Goal: Task Accomplishment & Management: Use online tool/utility

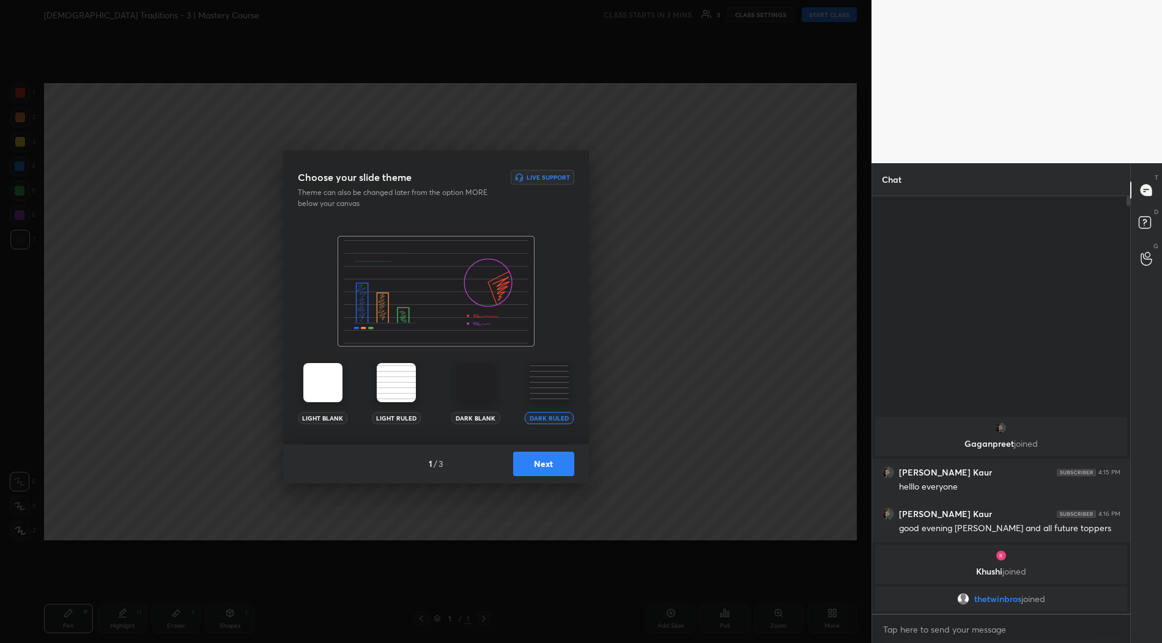
click at [556, 464] on button "Next" at bounding box center [543, 464] width 61 height 24
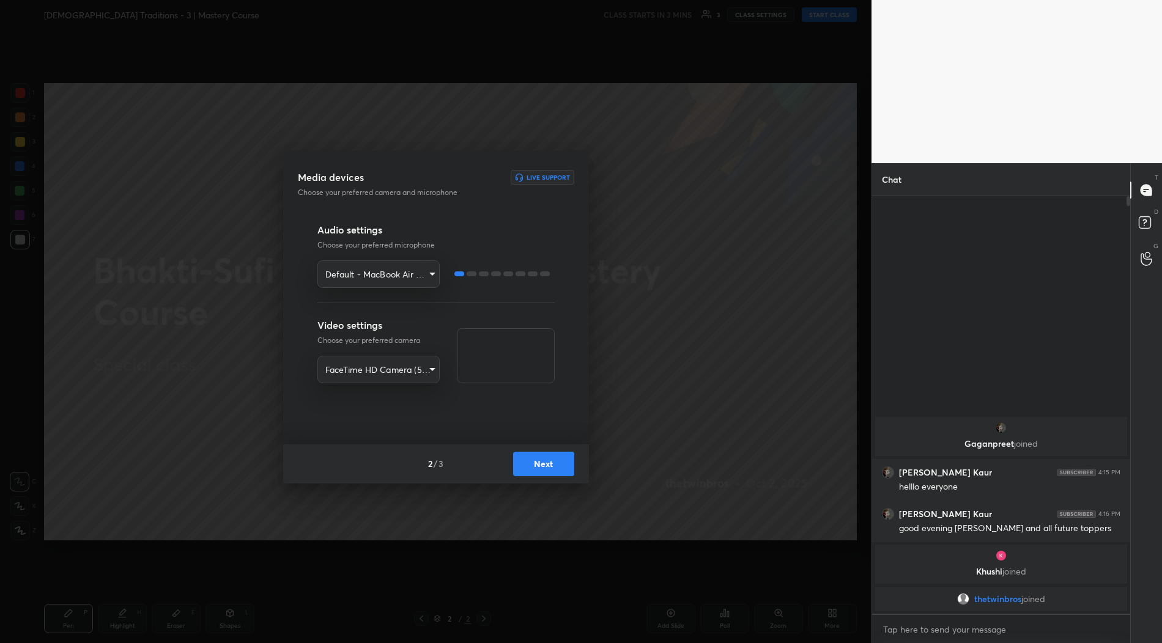
click at [401, 275] on body "1 2 3 4 5 6 7 R O A L C X Z Erase all C X Z Bhakti-Sufi Traditions - 3 | Master…" at bounding box center [581, 321] width 1162 height 643
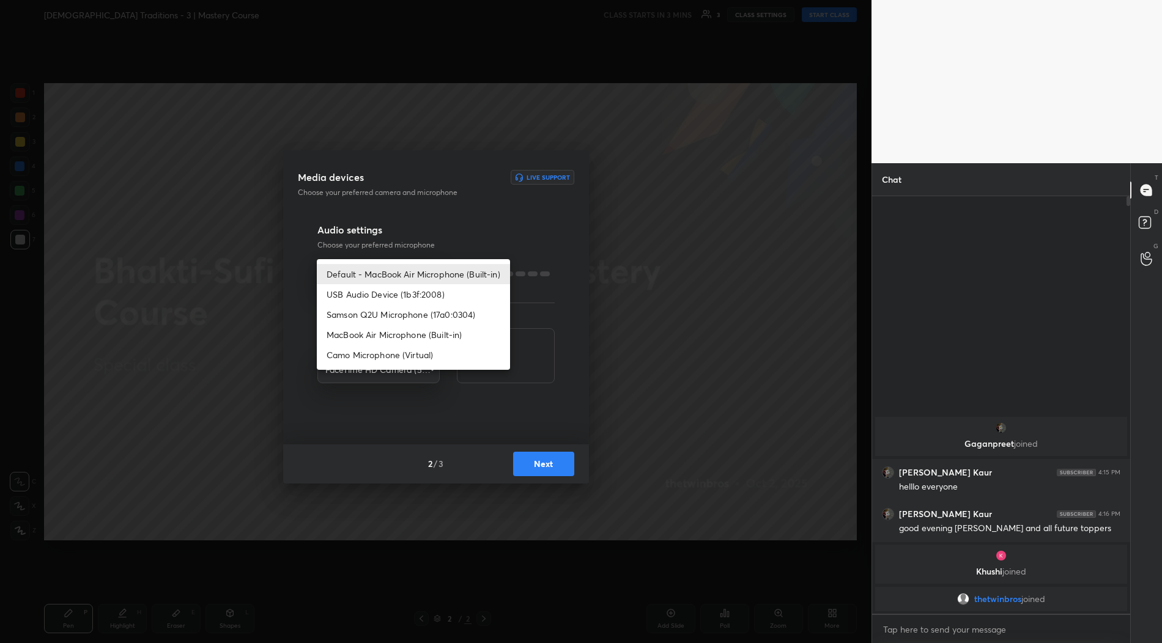
click at [402, 314] on li "Samson Q2U Microphone (17a0:0304)" at bounding box center [413, 315] width 193 height 20
type input "604e17bf4cf1a6456110619e862a0dc12dd0afa94e20734ef797628f2f95cf94"
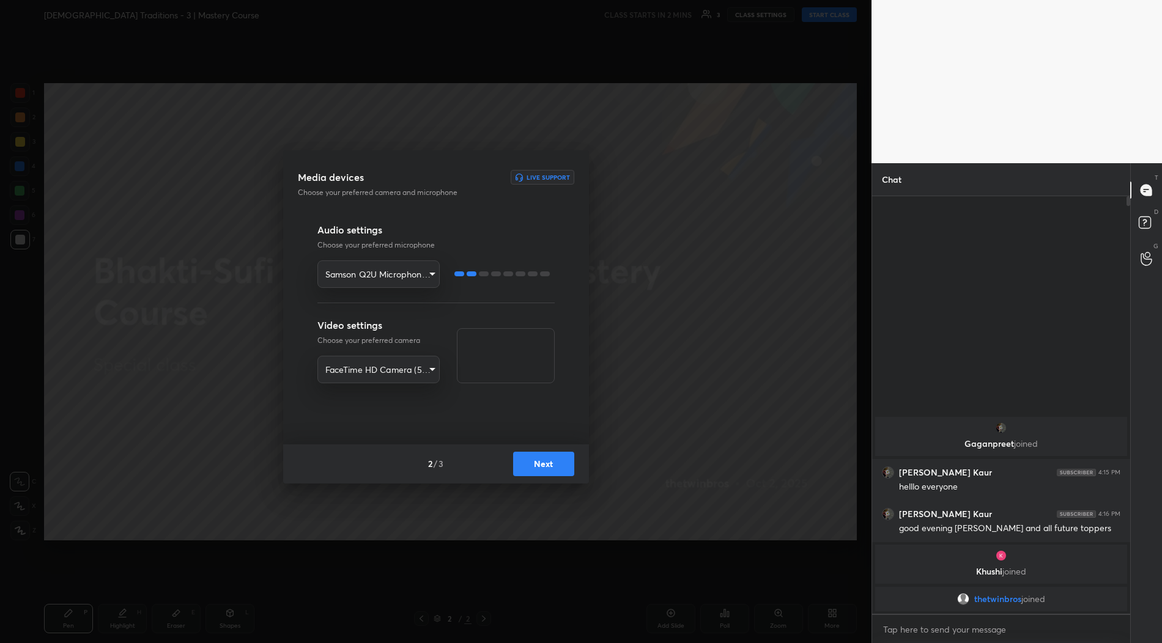
click at [547, 457] on button "Next" at bounding box center [543, 464] width 61 height 24
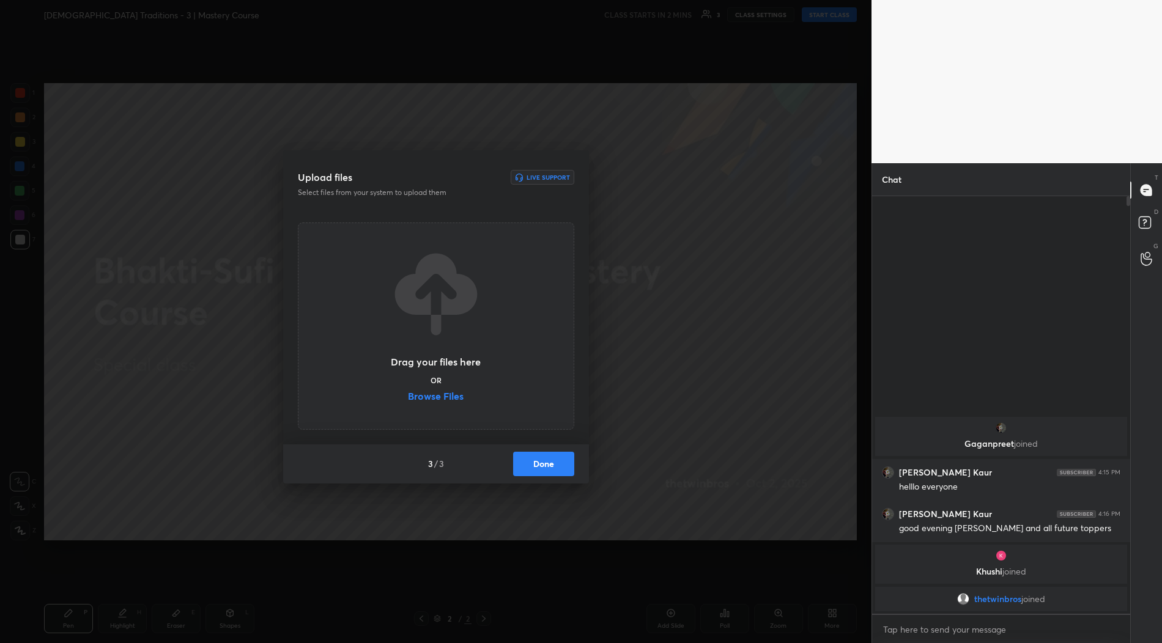
click at [446, 397] on label "Browse Files" at bounding box center [436, 397] width 56 height 13
click at [408, 397] on input "Browse Files" at bounding box center [408, 397] width 0 height 13
click at [444, 400] on label "Browse Files" at bounding box center [436, 397] width 56 height 13
click at [408, 400] on input "Browse Files" at bounding box center [408, 397] width 0 height 13
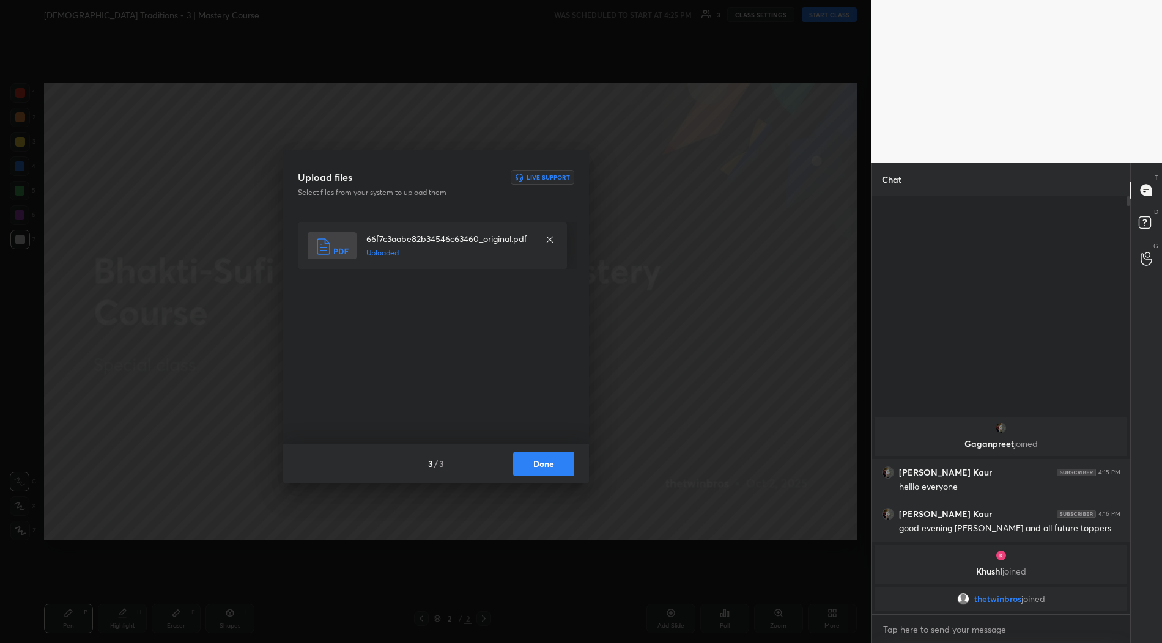
click at [555, 464] on button "Done" at bounding box center [543, 464] width 61 height 24
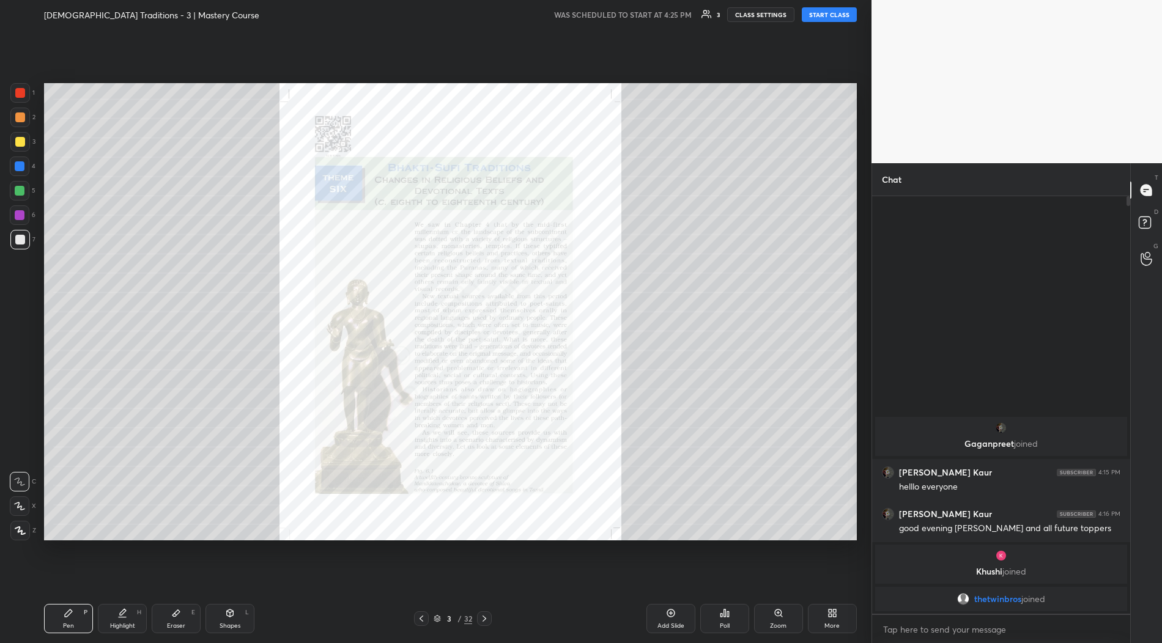
click at [841, 625] on div "More" at bounding box center [832, 618] width 49 height 29
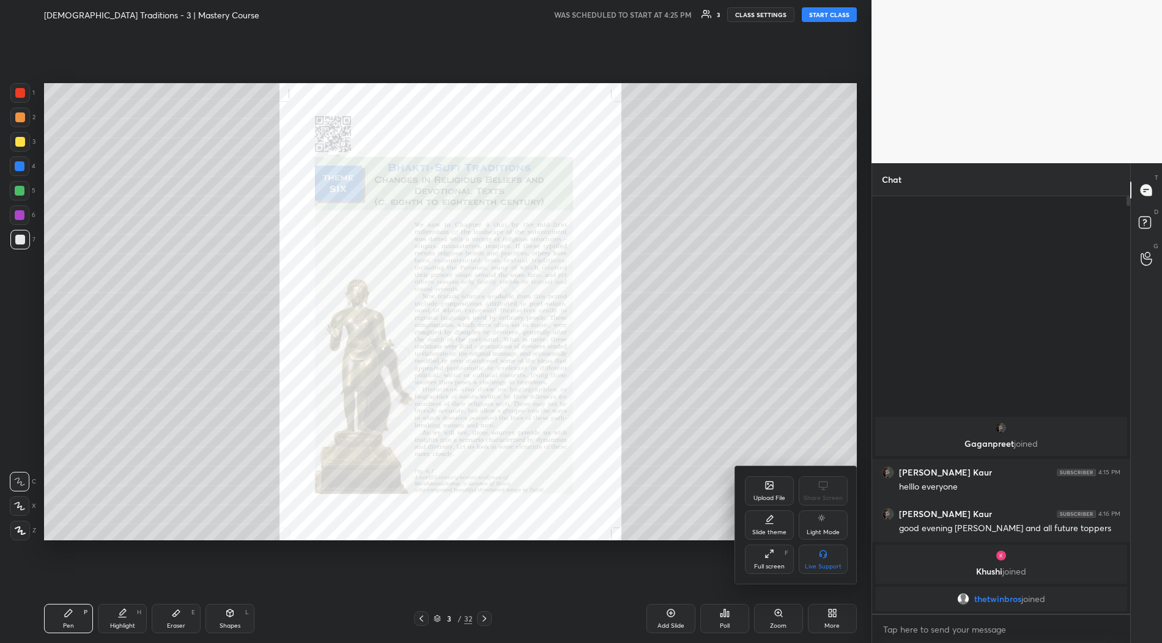
click at [775, 560] on div "Full screen F" at bounding box center [769, 559] width 49 height 29
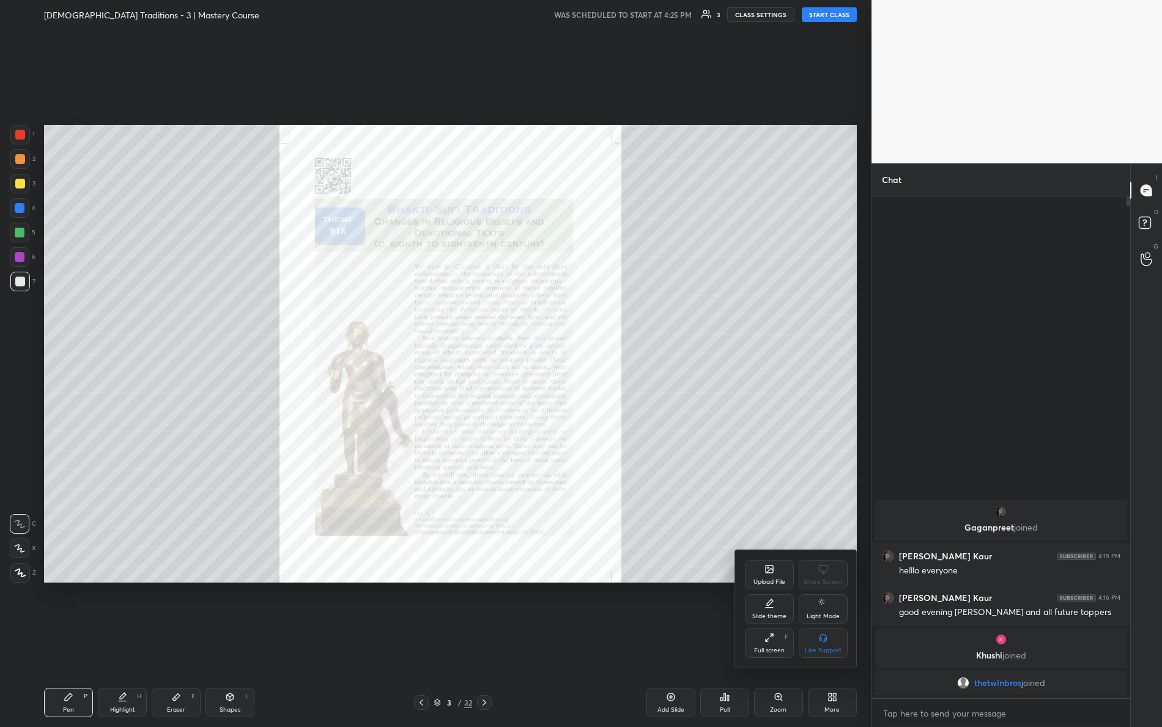
scroll to position [527, 255]
click at [832, 15] on div at bounding box center [581, 363] width 1162 height 727
click at [828, 15] on button "START CLASS" at bounding box center [829, 14] width 55 height 15
type textarea "x"
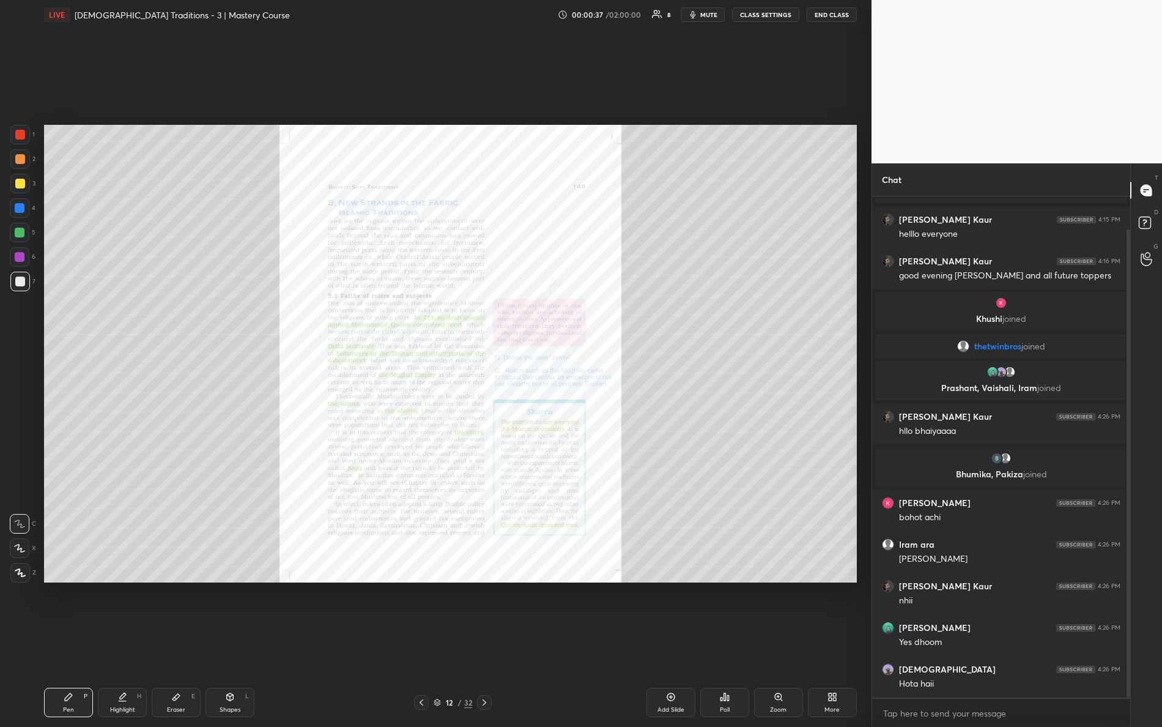
scroll to position [79, 0]
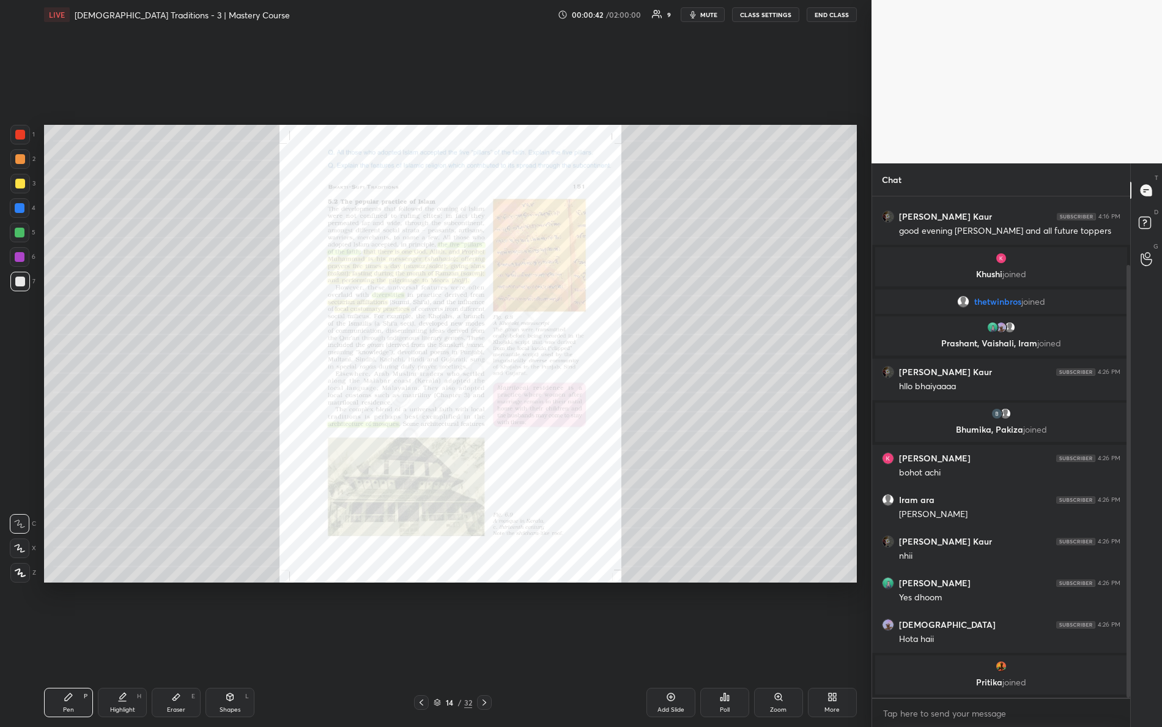
click at [769, 643] on div "Zoom" at bounding box center [778, 701] width 49 height 29
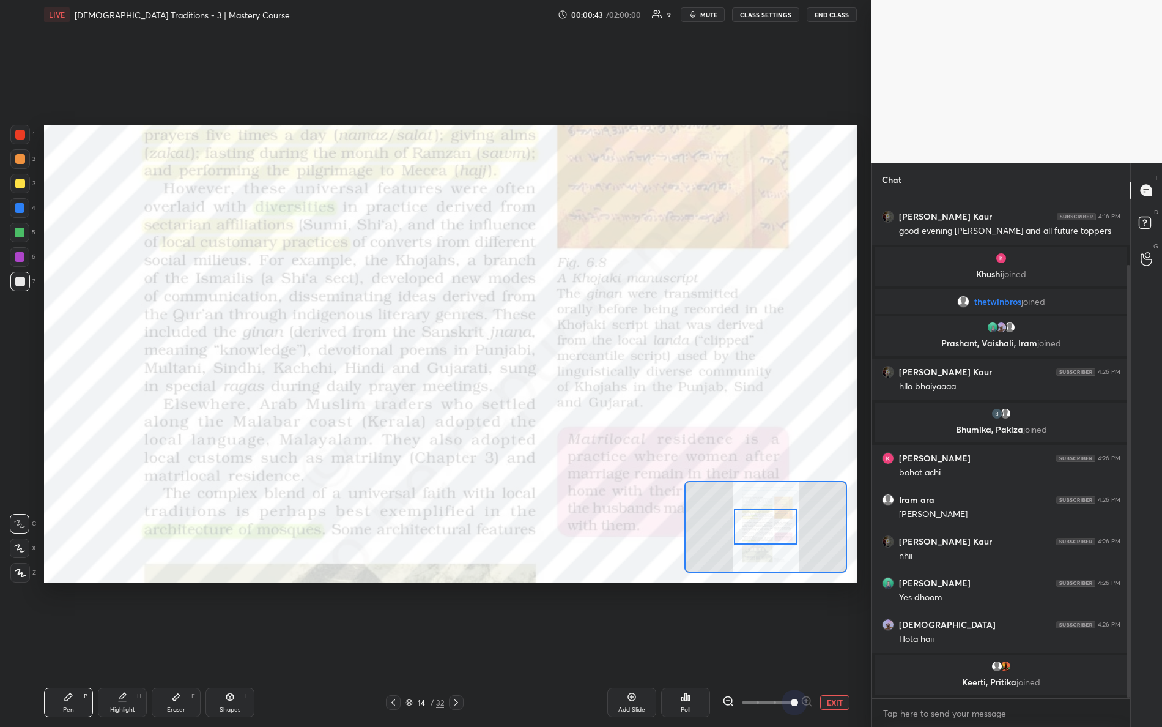
drag, startPoint x: 789, startPoint y: 702, endPoint x: 854, endPoint y: 690, distance: 65.4
click at [850, 643] on div "EXIT" at bounding box center [789, 702] width 135 height 15
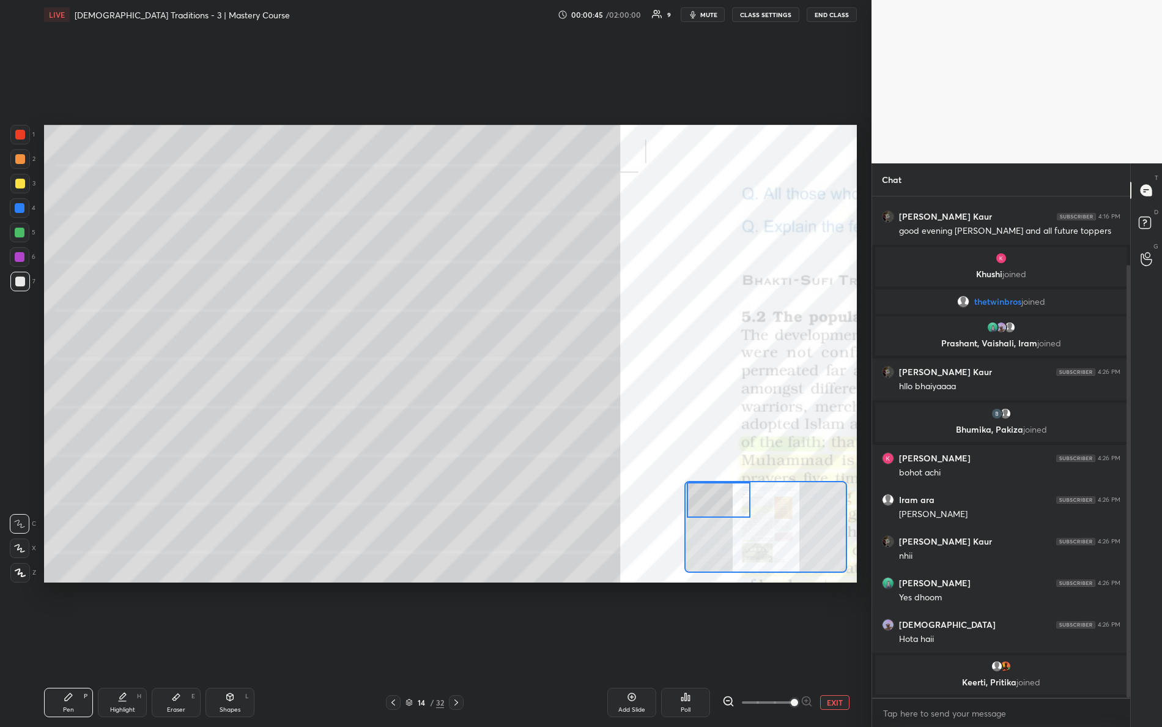
drag, startPoint x: 759, startPoint y: 531, endPoint x: 686, endPoint y: 492, distance: 82.3
click at [706, 503] on div at bounding box center [719, 499] width 64 height 35
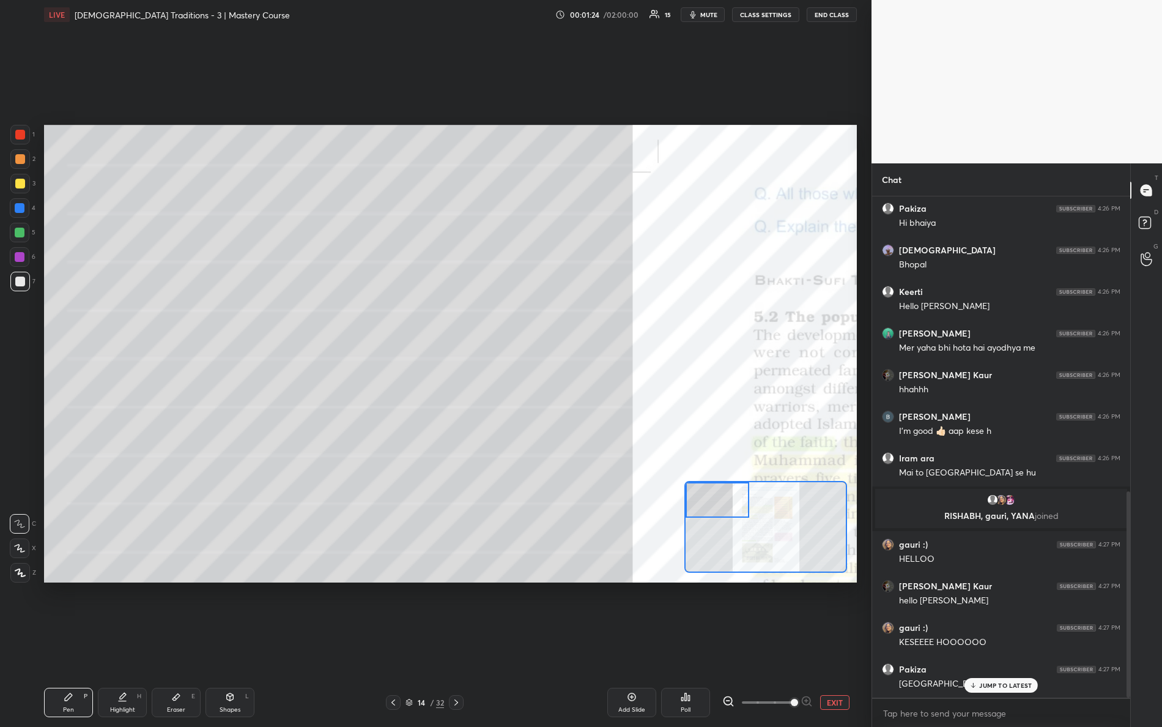
scroll to position [714, 0]
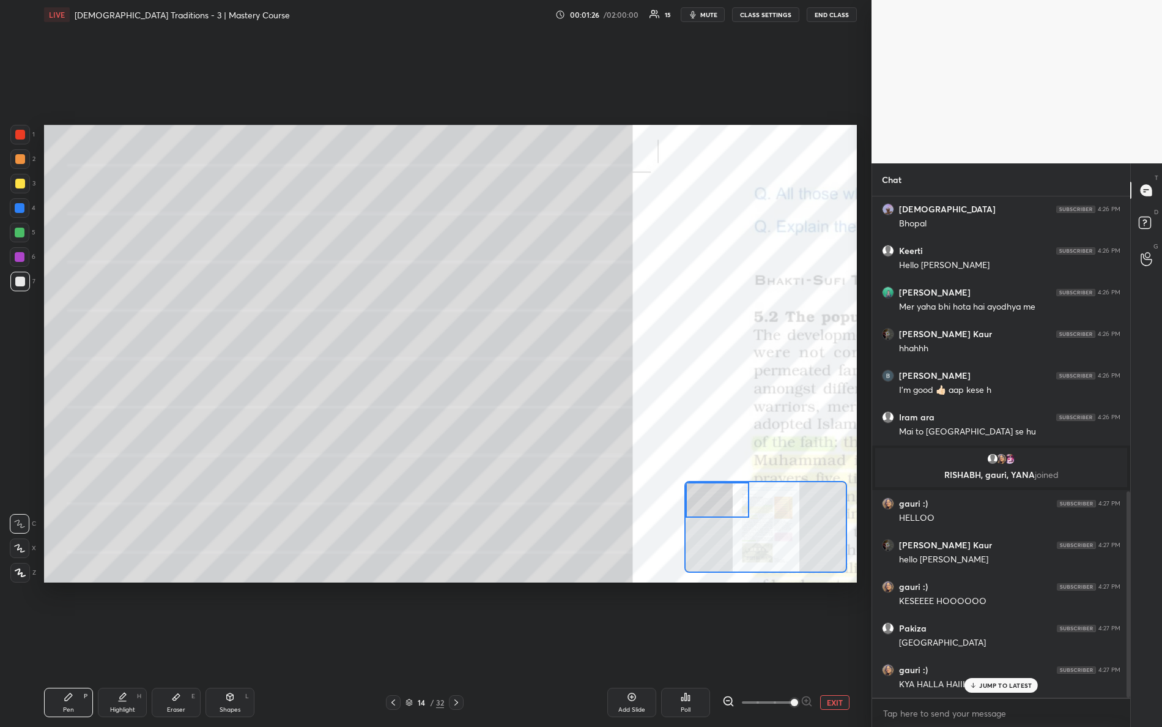
click at [996, 643] on p "JUMP TO LATEST" at bounding box center [1005, 684] width 53 height 7
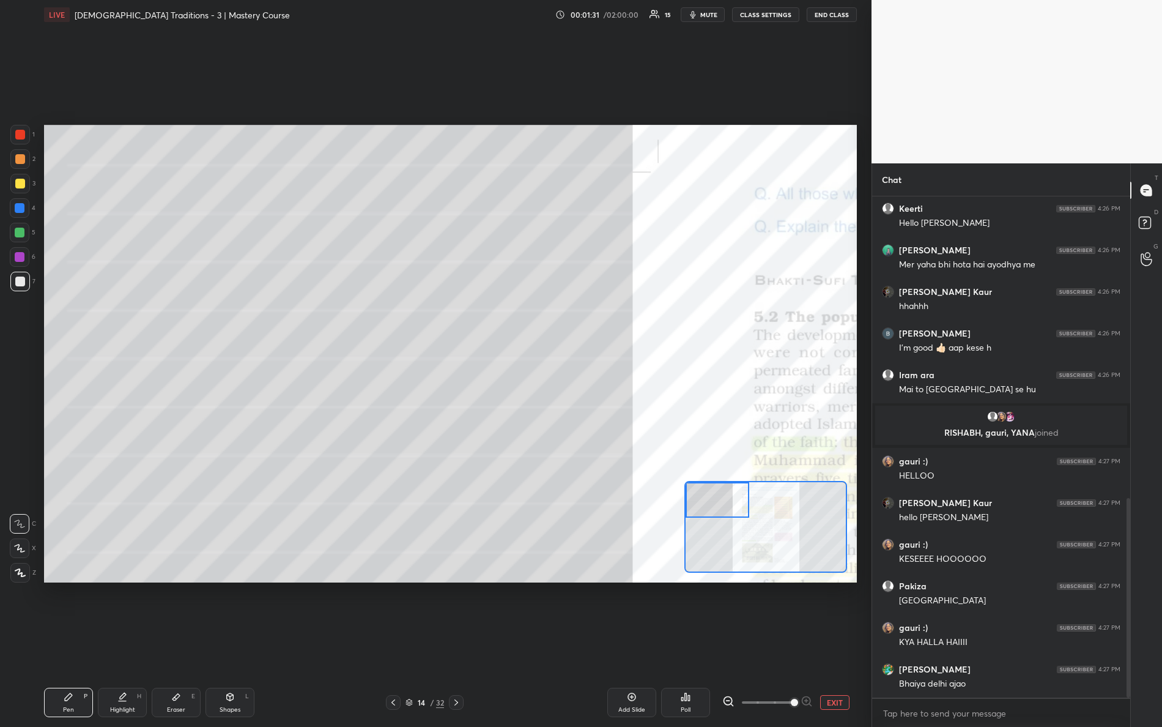
scroll to position [798, 0]
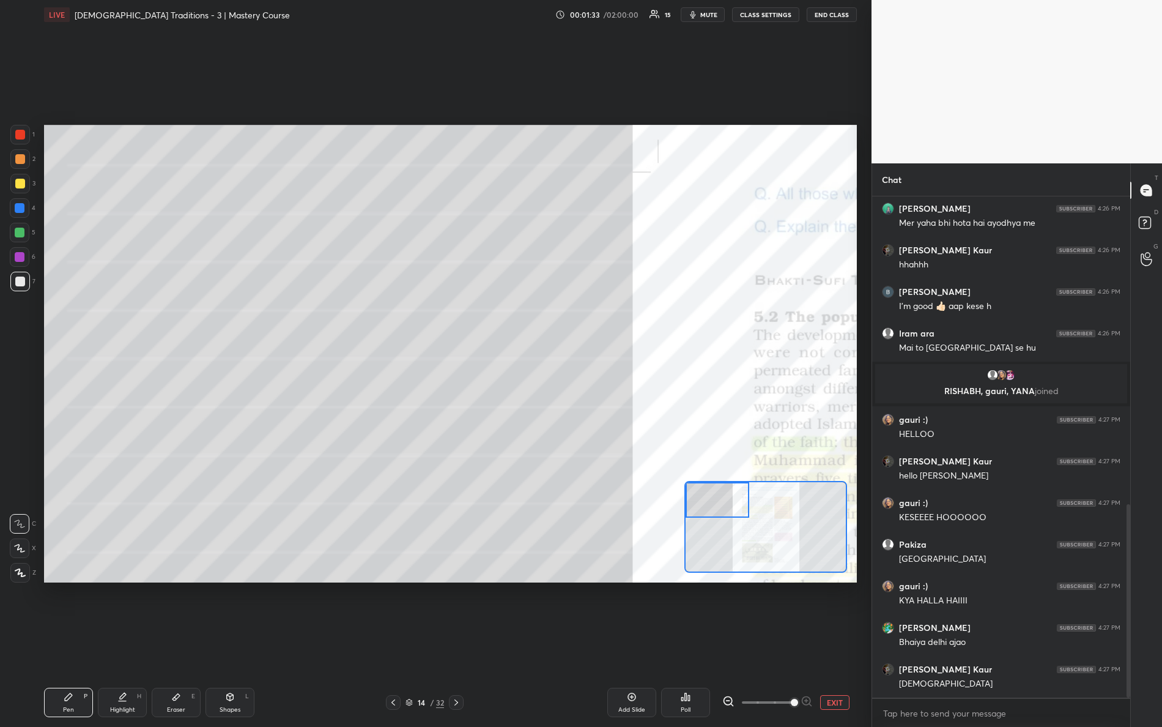
click at [668, 410] on div "Setting up your live class Poll for secs No correct answer Start poll" at bounding box center [450, 353] width 813 height 457
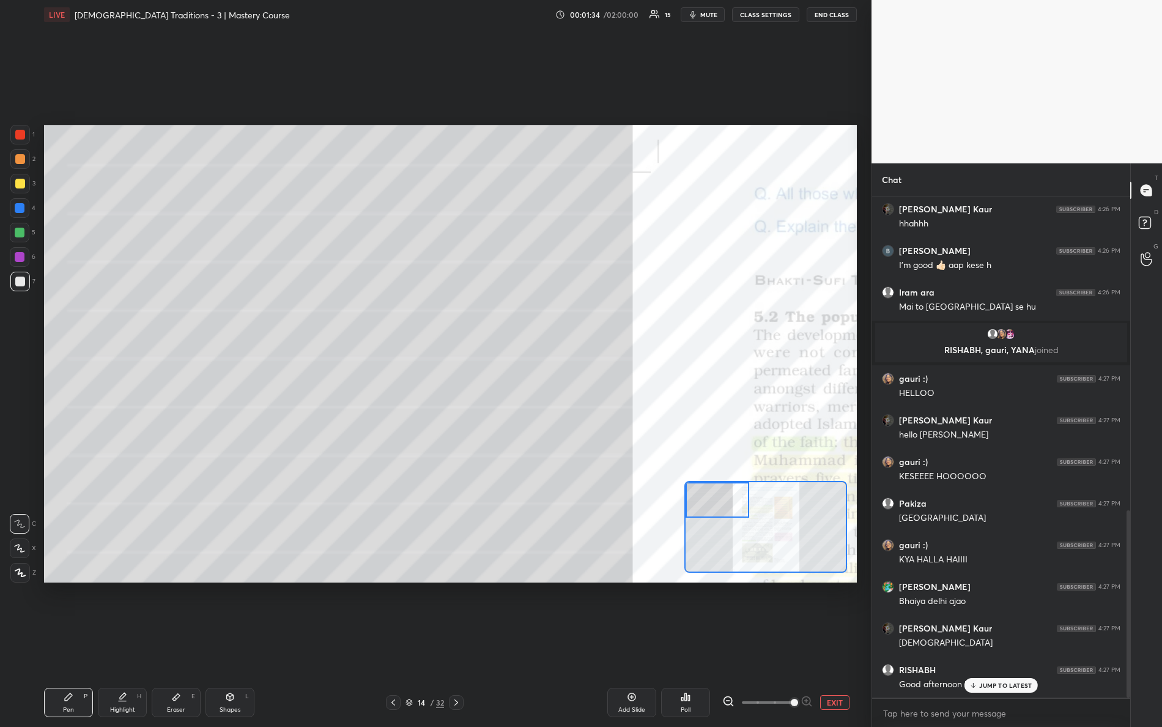
click at [26, 138] on div at bounding box center [20, 135] width 20 height 20
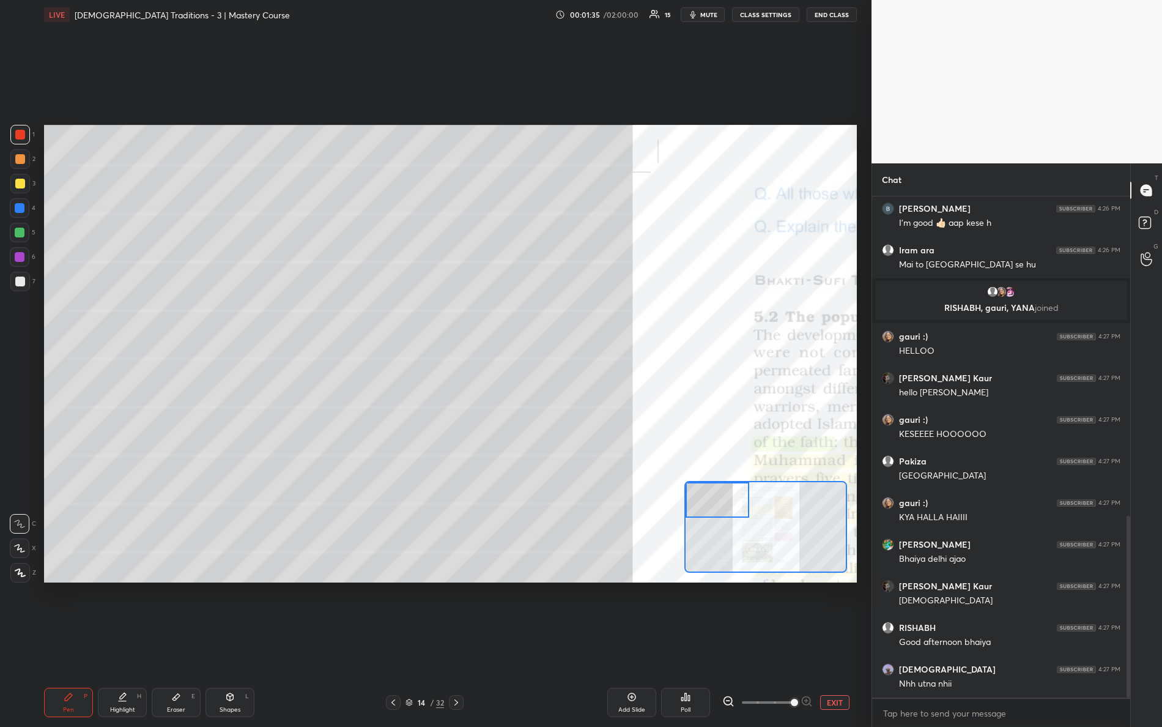
click at [20, 569] on icon at bounding box center [20, 572] width 11 height 9
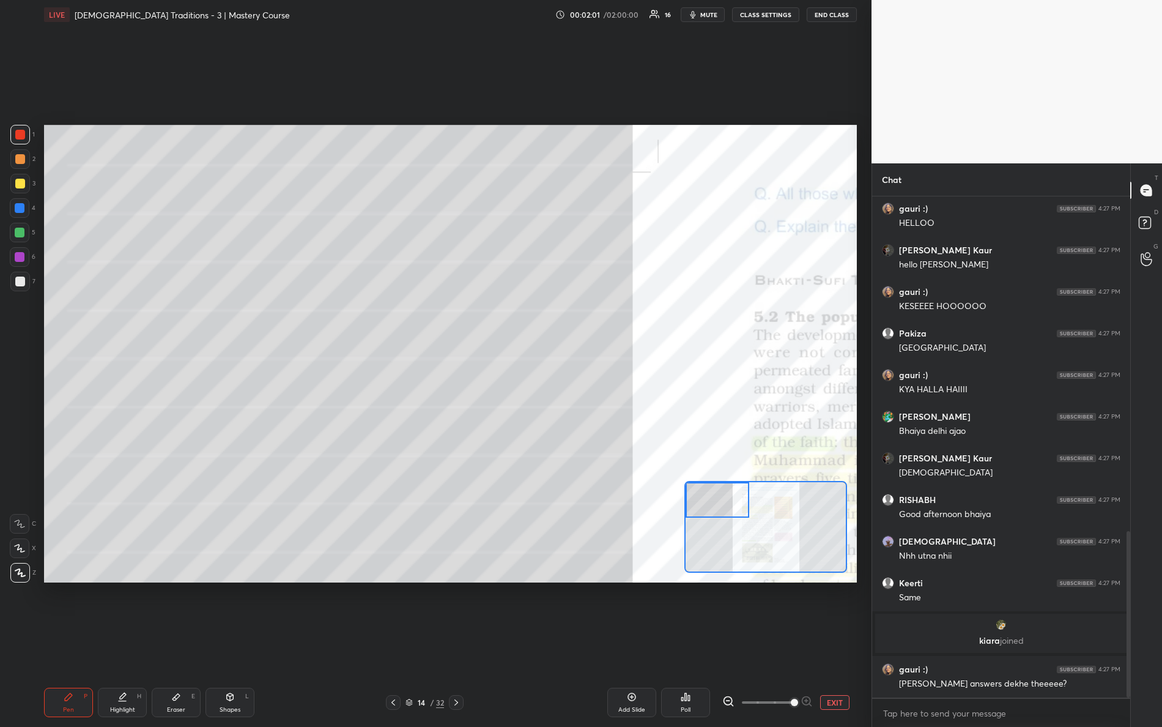
scroll to position [1053, 0]
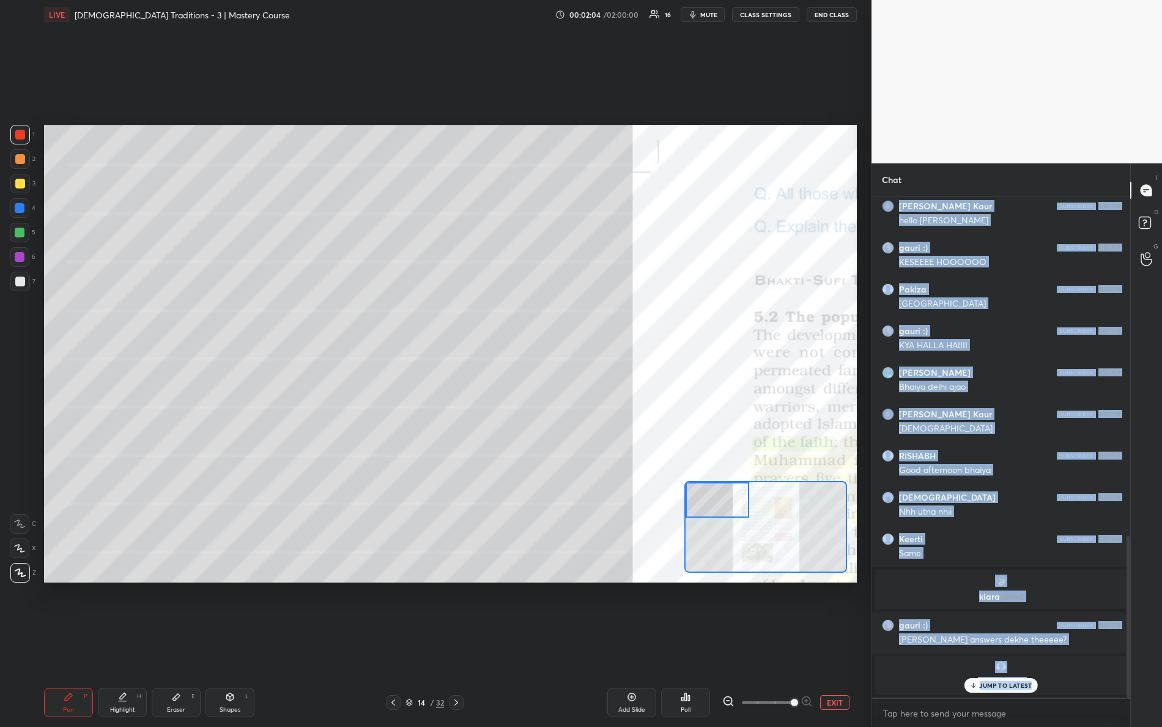
click at [1000, 643] on div "[PERSON_NAME] Kaur 4:26 PM hlllo bhaiya Pakiza 4:26 PM Hi bhaiya Vaishali 4:26 …" at bounding box center [1001, 446] width 258 height 501
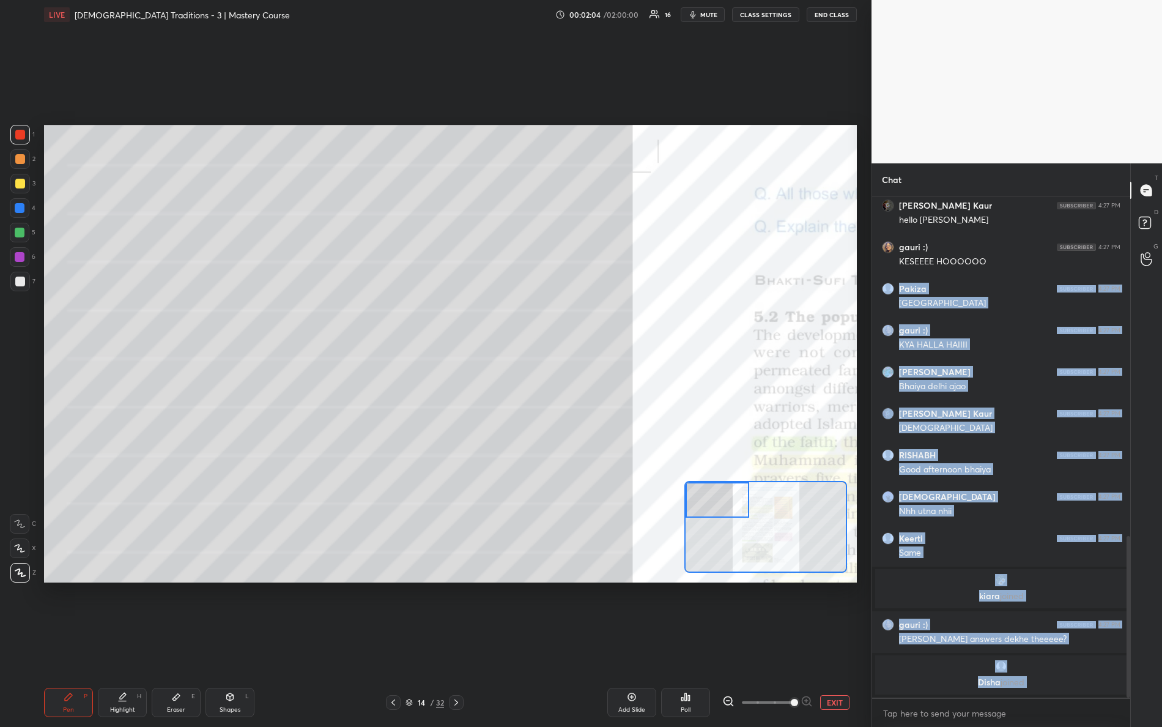
scroll to position [964, 0]
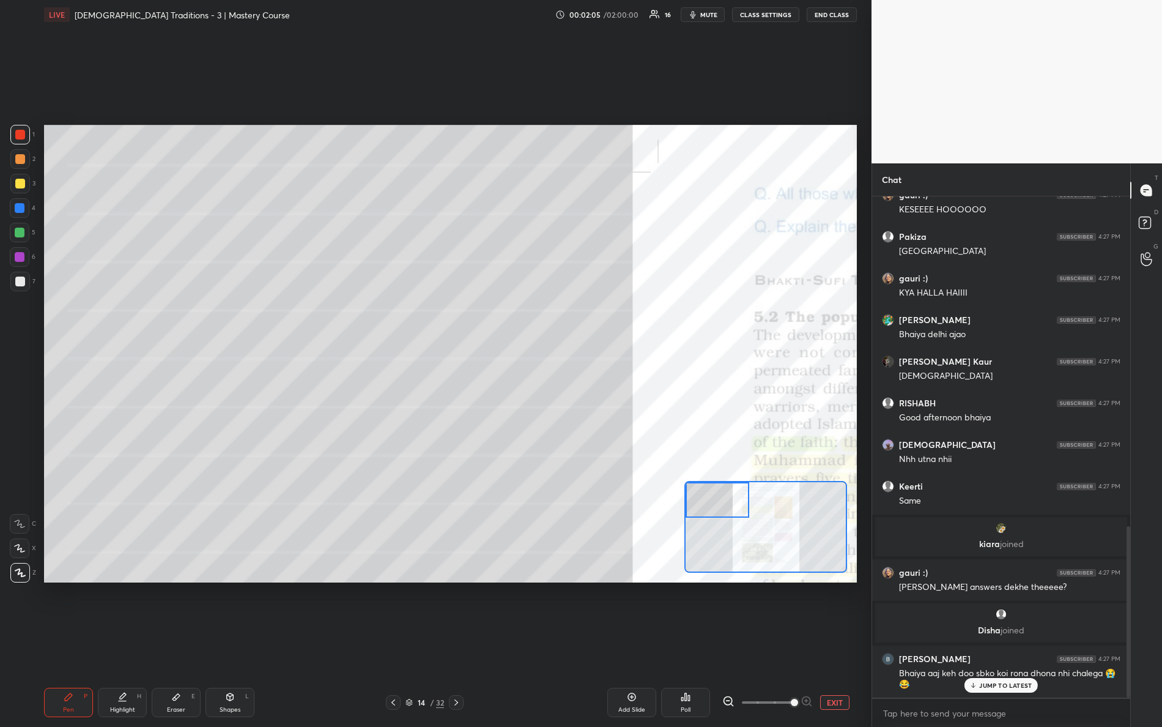
click at [922, 608] on div "grid" at bounding box center [1000, 614] width 237 height 12
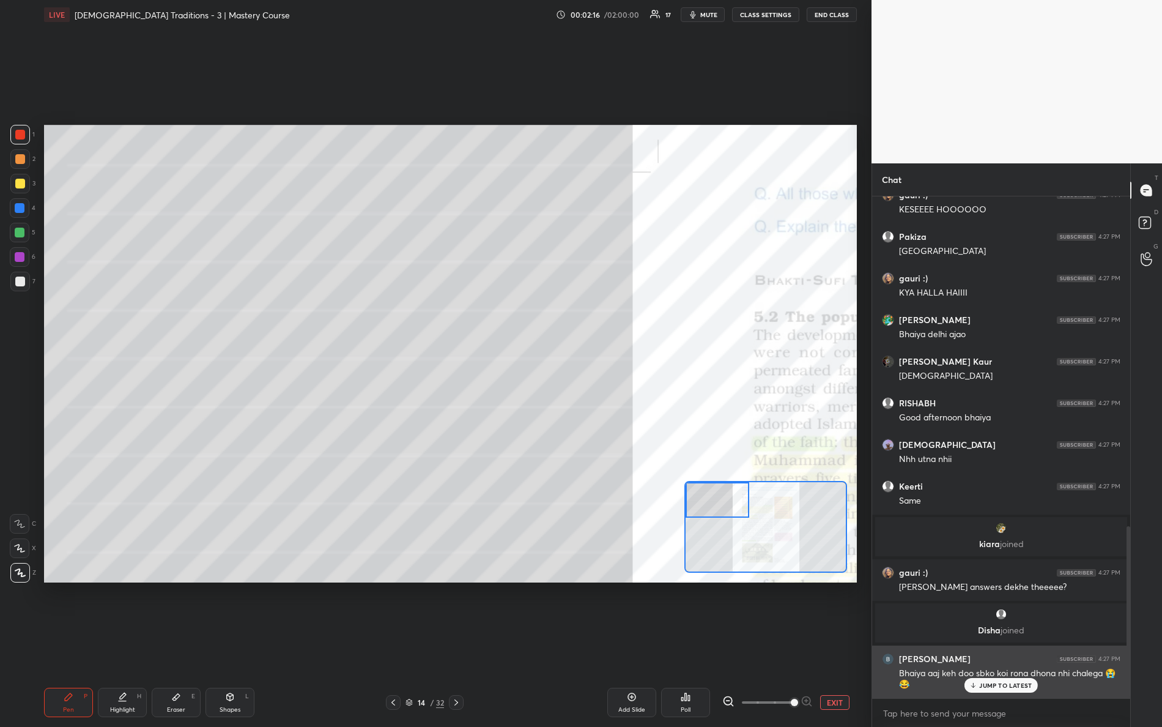
click at [998, 643] on div "JUMP TO LATEST" at bounding box center [1000, 685] width 73 height 15
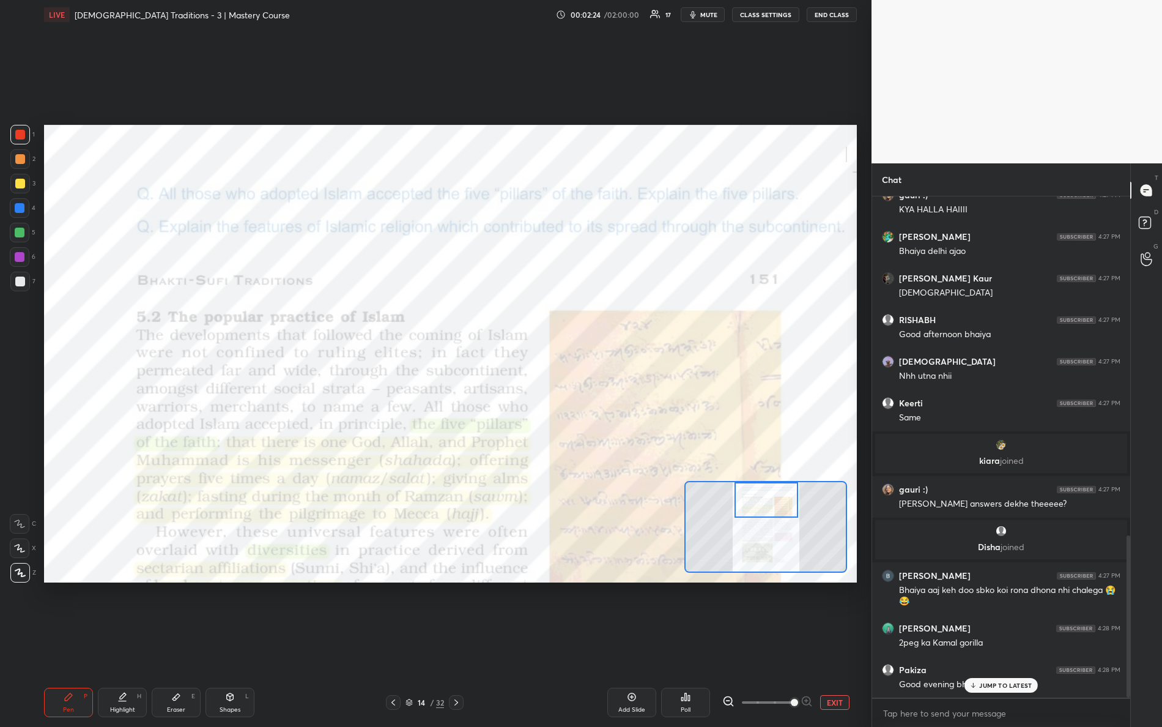
scroll to position [1093, 0]
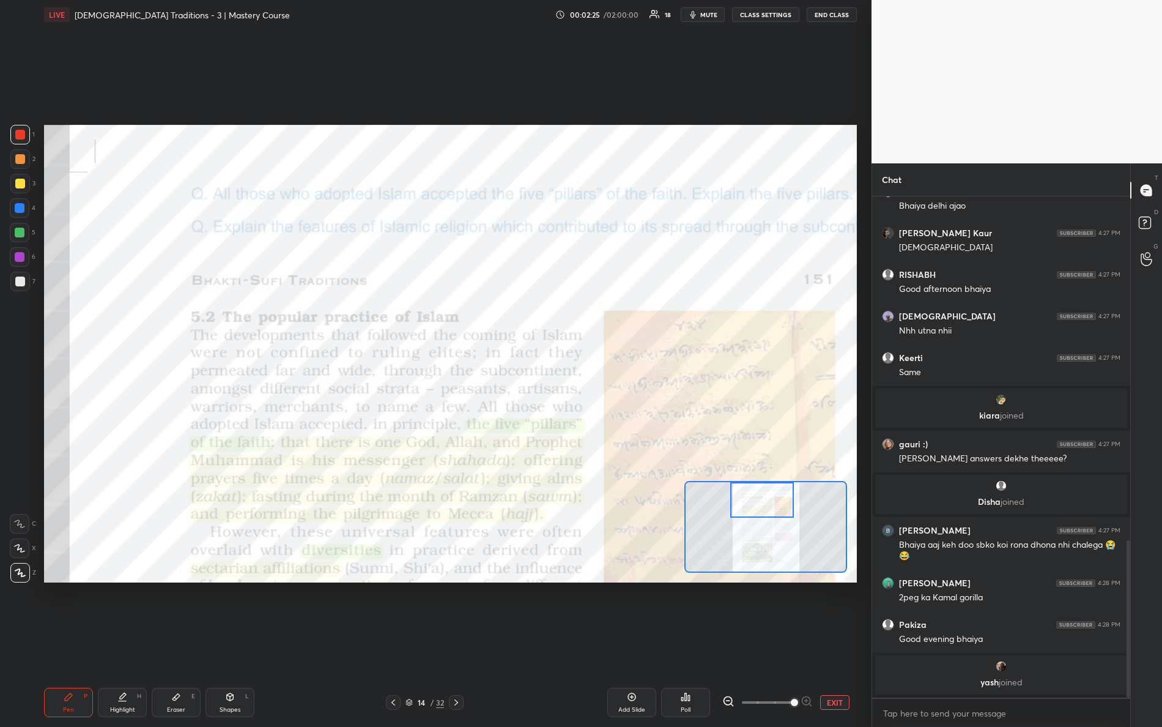
click at [764, 369] on div "Setting up your live class Poll for secs No correct answer Start poll" at bounding box center [450, 353] width 813 height 457
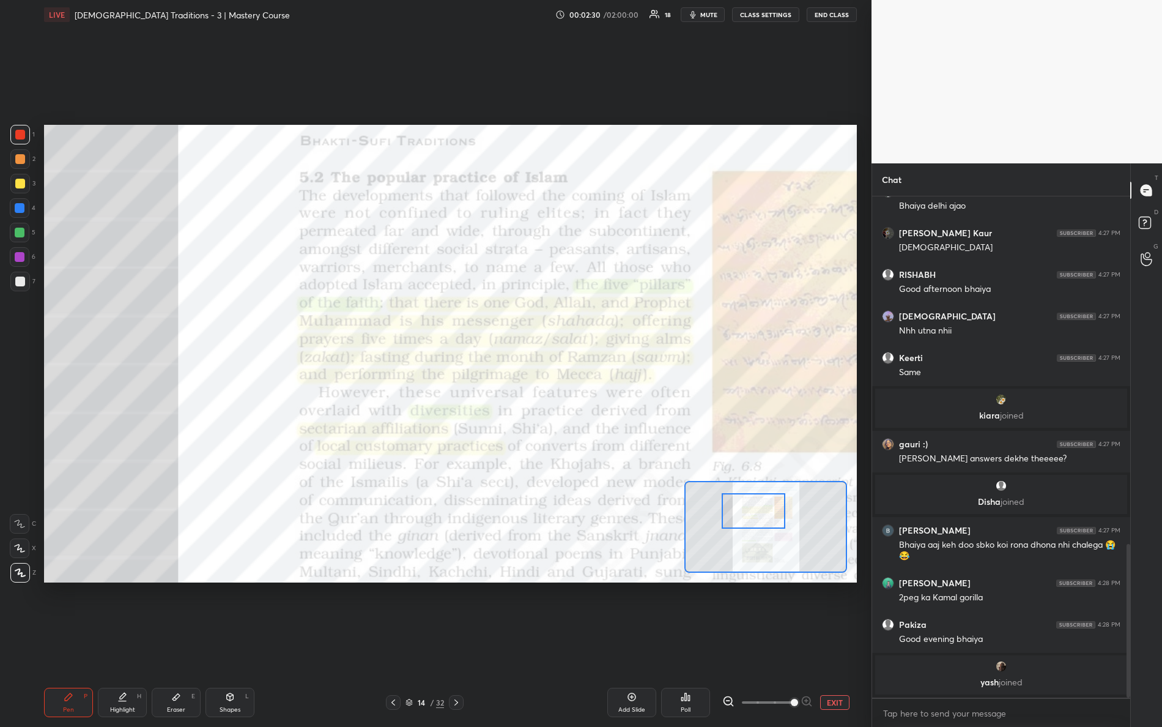
scroll to position [1134, 0]
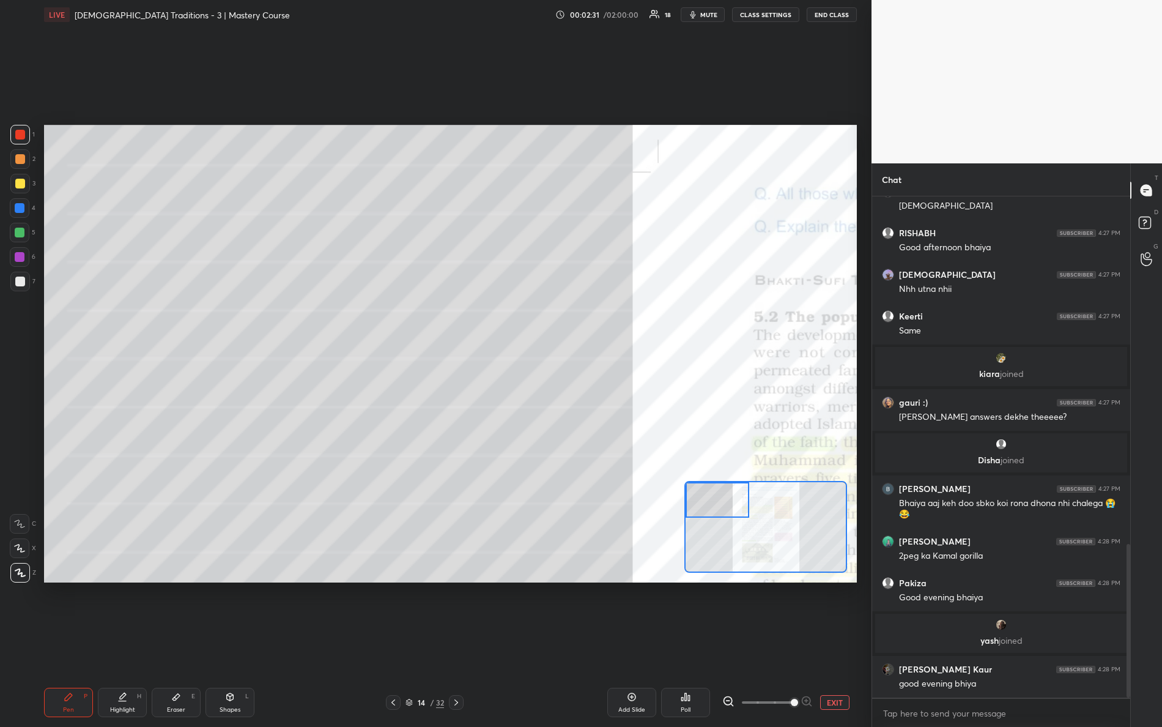
click at [585, 375] on div "Setting up your live class Poll for secs No correct answer Start poll" at bounding box center [450, 353] width 813 height 457
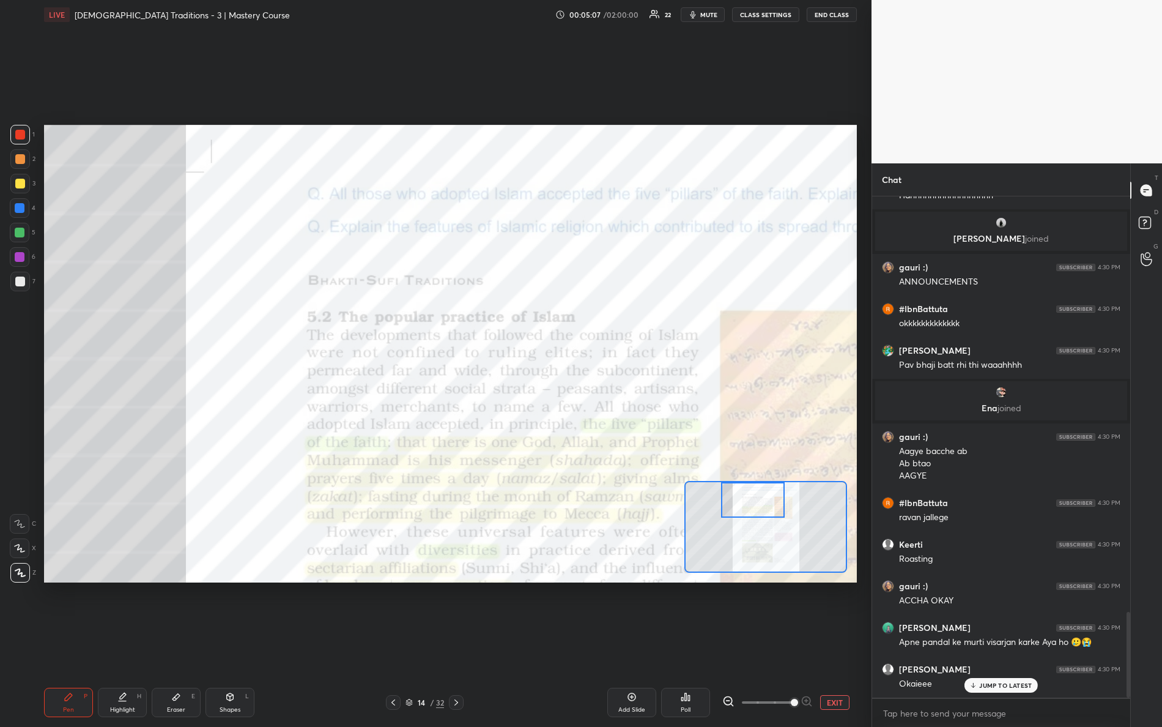
scroll to position [2420, 0]
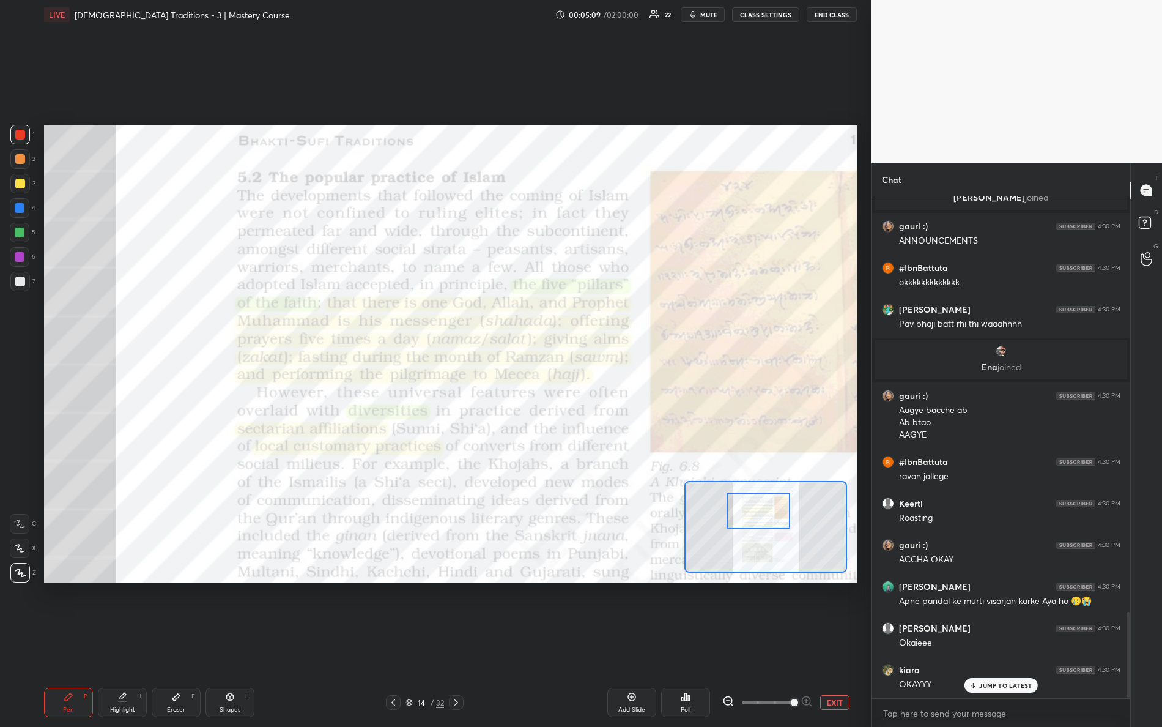
drag, startPoint x: 734, startPoint y: 503, endPoint x: 775, endPoint y: 512, distance: 41.9
click at [775, 514] on div at bounding box center [759, 510] width 64 height 35
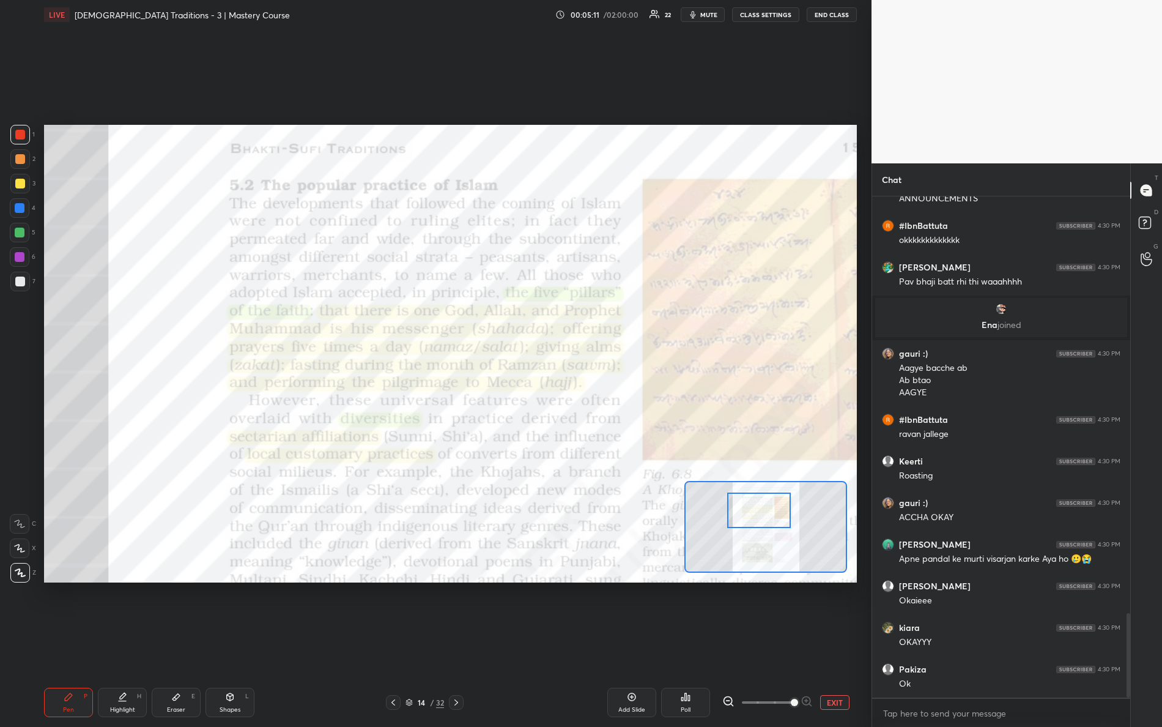
scroll to position [2506, 0]
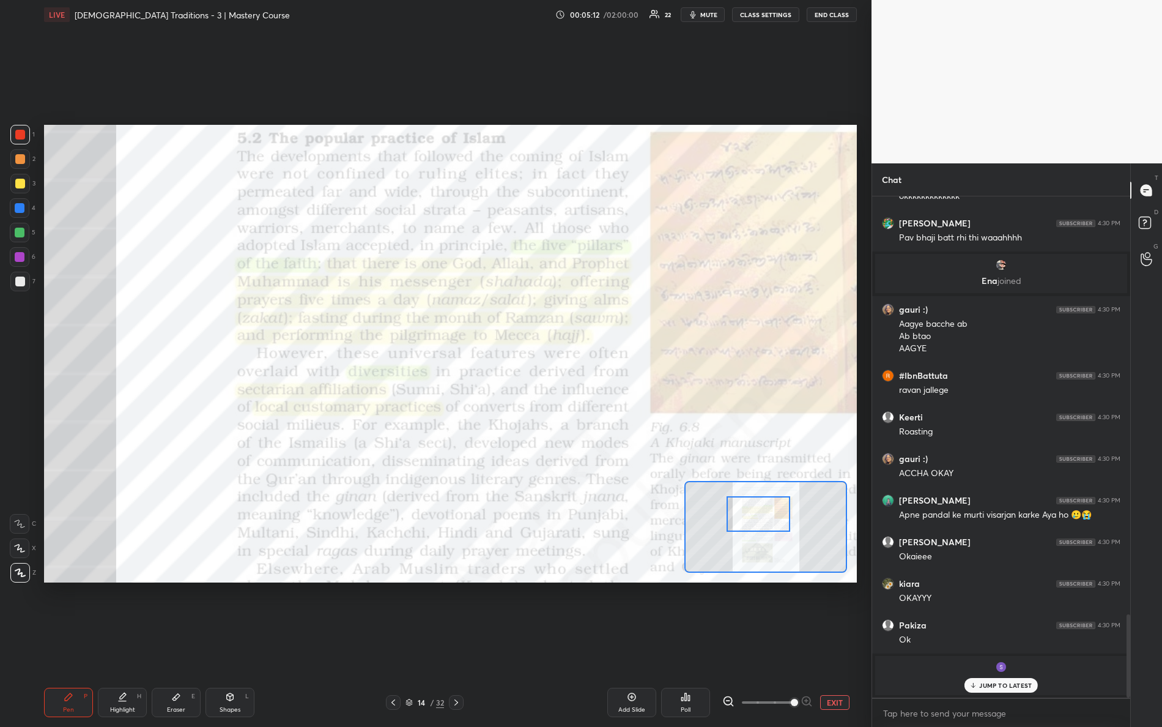
drag, startPoint x: 755, startPoint y: 512, endPoint x: 749, endPoint y: 518, distance: 8.6
click at [752, 518] on div at bounding box center [759, 513] width 64 height 35
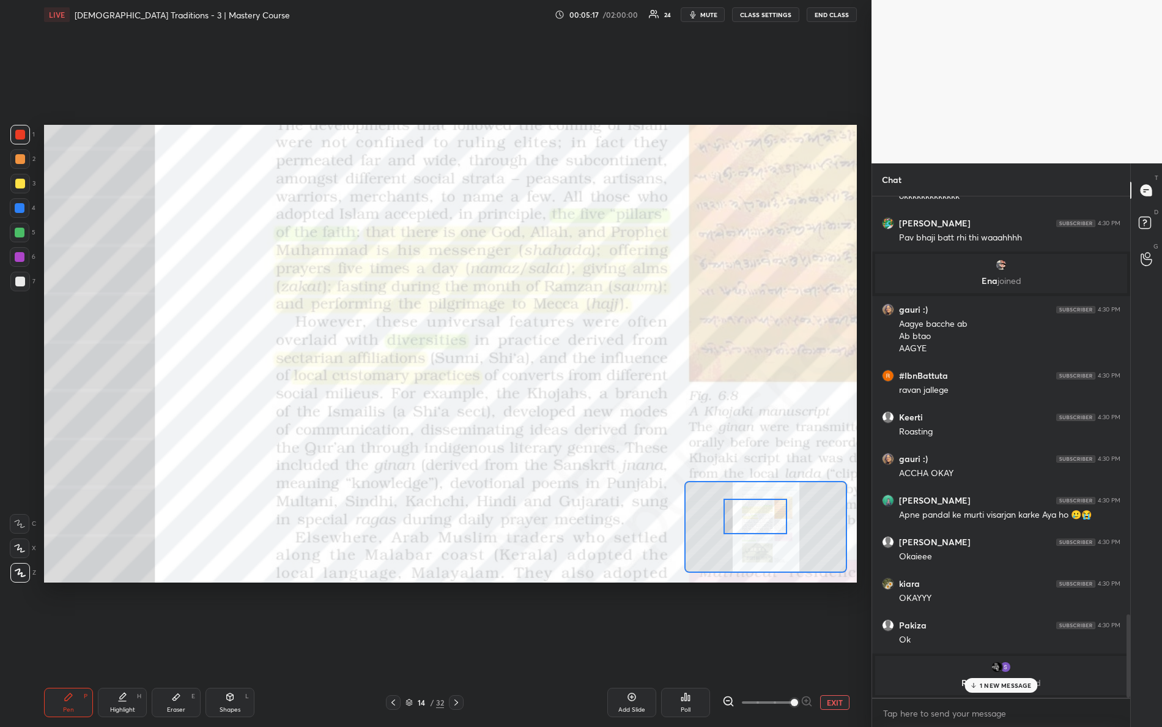
click at [742, 527] on div at bounding box center [755, 515] width 64 height 35
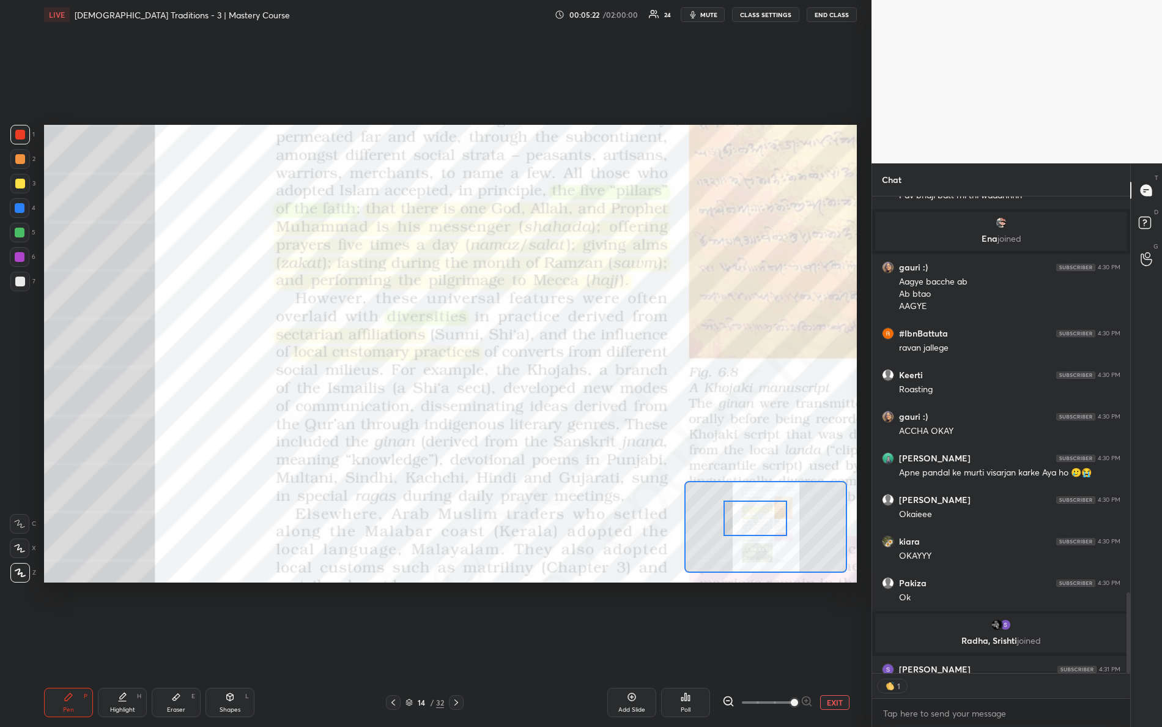
scroll to position [4, 4]
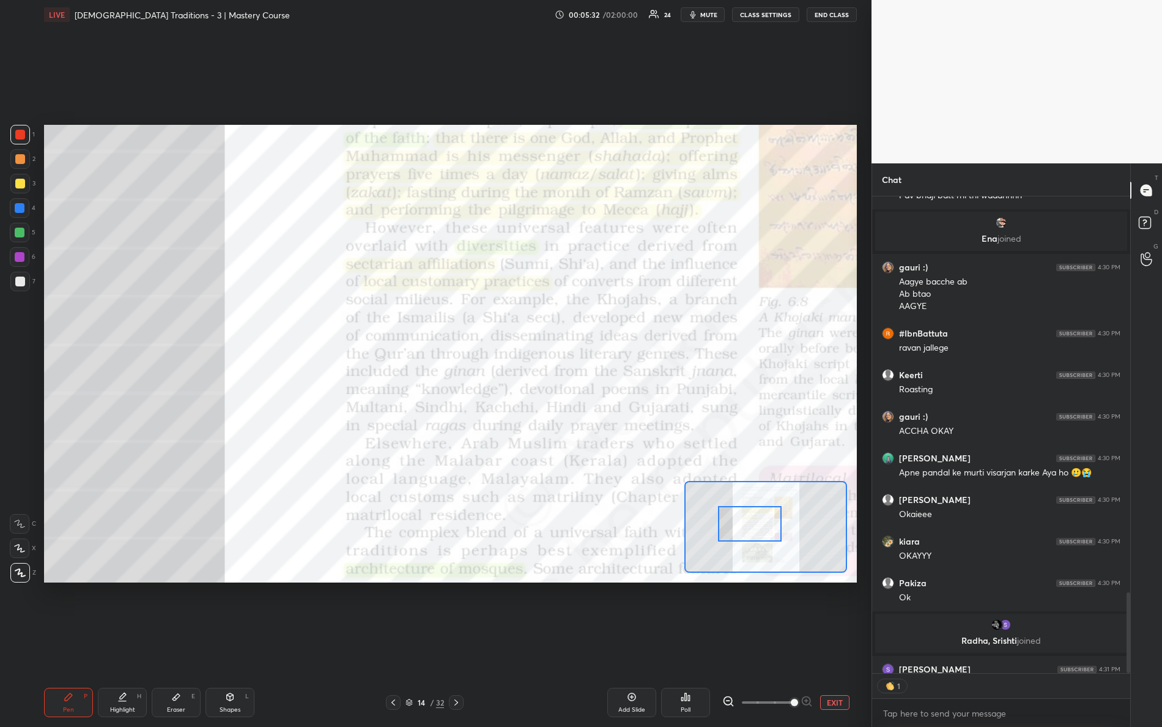
drag, startPoint x: 743, startPoint y: 522, endPoint x: 734, endPoint y: 516, distance: 11.4
click at [738, 528] on div at bounding box center [750, 523] width 64 height 35
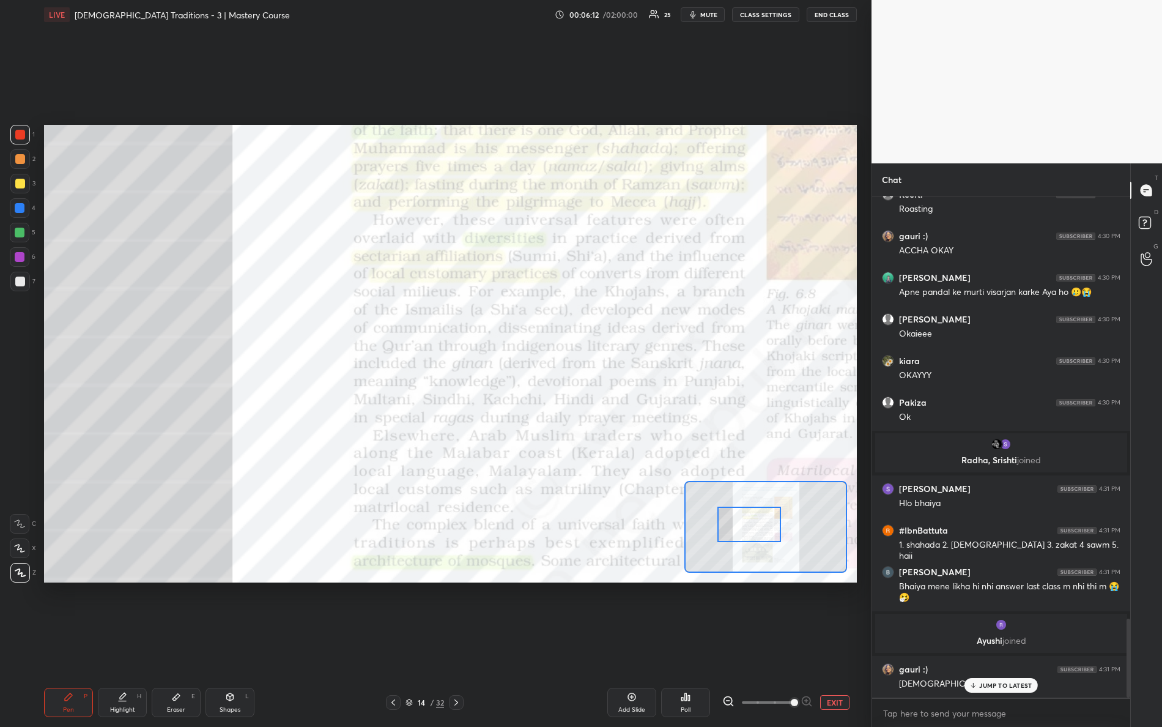
scroll to position [2668, 0]
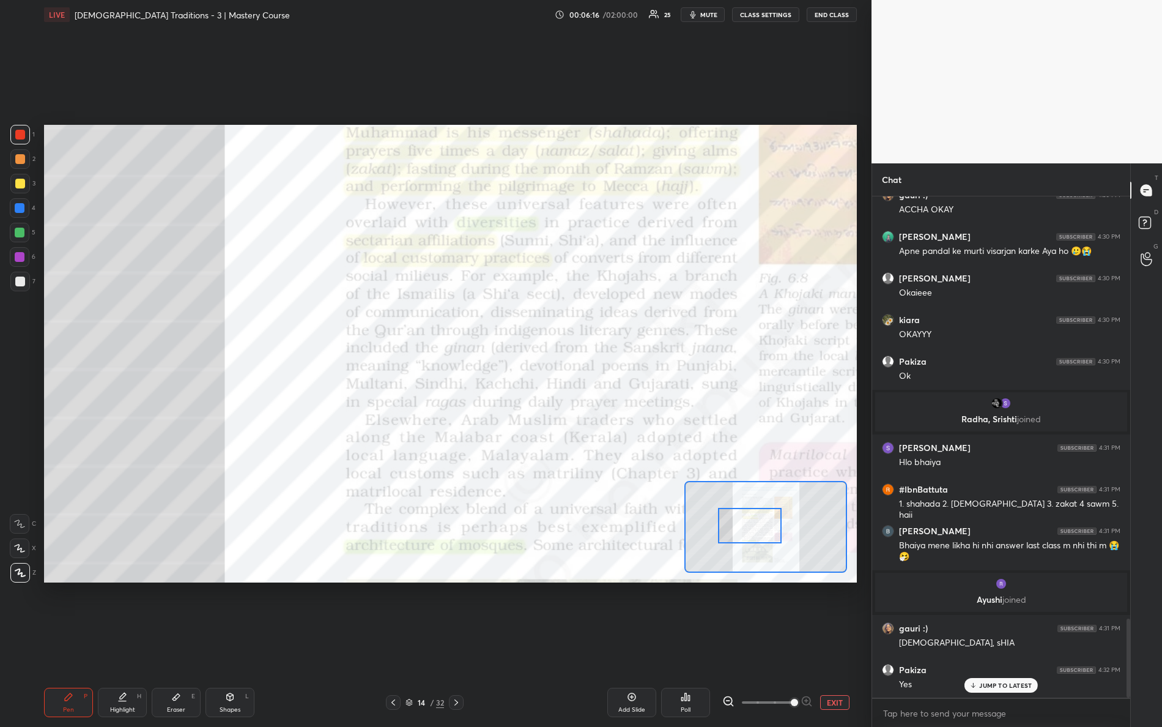
click at [756, 527] on div at bounding box center [750, 525] width 64 height 35
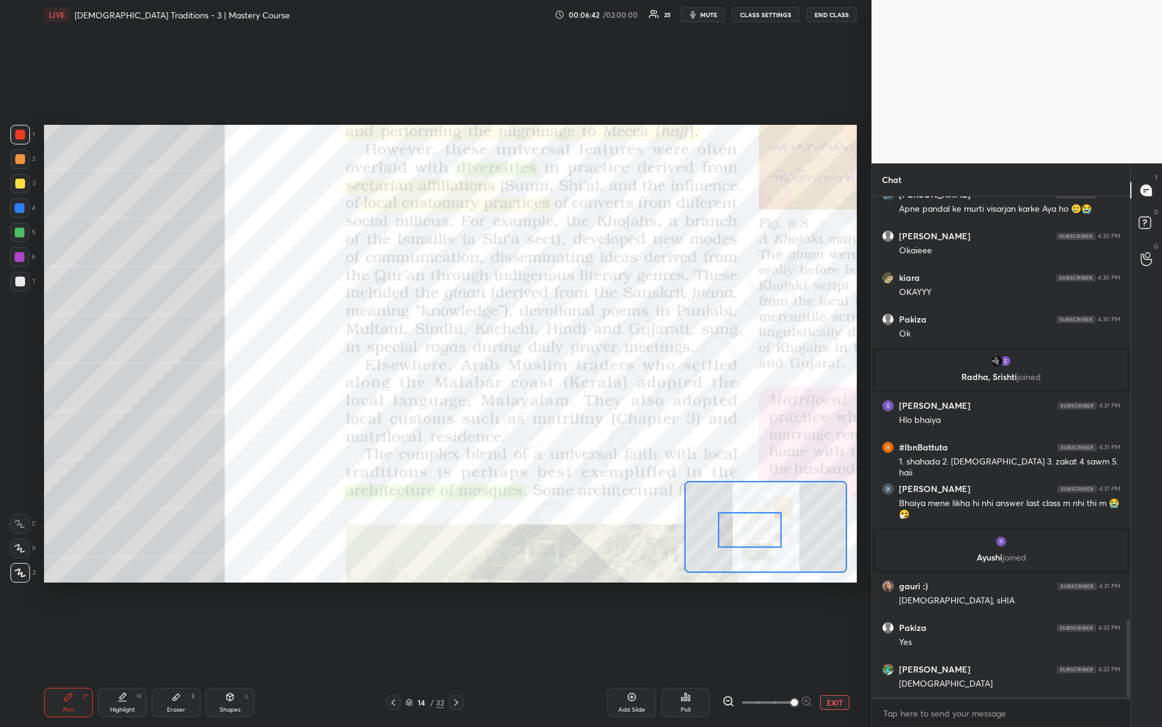
scroll to position [2754, 0]
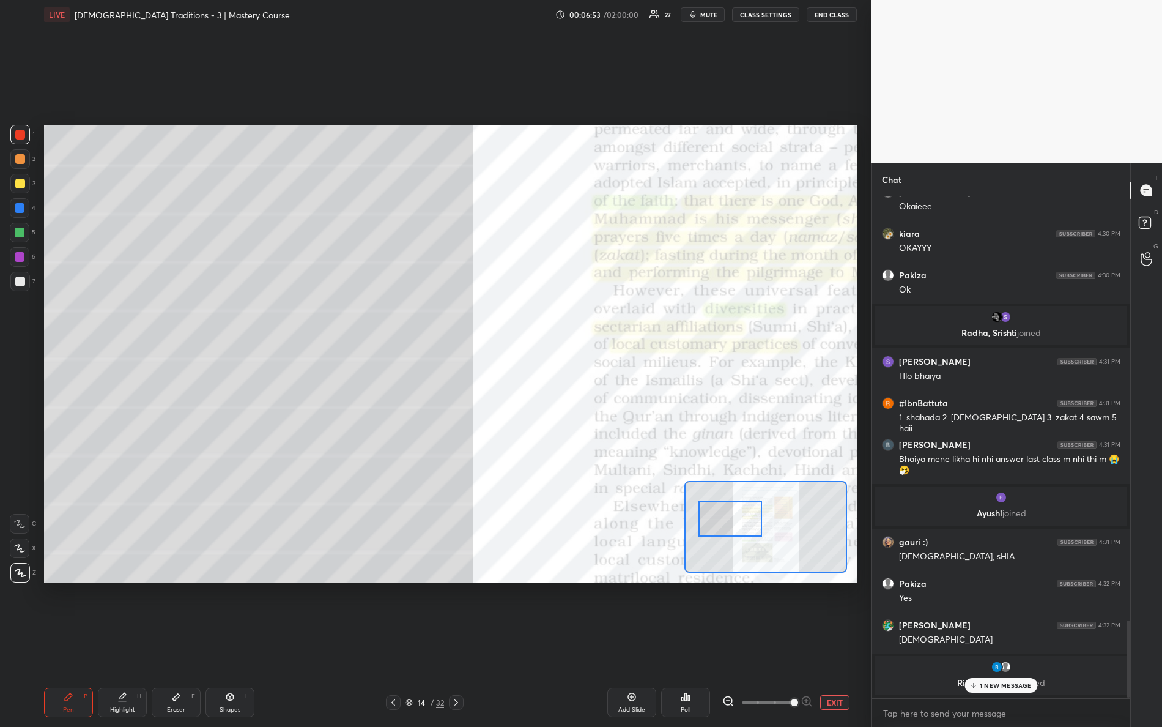
click at [608, 457] on div "Setting up your live class Poll for secs No correct answer Start poll" at bounding box center [450, 353] width 813 height 457
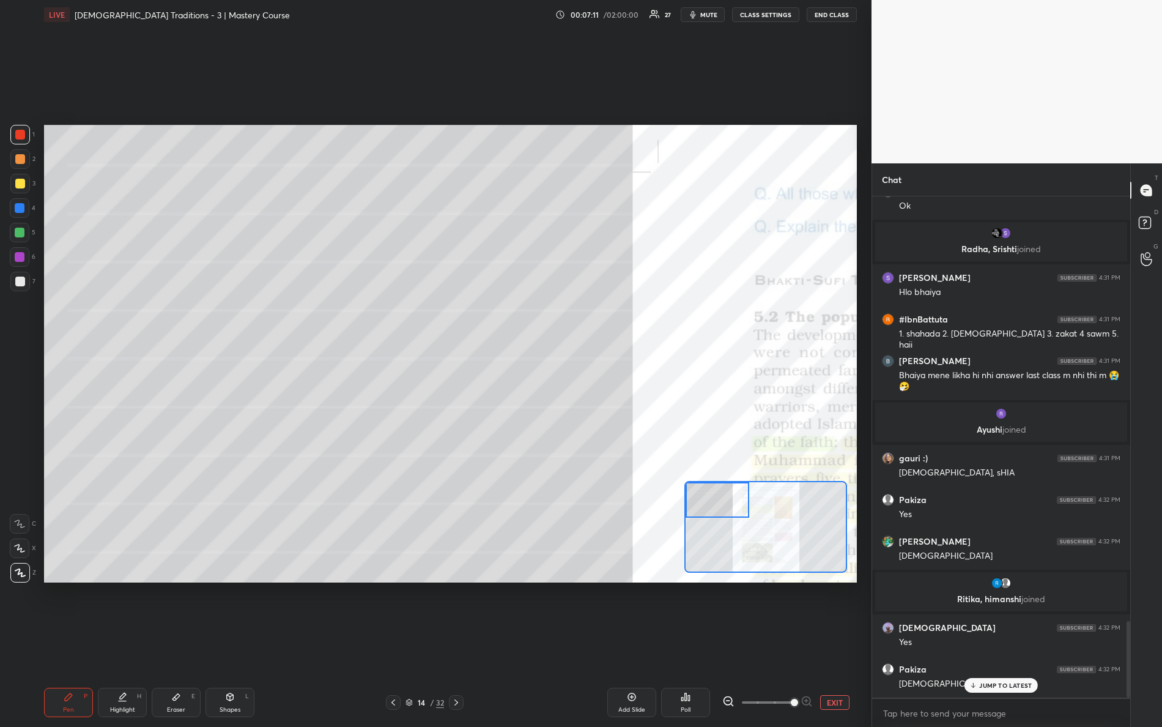
scroll to position [2790, 0]
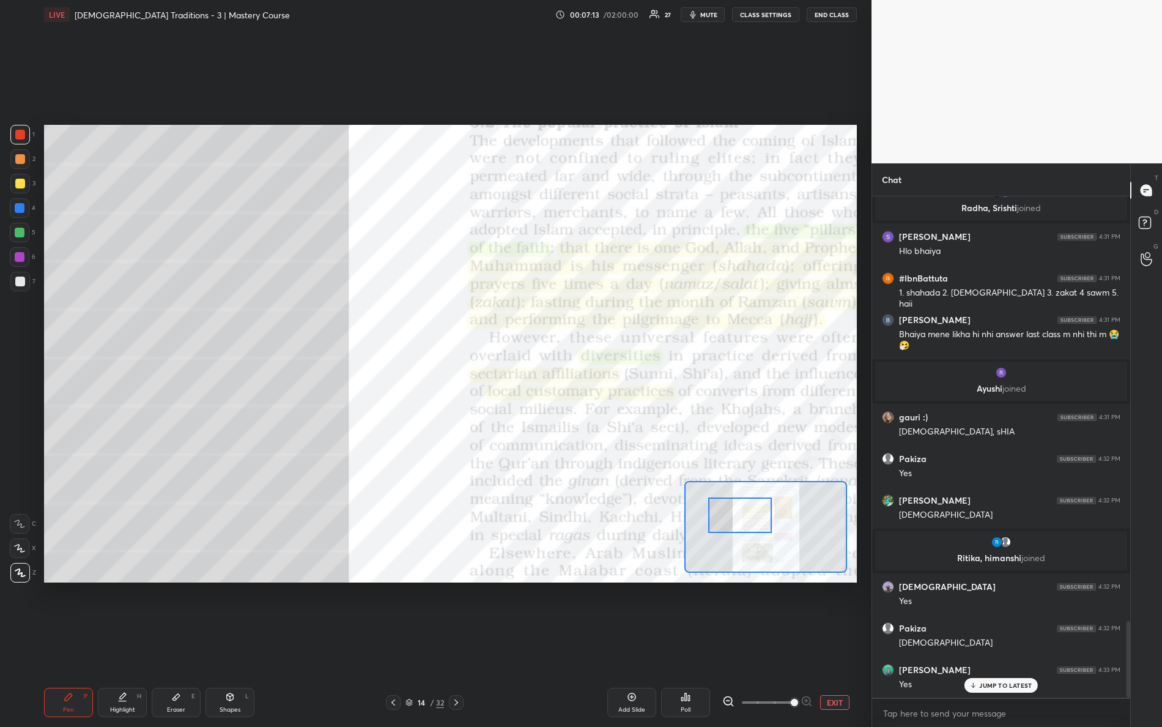
drag, startPoint x: 727, startPoint y: 506, endPoint x: 738, endPoint y: 509, distance: 11.4
click at [745, 521] on div at bounding box center [740, 514] width 64 height 35
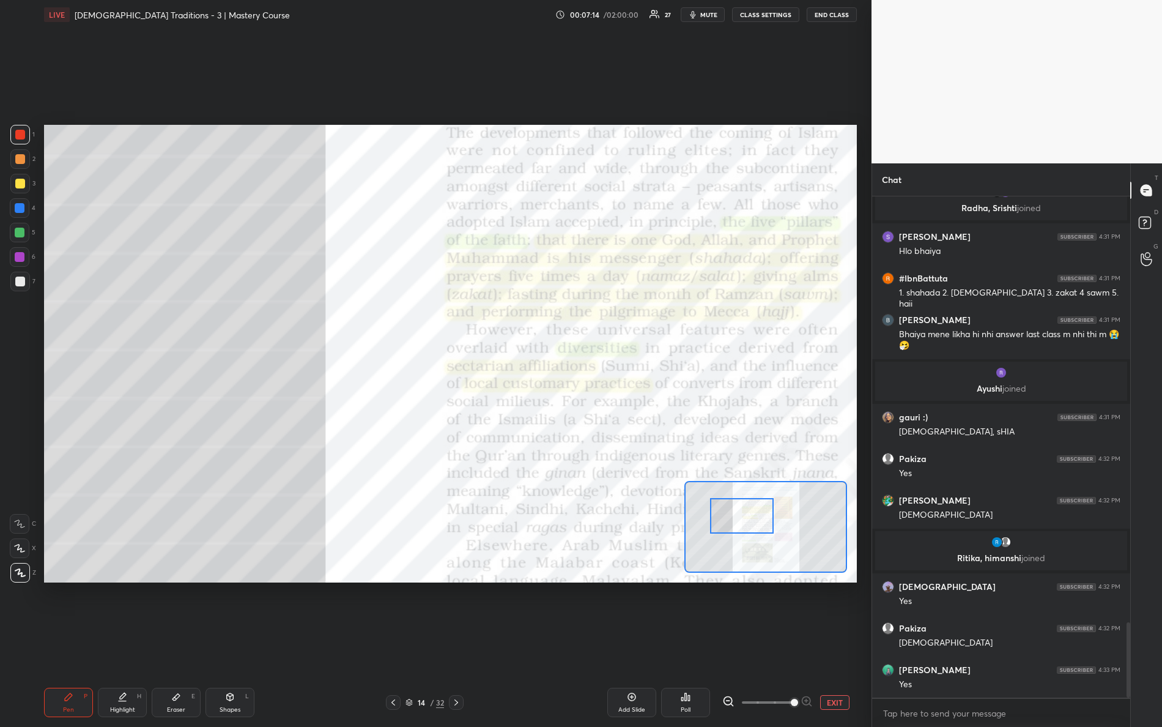
scroll to position [2836, 0]
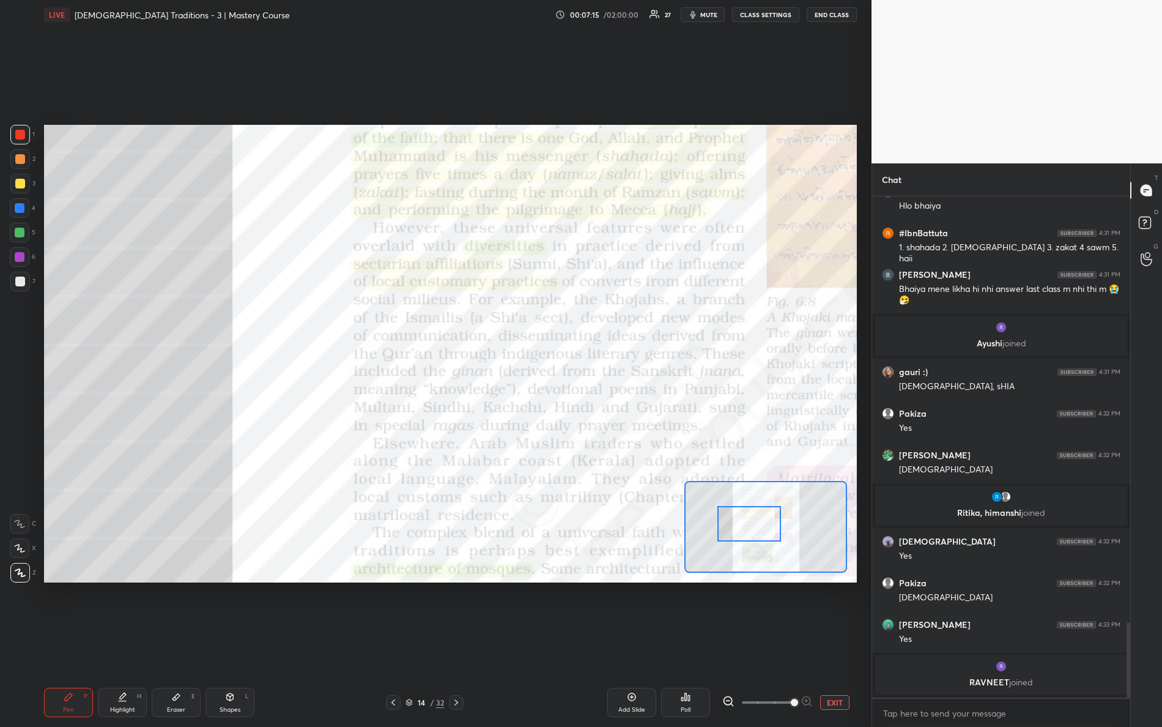
drag, startPoint x: 725, startPoint y: 513, endPoint x: 733, endPoint y: 521, distance: 10.8
click at [733, 521] on div at bounding box center [749, 523] width 64 height 35
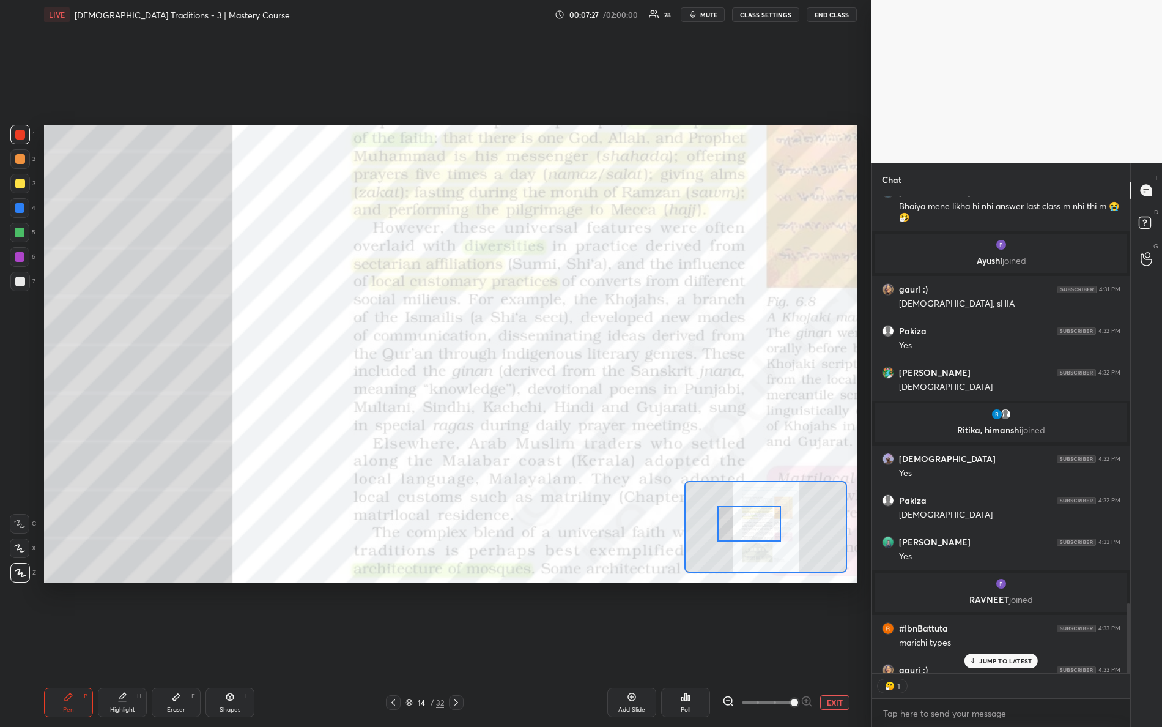
scroll to position [4, 4]
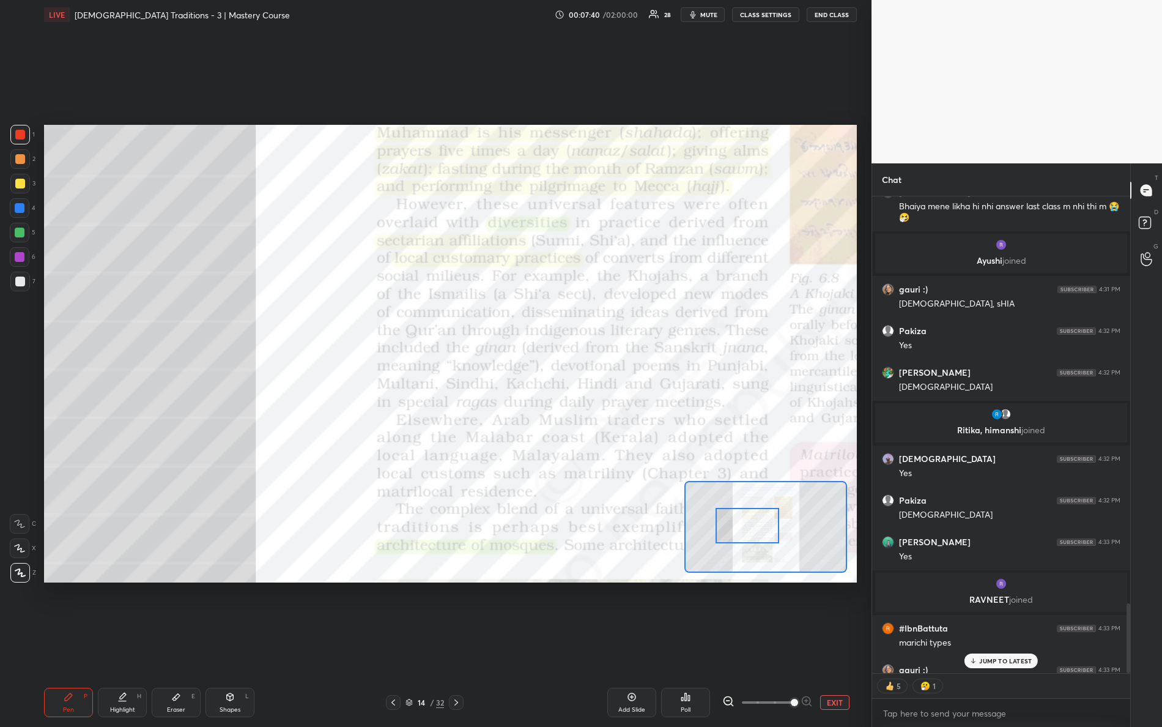
drag, startPoint x: 751, startPoint y: 530, endPoint x: 743, endPoint y: 531, distance: 8.0
click at [749, 533] on div at bounding box center [747, 525] width 64 height 35
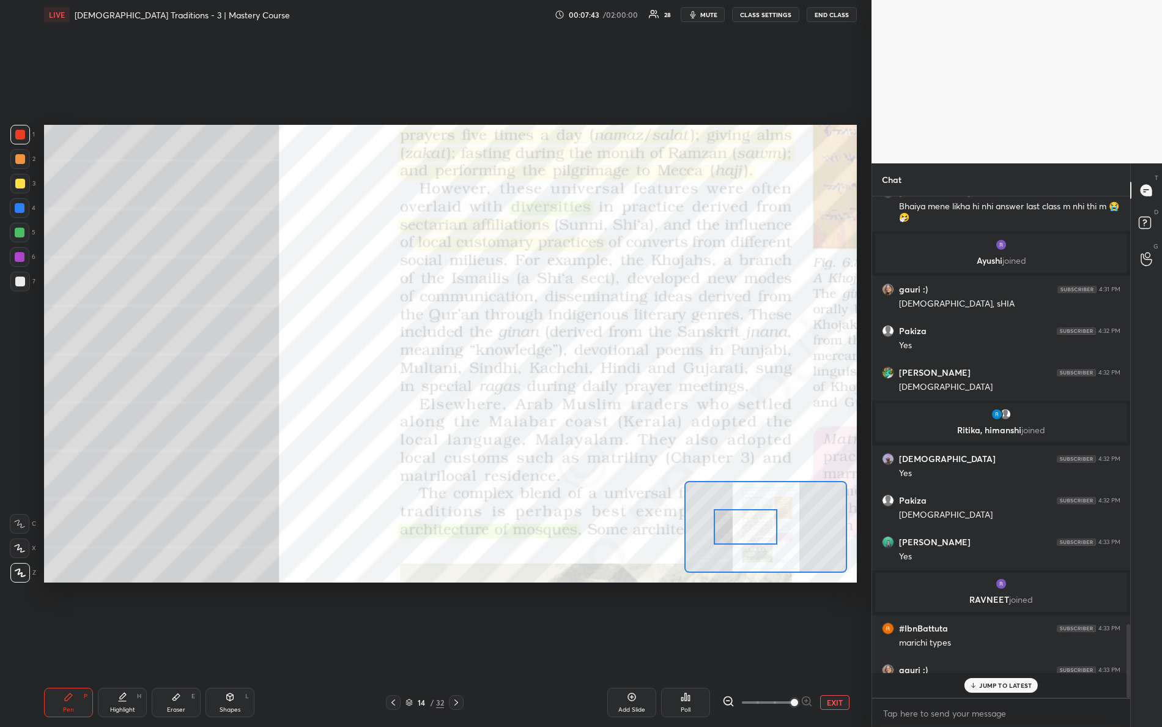
scroll to position [2919, 0]
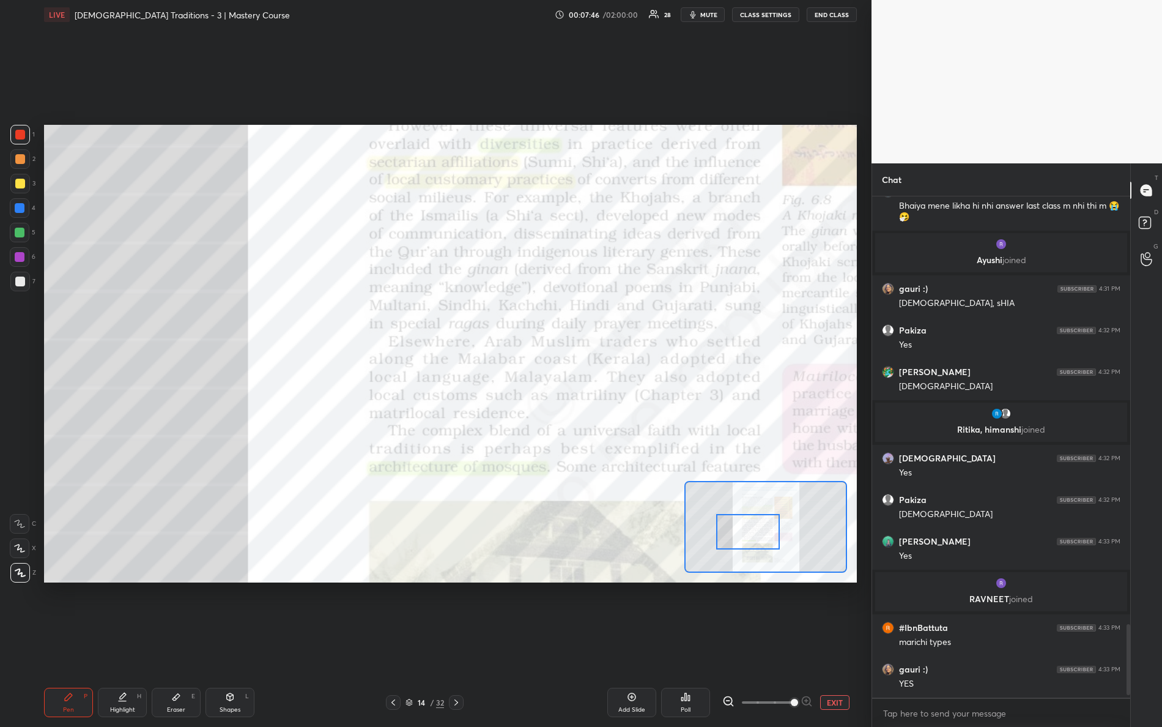
click at [758, 539] on div at bounding box center [748, 531] width 64 height 35
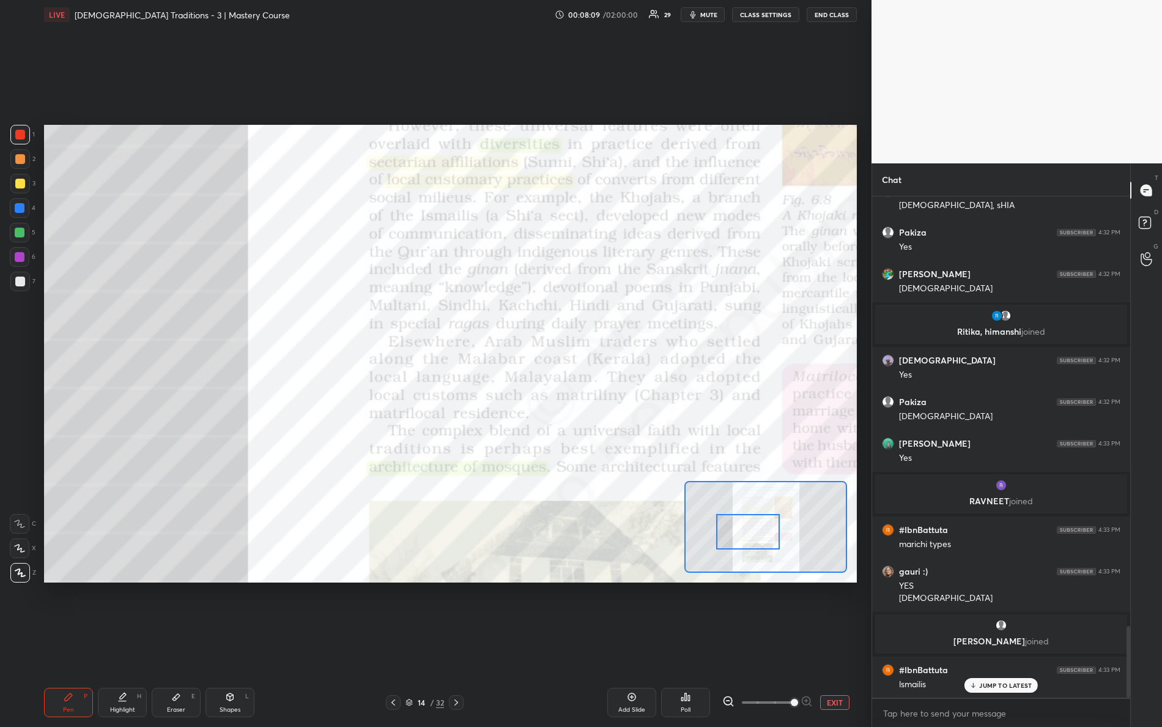
scroll to position [3029, 0]
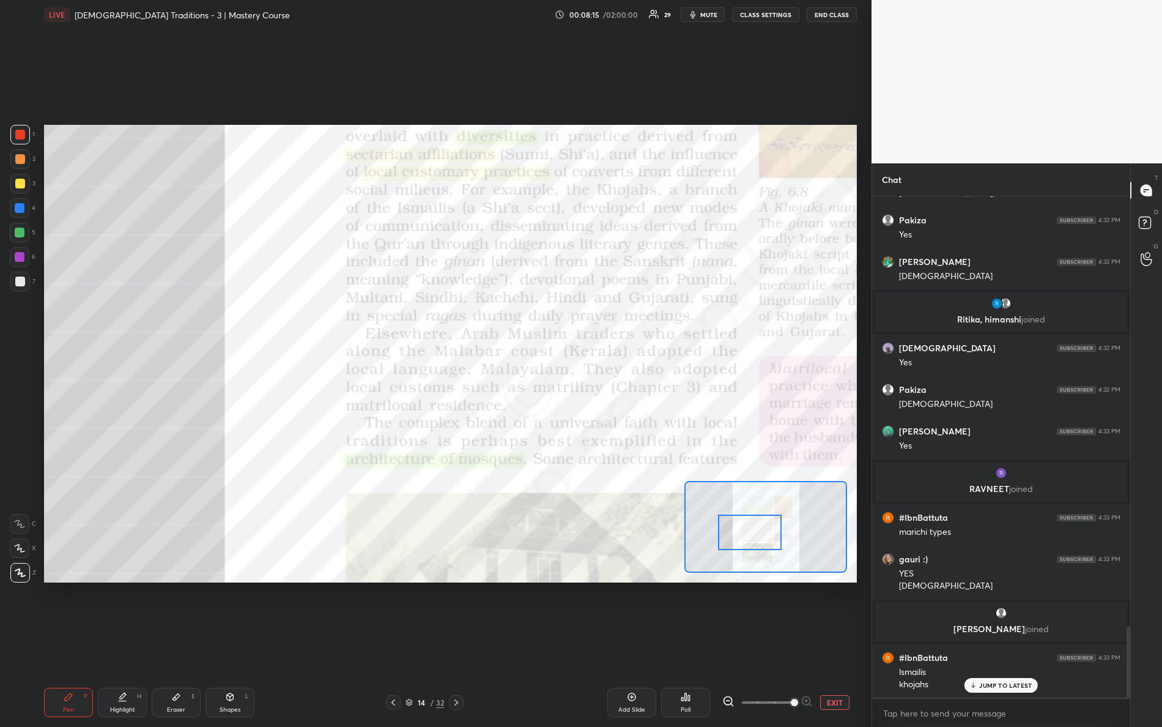
click at [737, 522] on div at bounding box center [750, 531] width 64 height 35
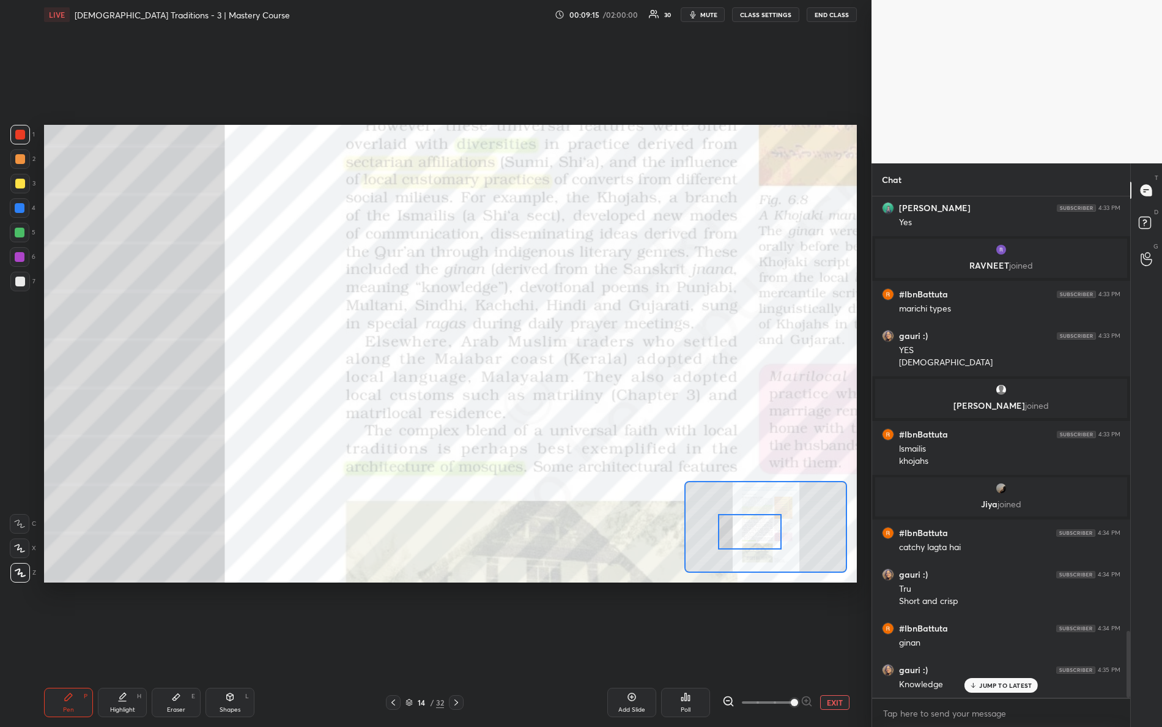
scroll to position [3297, 0]
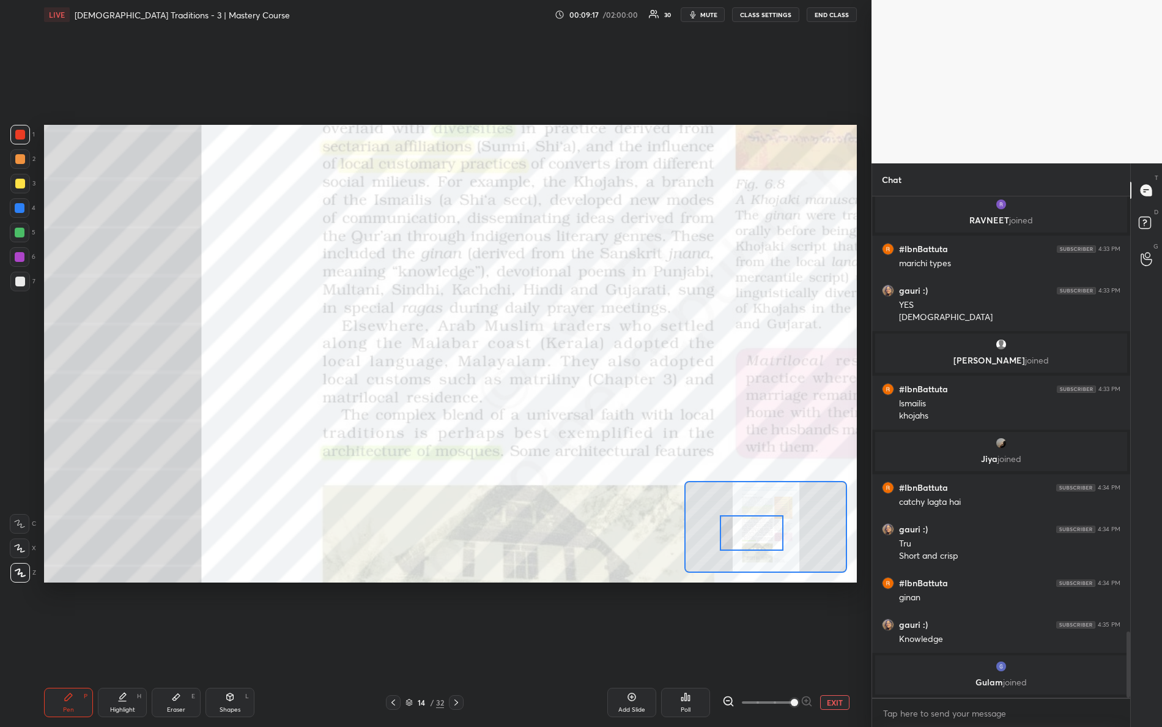
drag, startPoint x: 739, startPoint y: 538, endPoint x: 738, endPoint y: 528, distance: 9.8
click at [741, 540] on div at bounding box center [752, 532] width 64 height 35
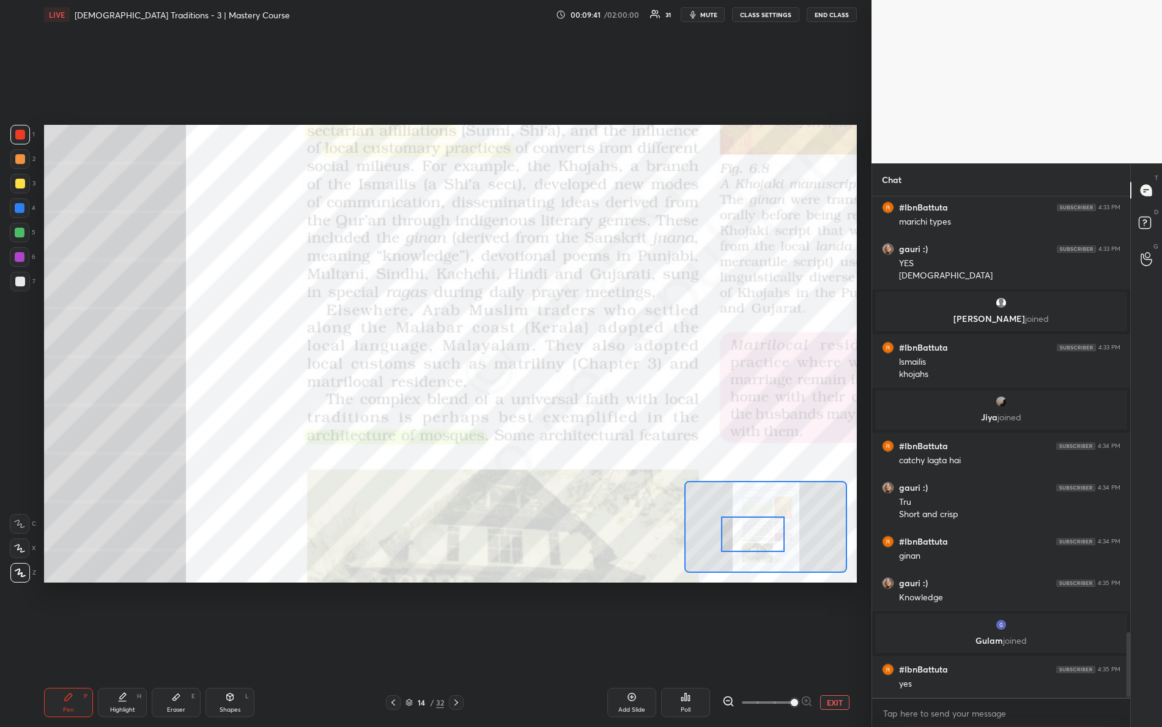
scroll to position [3380, 0]
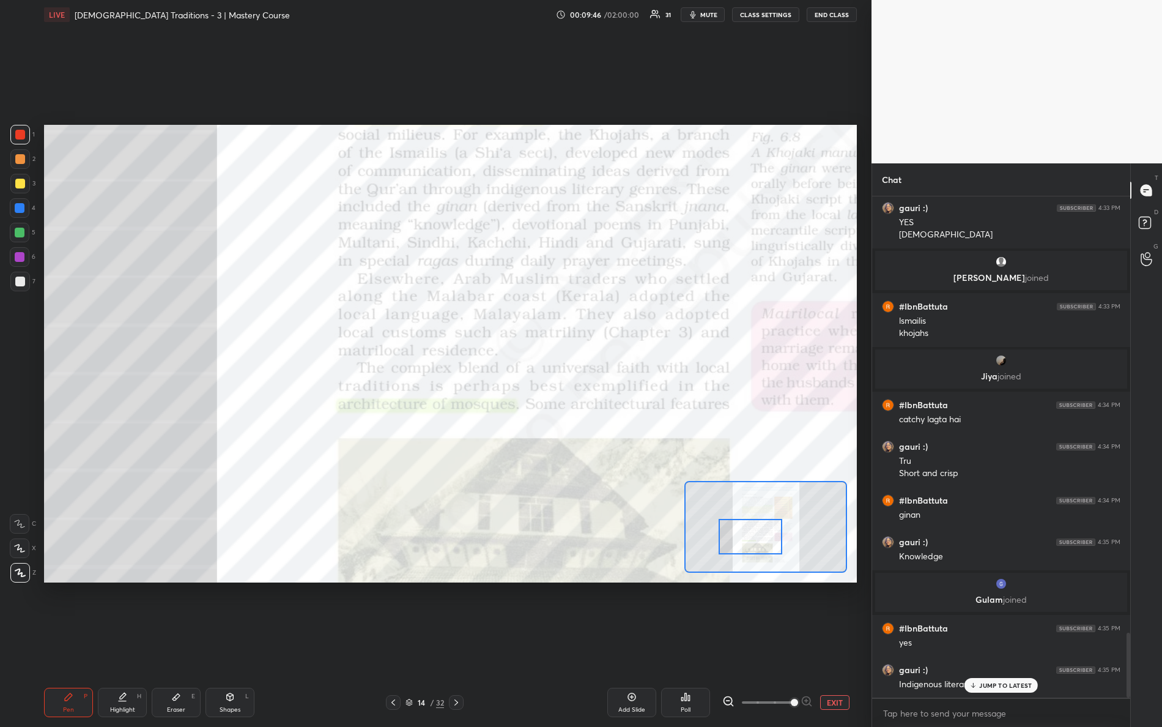
click at [741, 532] on div at bounding box center [751, 536] width 64 height 35
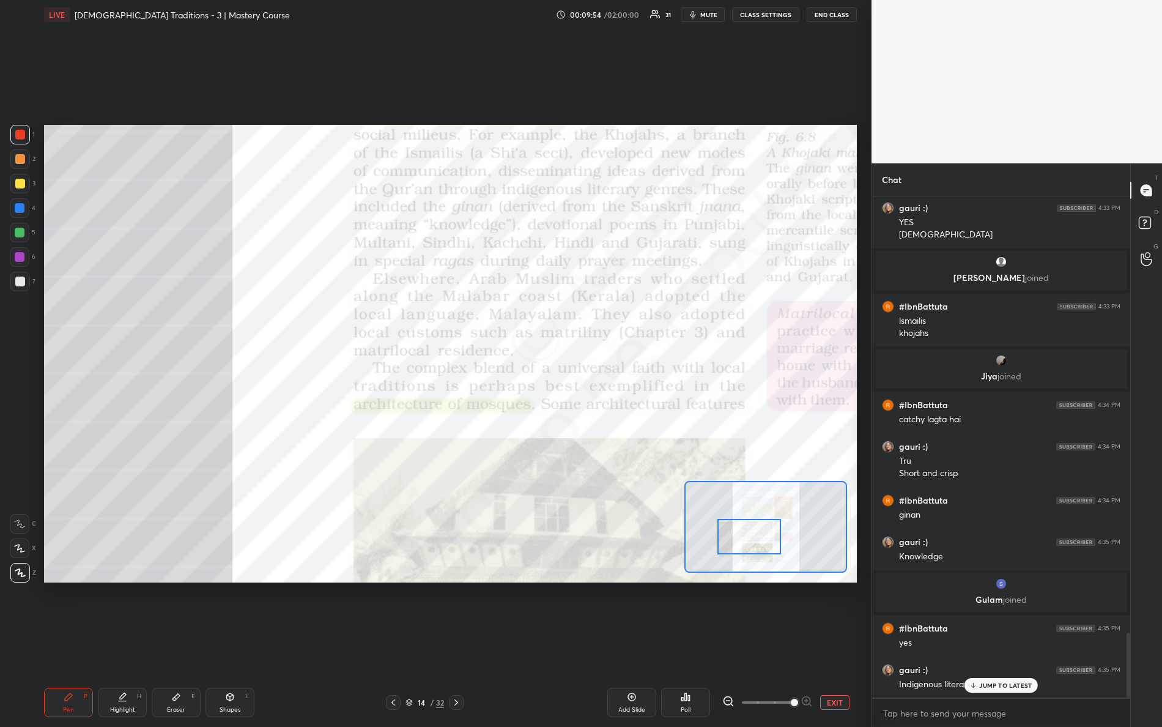
drag, startPoint x: 1007, startPoint y: 683, endPoint x: 992, endPoint y: 698, distance: 21.2
click at [1006, 643] on p "JUMP TO LATEST" at bounding box center [1005, 684] width 53 height 7
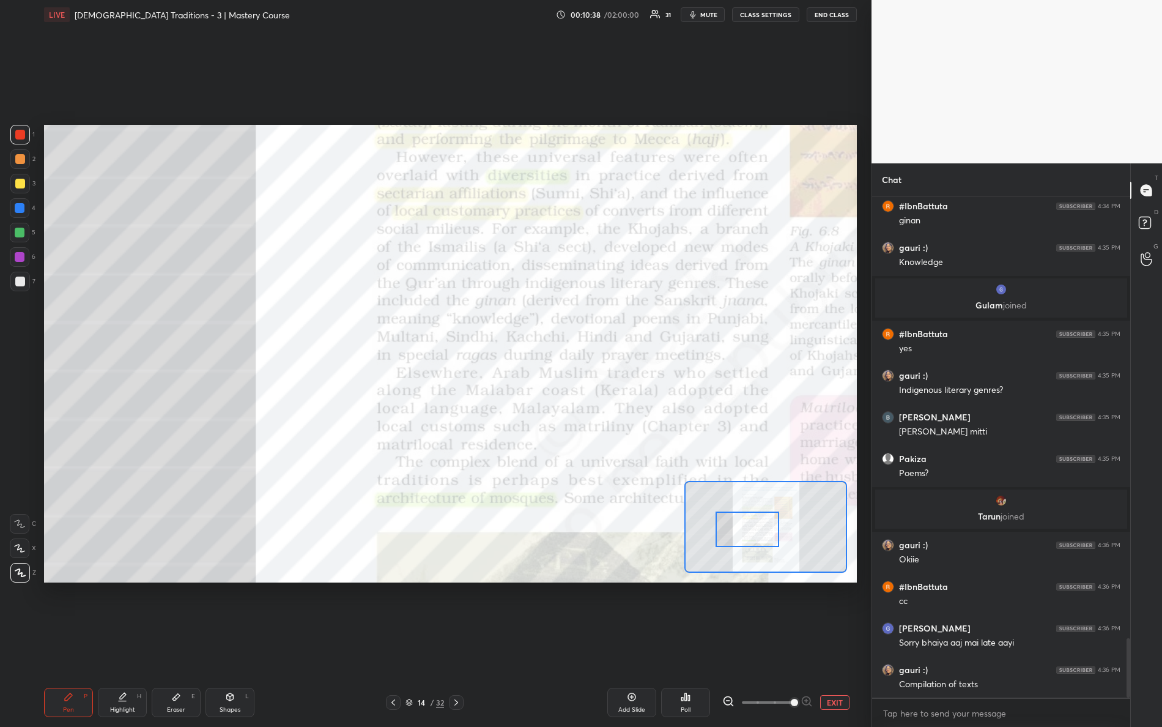
scroll to position [3716, 0]
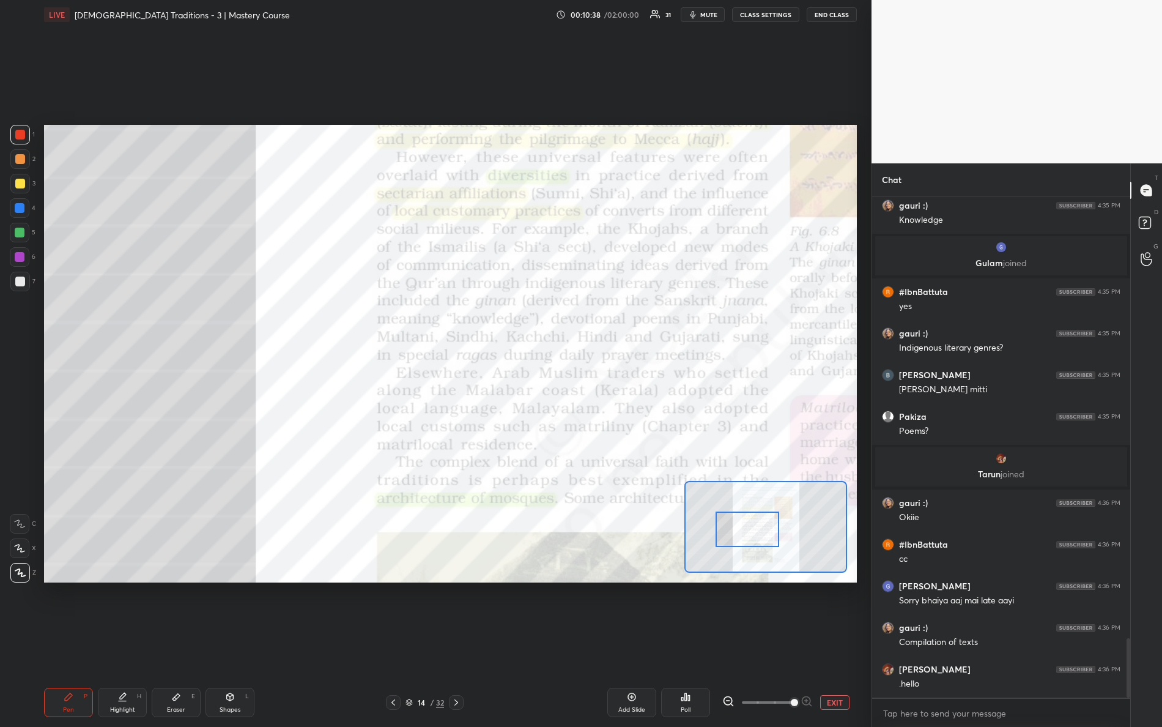
drag, startPoint x: 753, startPoint y: 533, endPoint x: 749, endPoint y: 523, distance: 11.5
click at [752, 527] on div at bounding box center [747, 528] width 64 height 35
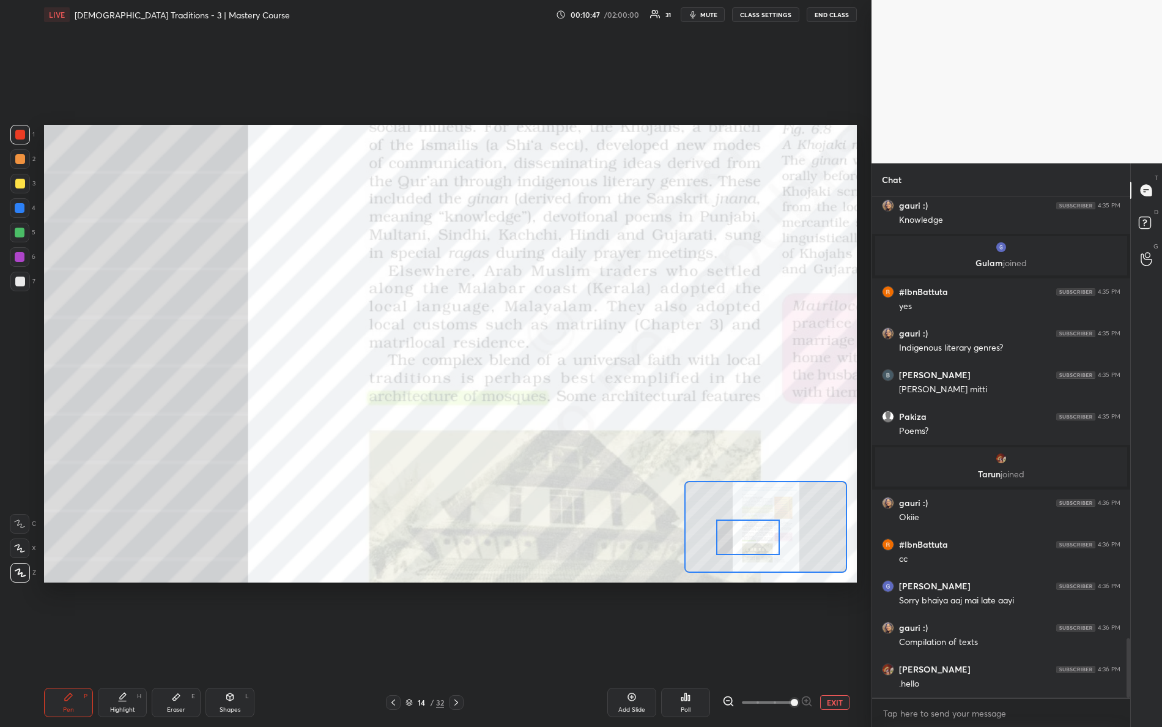
drag, startPoint x: 747, startPoint y: 536, endPoint x: 747, endPoint y: 544, distance: 8.6
click at [749, 545] on div at bounding box center [748, 536] width 64 height 35
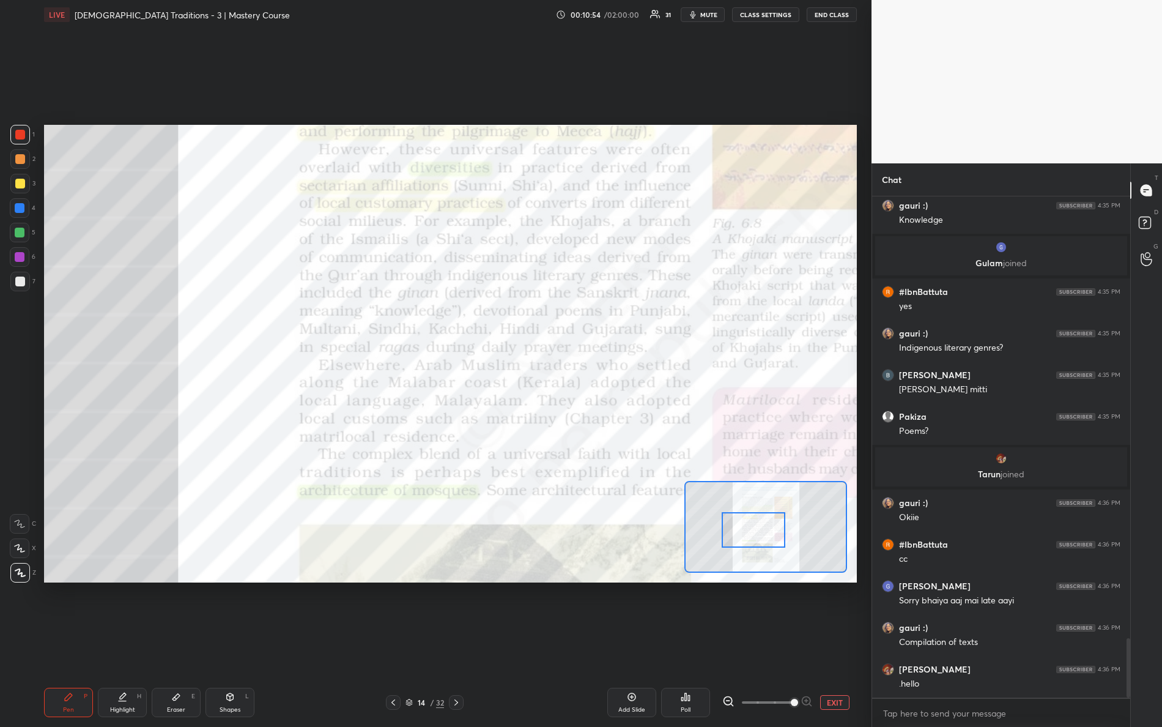
drag, startPoint x: 751, startPoint y: 547, endPoint x: 756, endPoint y: 539, distance: 9.9
click at [756, 539] on div at bounding box center [754, 529] width 64 height 35
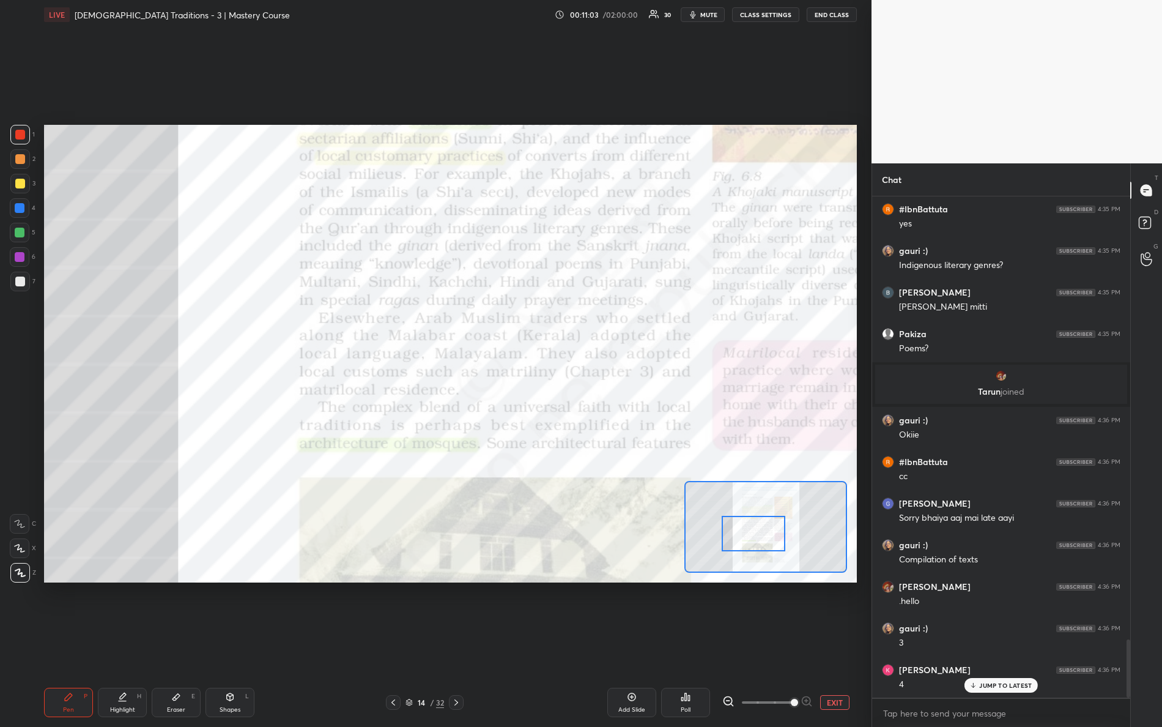
scroll to position [3841, 0]
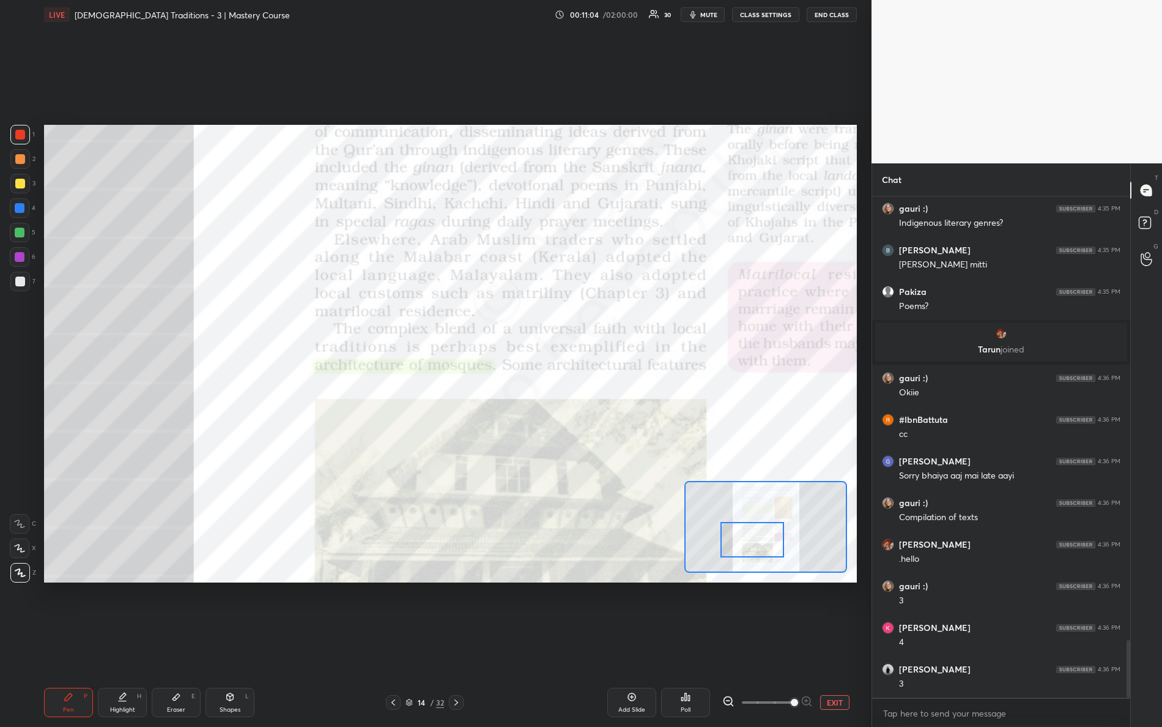
drag, startPoint x: 747, startPoint y: 530, endPoint x: 748, endPoint y: 536, distance: 6.8
click at [746, 540] on div at bounding box center [752, 539] width 64 height 35
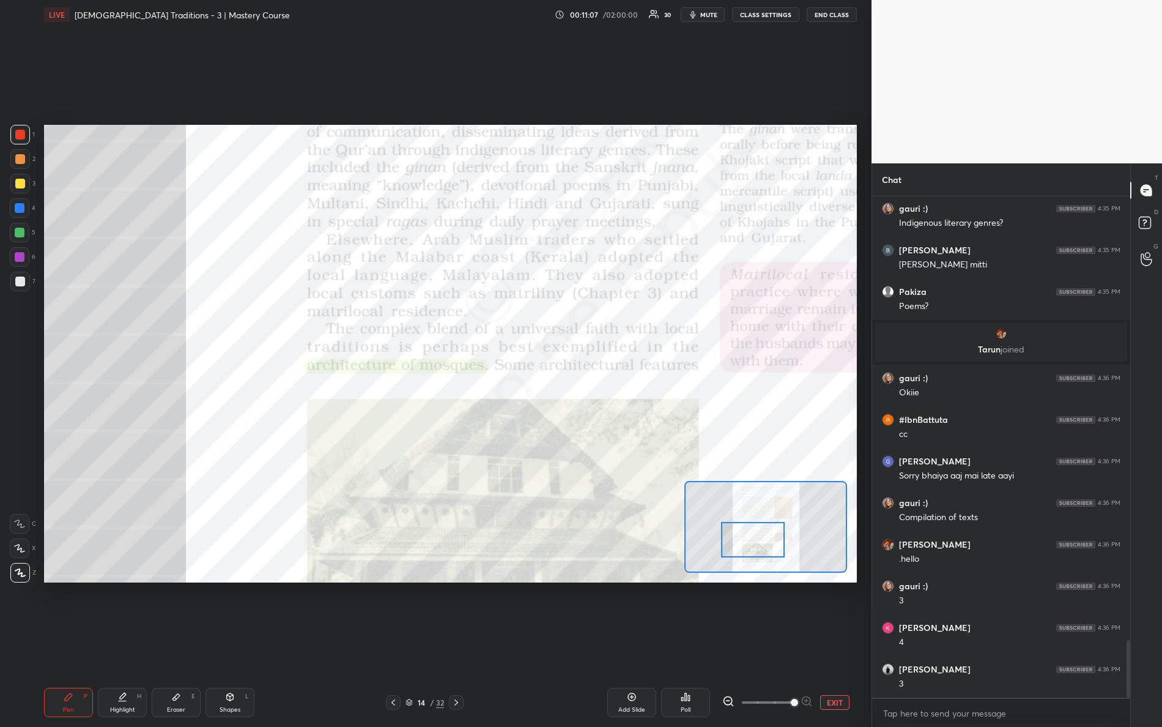
click at [743, 536] on div at bounding box center [753, 539] width 64 height 35
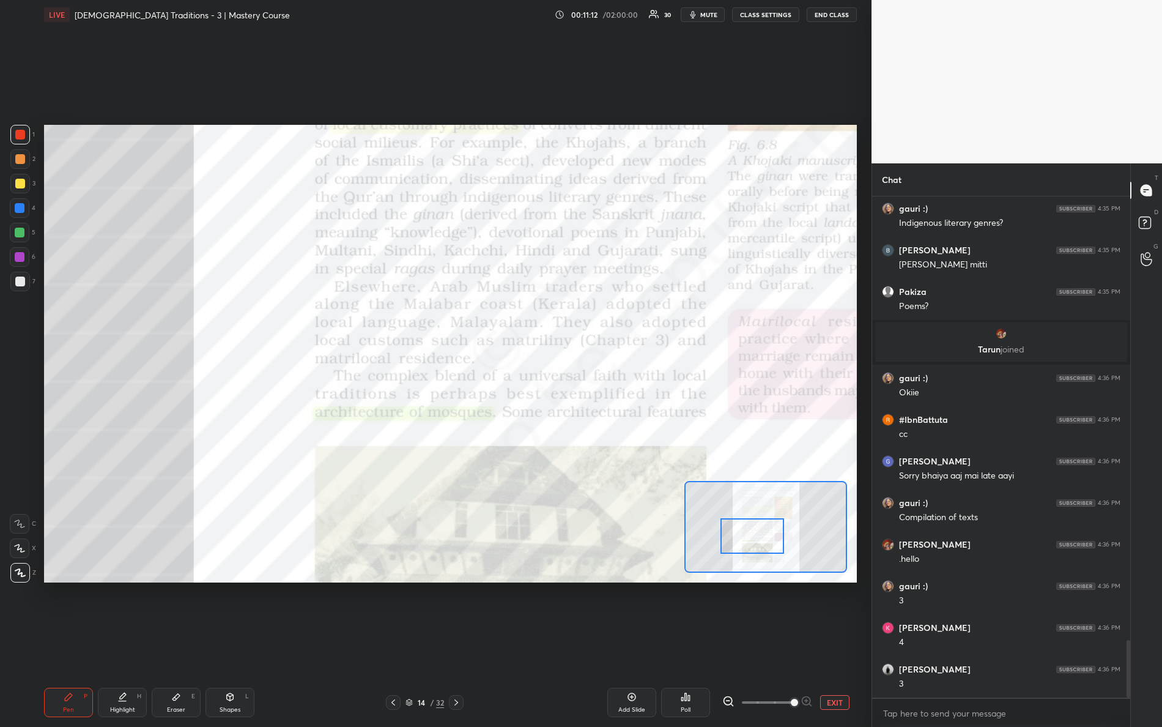
drag, startPoint x: 738, startPoint y: 544, endPoint x: 720, endPoint y: 522, distance: 28.2
click at [738, 539] on div at bounding box center [752, 535] width 64 height 35
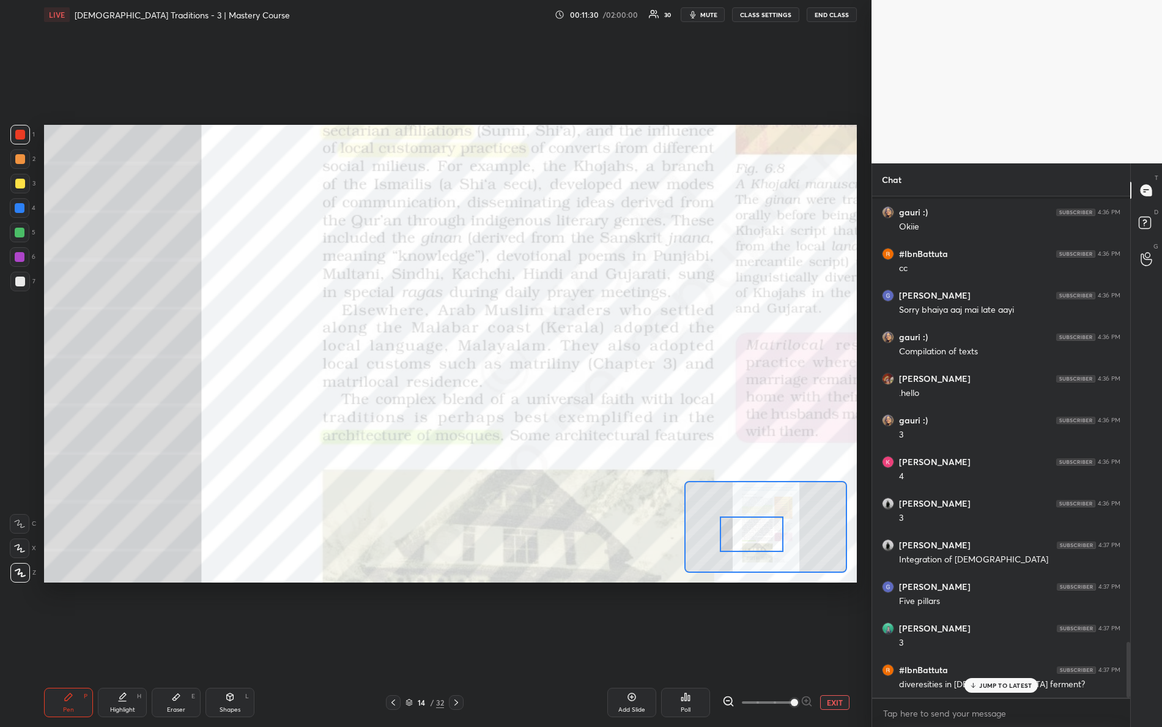
scroll to position [4049, 0]
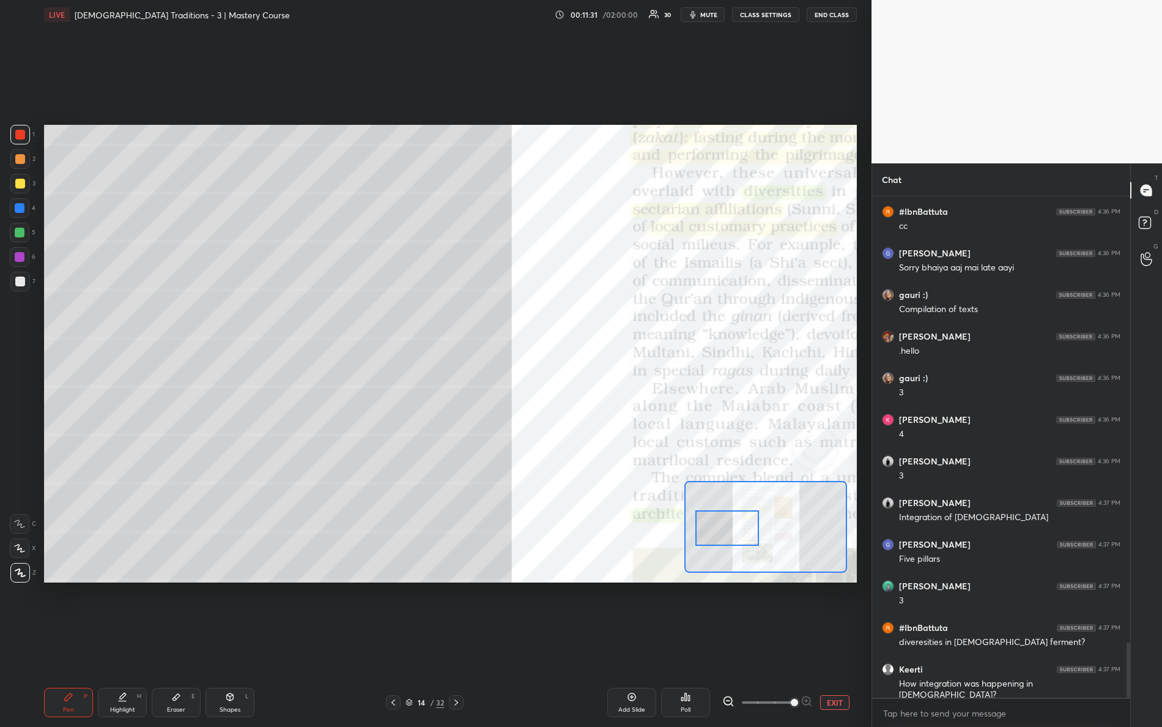
click at [527, 482] on div "Setting up your live class Poll for secs No correct answer Start poll" at bounding box center [450, 353] width 813 height 457
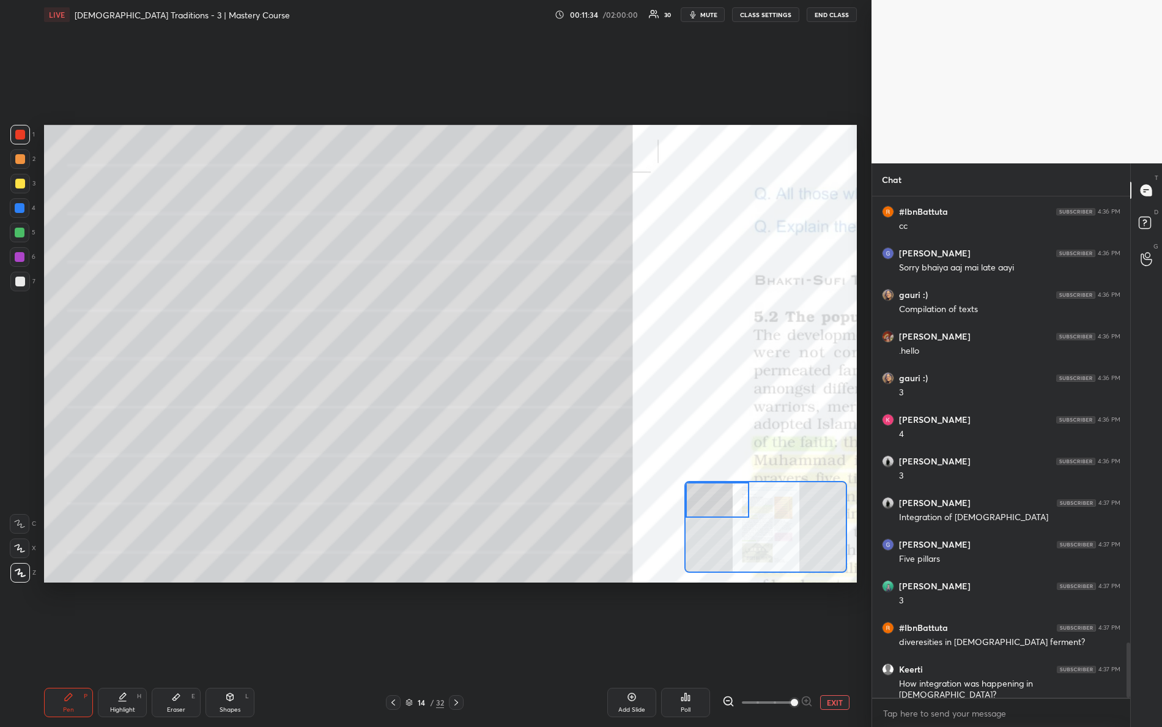
scroll to position [4093, 0]
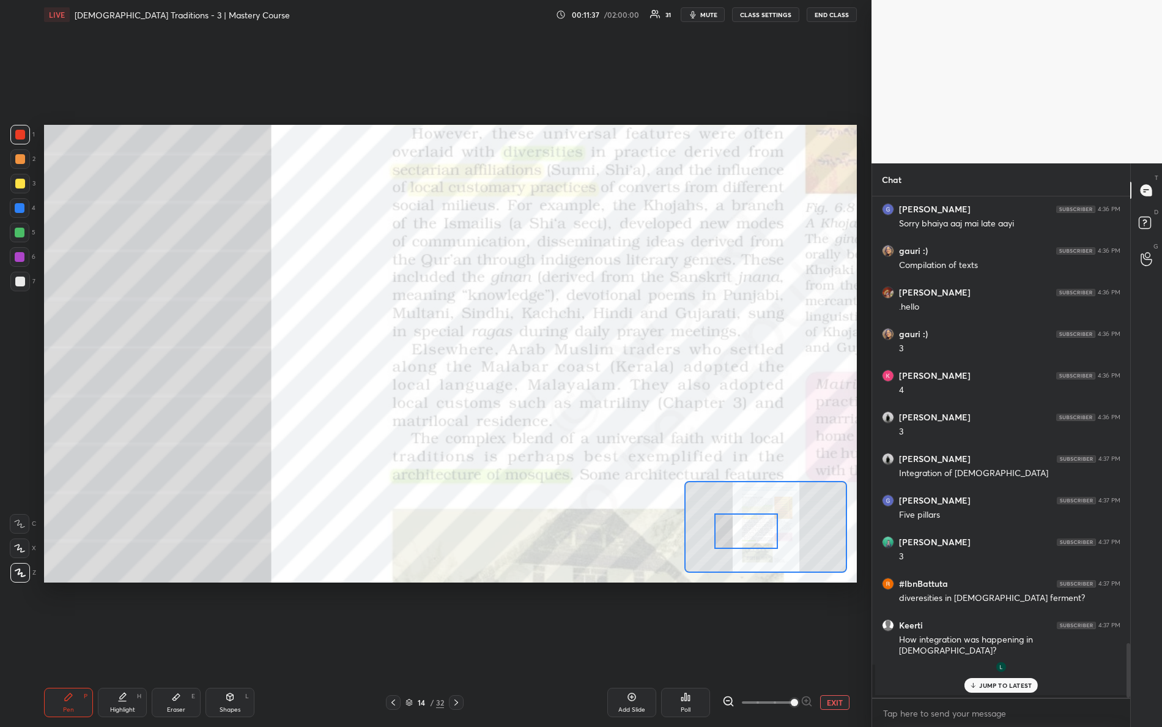
drag, startPoint x: 704, startPoint y: 511, endPoint x: 730, endPoint y: 546, distance: 43.8
click at [731, 547] on div at bounding box center [746, 530] width 64 height 35
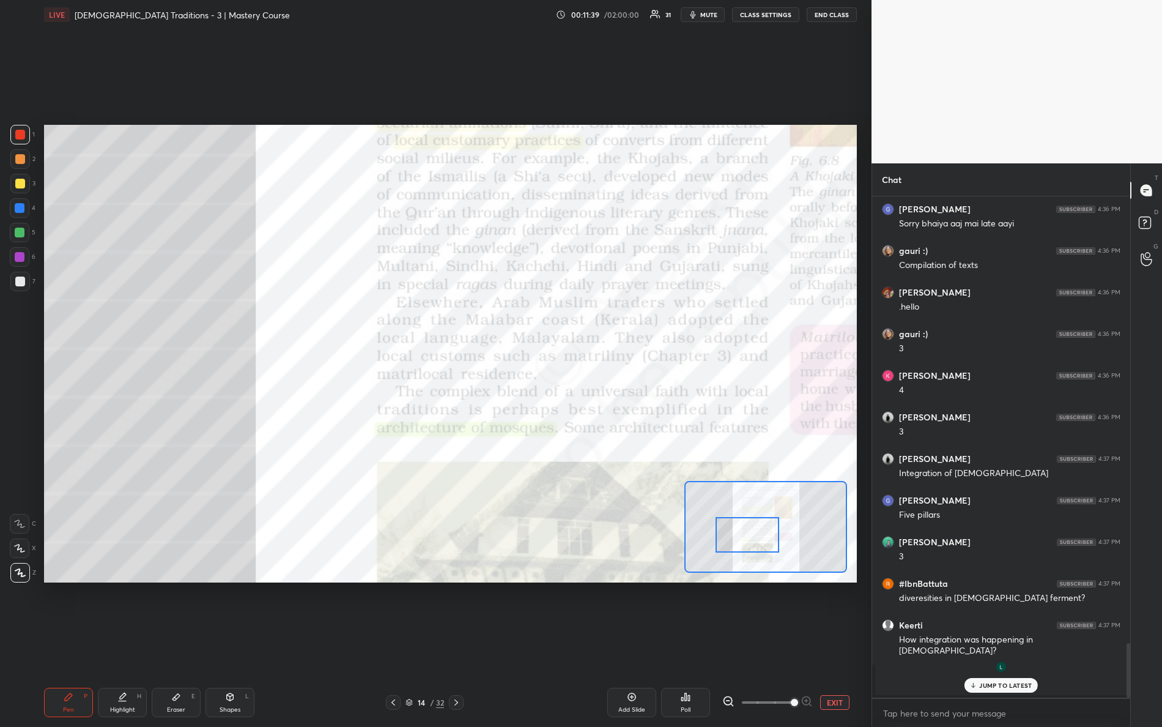
scroll to position [3675, 0]
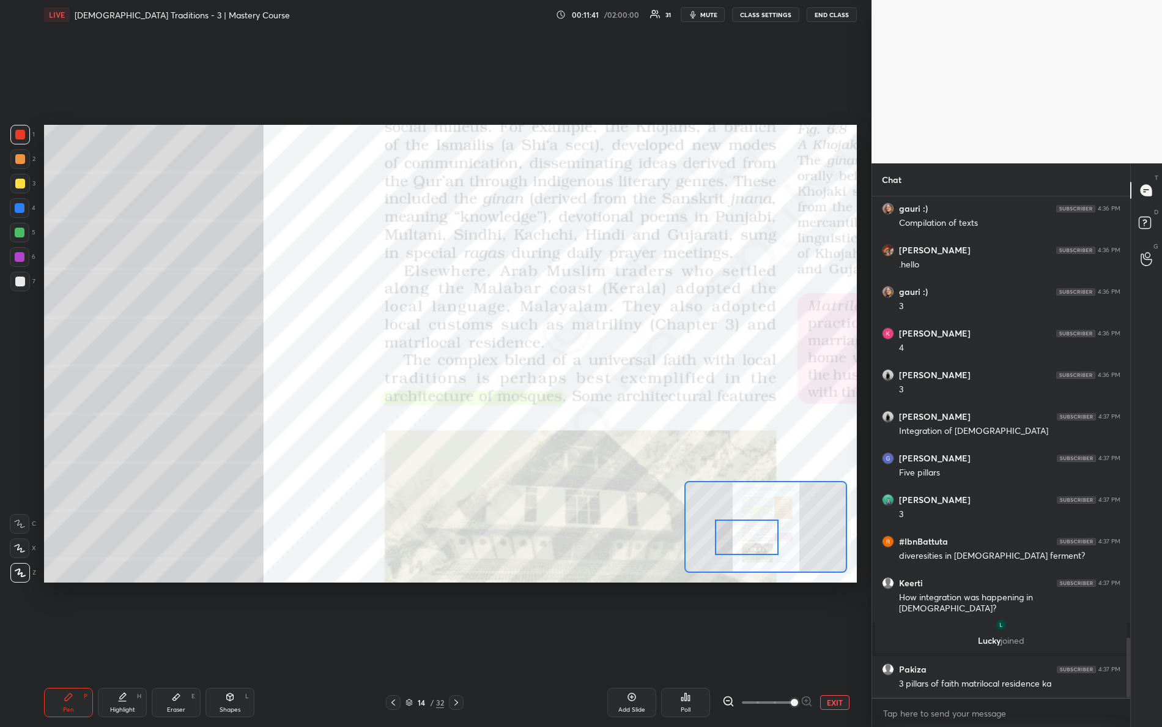
drag, startPoint x: 754, startPoint y: 541, endPoint x: 745, endPoint y: 533, distance: 12.1
click at [754, 544] on div at bounding box center [747, 536] width 64 height 35
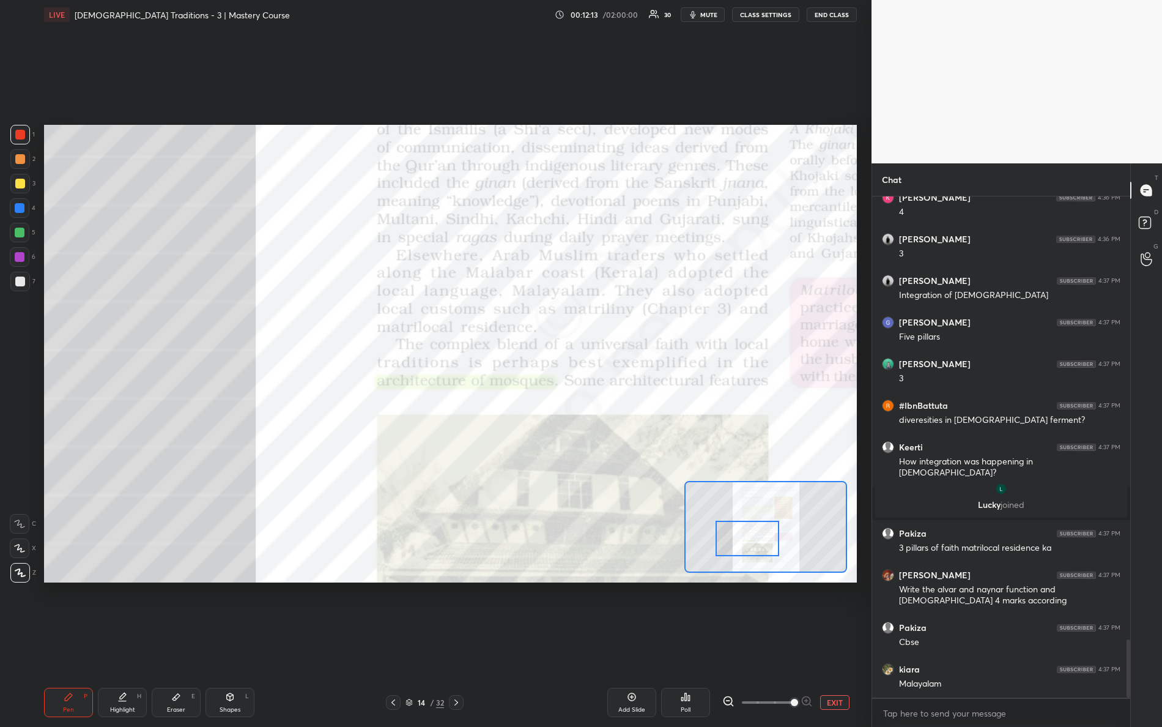
scroll to position [3863, 0]
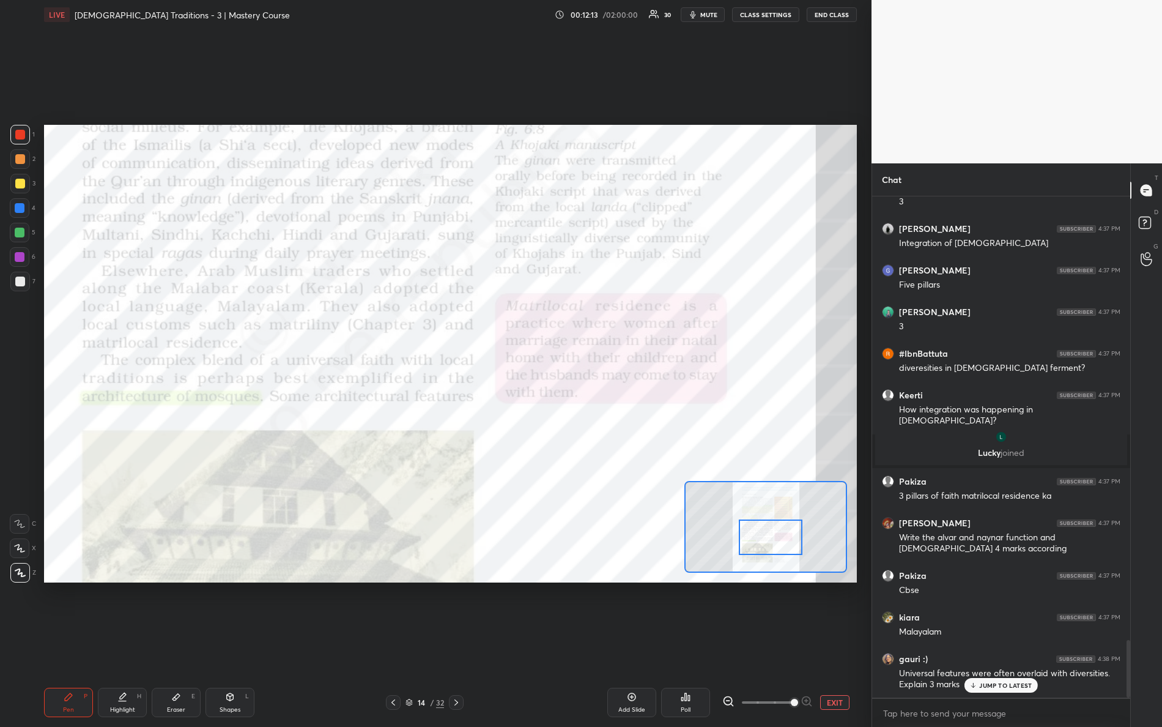
drag, startPoint x: 755, startPoint y: 533, endPoint x: 778, endPoint y: 532, distance: 23.3
click at [778, 532] on div at bounding box center [771, 536] width 64 height 35
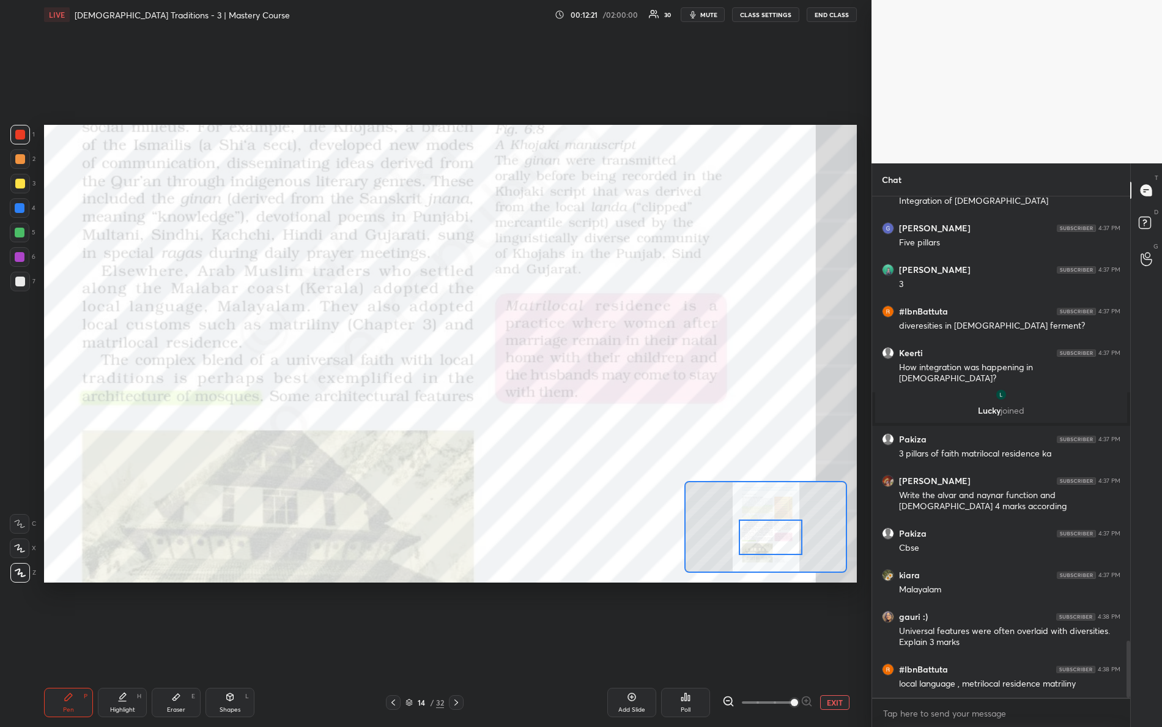
scroll to position [4, 4]
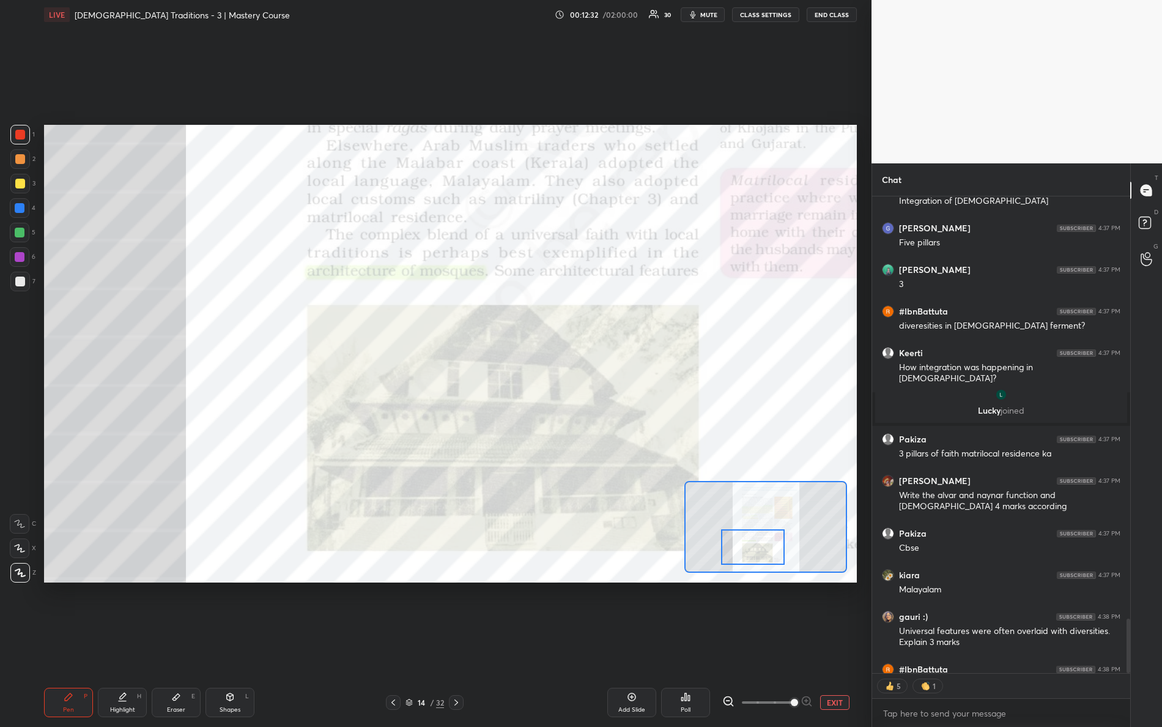
drag, startPoint x: 756, startPoint y: 541, endPoint x: 738, endPoint y: 532, distance: 20.2
click at [739, 548] on div at bounding box center [753, 546] width 64 height 35
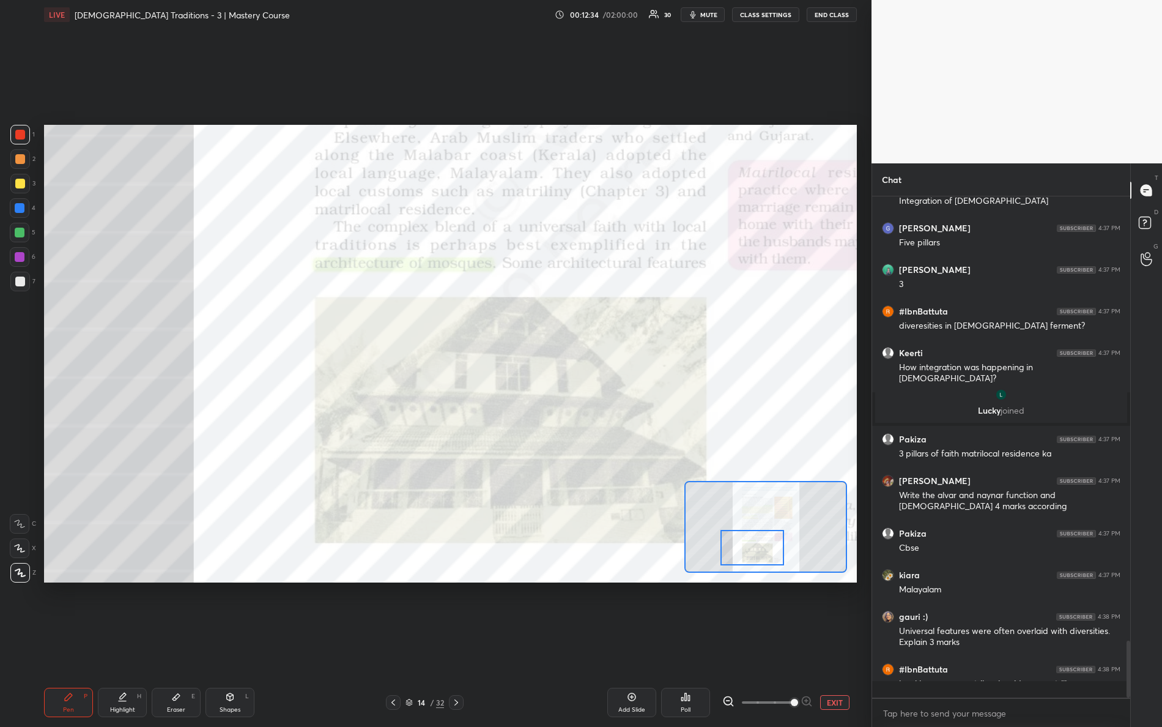
scroll to position [3905, 0]
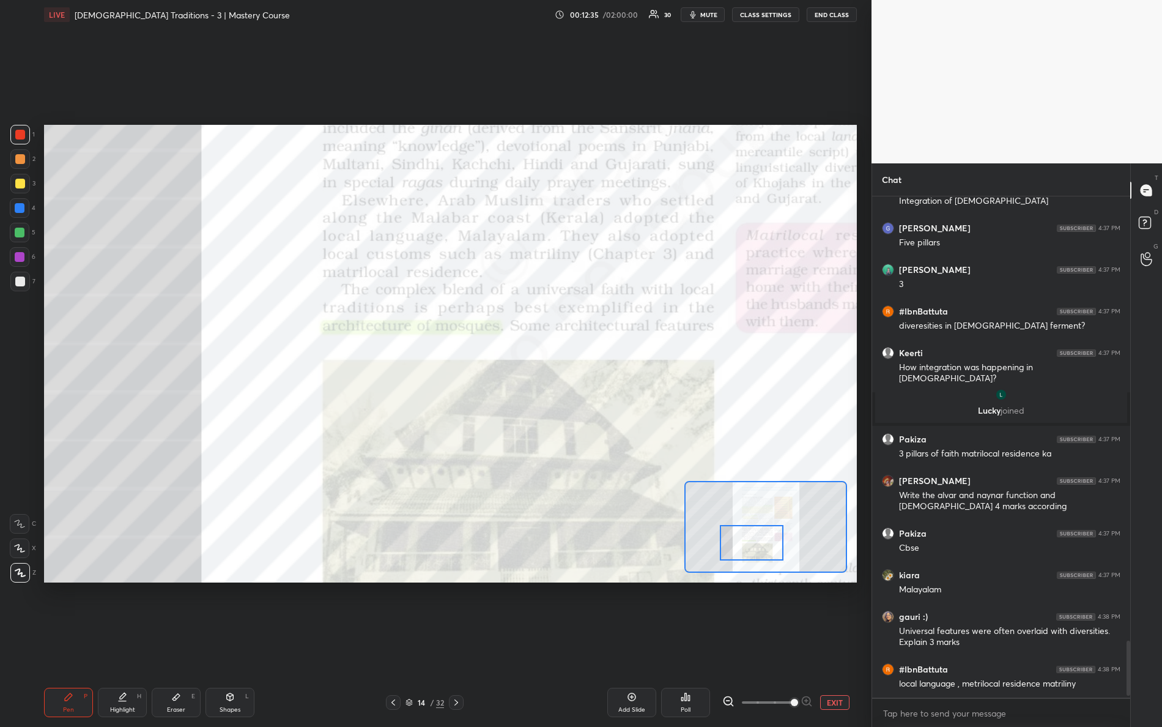
drag, startPoint x: 742, startPoint y: 541, endPoint x: 739, endPoint y: 530, distance: 11.9
click at [741, 533] on div at bounding box center [752, 542] width 64 height 35
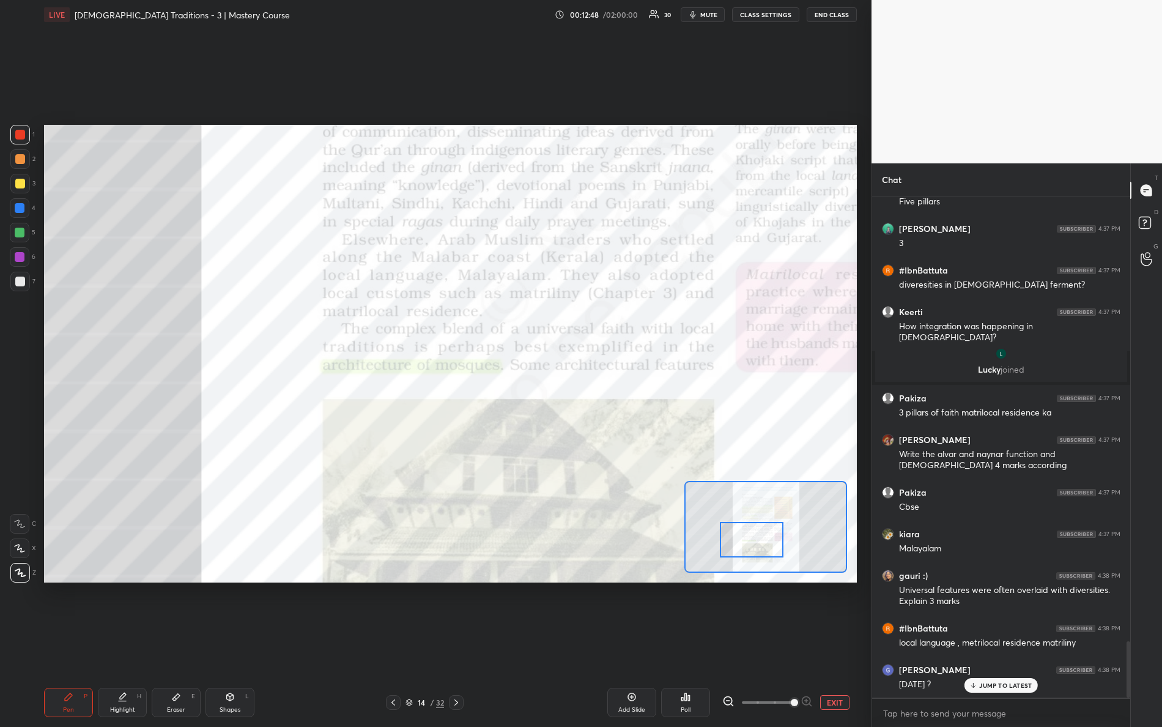
scroll to position [3991, 0]
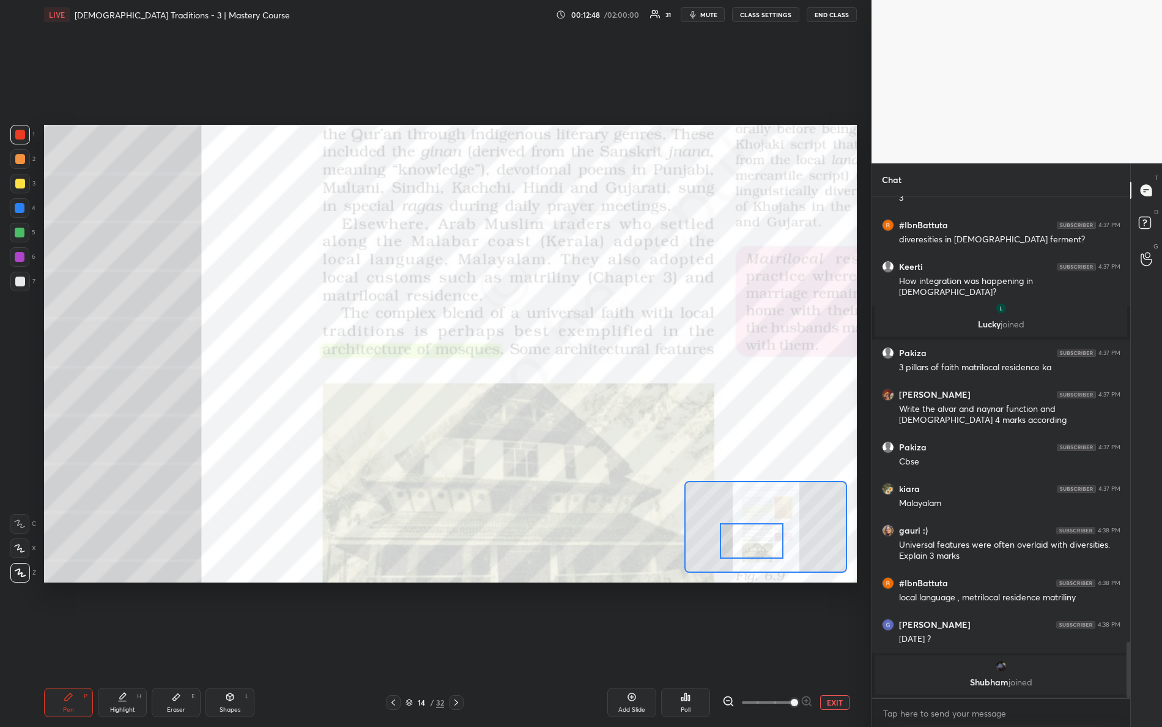
click at [744, 546] on div at bounding box center [752, 540] width 64 height 35
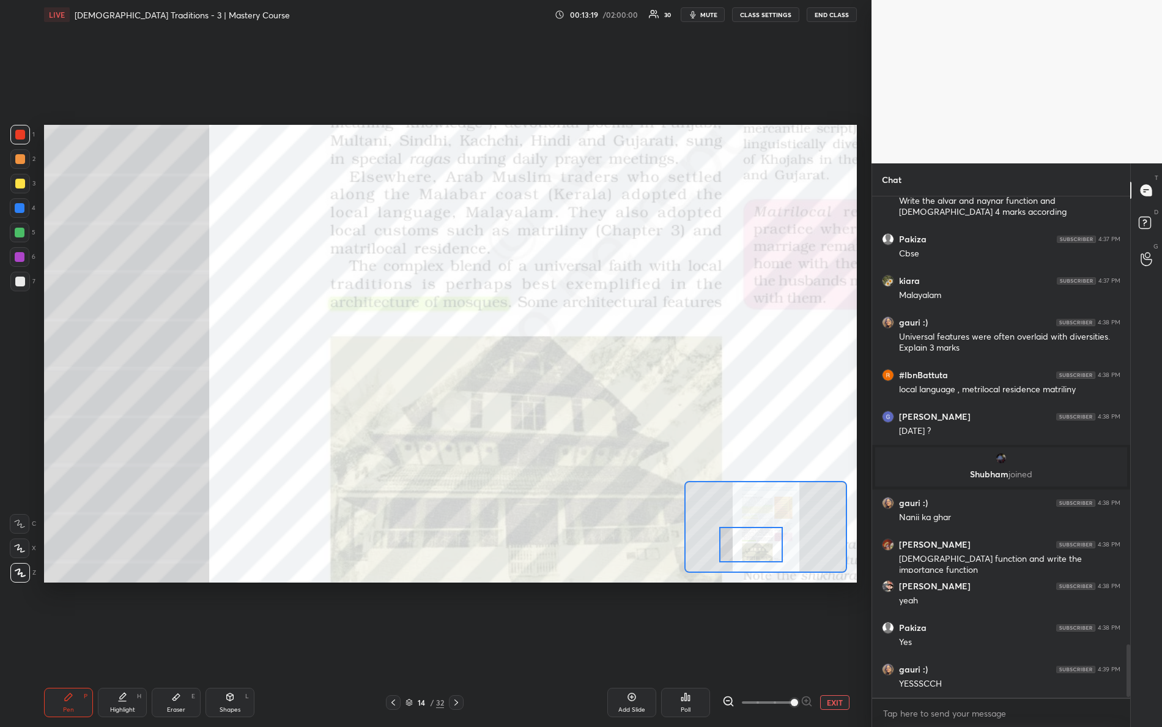
scroll to position [4241, 0]
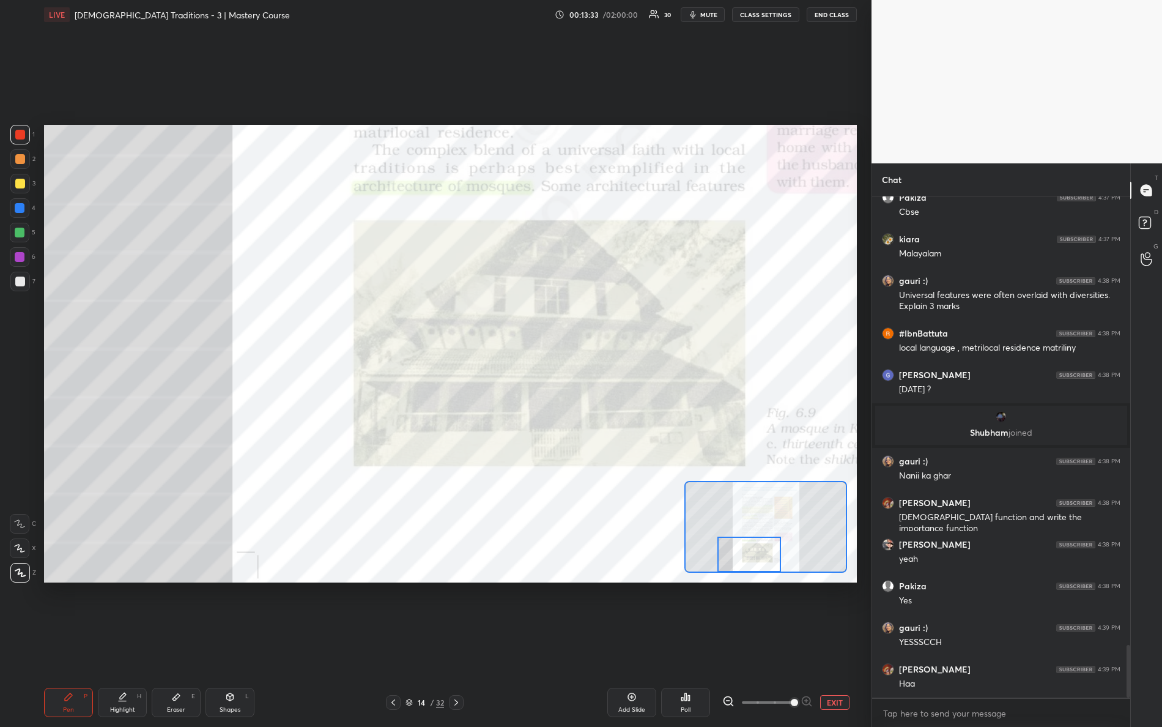
drag, startPoint x: 771, startPoint y: 552, endPoint x: 754, endPoint y: 553, distance: 17.2
click at [768, 565] on div at bounding box center [749, 553] width 64 height 35
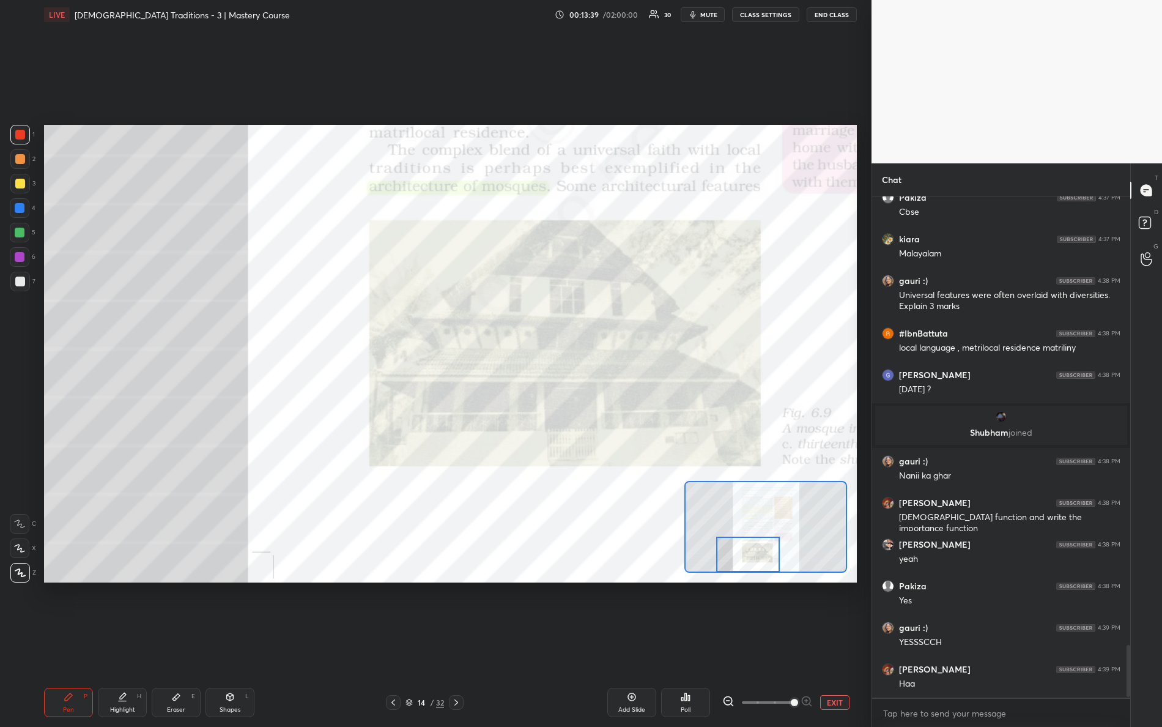
scroll to position [4282, 0]
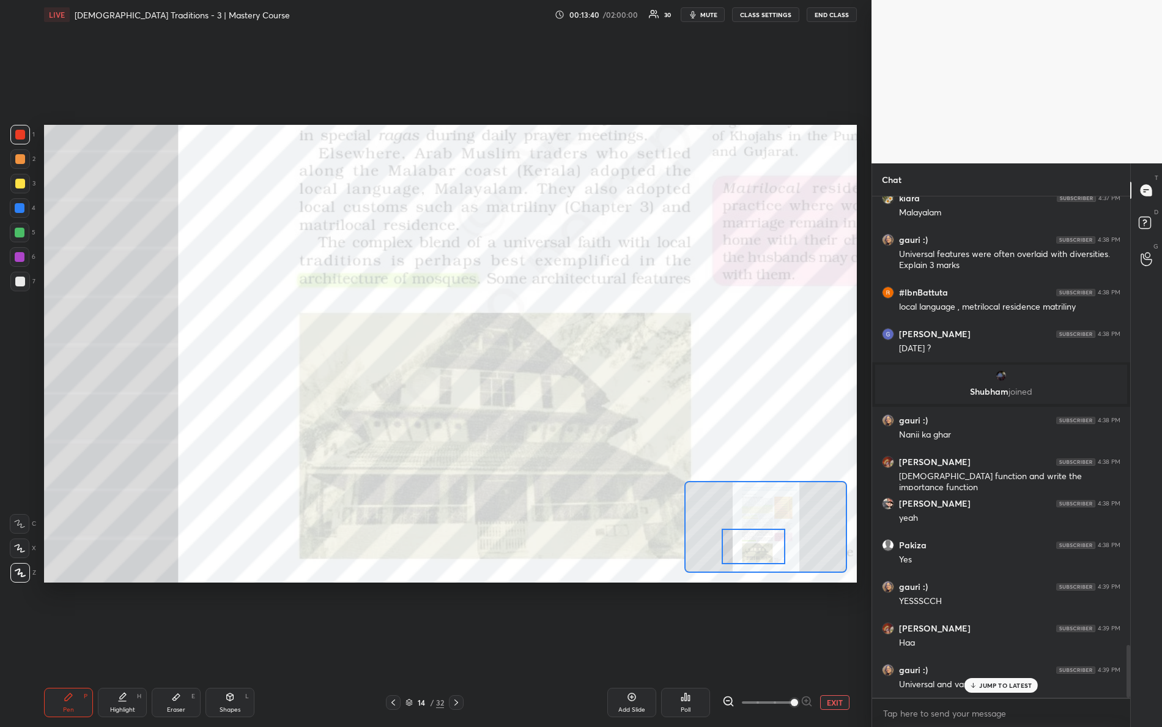
drag, startPoint x: 747, startPoint y: 559, endPoint x: 745, endPoint y: 528, distance: 30.6
click at [751, 551] on div at bounding box center [754, 545] width 64 height 35
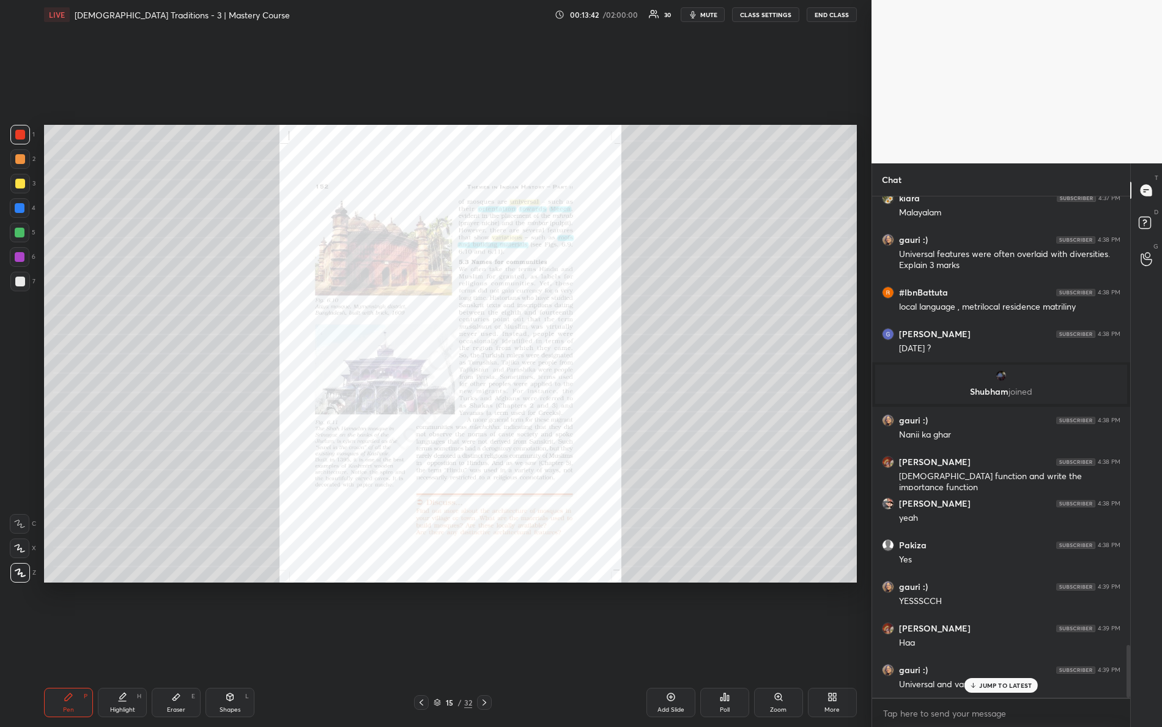
click at [786, 643] on div "Zoom" at bounding box center [778, 701] width 49 height 29
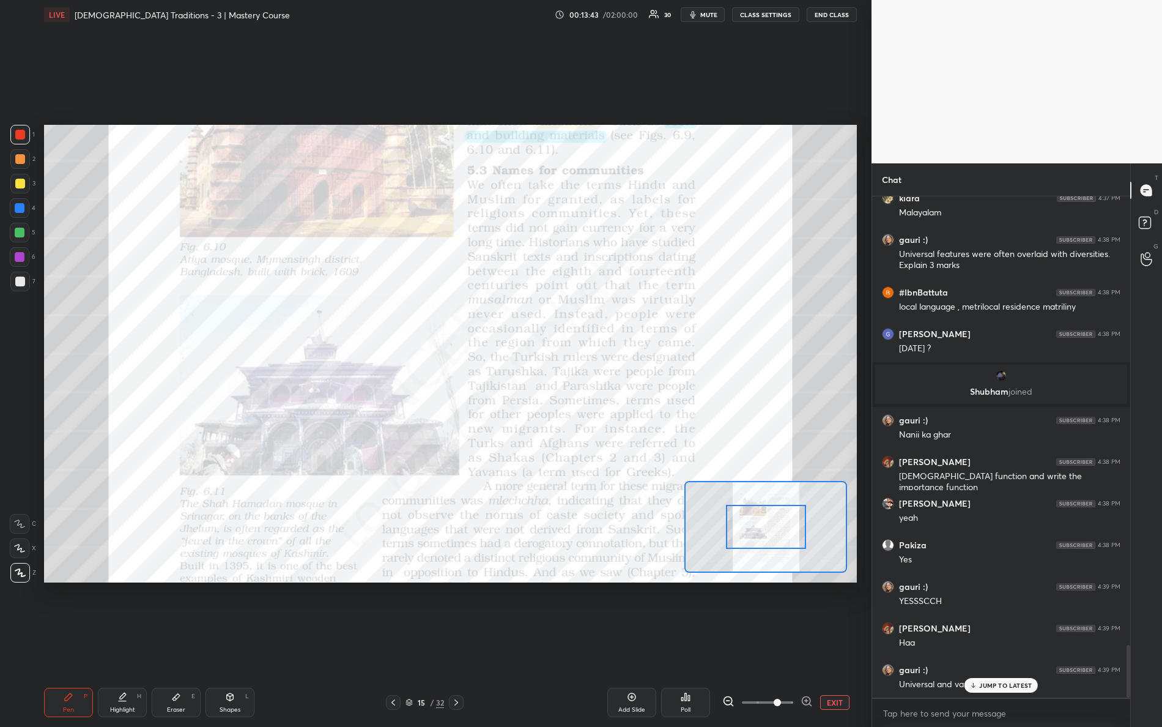
drag, startPoint x: 764, startPoint y: 701, endPoint x: 839, endPoint y: 686, distance: 76.2
click at [833, 643] on div "EXIT" at bounding box center [789, 702] width 135 height 15
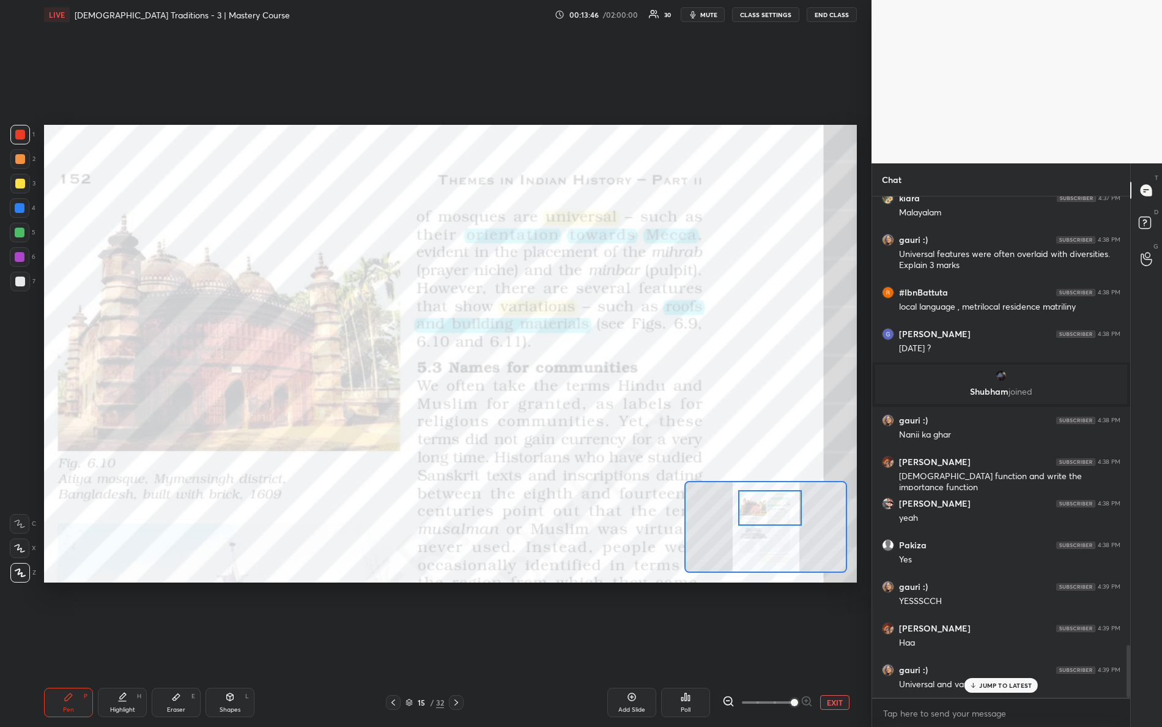
drag, startPoint x: 766, startPoint y: 510, endPoint x: 767, endPoint y: 494, distance: 16.5
click at [769, 494] on div at bounding box center [770, 507] width 64 height 35
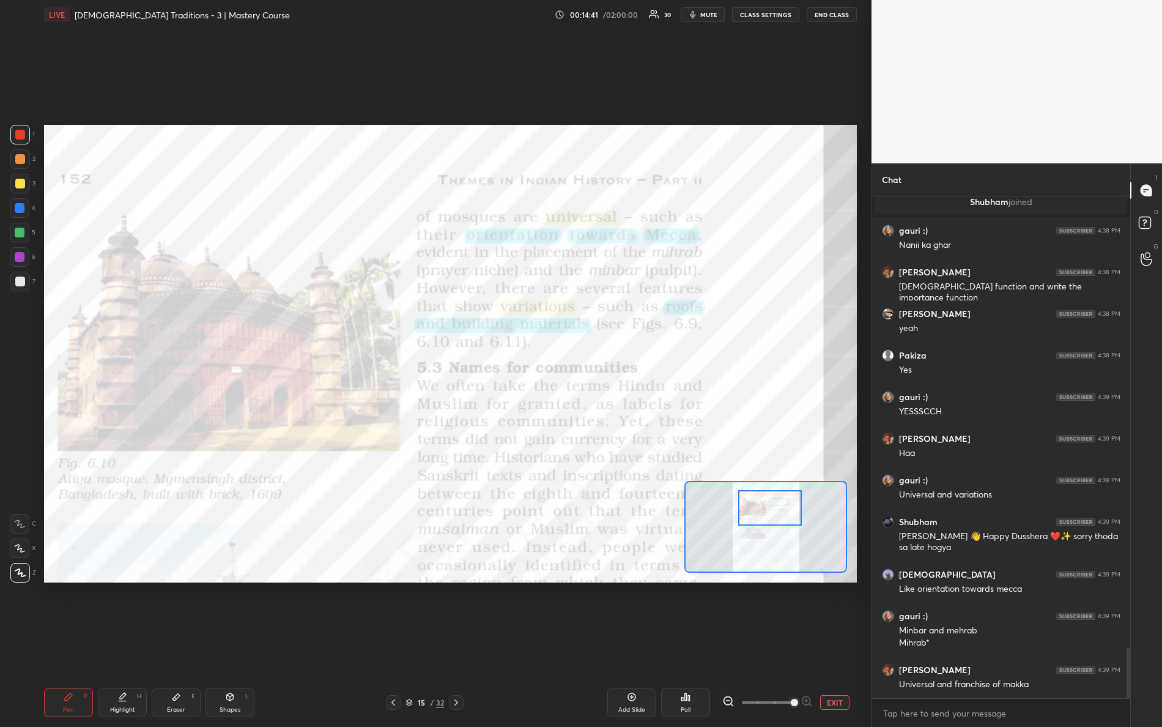
scroll to position [4514, 0]
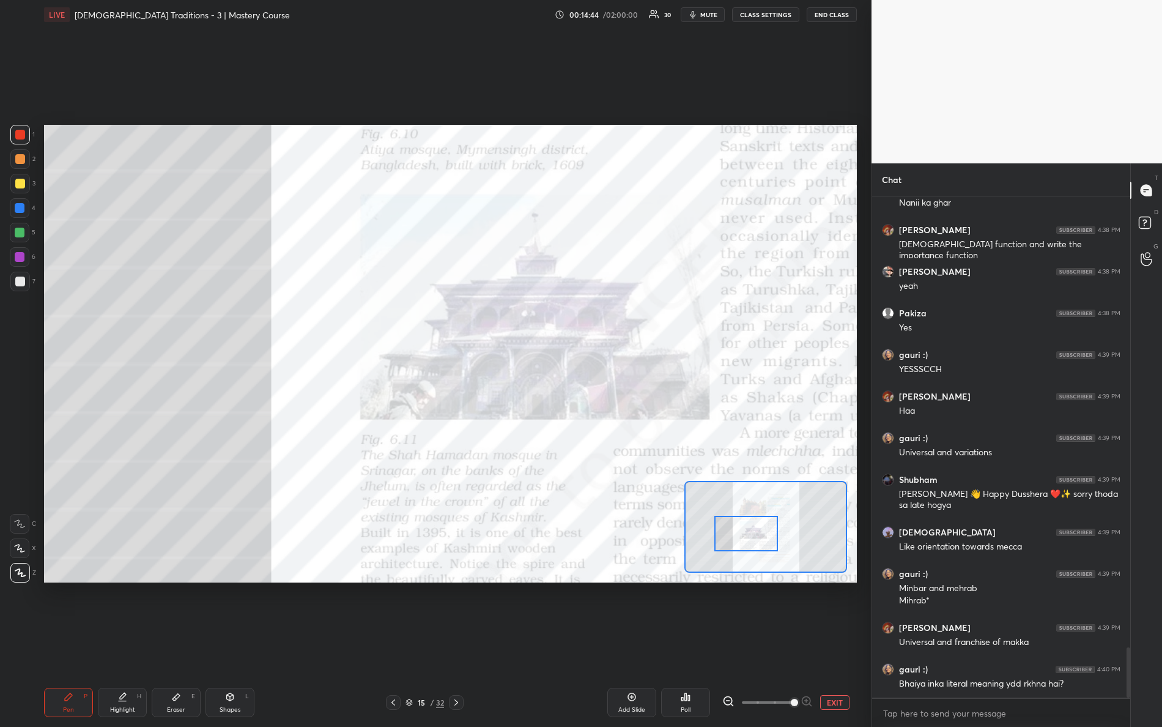
drag, startPoint x: 766, startPoint y: 511, endPoint x: 744, endPoint y: 533, distance: 31.1
click at [745, 533] on div at bounding box center [746, 533] width 64 height 35
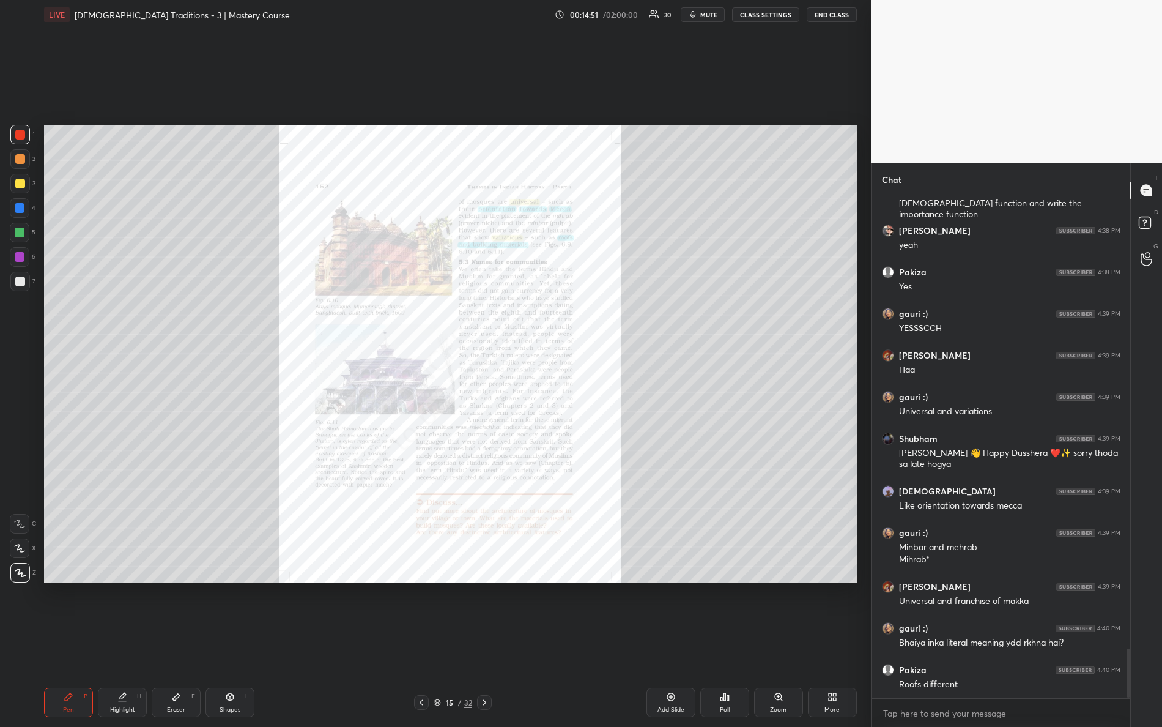
scroll to position [4600, 0]
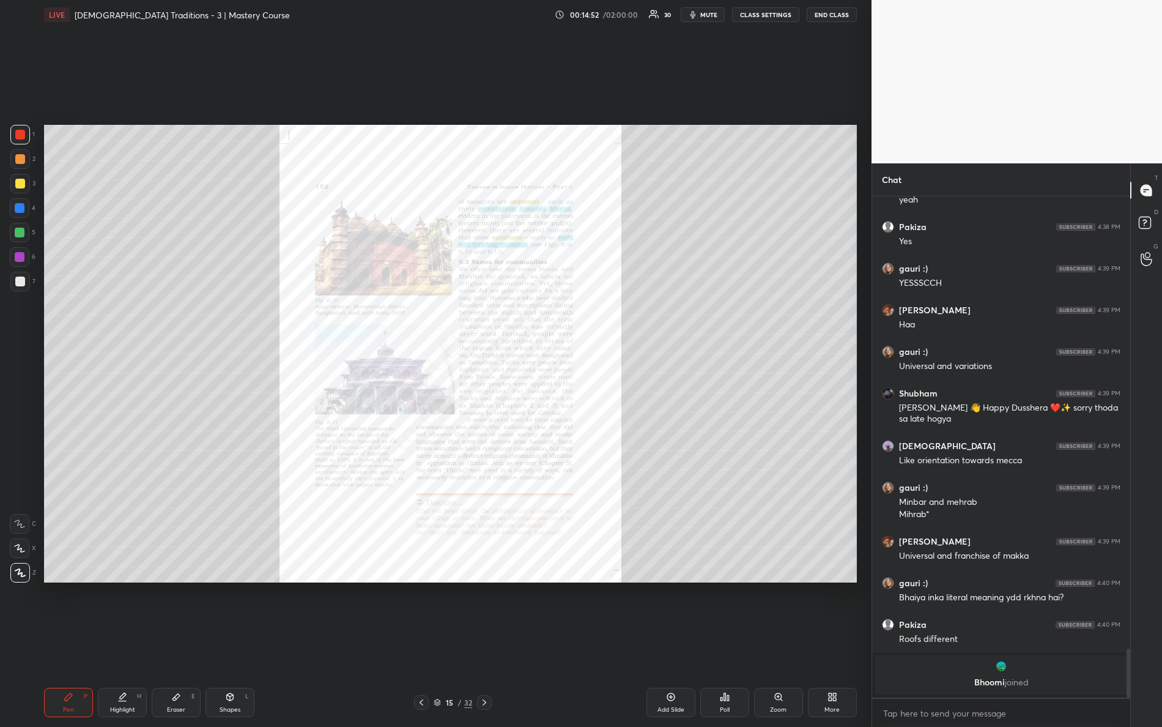
click at [769, 643] on div "Zoom" at bounding box center [778, 701] width 49 height 29
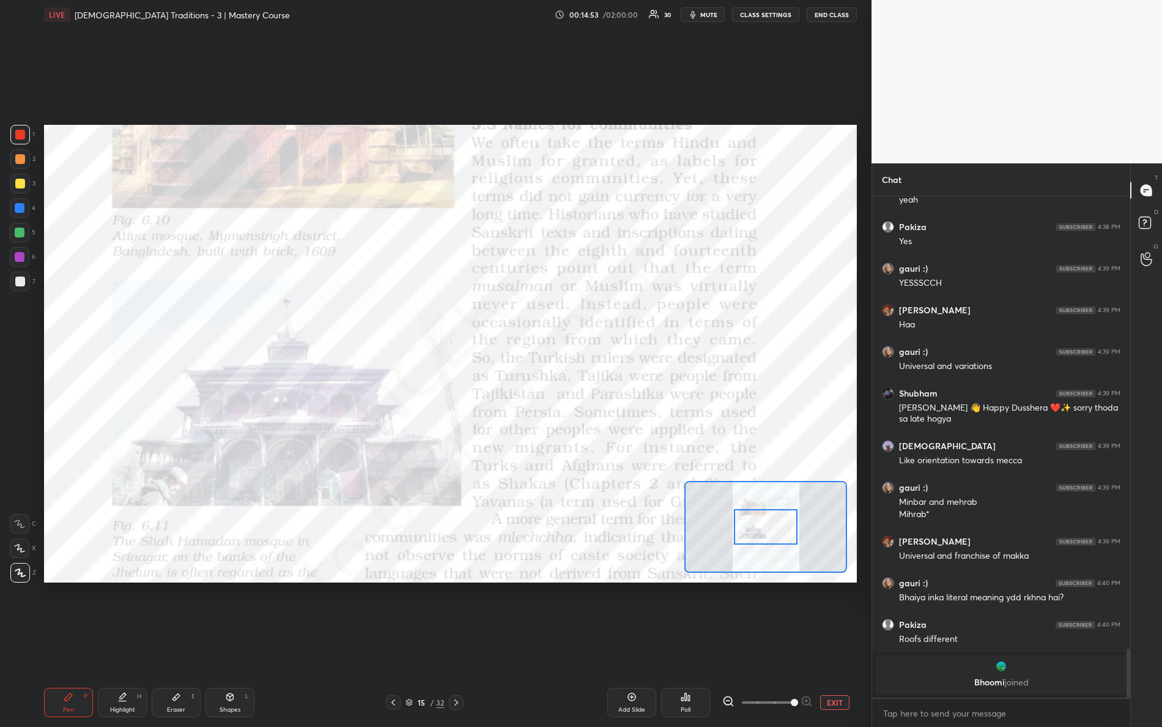
drag, startPoint x: 785, startPoint y: 706, endPoint x: 823, endPoint y: 695, distance: 40.2
click at [826, 643] on div "EXIT" at bounding box center [789, 702] width 135 height 15
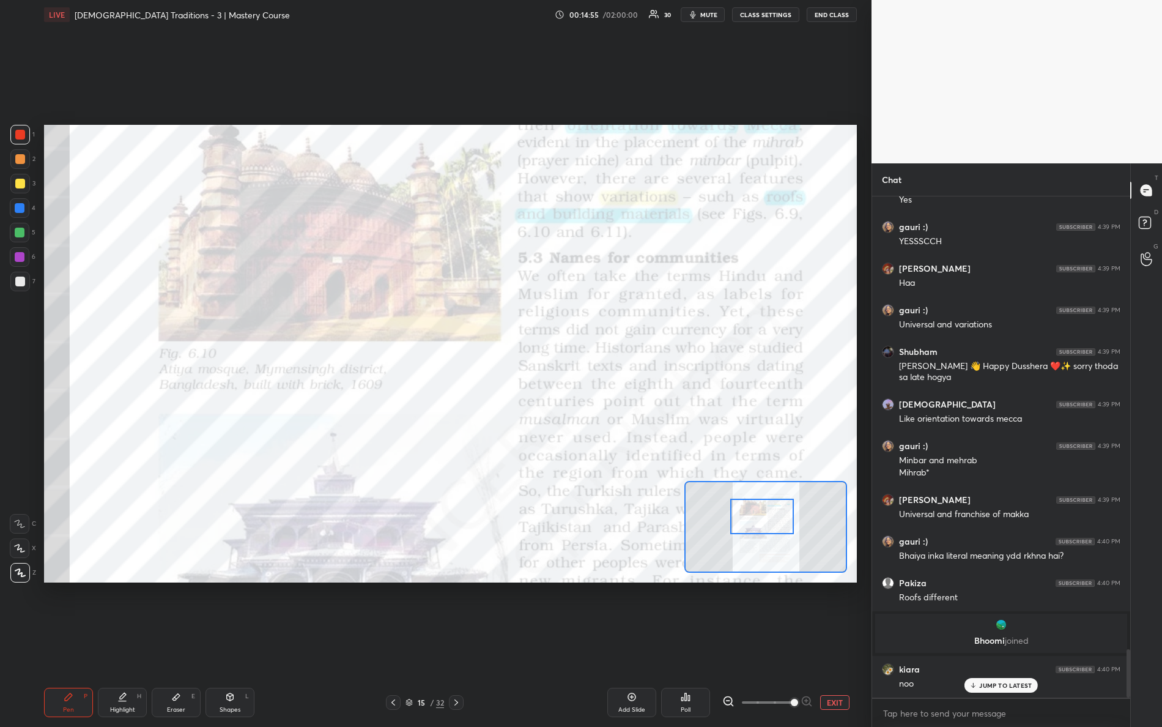
scroll to position [4683, 0]
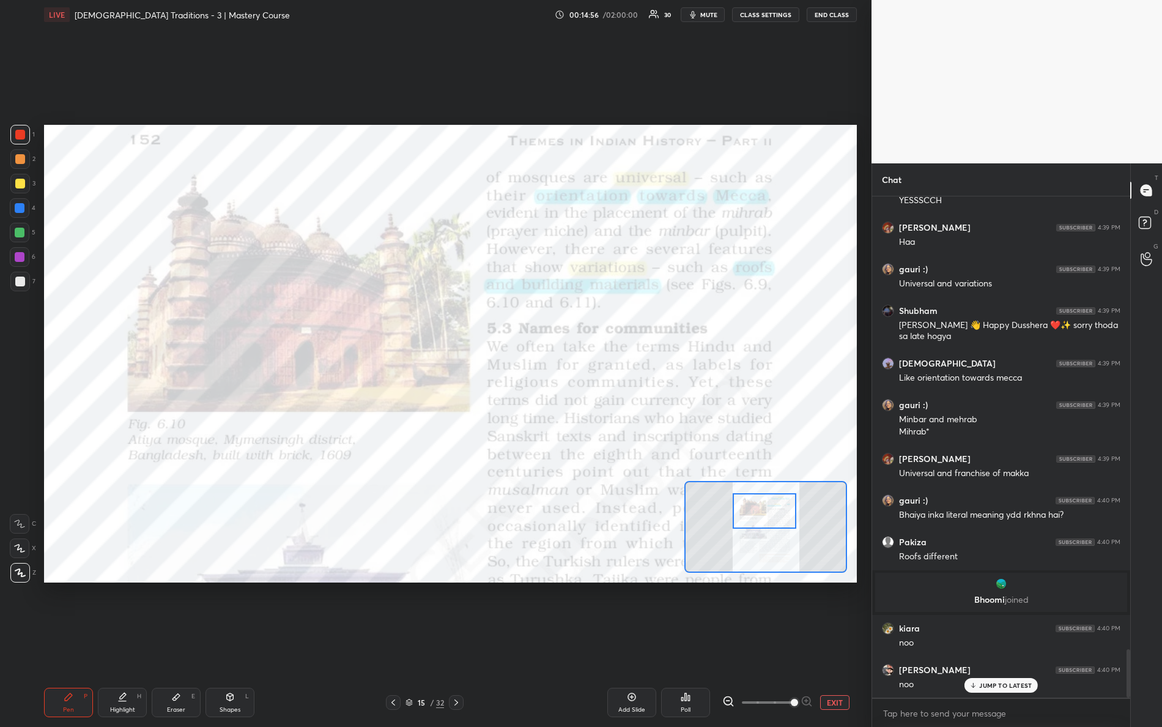
drag, startPoint x: 766, startPoint y: 522, endPoint x: 753, endPoint y: 505, distance: 21.4
click at [764, 506] on div at bounding box center [765, 510] width 64 height 35
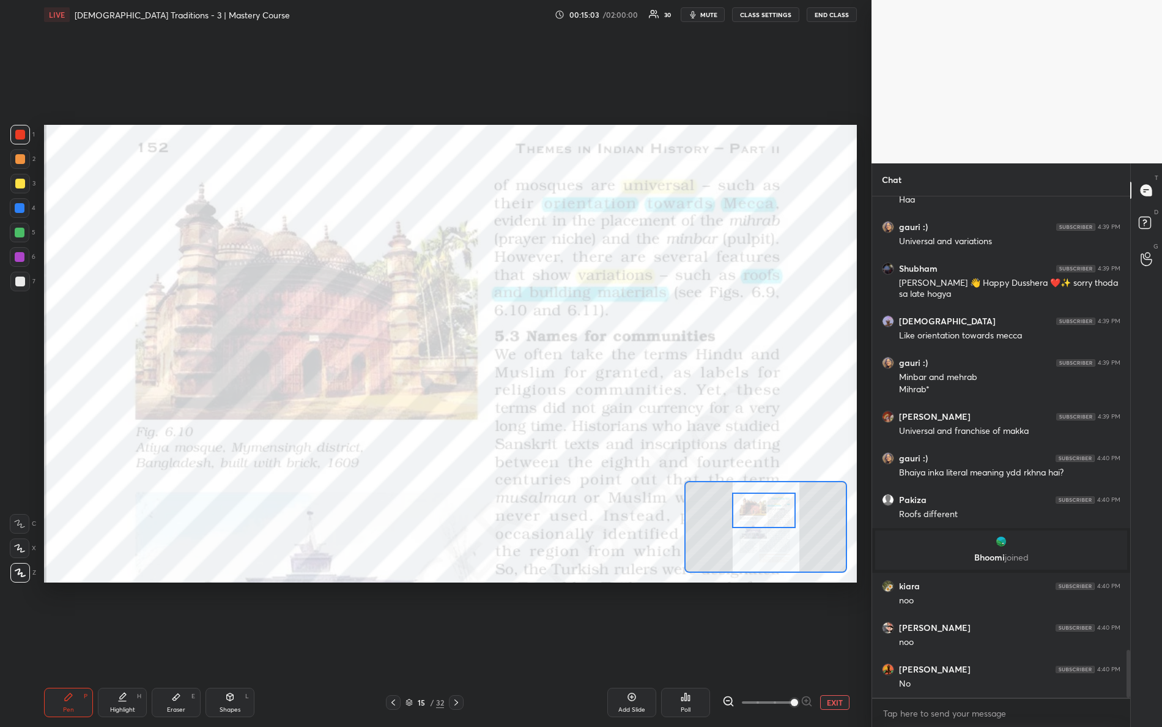
scroll to position [4766, 0]
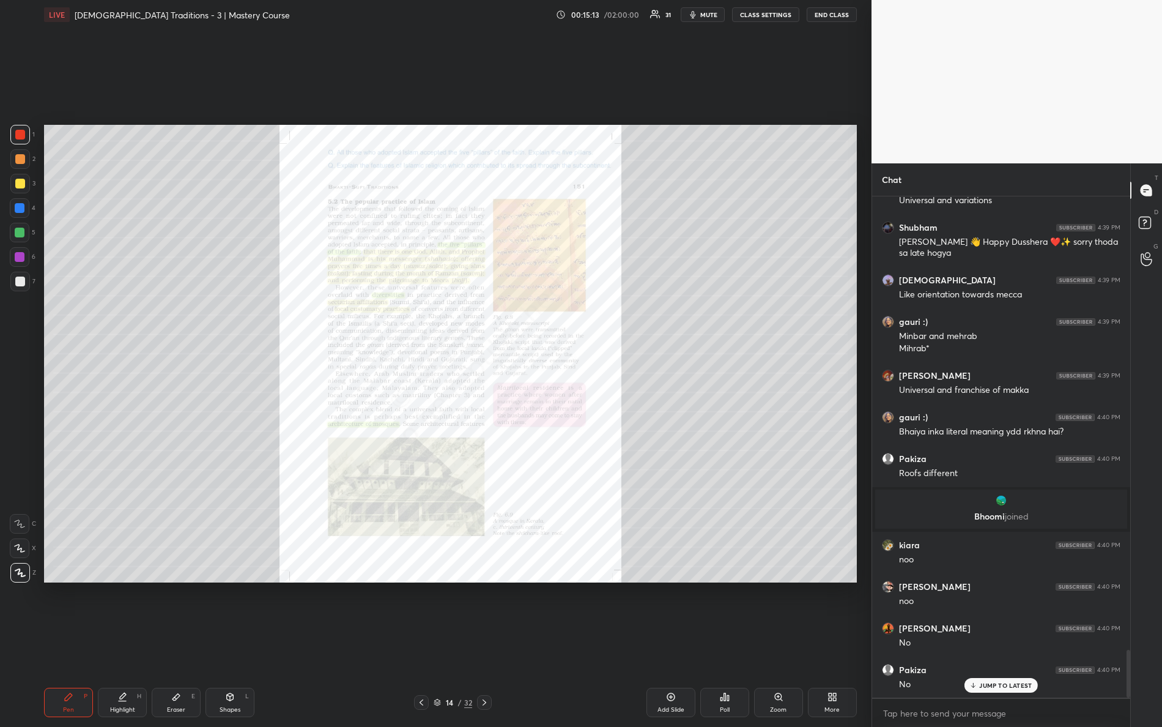
click at [786, 643] on div "Zoom" at bounding box center [778, 701] width 49 height 29
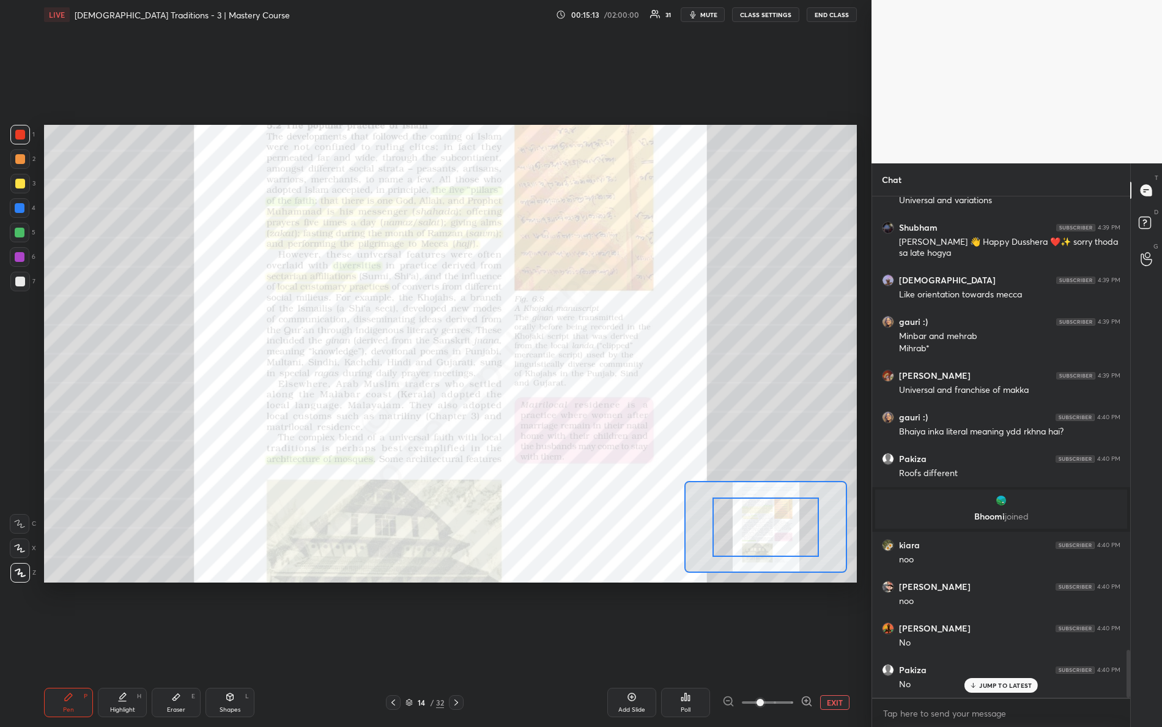
drag, startPoint x: 821, startPoint y: 693, endPoint x: 828, endPoint y: 681, distance: 14.0
click at [826, 643] on div "Add Slide Poll EXIT" at bounding box center [676, 701] width 361 height 29
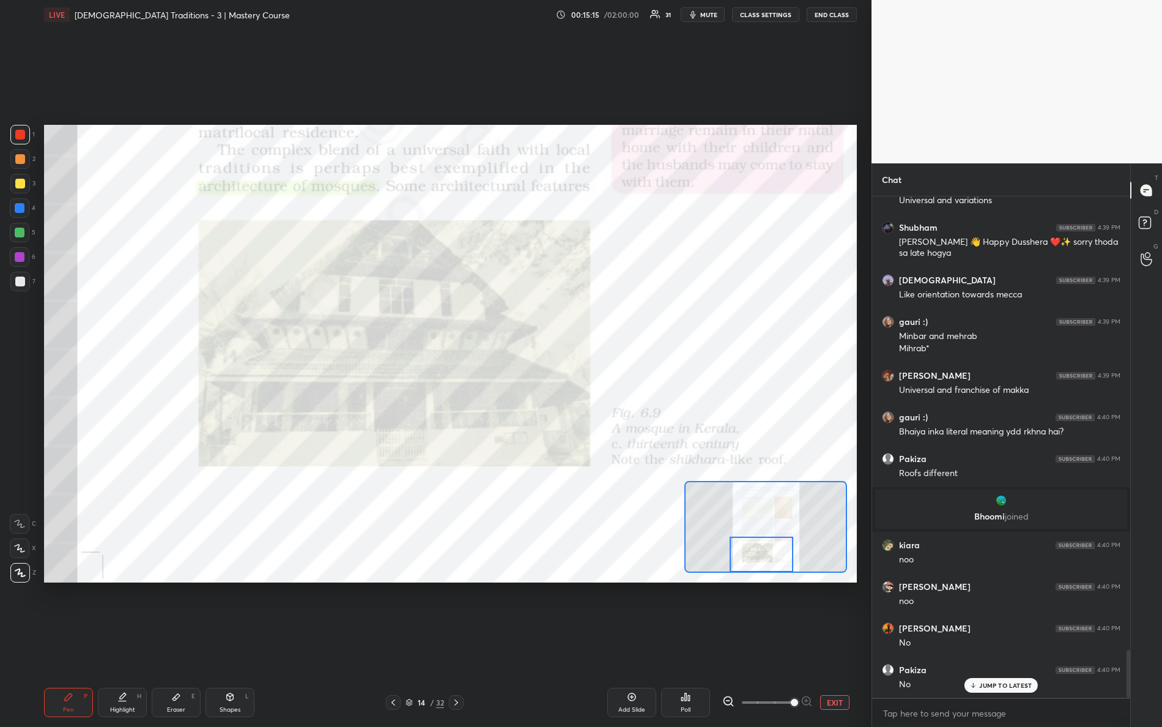
drag, startPoint x: 772, startPoint y: 532, endPoint x: 755, endPoint y: 546, distance: 22.2
click at [768, 560] on div at bounding box center [762, 553] width 64 height 35
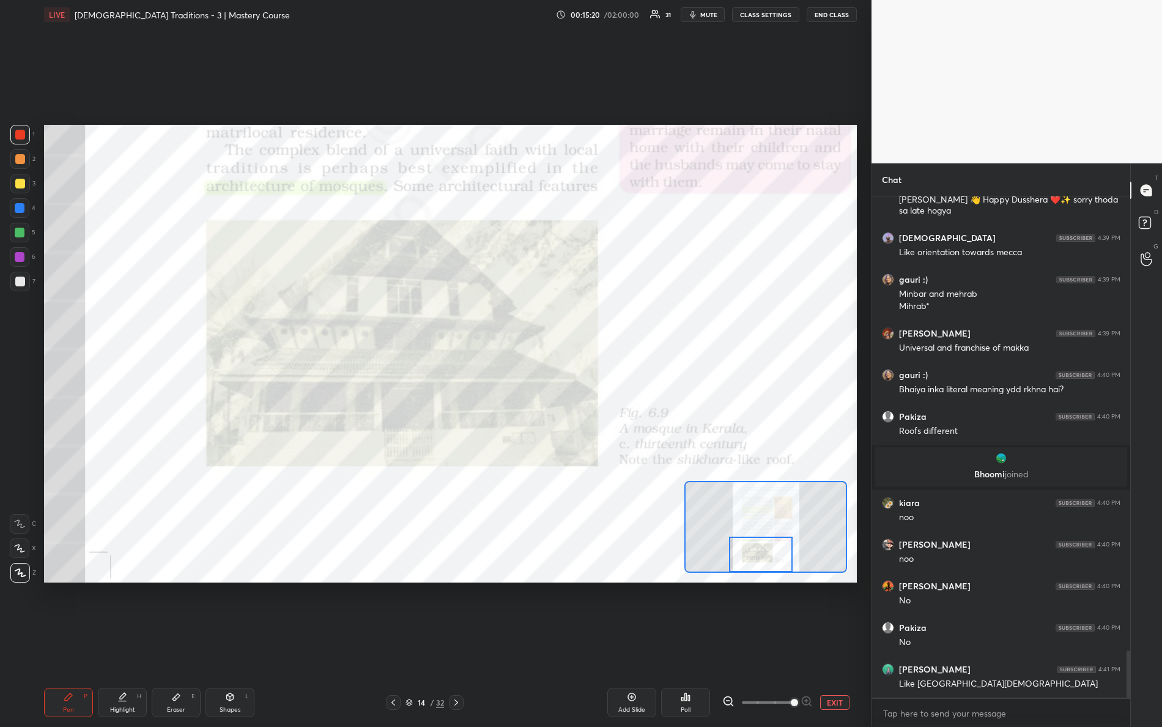
scroll to position [4849, 0]
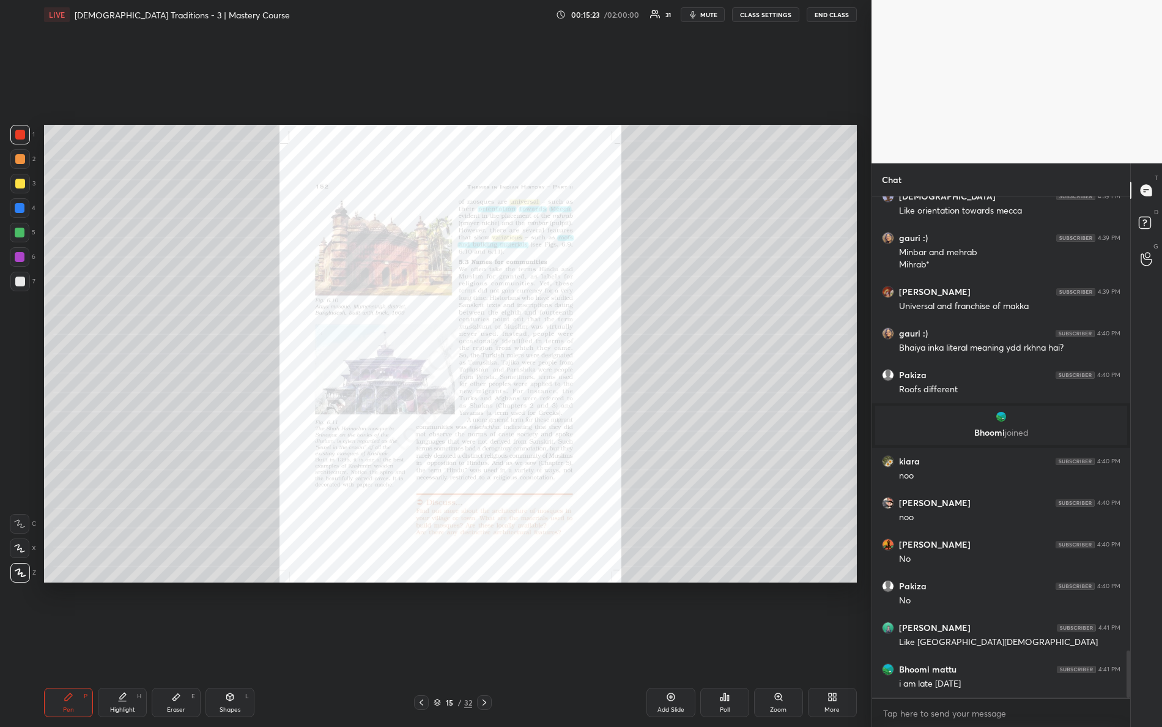
click at [786, 643] on div "Zoom" at bounding box center [778, 701] width 49 height 29
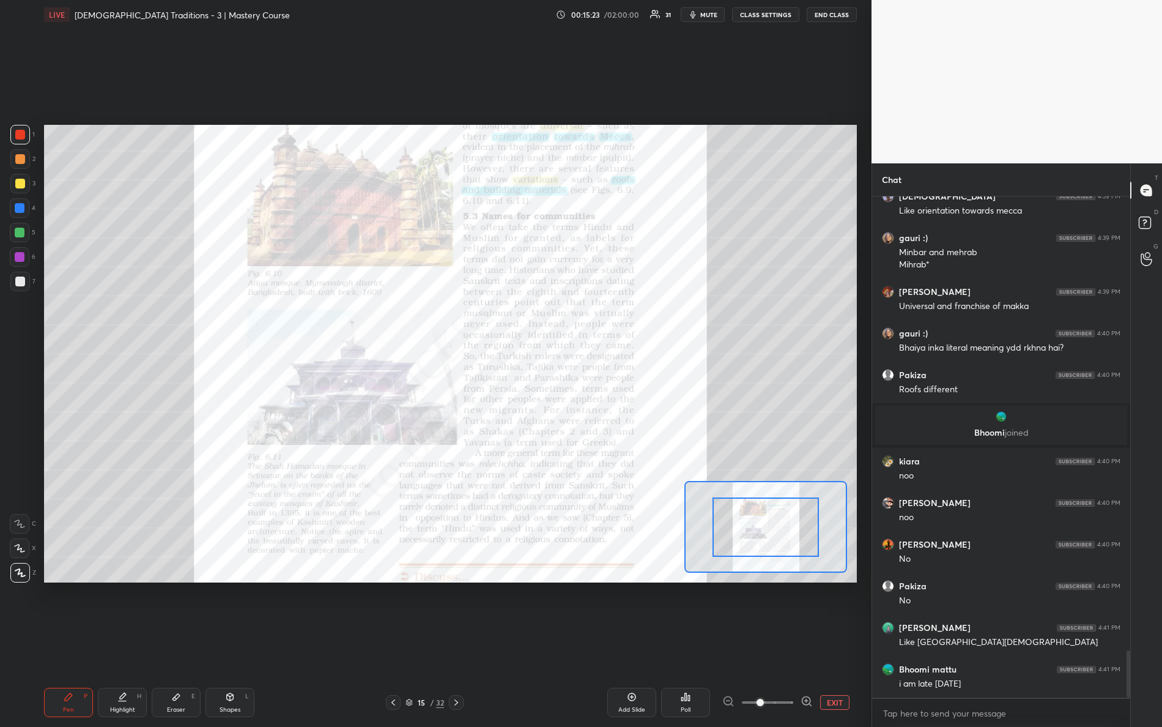
drag, startPoint x: 827, startPoint y: 706, endPoint x: 820, endPoint y: 666, distance: 41.0
click at [838, 643] on div "EXIT" at bounding box center [789, 702] width 135 height 15
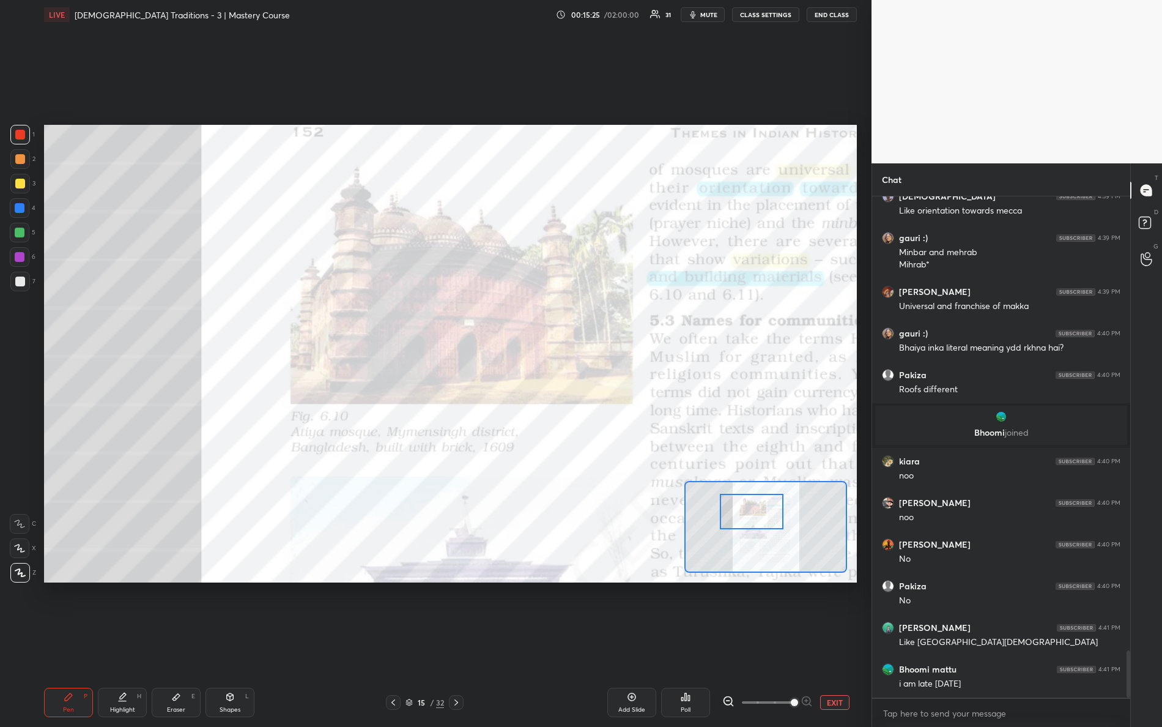
drag, startPoint x: 753, startPoint y: 530, endPoint x: 723, endPoint y: 500, distance: 42.4
click at [738, 514] on div at bounding box center [752, 511] width 64 height 35
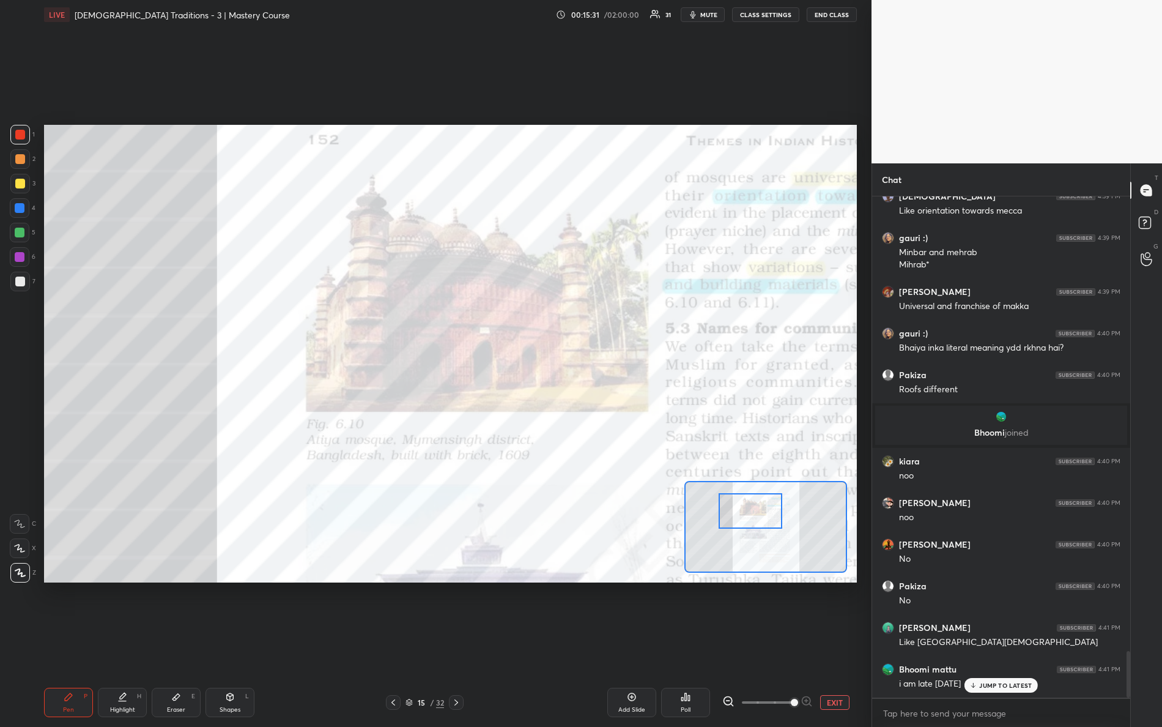
scroll to position [4890, 0]
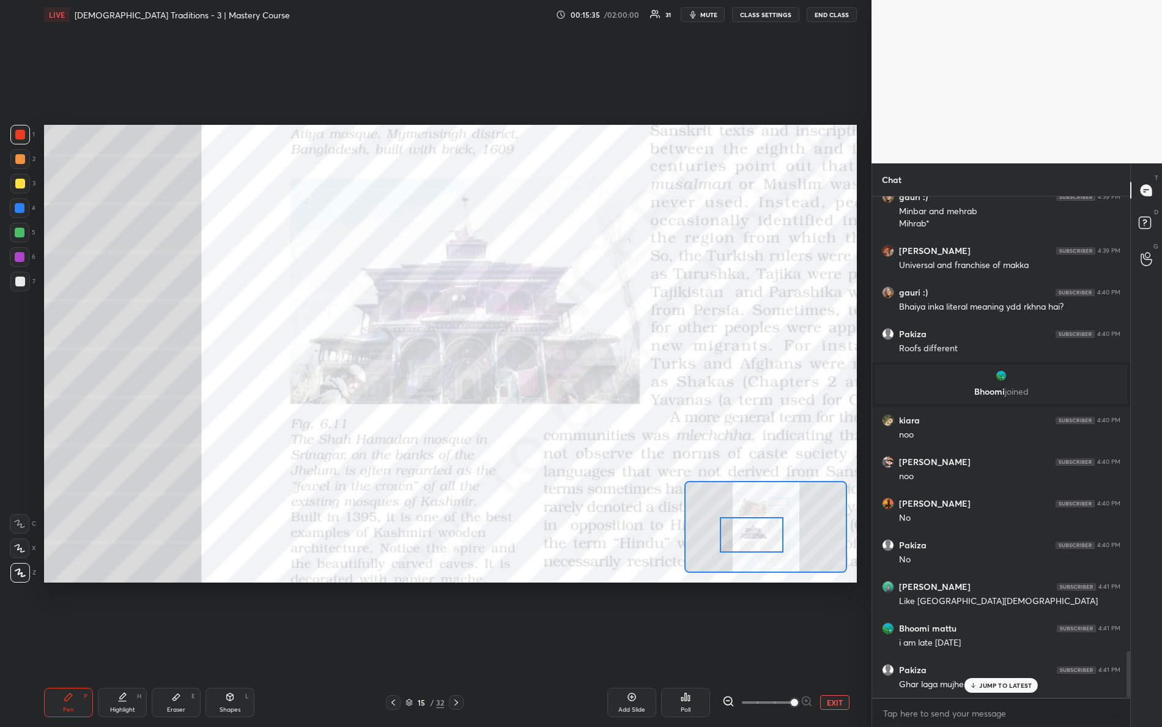
drag, startPoint x: 757, startPoint y: 514, endPoint x: 757, endPoint y: 530, distance: 15.9
click at [760, 536] on div at bounding box center [752, 534] width 64 height 35
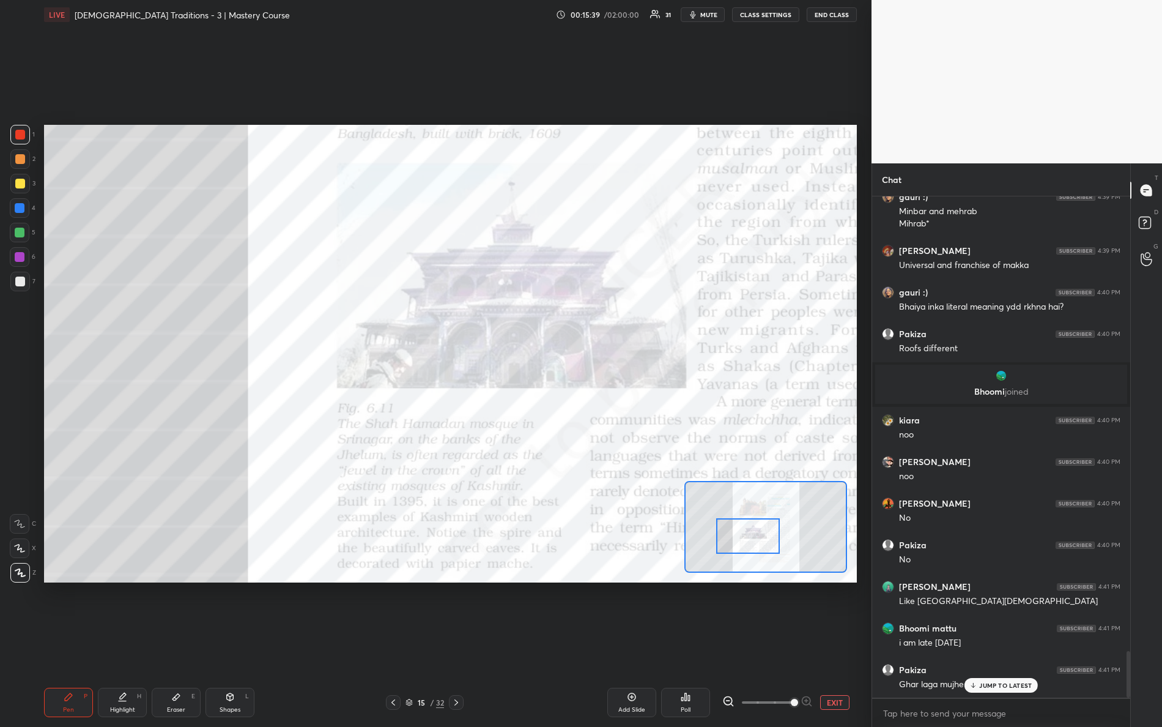
click at [744, 529] on div at bounding box center [748, 535] width 64 height 35
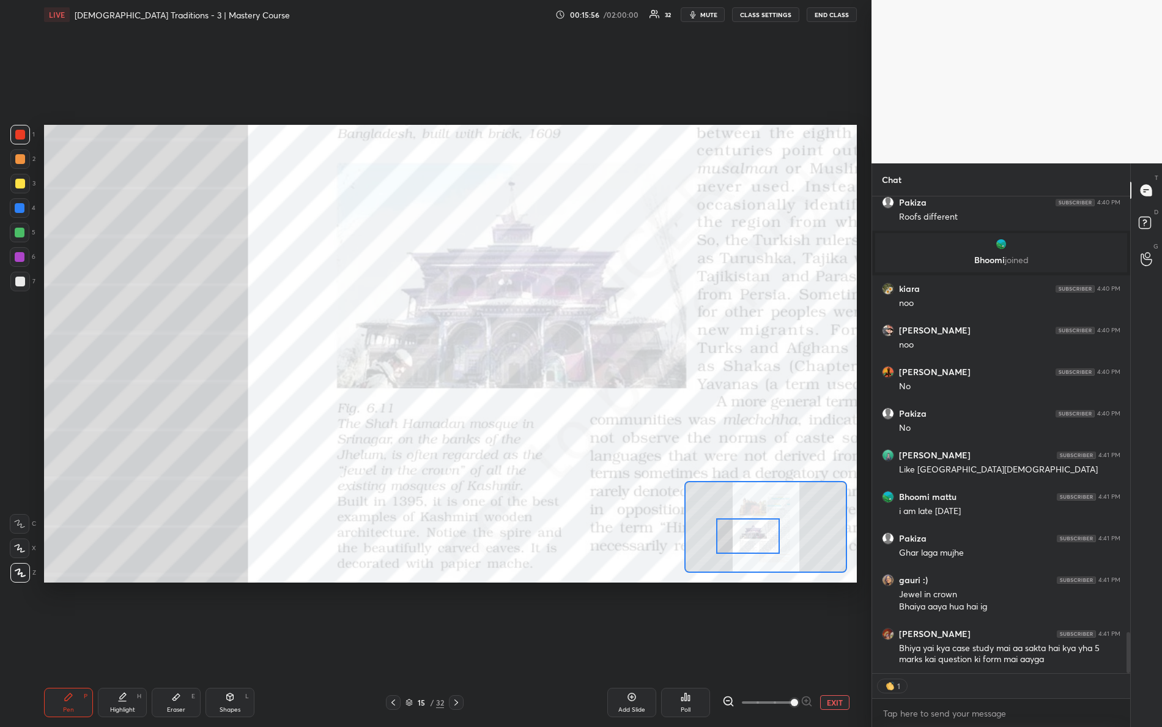
scroll to position [5063, 0]
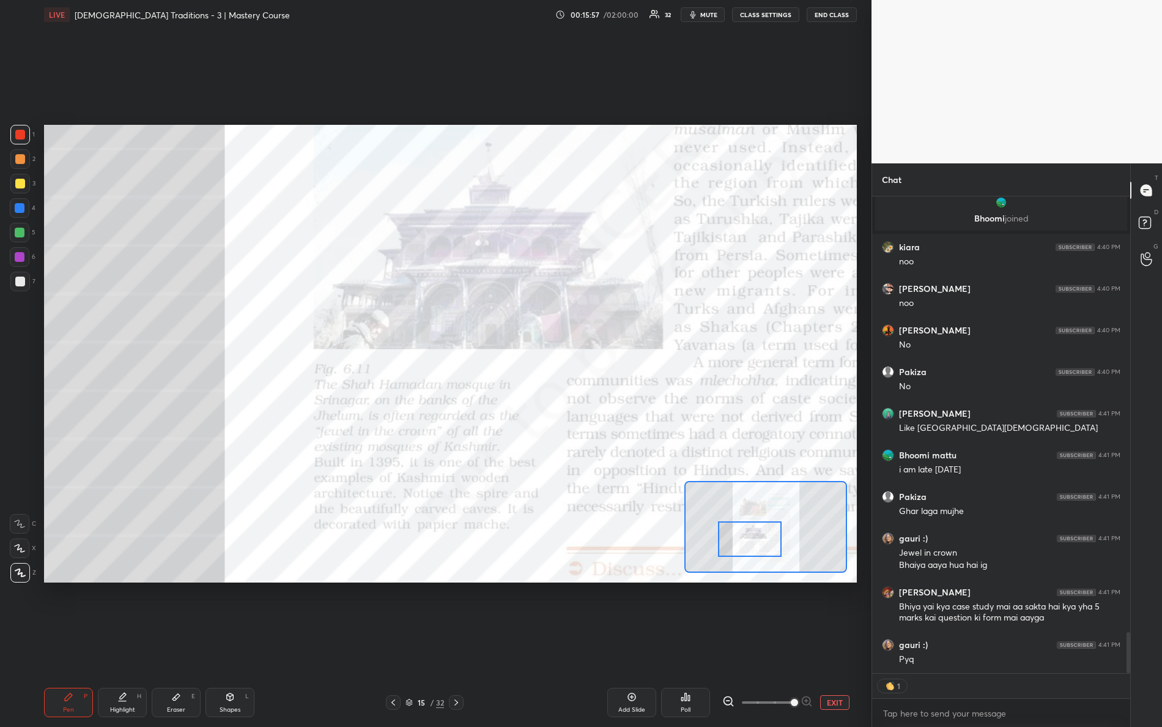
click at [758, 550] on div at bounding box center [750, 538] width 64 height 35
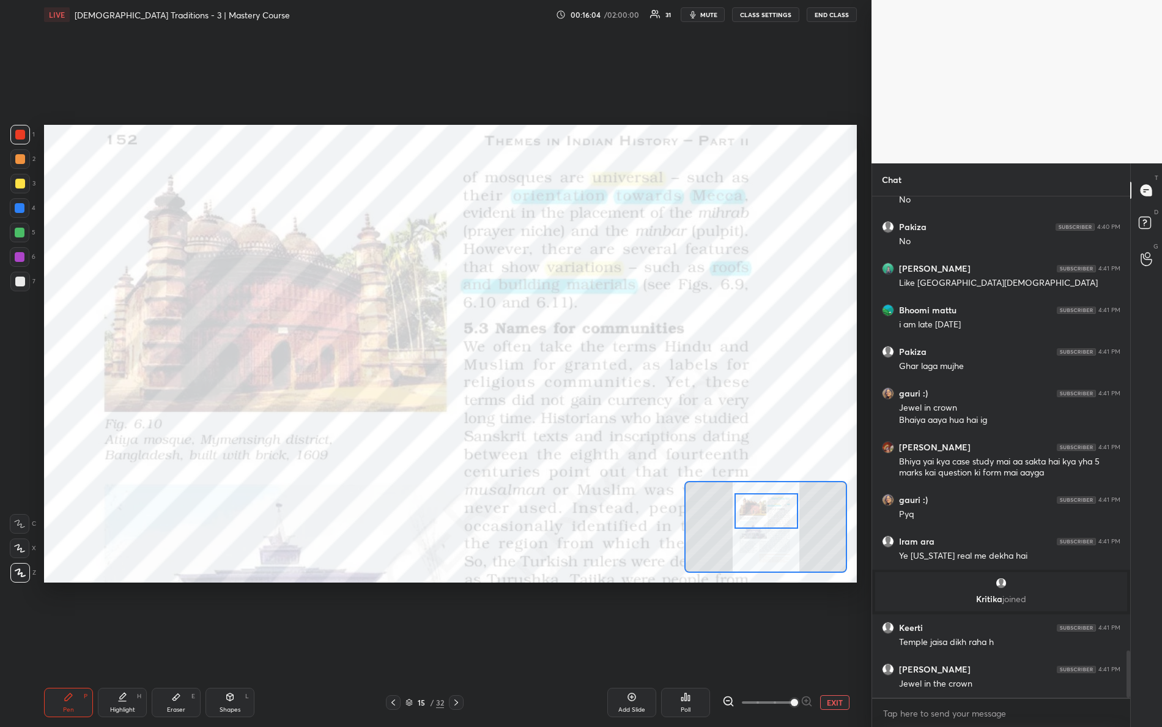
scroll to position [4853, 0]
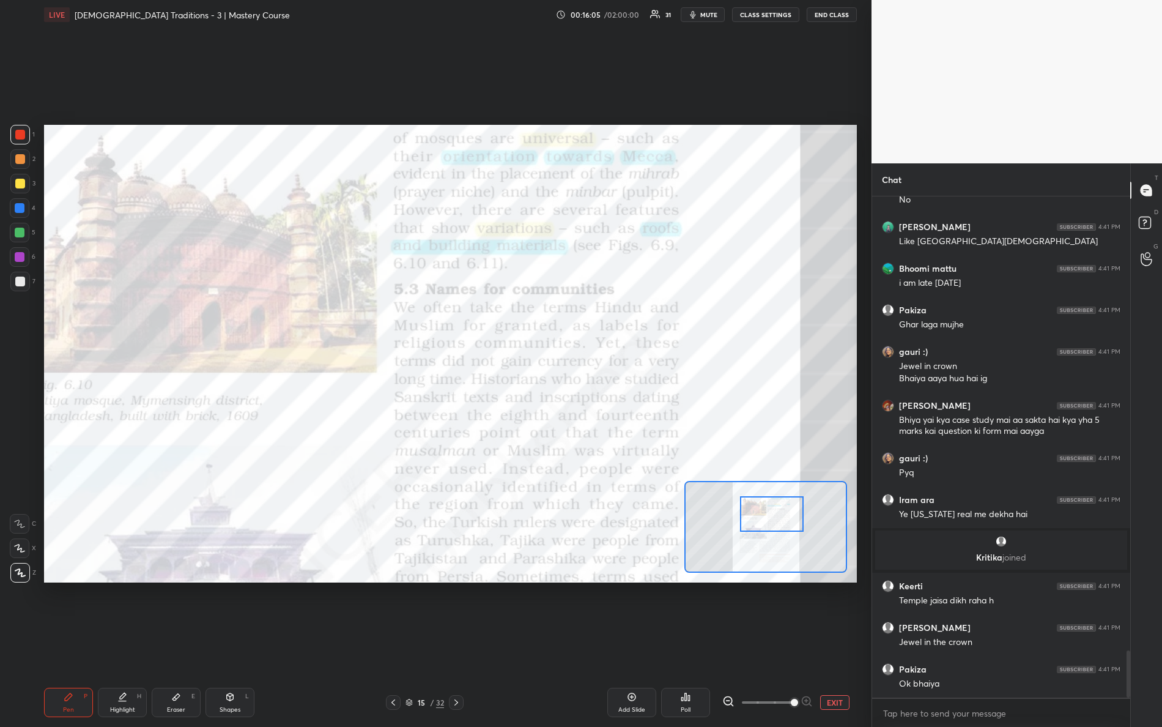
drag, startPoint x: 771, startPoint y: 550, endPoint x: 788, endPoint y: 527, distance: 28.9
click at [793, 530] on div at bounding box center [772, 513] width 64 height 35
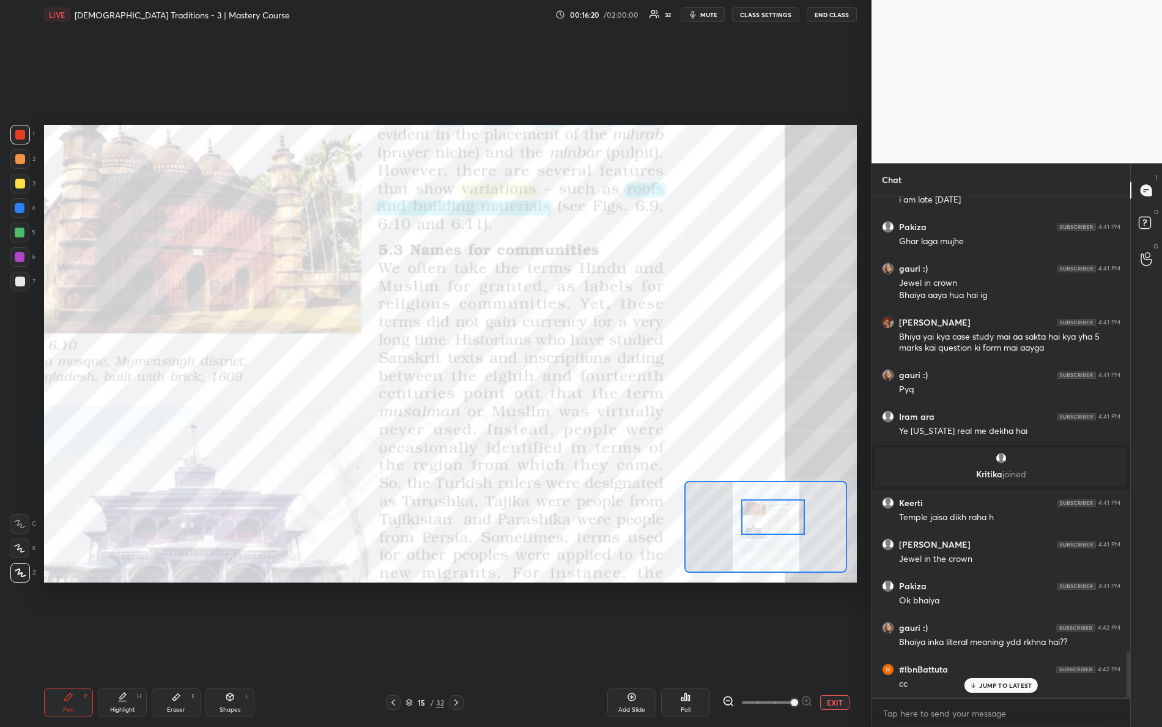
scroll to position [4977, 0]
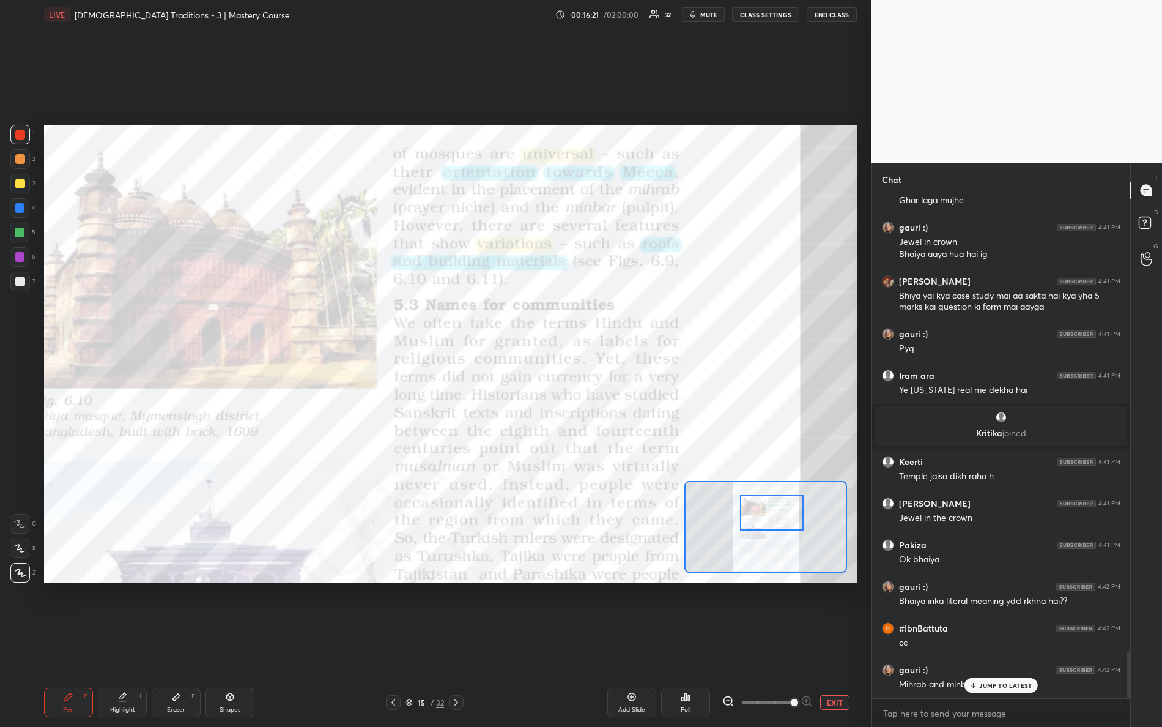
drag, startPoint x: 758, startPoint y: 519, endPoint x: 751, endPoint y: 498, distance: 21.5
click at [756, 515] on div at bounding box center [772, 512] width 64 height 35
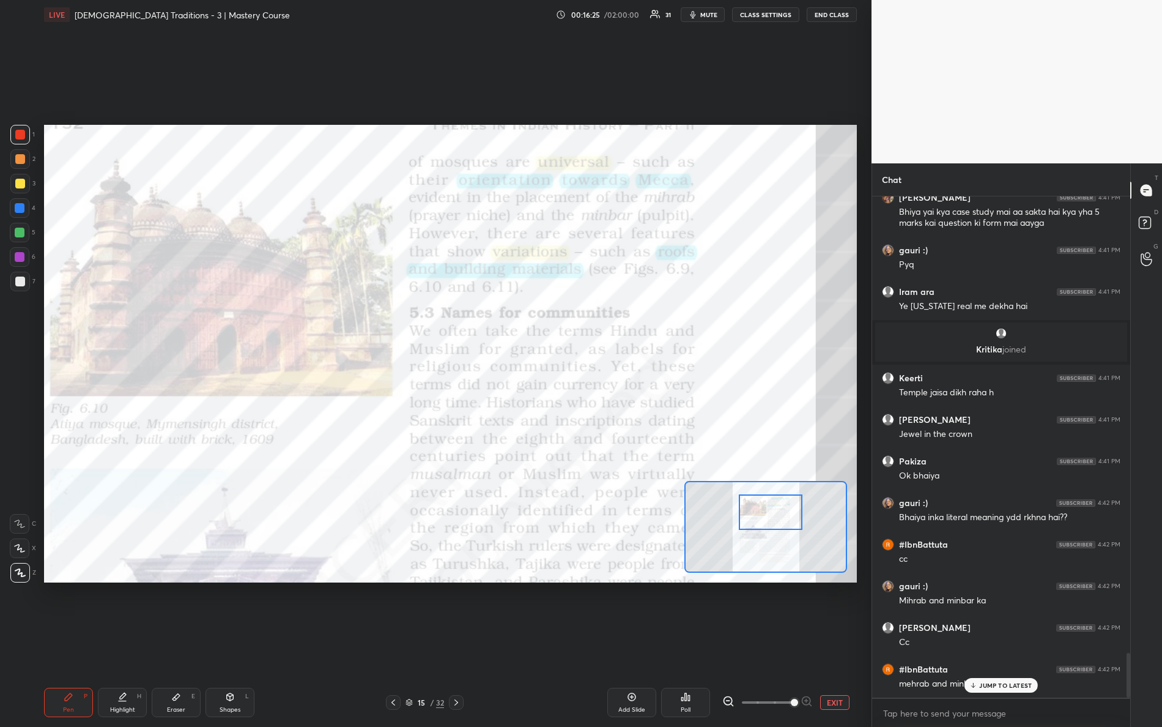
scroll to position [5101, 0]
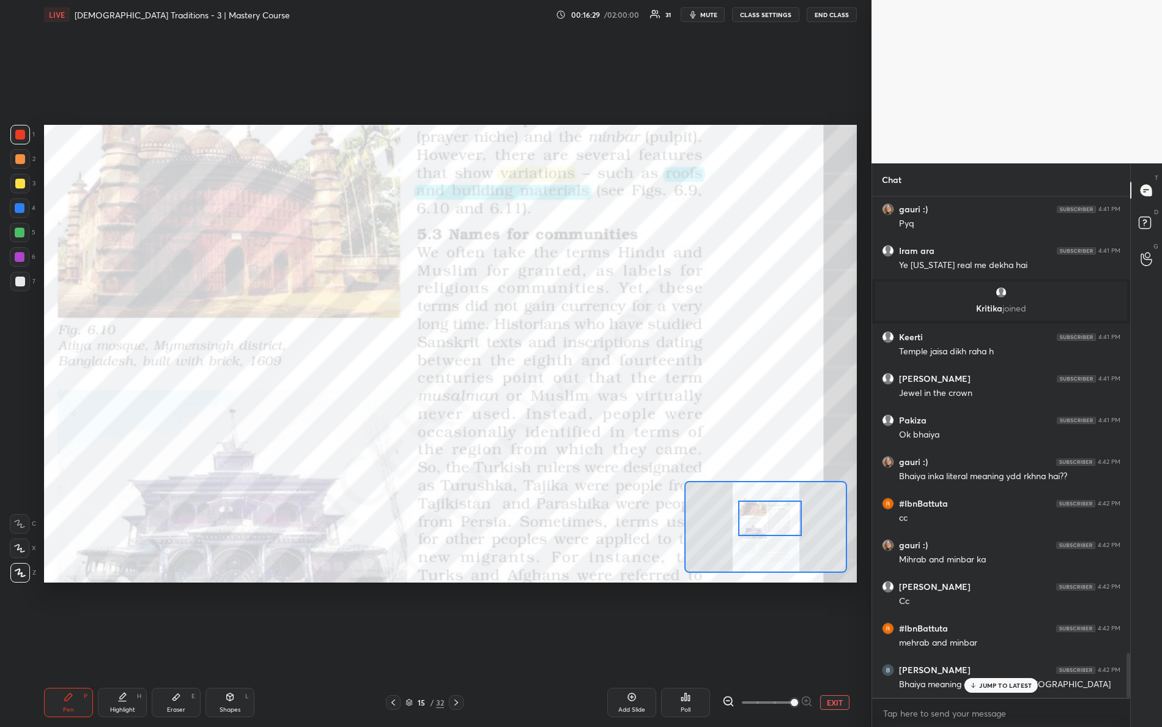
click at [761, 530] on div at bounding box center [770, 517] width 64 height 35
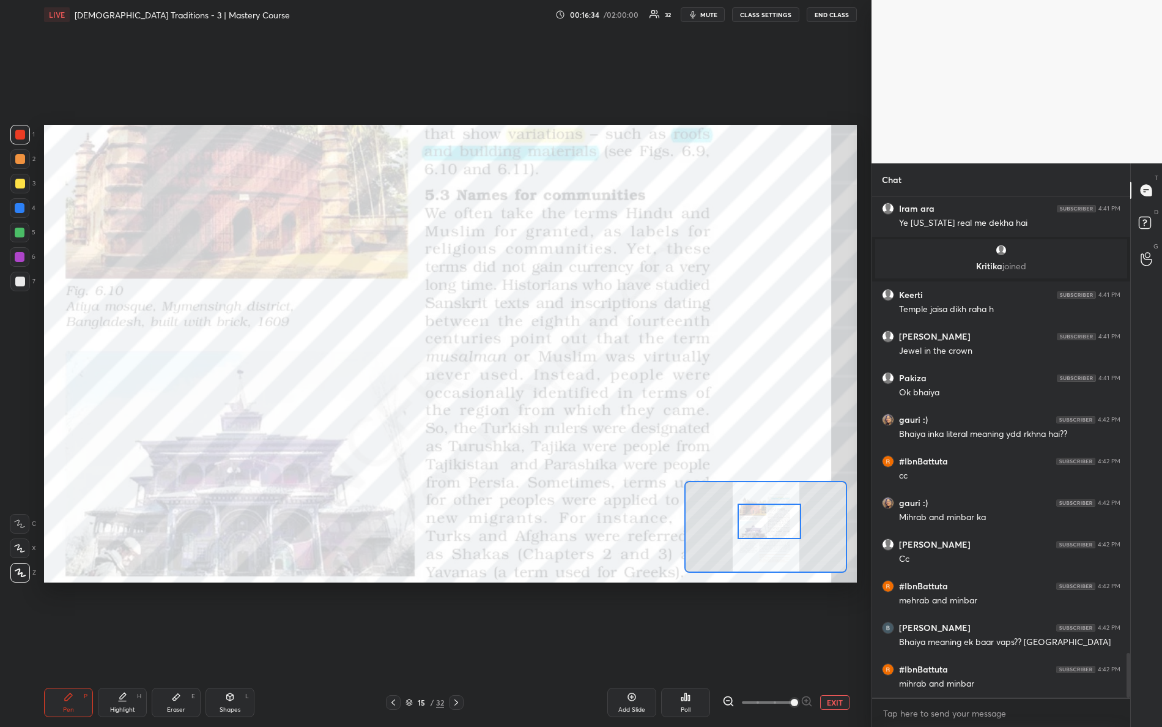
drag, startPoint x: 752, startPoint y: 528, endPoint x: 745, endPoint y: 509, distance: 19.3
click at [751, 528] on div at bounding box center [770, 520] width 64 height 35
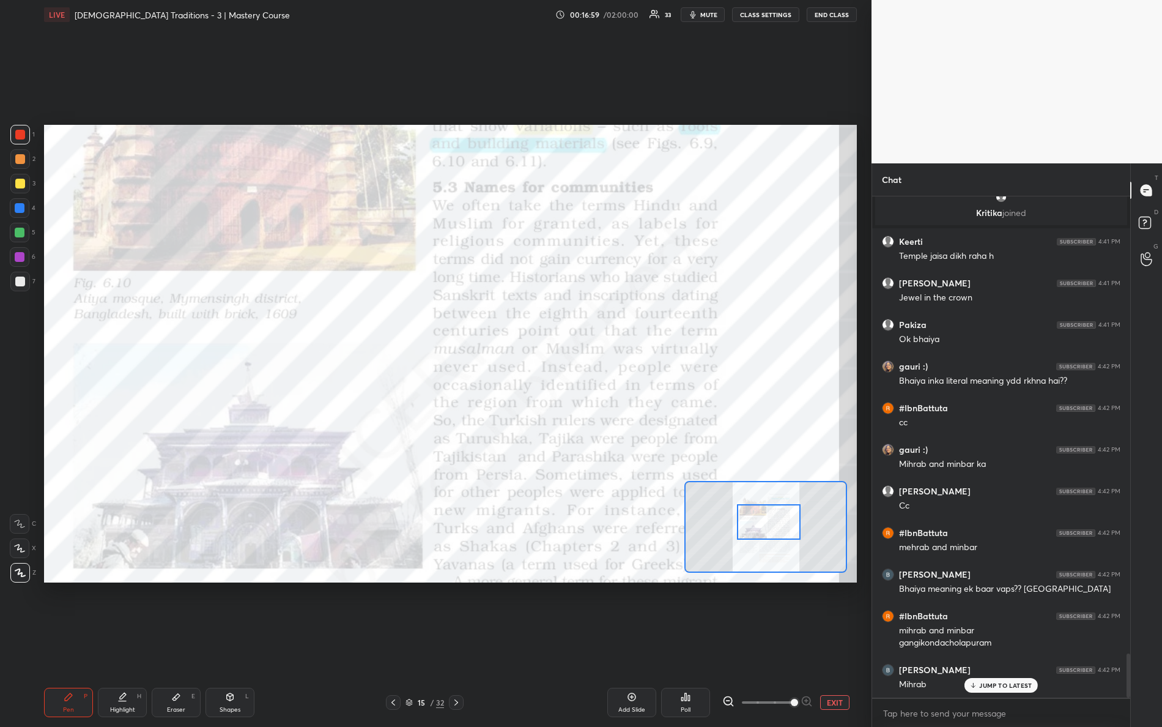
scroll to position [5242, 0]
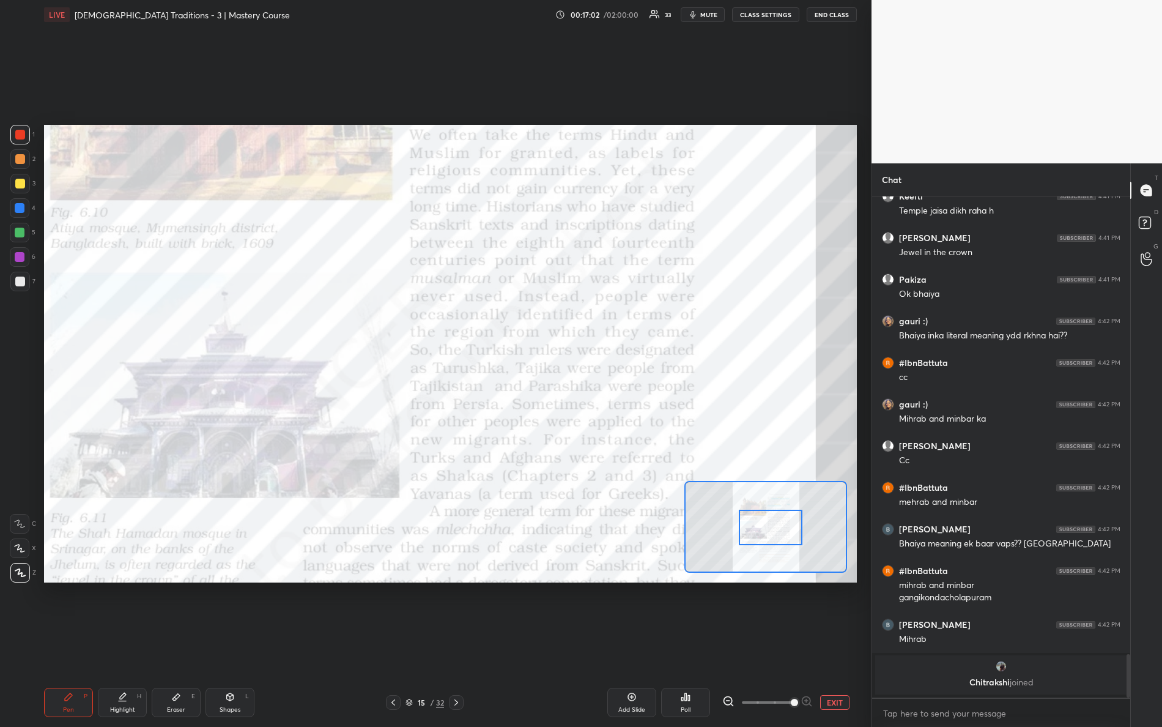
click at [771, 530] on div at bounding box center [771, 526] width 64 height 35
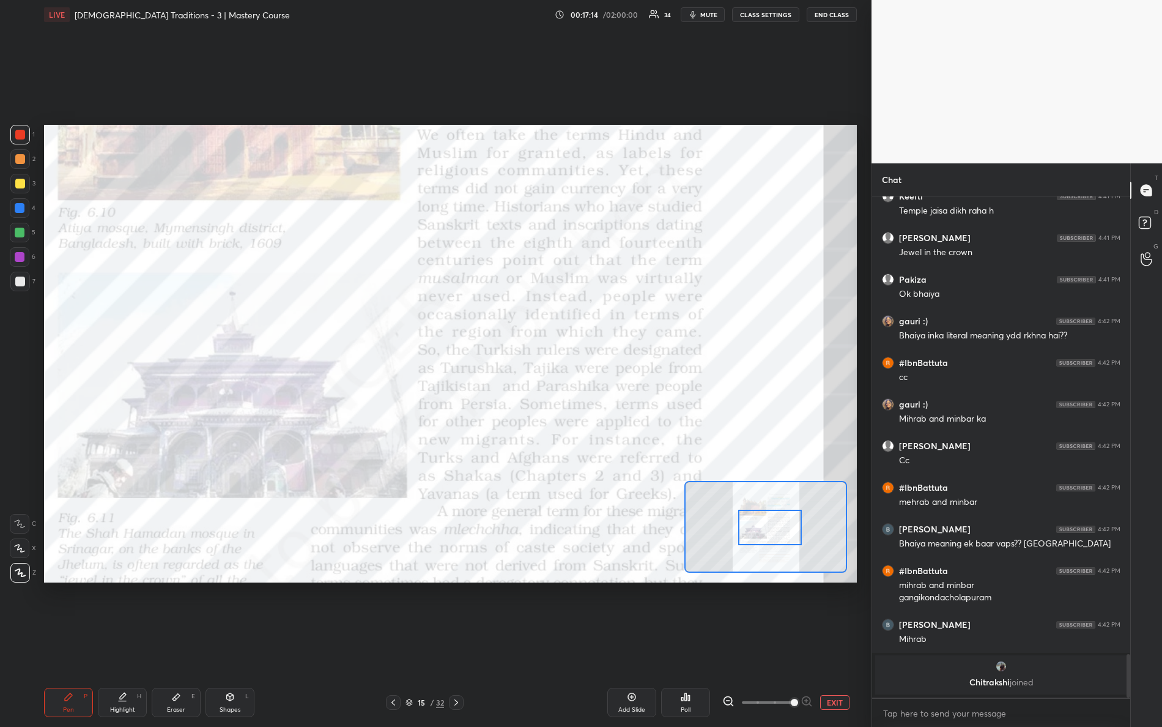
scroll to position [5284, 0]
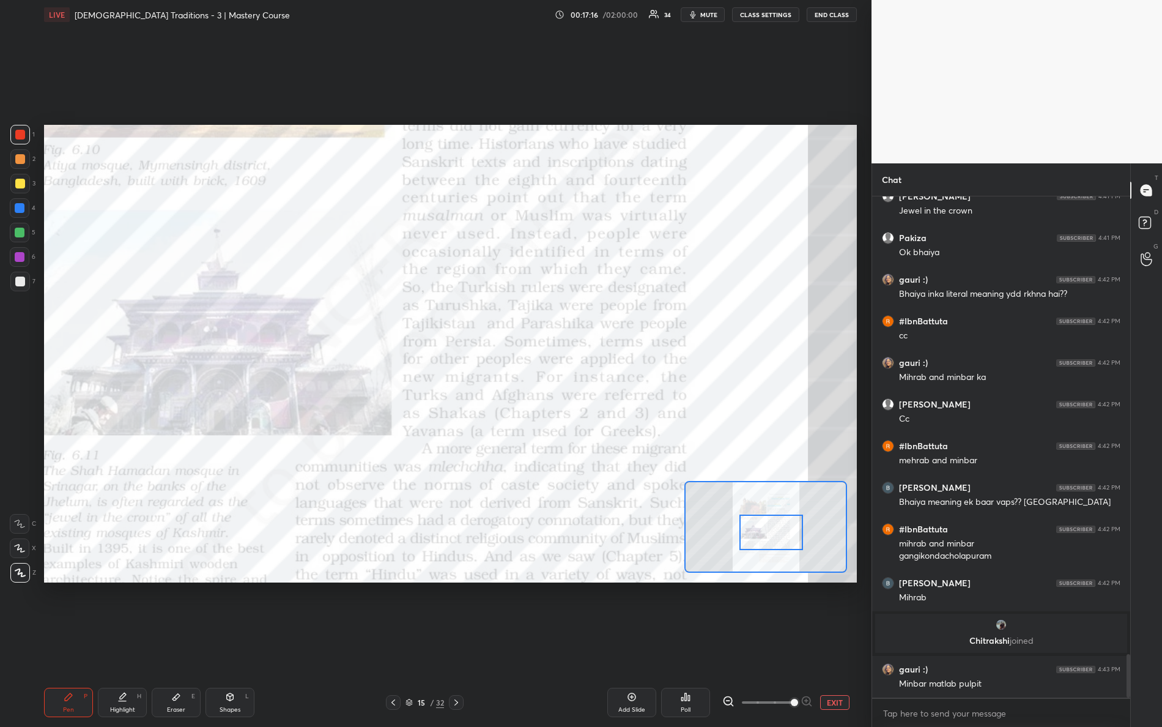
click at [776, 536] on div at bounding box center [771, 531] width 64 height 35
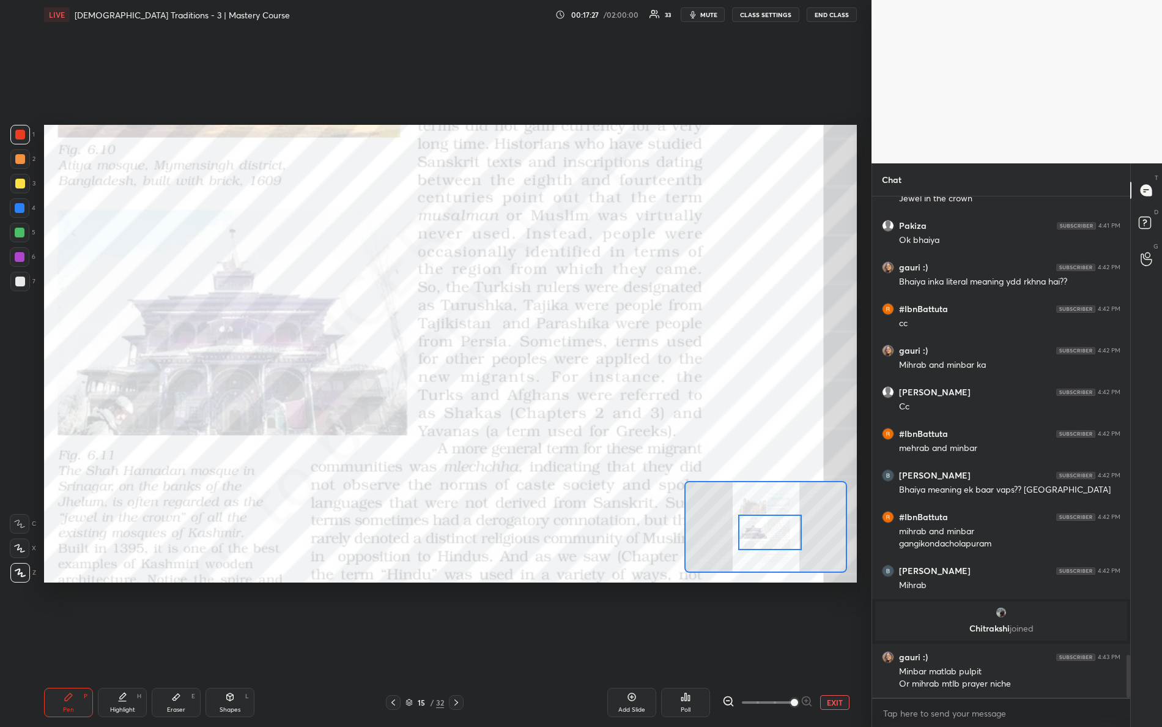
scroll to position [5348, 0]
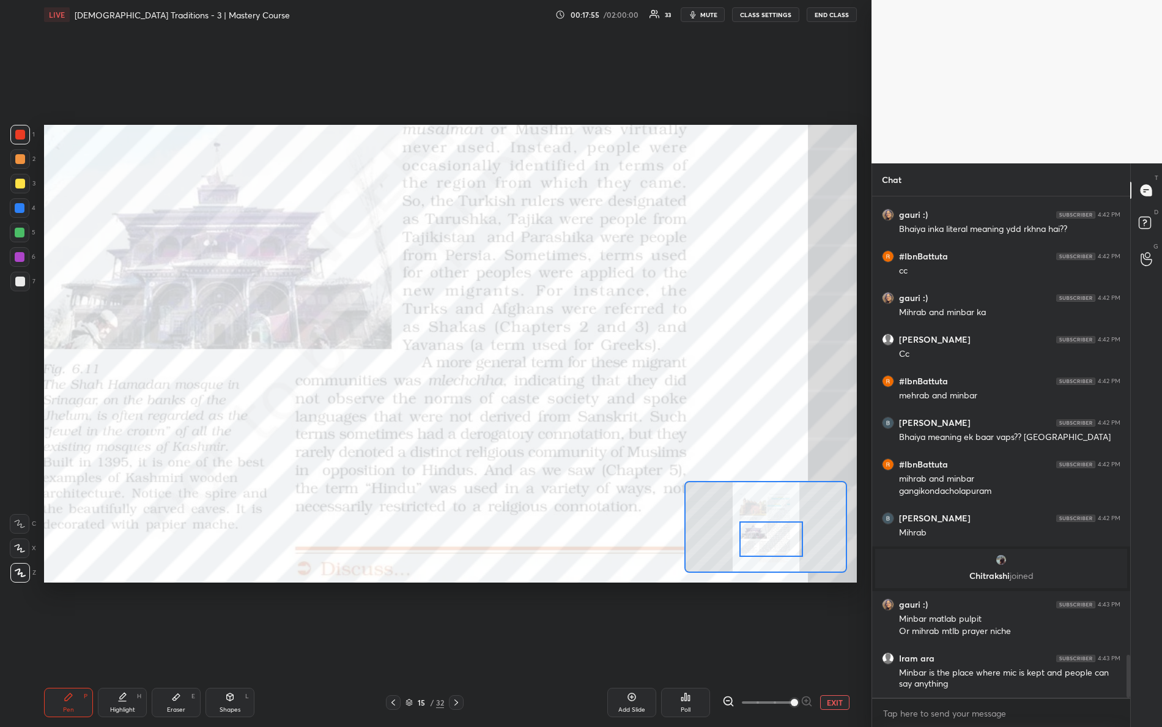
click at [764, 531] on div at bounding box center [771, 538] width 64 height 35
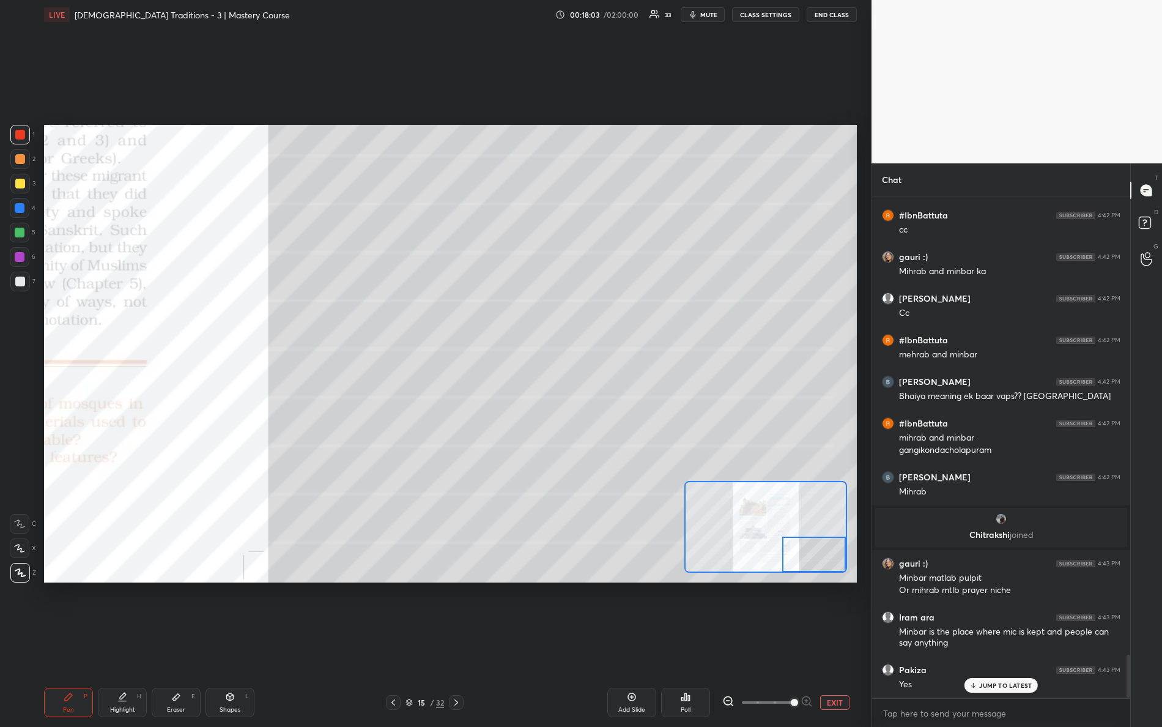
drag, startPoint x: 775, startPoint y: 545, endPoint x: 835, endPoint y: 560, distance: 61.8
click at [835, 560] on div at bounding box center [814, 553] width 64 height 35
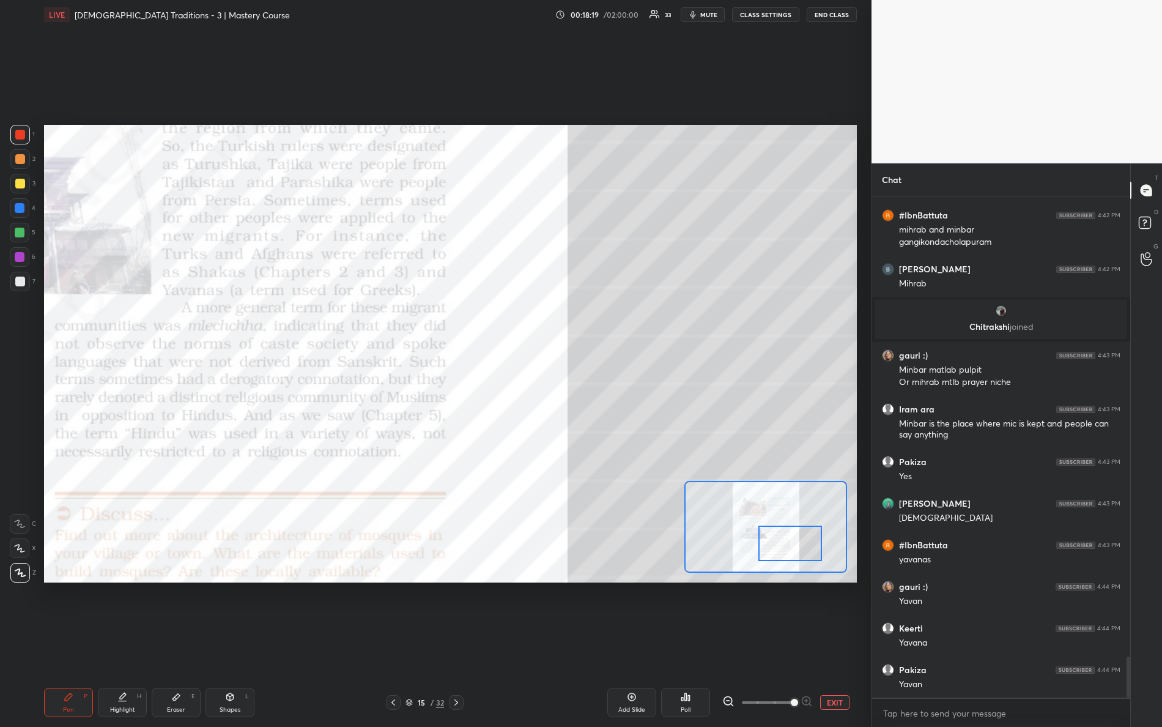
scroll to position [5640, 0]
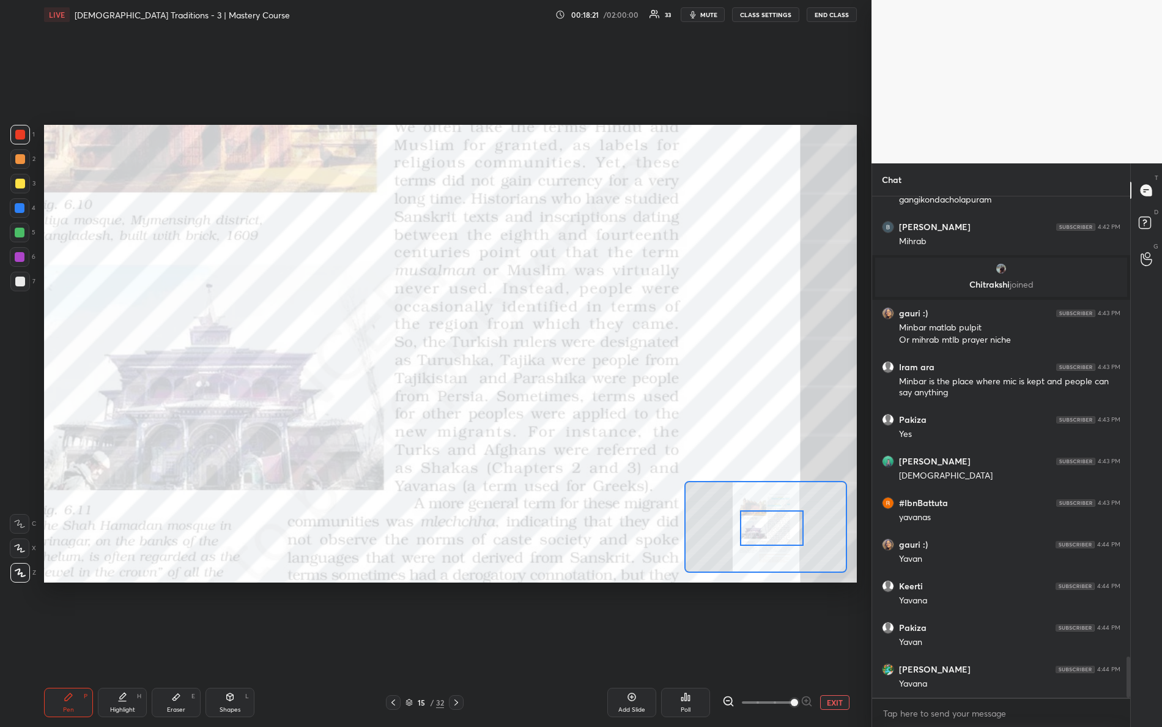
drag, startPoint x: 805, startPoint y: 558, endPoint x: 755, endPoint y: 531, distance: 56.9
click at [762, 533] on div at bounding box center [772, 527] width 64 height 35
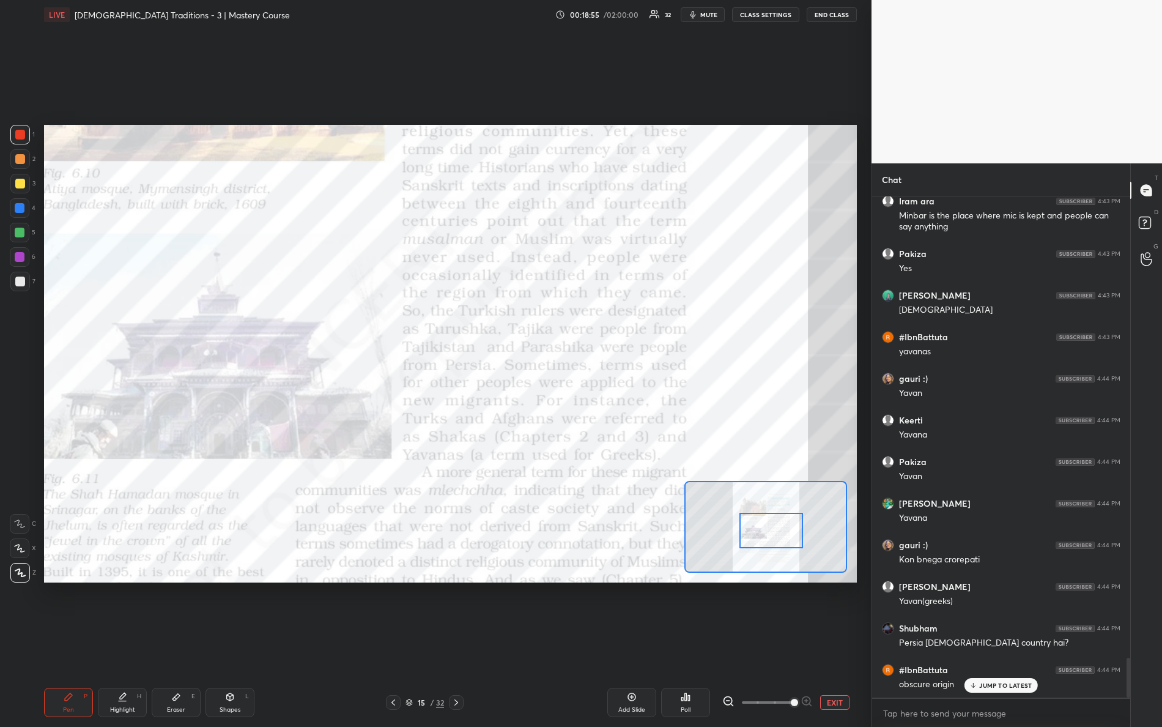
scroll to position [5847, 0]
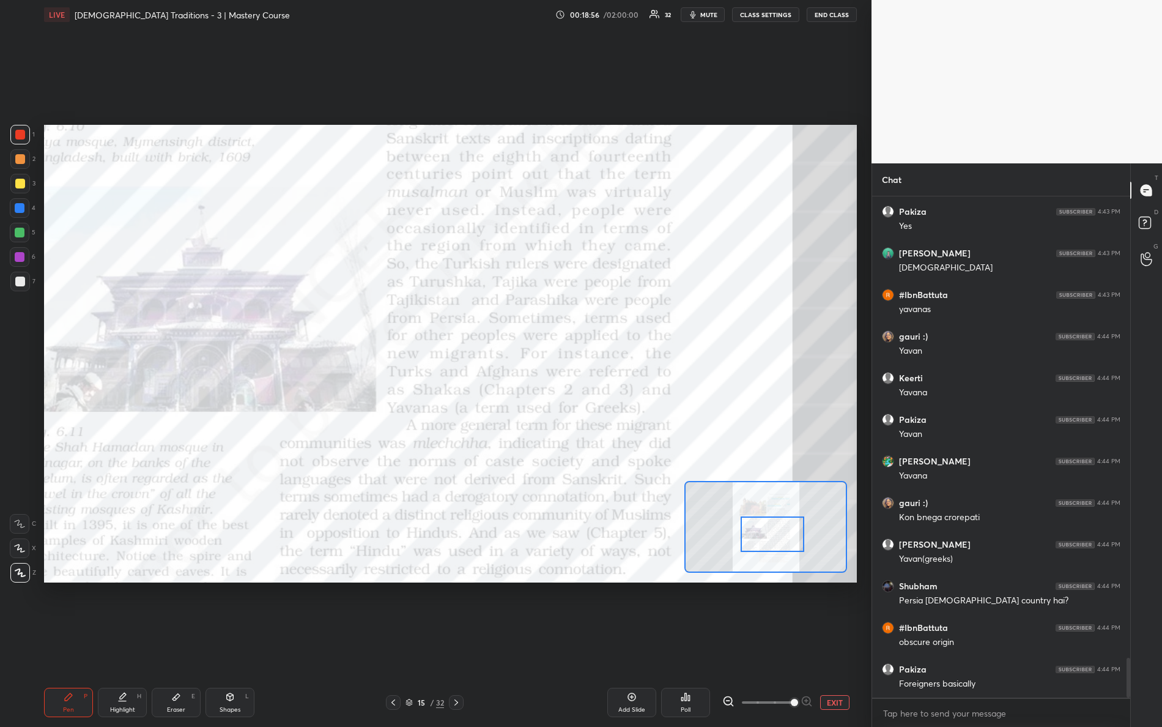
drag, startPoint x: 773, startPoint y: 535, endPoint x: 769, endPoint y: 541, distance: 6.6
click at [776, 542] on div at bounding box center [773, 533] width 64 height 35
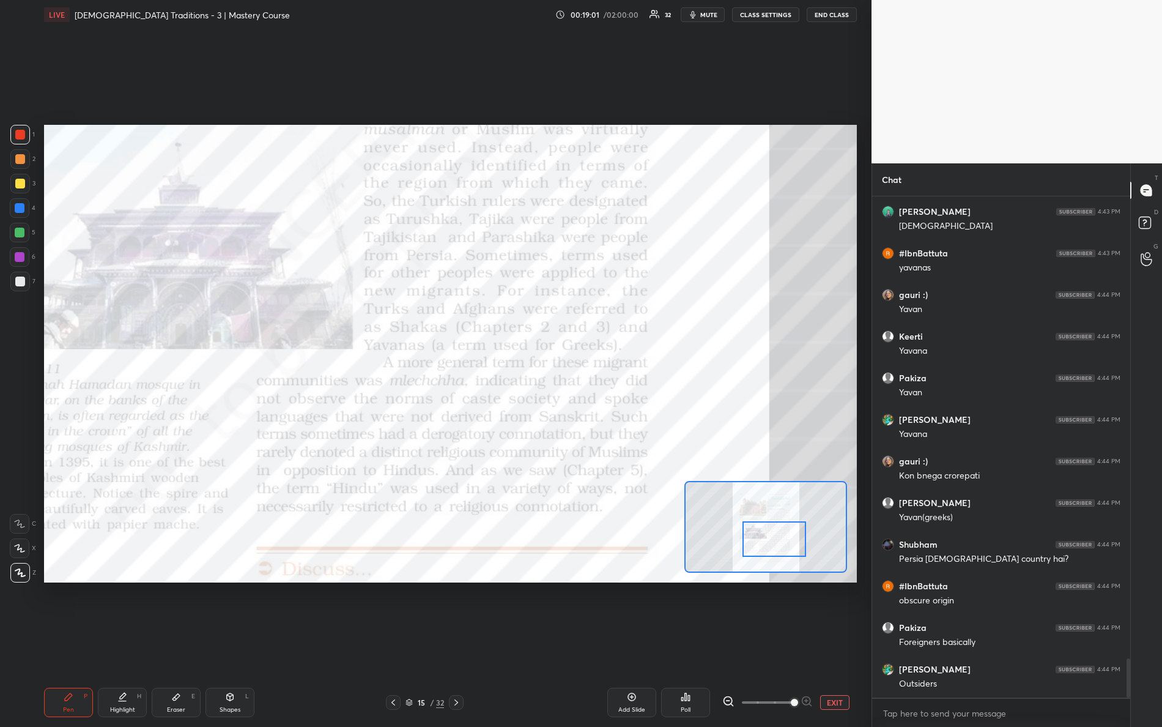
scroll to position [5930, 0]
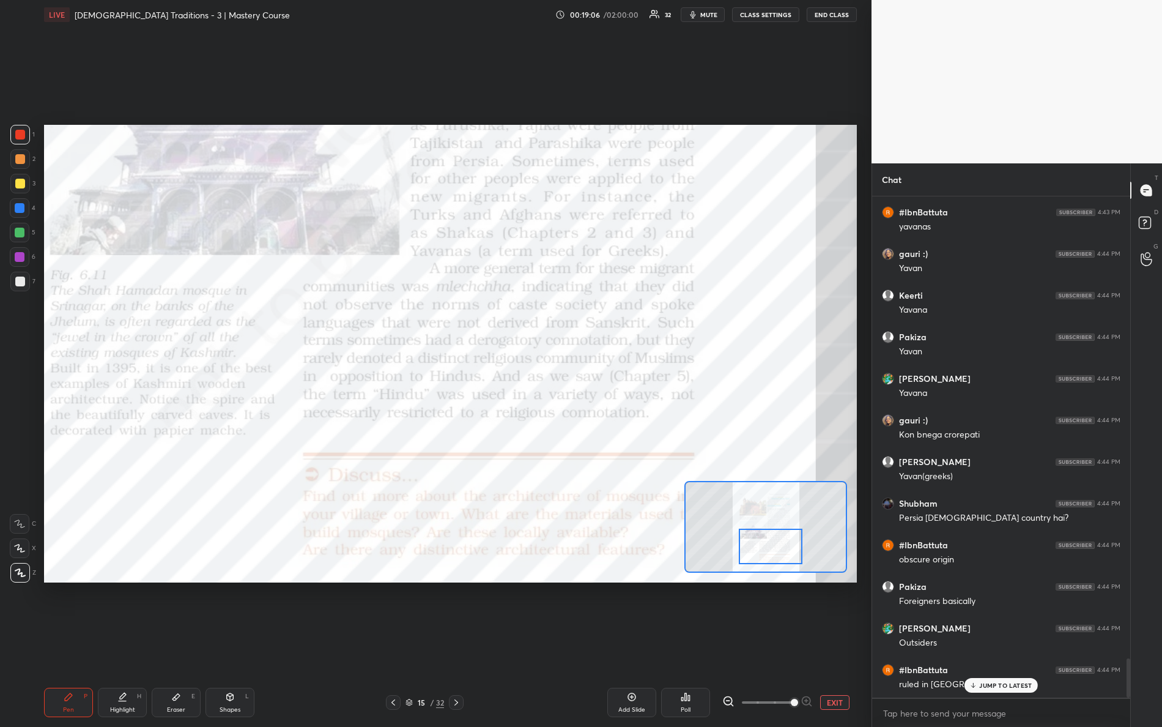
drag, startPoint x: 761, startPoint y: 545, endPoint x: 758, endPoint y: 552, distance: 7.4
click at [758, 552] on div at bounding box center [771, 545] width 64 height 35
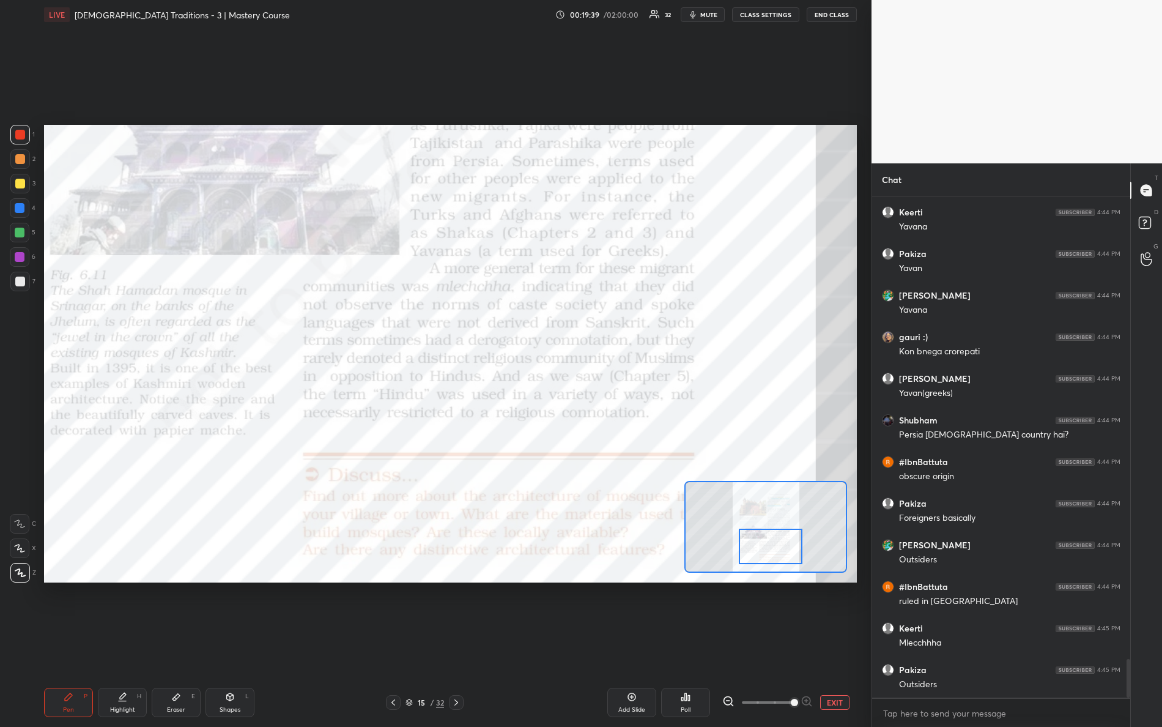
scroll to position [6055, 0]
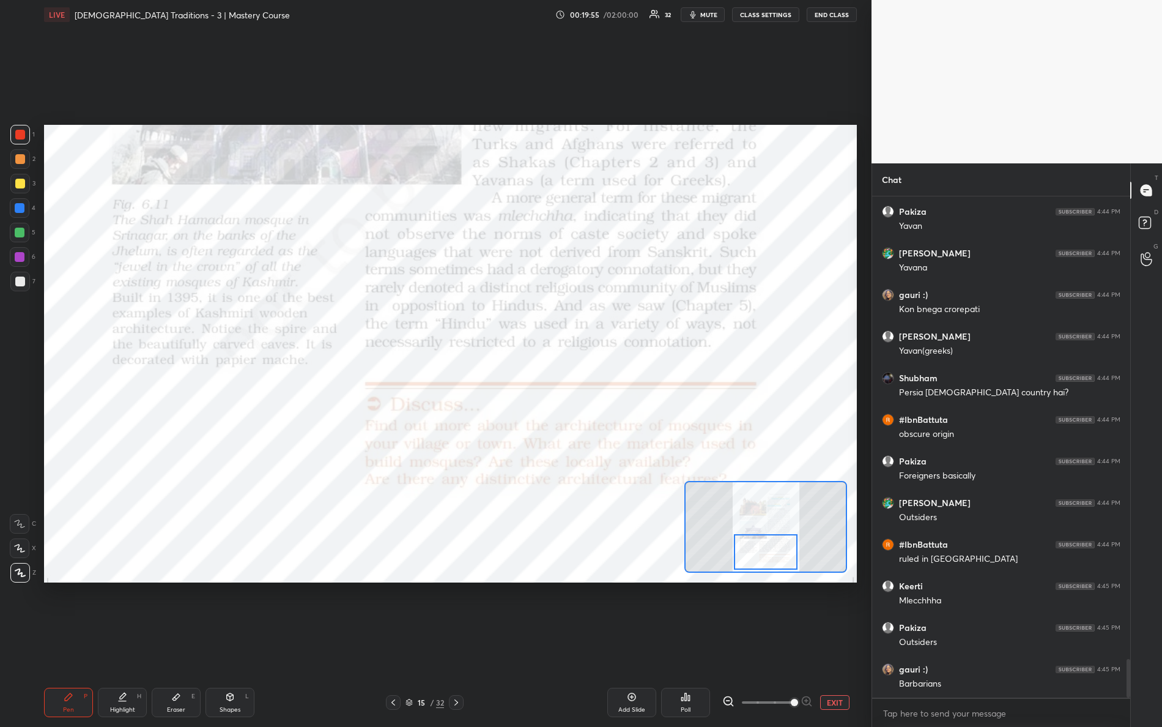
drag, startPoint x: 756, startPoint y: 545, endPoint x: 750, endPoint y: 549, distance: 7.1
click at [752, 550] on div at bounding box center [766, 551] width 64 height 35
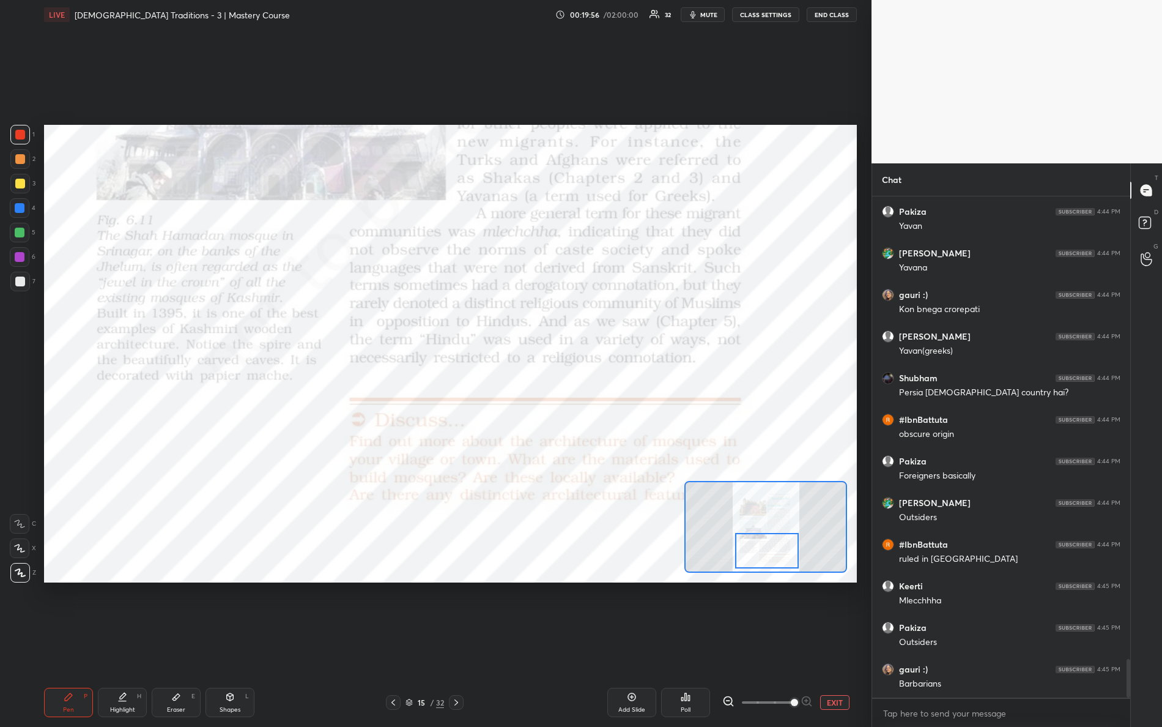
click at [760, 546] on div at bounding box center [767, 550] width 64 height 35
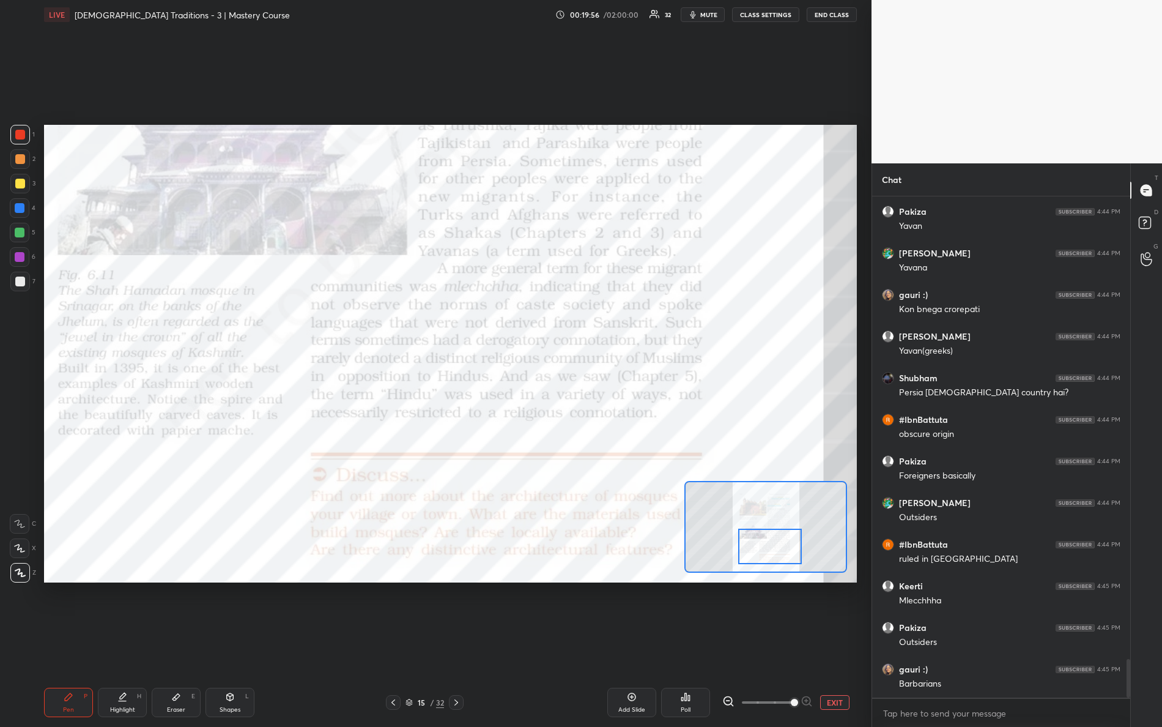
scroll to position [6097, 0]
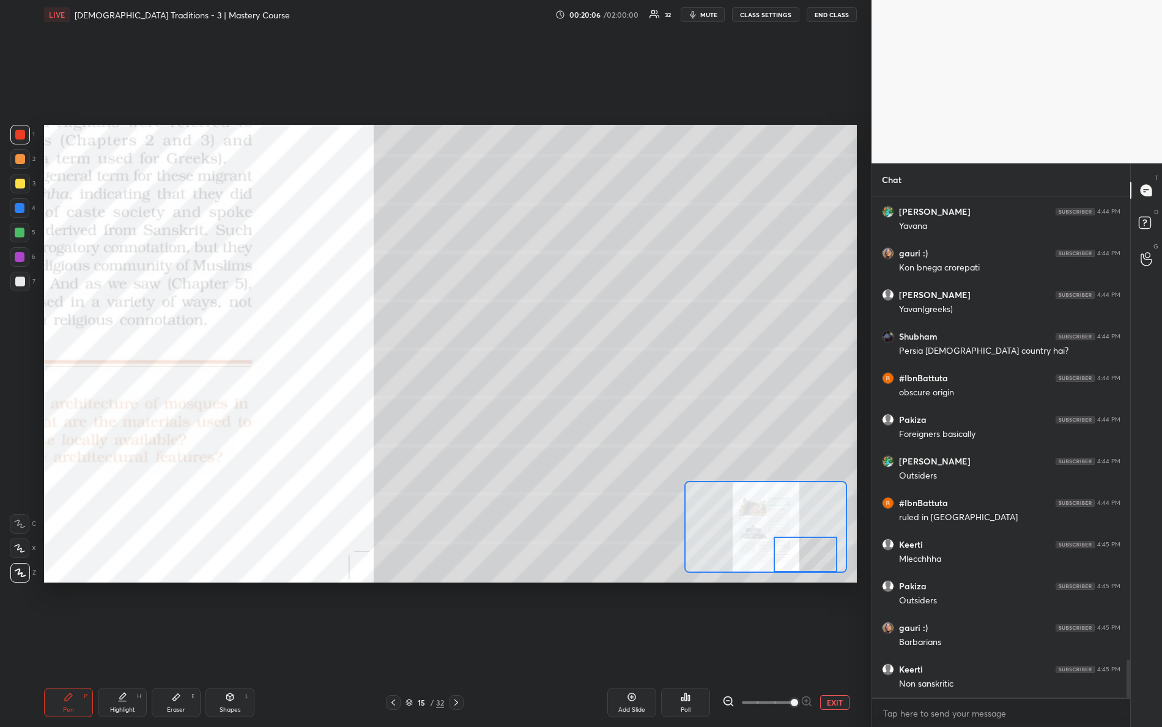
drag, startPoint x: 769, startPoint y: 551, endPoint x: 794, endPoint y: 558, distance: 26.0
click at [808, 568] on div at bounding box center [806, 553] width 64 height 35
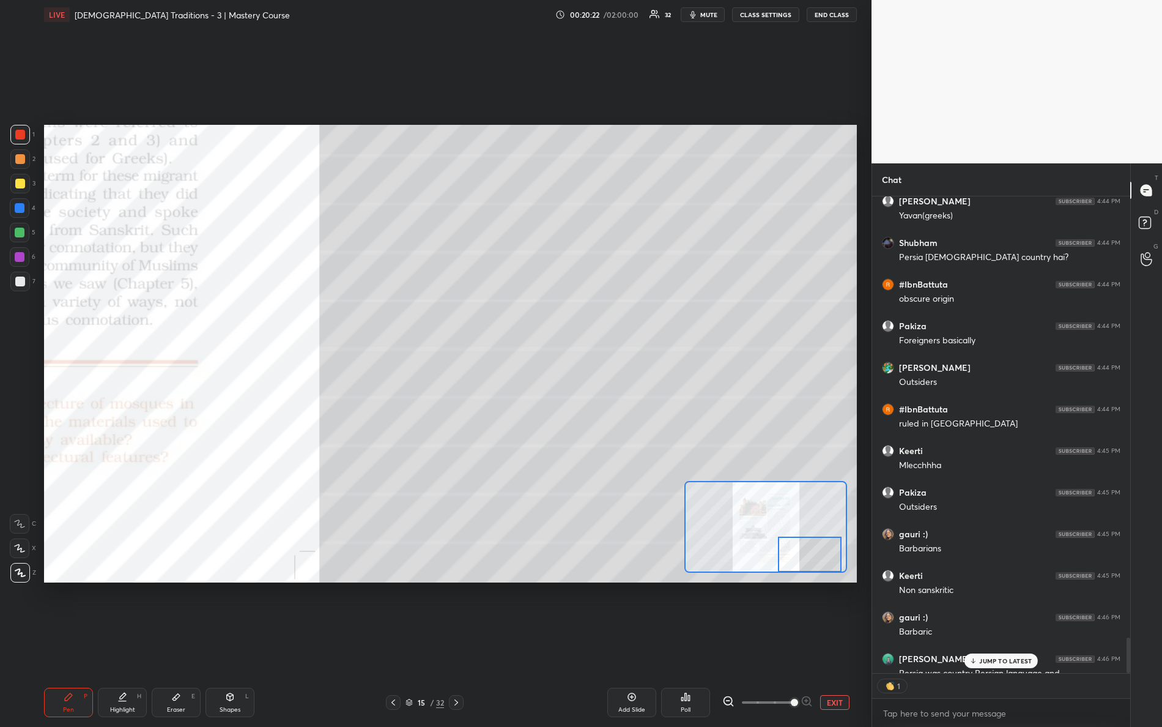
scroll to position [4, 4]
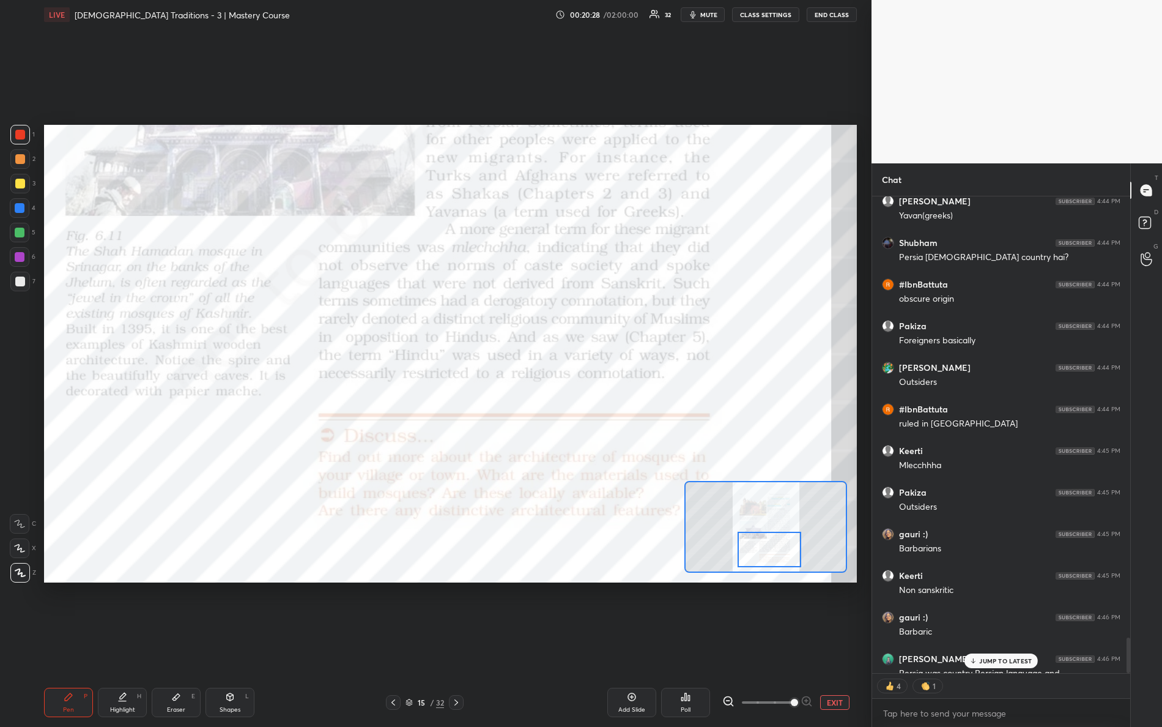
drag, startPoint x: 794, startPoint y: 567, endPoint x: 756, endPoint y: 561, distance: 38.3
click at [756, 561] on div at bounding box center [770, 548] width 64 height 35
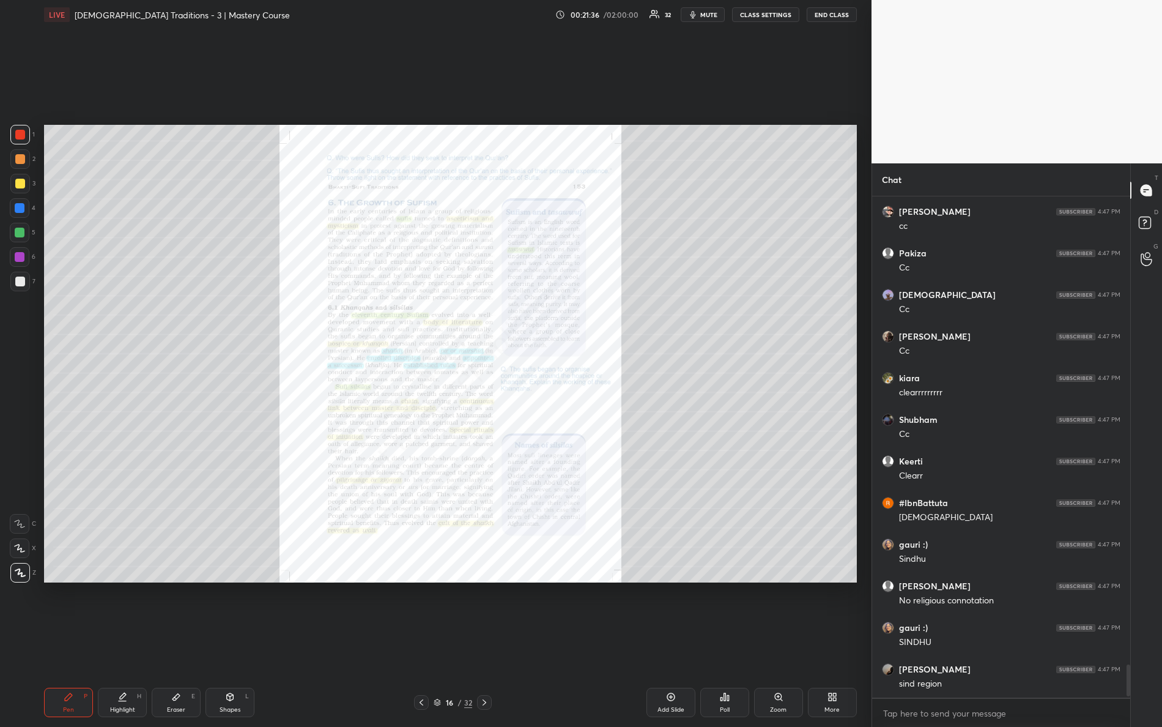
scroll to position [7189, 0]
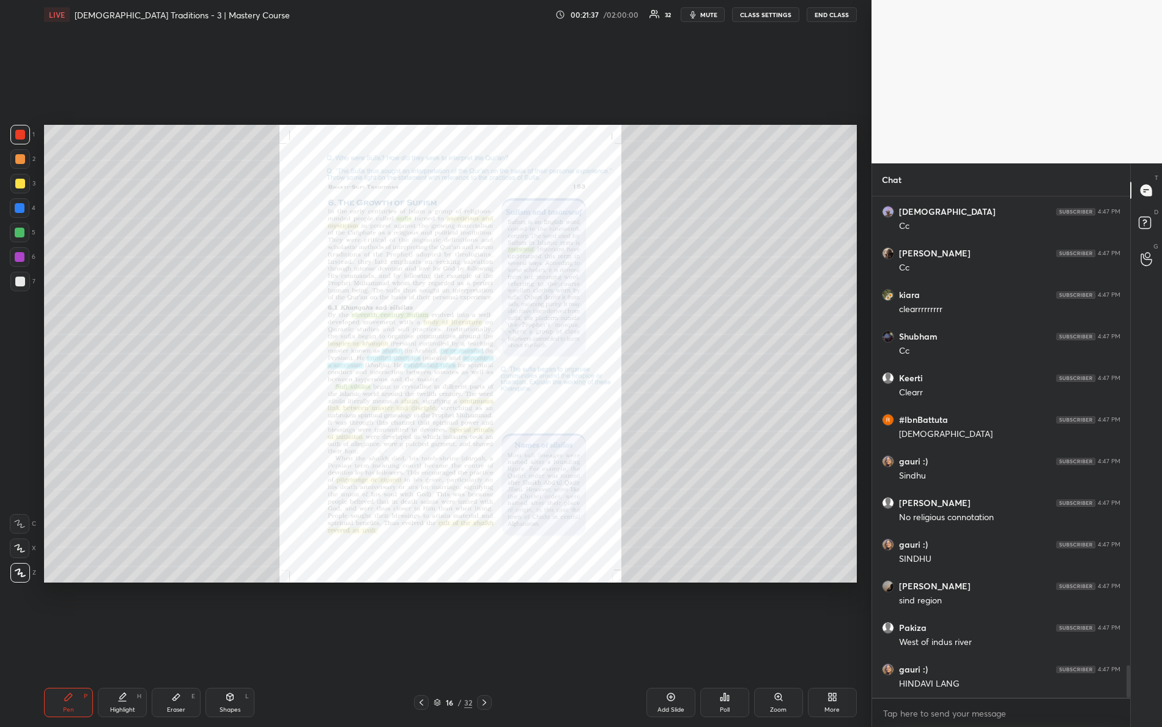
click at [781, 643] on div "Zoom" at bounding box center [778, 701] width 49 height 29
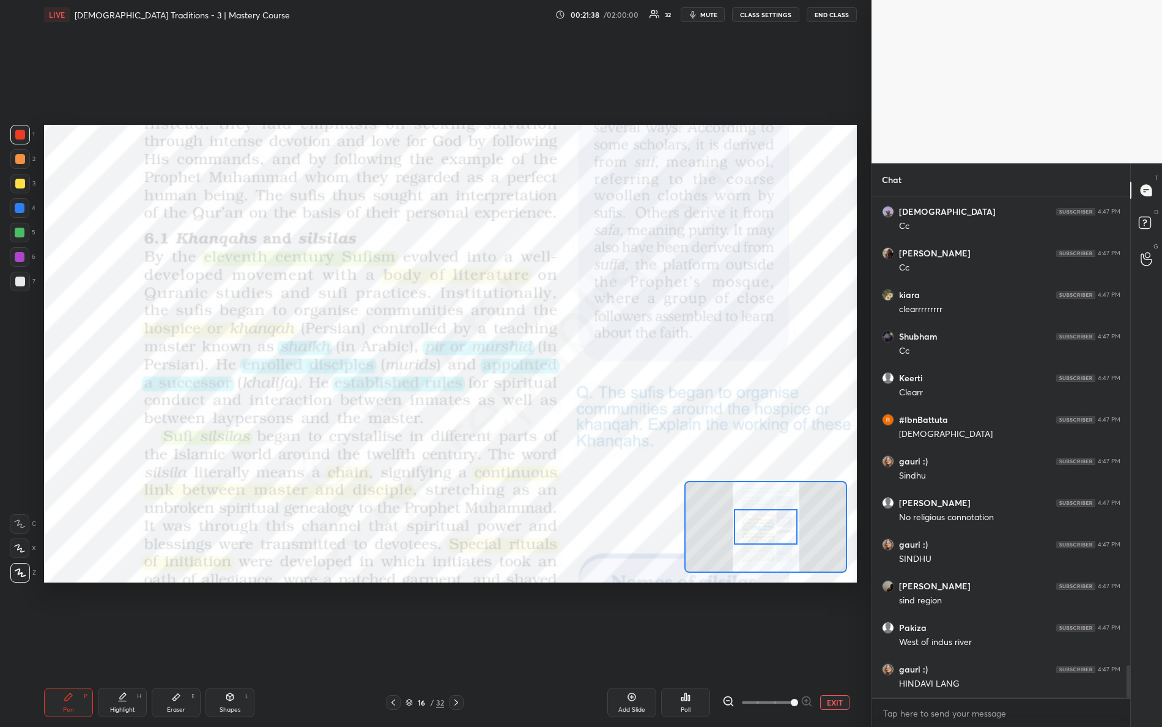
drag, startPoint x: 760, startPoint y: 698, endPoint x: 835, endPoint y: 692, distance: 75.5
click at [835, 643] on div "Add Slide Poll EXIT" at bounding box center [676, 701] width 361 height 29
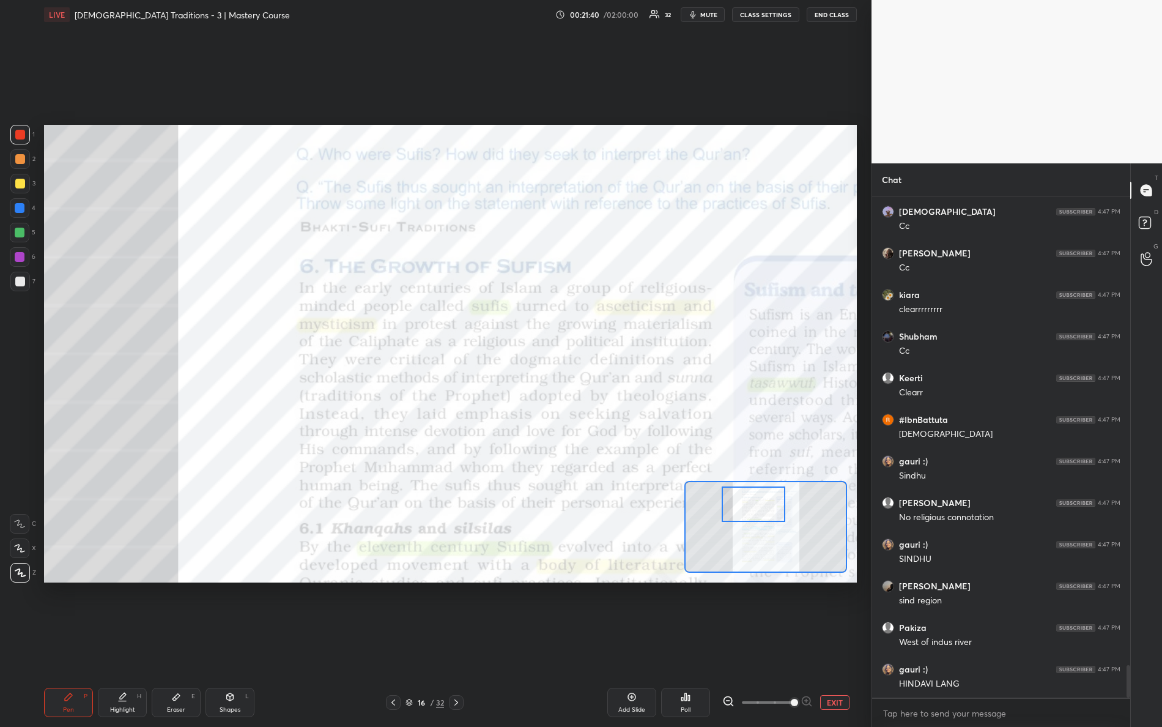
drag, startPoint x: 769, startPoint y: 524, endPoint x: 754, endPoint y: 502, distance: 26.8
click at [756, 505] on div at bounding box center [754, 503] width 64 height 35
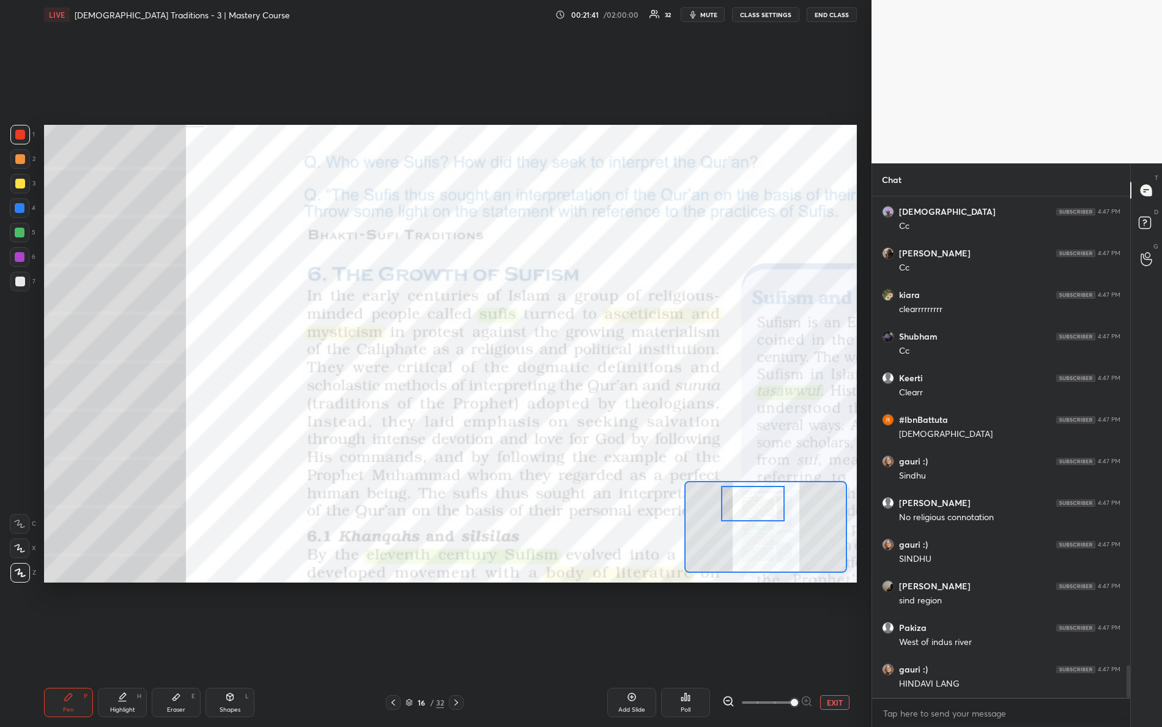
scroll to position [7230, 0]
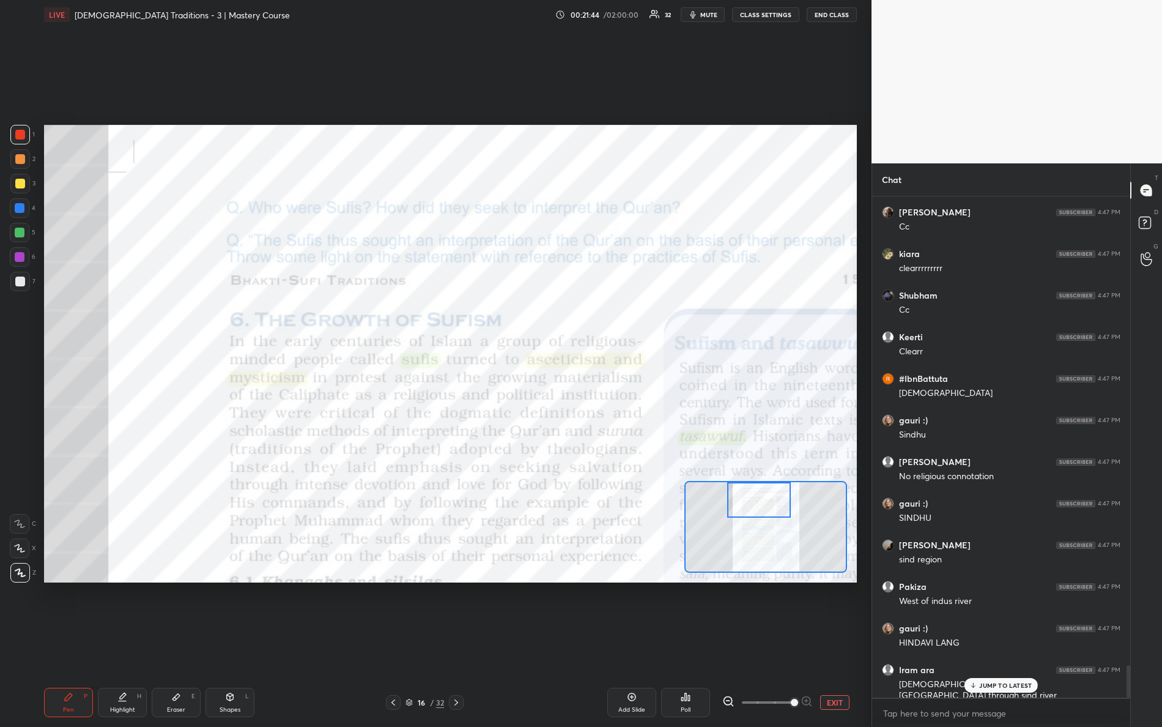
drag, startPoint x: 769, startPoint y: 506, endPoint x: 777, endPoint y: 484, distance: 23.6
click at [778, 490] on div at bounding box center [759, 499] width 64 height 35
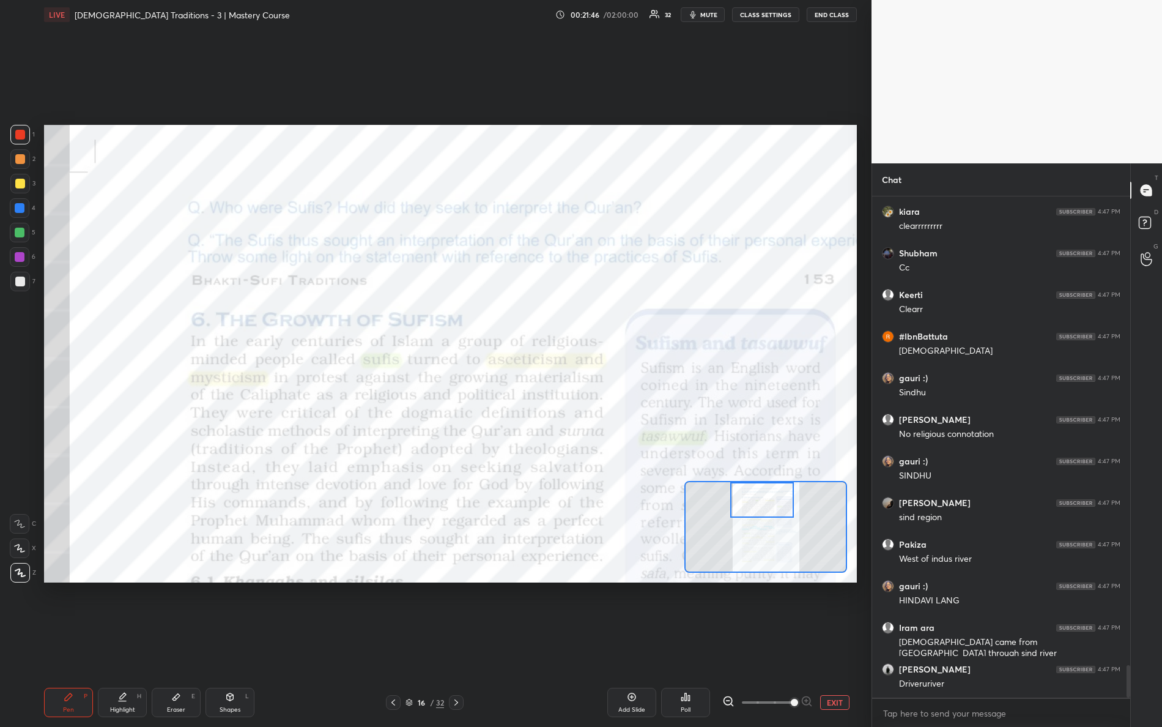
scroll to position [7314, 0]
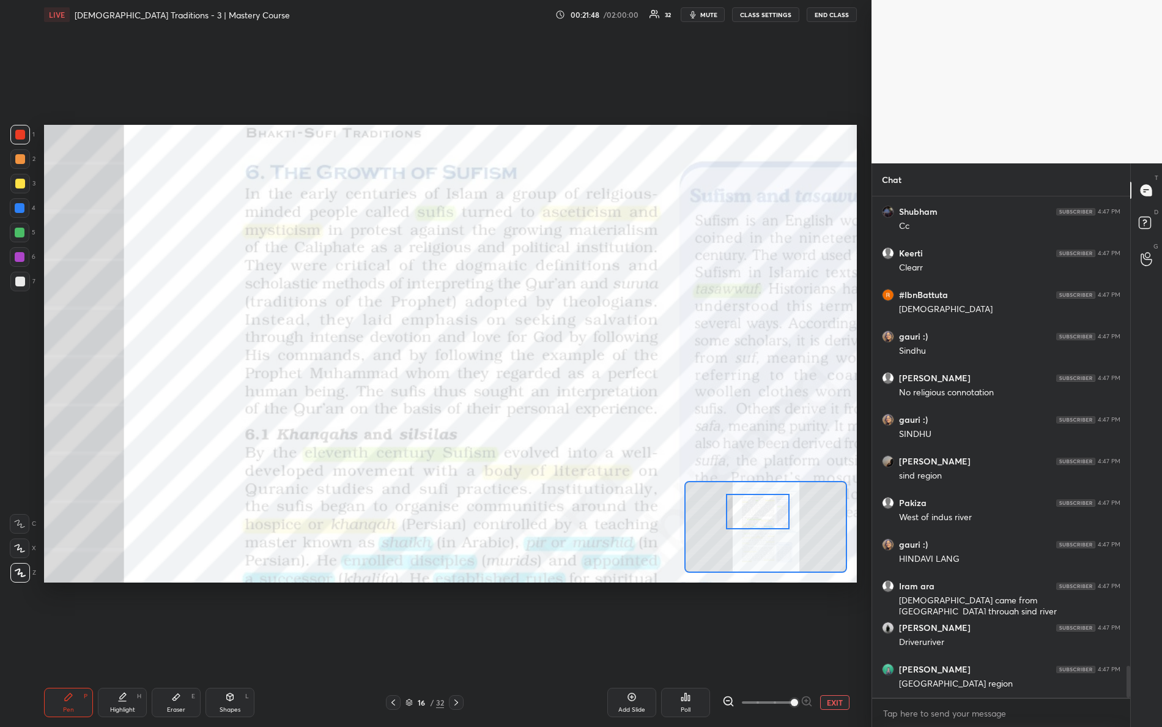
drag, startPoint x: 773, startPoint y: 509, endPoint x: 763, endPoint y: 514, distance: 11.5
click at [767, 518] on div at bounding box center [758, 511] width 64 height 35
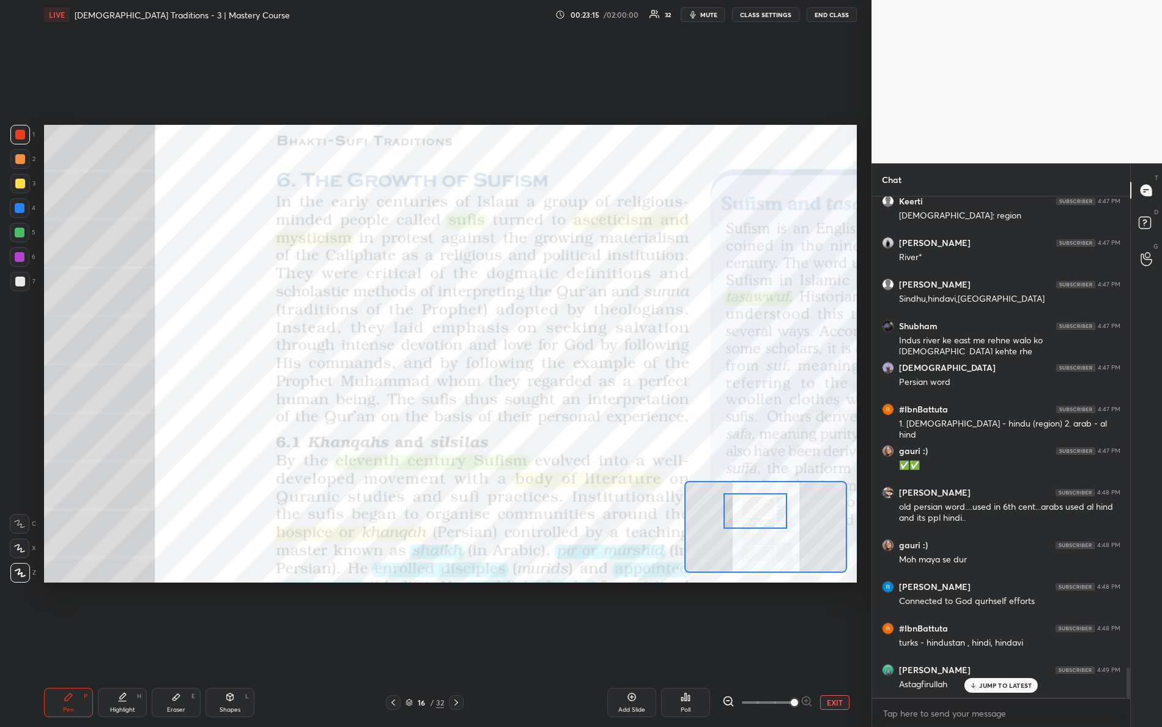
scroll to position [7866, 0]
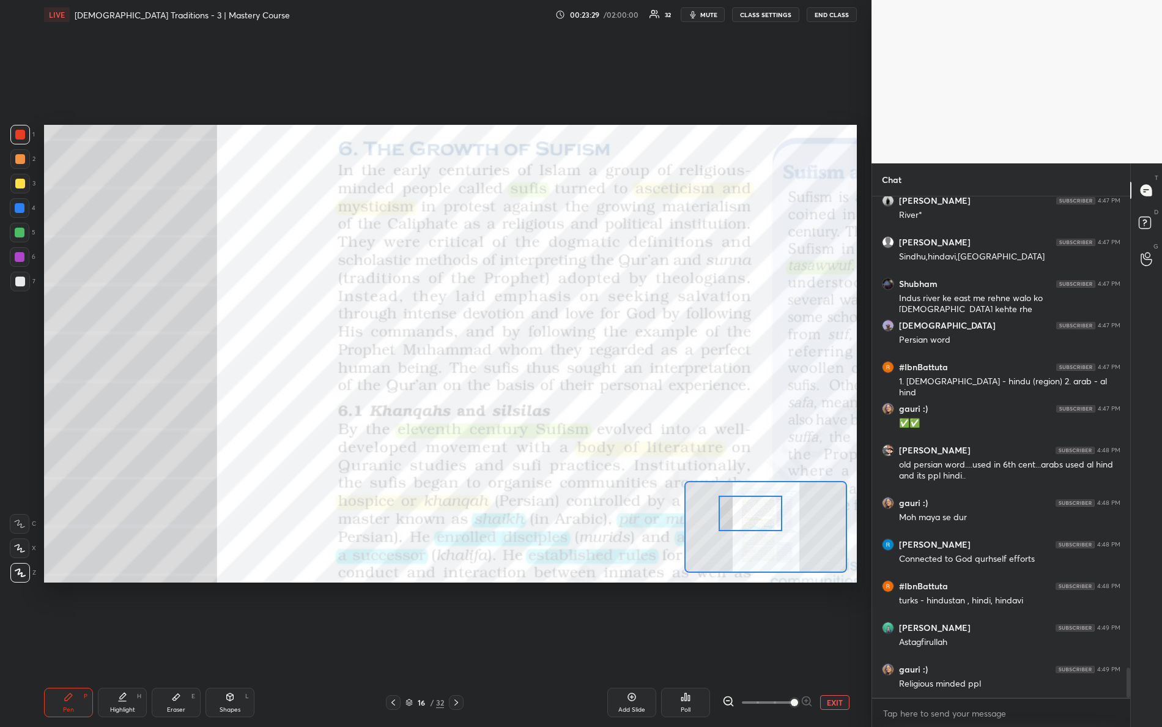
drag, startPoint x: 772, startPoint y: 513, endPoint x: 764, endPoint y: 516, distance: 8.3
click at [766, 514] on div at bounding box center [751, 512] width 64 height 35
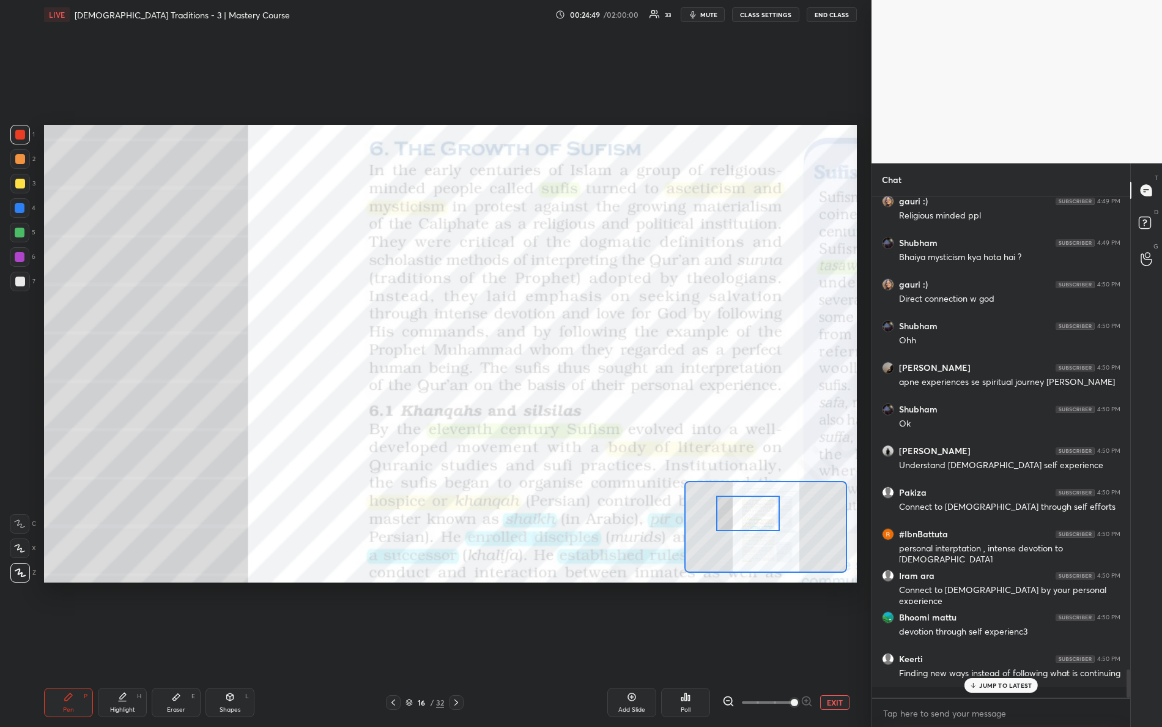
scroll to position [8376, 0]
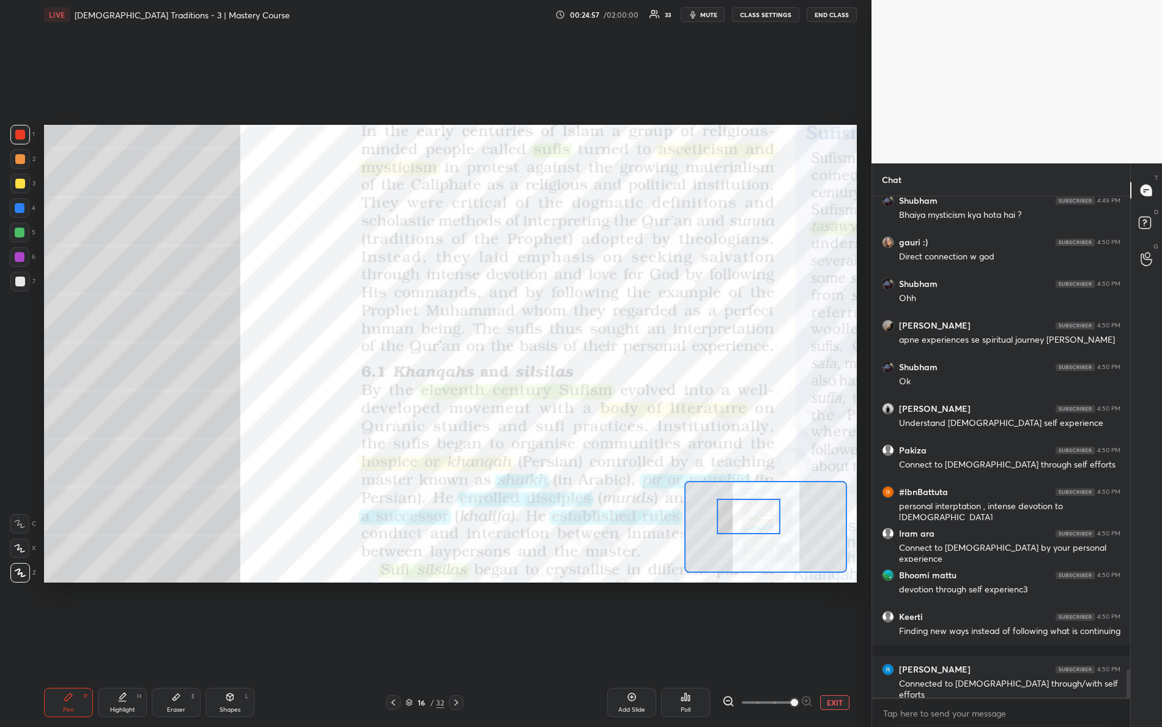
drag, startPoint x: 766, startPoint y: 512, endPoint x: 749, endPoint y: 498, distance: 22.6
click at [767, 517] on div at bounding box center [749, 515] width 64 height 35
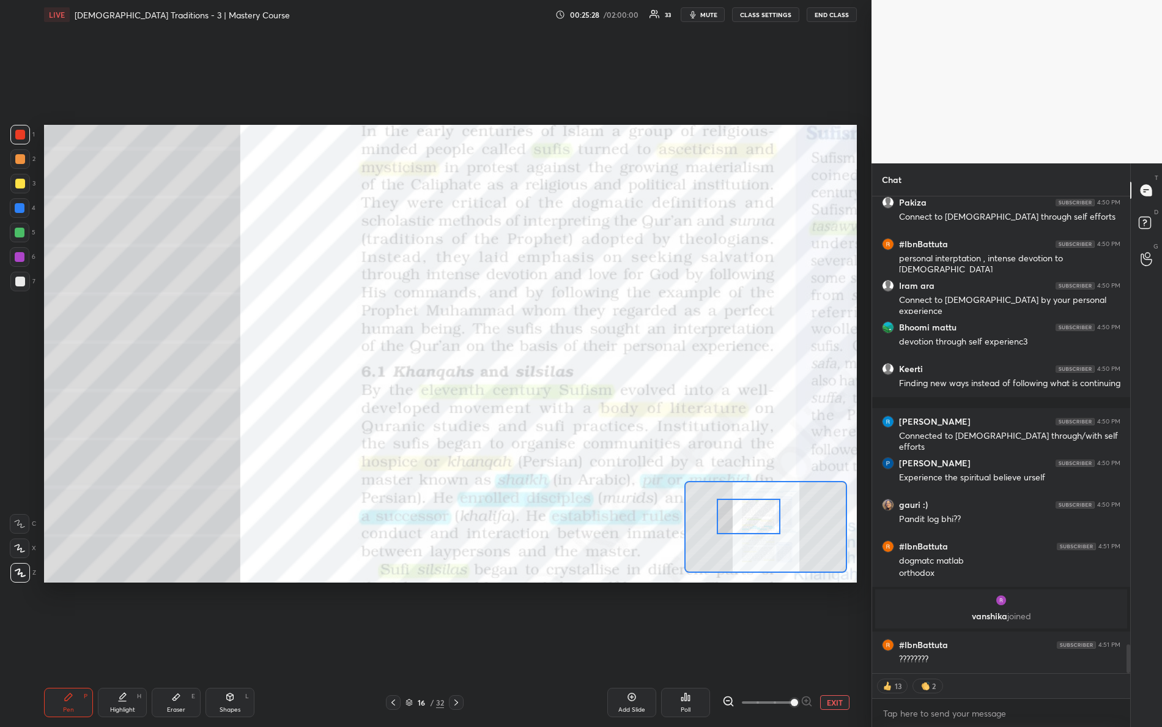
scroll to position [7473, 0]
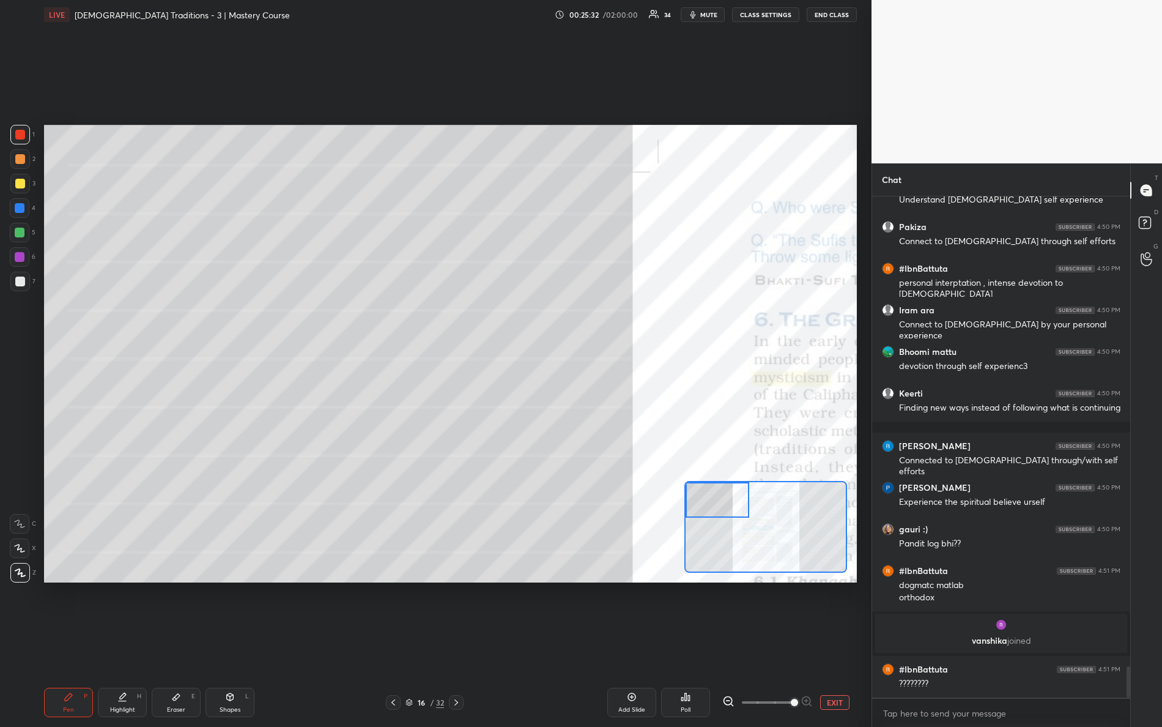
drag, startPoint x: 753, startPoint y: 525, endPoint x: 688, endPoint y: 481, distance: 78.9
click at [693, 489] on div at bounding box center [718, 499] width 64 height 35
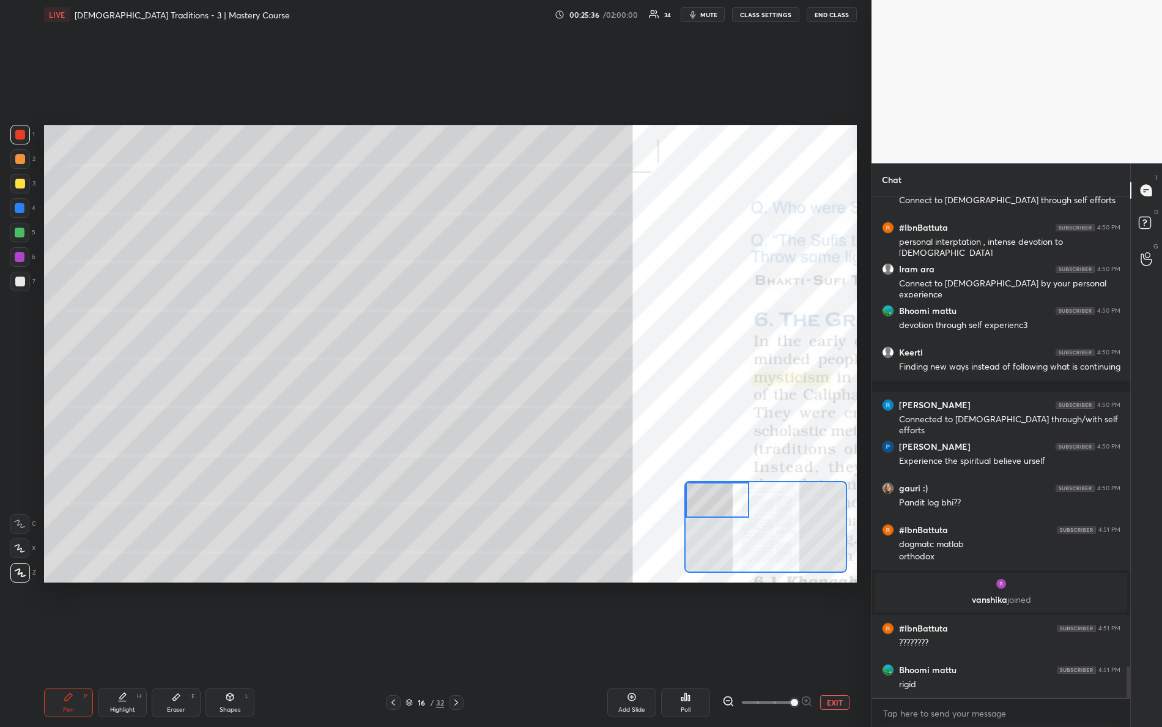
scroll to position [7556, 0]
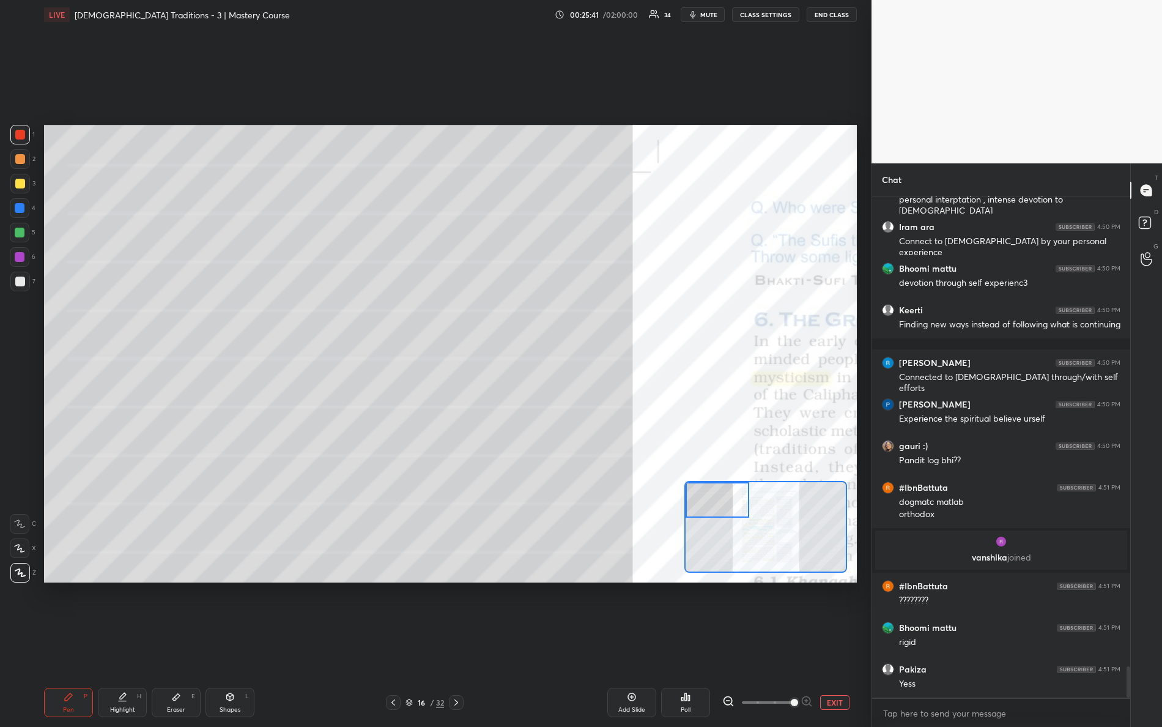
drag, startPoint x: 717, startPoint y: 507, endPoint x: 686, endPoint y: 487, distance: 37.1
click at [686, 487] on div at bounding box center [718, 499] width 64 height 35
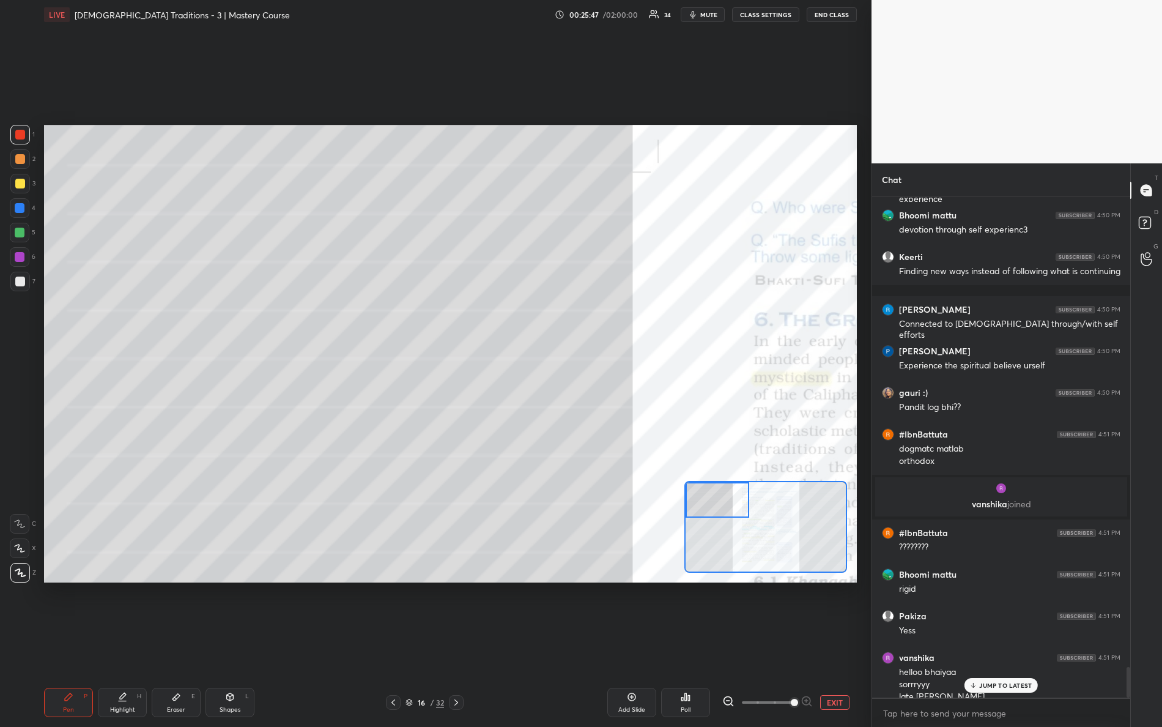
scroll to position [7622, 0]
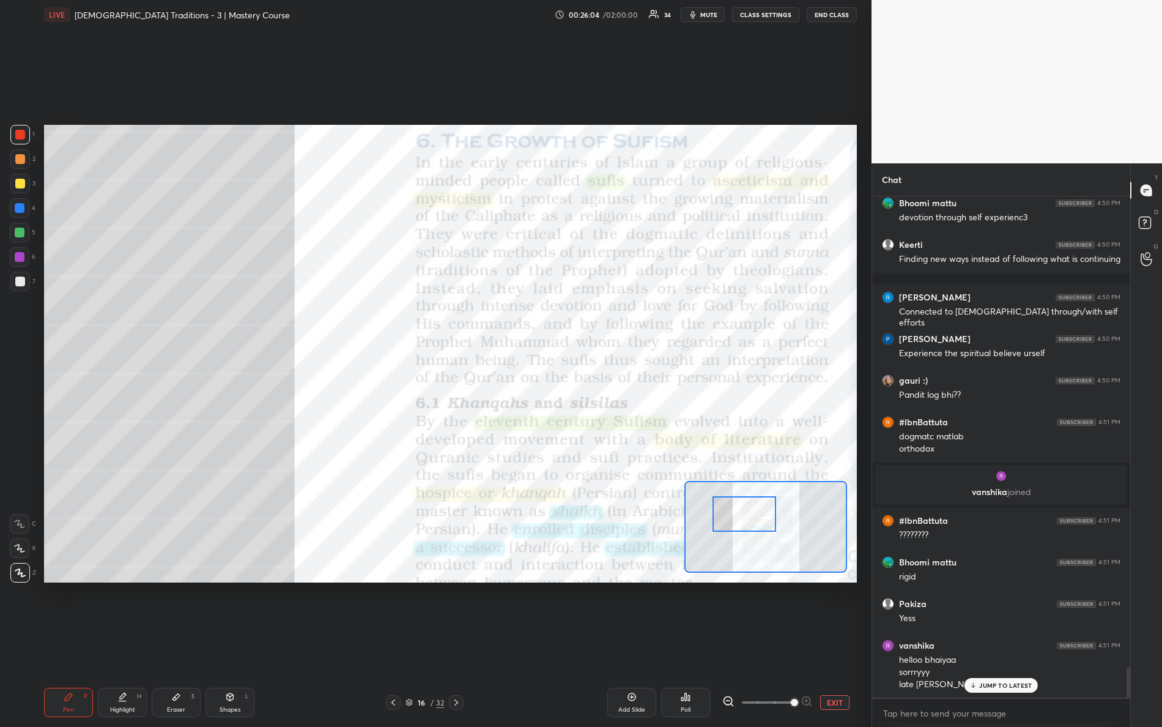
drag, startPoint x: 722, startPoint y: 505, endPoint x: 732, endPoint y: 497, distance: 13.1
click at [746, 517] on div at bounding box center [744, 513] width 64 height 35
drag, startPoint x: 733, startPoint y: 514, endPoint x: 741, endPoint y: 512, distance: 8.6
click at [741, 513] on div at bounding box center [744, 512] width 64 height 35
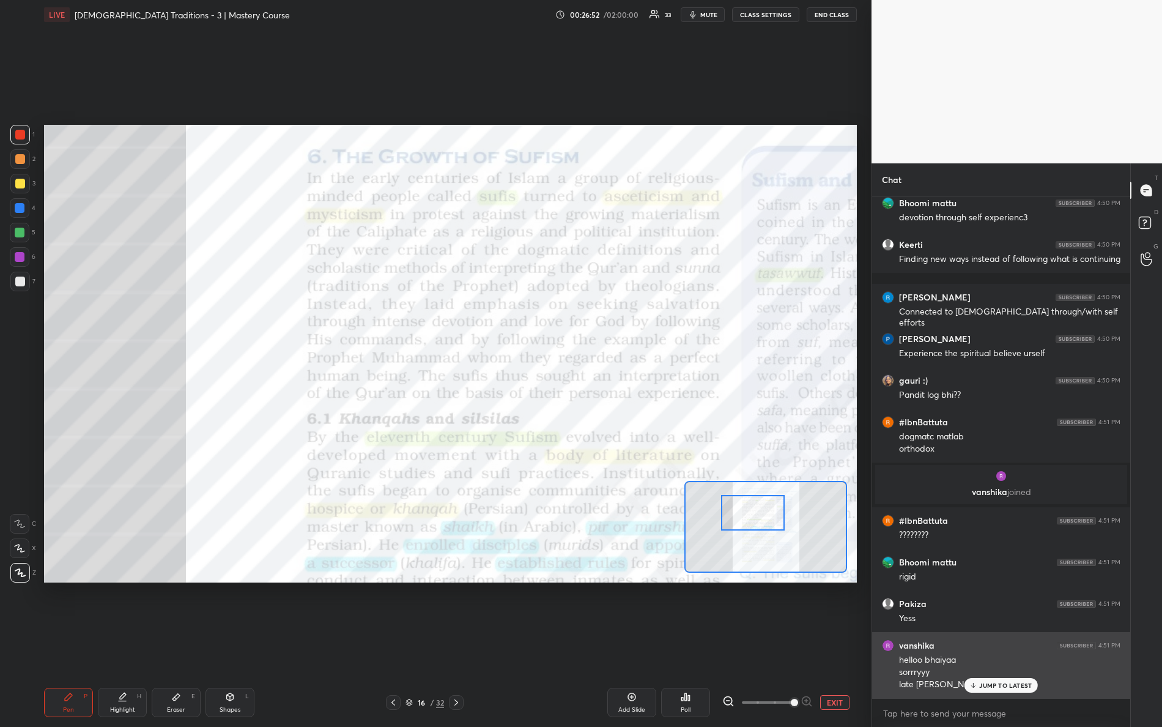
click at [1004, 643] on p "JUMP TO LATEST" at bounding box center [1005, 684] width 53 height 7
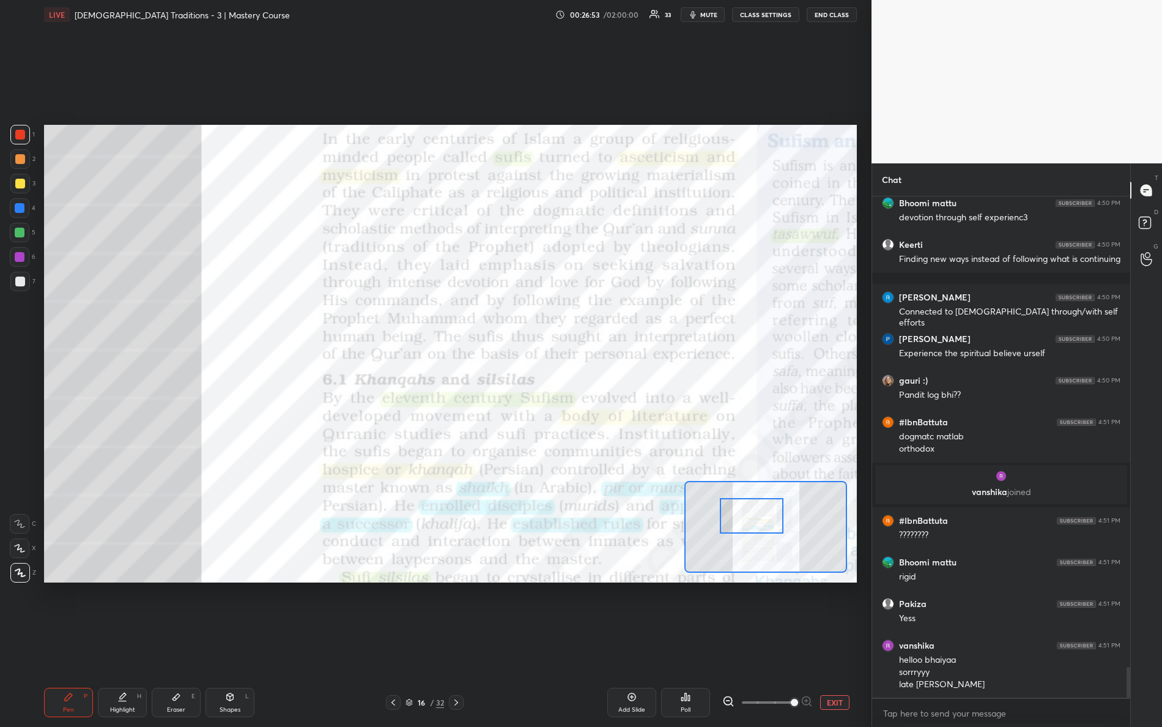
drag, startPoint x: 747, startPoint y: 513, endPoint x: 742, endPoint y: 509, distance: 6.5
click at [745, 516] on div at bounding box center [752, 515] width 64 height 35
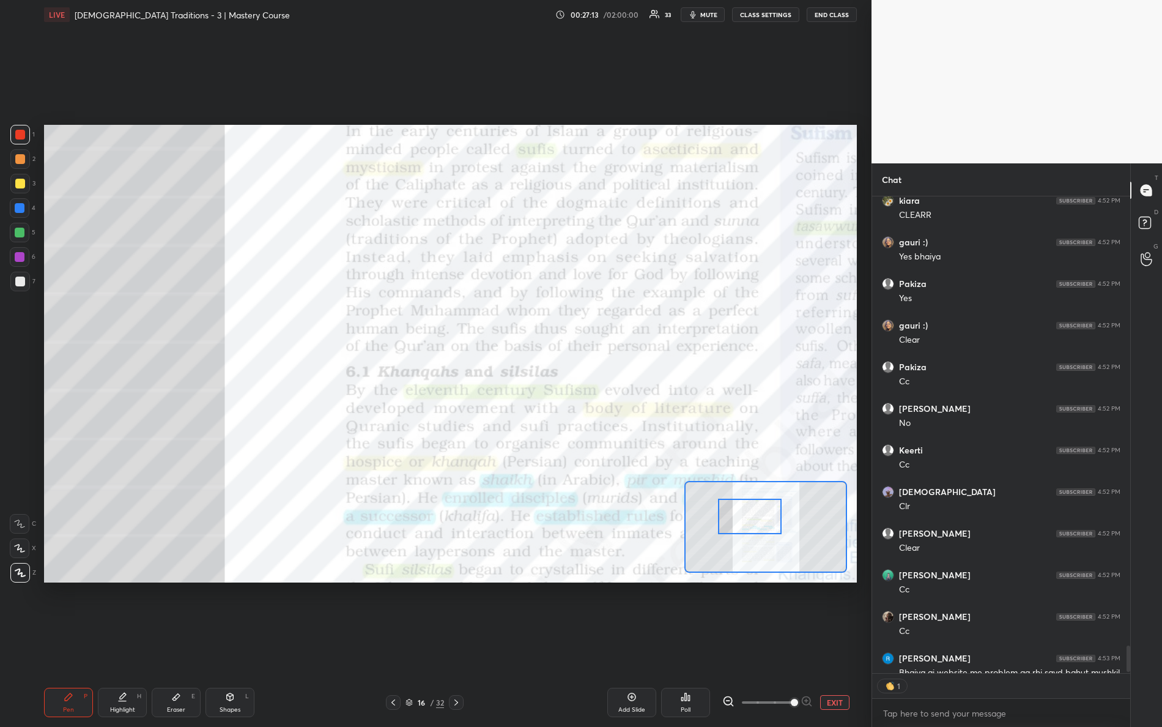
scroll to position [8239, 0]
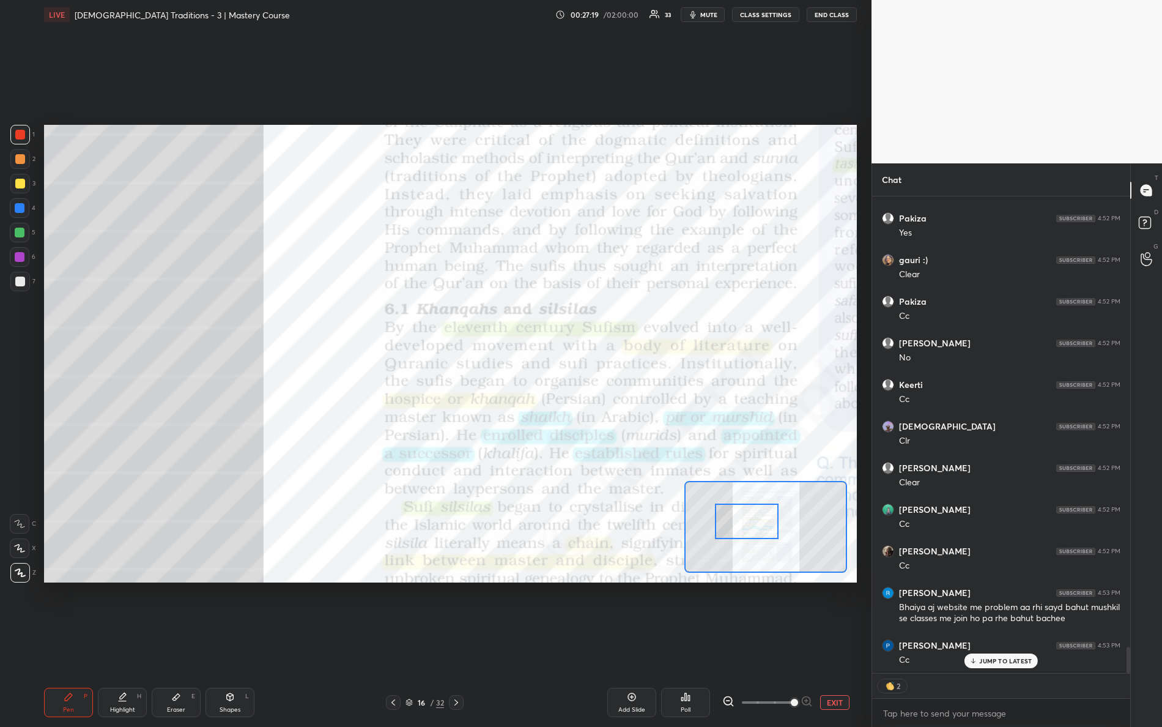
drag, startPoint x: 752, startPoint y: 520, endPoint x: 737, endPoint y: 520, distance: 14.7
click at [749, 526] on div at bounding box center [747, 520] width 64 height 35
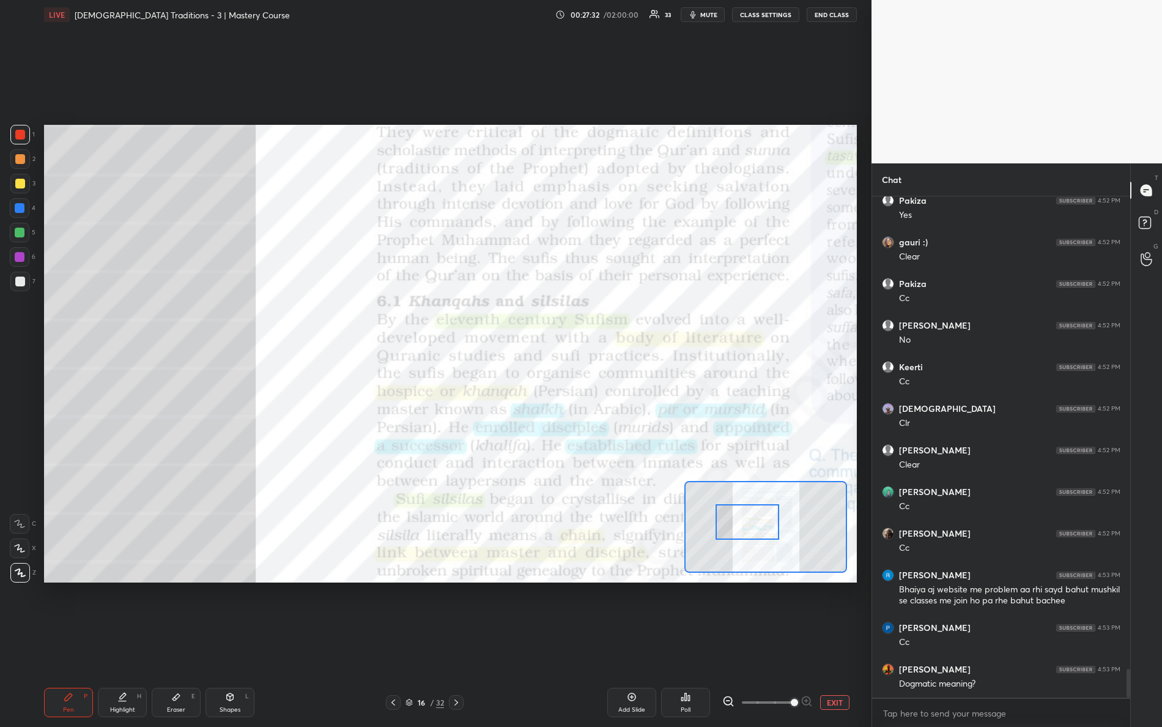
scroll to position [8298, 0]
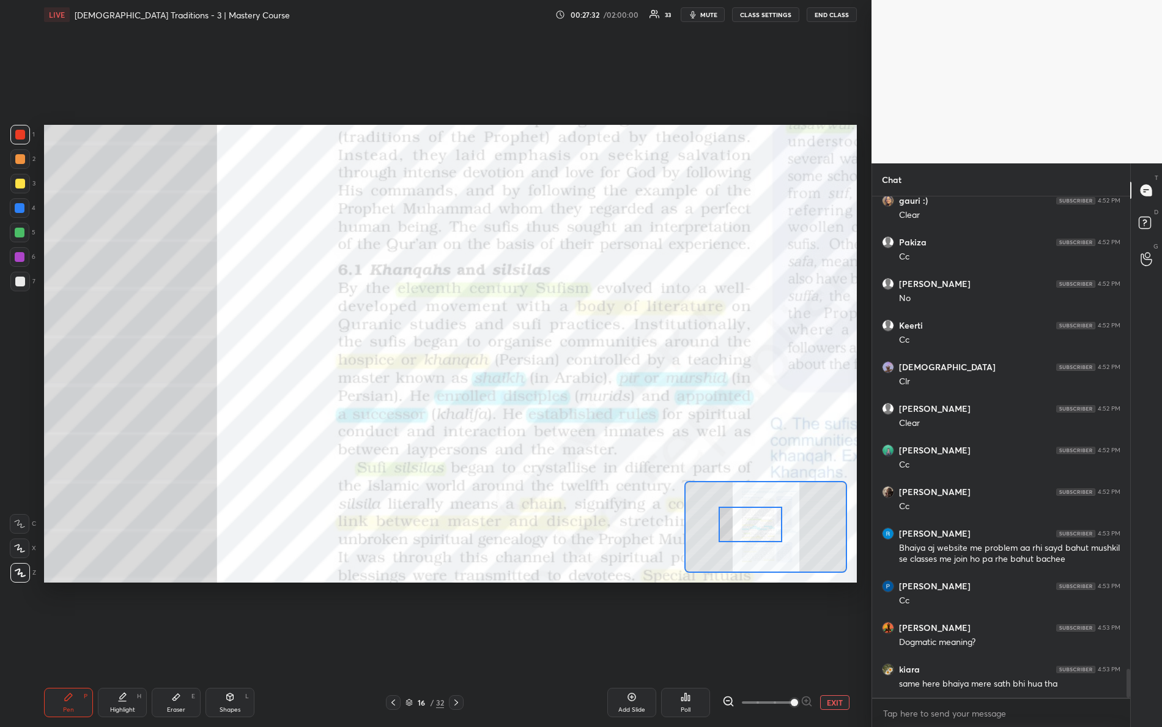
click at [766, 525] on div at bounding box center [751, 523] width 64 height 35
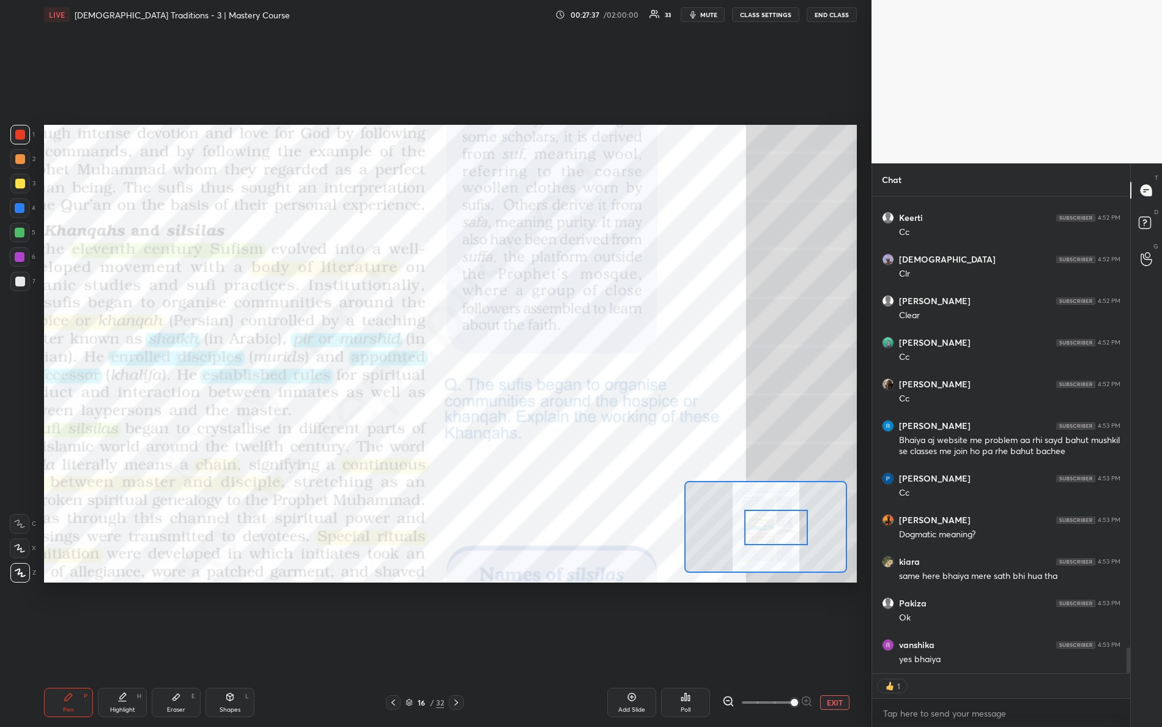
drag, startPoint x: 757, startPoint y: 525, endPoint x: 784, endPoint y: 535, distance: 28.8
click at [784, 536] on div at bounding box center [776, 526] width 64 height 35
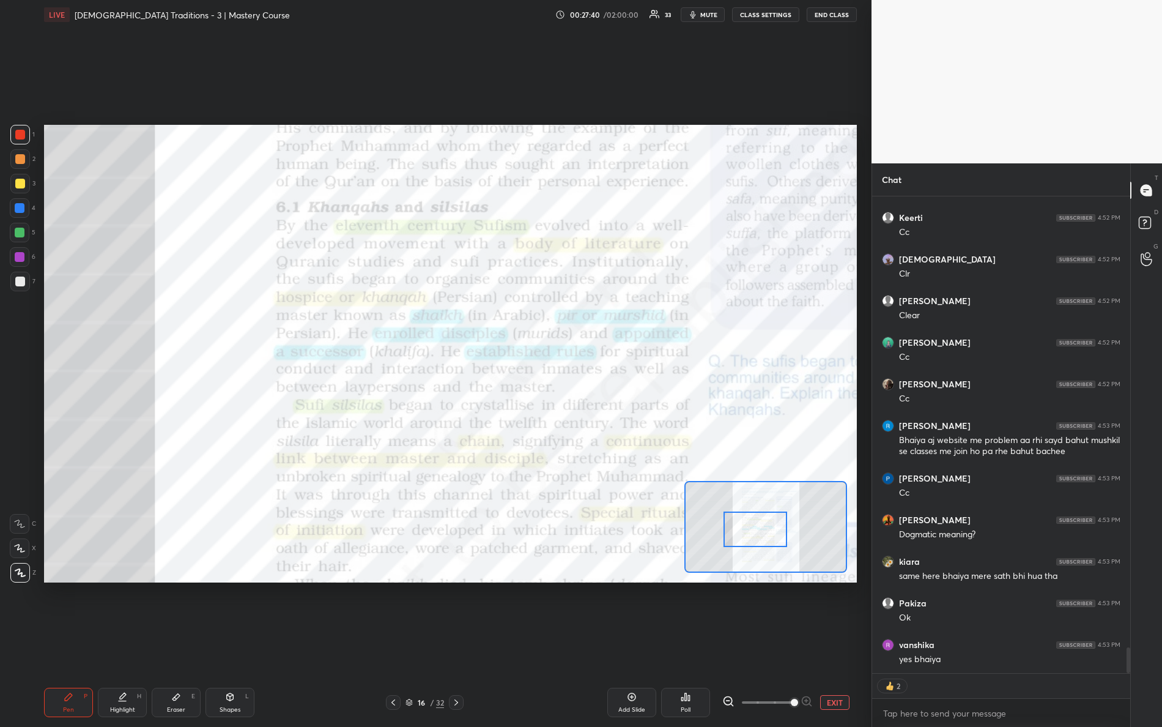
scroll to position [8447, 0]
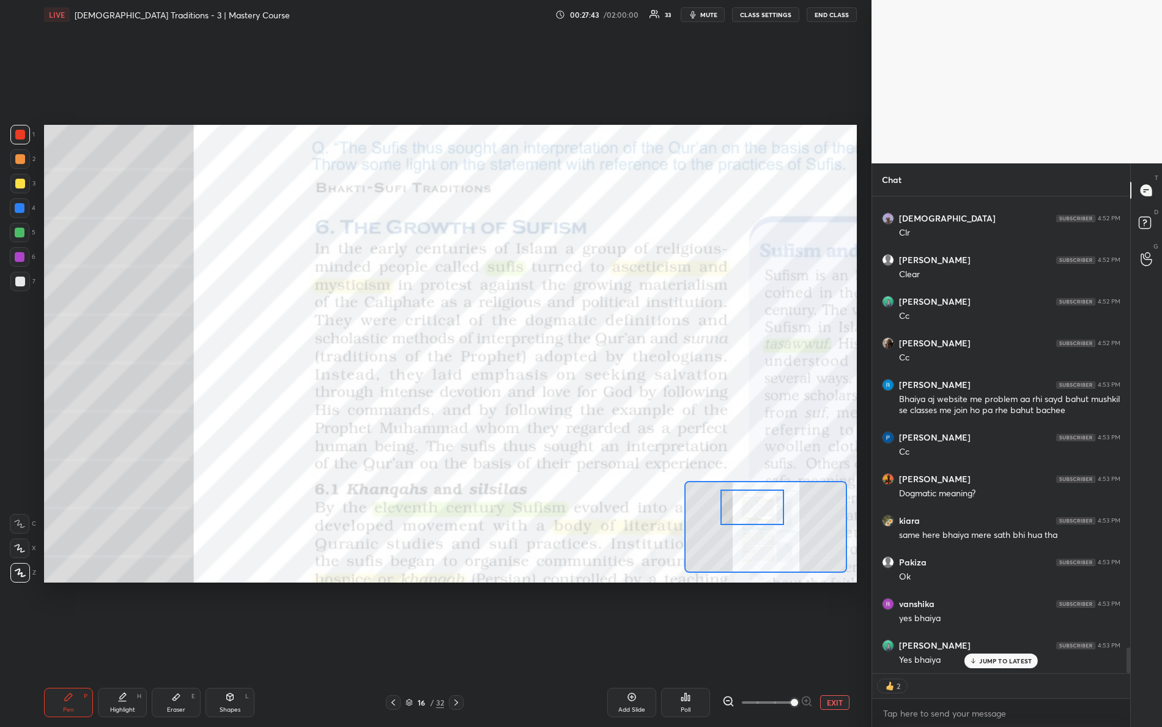
drag, startPoint x: 783, startPoint y: 534, endPoint x: 756, endPoint y: 501, distance: 43.5
click at [761, 509] on div at bounding box center [752, 506] width 64 height 35
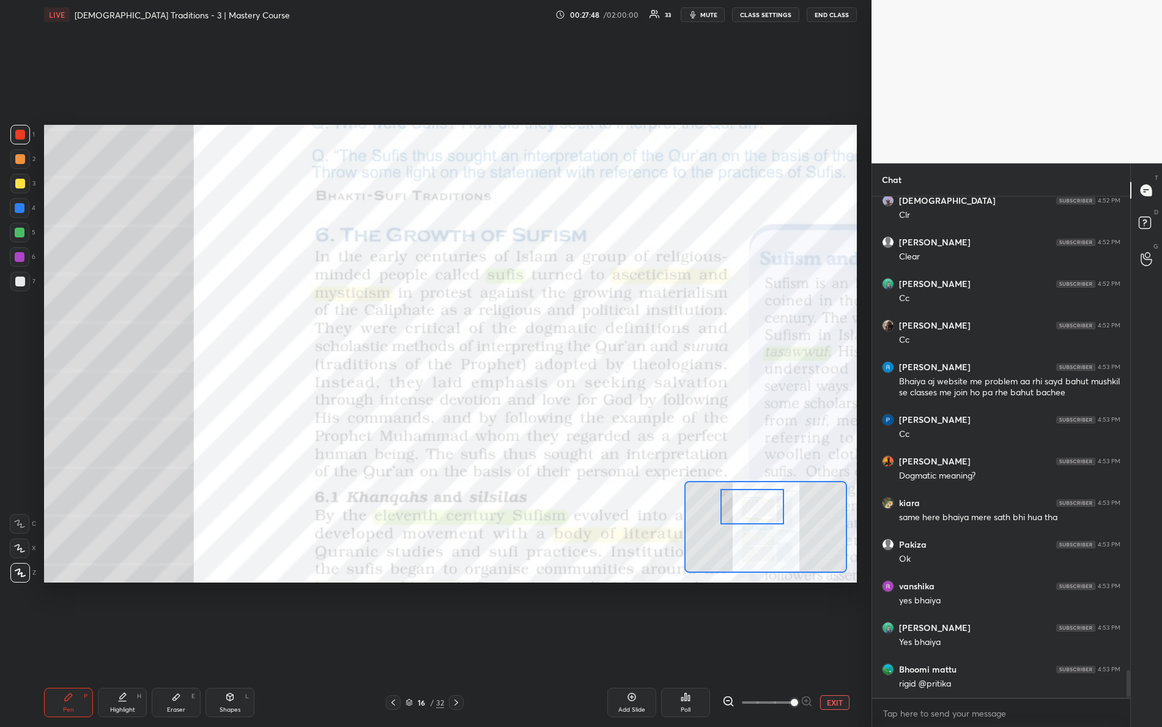
scroll to position [8465, 0]
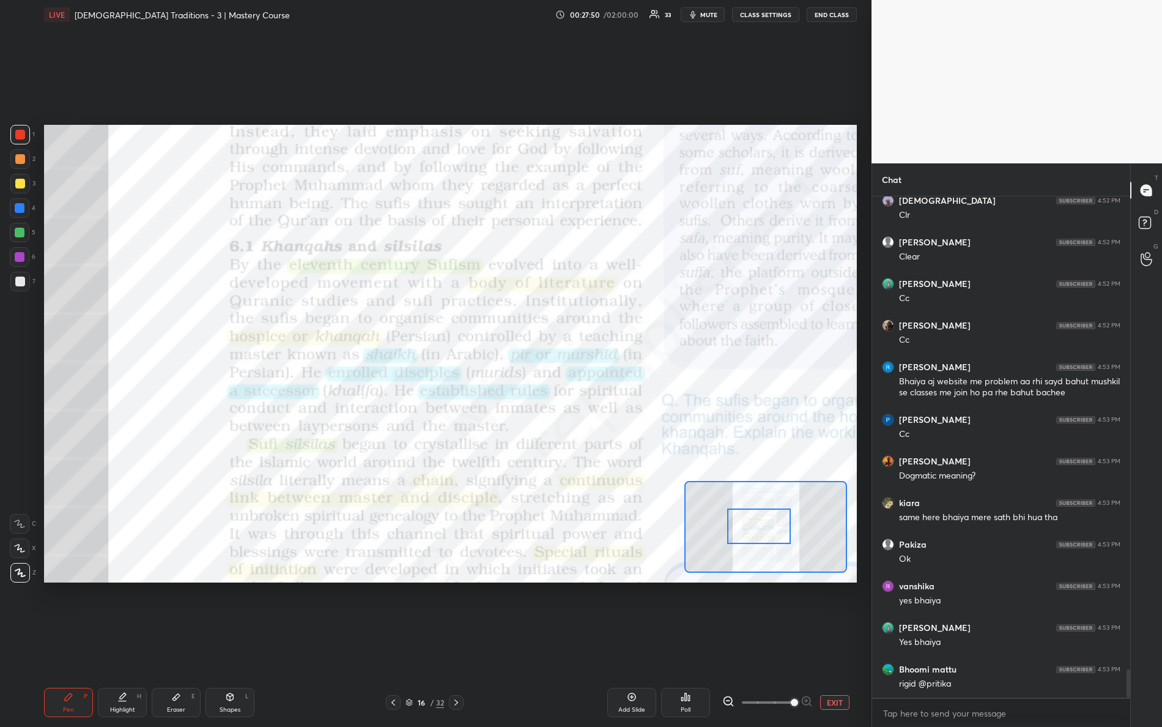
drag, startPoint x: 766, startPoint y: 511, endPoint x: 763, endPoint y: 535, distance: 24.7
click at [772, 531] on div at bounding box center [759, 525] width 64 height 35
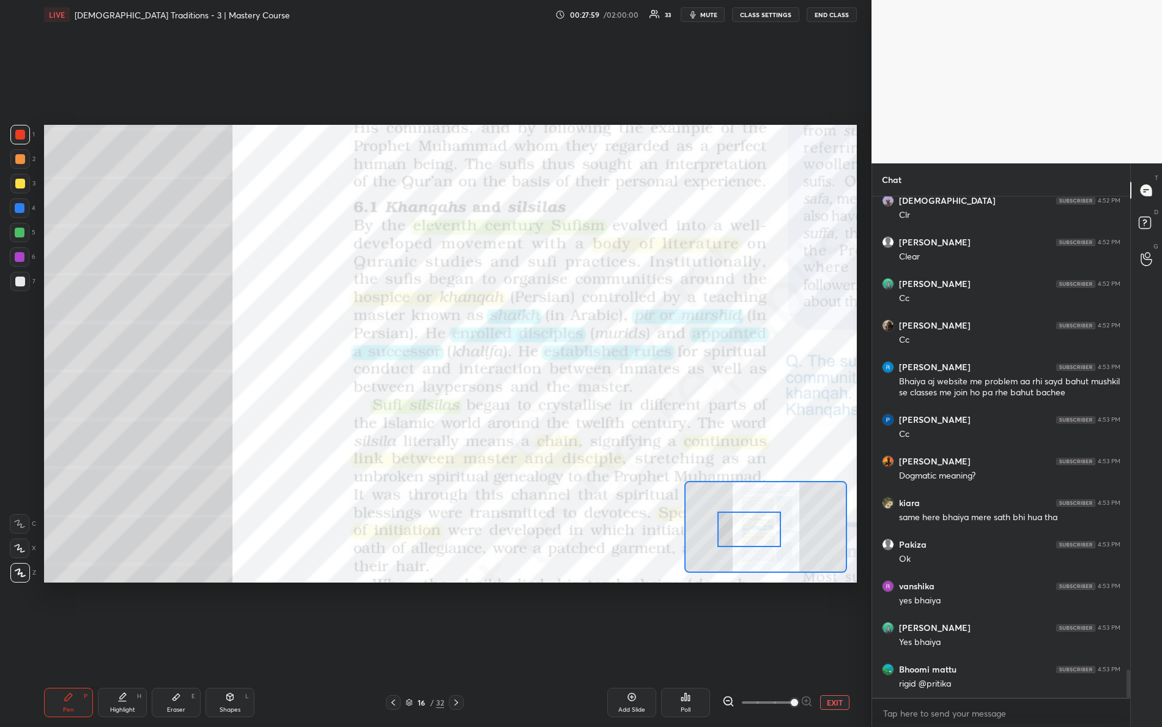
drag, startPoint x: 768, startPoint y: 518, endPoint x: 761, endPoint y: 518, distance: 7.3
click at [763, 519] on div at bounding box center [749, 528] width 64 height 35
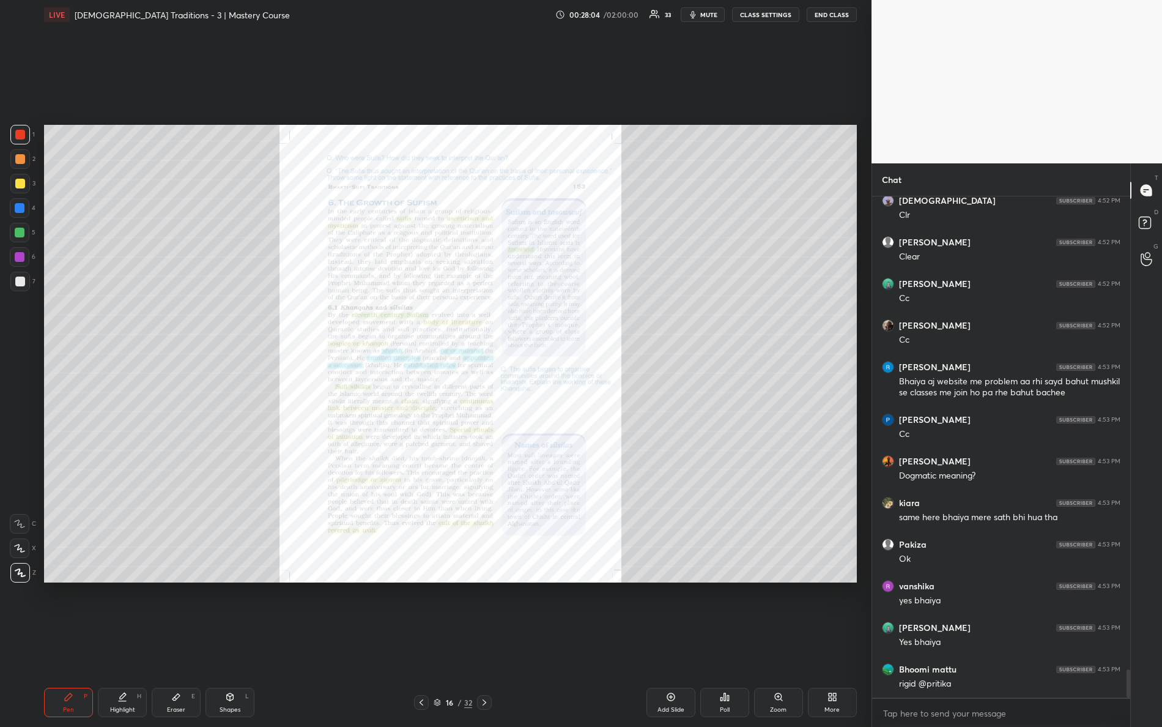
click at [766, 643] on div "Zoom" at bounding box center [778, 701] width 49 height 29
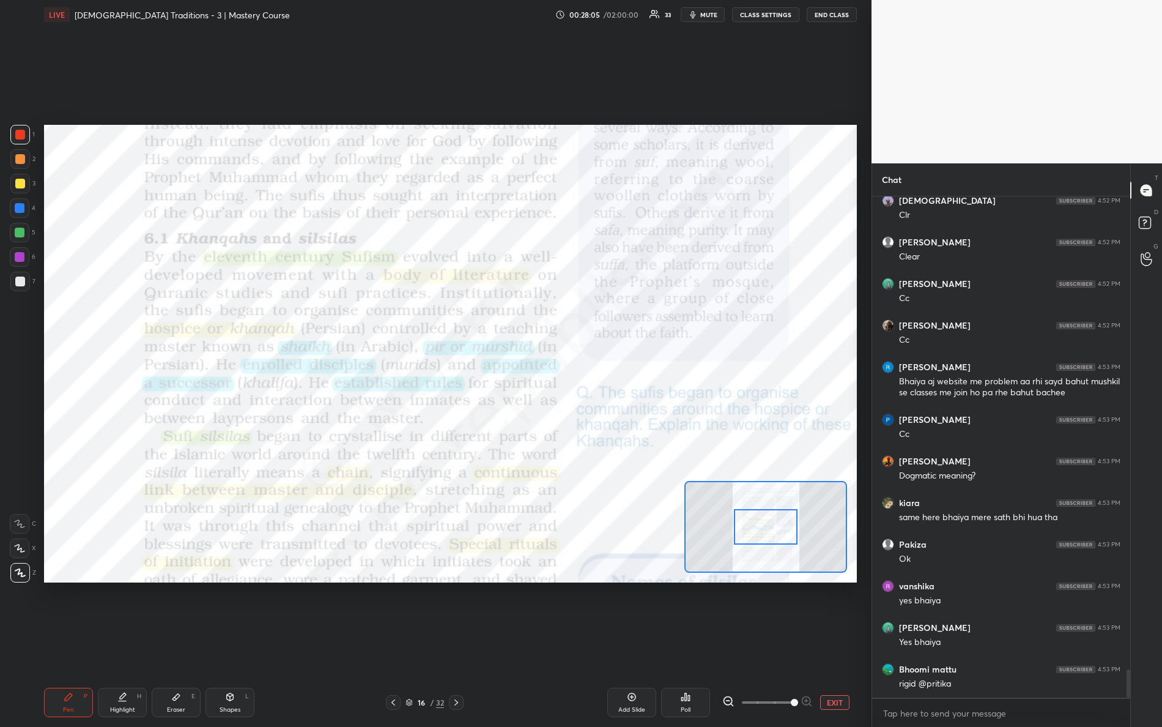
drag, startPoint x: 764, startPoint y: 704, endPoint x: 802, endPoint y: 626, distance: 87.0
click at [831, 643] on div "EXIT" at bounding box center [789, 702] width 135 height 15
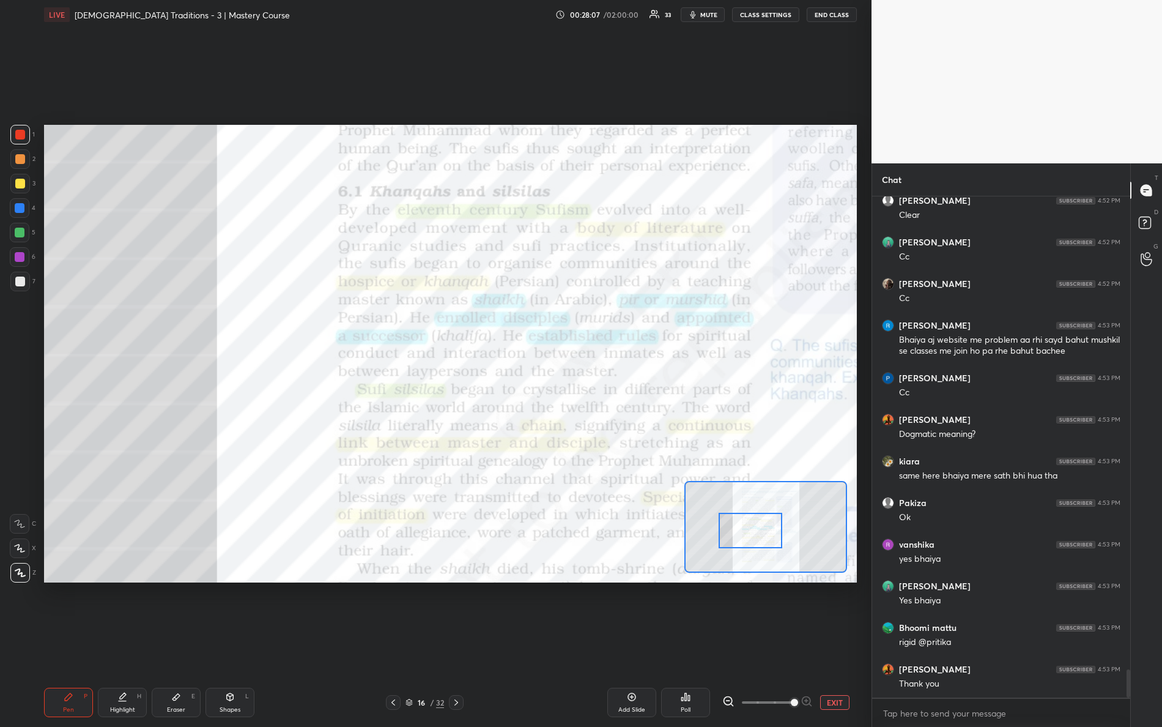
drag, startPoint x: 782, startPoint y: 529, endPoint x: 769, endPoint y: 532, distance: 13.2
click at [774, 531] on div at bounding box center [751, 529] width 64 height 35
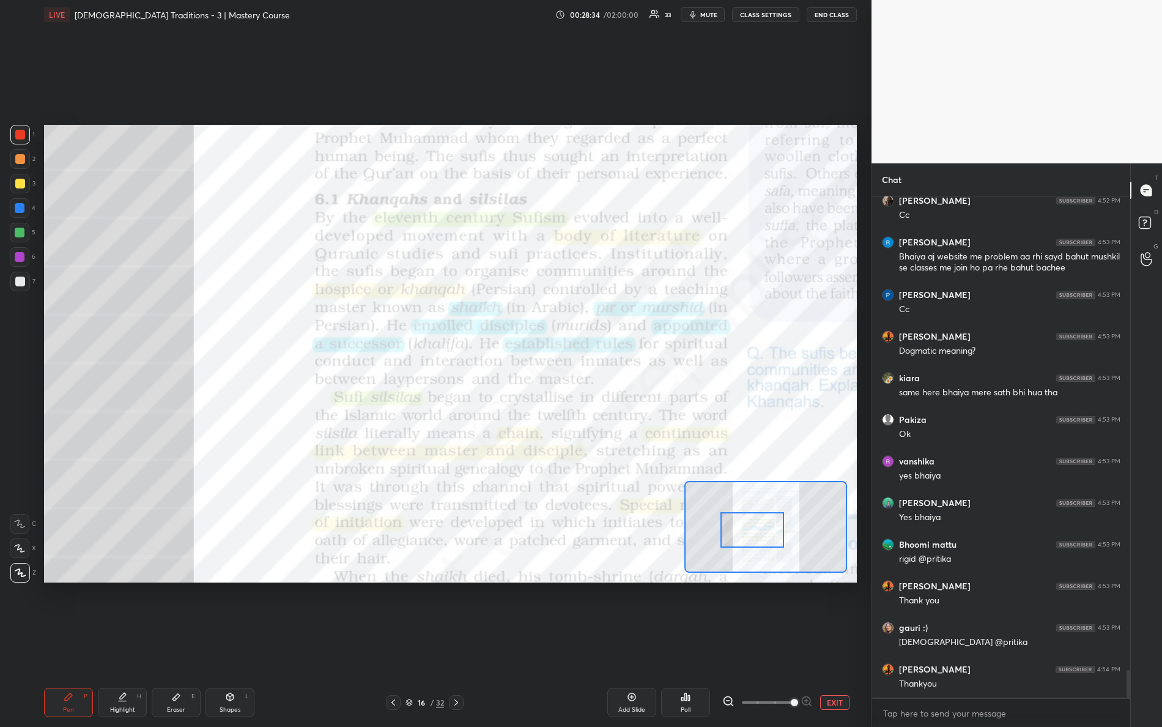
scroll to position [8631, 0]
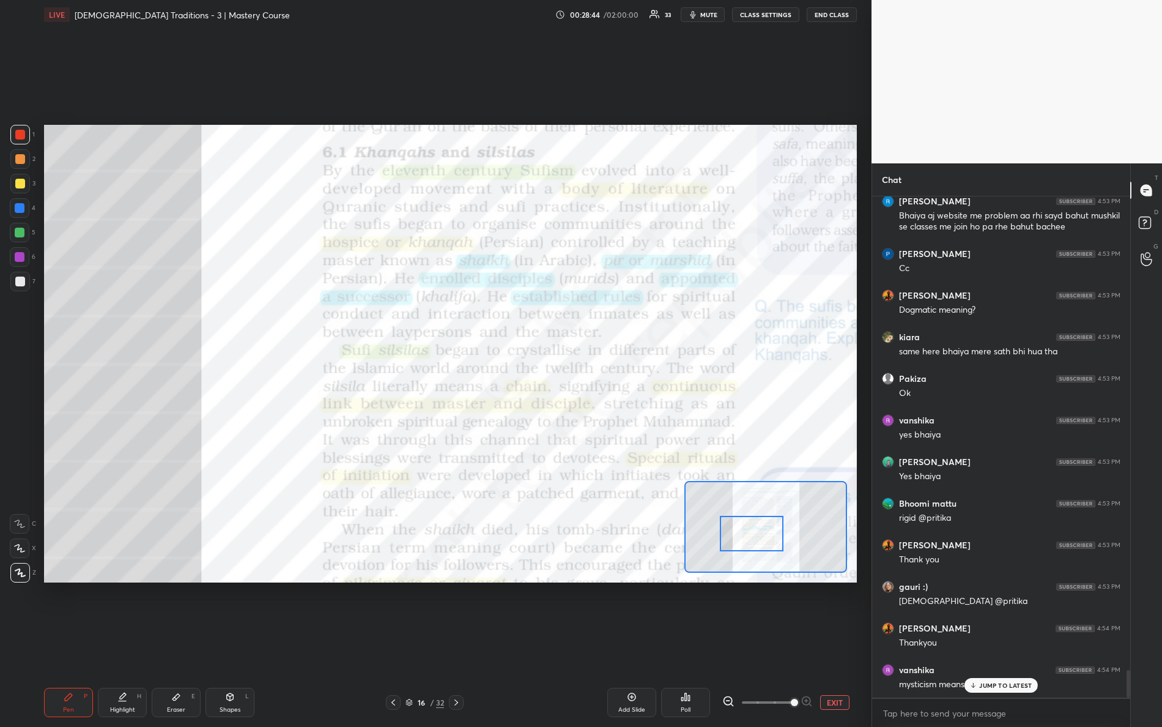
click at [755, 533] on div at bounding box center [752, 533] width 64 height 35
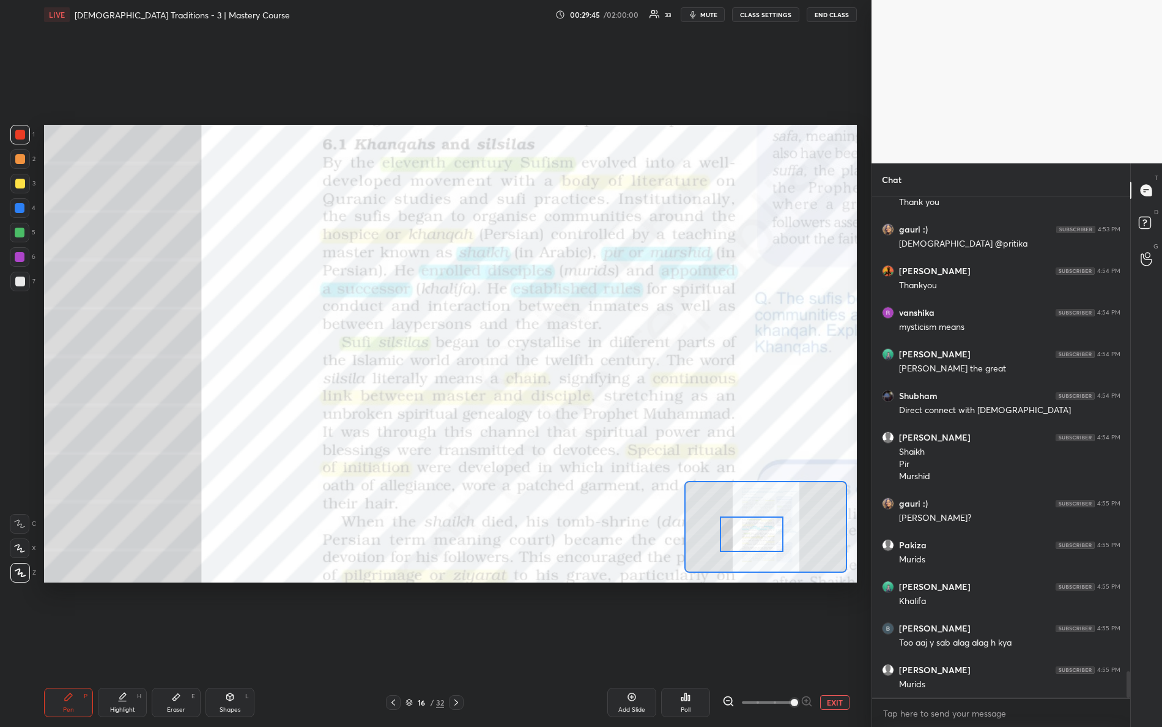
scroll to position [9030, 0]
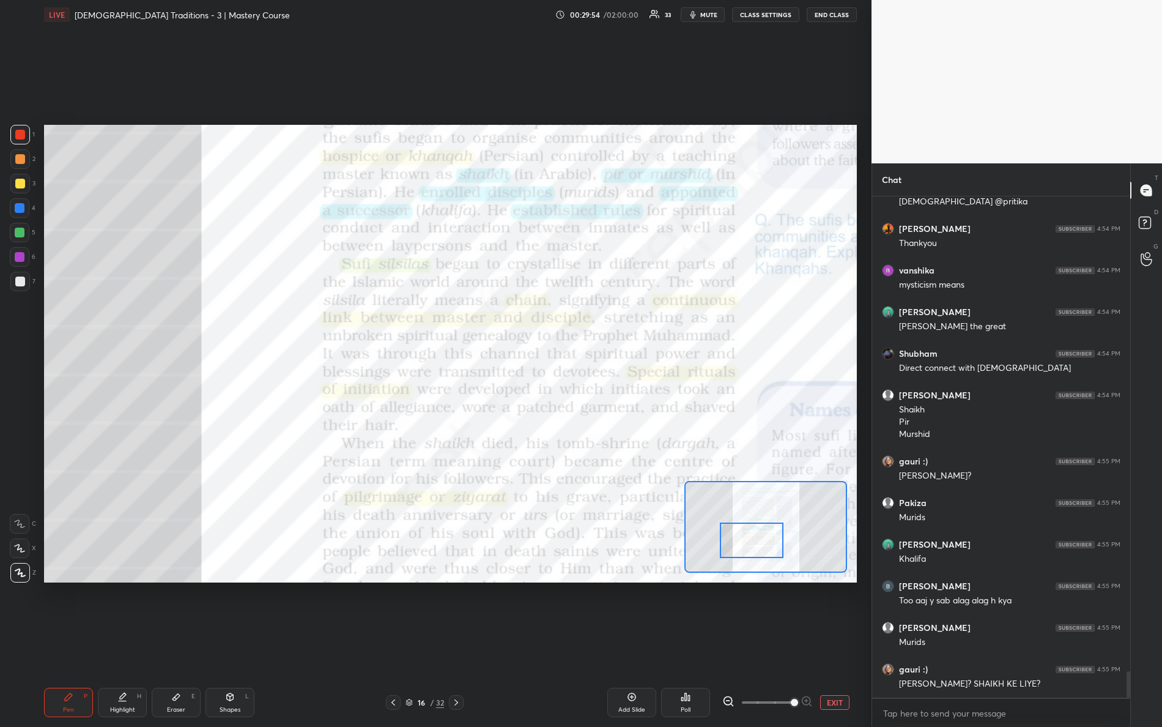
click at [768, 535] on div at bounding box center [752, 539] width 64 height 35
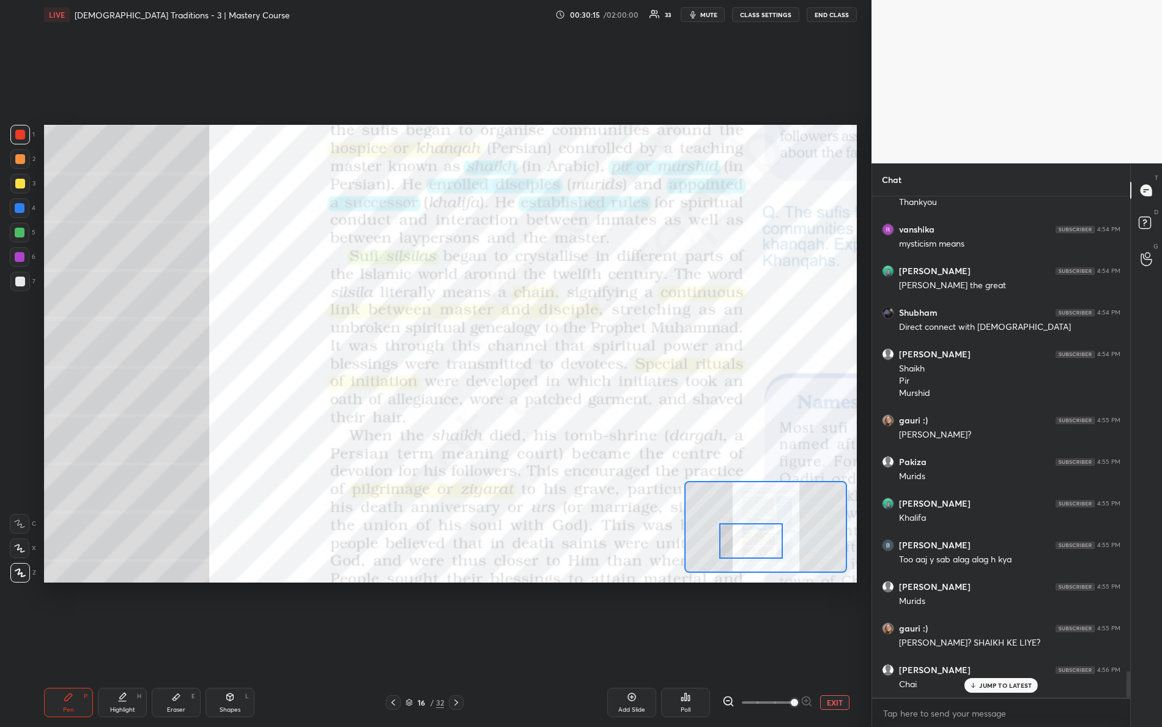
scroll to position [9083, 0]
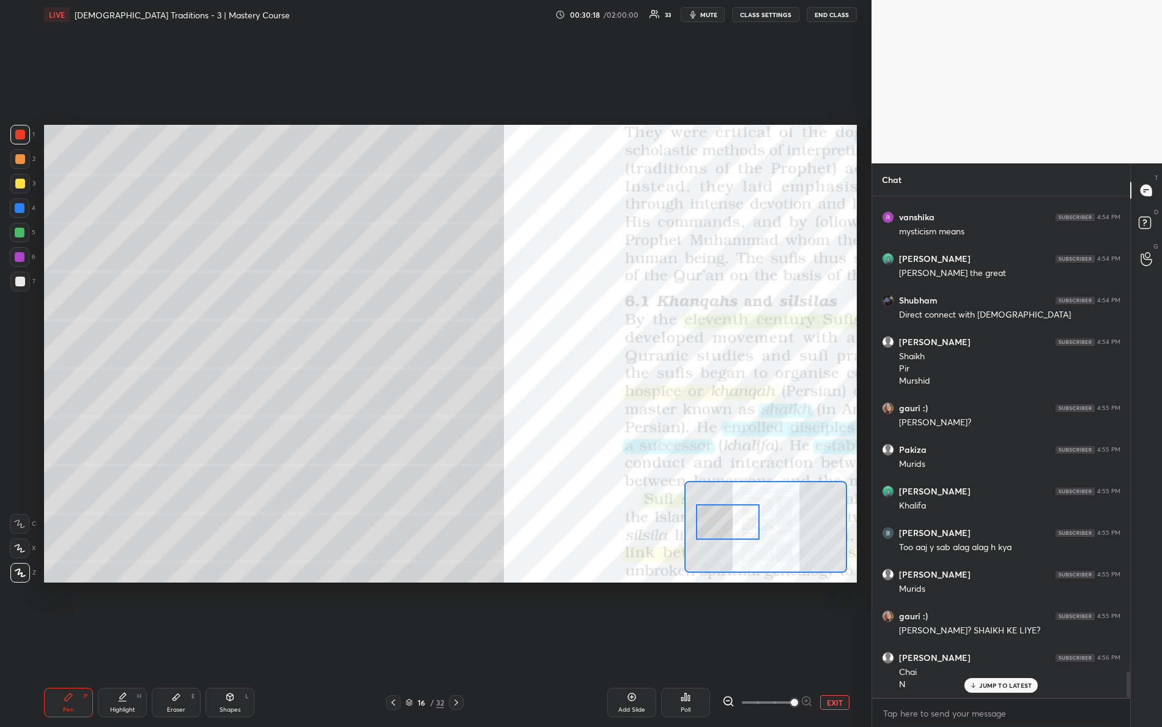
click at [470, 365] on div "Setting up your live class Poll for secs No correct answer Start poll" at bounding box center [450, 353] width 813 height 457
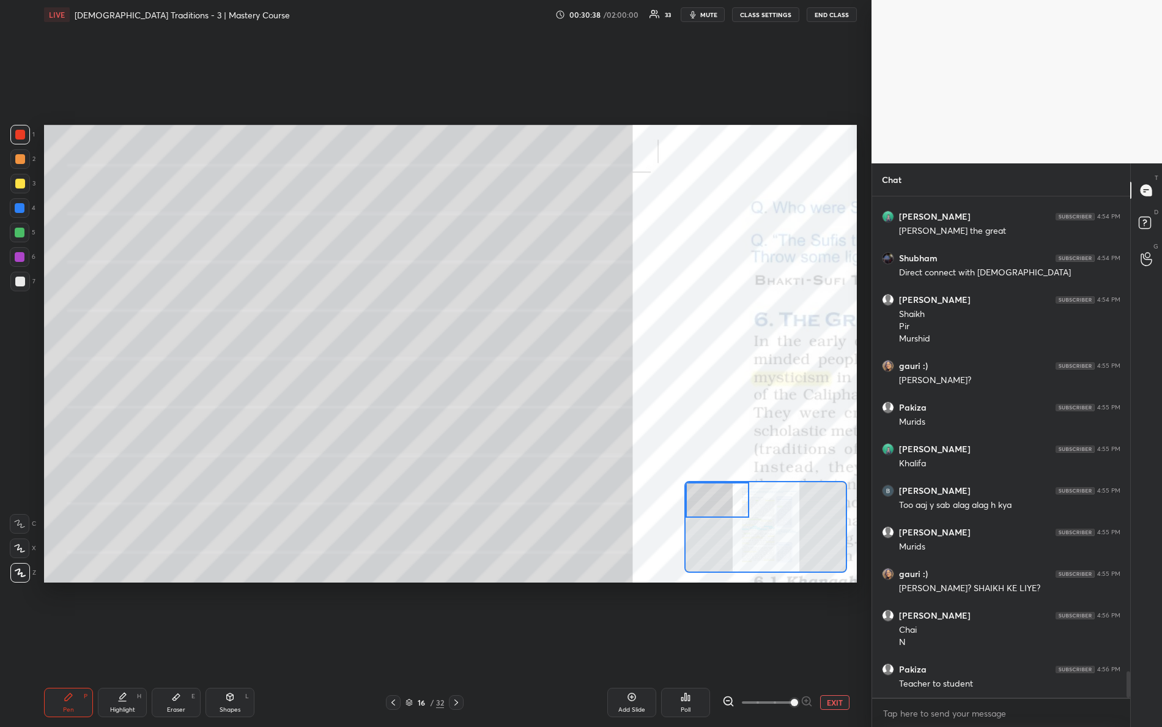
scroll to position [9167, 0]
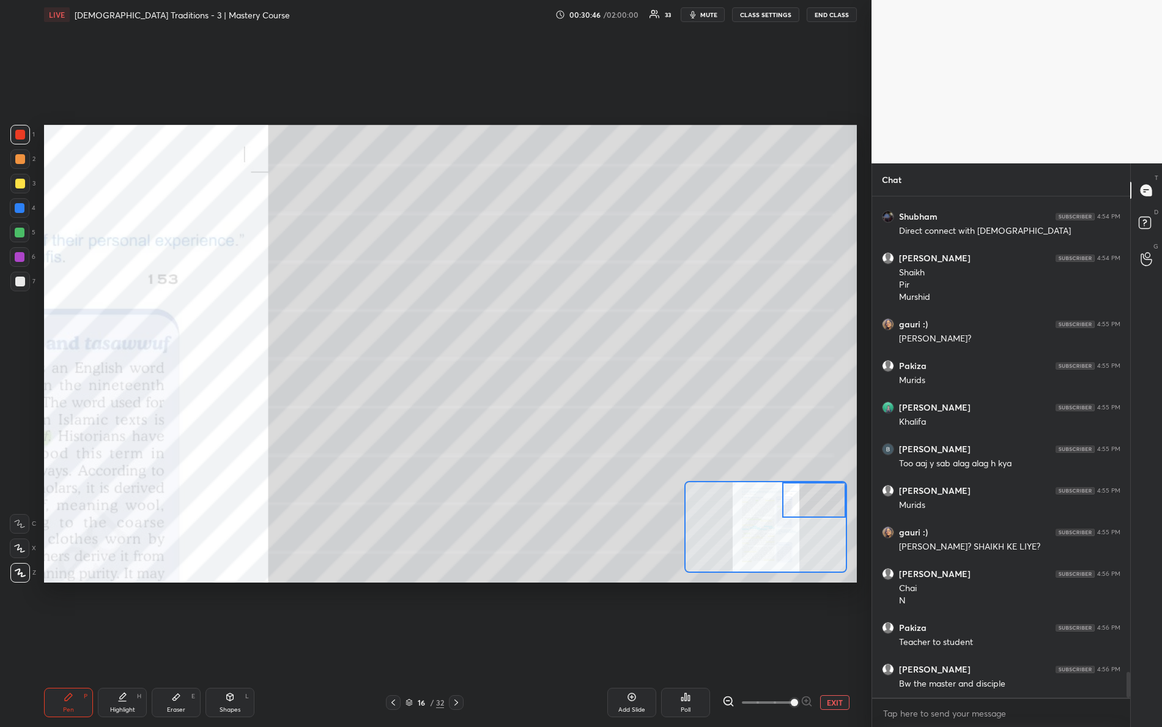
click at [841, 469] on div "Setting up your live class Poll for secs No correct answer Start poll" at bounding box center [450, 353] width 813 height 457
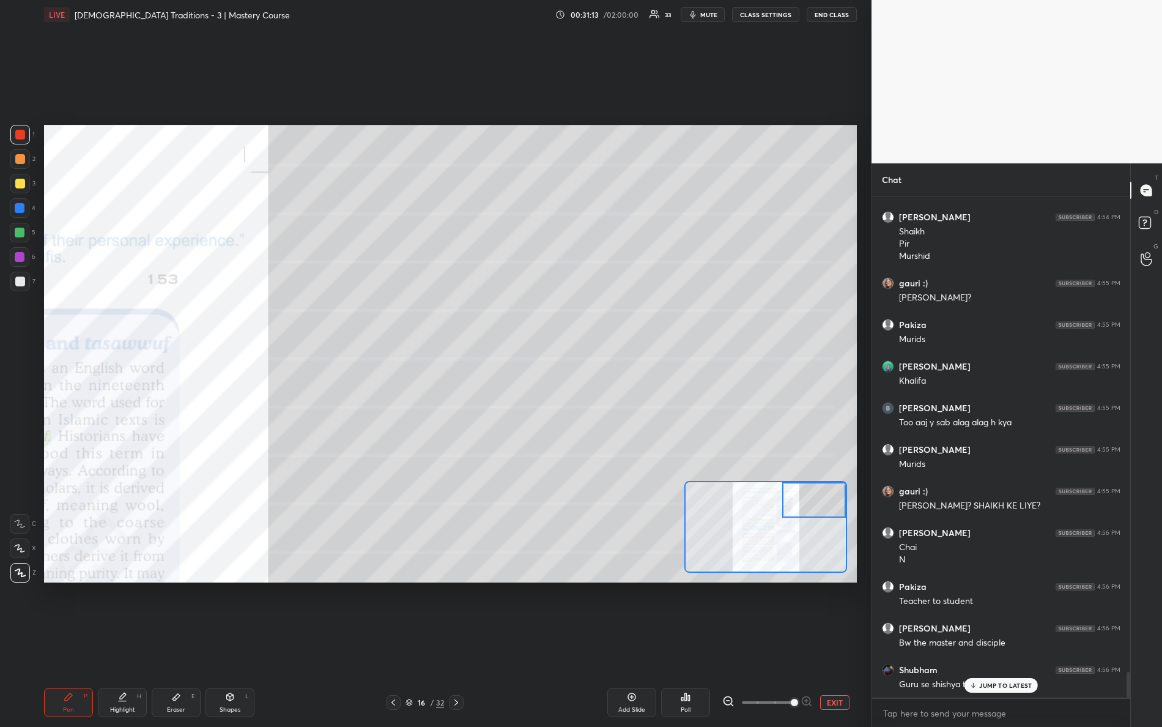
scroll to position [9250, 0]
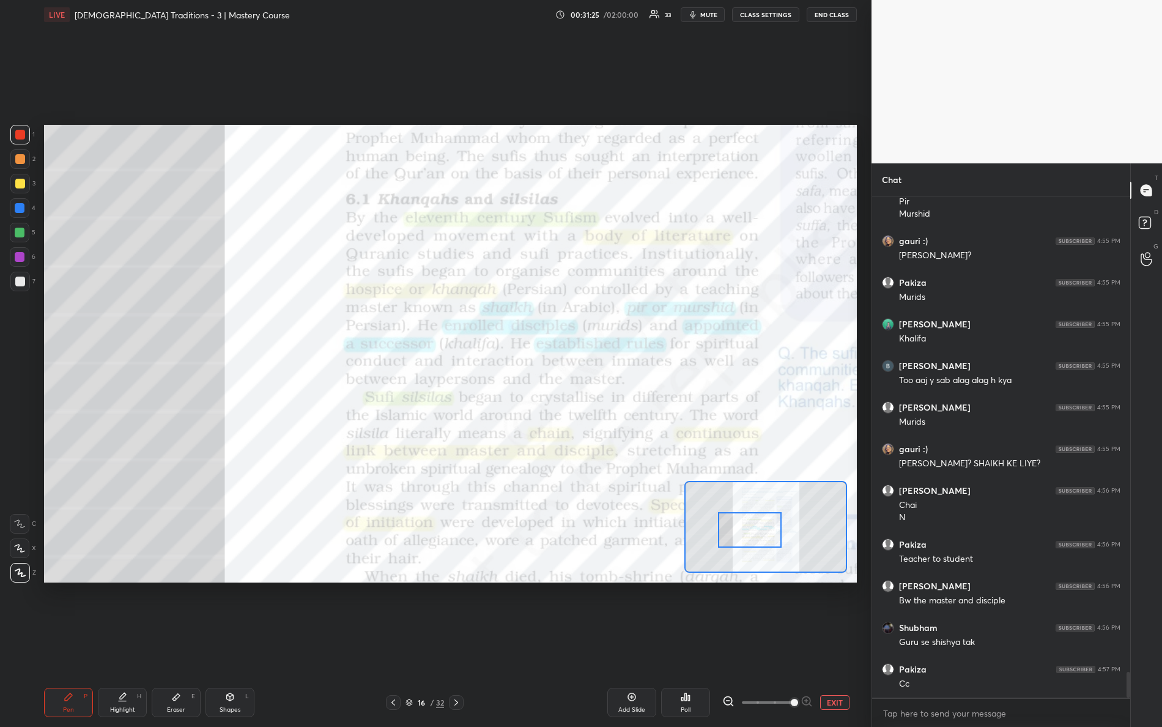
drag, startPoint x: 796, startPoint y: 503, endPoint x: 725, endPoint y: 522, distance: 72.8
click at [733, 531] on div at bounding box center [750, 529] width 64 height 35
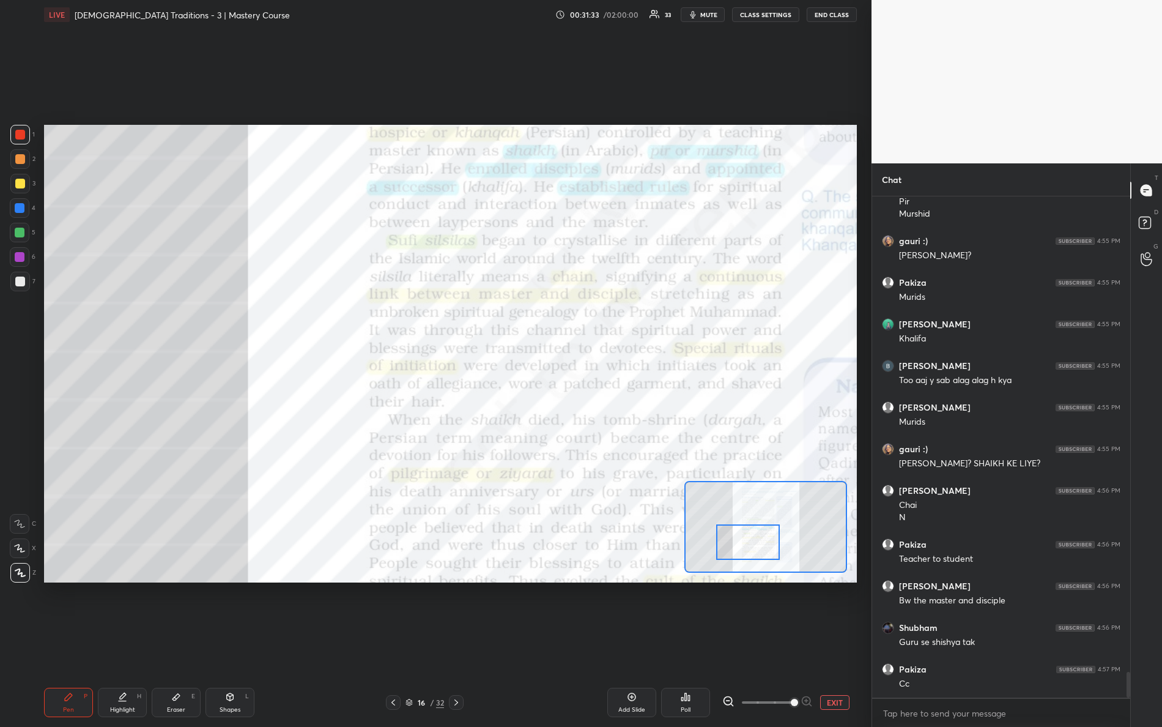
click at [765, 544] on div at bounding box center [748, 541] width 64 height 35
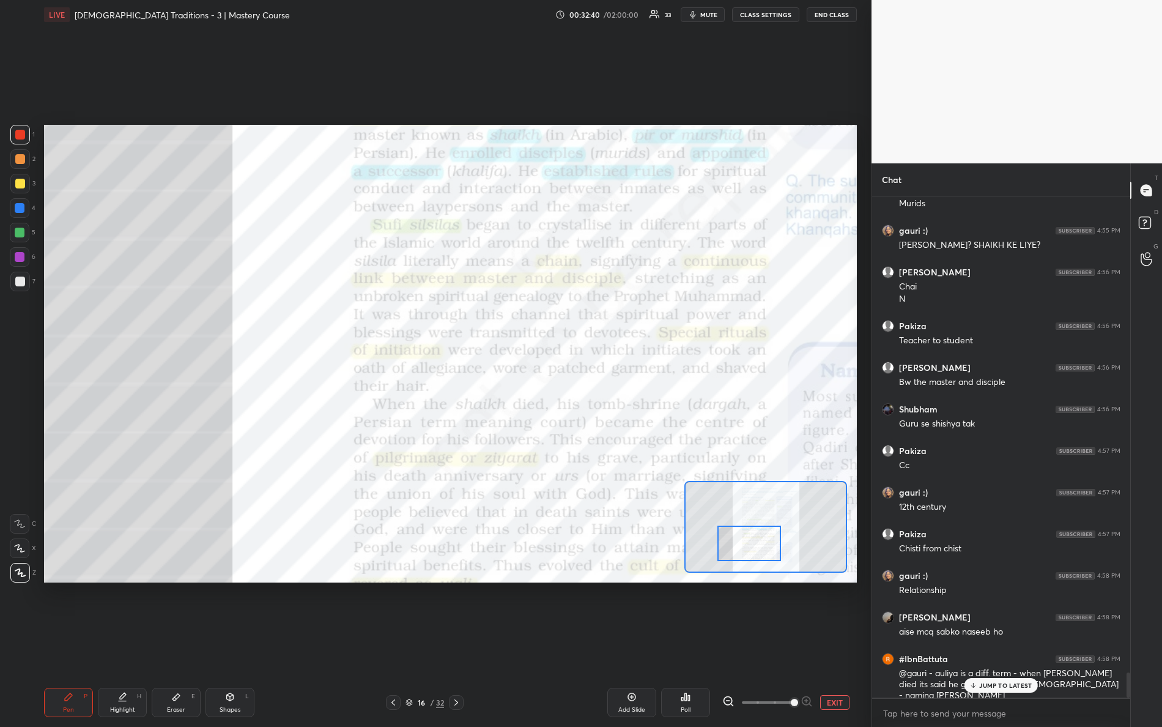
scroll to position [9511, 0]
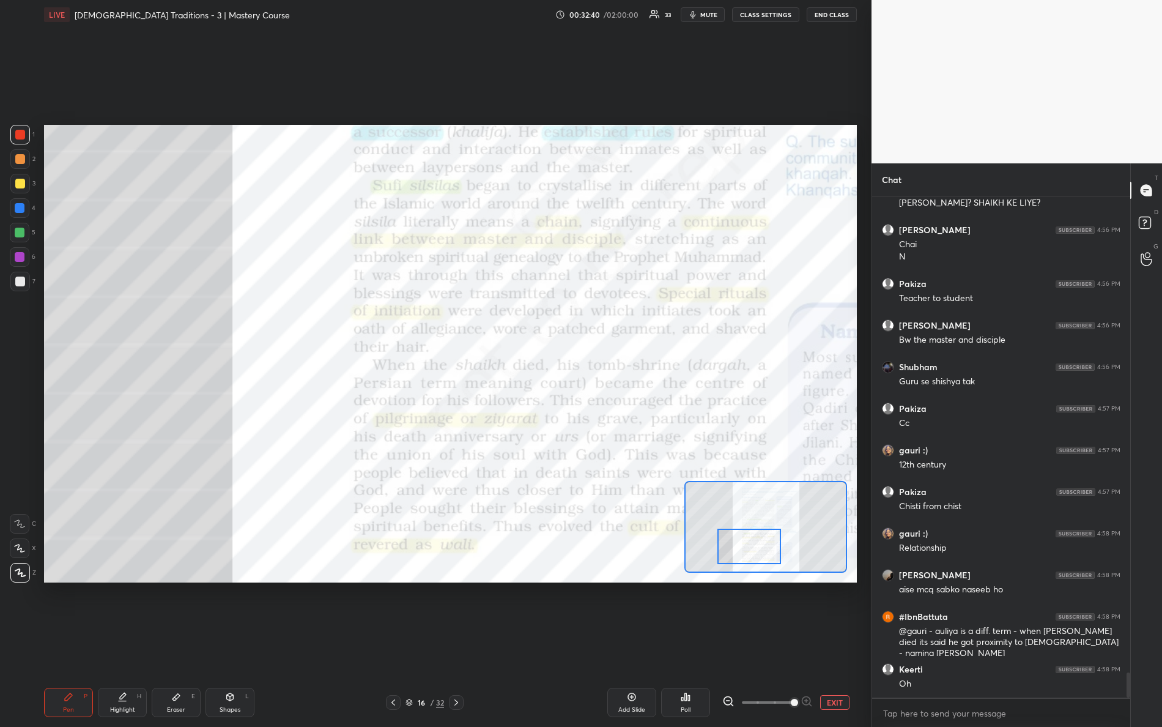
drag, startPoint x: 764, startPoint y: 545, endPoint x: 762, endPoint y: 554, distance: 9.4
click at [764, 552] on div at bounding box center [749, 545] width 64 height 35
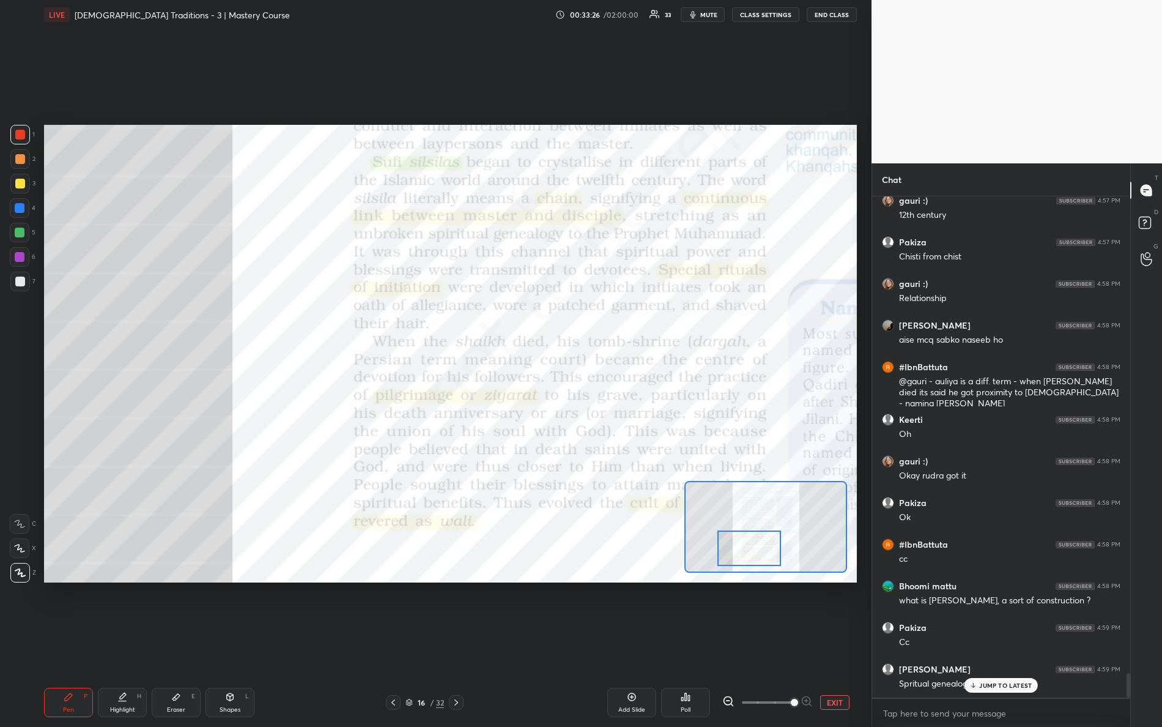
scroll to position [9801, 0]
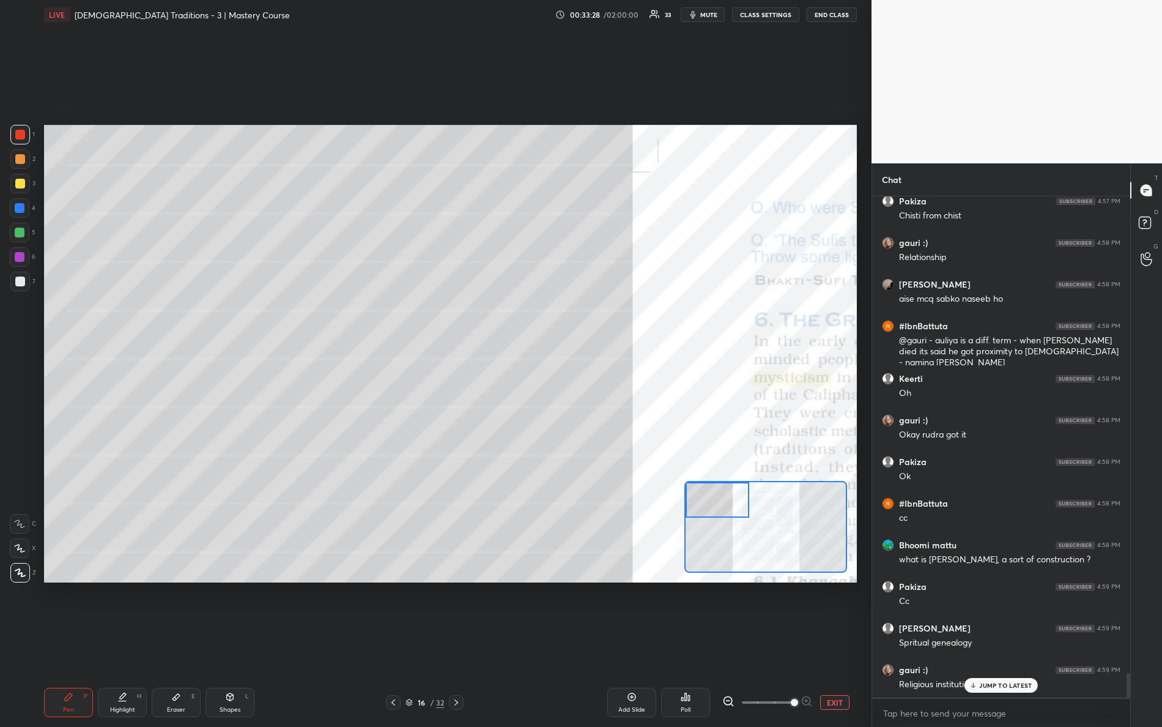
click at [582, 403] on div "Setting up your live class Poll for secs No correct answer Start poll" at bounding box center [450, 353] width 813 height 457
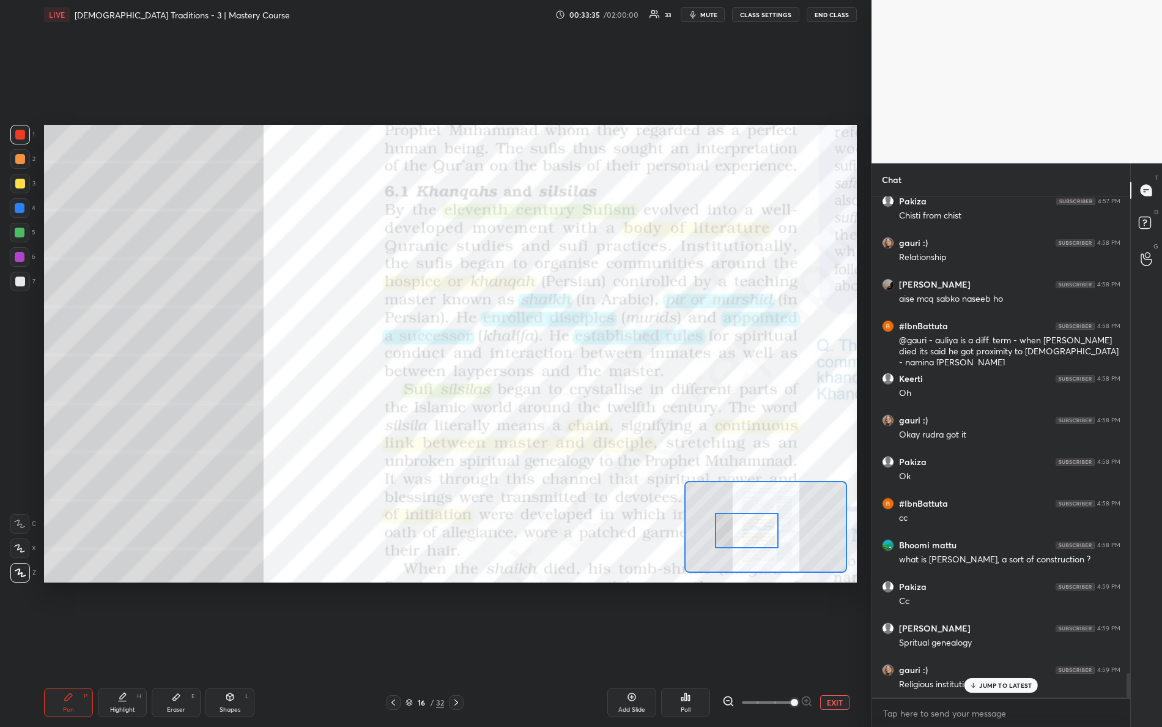
drag, startPoint x: 742, startPoint y: 519, endPoint x: 761, endPoint y: 539, distance: 28.1
click at [764, 544] on div at bounding box center [747, 529] width 64 height 35
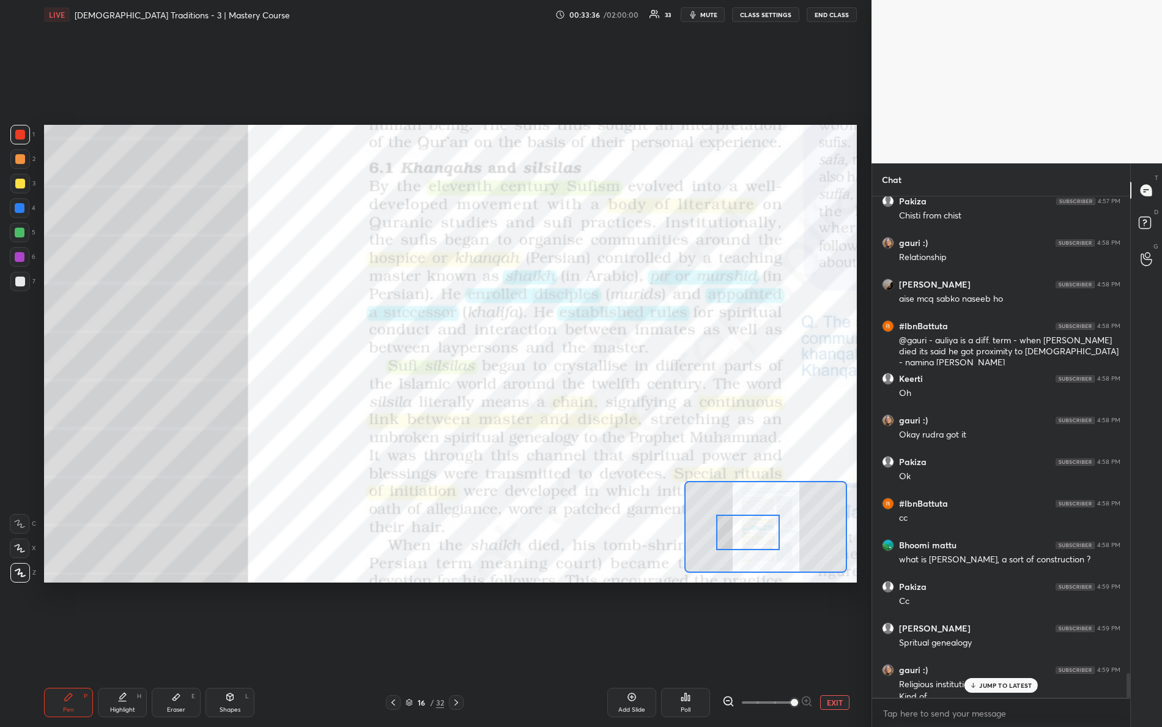
scroll to position [9813, 0]
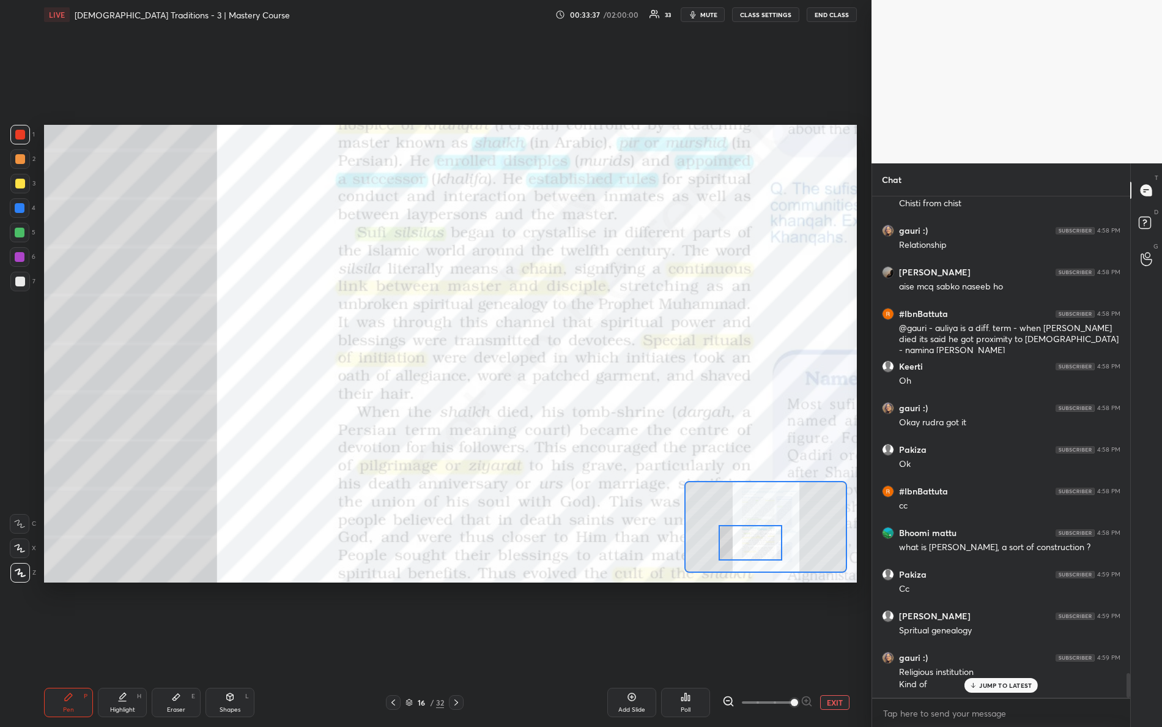
drag, startPoint x: 758, startPoint y: 532, endPoint x: 756, endPoint y: 541, distance: 8.8
click at [760, 542] on div at bounding box center [751, 542] width 64 height 35
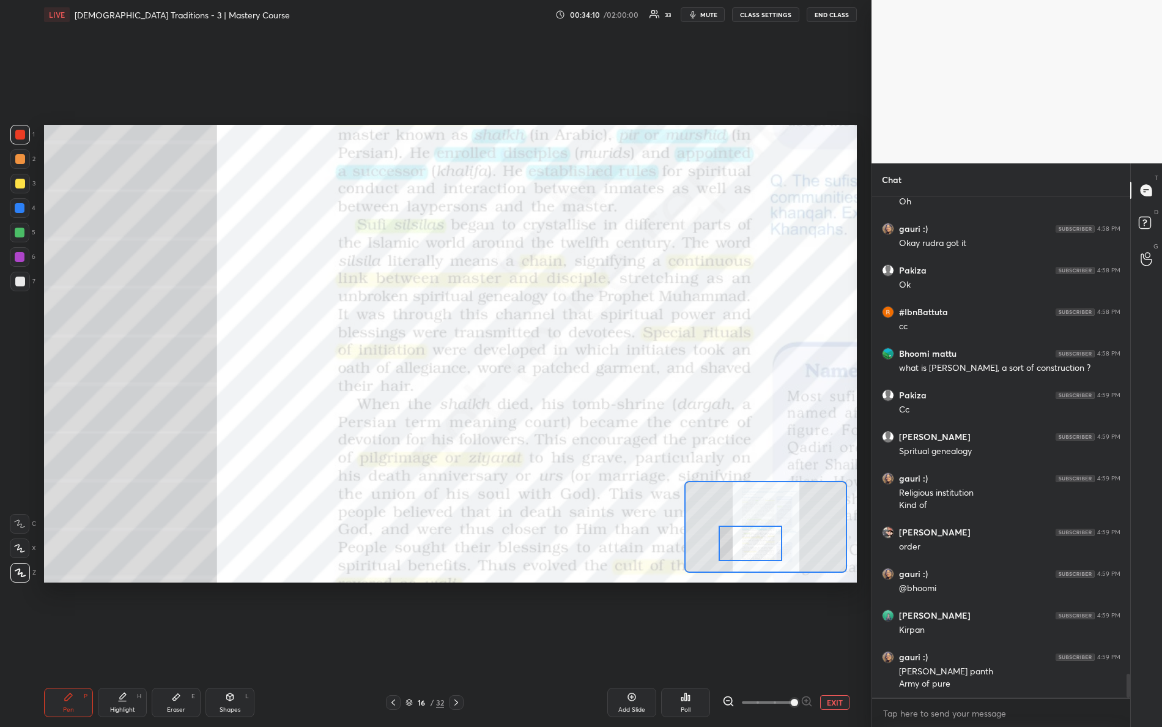
scroll to position [10033, 0]
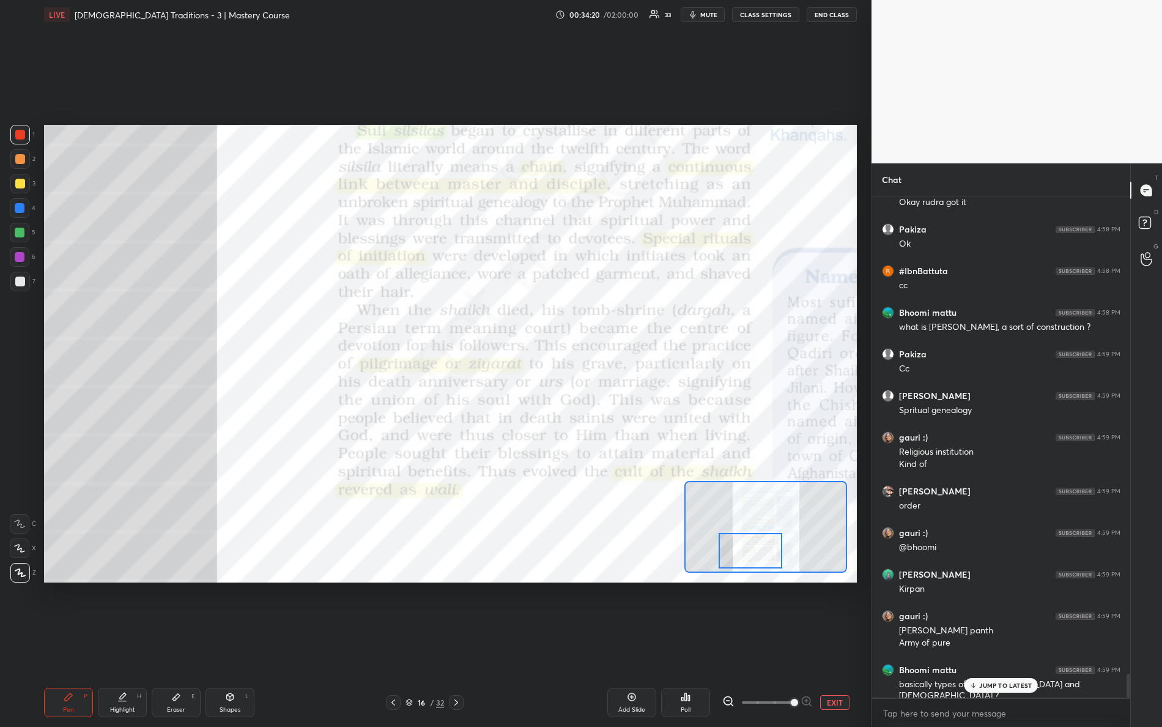
drag, startPoint x: 767, startPoint y: 544, endPoint x: 761, endPoint y: 548, distance: 7.0
click at [763, 550] on div at bounding box center [751, 550] width 64 height 35
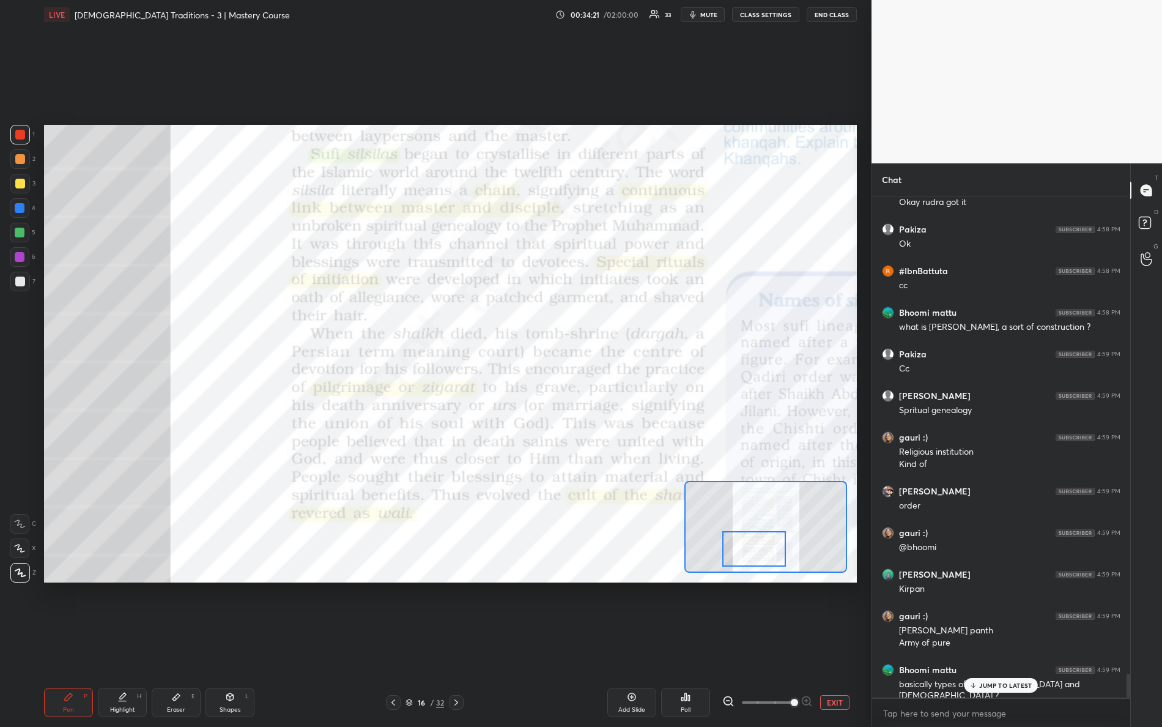
drag, startPoint x: 756, startPoint y: 545, endPoint x: 764, endPoint y: 544, distance: 7.6
click at [764, 544] on div at bounding box center [754, 548] width 64 height 35
click at [991, 643] on div "JUMP TO LATEST" at bounding box center [1000, 685] width 73 height 15
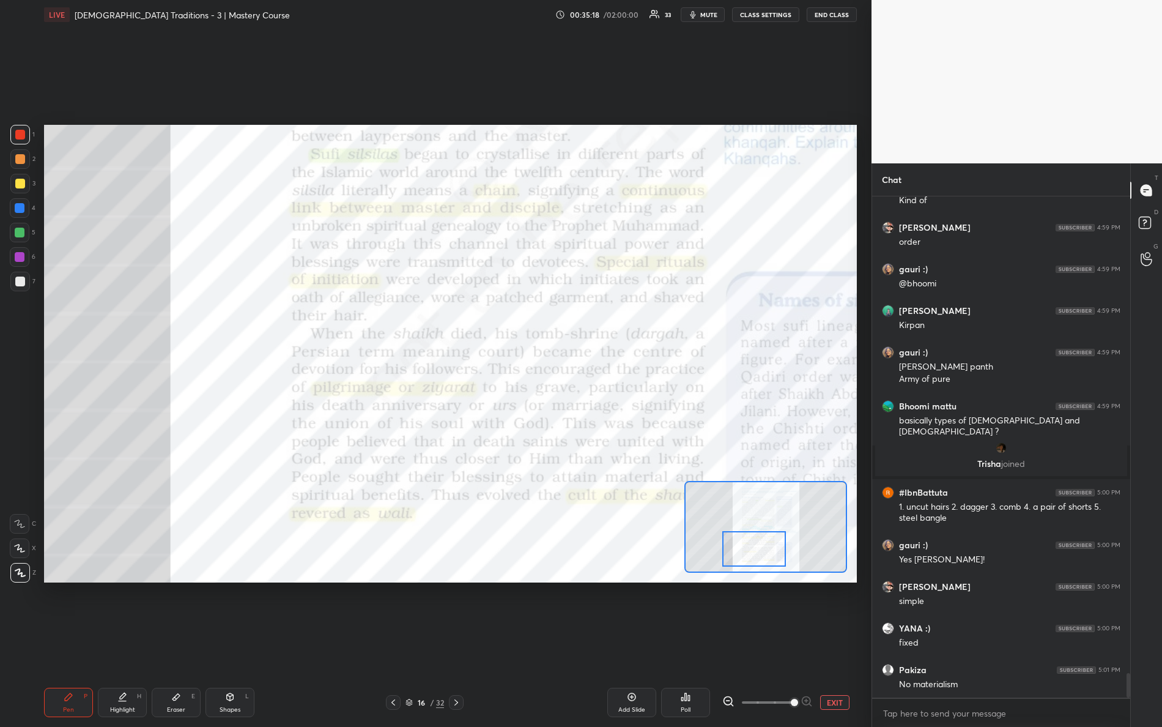
scroll to position [9626, 0]
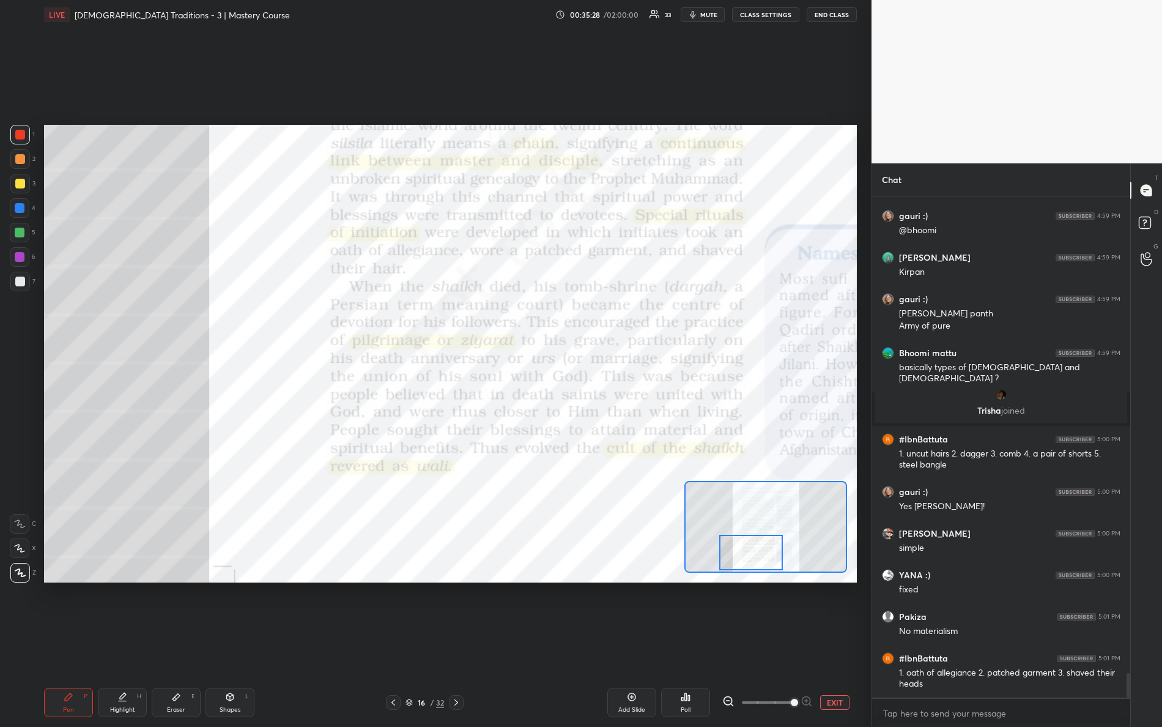
drag, startPoint x: 752, startPoint y: 553, endPoint x: 745, endPoint y: 553, distance: 7.4
click at [748, 561] on div at bounding box center [751, 551] width 64 height 35
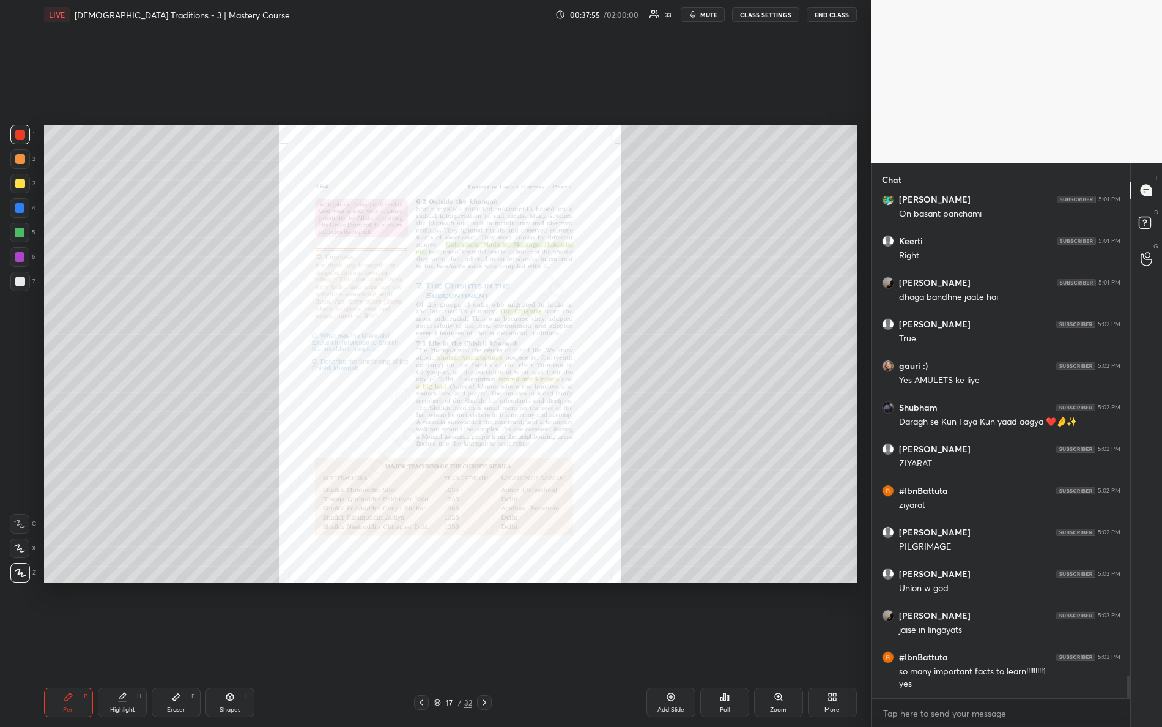
scroll to position [10801, 0]
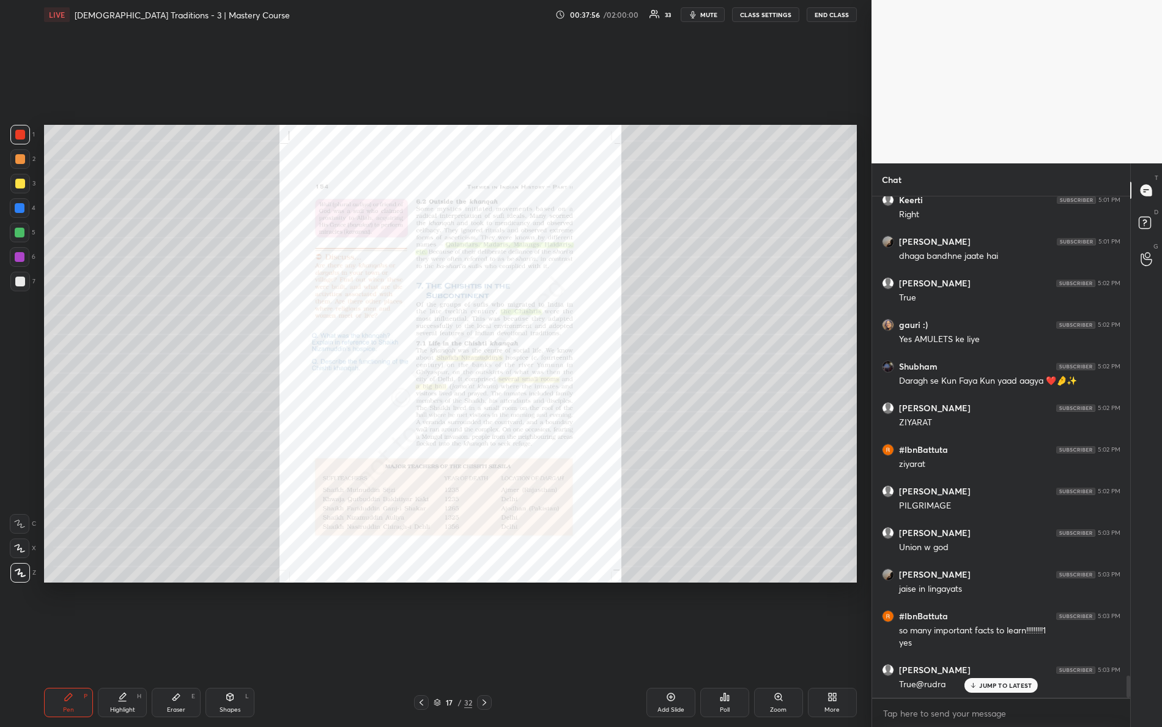
click at [785, 643] on div "Zoom" at bounding box center [778, 701] width 49 height 29
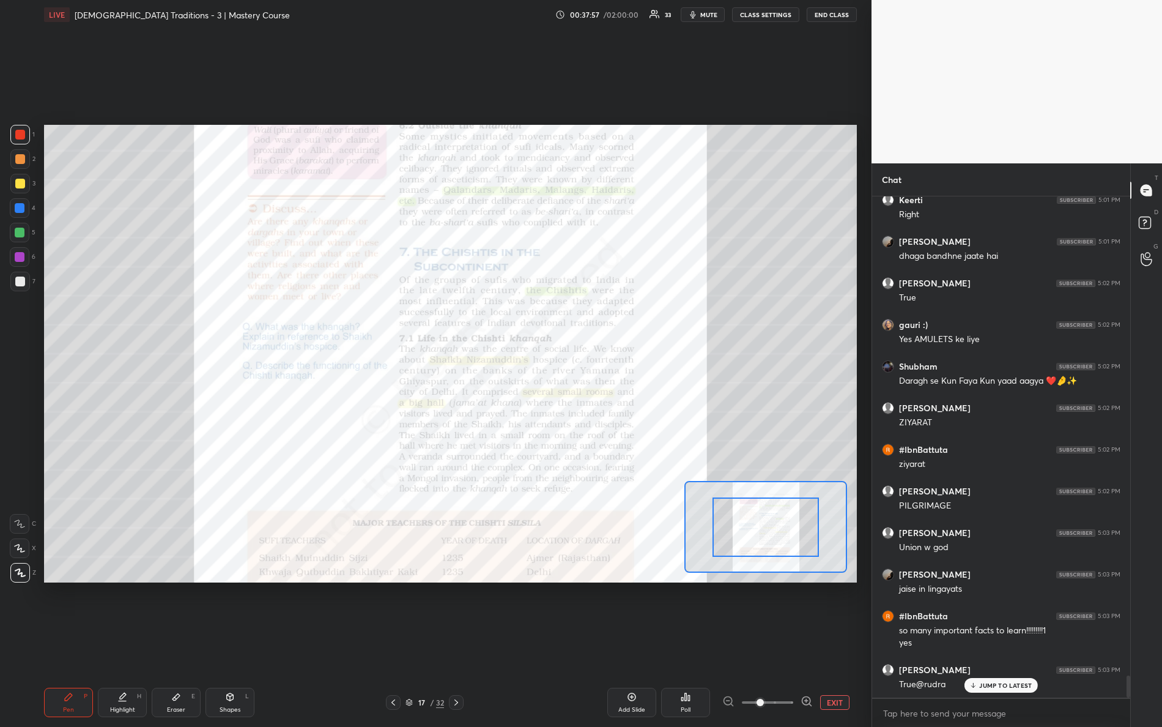
drag, startPoint x: 763, startPoint y: 700, endPoint x: 822, endPoint y: 694, distance: 59.6
click at [823, 643] on div "EXIT" at bounding box center [789, 702] width 135 height 15
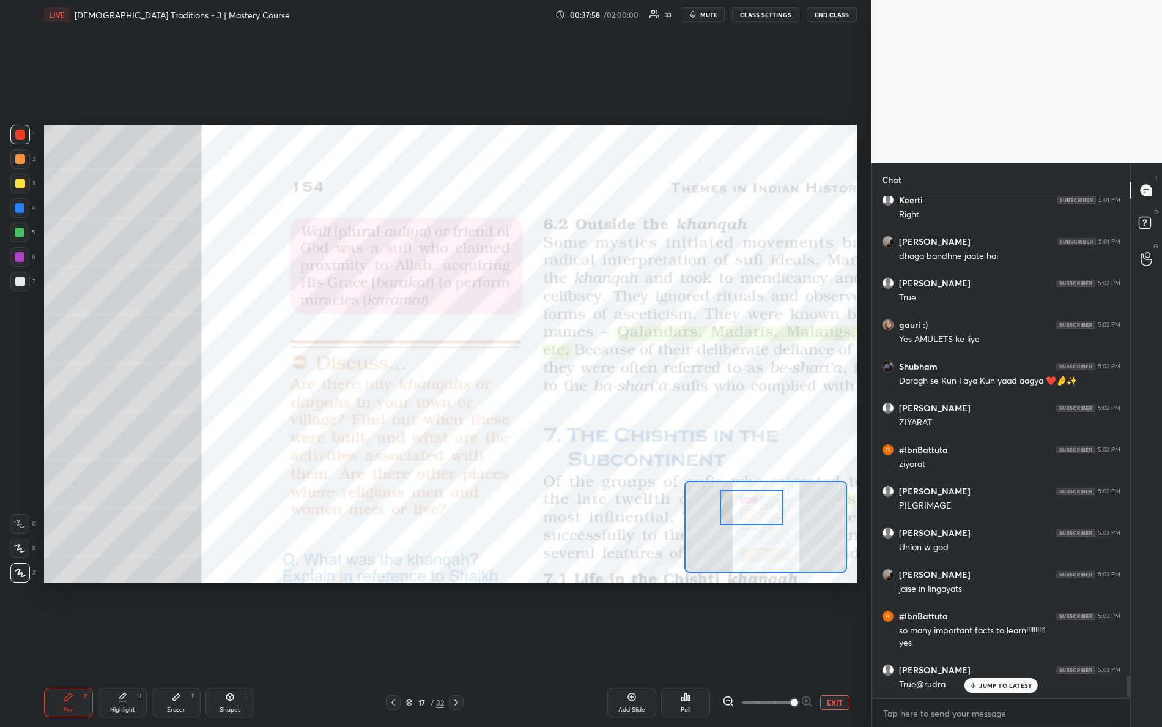
drag, startPoint x: 758, startPoint y: 530, endPoint x: 735, endPoint y: 498, distance: 39.0
click at [744, 514] on div at bounding box center [752, 506] width 64 height 35
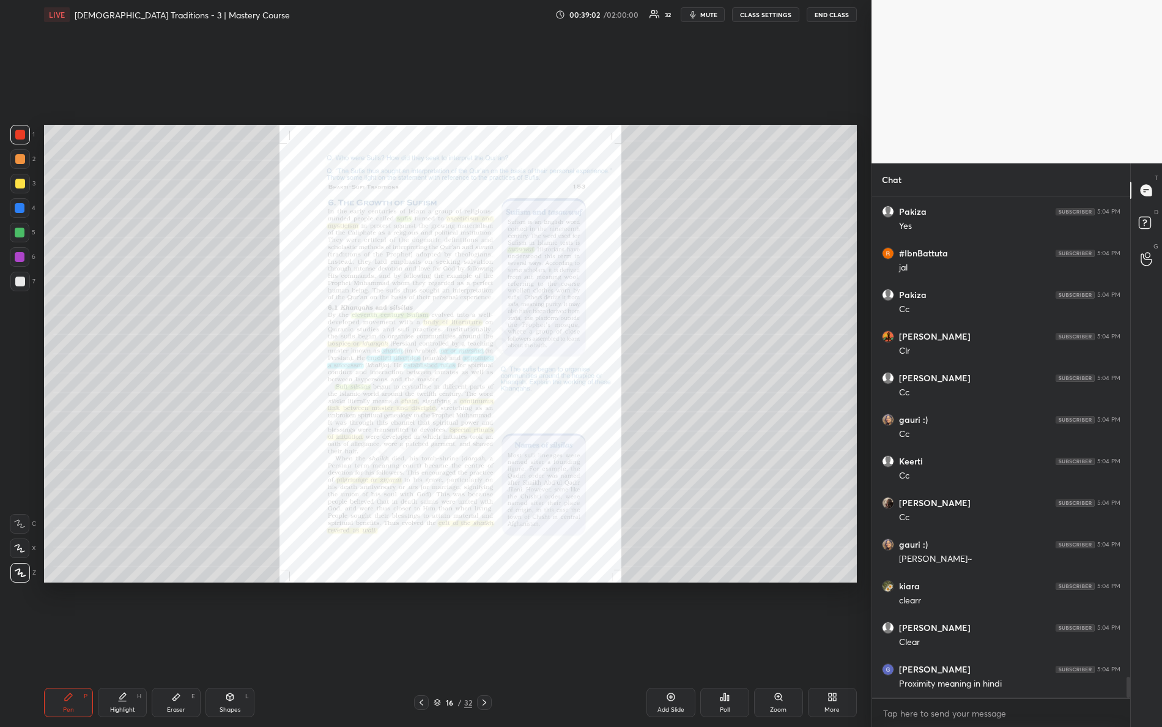
scroll to position [11550, 0]
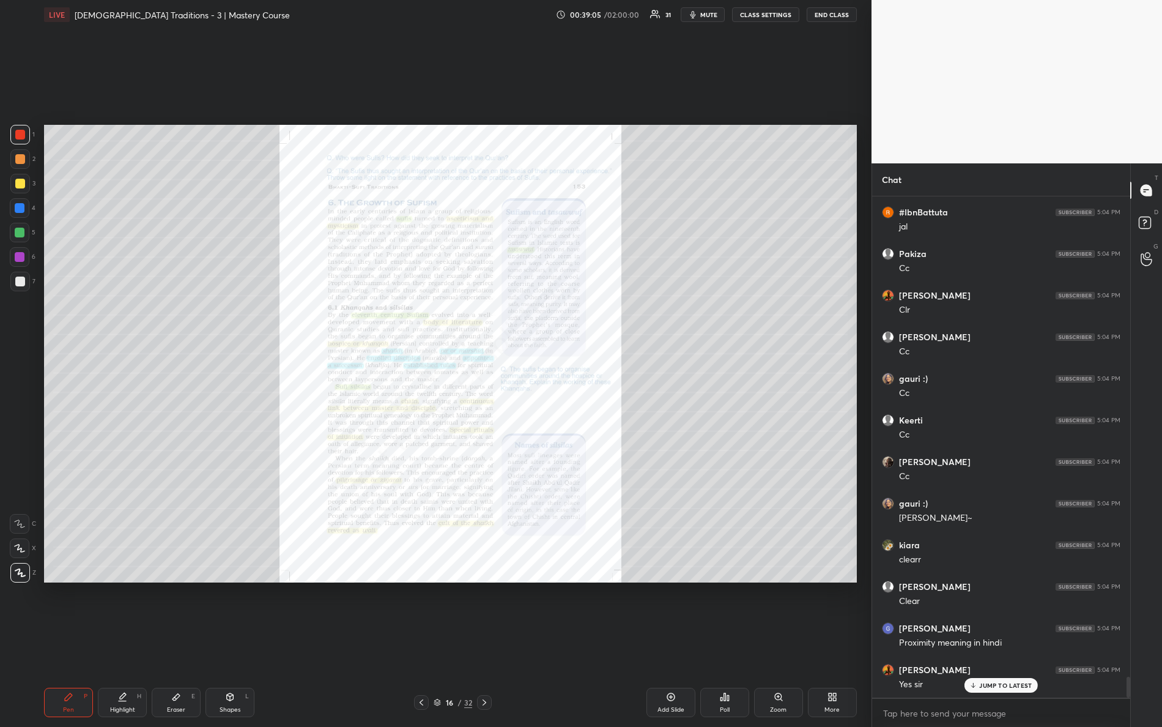
click at [778, 643] on div "Zoom" at bounding box center [778, 709] width 17 height 6
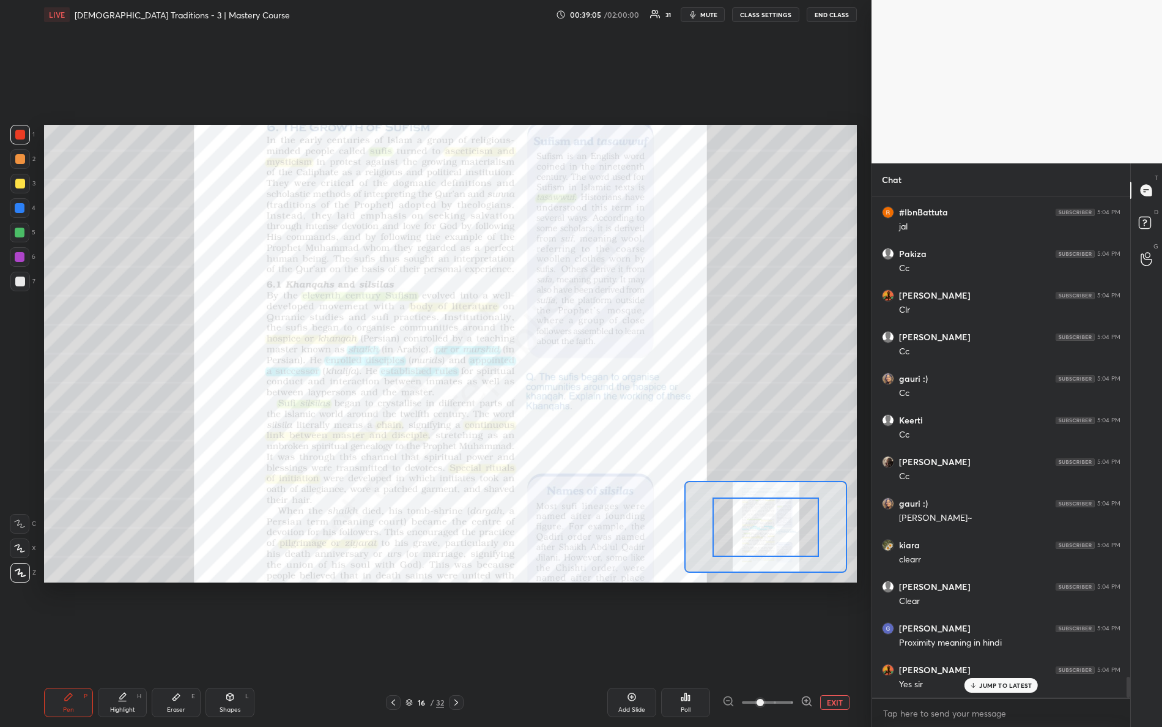
drag, startPoint x: 823, startPoint y: 704, endPoint x: 835, endPoint y: 676, distance: 30.4
click at [837, 643] on div "EXIT" at bounding box center [789, 702] width 135 height 15
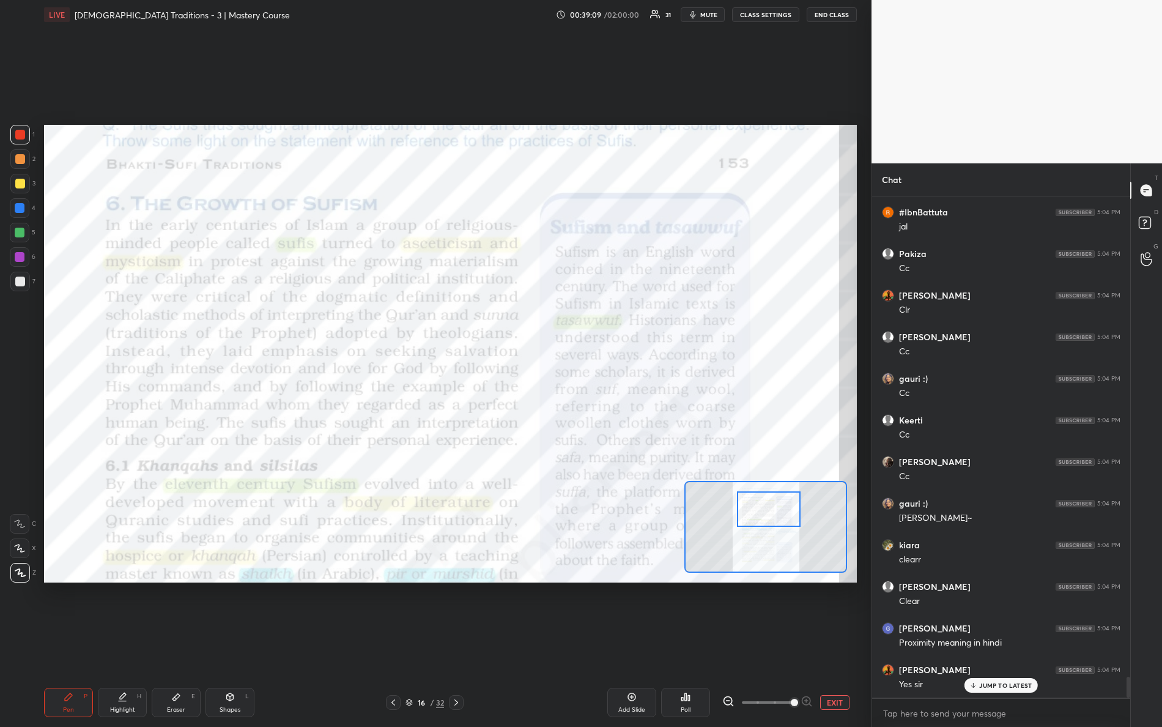
drag, startPoint x: 775, startPoint y: 532, endPoint x: 778, endPoint y: 516, distance: 16.1
click at [778, 516] on div at bounding box center [769, 508] width 64 height 35
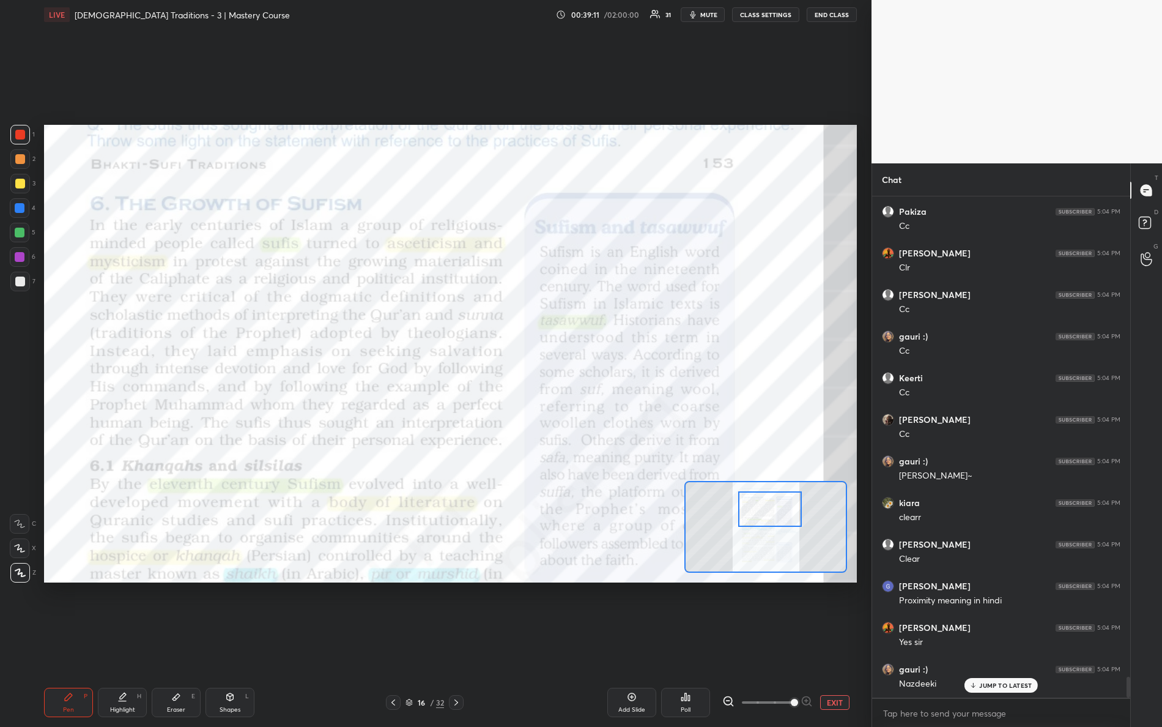
scroll to position [11633, 0]
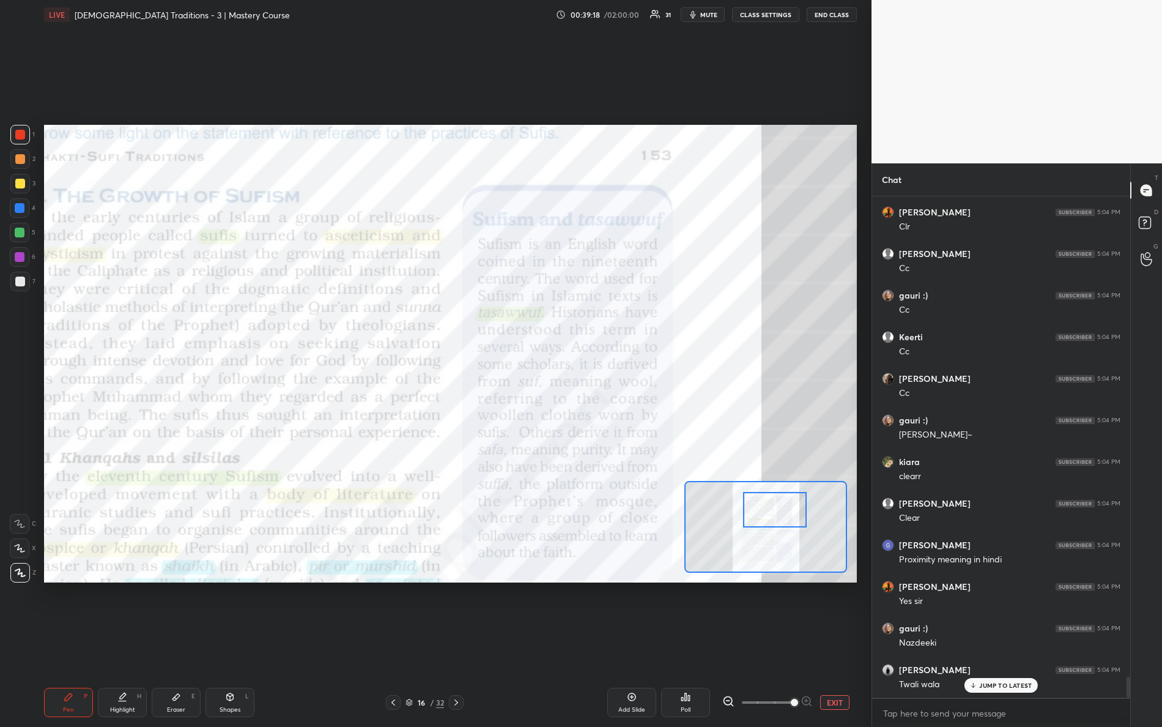
click at [776, 522] on div at bounding box center [775, 509] width 64 height 35
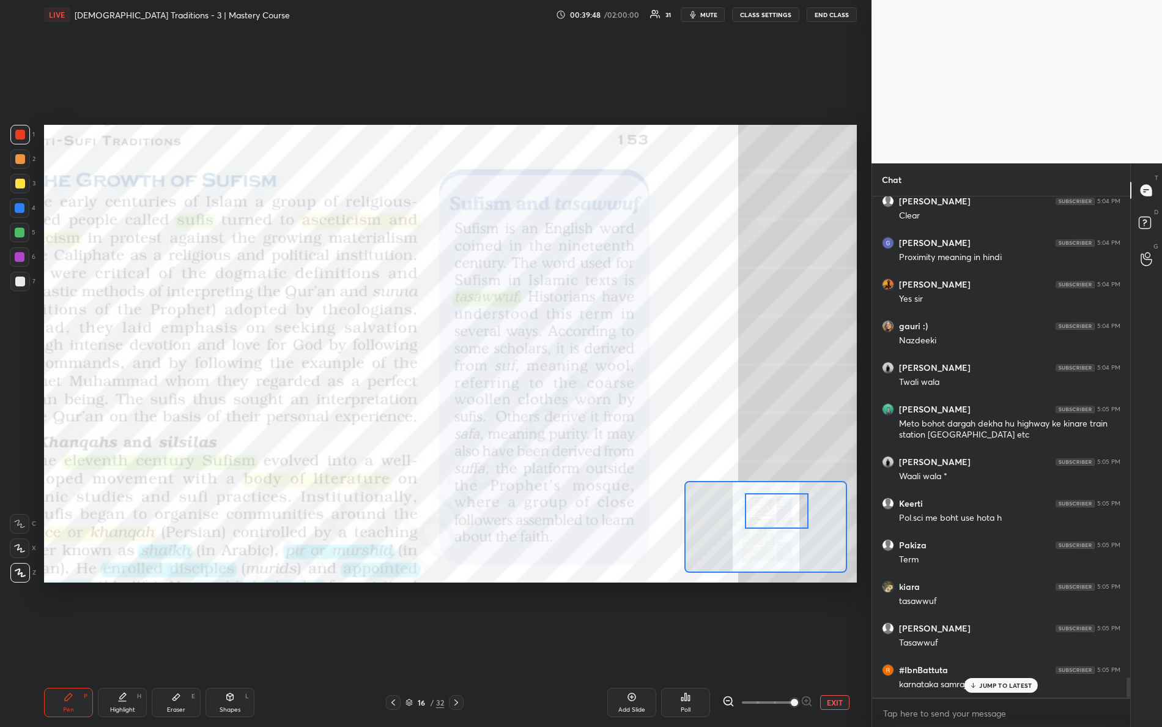
scroll to position [11977, 0]
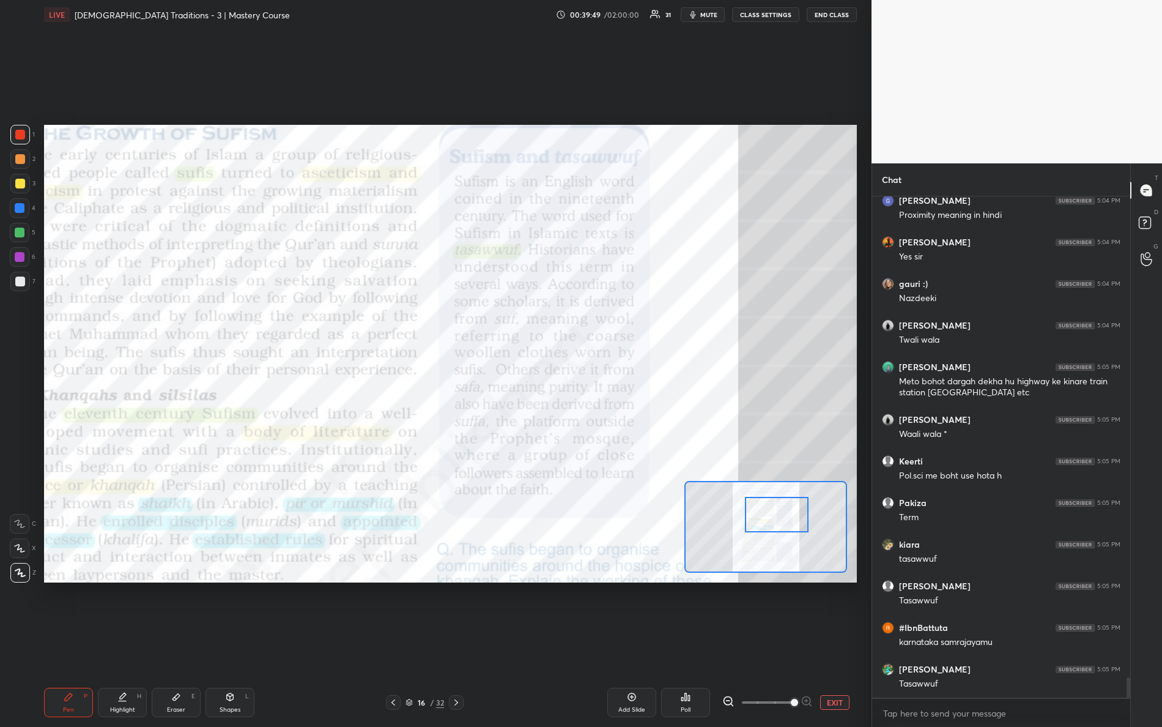
drag, startPoint x: 761, startPoint y: 513, endPoint x: 762, endPoint y: 520, distance: 6.8
click at [763, 519] on div at bounding box center [777, 514] width 64 height 35
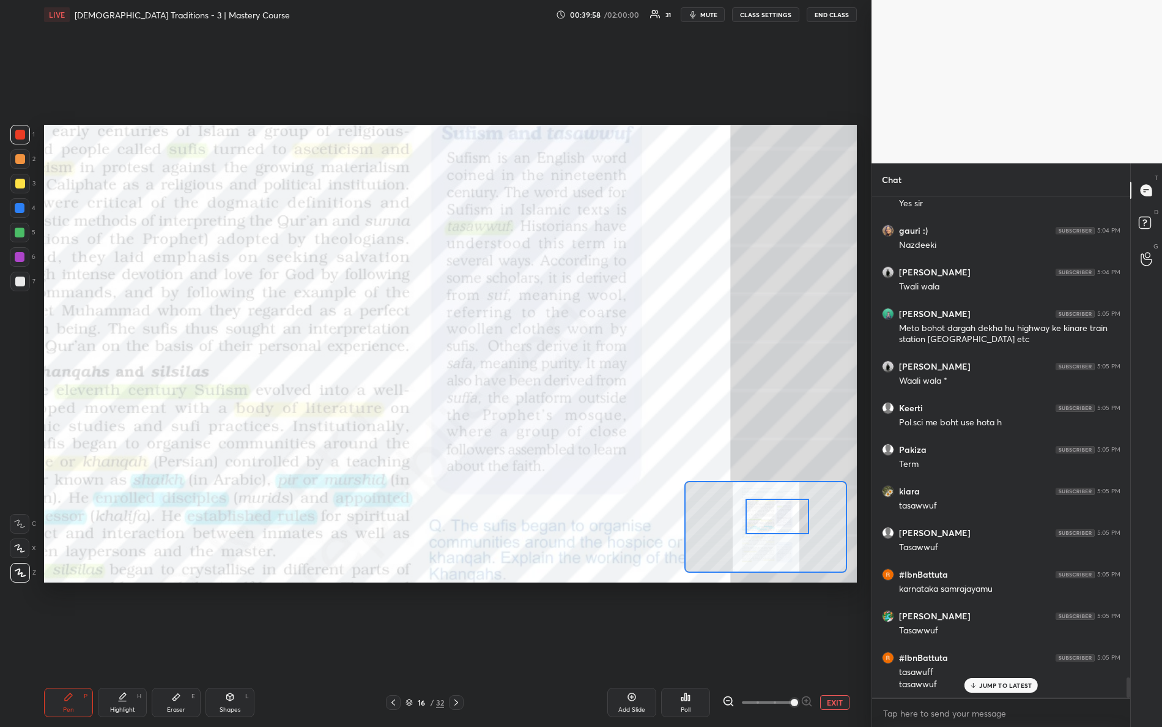
scroll to position [12073, 0]
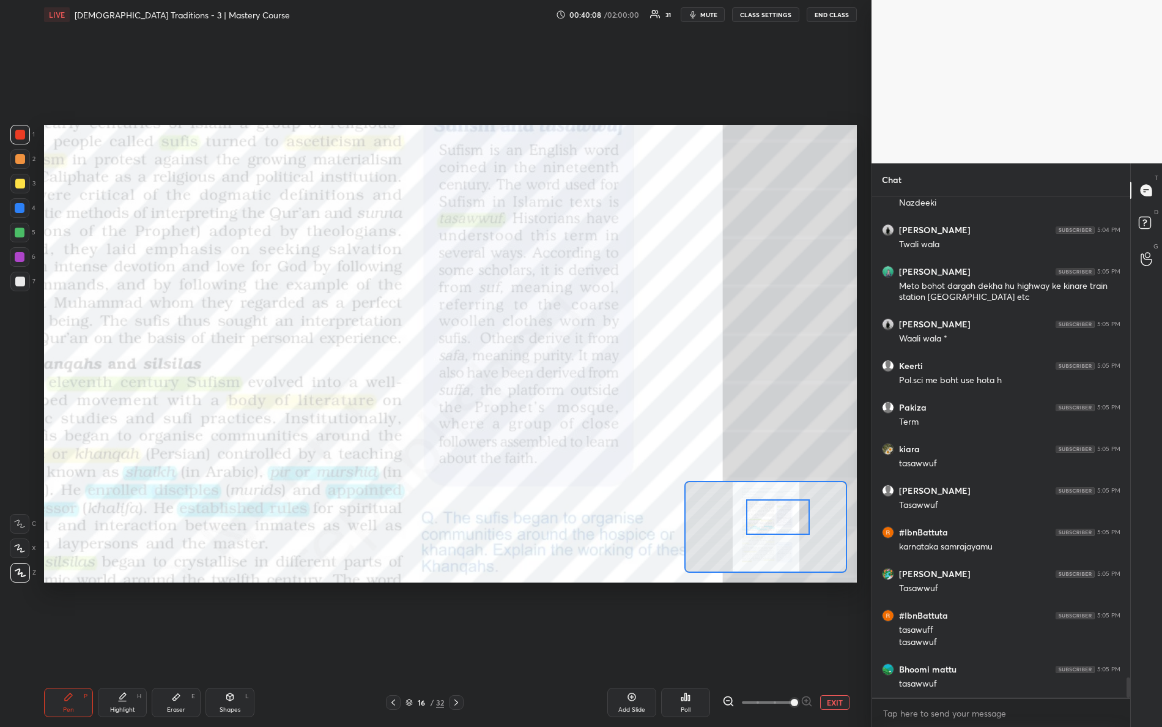
click at [771, 525] on div at bounding box center [778, 516] width 64 height 35
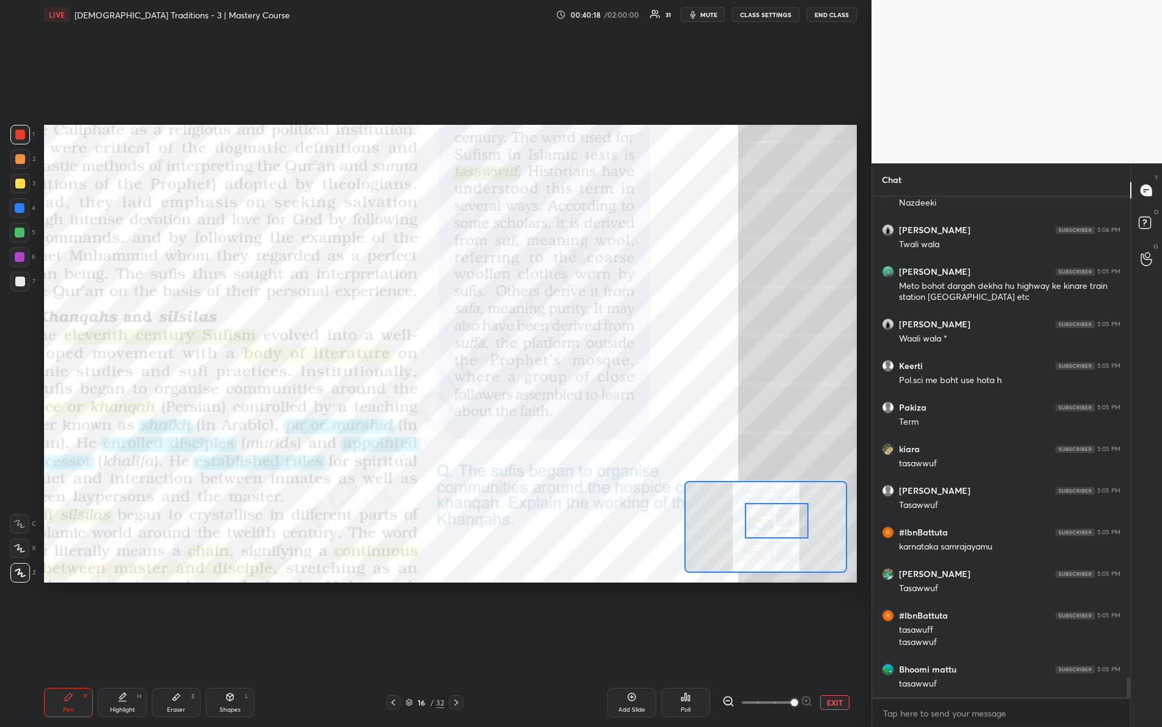
scroll to position [12114, 0]
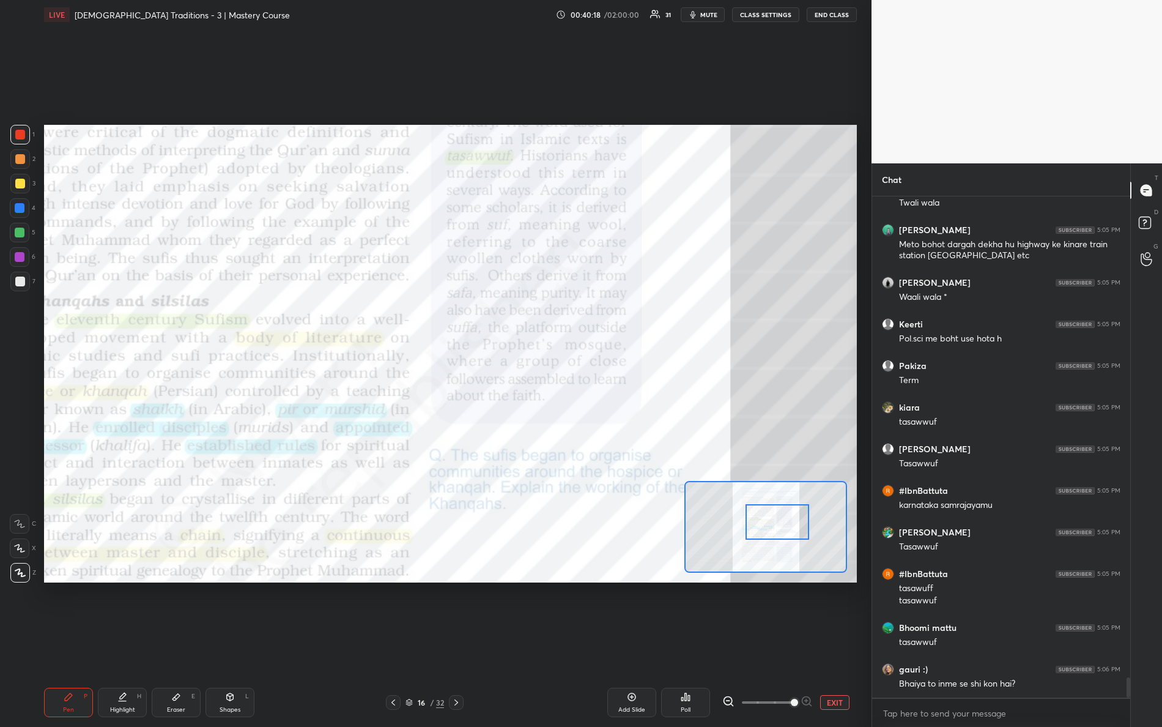
click at [781, 526] on div at bounding box center [777, 521] width 64 height 35
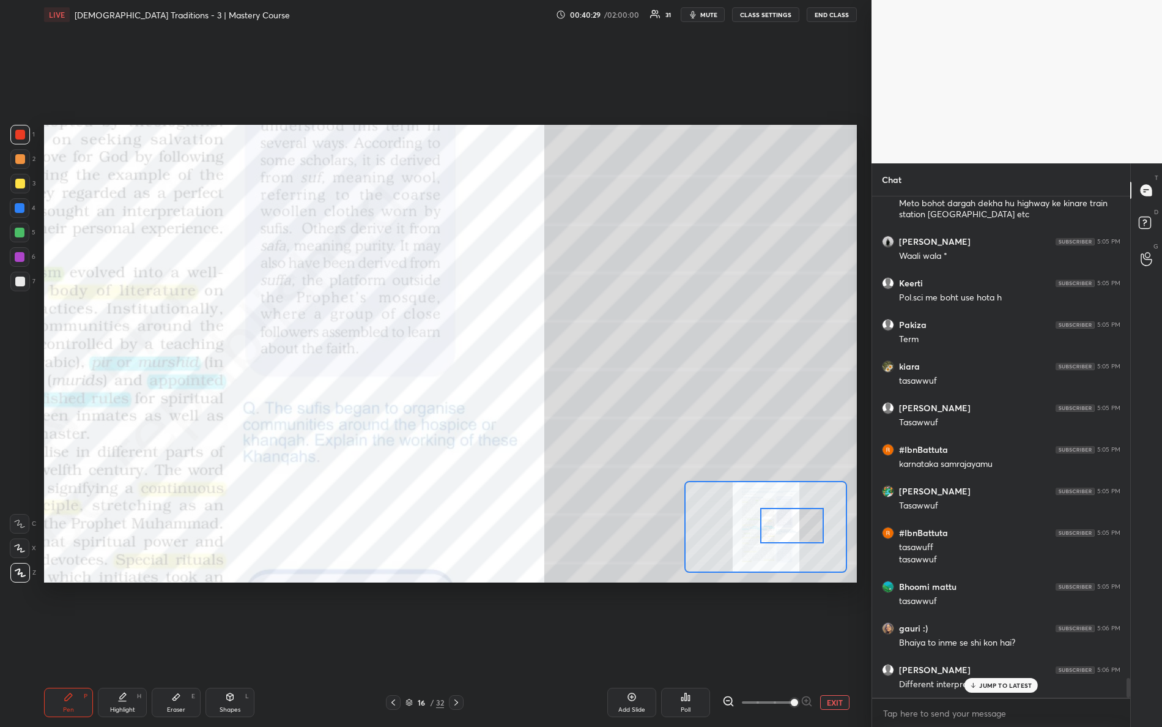
drag, startPoint x: 789, startPoint y: 530, endPoint x: 801, endPoint y: 535, distance: 12.6
click at [801, 535] on div at bounding box center [792, 525] width 64 height 35
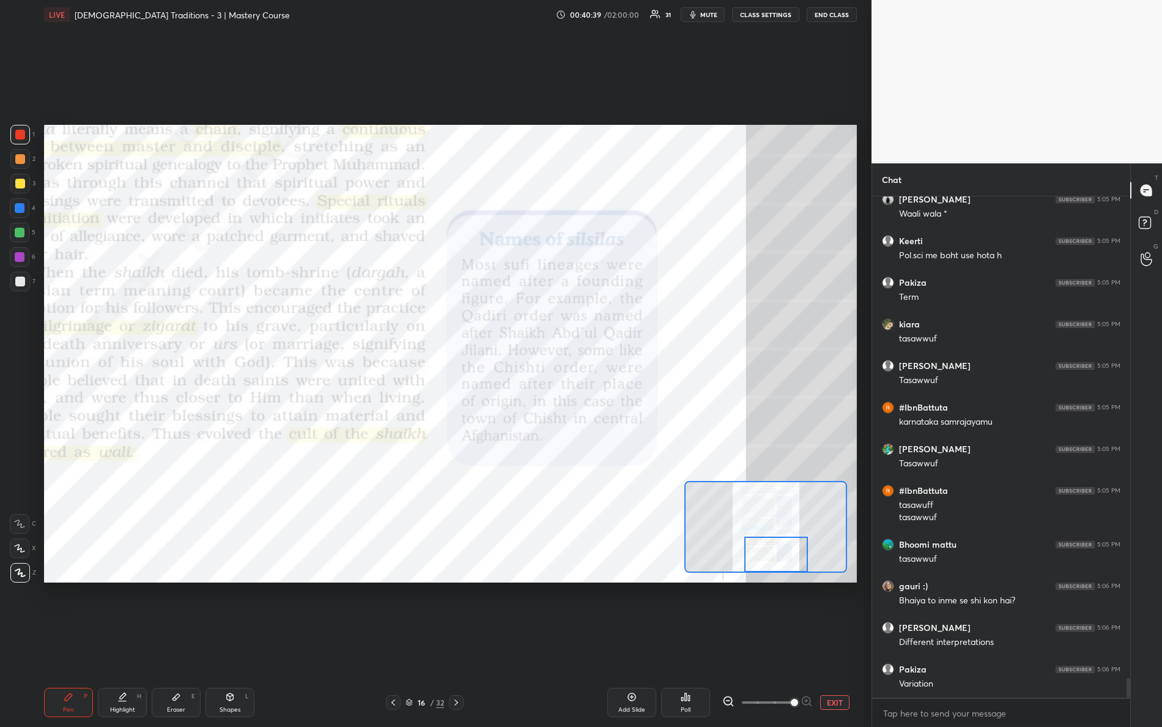
drag, startPoint x: 790, startPoint y: 534, endPoint x: 774, endPoint y: 552, distance: 23.4
click at [775, 563] on div at bounding box center [776, 553] width 64 height 35
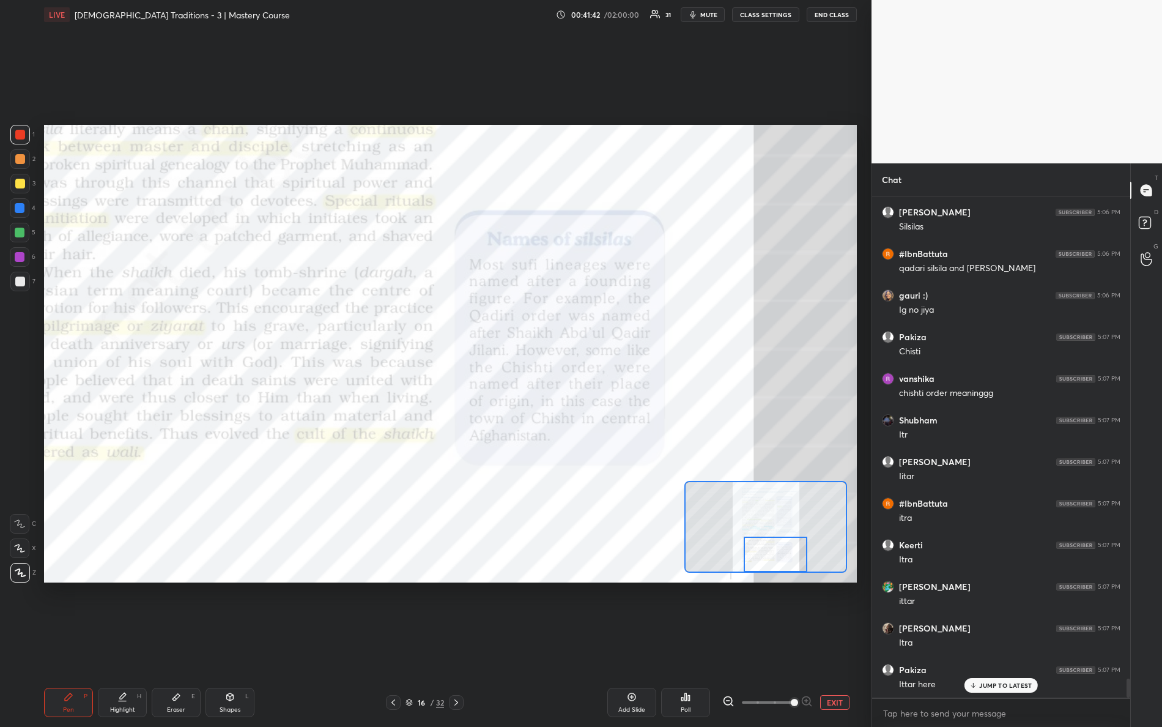
scroll to position [12791, 0]
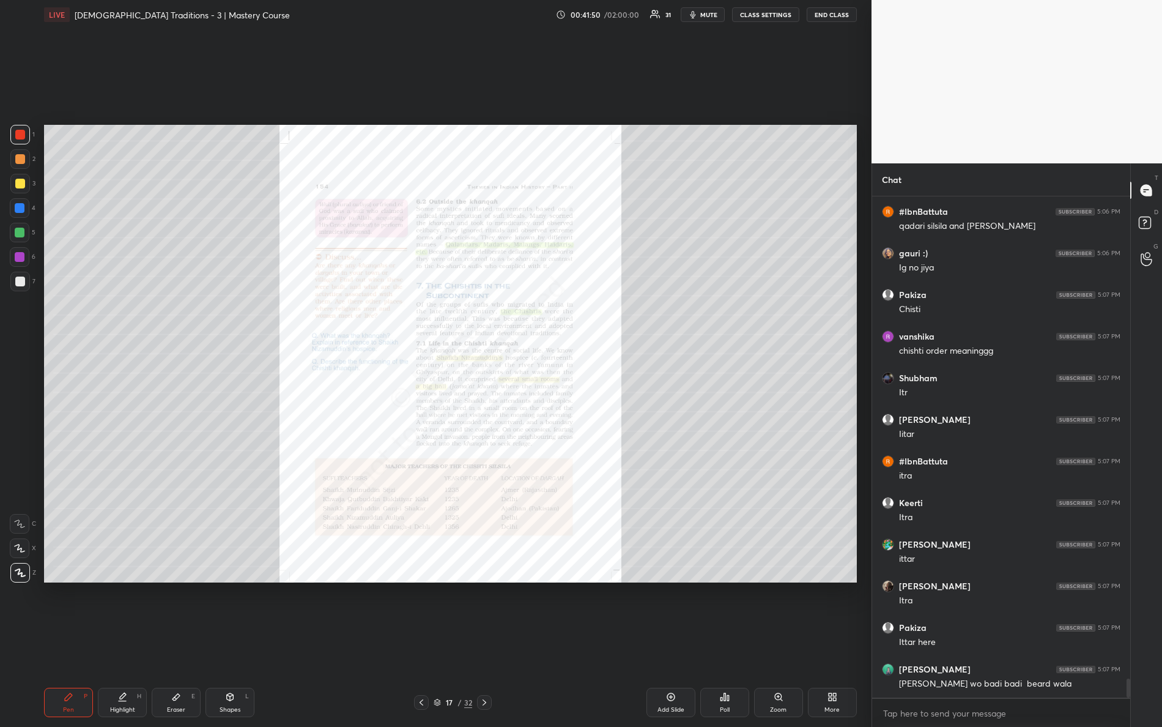
click at [780, 643] on div "Zoom" at bounding box center [778, 709] width 17 height 6
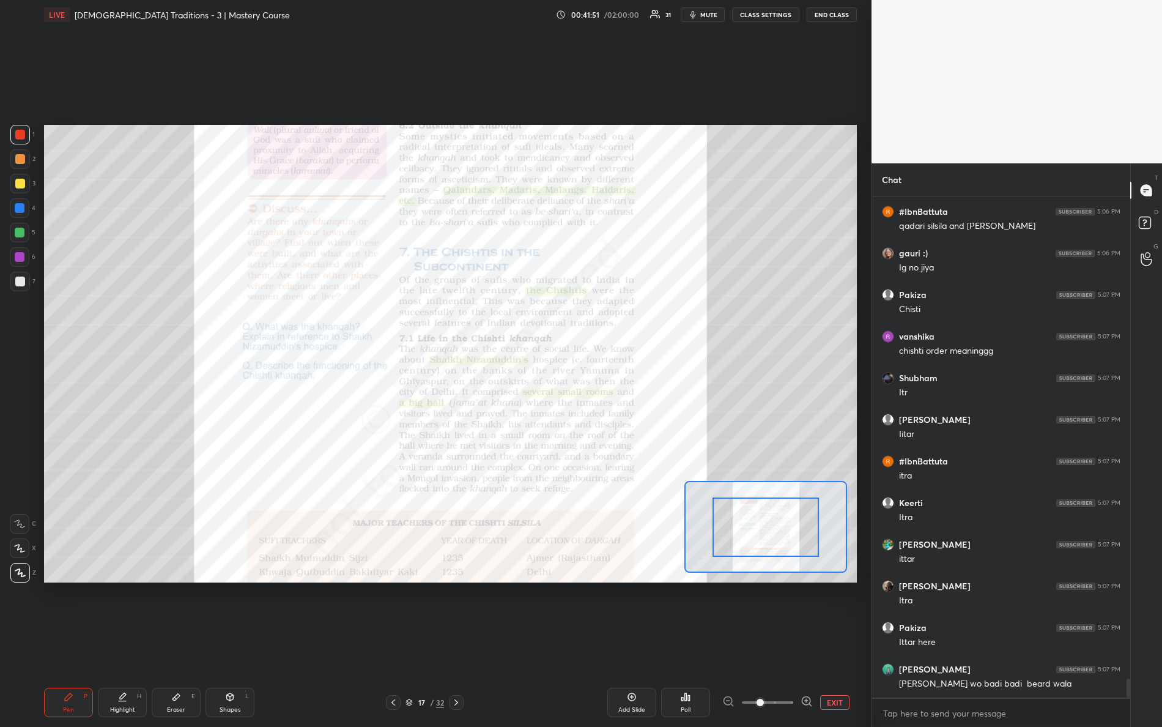
drag, startPoint x: 766, startPoint y: 698, endPoint x: 832, endPoint y: 689, distance: 66.1
click at [830, 643] on div "Add Slide Poll EXIT" at bounding box center [676, 701] width 361 height 29
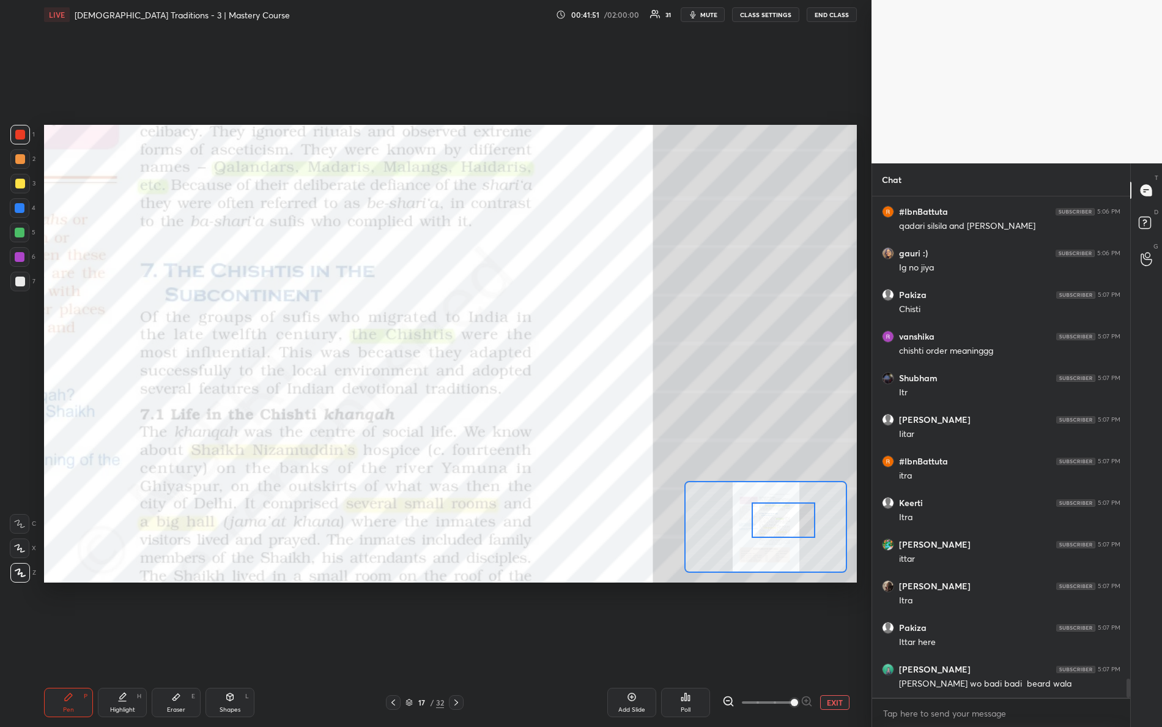
drag, startPoint x: 767, startPoint y: 524, endPoint x: 867, endPoint y: 468, distance: 114.7
click at [894, 484] on div "1 2 3 4 5 6 7 R O A L C X Z Erase all C X Z LIVE Bhakti-Sufi Traditions - 3 | M…" at bounding box center [581, 363] width 1162 height 727
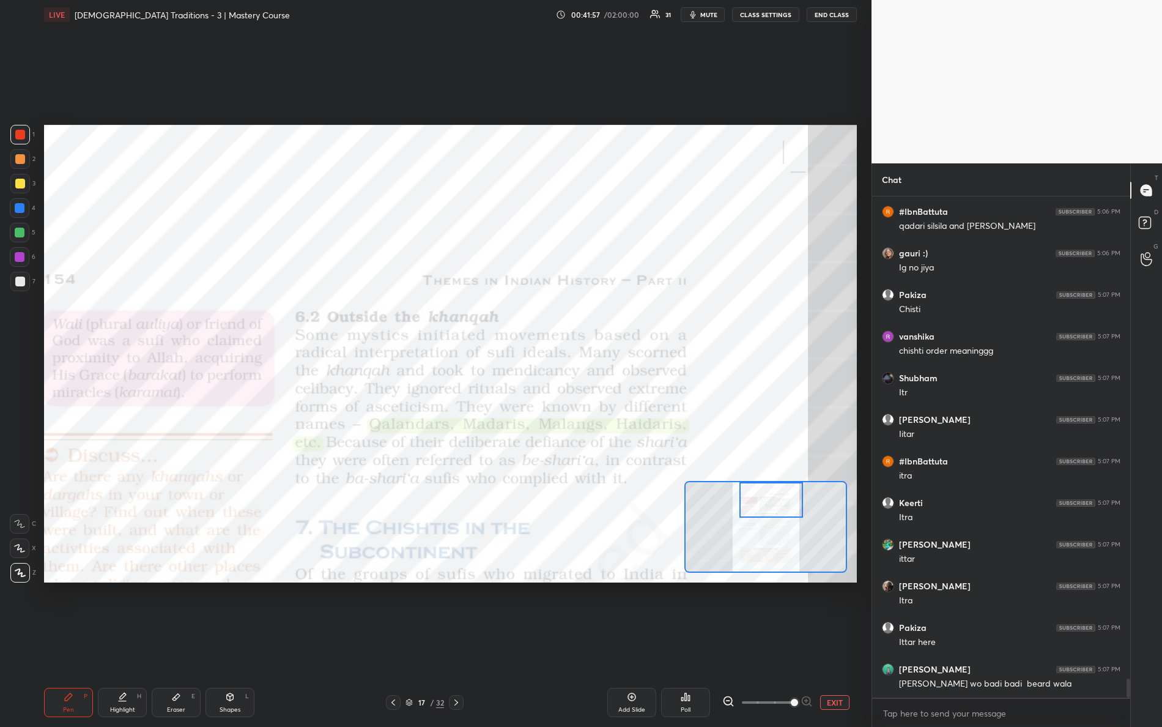
click at [763, 456] on div "Setting up your live class Poll for secs No correct answer Start poll" at bounding box center [450, 353] width 813 height 457
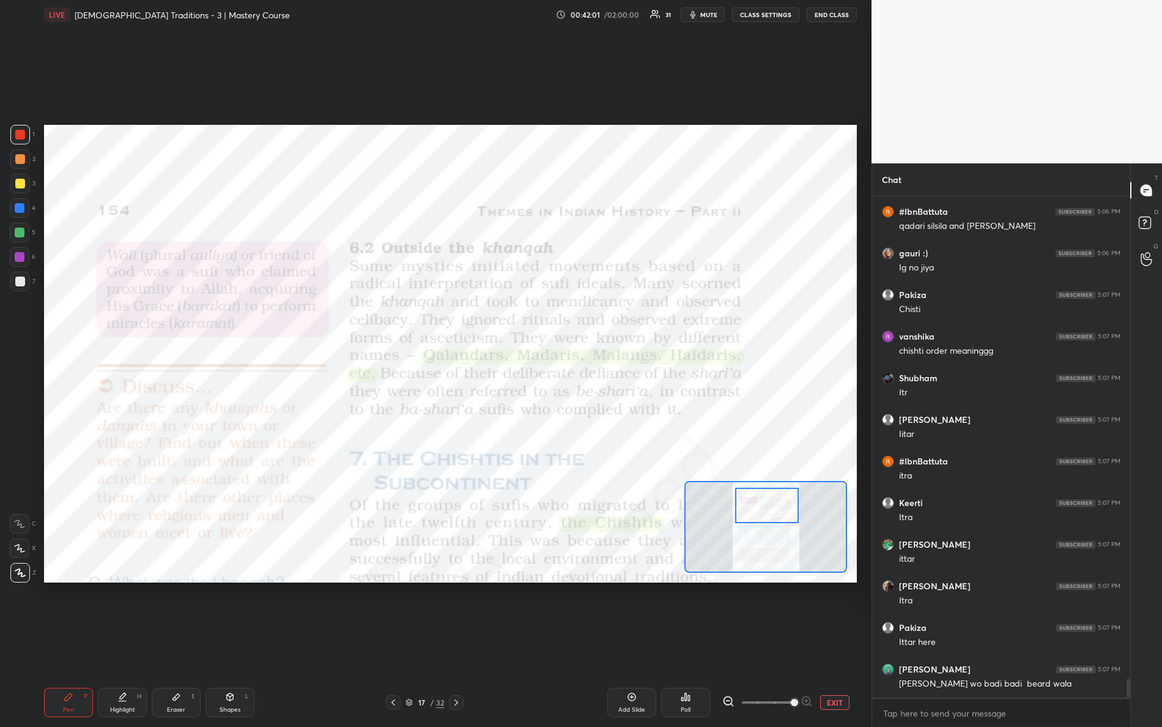
click at [775, 509] on div at bounding box center [767, 504] width 64 height 35
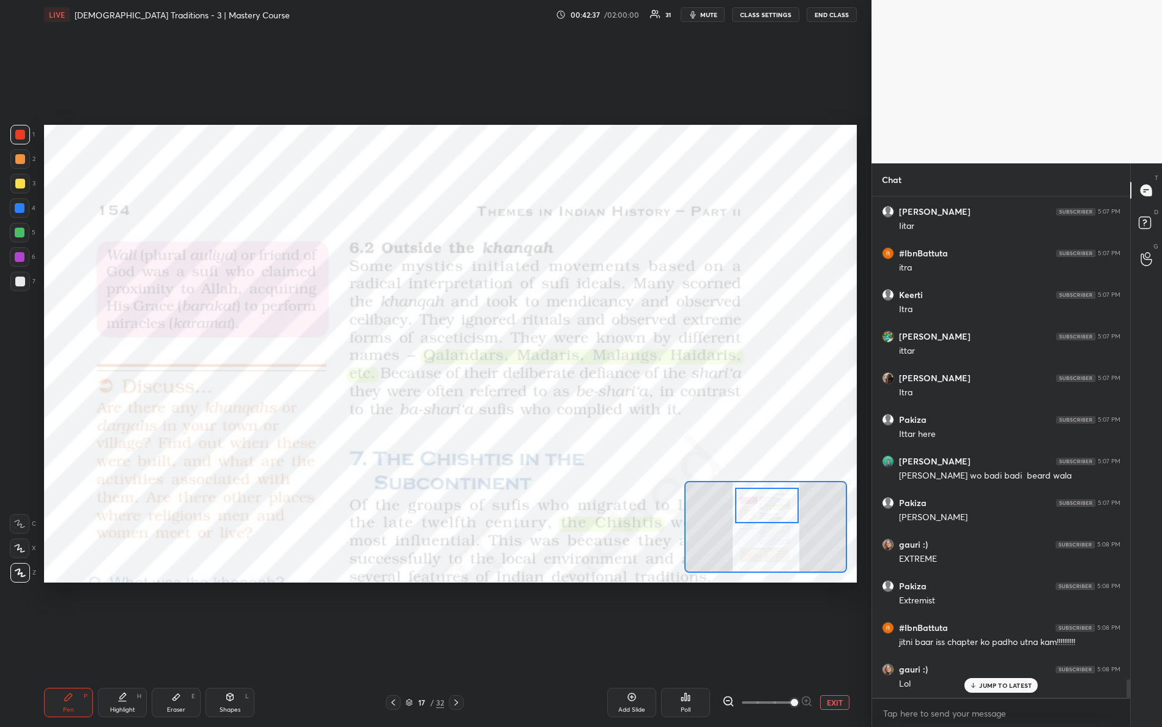
scroll to position [13040, 0]
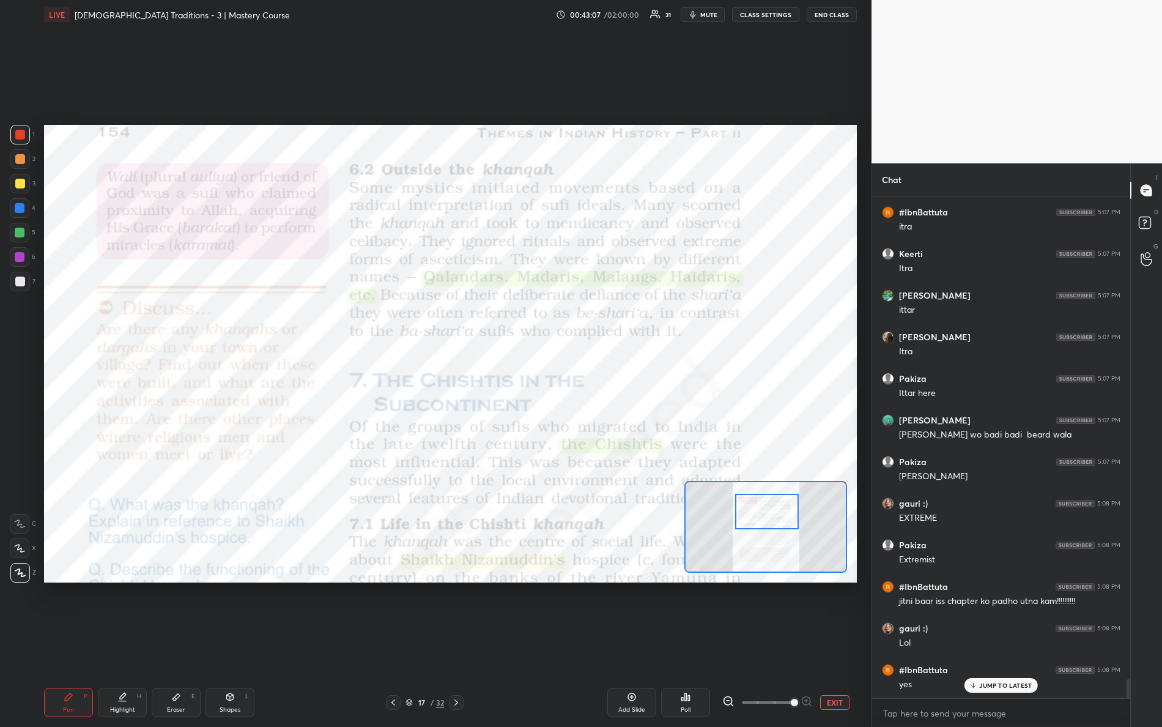
drag, startPoint x: 756, startPoint y: 515, endPoint x: 753, endPoint y: 494, distance: 20.9
click at [756, 520] on div at bounding box center [767, 511] width 64 height 35
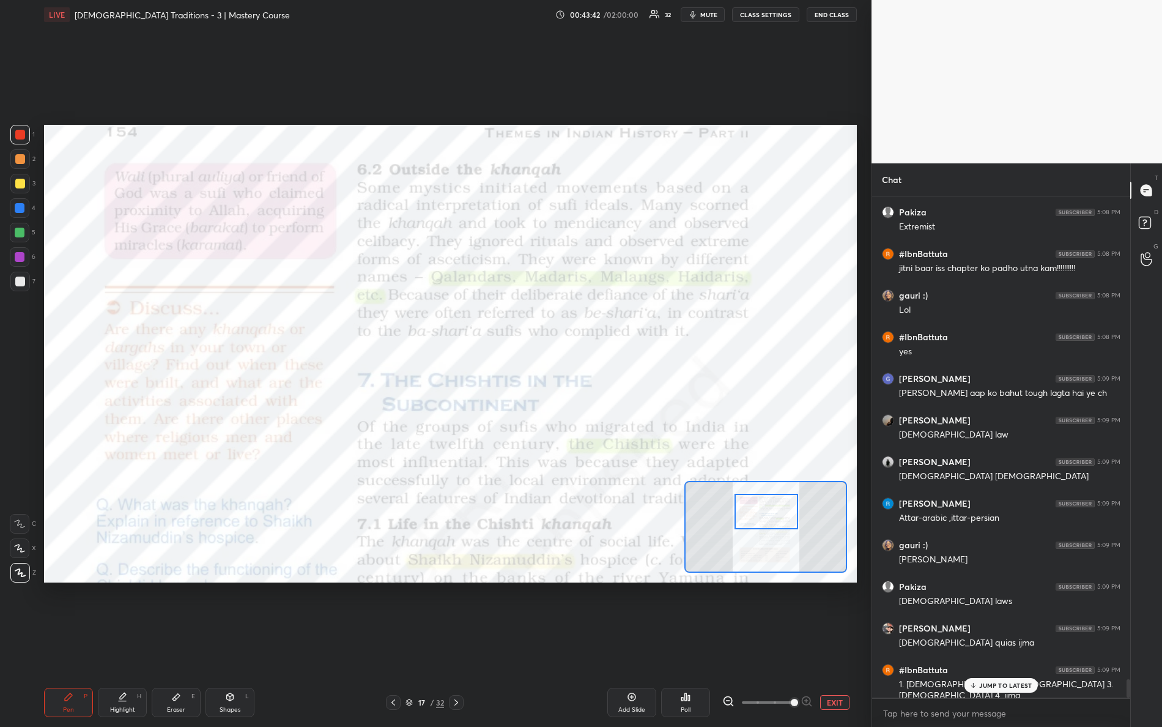
scroll to position [13415, 0]
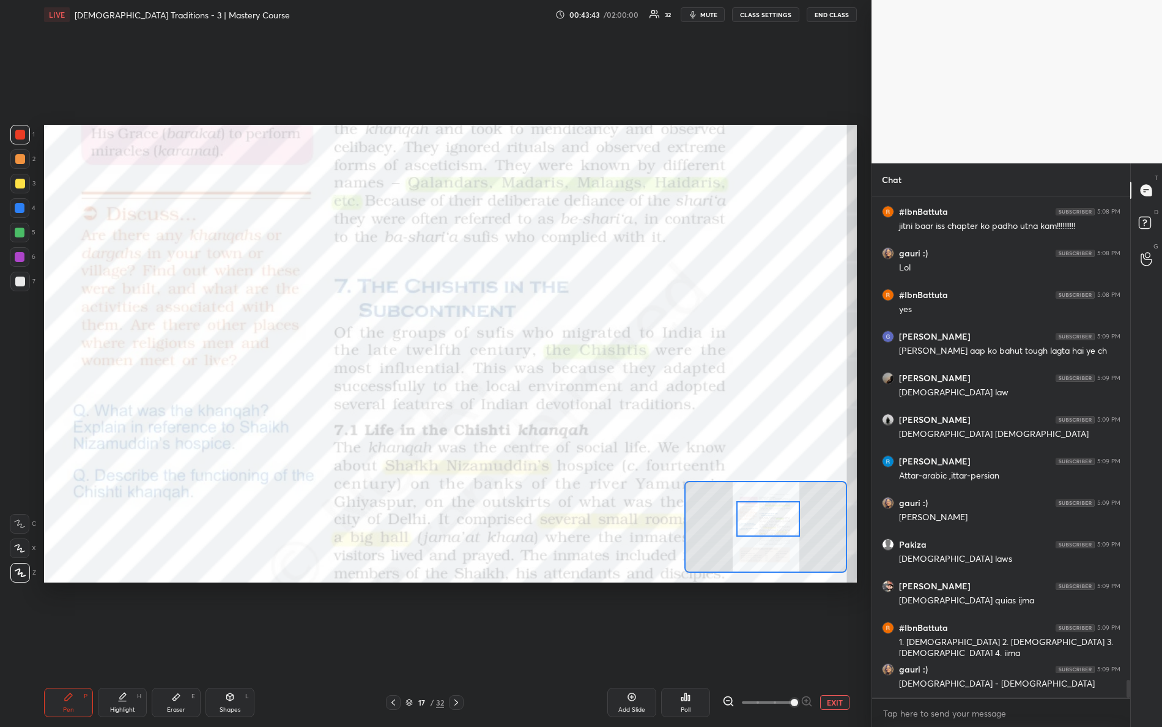
drag, startPoint x: 769, startPoint y: 516, endPoint x: 760, endPoint y: 501, distance: 16.8
click at [771, 524] on div at bounding box center [768, 518] width 64 height 35
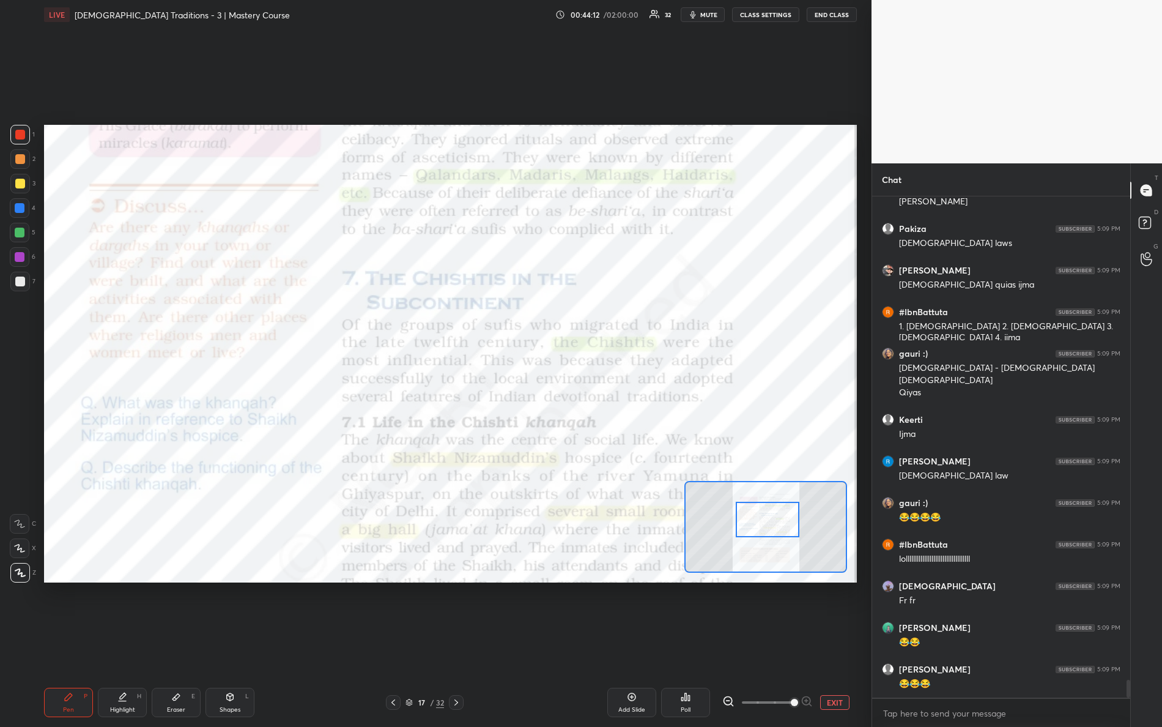
scroll to position [13772, 0]
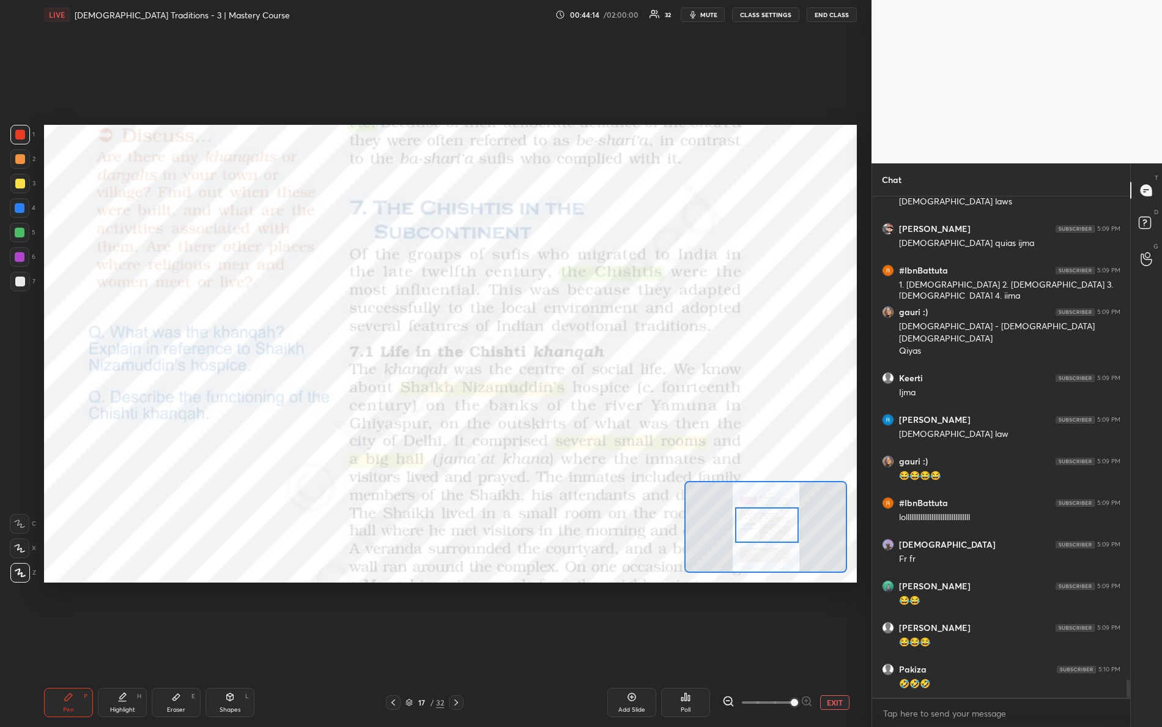
click at [763, 521] on div at bounding box center [767, 524] width 64 height 35
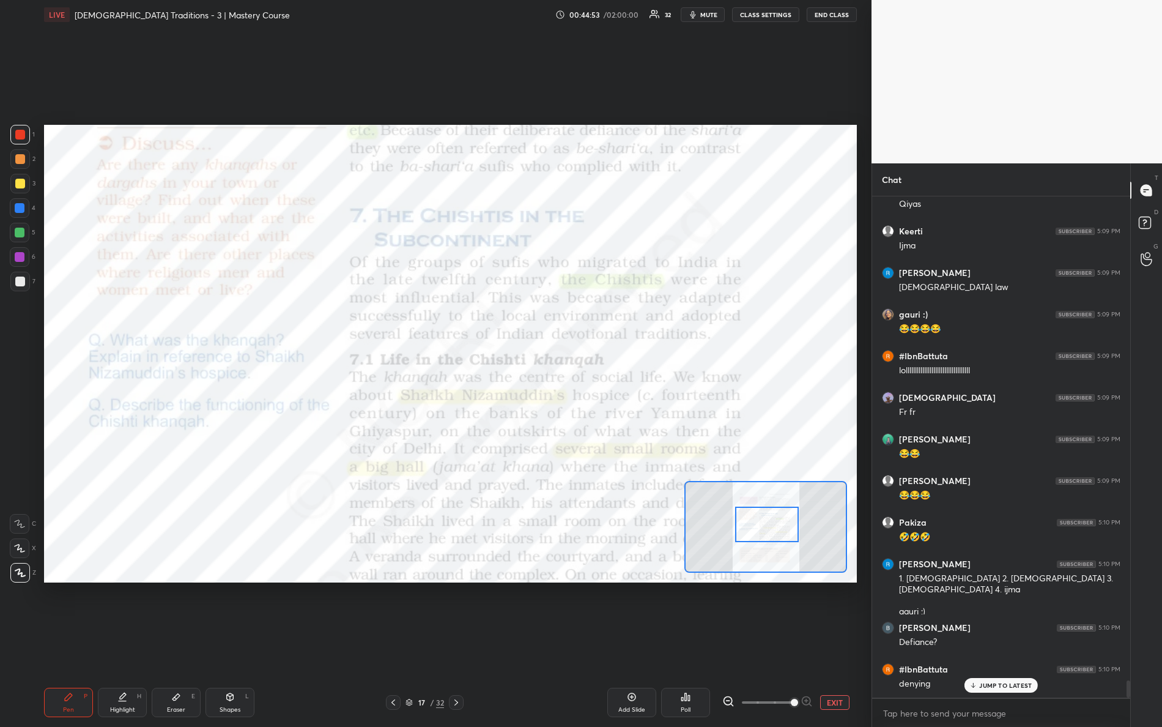
scroll to position [13959, 0]
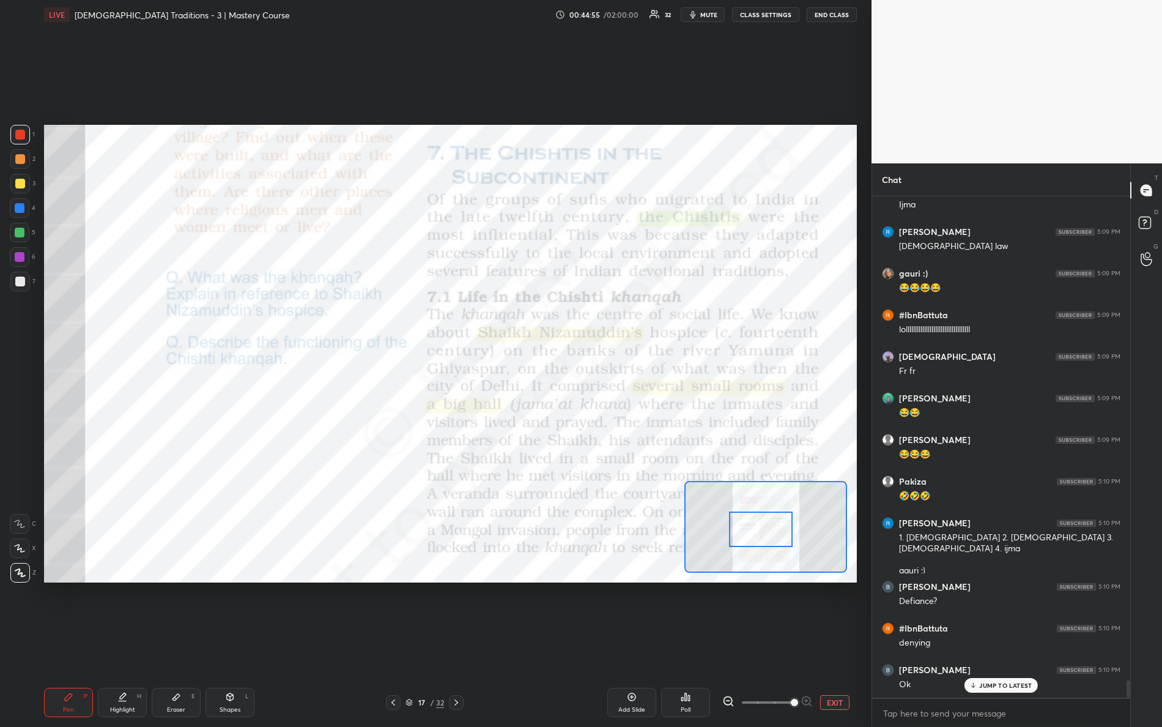
drag, startPoint x: 766, startPoint y: 522, endPoint x: 750, endPoint y: 481, distance: 44.5
click at [759, 528] on div at bounding box center [761, 528] width 64 height 35
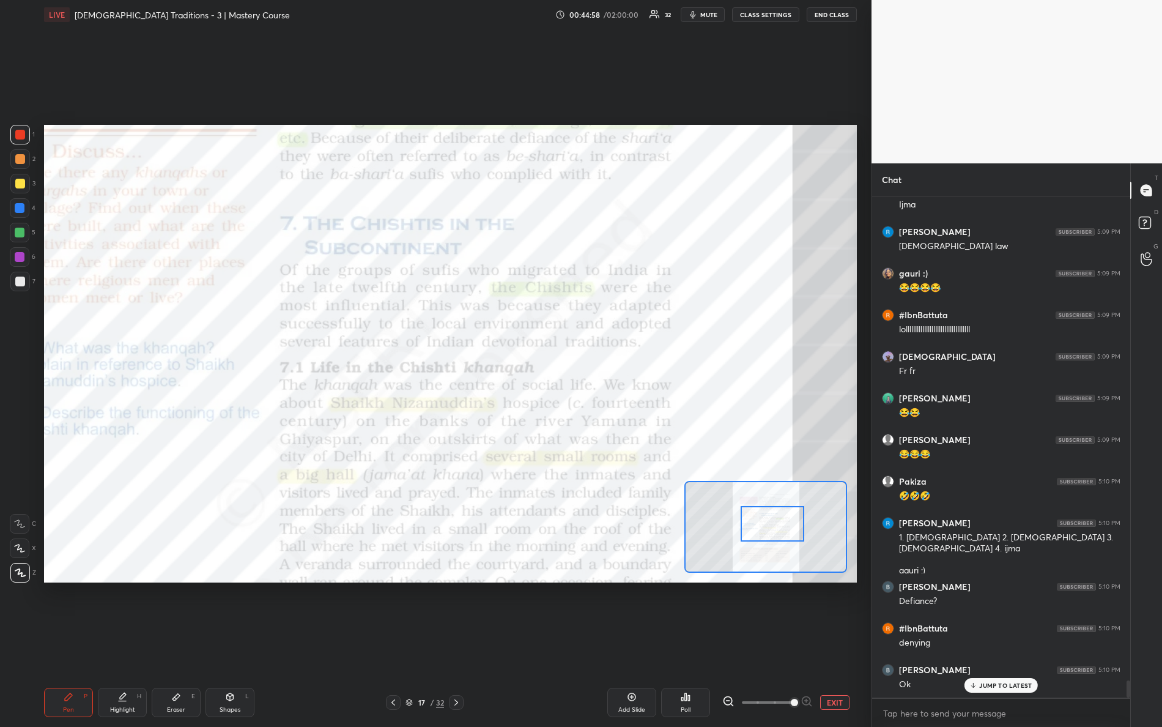
drag, startPoint x: 773, startPoint y: 524, endPoint x: 783, endPoint y: 514, distance: 14.3
click at [784, 517] on div at bounding box center [773, 523] width 64 height 35
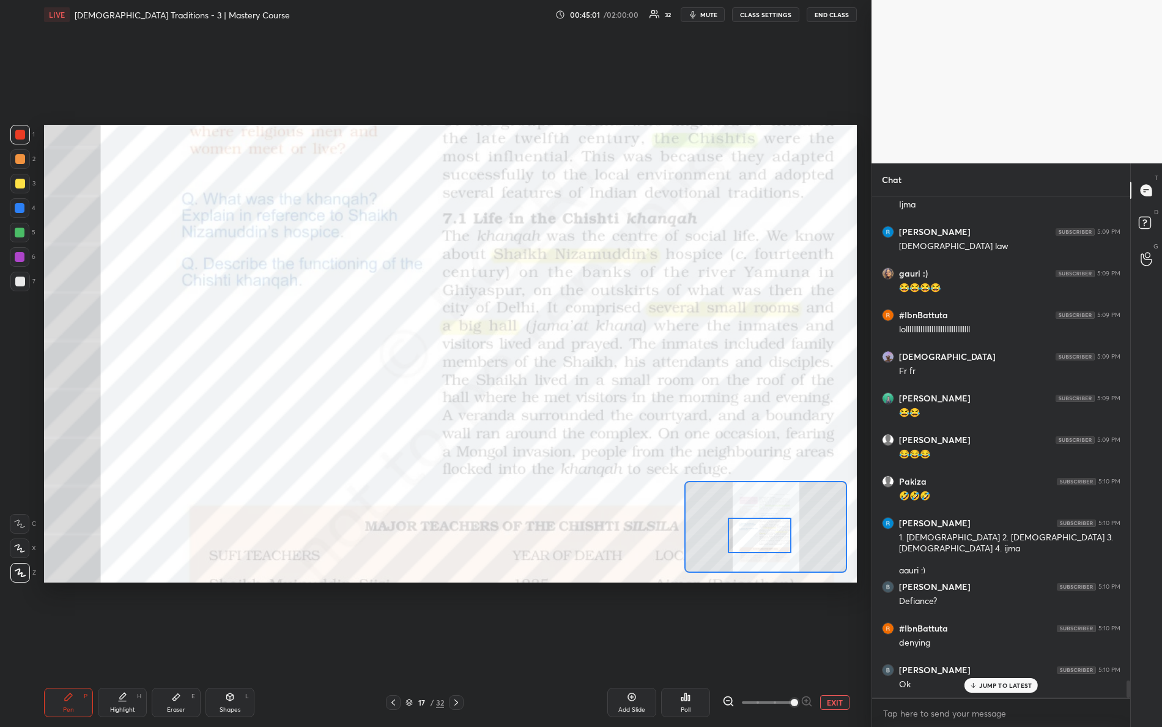
drag, startPoint x: 779, startPoint y: 522, endPoint x: 763, endPoint y: 528, distance: 16.8
click at [769, 535] on div at bounding box center [760, 534] width 64 height 35
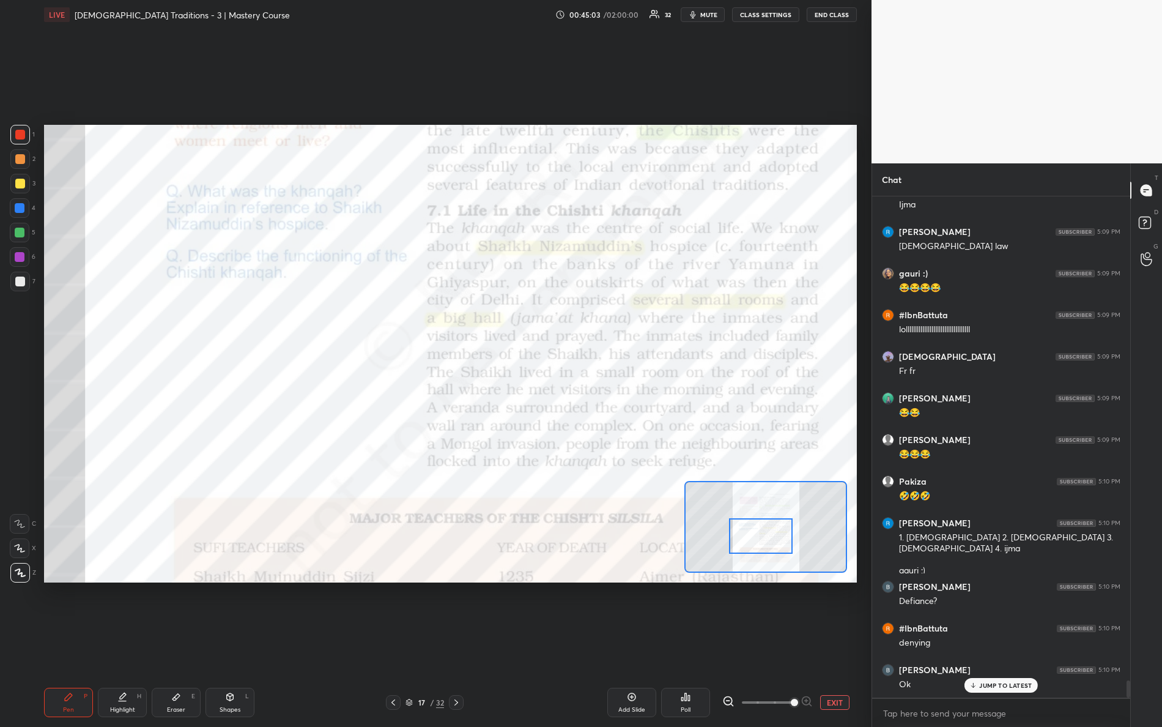
scroll to position [14002, 0]
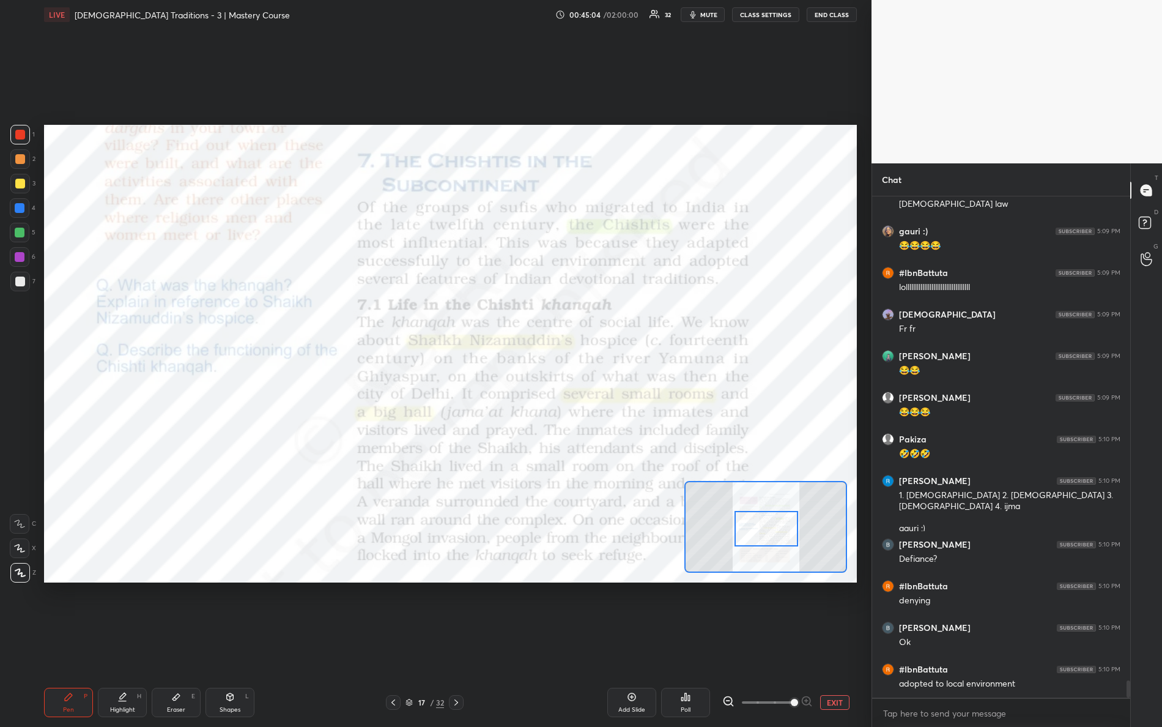
drag, startPoint x: 774, startPoint y: 538, endPoint x: 777, endPoint y: 529, distance: 9.7
click at [778, 531] on div at bounding box center [766, 528] width 64 height 35
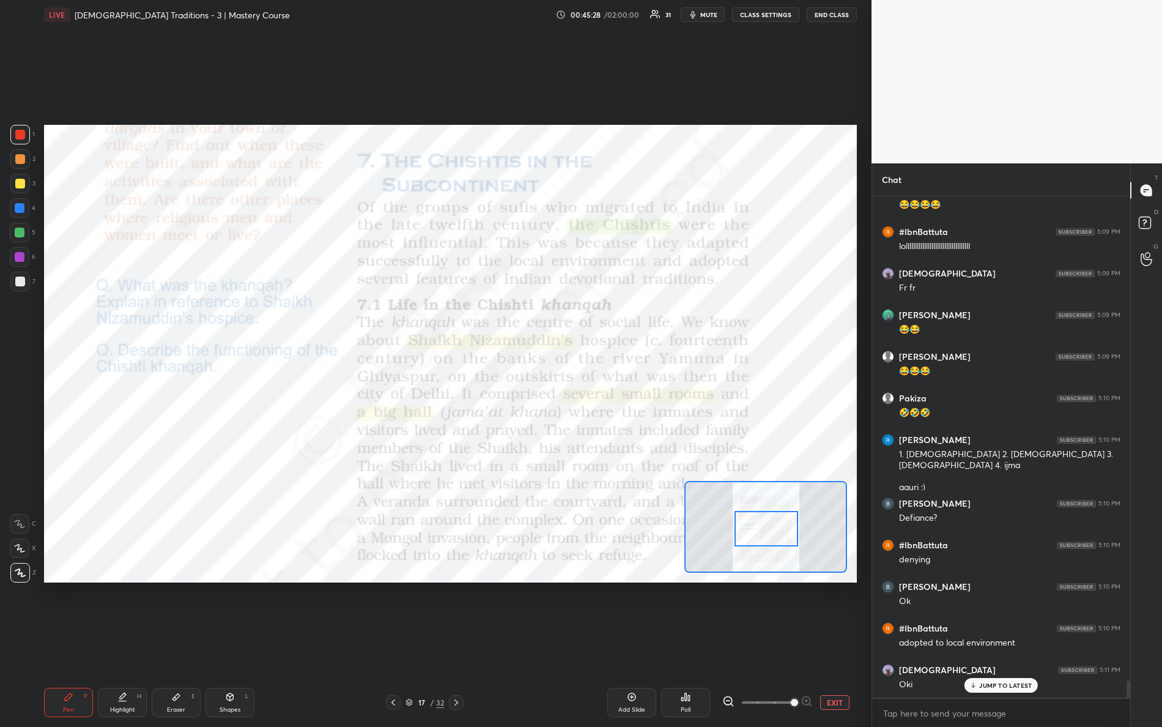
scroll to position [14085, 0]
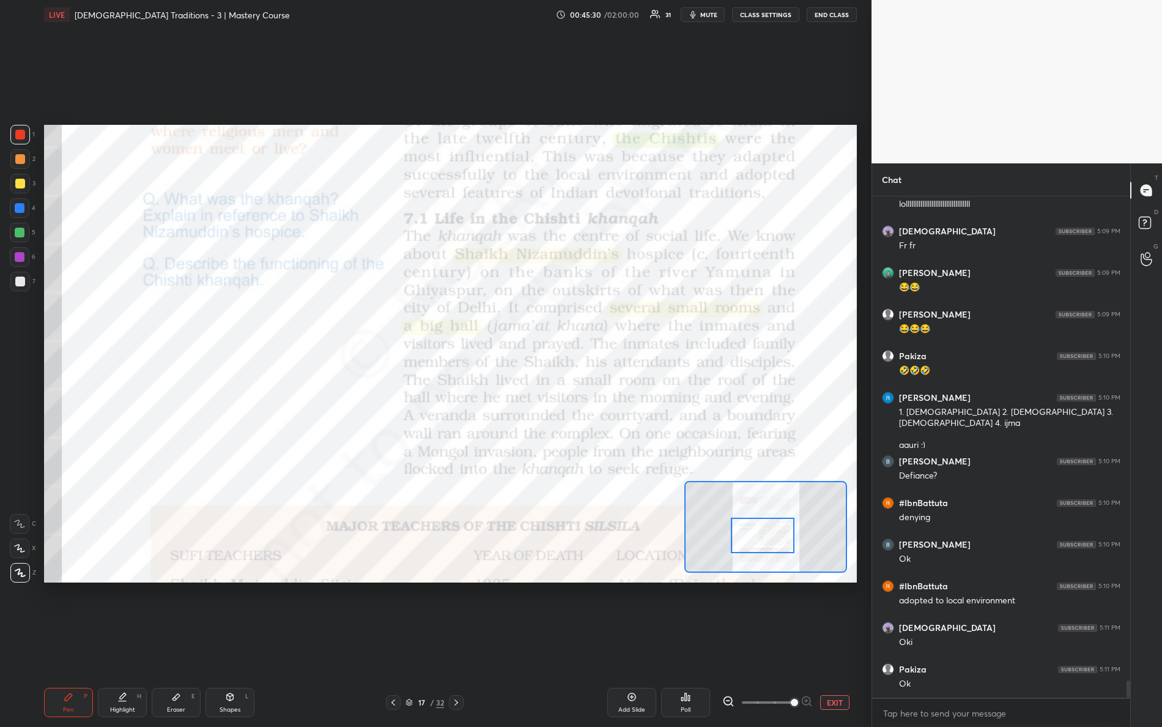
click at [751, 525] on div at bounding box center [763, 534] width 64 height 35
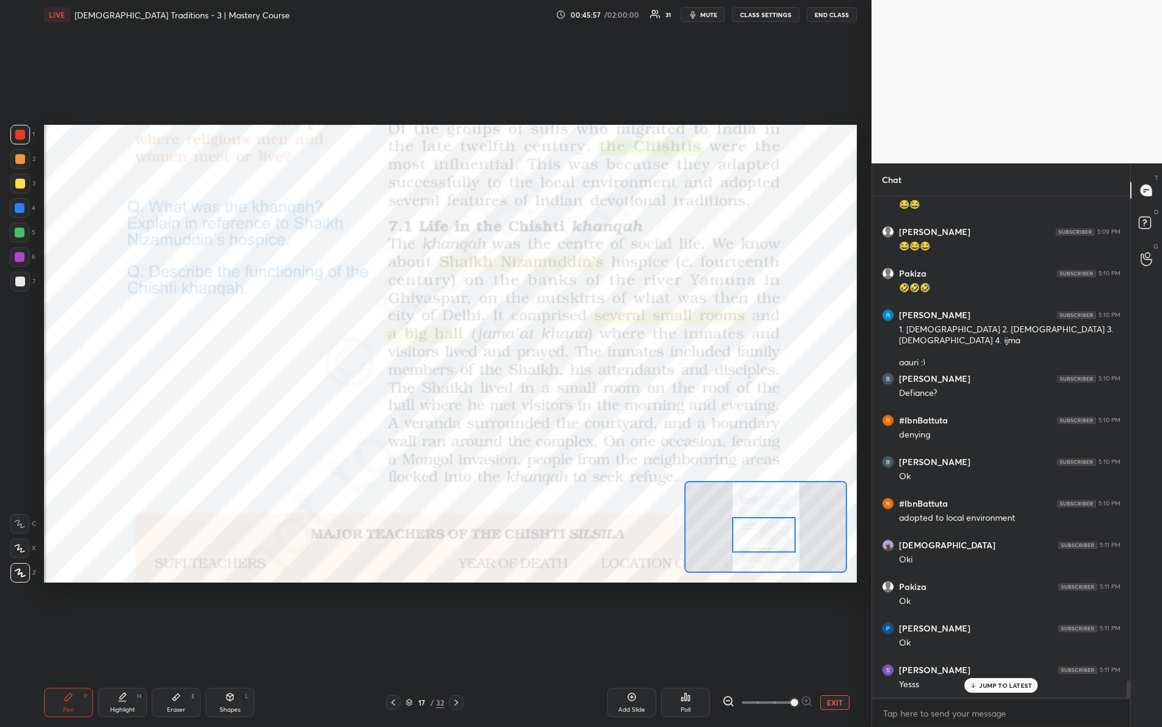
scroll to position [4, 4]
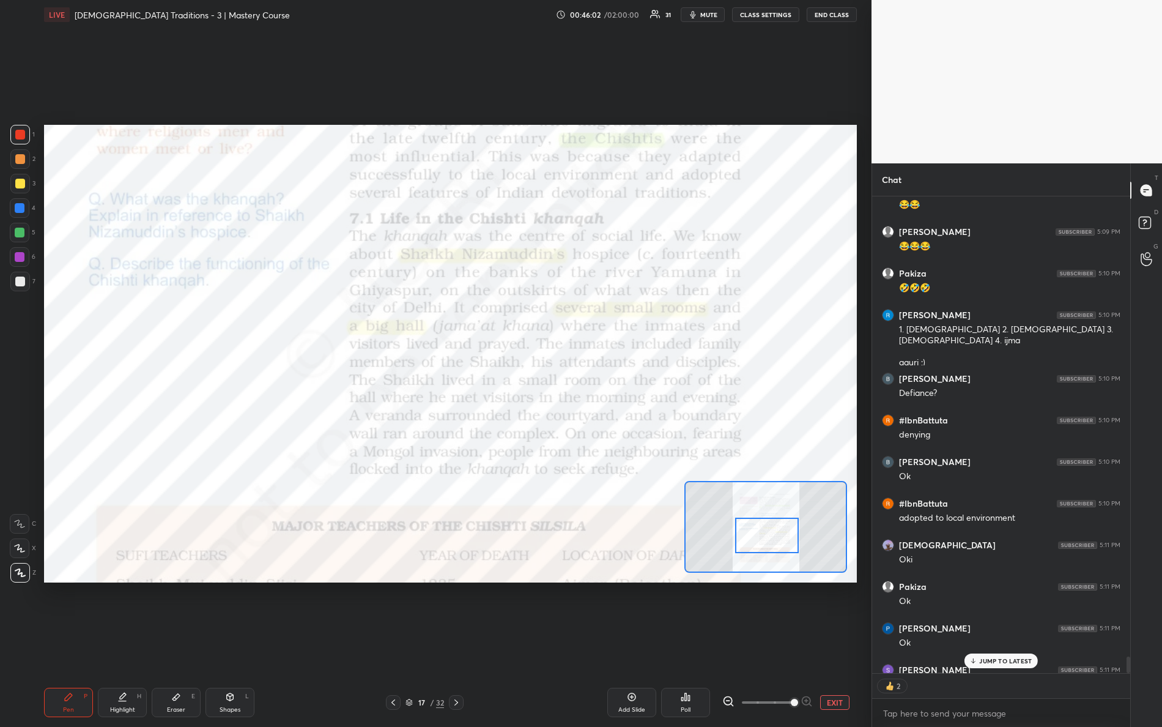
click at [779, 536] on div at bounding box center [767, 534] width 64 height 35
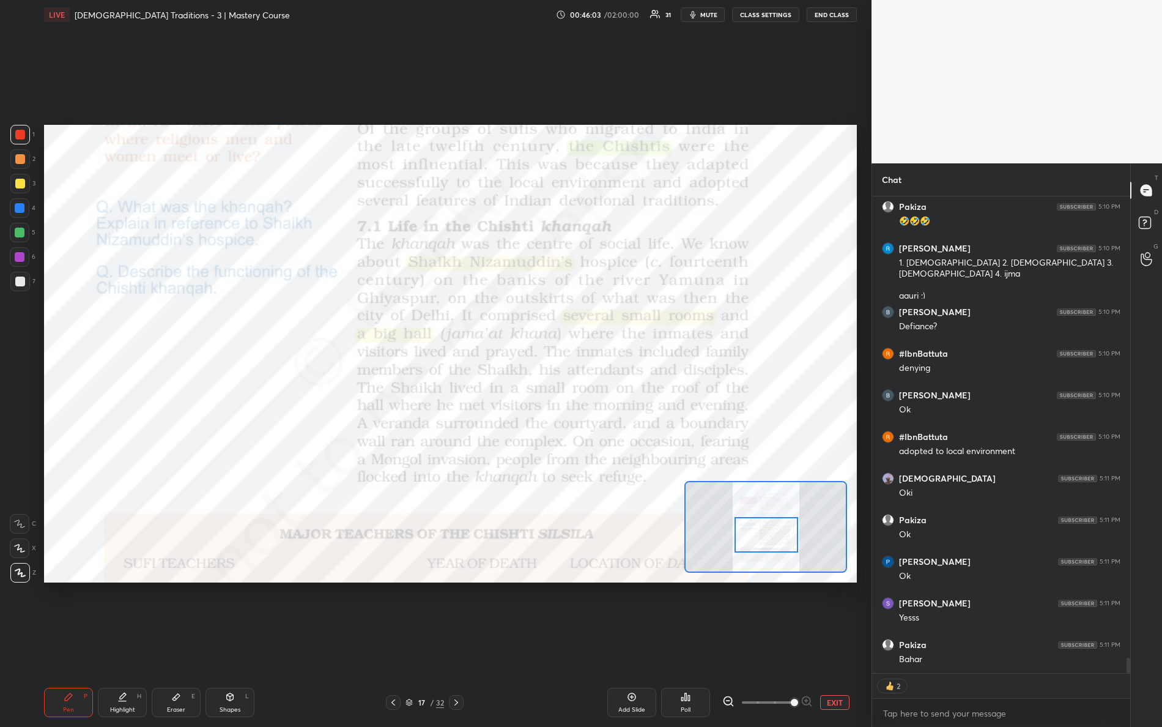
scroll to position [14275, 0]
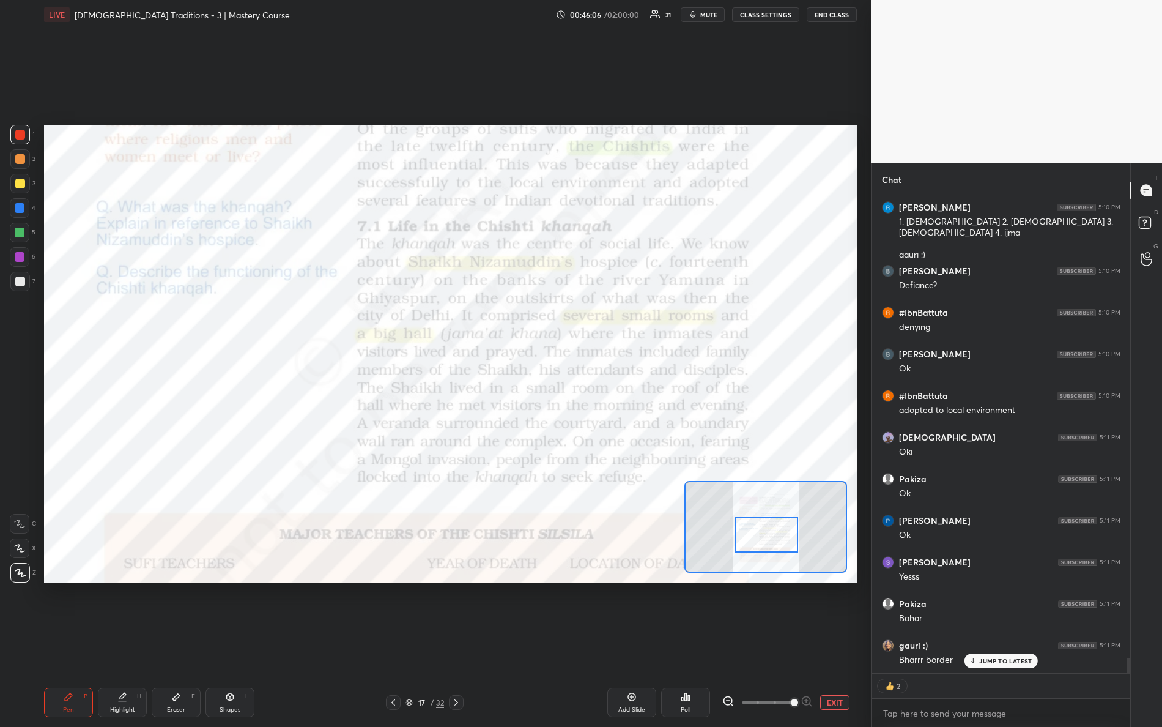
click at [760, 546] on div at bounding box center [766, 534] width 64 height 35
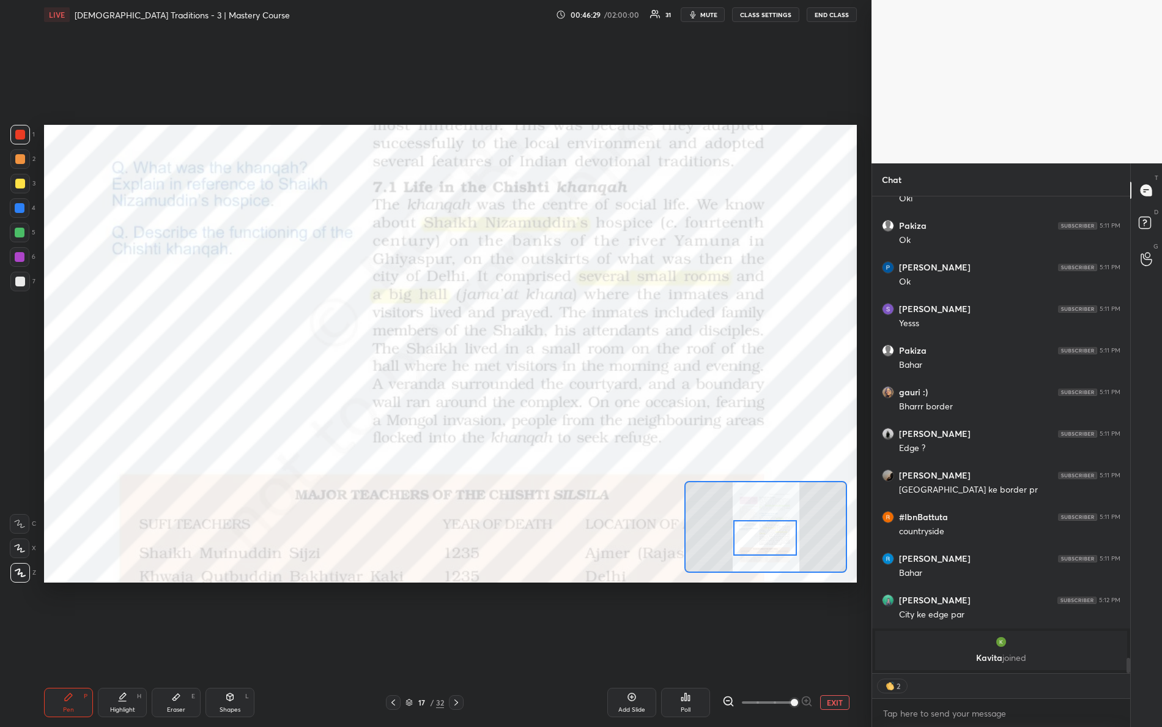
scroll to position [14504, 0]
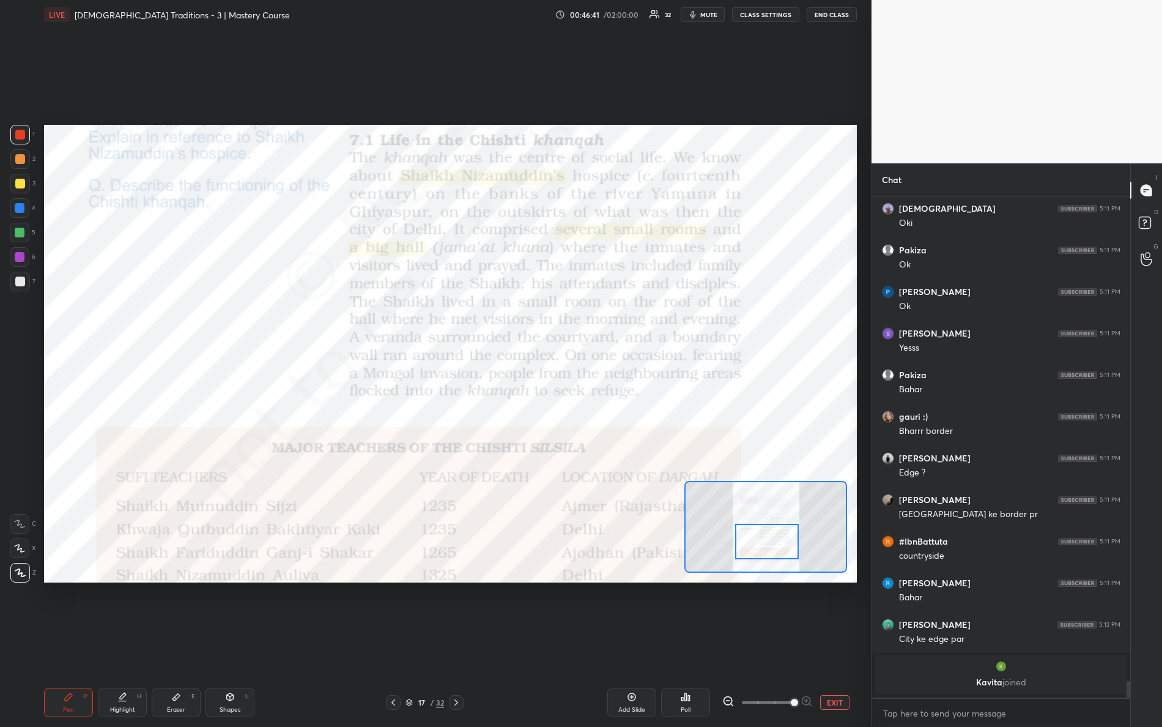
click at [762, 543] on div at bounding box center [767, 540] width 64 height 35
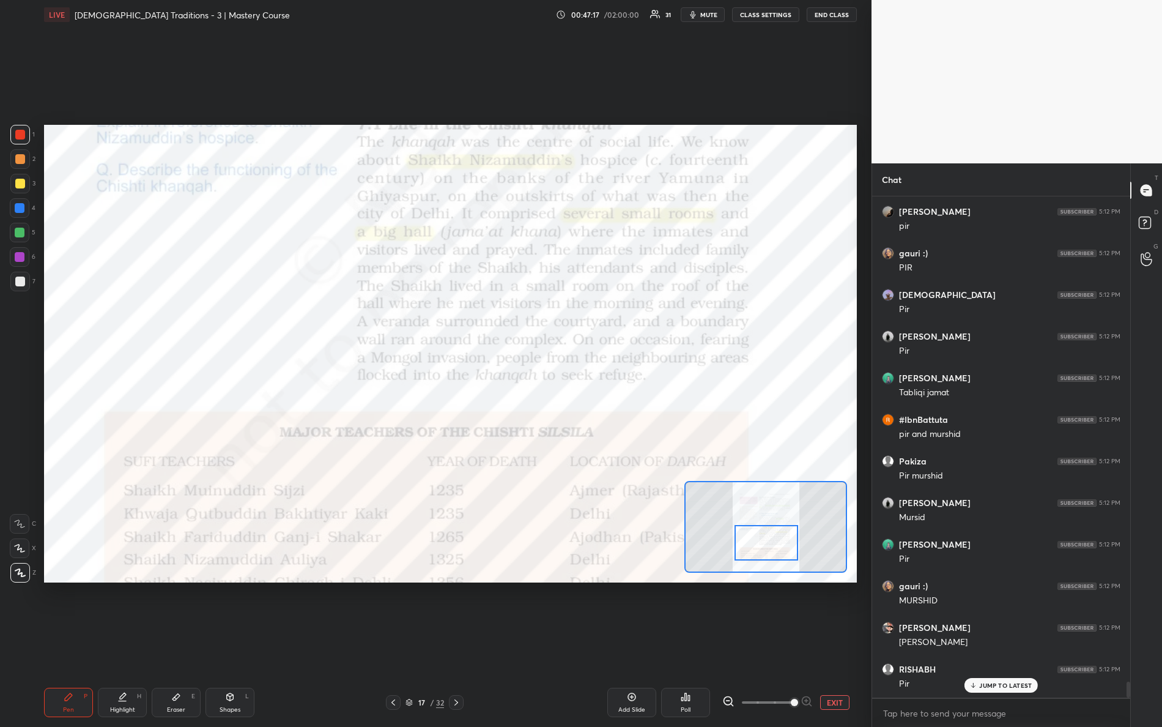
scroll to position [15085, 0]
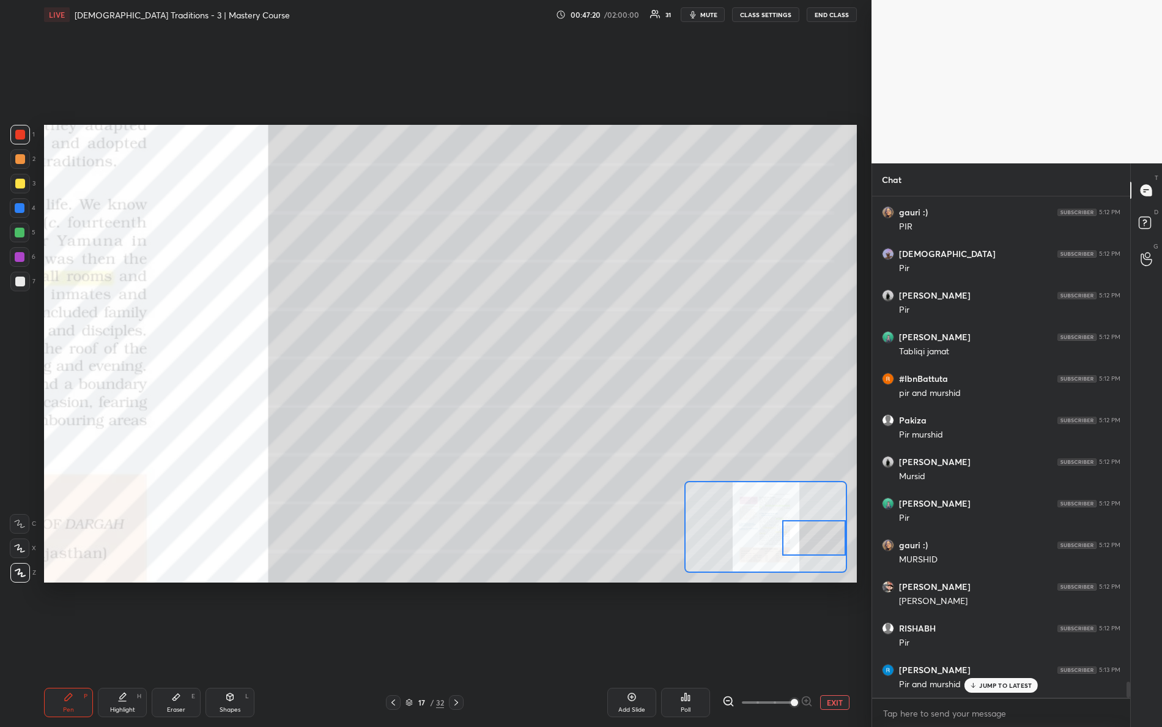
drag, startPoint x: 789, startPoint y: 551, endPoint x: 826, endPoint y: 539, distance: 39.3
click at [835, 547] on div at bounding box center [814, 537] width 64 height 35
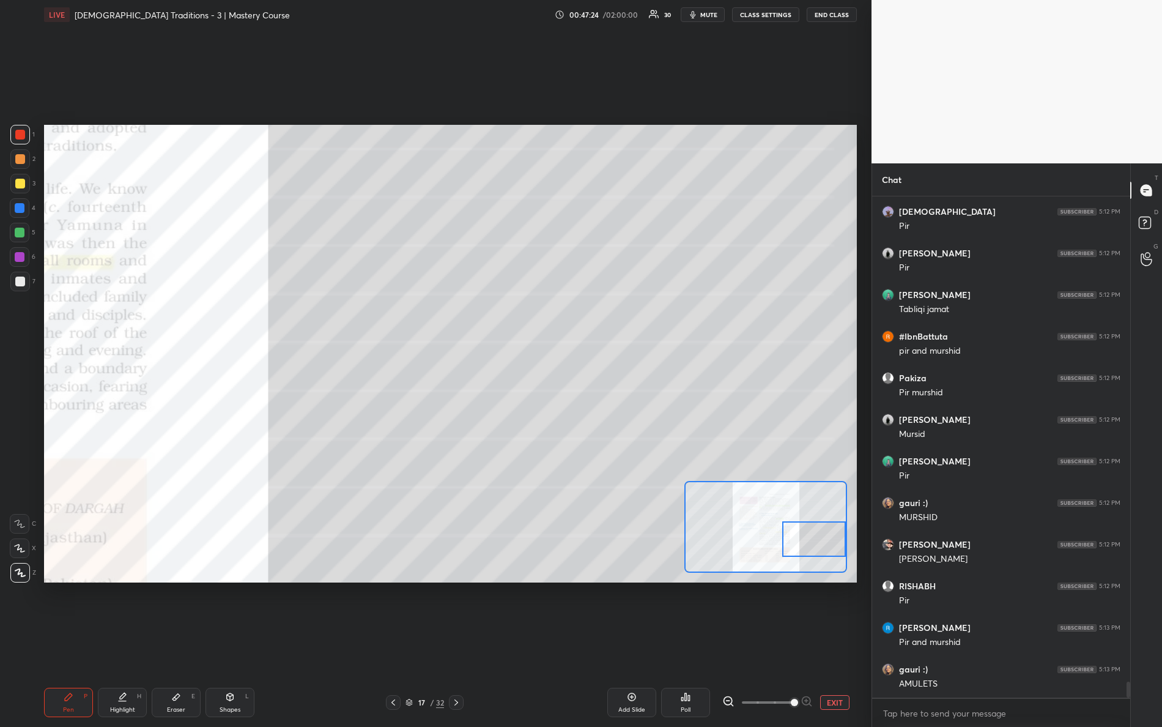
scroll to position [15169, 0]
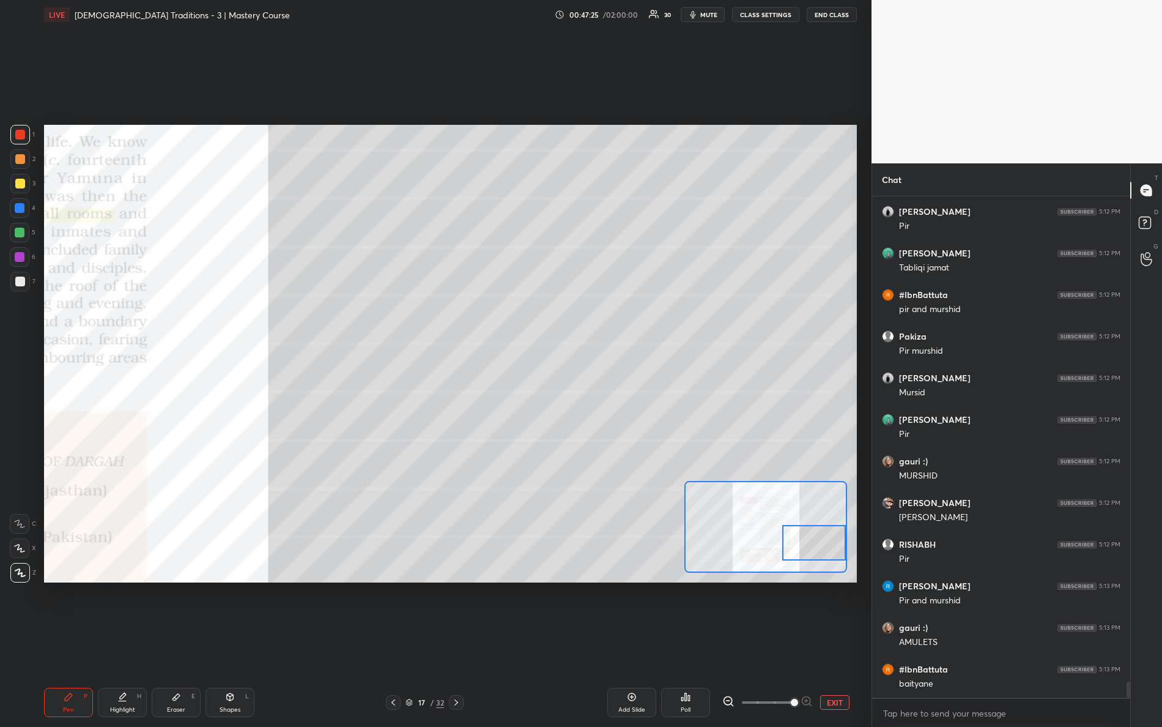
drag, startPoint x: 829, startPoint y: 534, endPoint x: 846, endPoint y: 531, distance: 17.5
click at [843, 536] on div at bounding box center [814, 542] width 64 height 35
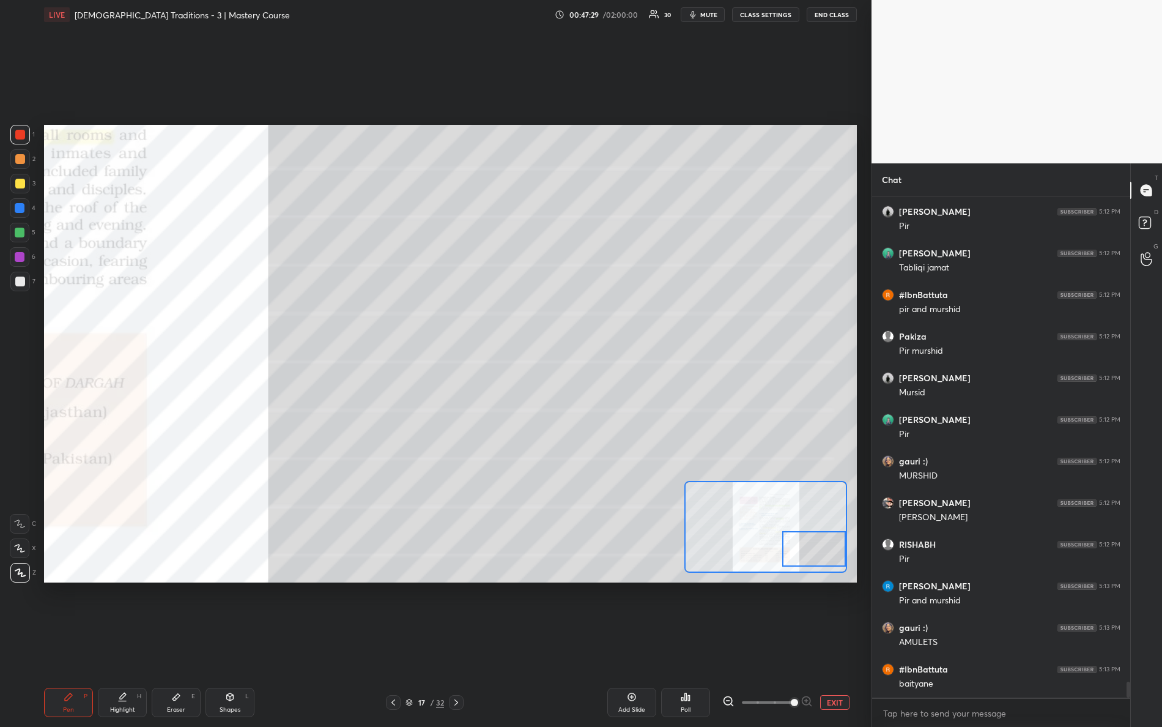
click at [842, 552] on div at bounding box center [814, 548] width 64 height 35
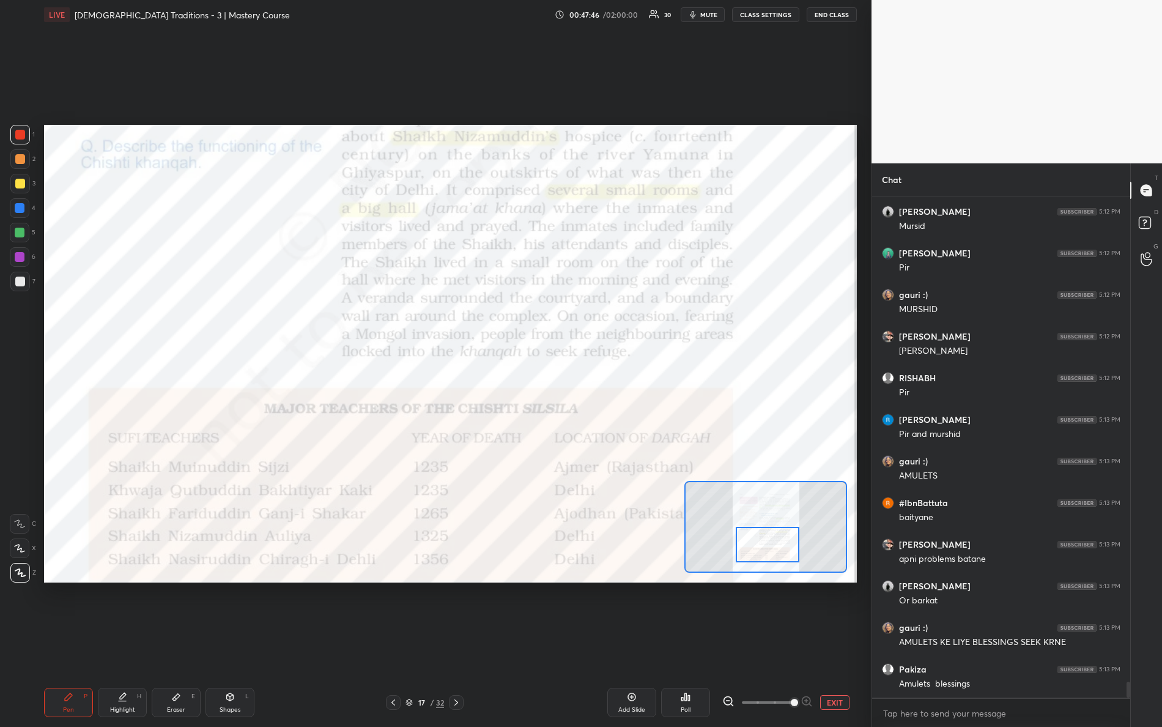
scroll to position [15377, 0]
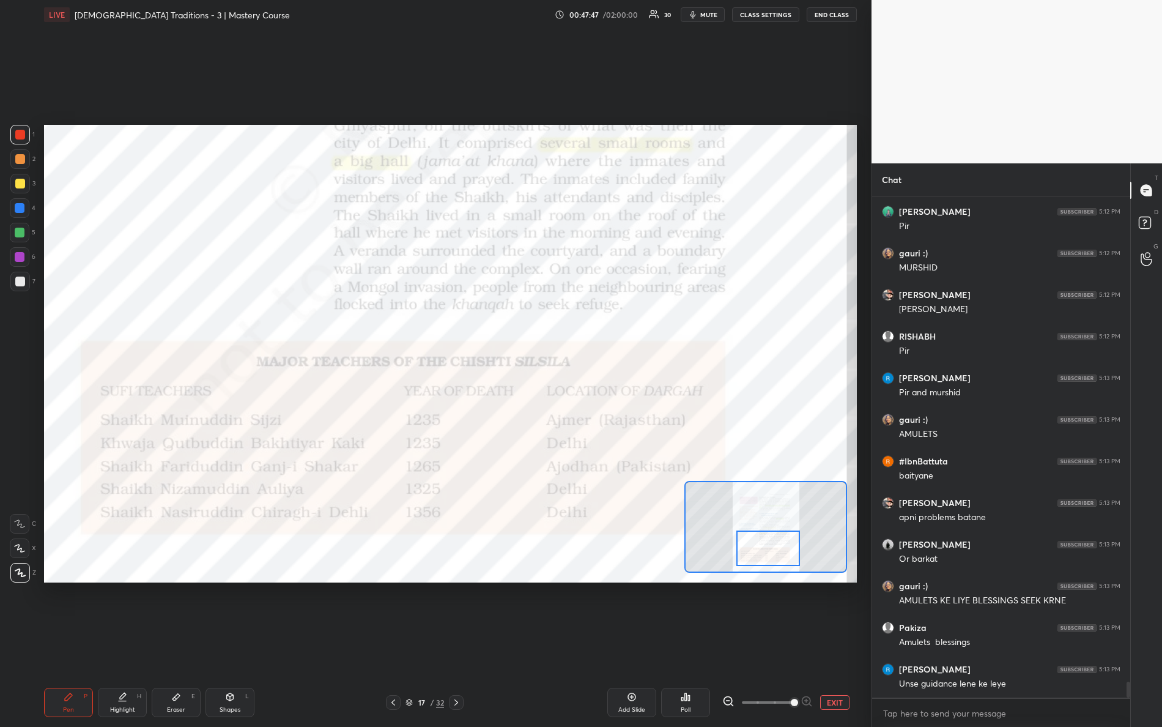
drag, startPoint x: 800, startPoint y: 544, endPoint x: 748, endPoint y: 537, distance: 53.0
click at [755, 544] on div at bounding box center [768, 547] width 64 height 35
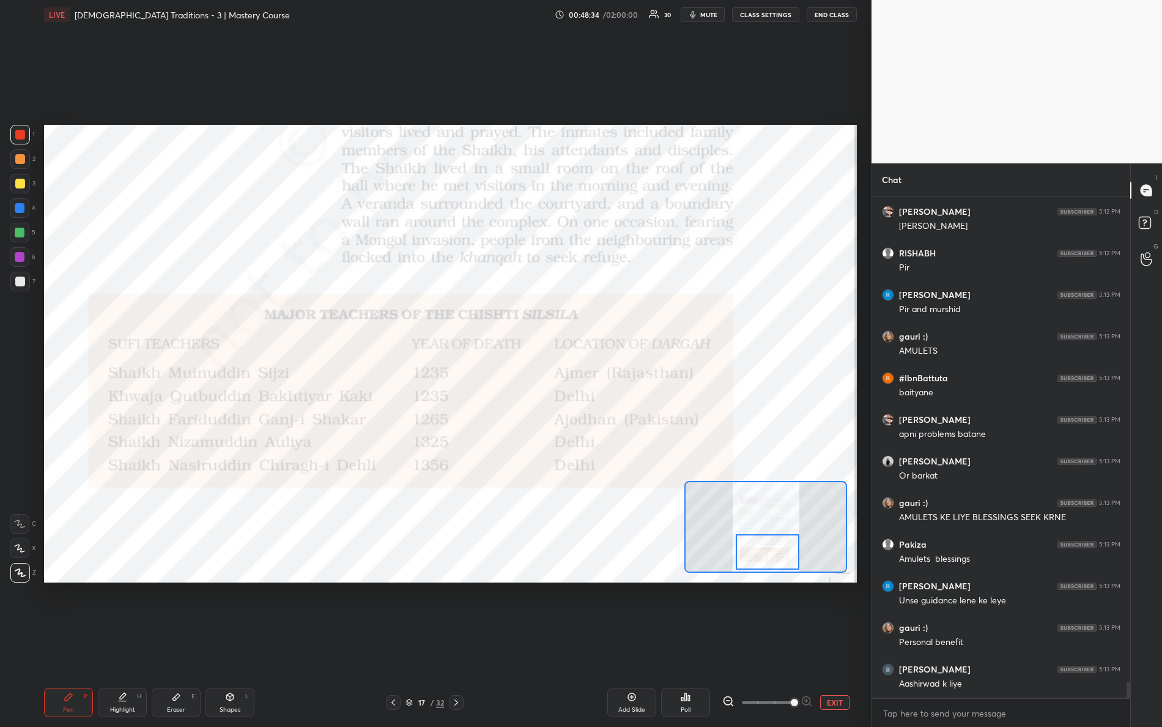
scroll to position [15501, 0]
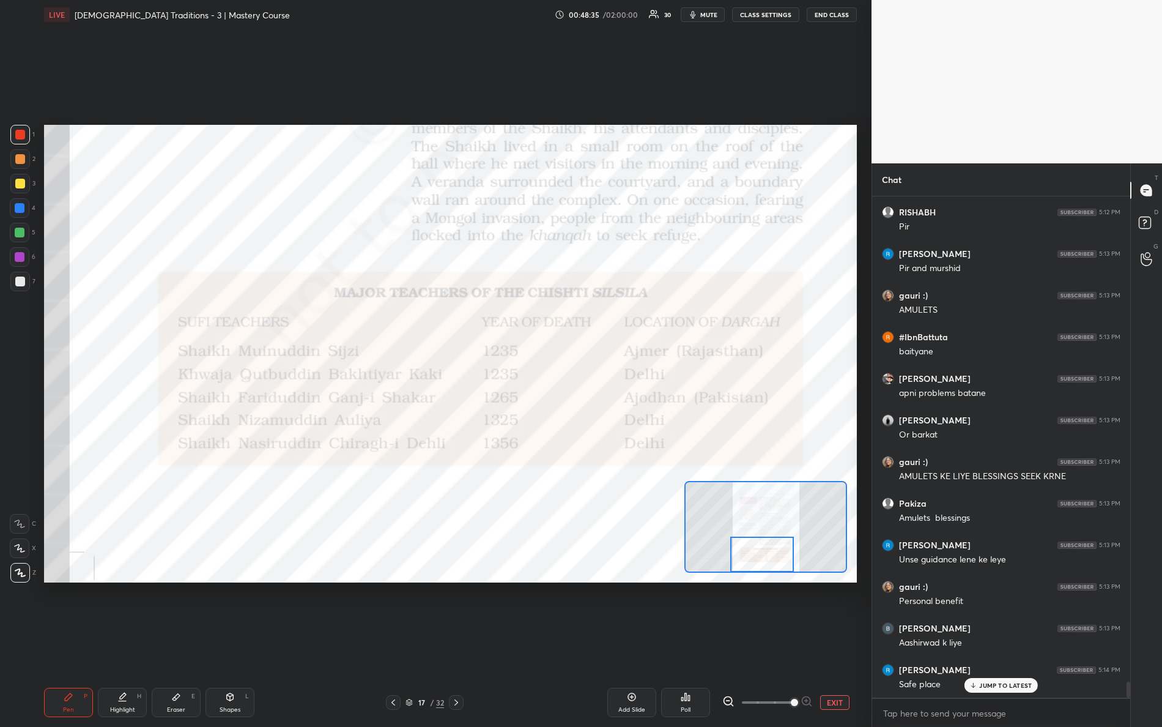
drag, startPoint x: 772, startPoint y: 547, endPoint x: 750, endPoint y: 553, distance: 23.3
click at [767, 566] on div at bounding box center [762, 553] width 64 height 35
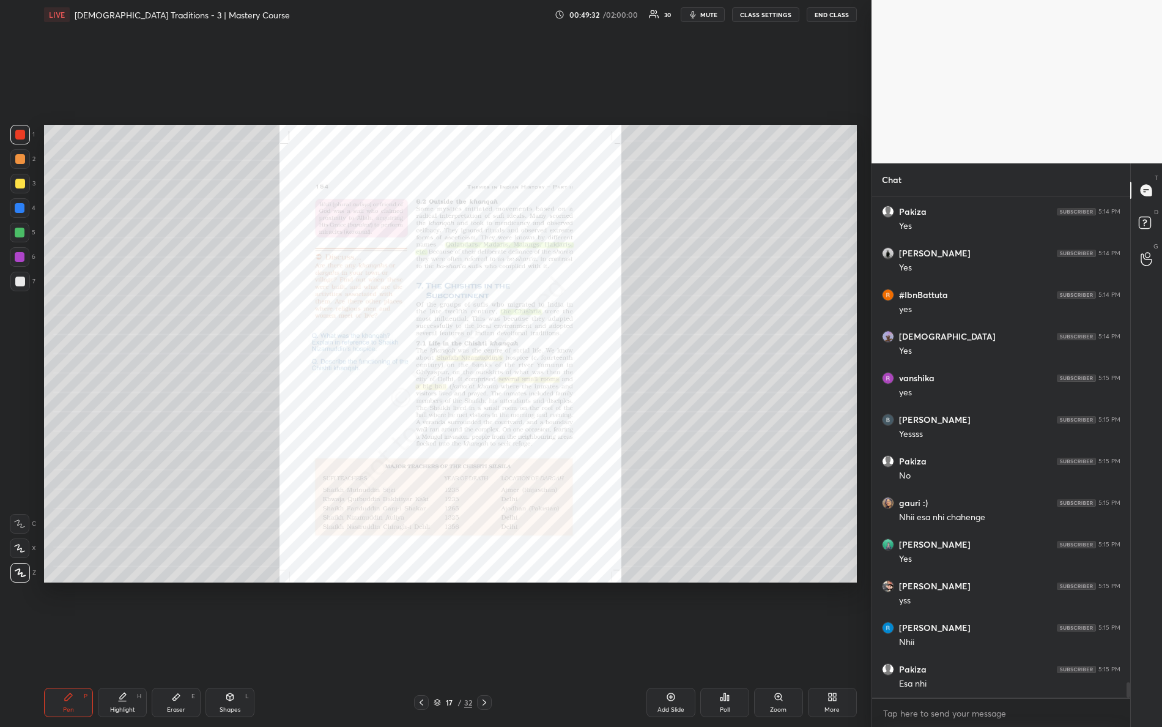
scroll to position [16042, 0]
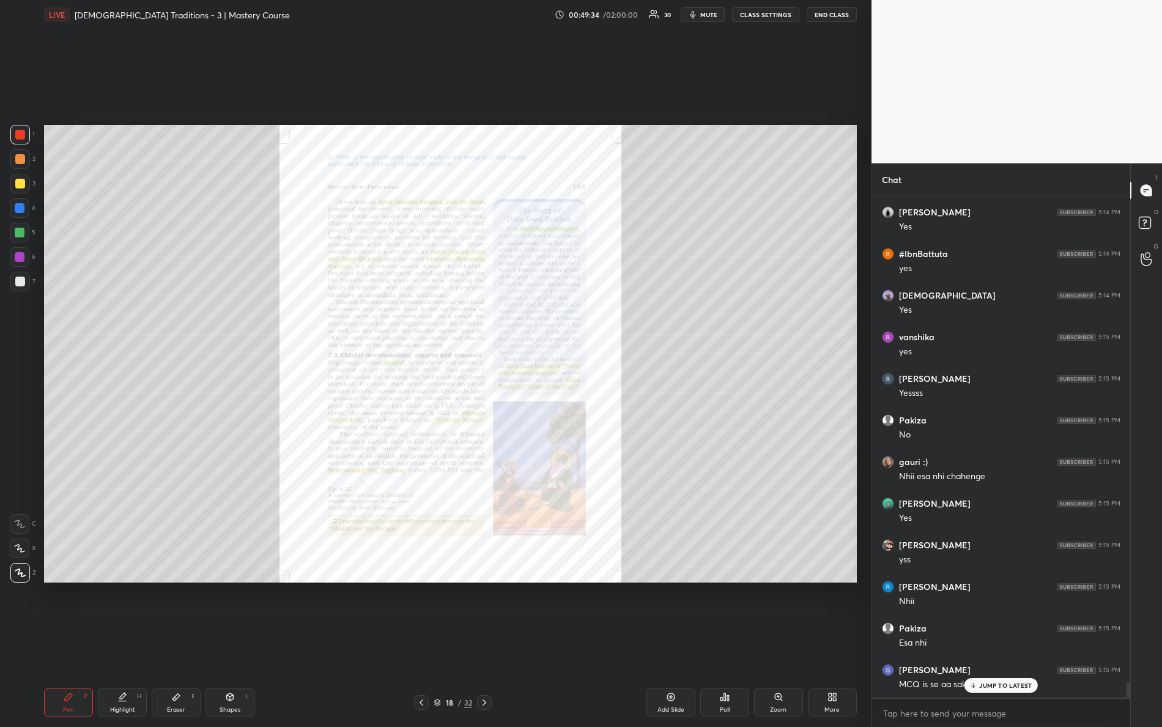
click at [778, 643] on div "Zoom" at bounding box center [778, 701] width 49 height 29
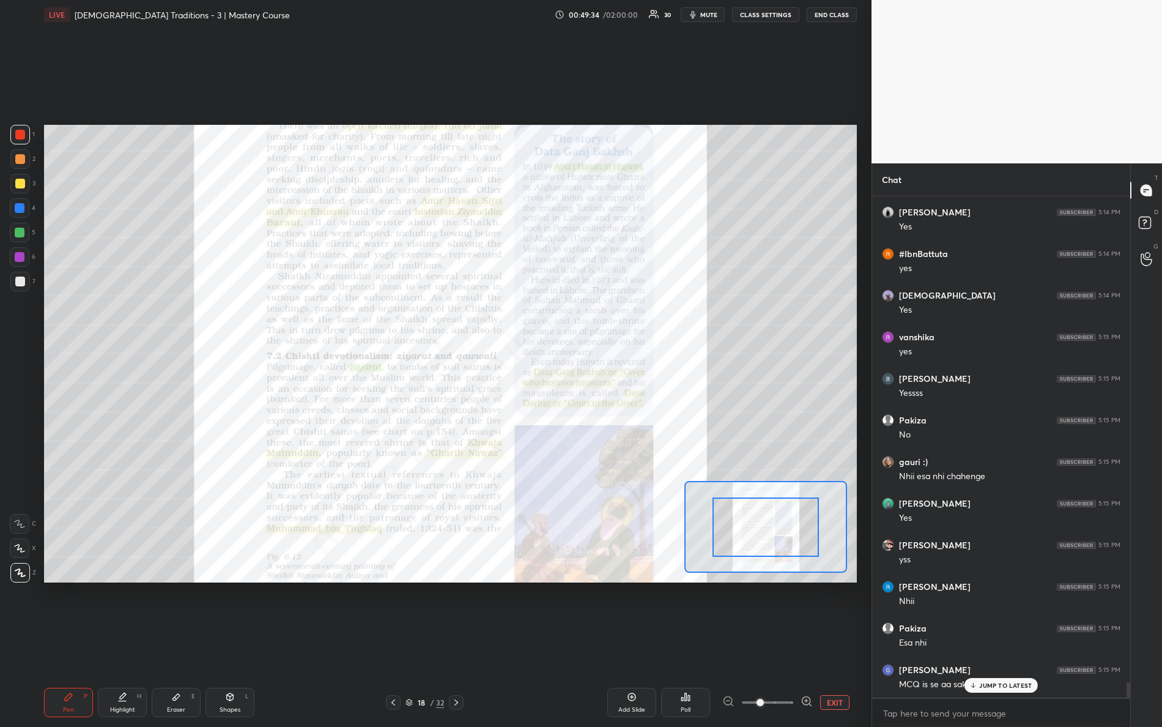
drag, startPoint x: 760, startPoint y: 697, endPoint x: 844, endPoint y: 712, distance: 85.7
click at [842, 643] on div "Add Slide Poll EXIT" at bounding box center [676, 701] width 361 height 29
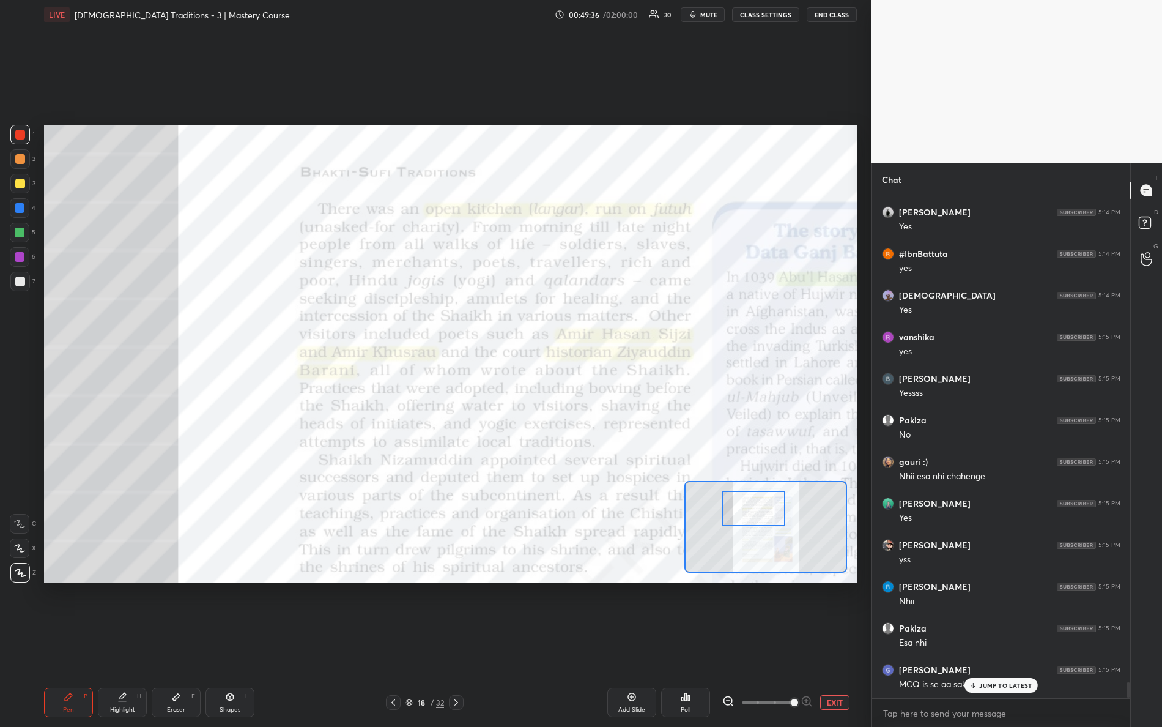
drag, startPoint x: 756, startPoint y: 531, endPoint x: 744, endPoint y: 514, distance: 20.5
click at [744, 514] on div at bounding box center [754, 507] width 64 height 35
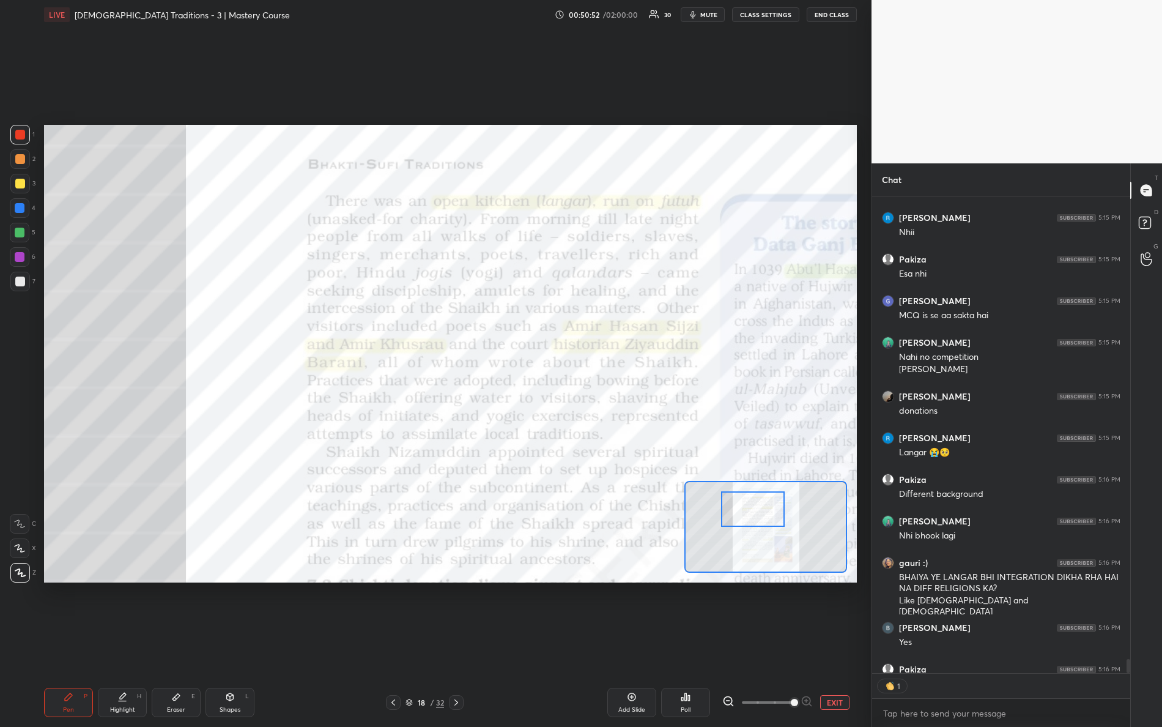
scroll to position [4, 4]
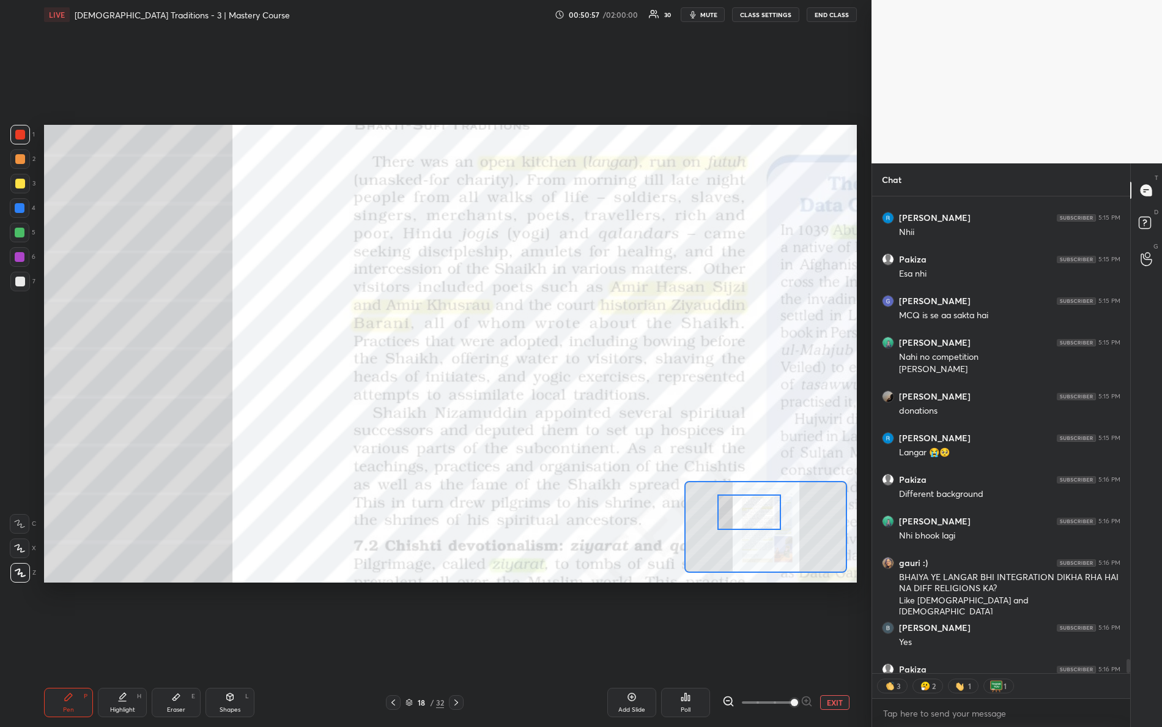
drag, startPoint x: 749, startPoint y: 513, endPoint x: 738, endPoint y: 514, distance: 10.4
click at [745, 515] on div at bounding box center [749, 511] width 64 height 35
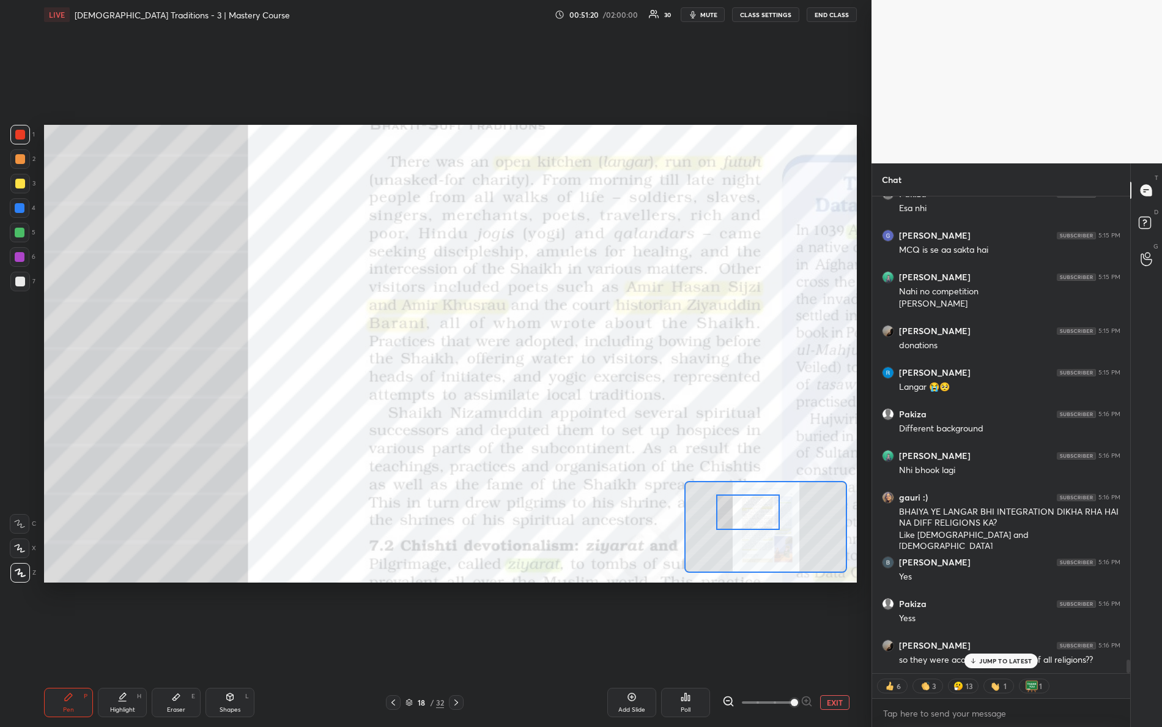
scroll to position [16518, 0]
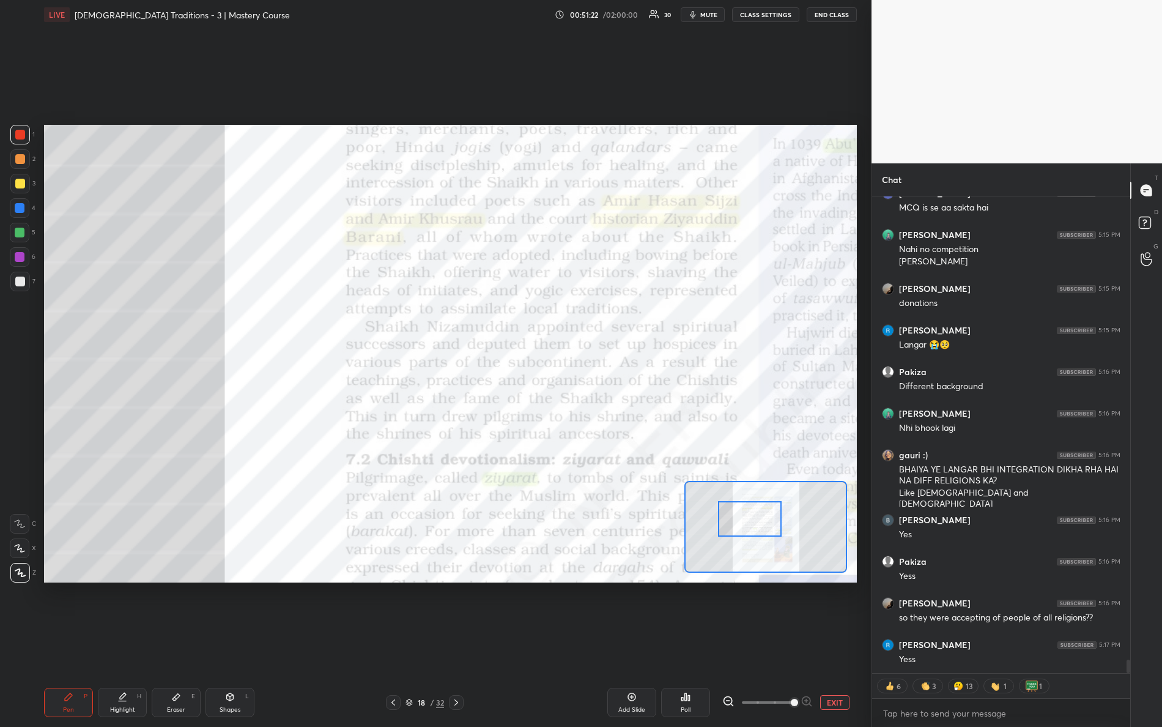
drag, startPoint x: 757, startPoint y: 514, endPoint x: 760, endPoint y: 520, distance: 7.2
click at [760, 520] on div at bounding box center [750, 518] width 64 height 35
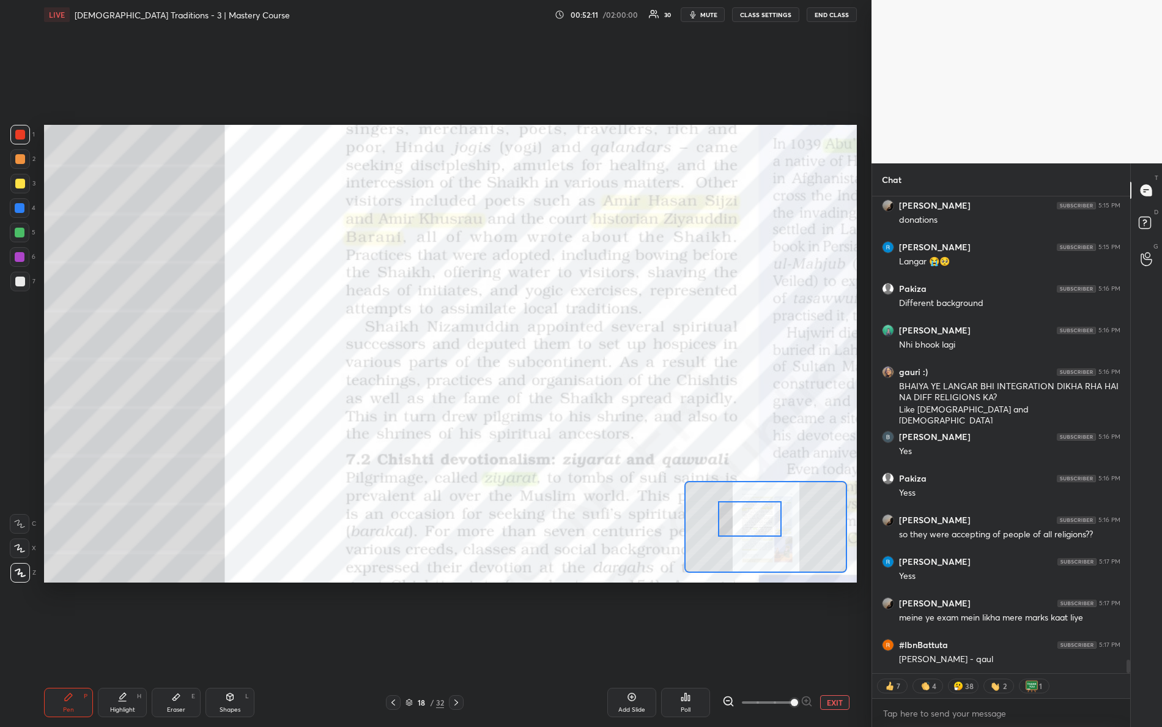
scroll to position [16577, 0]
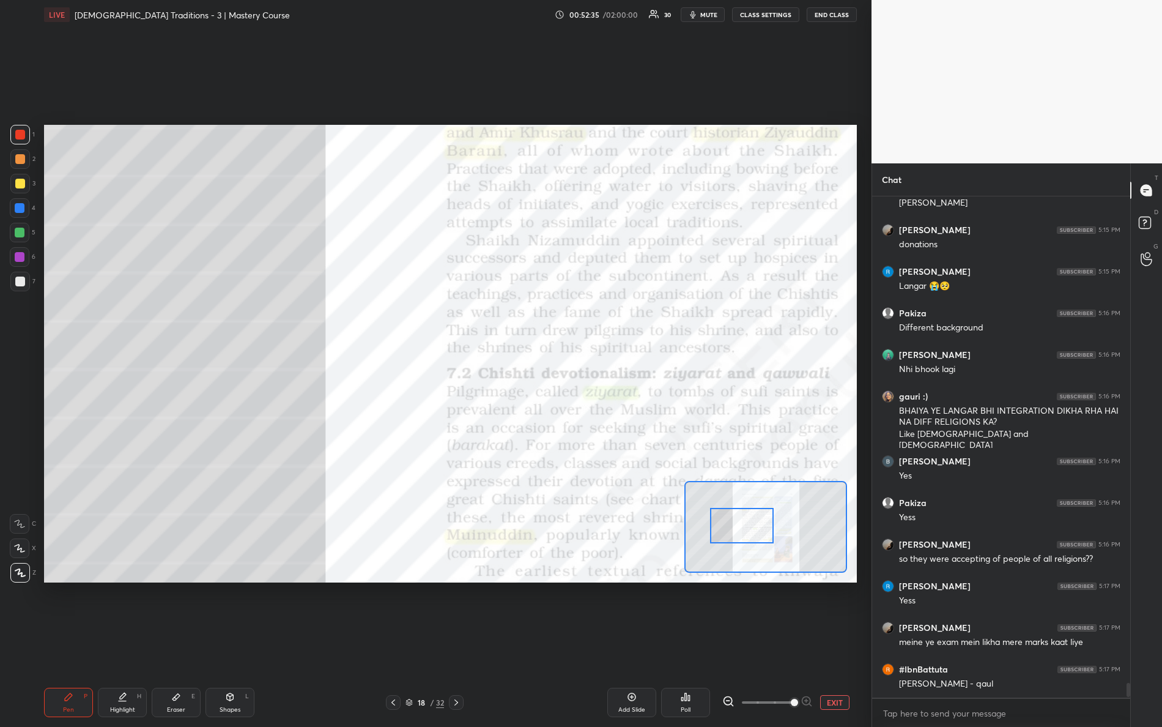
click at [743, 519] on div at bounding box center [742, 525] width 64 height 35
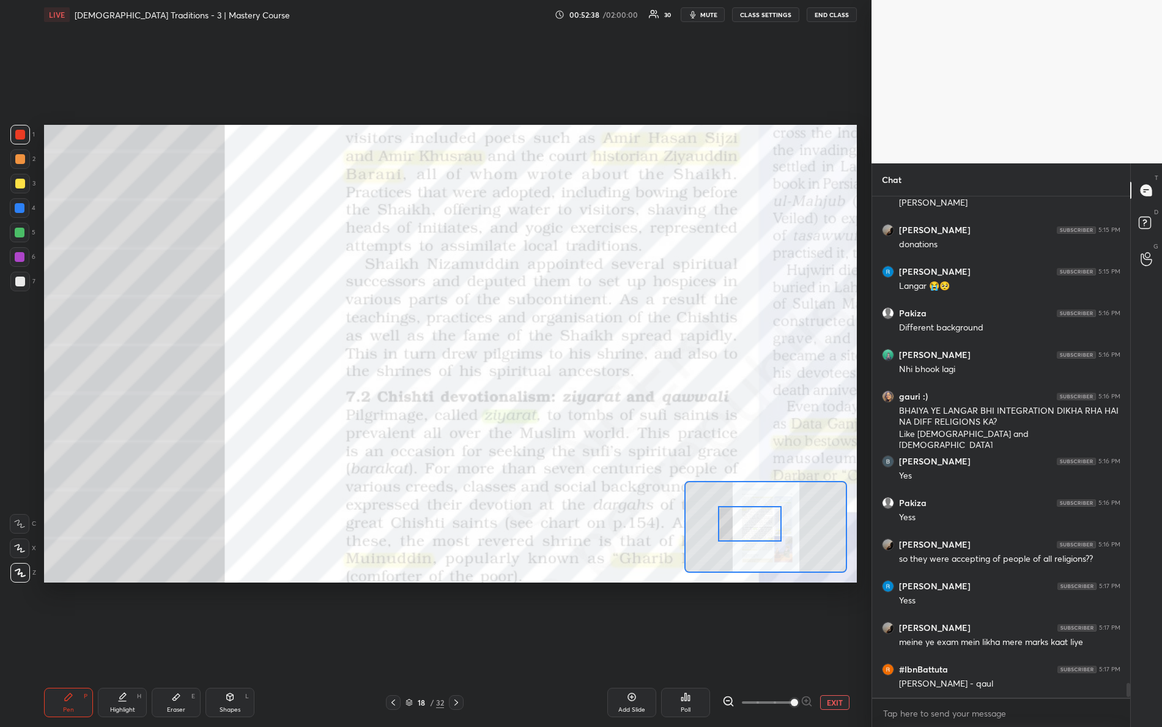
drag, startPoint x: 750, startPoint y: 530, endPoint x: 750, endPoint y: 523, distance: 6.1
click at [757, 529] on div at bounding box center [750, 523] width 64 height 35
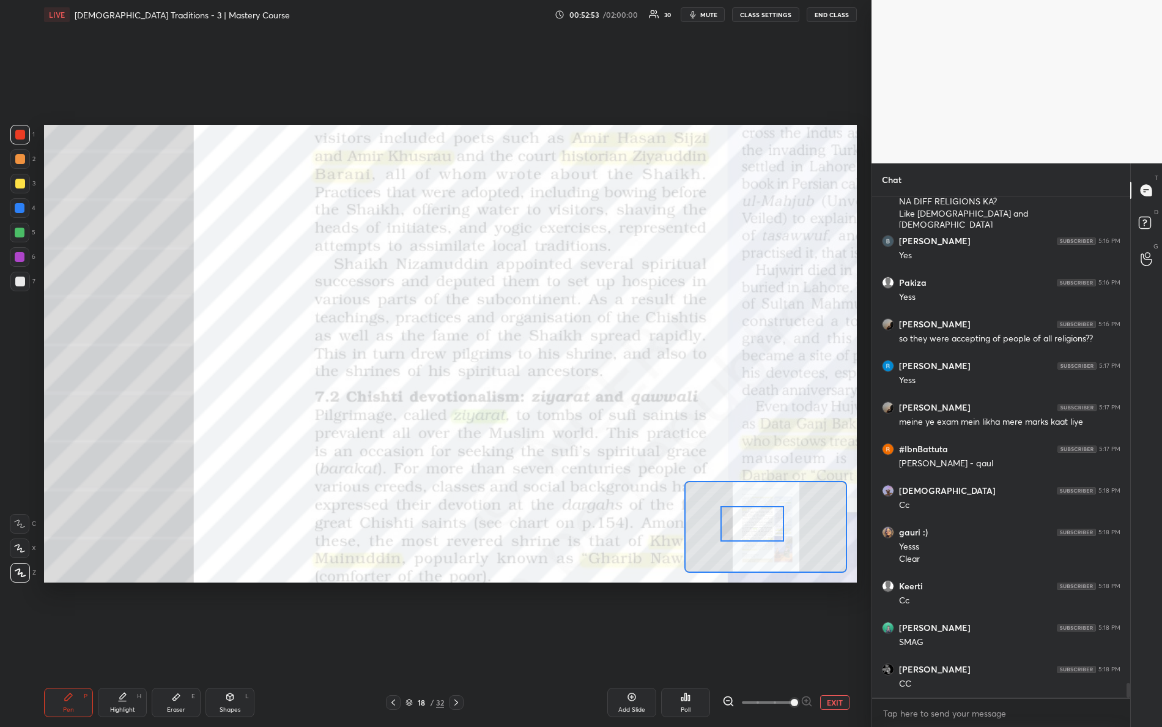
scroll to position [16839, 0]
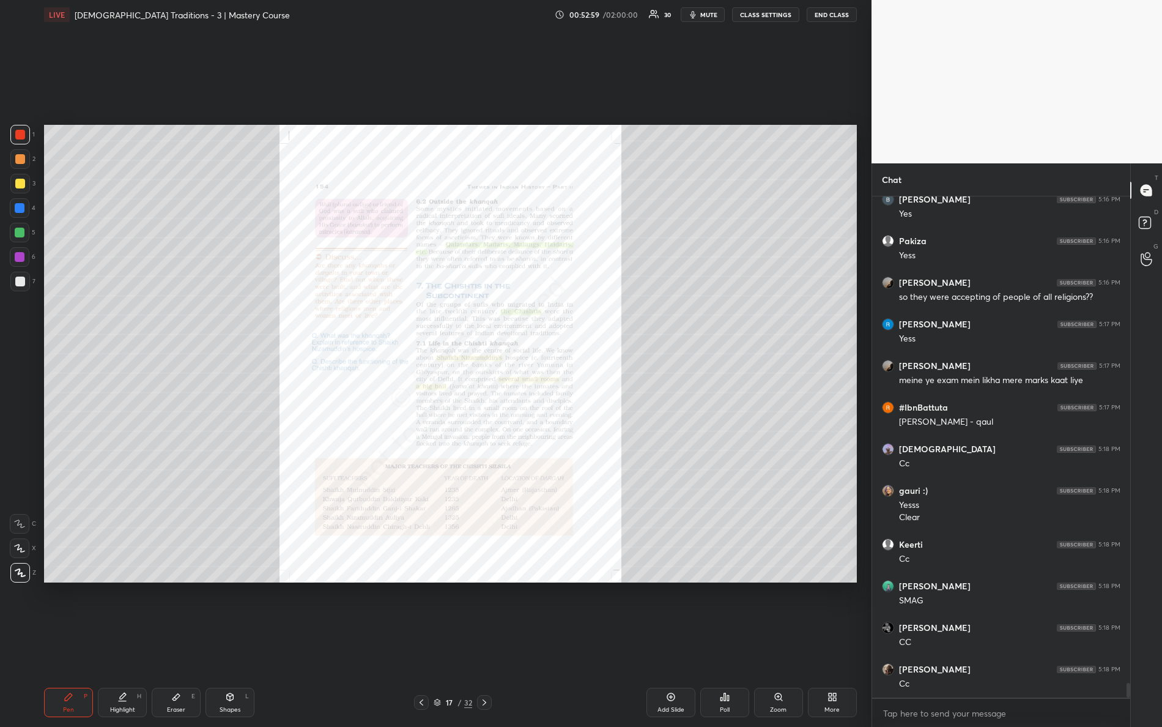
click at [772, 643] on div "Zoom" at bounding box center [778, 701] width 49 height 29
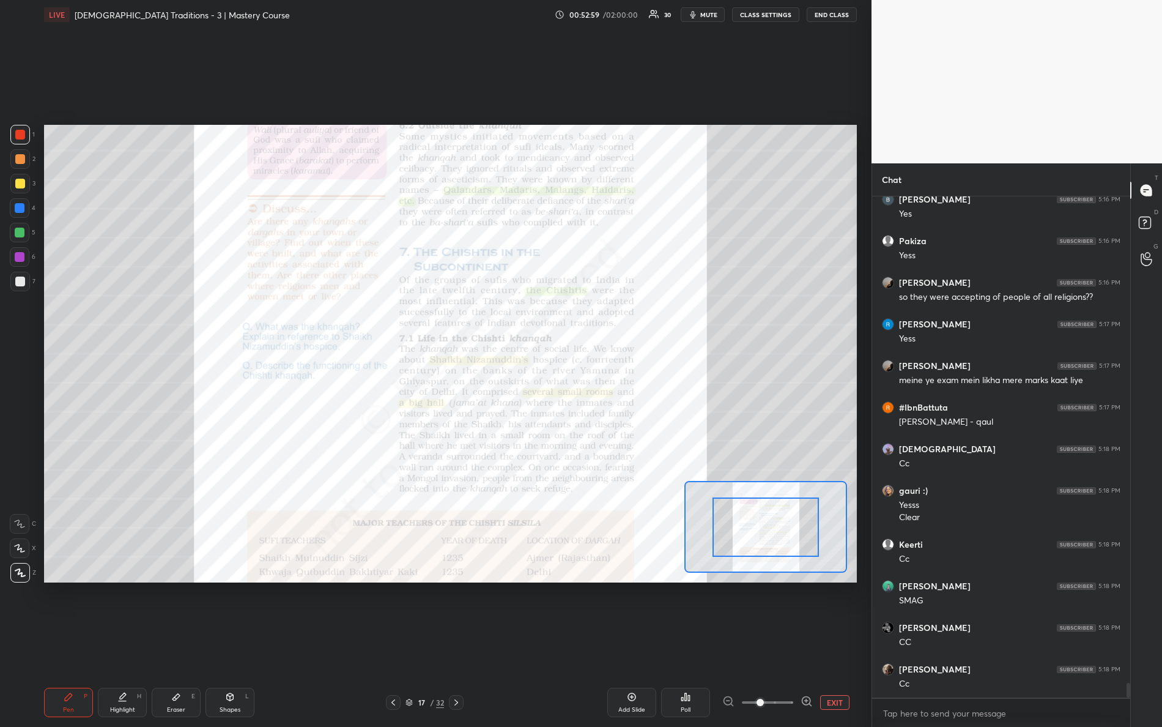
drag, startPoint x: 793, startPoint y: 709, endPoint x: 848, endPoint y: 688, distance: 59.1
click at [851, 643] on div "Add Slide Poll EXIT" at bounding box center [676, 701] width 361 height 29
drag, startPoint x: 760, startPoint y: 706, endPoint x: 830, endPoint y: 686, distance: 72.6
click at [835, 643] on div "EXIT" at bounding box center [789, 702] width 135 height 15
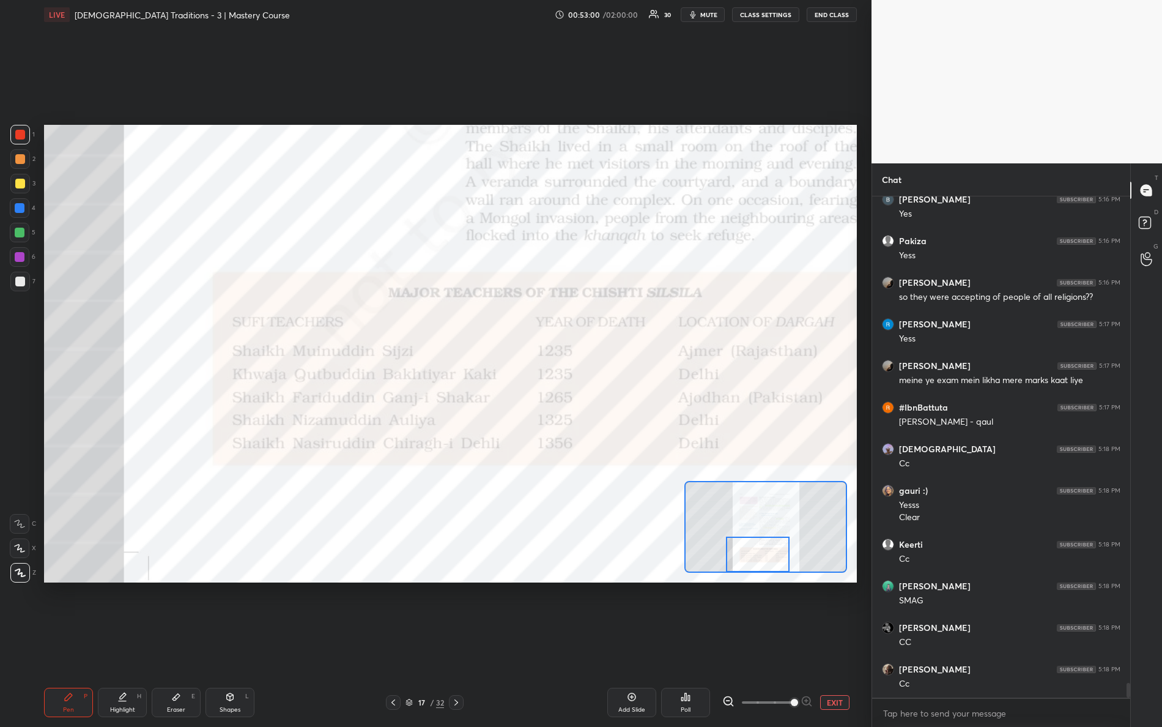
click at [752, 578] on div "Setting up your live class Poll for secs No correct answer Start poll" at bounding box center [450, 353] width 813 height 457
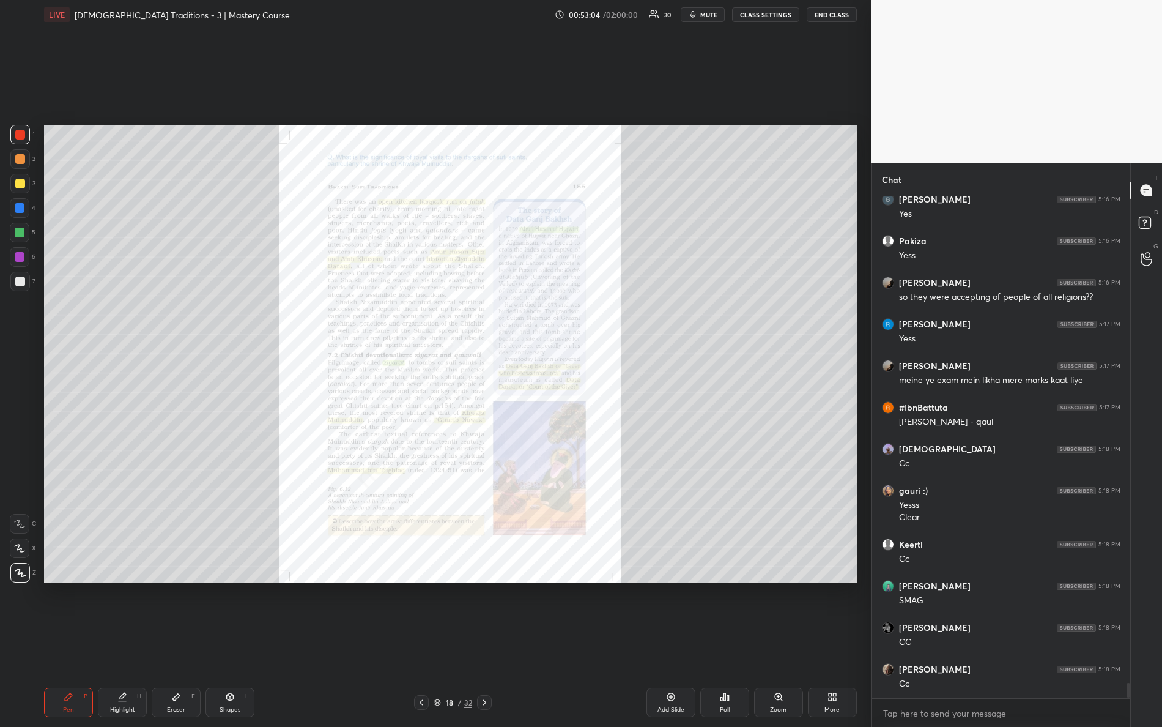
click at [774, 643] on icon at bounding box center [779, 697] width 10 height 10
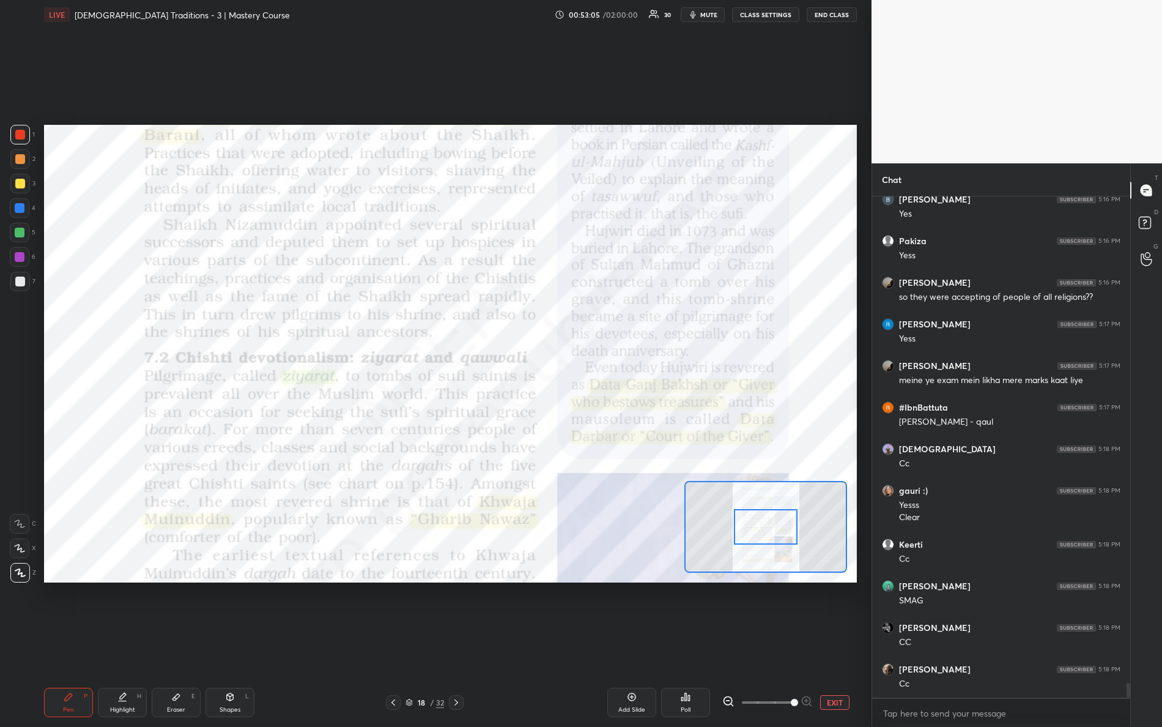
drag, startPoint x: 769, startPoint y: 695, endPoint x: 834, endPoint y: 677, distance: 66.8
click at [832, 643] on div "Pen P Highlight H Eraser E Shapes L 18 / 32 Add Slide Poll EXIT" at bounding box center [450, 702] width 813 height 49
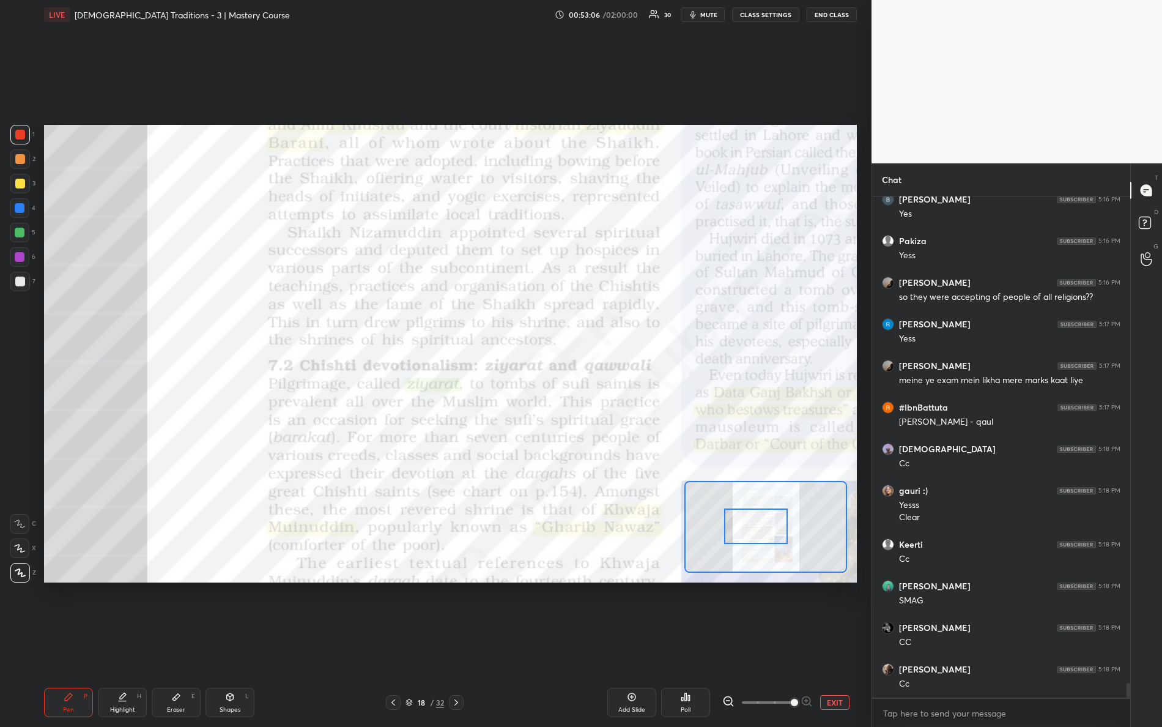
drag, startPoint x: 766, startPoint y: 528, endPoint x: 750, endPoint y: 525, distance: 16.2
click at [752, 525] on div at bounding box center [756, 525] width 64 height 35
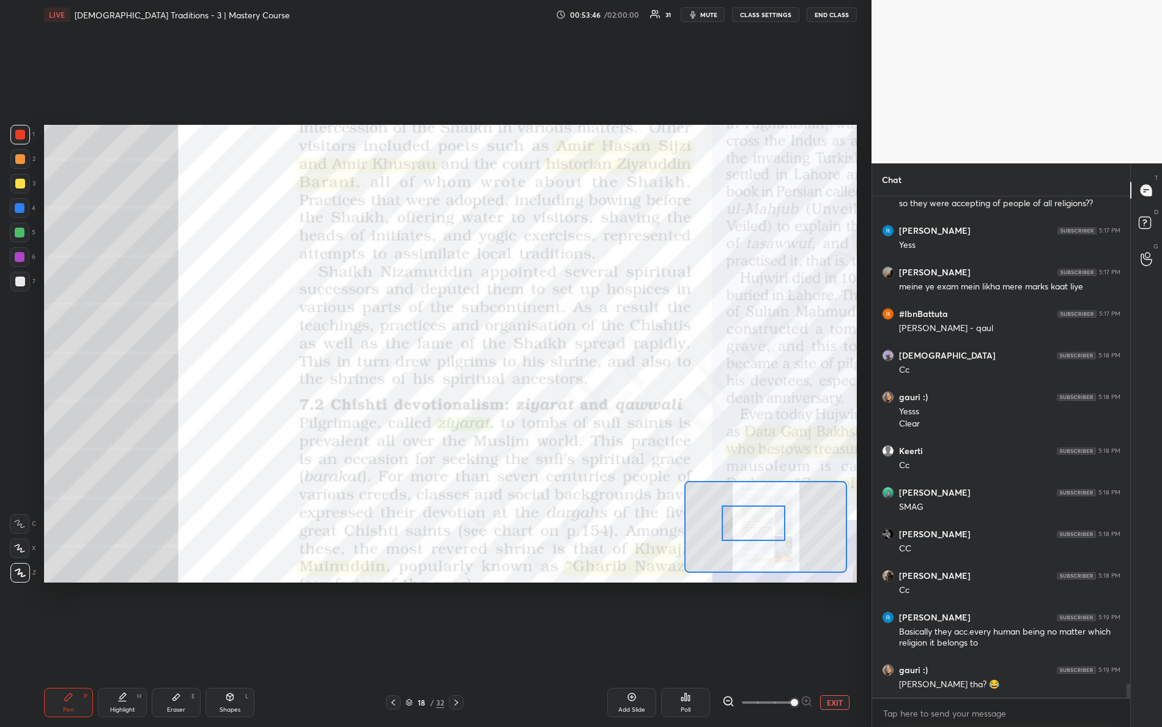
scroll to position [16974, 0]
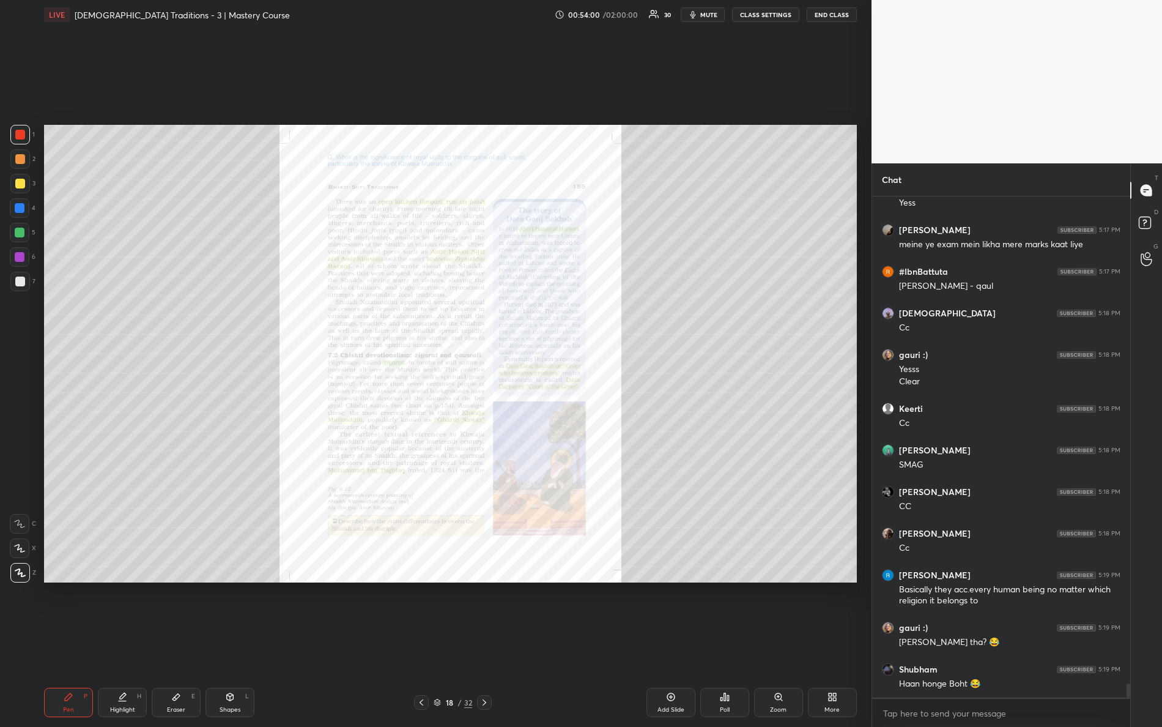
click at [778, 643] on div "Zoom" at bounding box center [778, 709] width 17 height 6
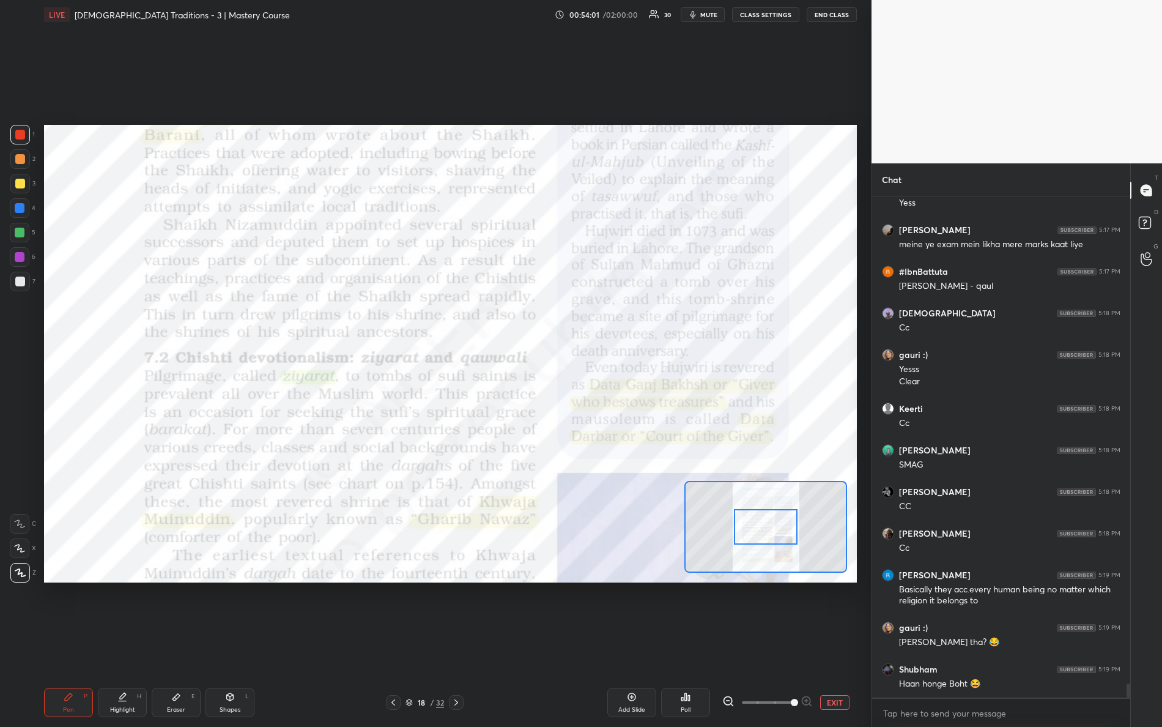
drag, startPoint x: 760, startPoint y: 712, endPoint x: 829, endPoint y: 718, distance: 69.3
click at [826, 643] on div "Pen P Highlight H Eraser E Shapes L 18 / 32 Add Slide Poll EXIT" at bounding box center [450, 702] width 813 height 49
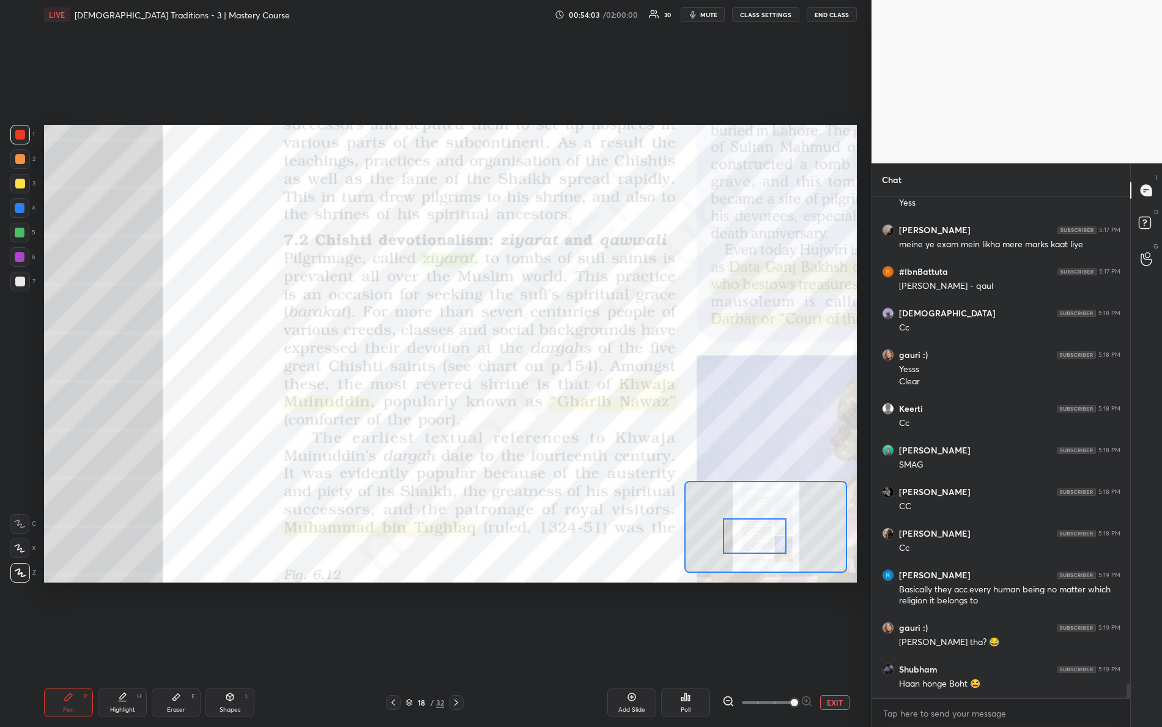
drag, startPoint x: 768, startPoint y: 523, endPoint x: 756, endPoint y: 531, distance: 13.7
click at [758, 533] on div at bounding box center [755, 535] width 64 height 35
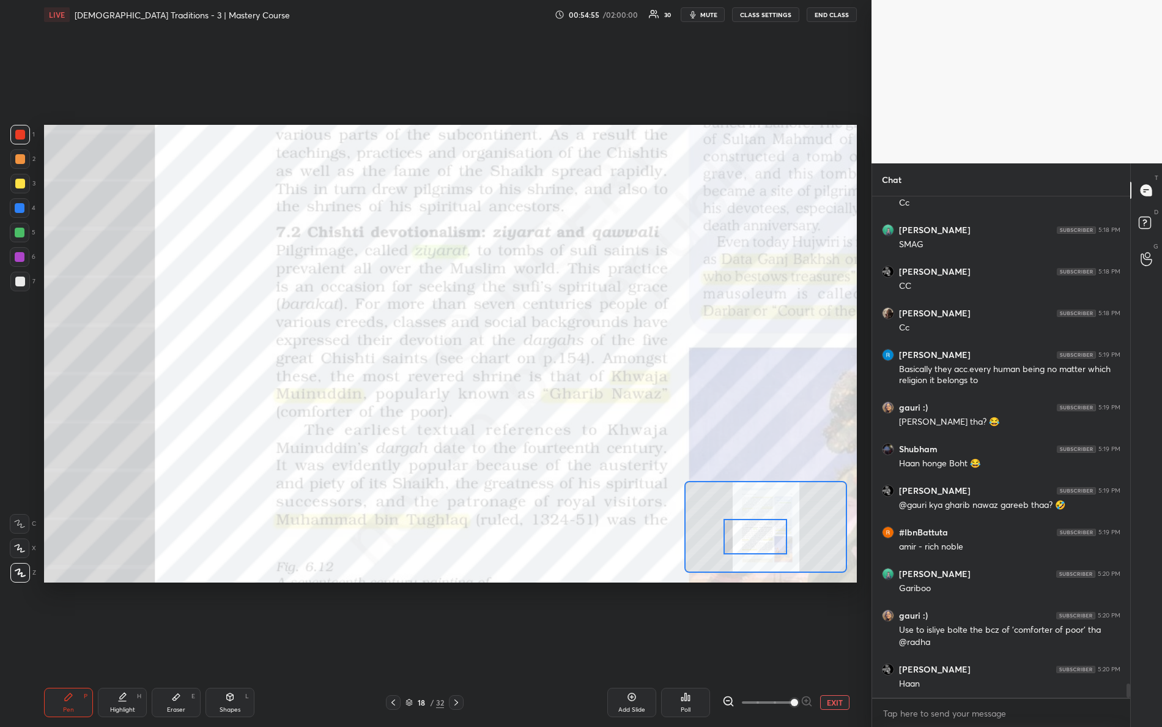
scroll to position [17236, 0]
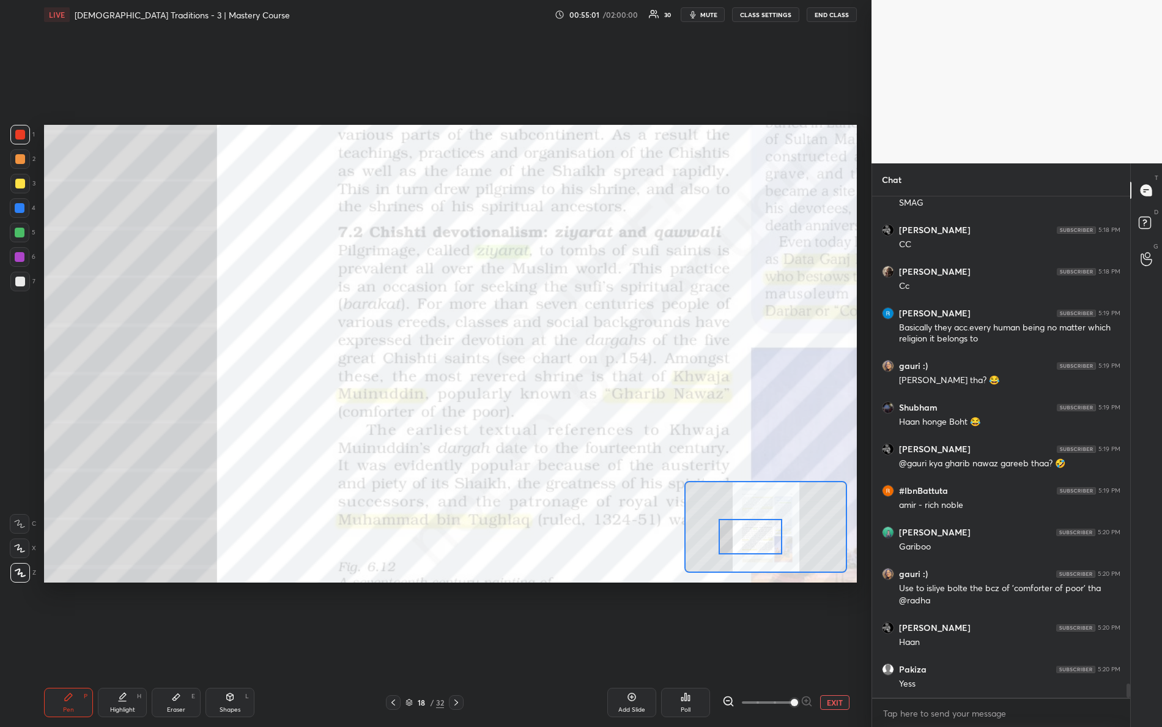
drag, startPoint x: 757, startPoint y: 534, endPoint x: 751, endPoint y: 534, distance: 6.1
click at [753, 534] on div at bounding box center [751, 536] width 64 height 35
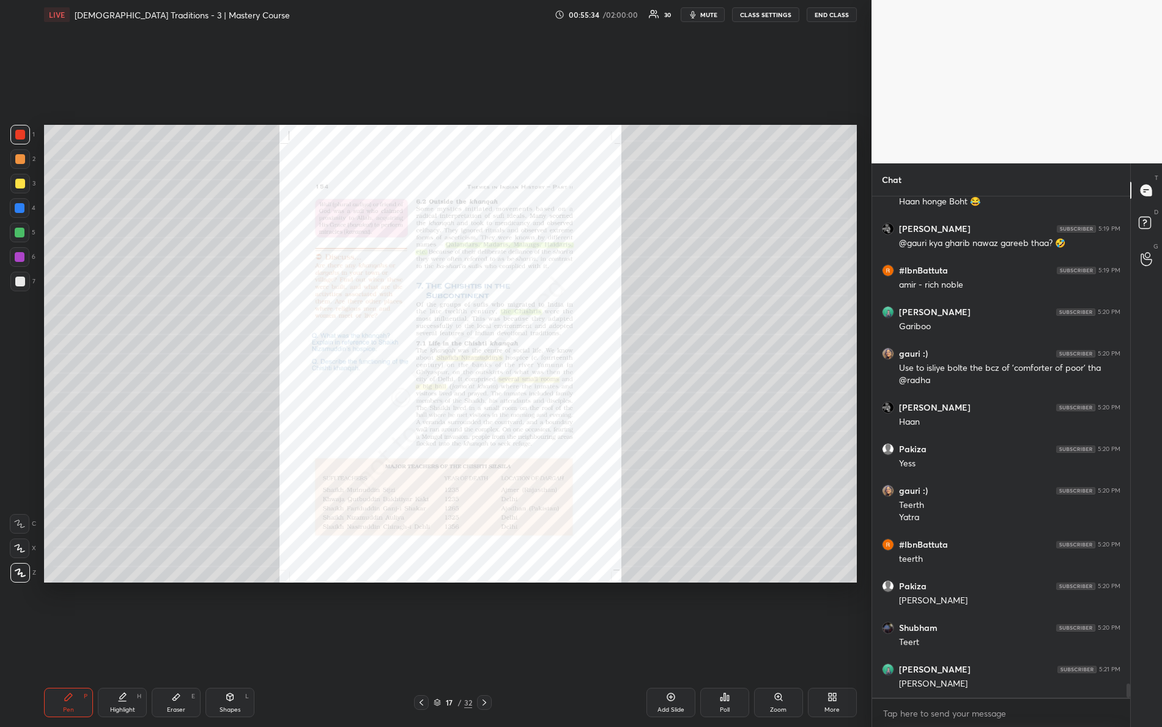
scroll to position [17497, 0]
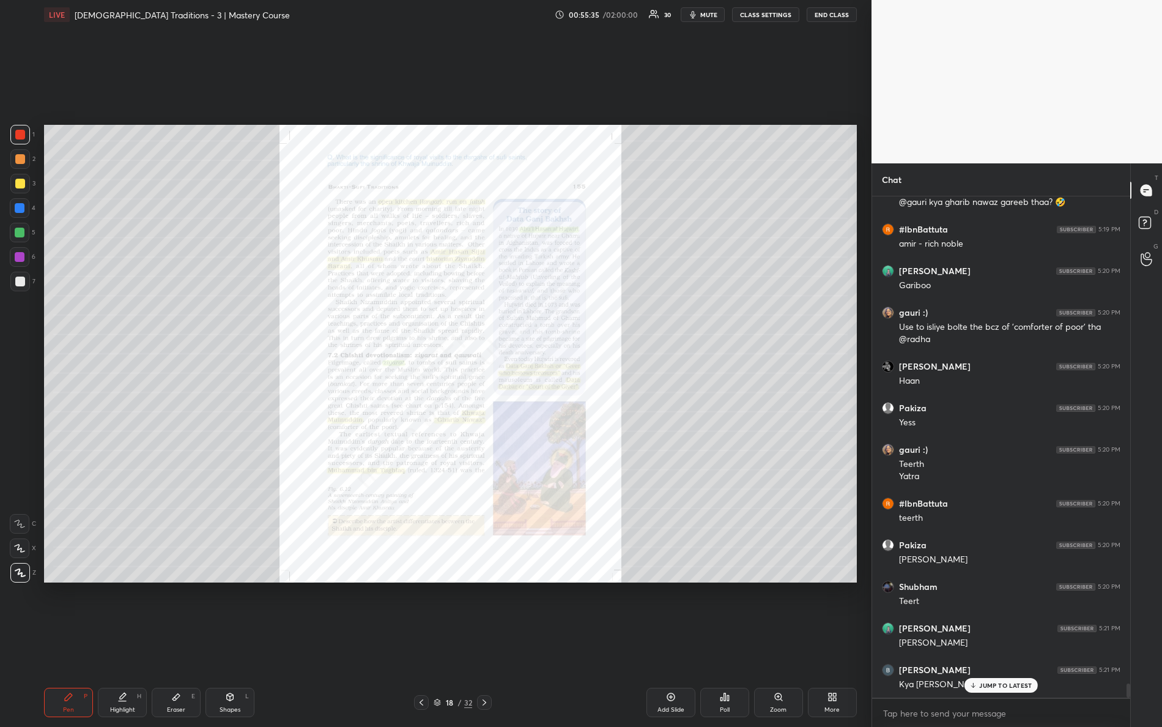
click at [782, 643] on div "Zoom" at bounding box center [778, 701] width 49 height 29
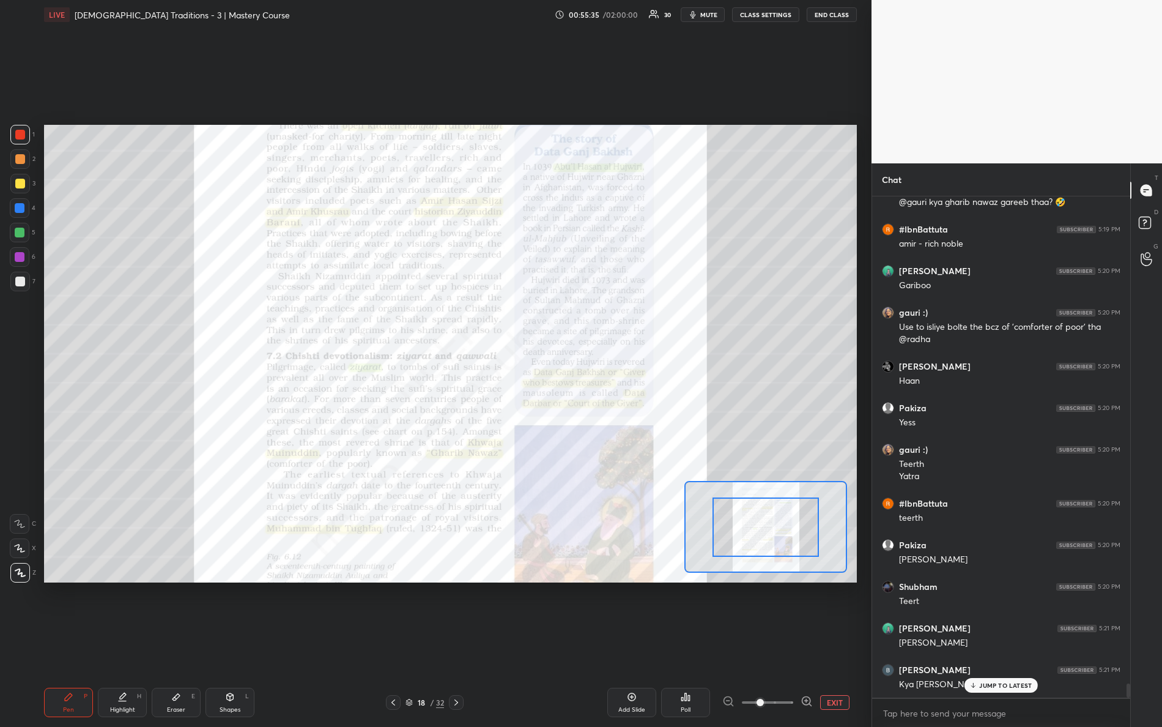
drag, startPoint x: 758, startPoint y: 700, endPoint x: 829, endPoint y: 698, distance: 71.0
click at [828, 643] on div "EXIT" at bounding box center [789, 702] width 135 height 15
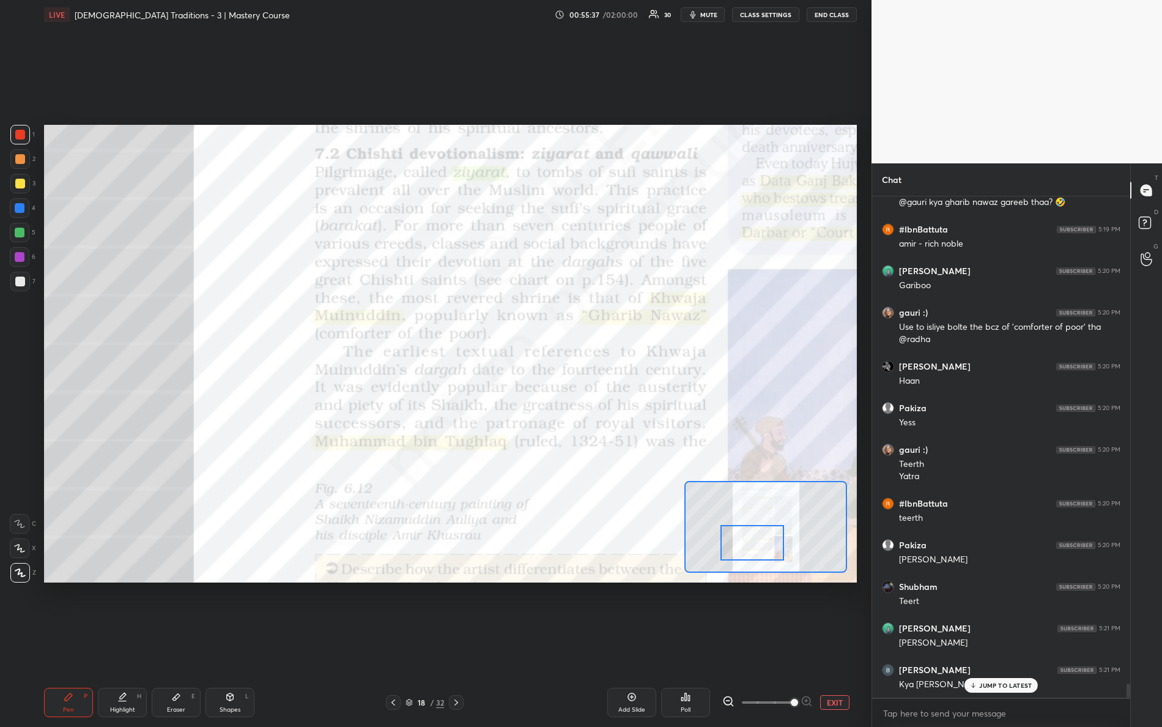
drag, startPoint x: 771, startPoint y: 534, endPoint x: 753, endPoint y: 541, distance: 19.0
click at [758, 550] on div at bounding box center [752, 542] width 64 height 35
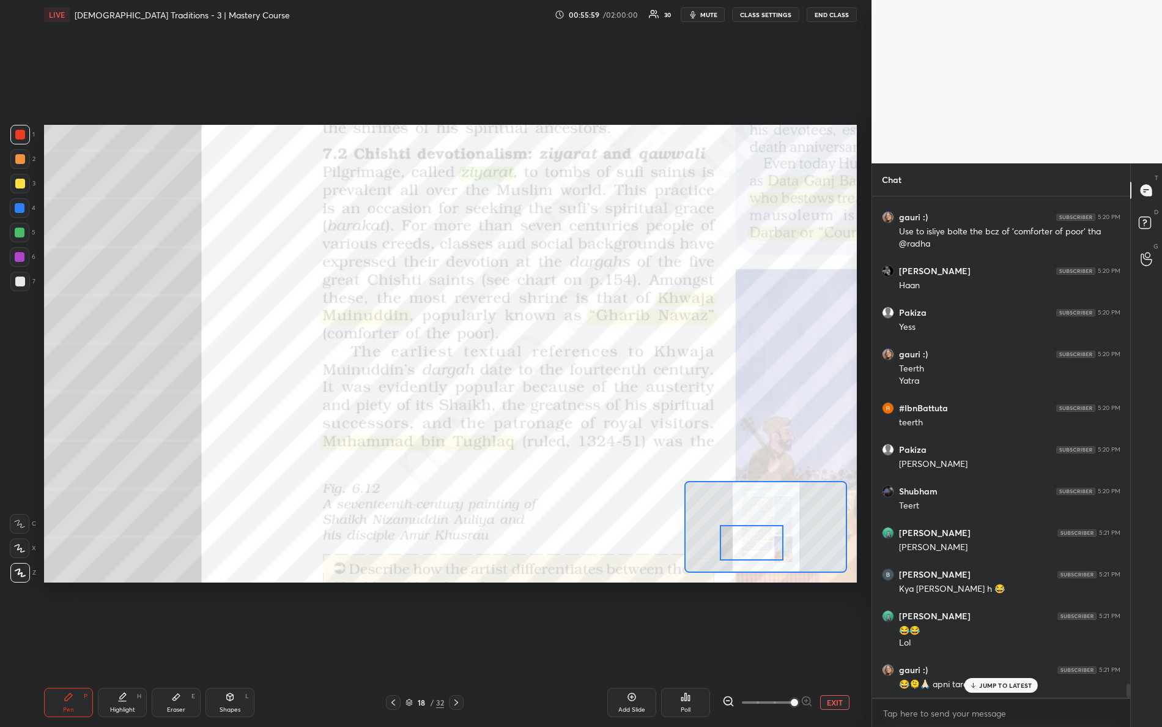
scroll to position [17635, 0]
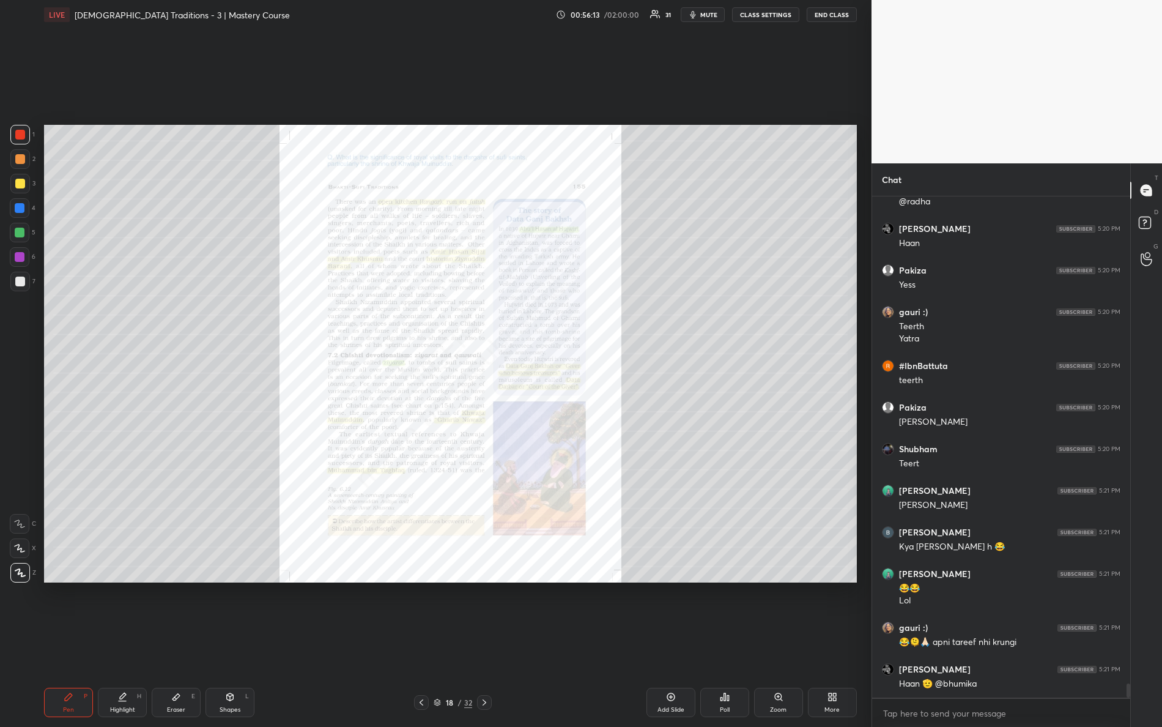
click at [782, 643] on div "Zoom" at bounding box center [778, 701] width 49 height 29
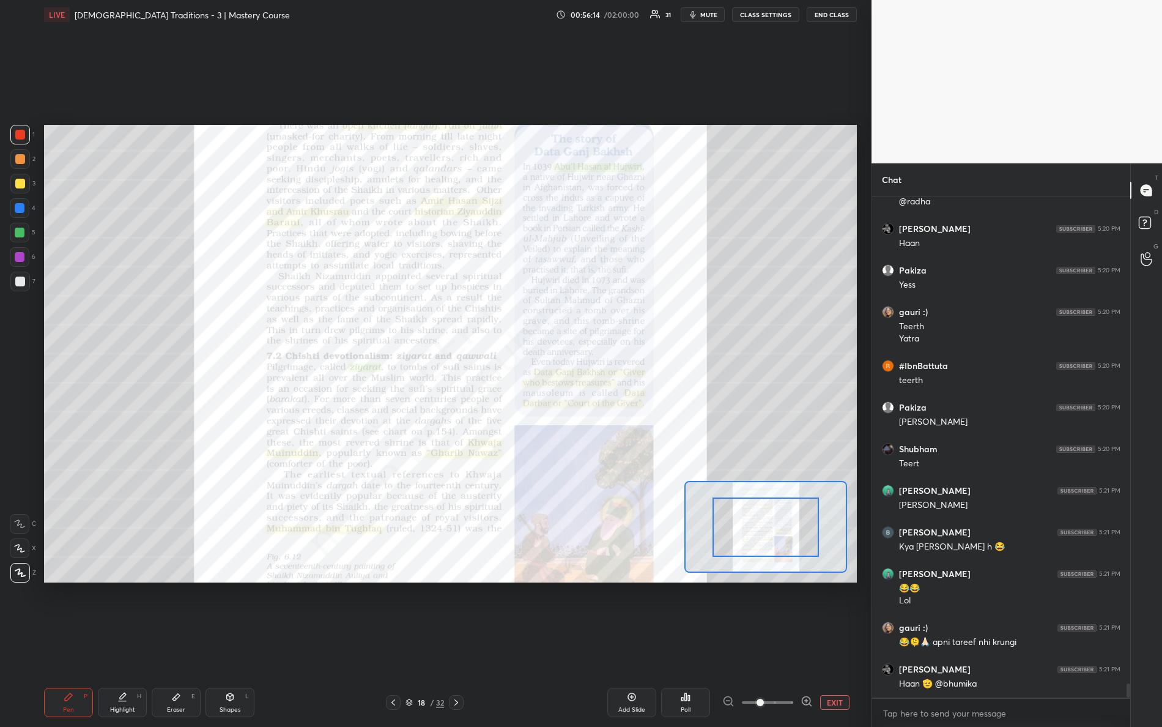
drag, startPoint x: 758, startPoint y: 702, endPoint x: 835, endPoint y: 687, distance: 77.8
click at [835, 643] on div "Add Slide Poll EXIT" at bounding box center [676, 701] width 361 height 29
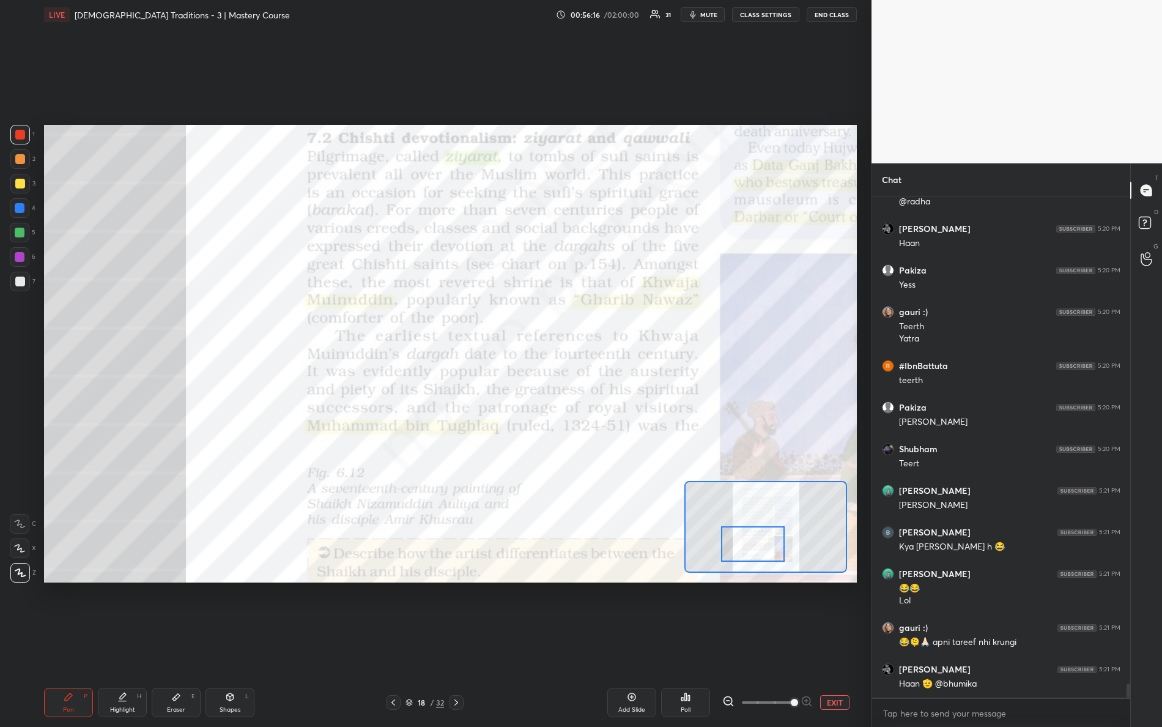
drag, startPoint x: 771, startPoint y: 536, endPoint x: 755, endPoint y: 552, distance: 21.6
click at [757, 553] on div at bounding box center [753, 543] width 64 height 35
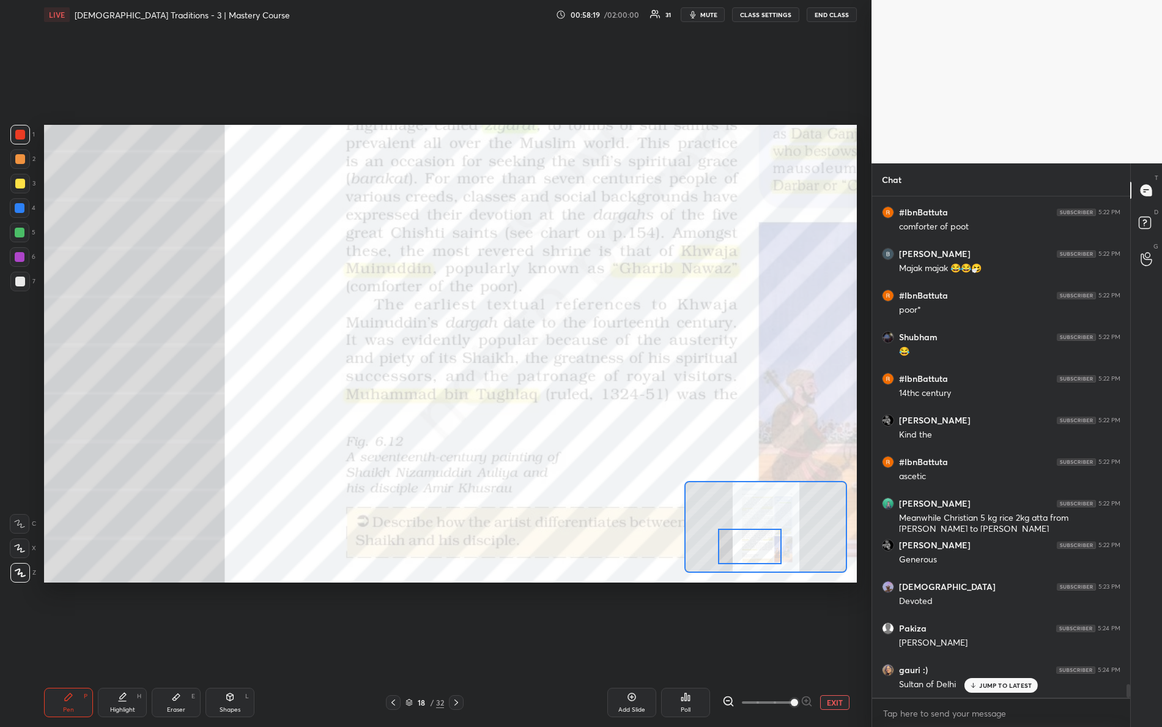
scroll to position [18175, 0]
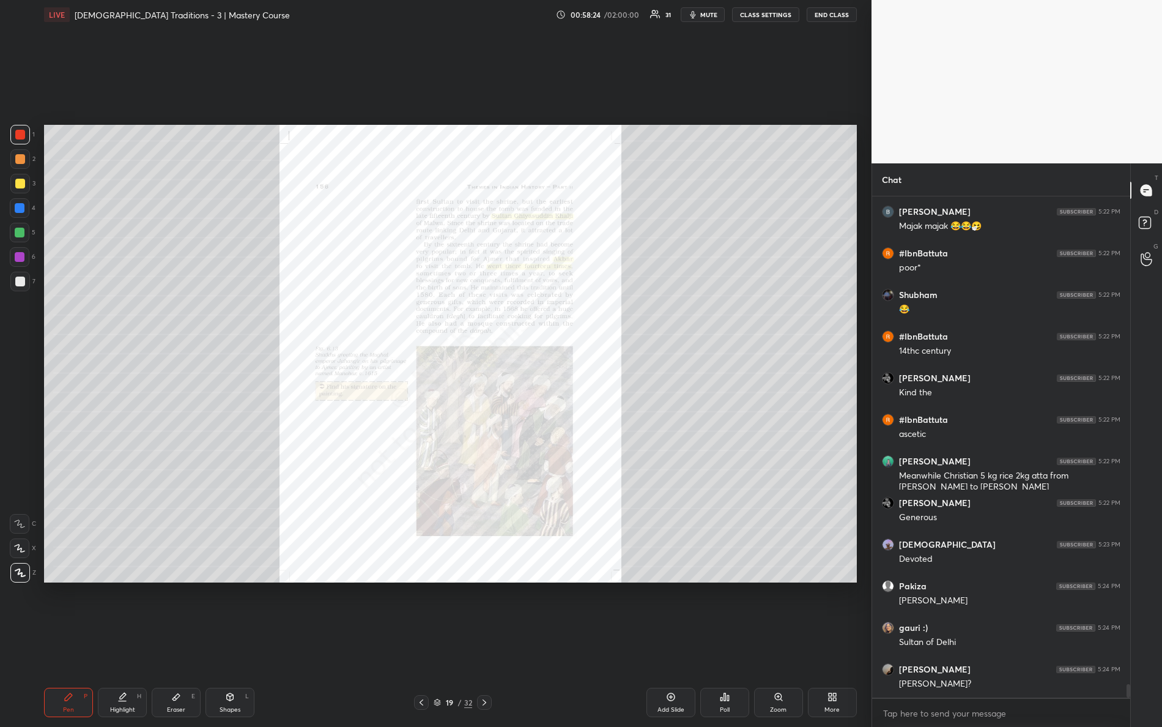
click at [783, 643] on div "Zoom" at bounding box center [778, 701] width 49 height 29
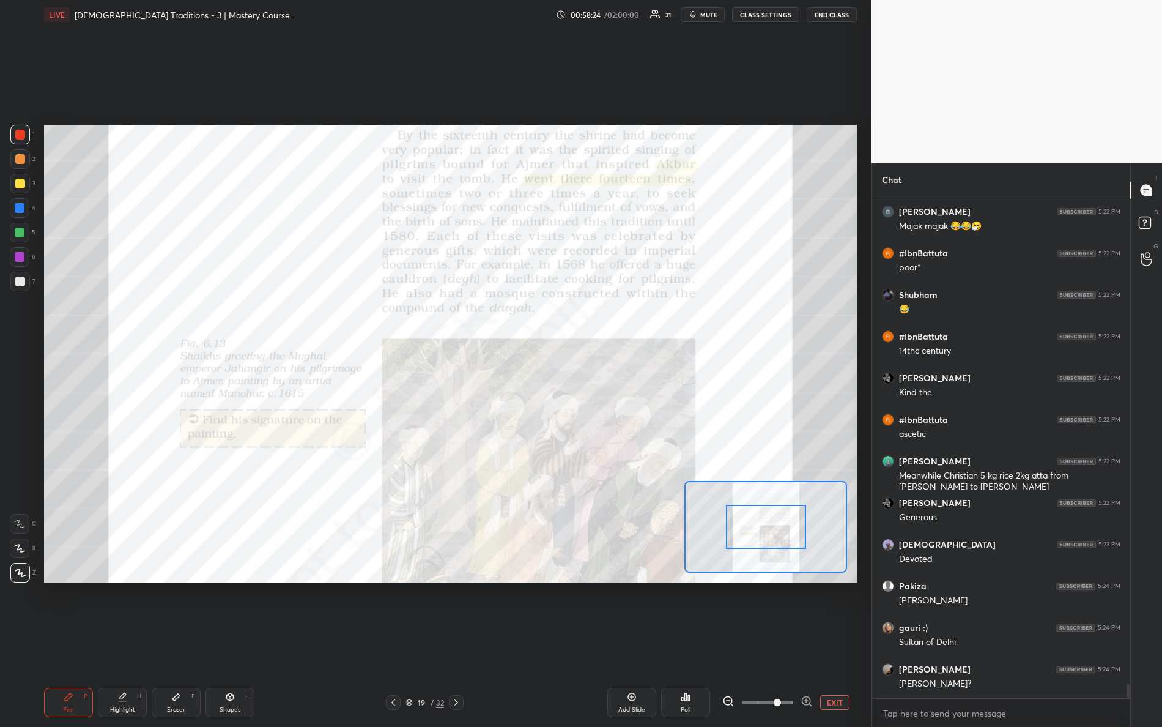
drag, startPoint x: 775, startPoint y: 706, endPoint x: 799, endPoint y: 623, distance: 85.9
click at [852, 643] on div "EXIT" at bounding box center [789, 702] width 135 height 15
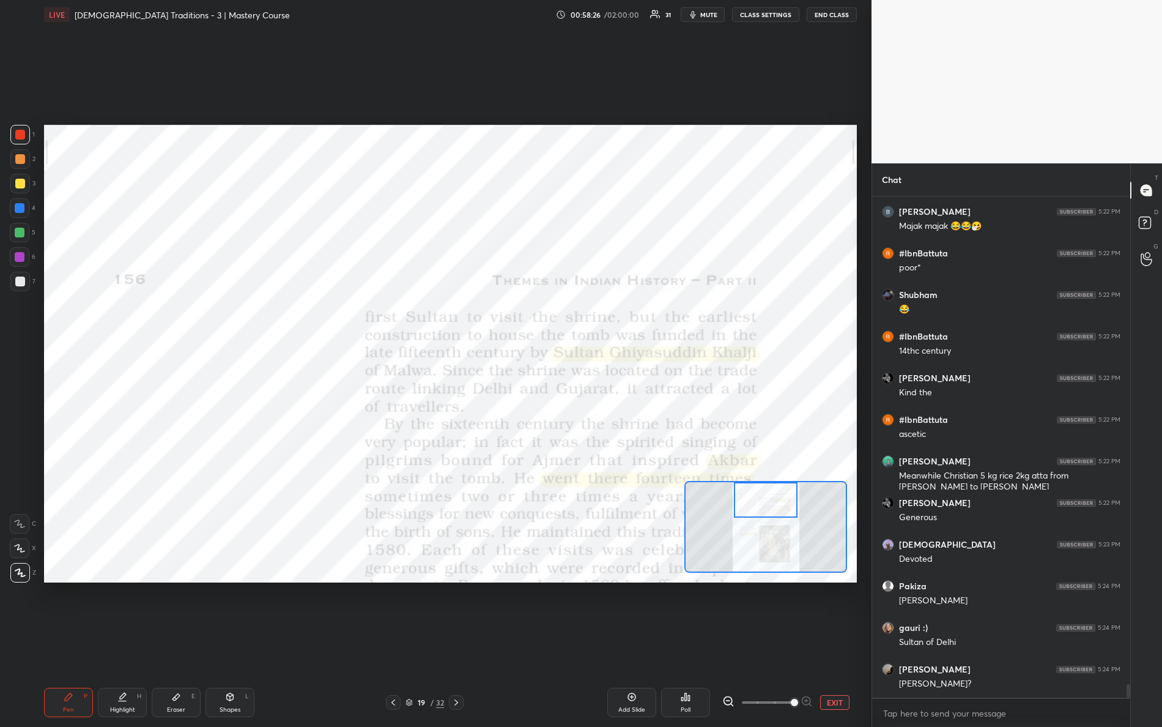
drag, startPoint x: 755, startPoint y: 533, endPoint x: 738, endPoint y: 487, distance: 48.7
click at [755, 514] on div at bounding box center [766, 499] width 64 height 35
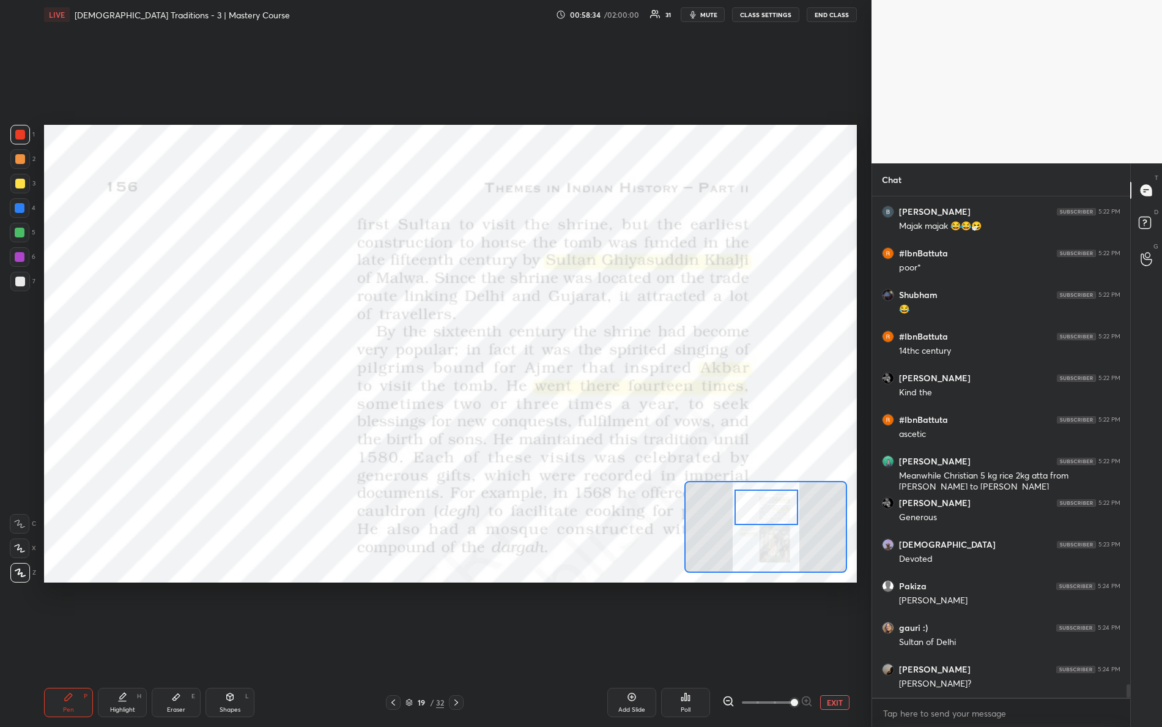
drag, startPoint x: 763, startPoint y: 503, endPoint x: 753, endPoint y: 490, distance: 16.6
click at [762, 509] on div at bounding box center [766, 506] width 64 height 35
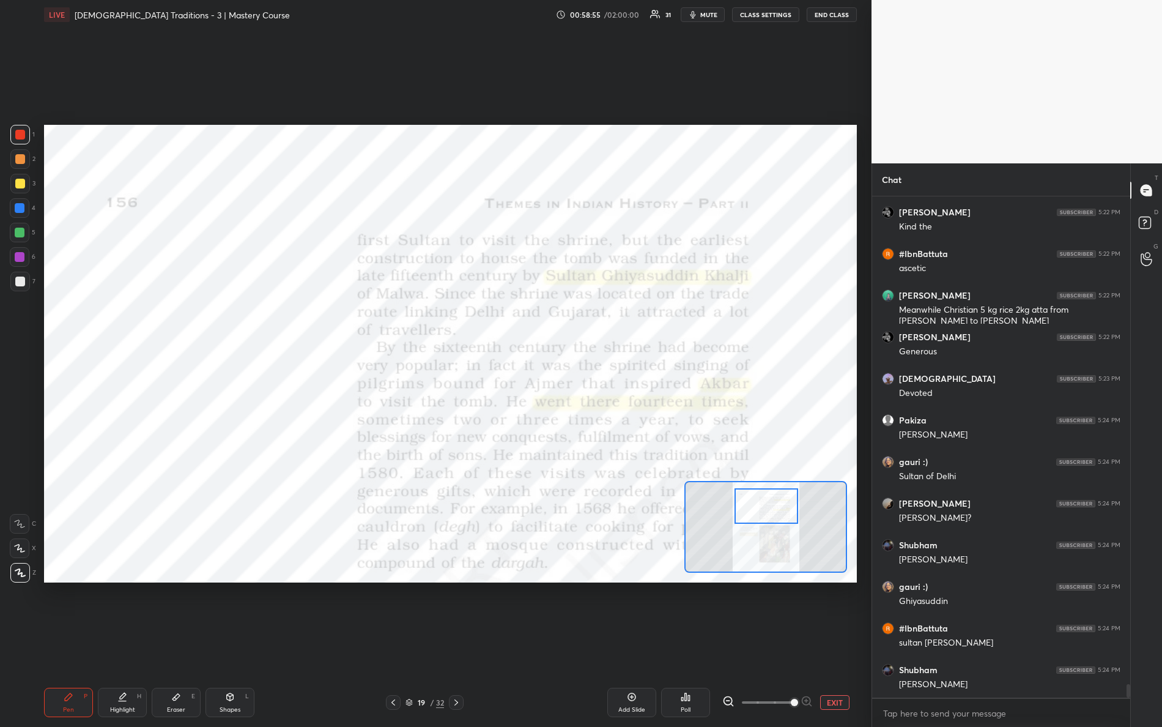
scroll to position [18383, 0]
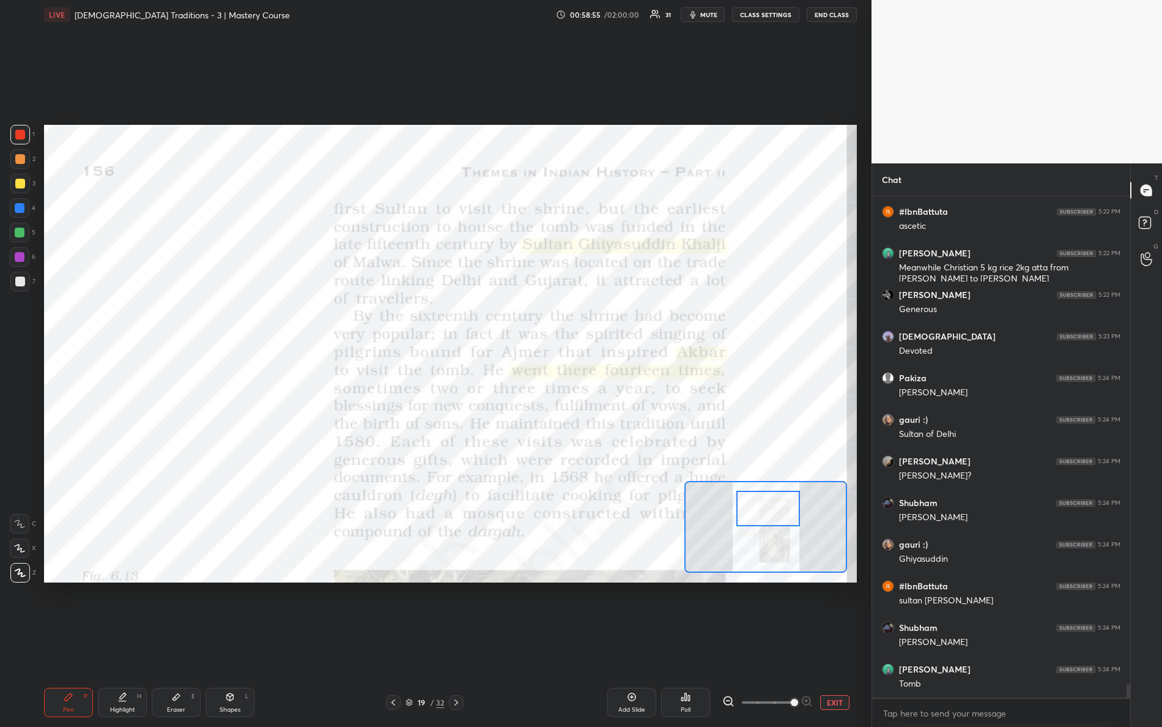
click at [761, 516] on div at bounding box center [768, 507] width 64 height 35
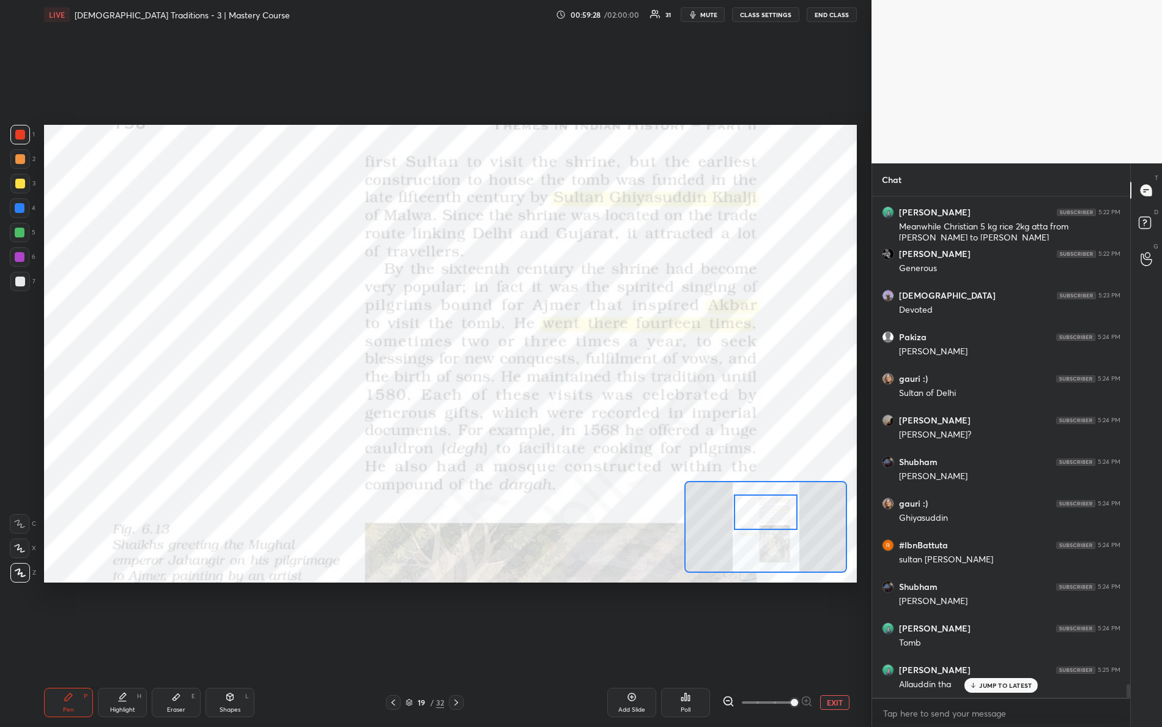
drag, startPoint x: 772, startPoint y: 508, endPoint x: 766, endPoint y: 511, distance: 7.1
click at [766, 512] on div at bounding box center [766, 511] width 64 height 35
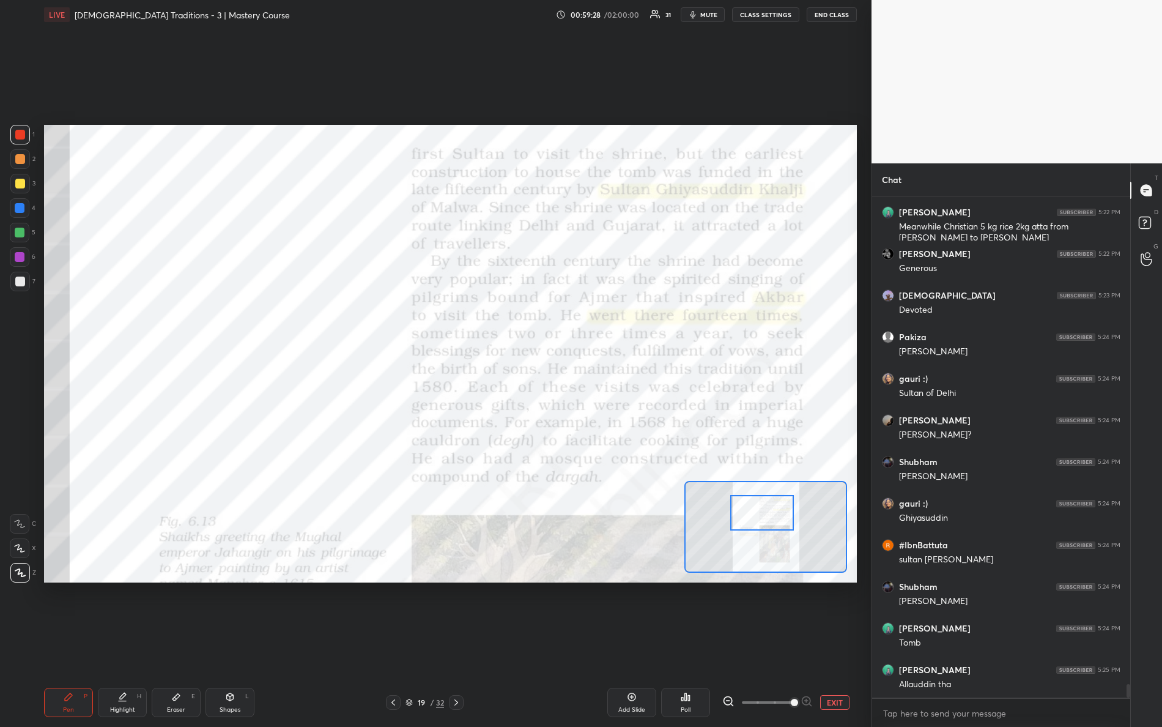
scroll to position [18466, 0]
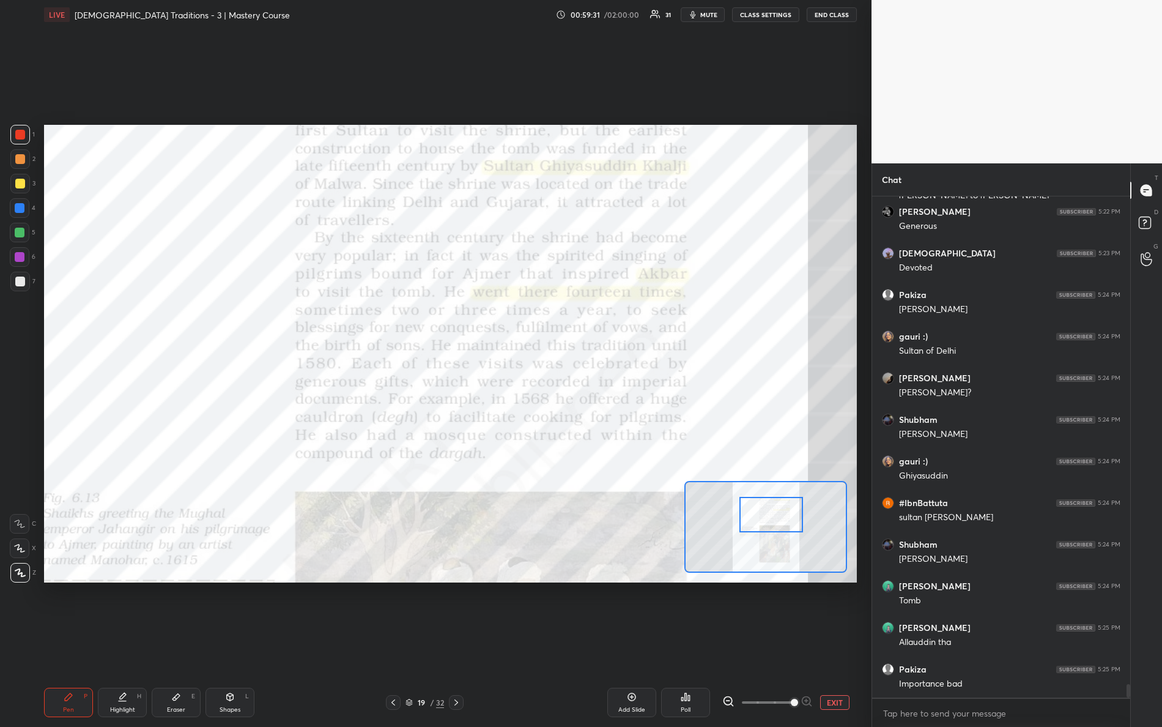
click at [763, 517] on div at bounding box center [771, 514] width 64 height 35
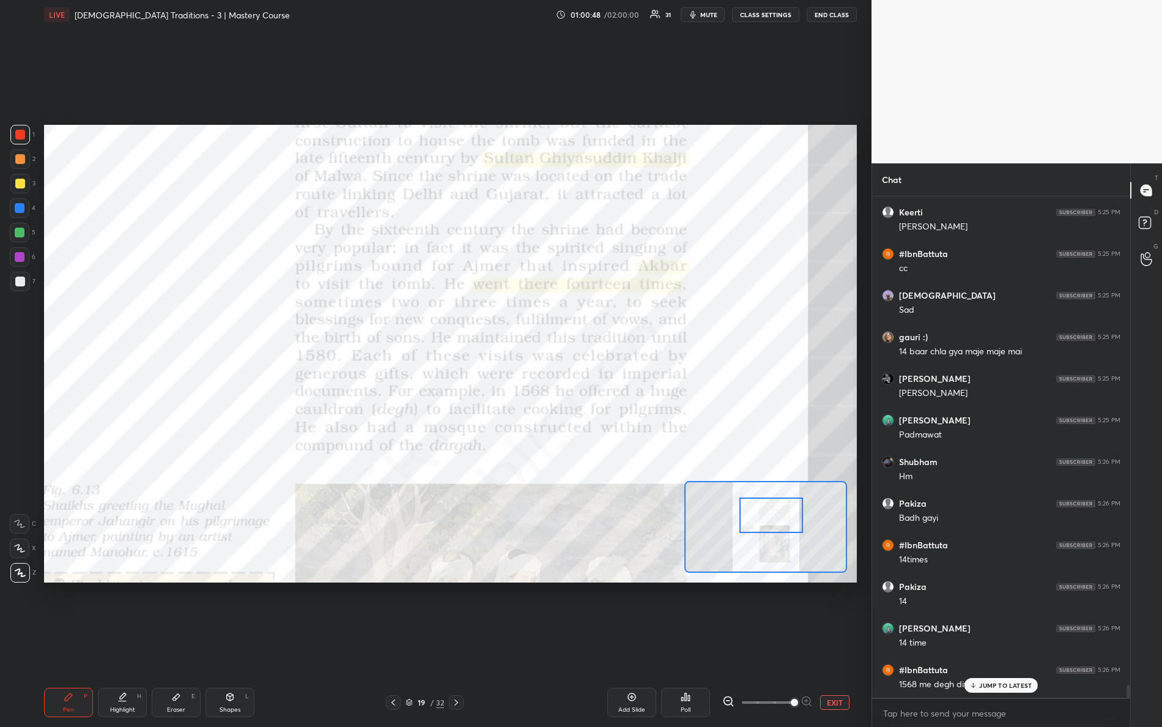
scroll to position [19007, 0]
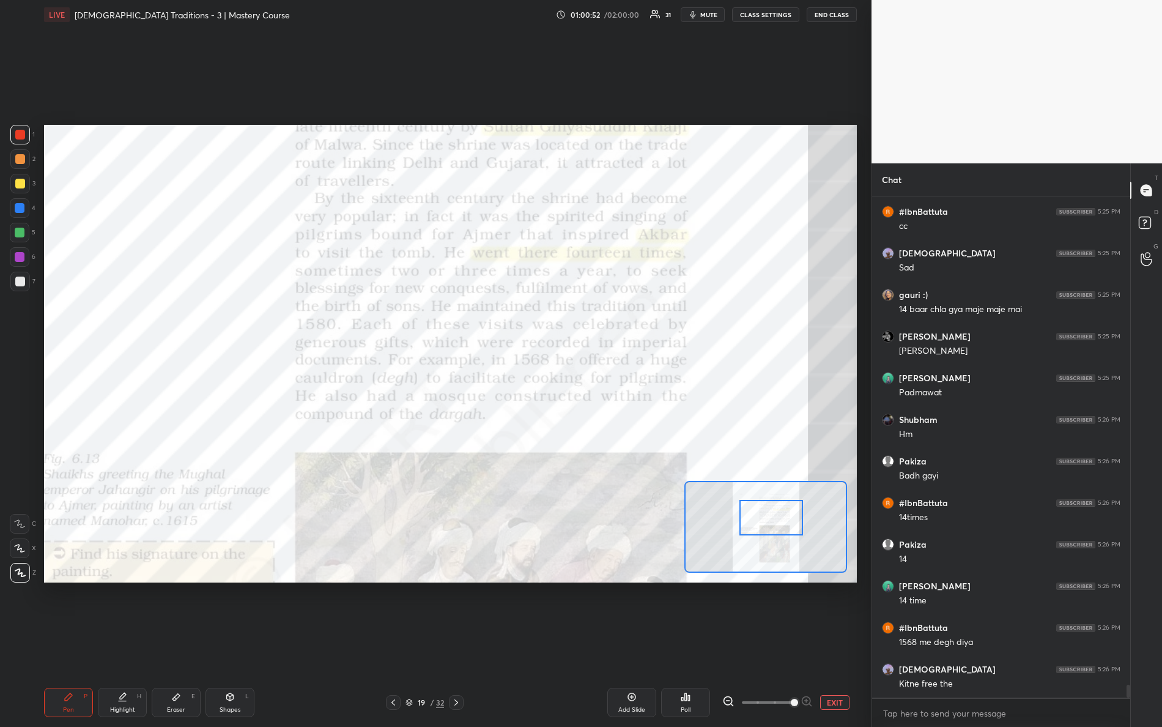
drag, startPoint x: 764, startPoint y: 519, endPoint x: 761, endPoint y: 506, distance: 13.1
click at [765, 522] on div at bounding box center [771, 517] width 64 height 35
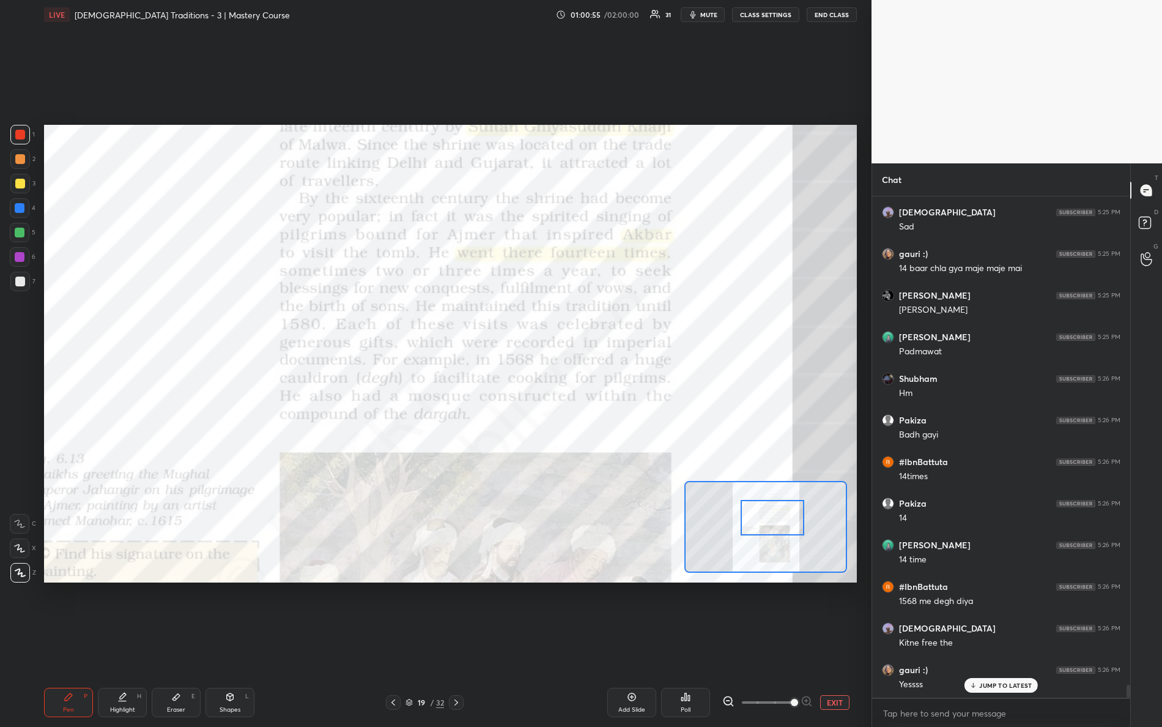
scroll to position [19060, 0]
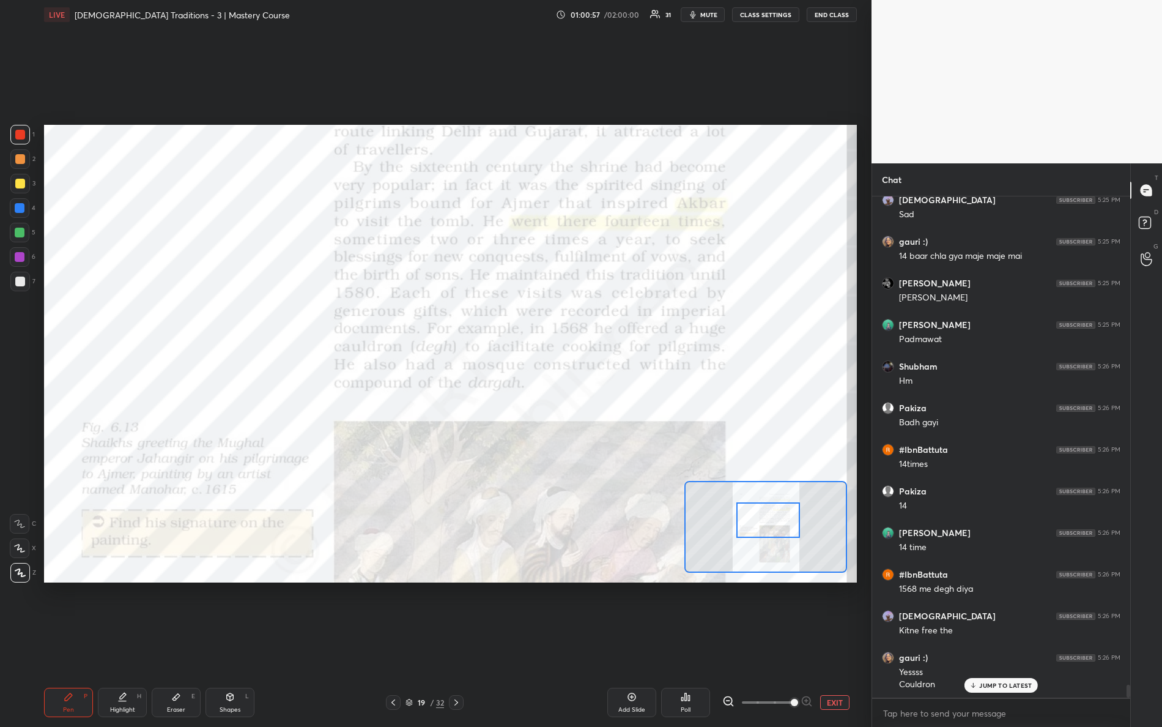
click at [749, 519] on div at bounding box center [768, 519] width 64 height 35
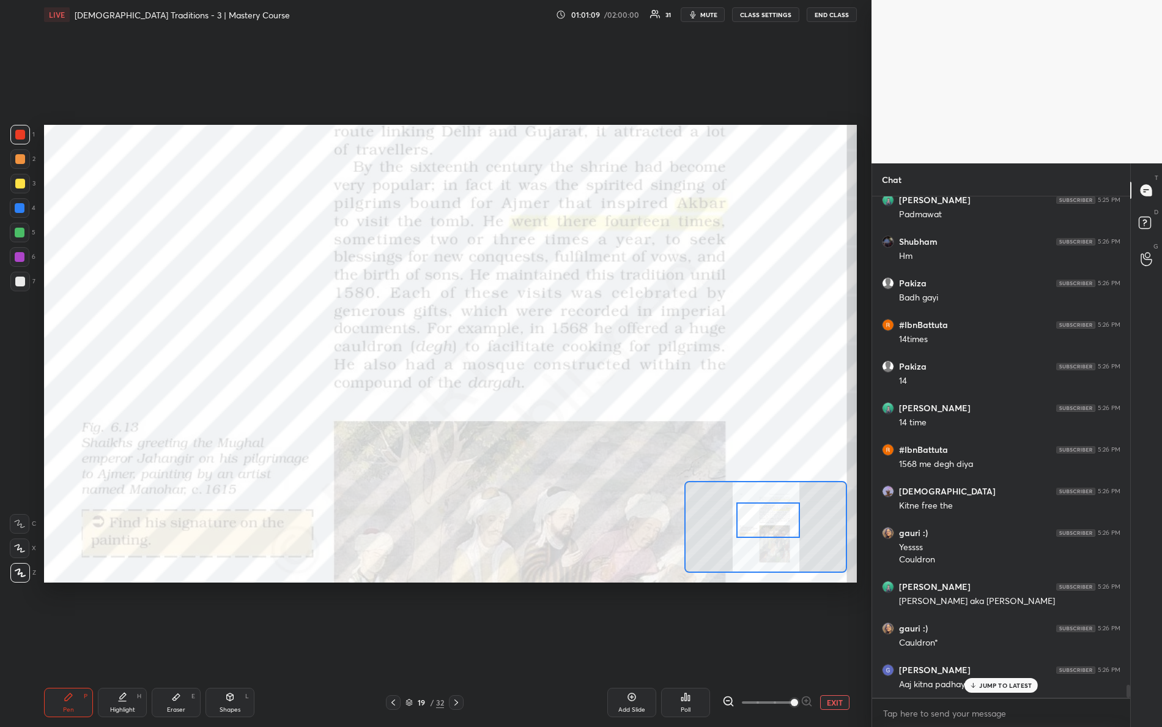
scroll to position [19227, 0]
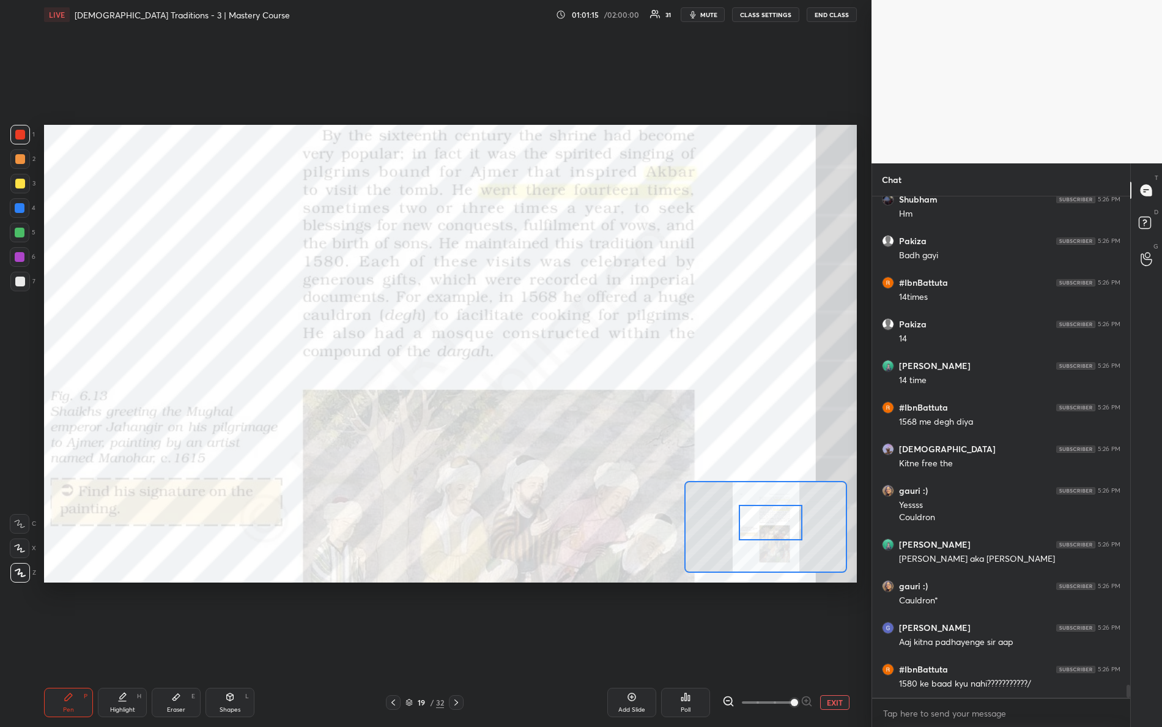
click at [771, 527] on div at bounding box center [771, 522] width 64 height 35
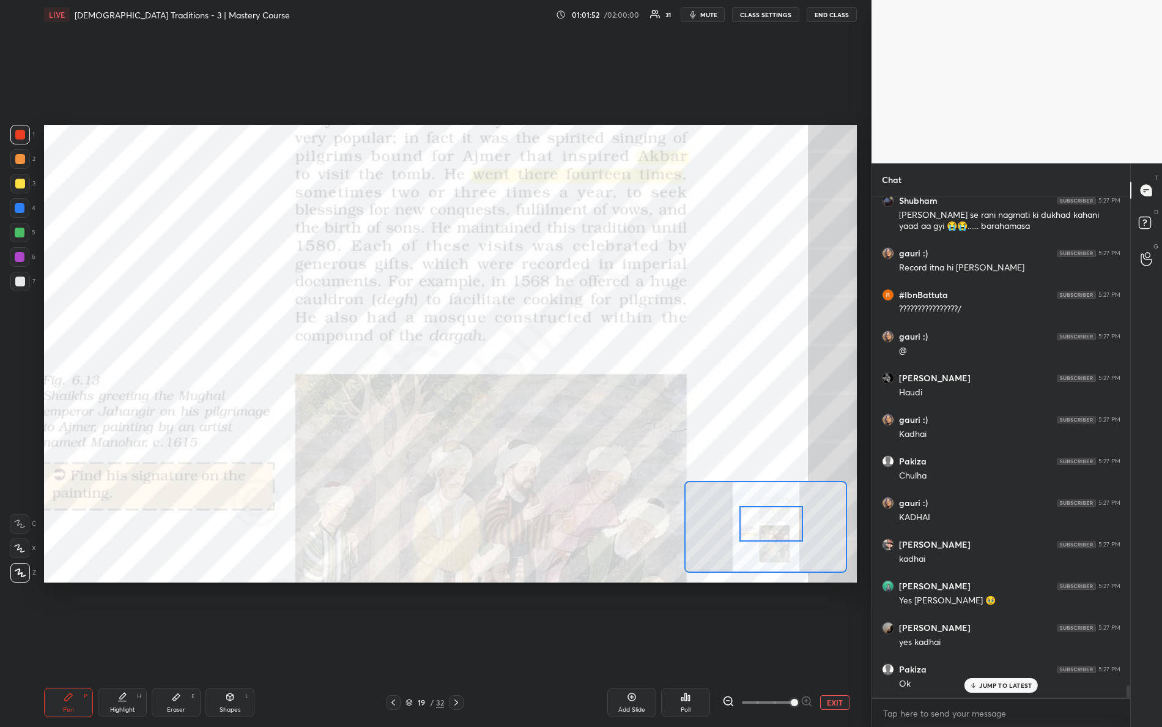
scroll to position [19778, 0]
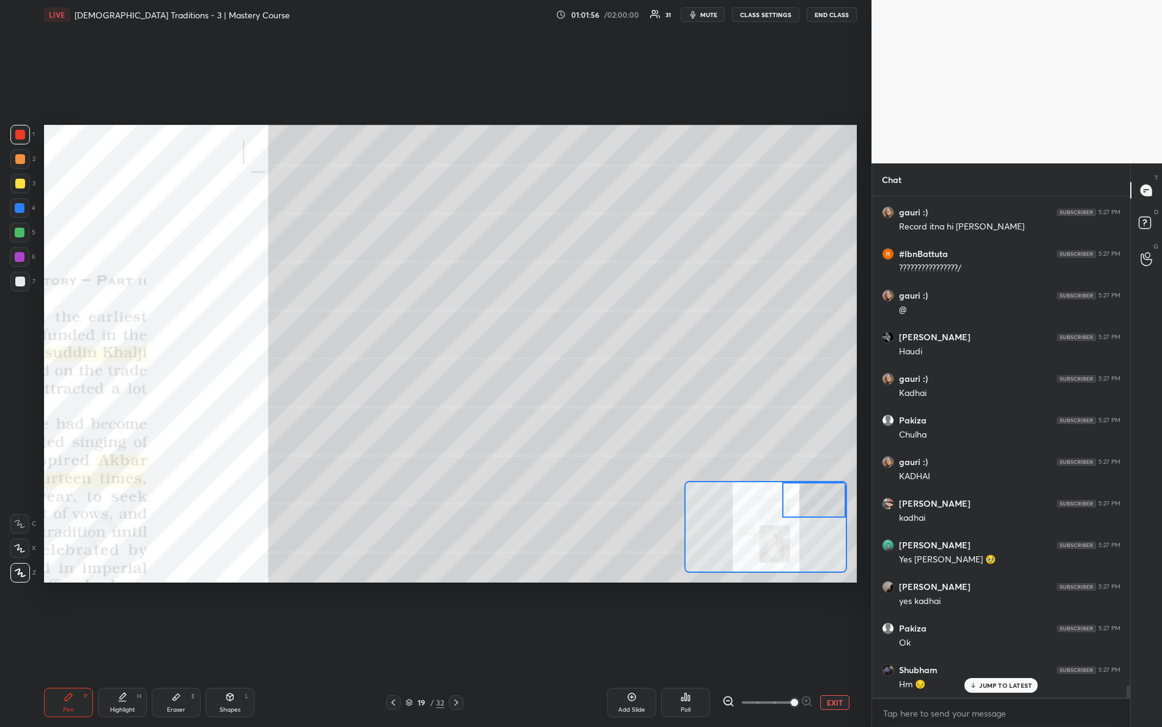
drag, startPoint x: 824, startPoint y: 492, endPoint x: 867, endPoint y: 455, distance: 56.8
click at [881, 464] on div "1 2 3 4 5 6 7 R O A L C X Z Erase all C X Z LIVE Bhakti-Sufi Traditions - 3 | M…" at bounding box center [581, 363] width 1162 height 727
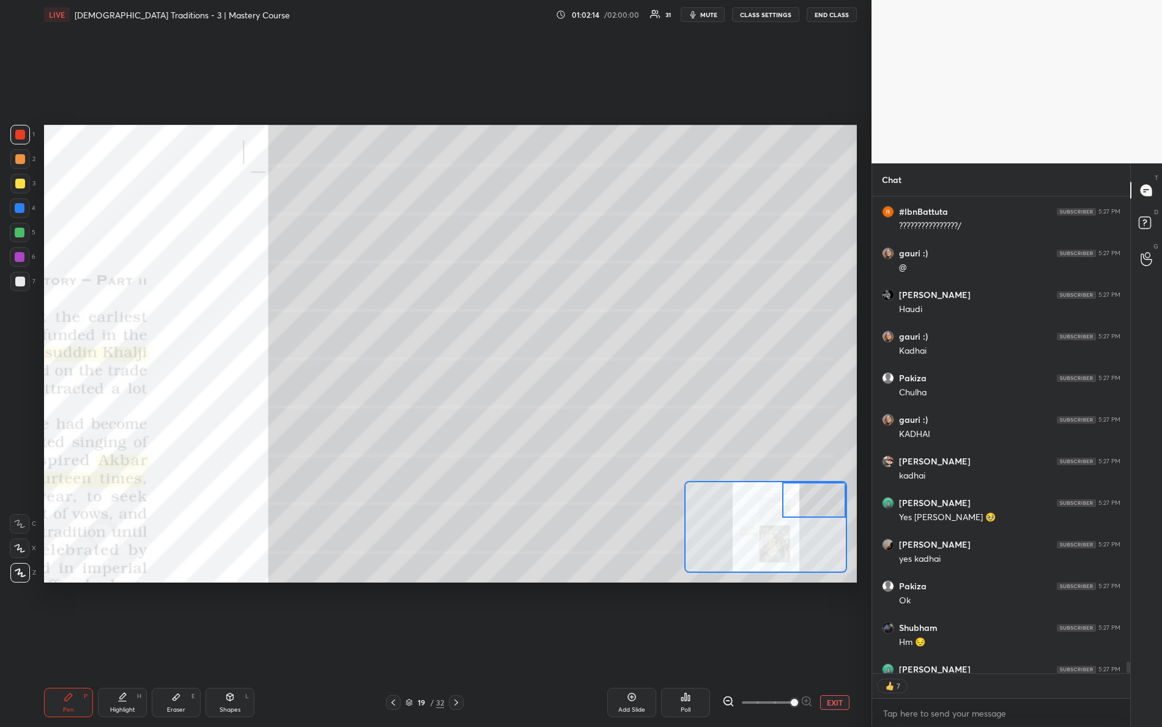
scroll to position [19886, 0]
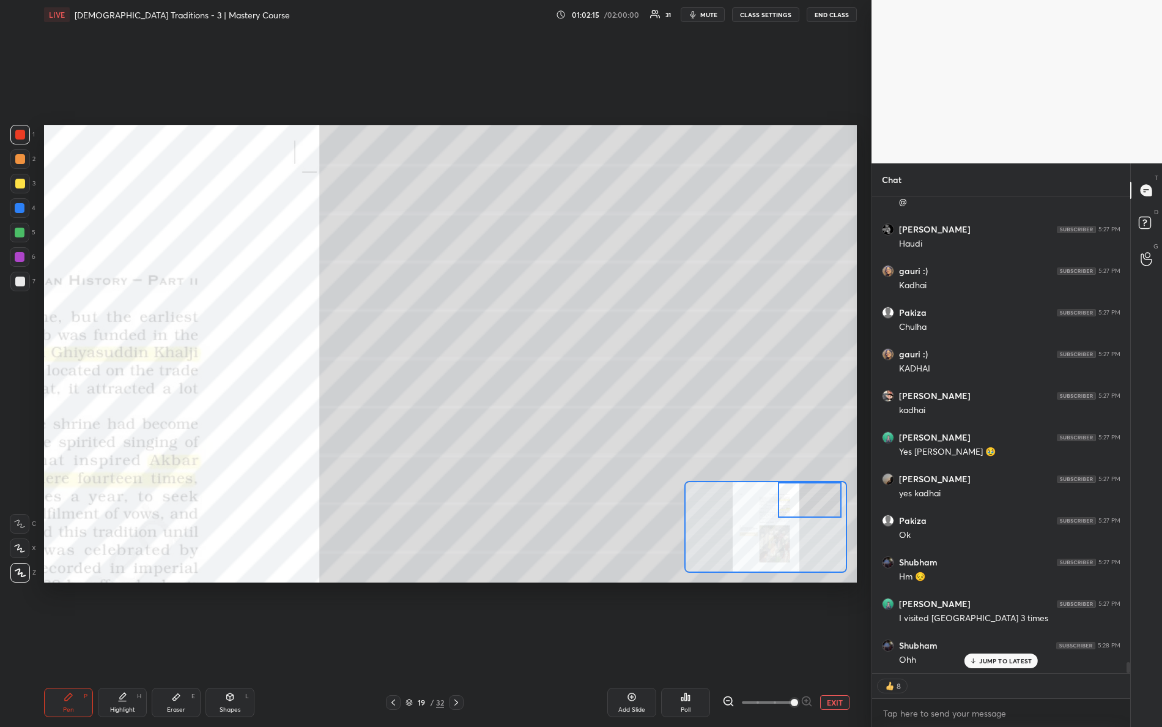
drag, startPoint x: 804, startPoint y: 516, endPoint x: 808, endPoint y: 498, distance: 18.2
click at [816, 505] on div at bounding box center [810, 499] width 64 height 35
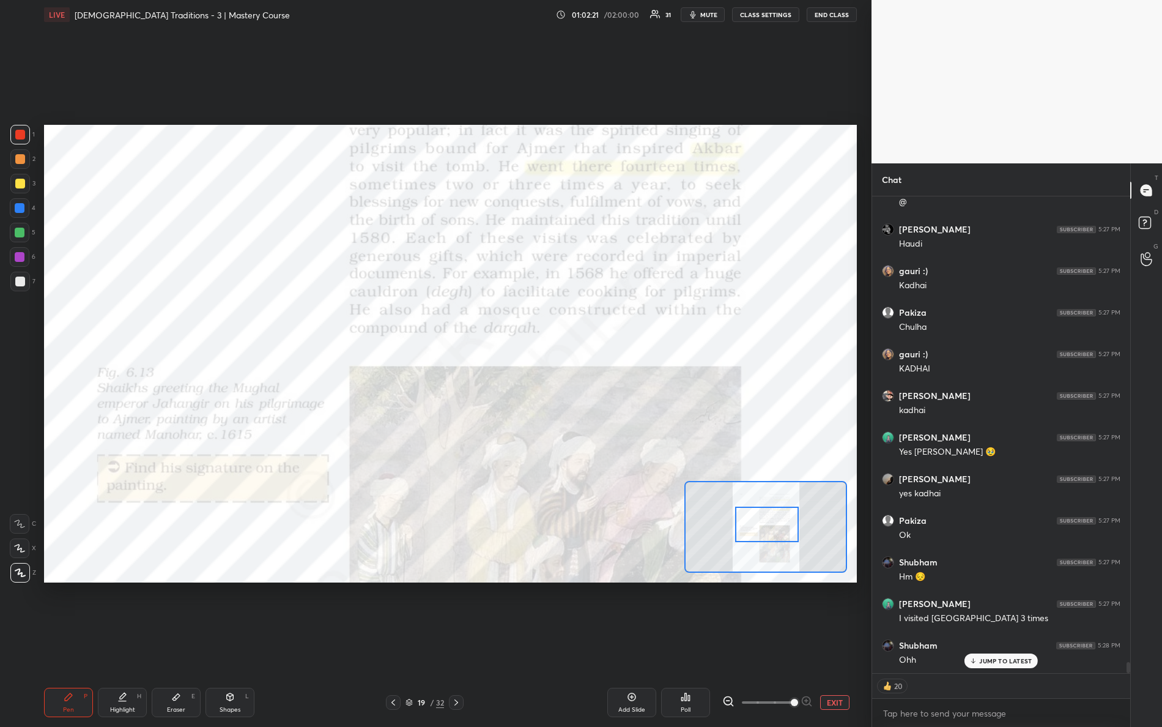
drag, startPoint x: 811, startPoint y: 509, endPoint x: 755, endPoint y: 533, distance: 60.9
click at [764, 534] on div at bounding box center [767, 523] width 64 height 35
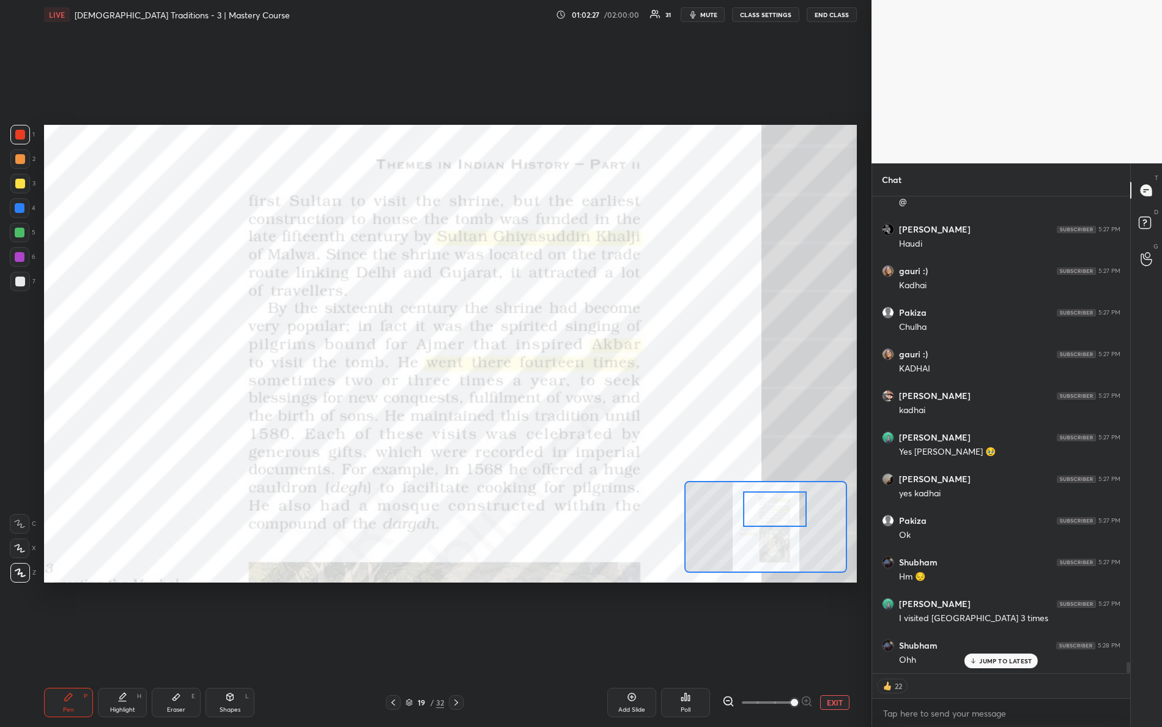
drag, startPoint x: 786, startPoint y: 526, endPoint x: 787, endPoint y: 494, distance: 32.4
click at [795, 509] on div at bounding box center [775, 508] width 64 height 35
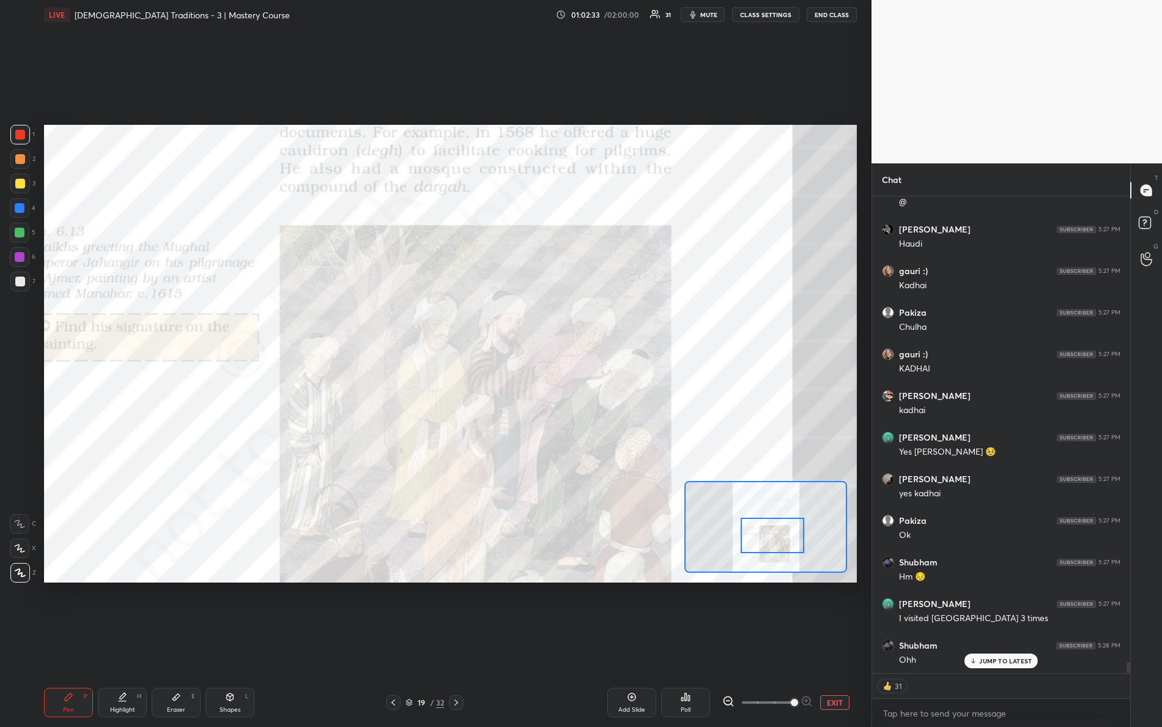
drag, startPoint x: 794, startPoint y: 511, endPoint x: 791, endPoint y: 539, distance: 27.8
click at [791, 539] on div at bounding box center [773, 534] width 64 height 35
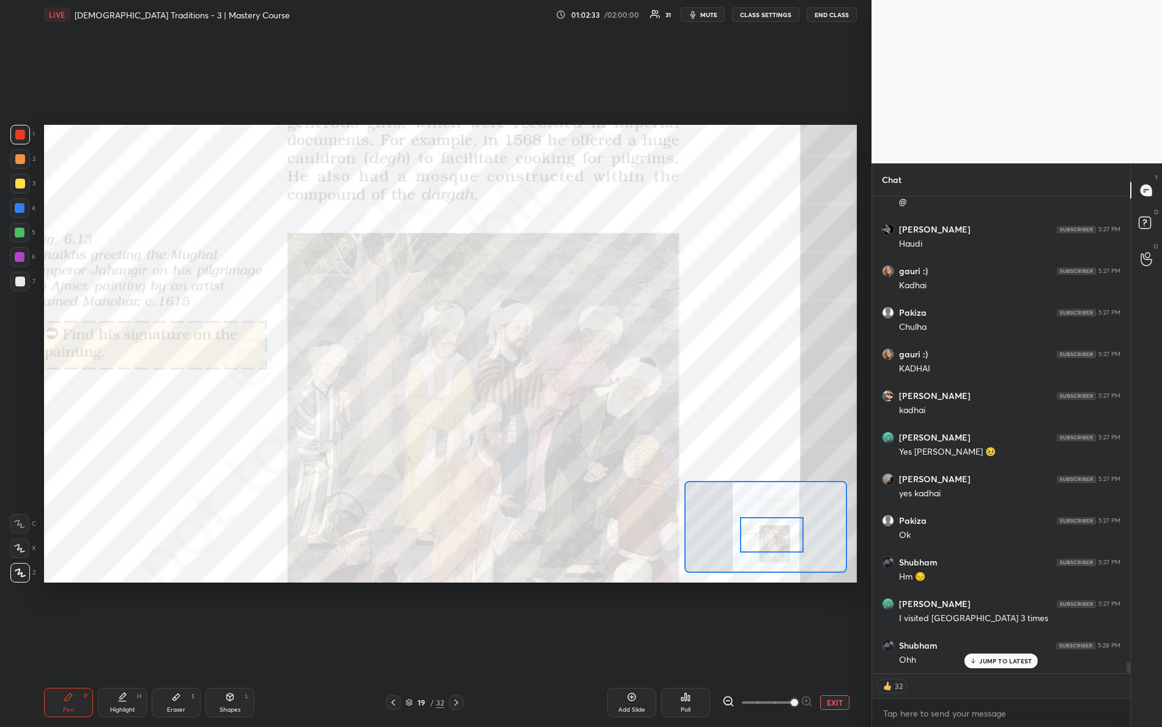
scroll to position [19928, 0]
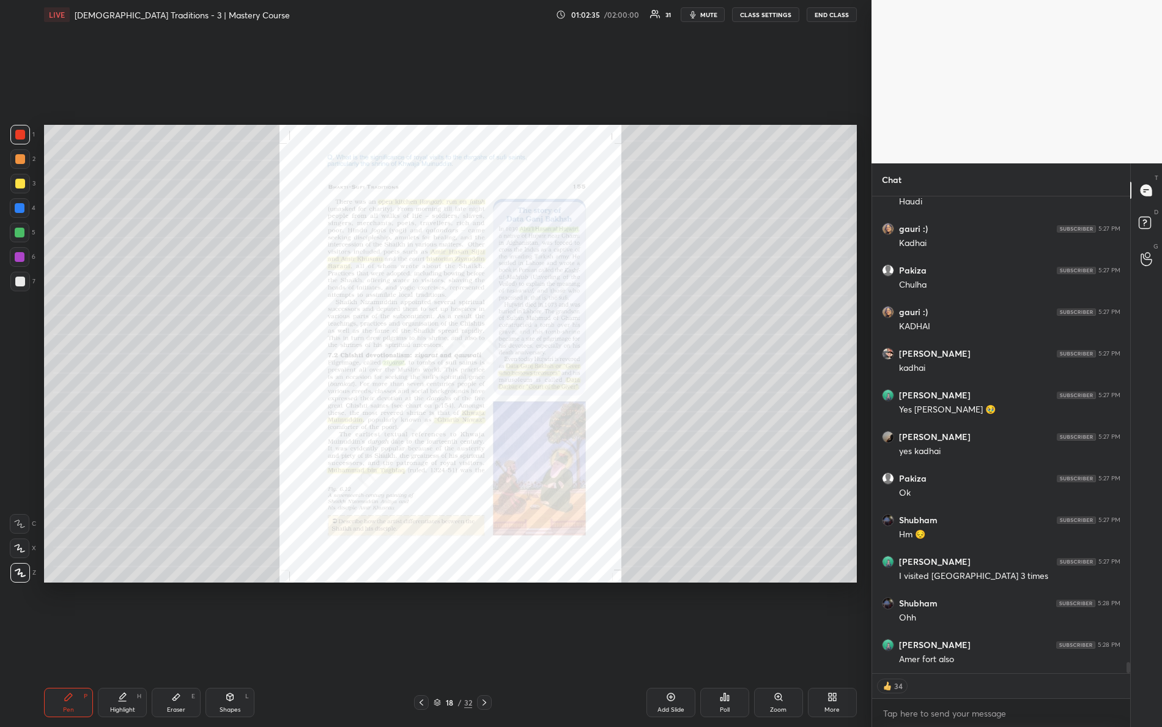
click at [774, 643] on div "Zoom" at bounding box center [778, 701] width 49 height 29
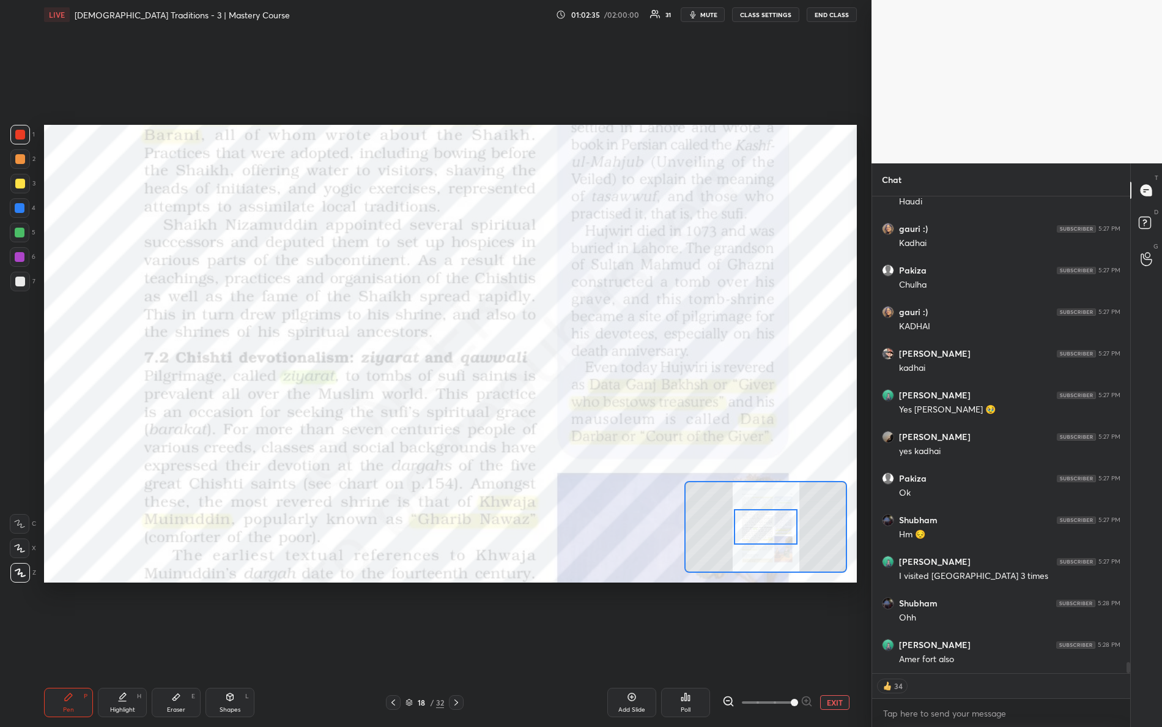
drag, startPoint x: 759, startPoint y: 700, endPoint x: 816, endPoint y: 699, distance: 57.5
click at [816, 643] on div "EXIT" at bounding box center [789, 702] width 135 height 15
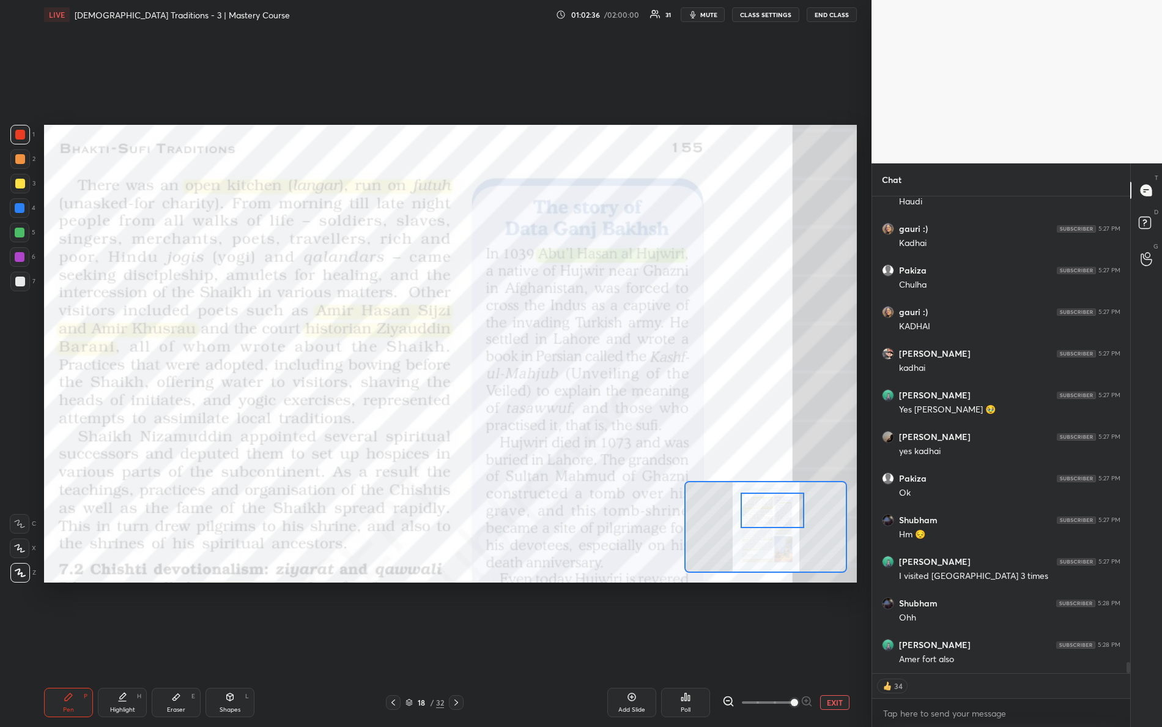
drag, startPoint x: 777, startPoint y: 538, endPoint x: 775, endPoint y: 500, distance: 38.6
click at [783, 525] on div at bounding box center [773, 509] width 64 height 35
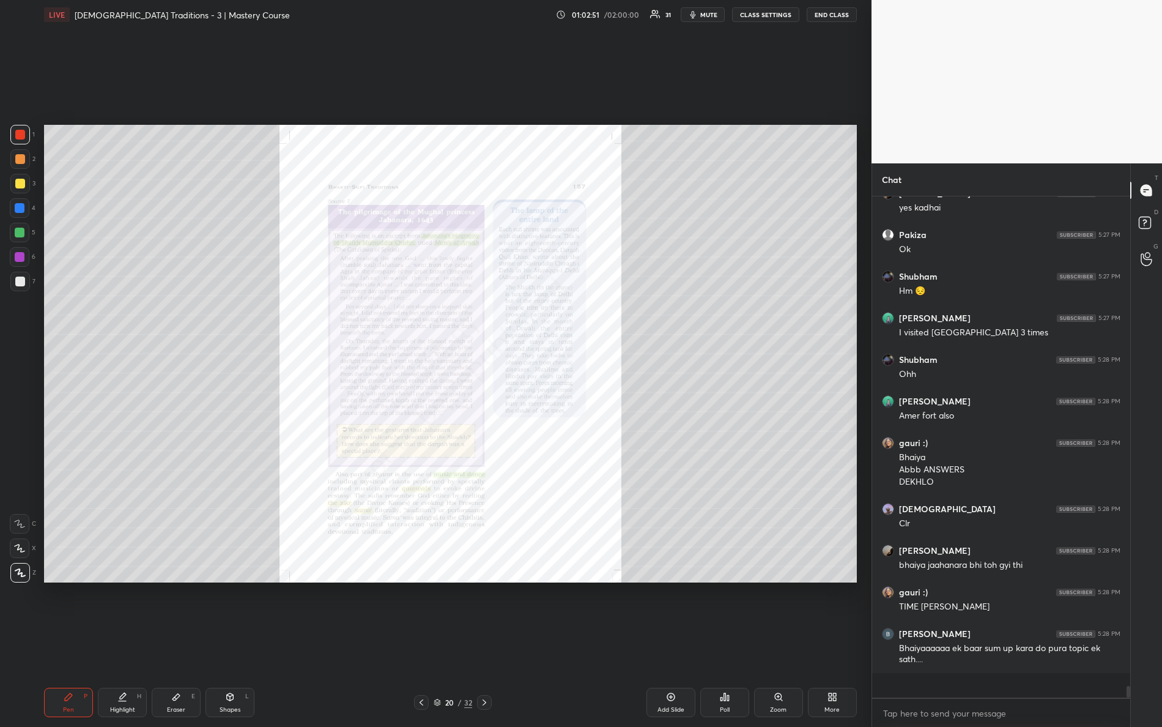
scroll to position [497, 255]
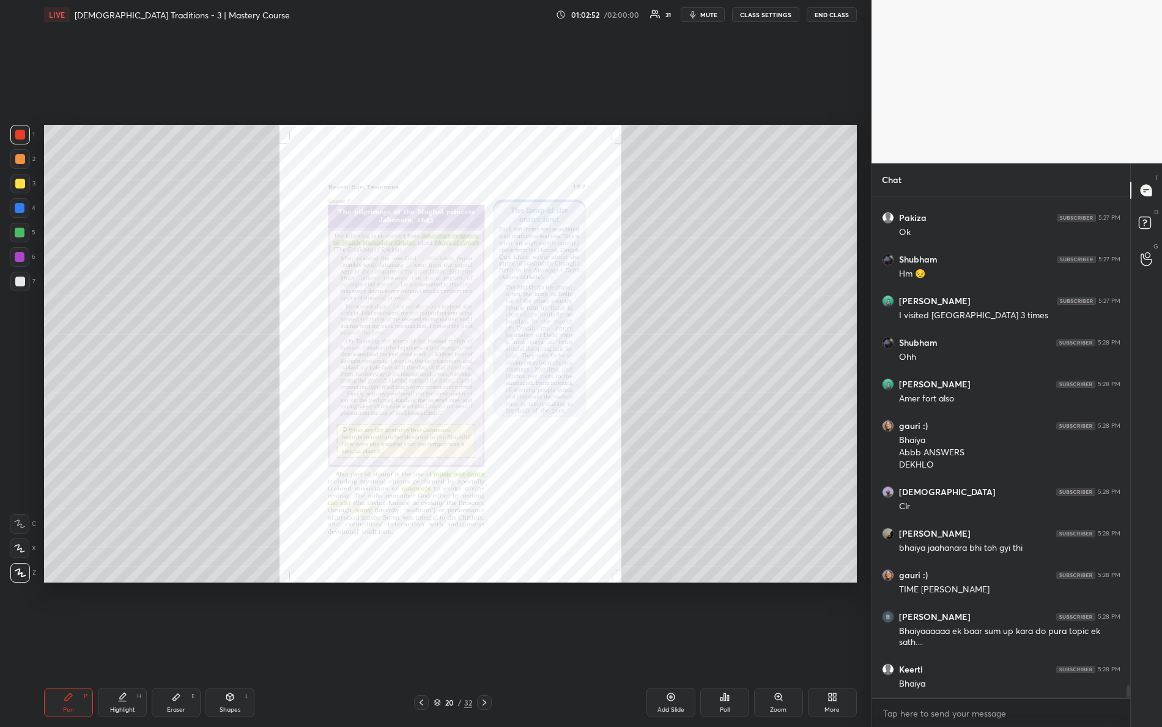
click at [774, 643] on div "Zoom" at bounding box center [778, 701] width 49 height 29
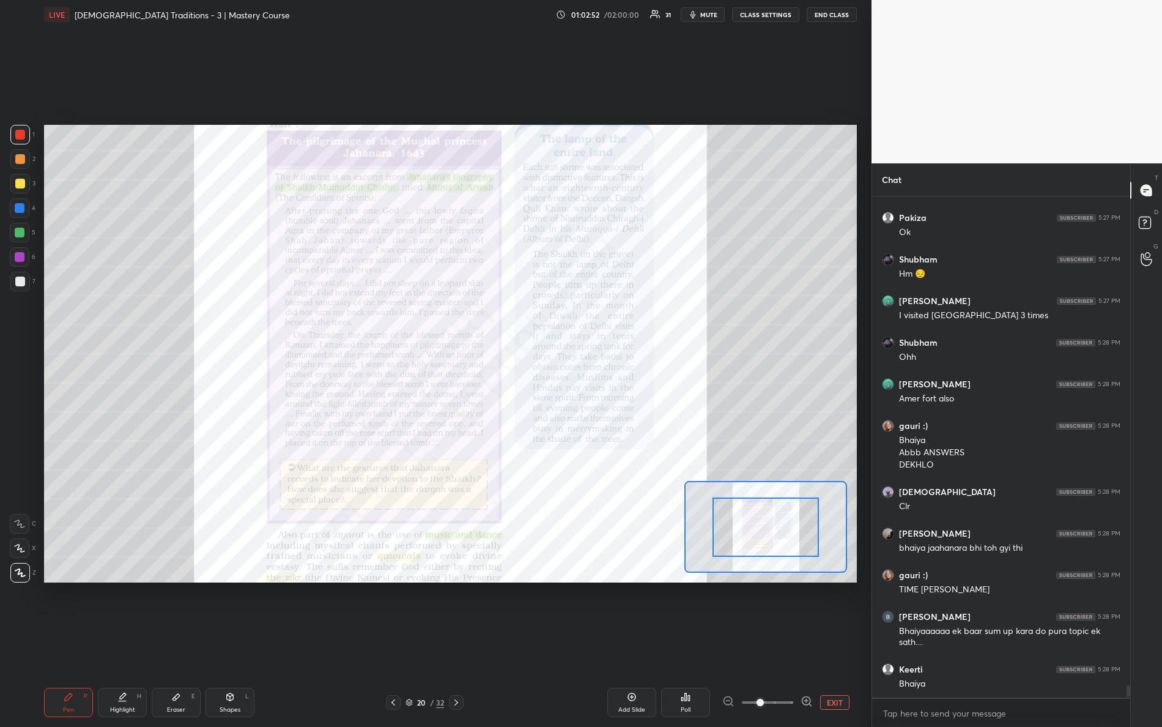
scroll to position [20188, 0]
drag, startPoint x: 759, startPoint y: 701, endPoint x: 800, endPoint y: 670, distance: 52.0
click at [813, 643] on div "EXIT" at bounding box center [789, 702] width 135 height 15
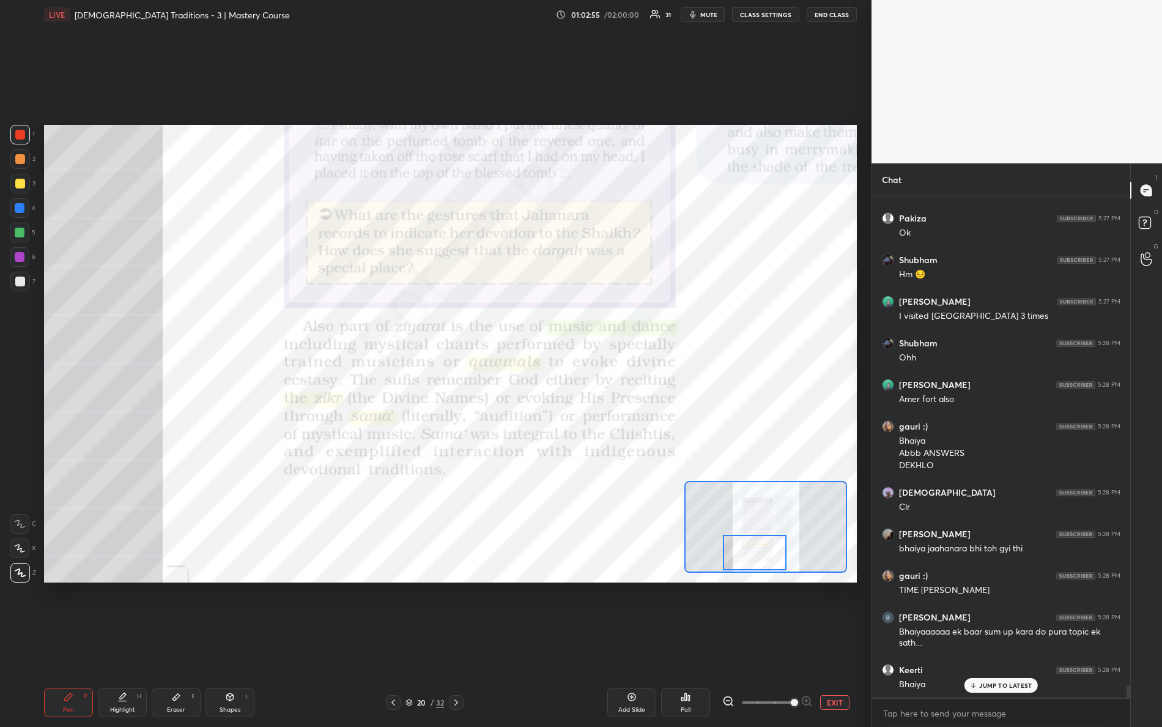
drag, startPoint x: 761, startPoint y: 534, endPoint x: 748, endPoint y: 559, distance: 28.2
click at [749, 561] on div at bounding box center [755, 551] width 64 height 35
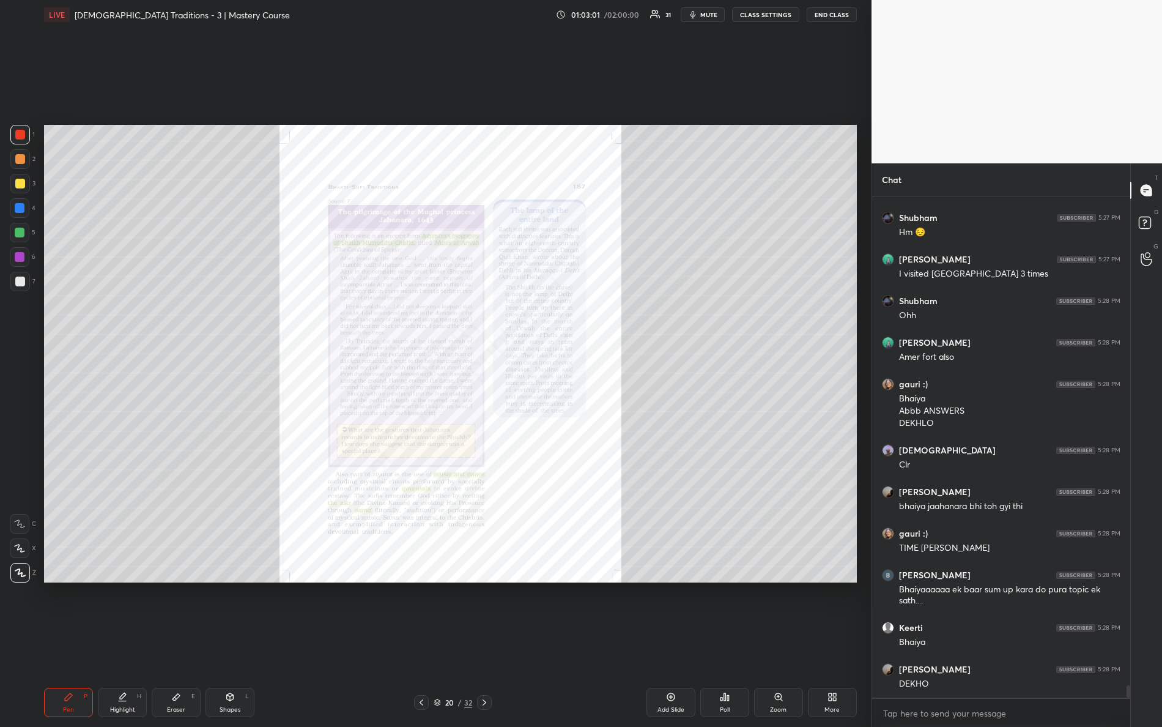
scroll to position [20271, 0]
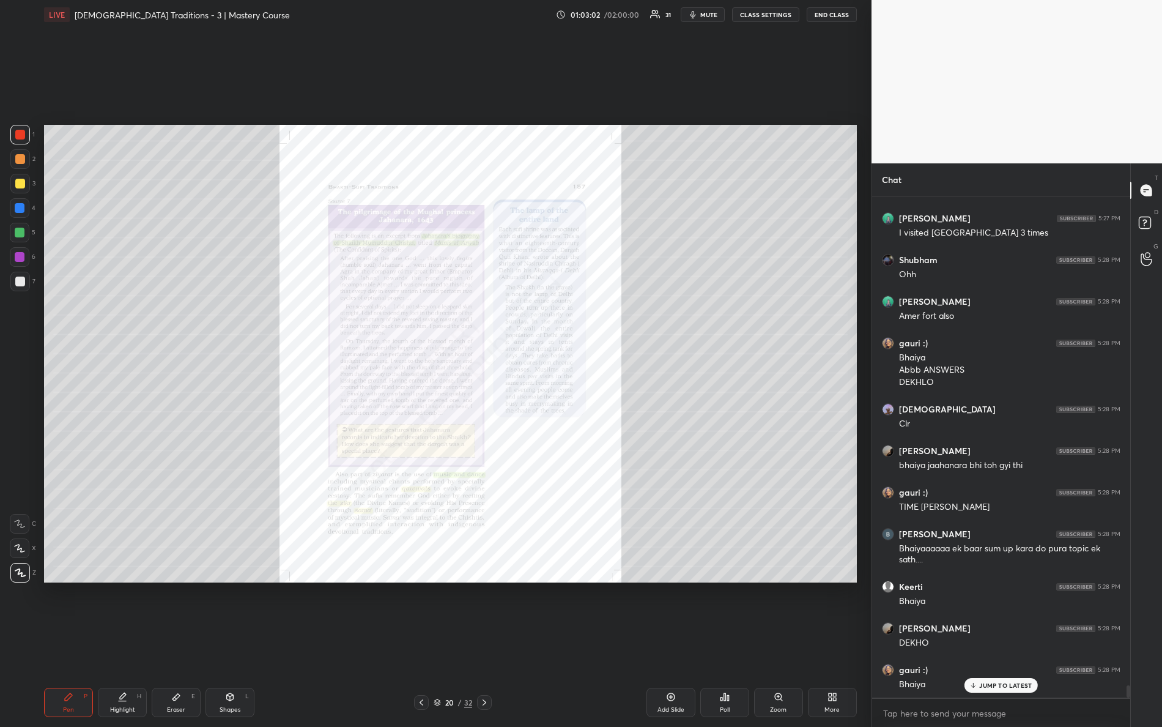
click at [777, 643] on icon at bounding box center [779, 697] width 10 height 10
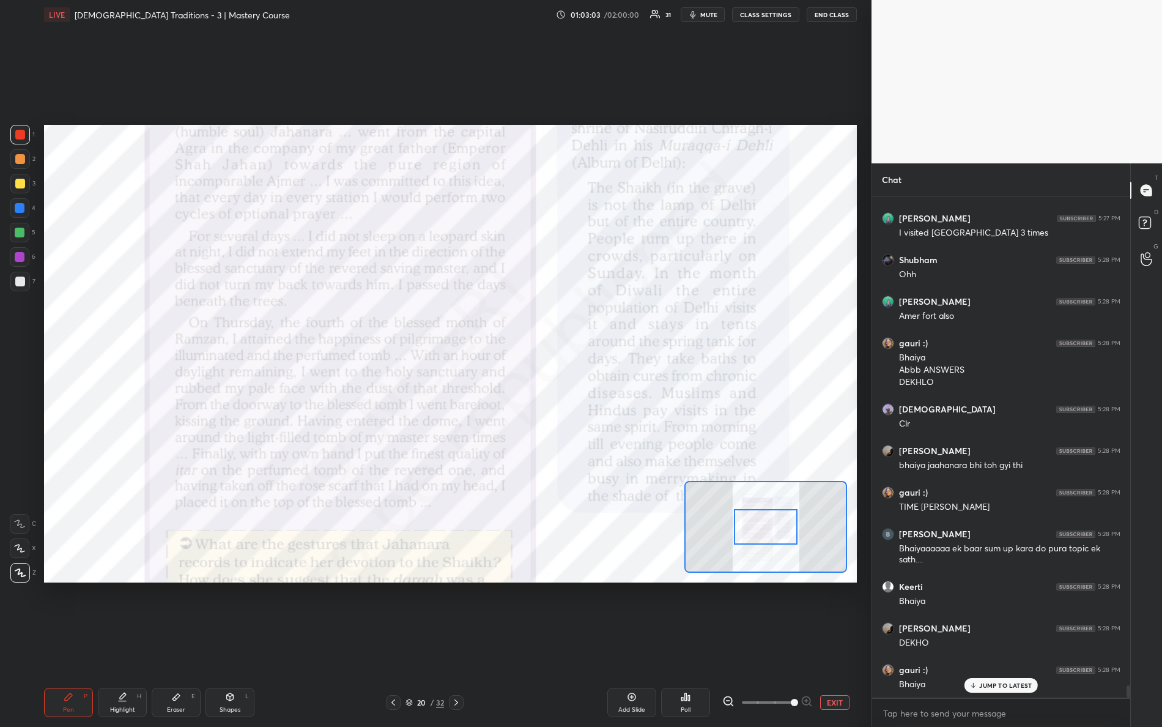
drag, startPoint x: 803, startPoint y: 704, endPoint x: 813, endPoint y: 667, distance: 38.0
click at [826, 643] on div "EXIT" at bounding box center [789, 702] width 135 height 15
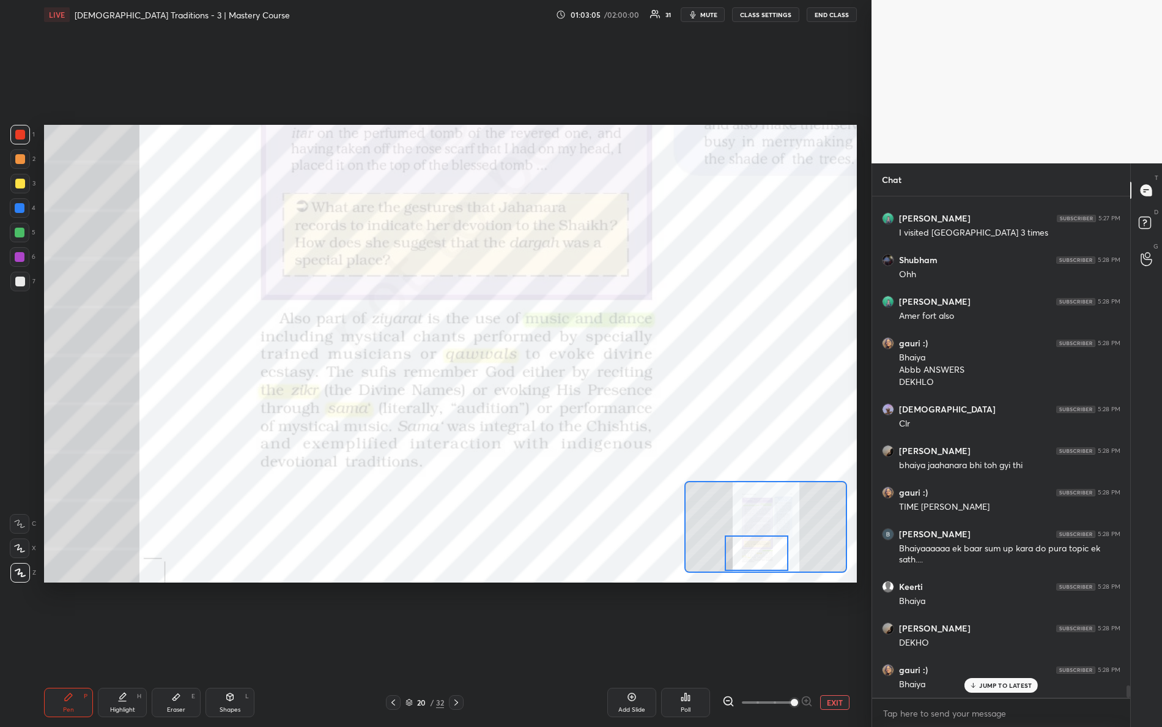
drag, startPoint x: 796, startPoint y: 532, endPoint x: 788, endPoint y: 556, distance: 25.1
click at [788, 556] on div at bounding box center [757, 552] width 64 height 35
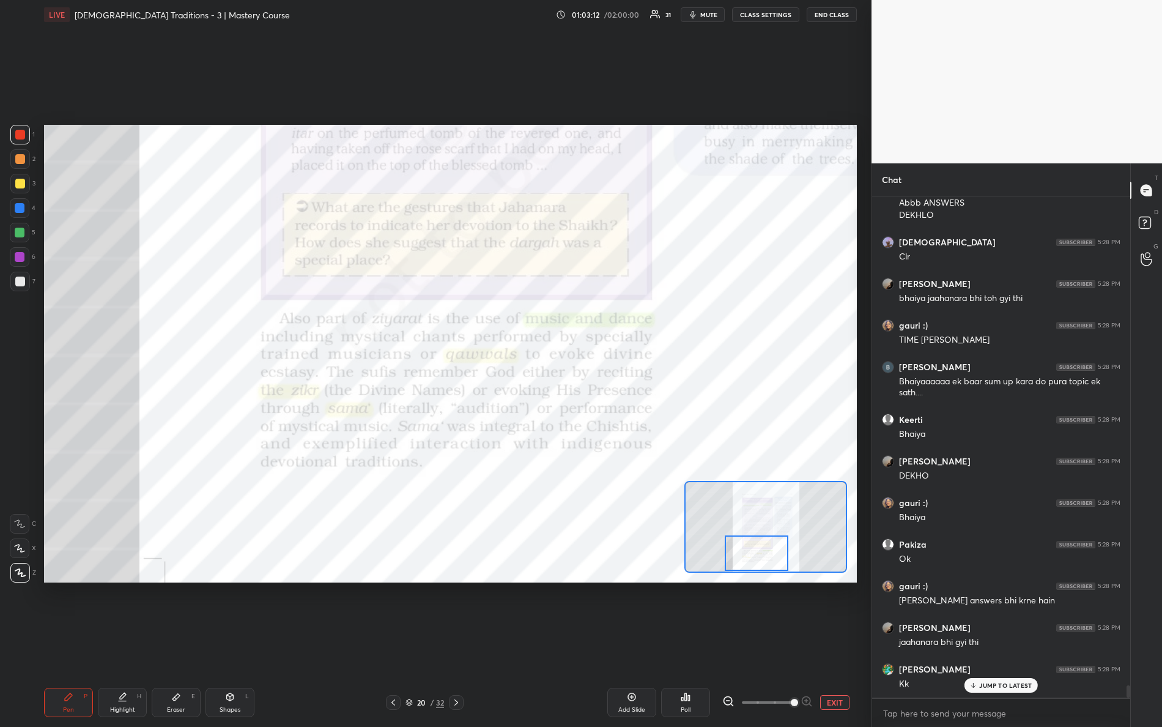
scroll to position [20479, 0]
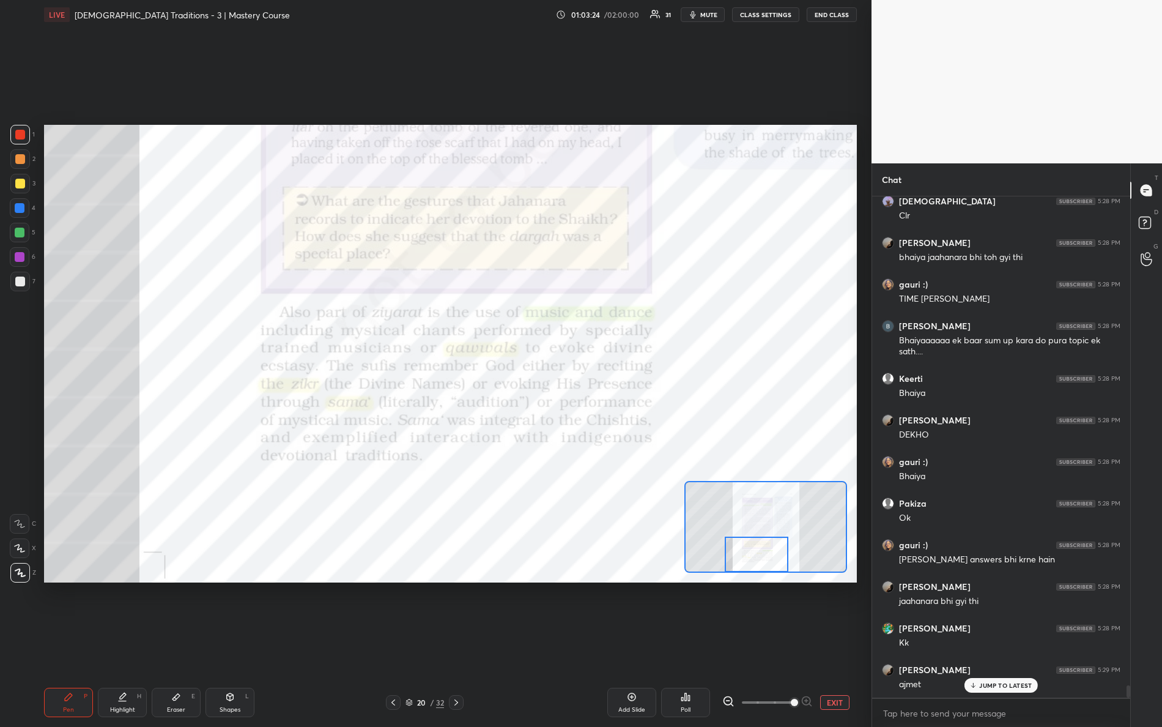
drag, startPoint x: 758, startPoint y: 552, endPoint x: 758, endPoint y: 561, distance: 8.6
click at [759, 563] on div at bounding box center [757, 553] width 64 height 35
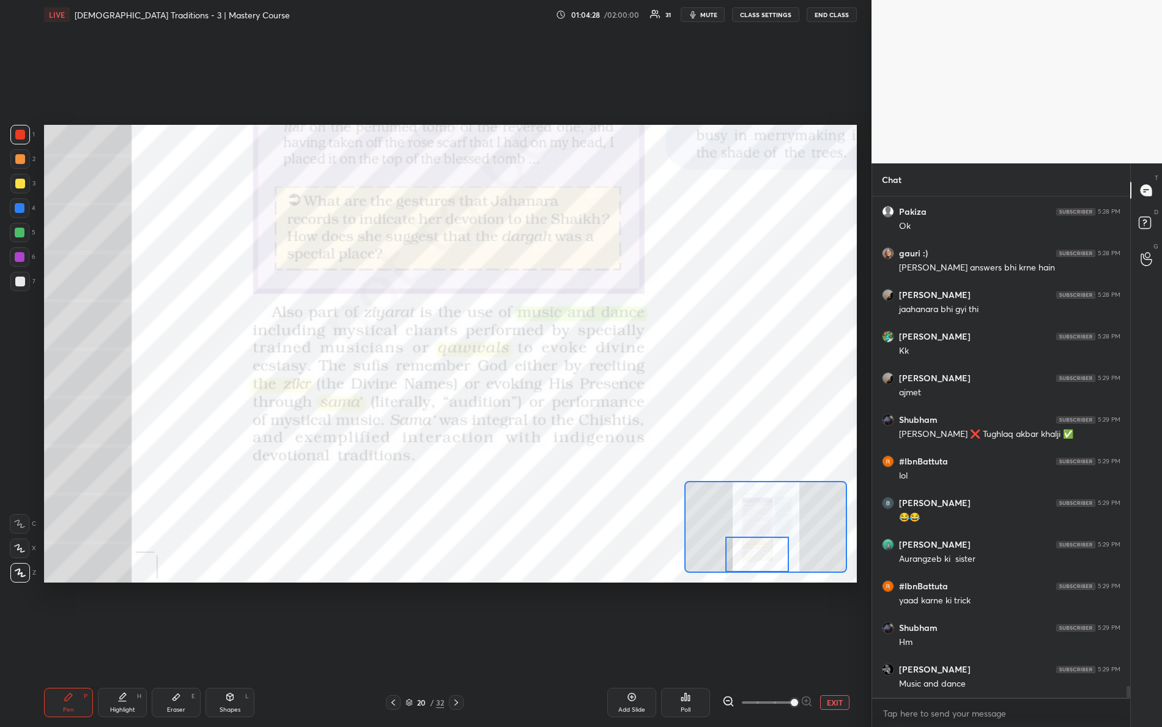
scroll to position [20812, 0]
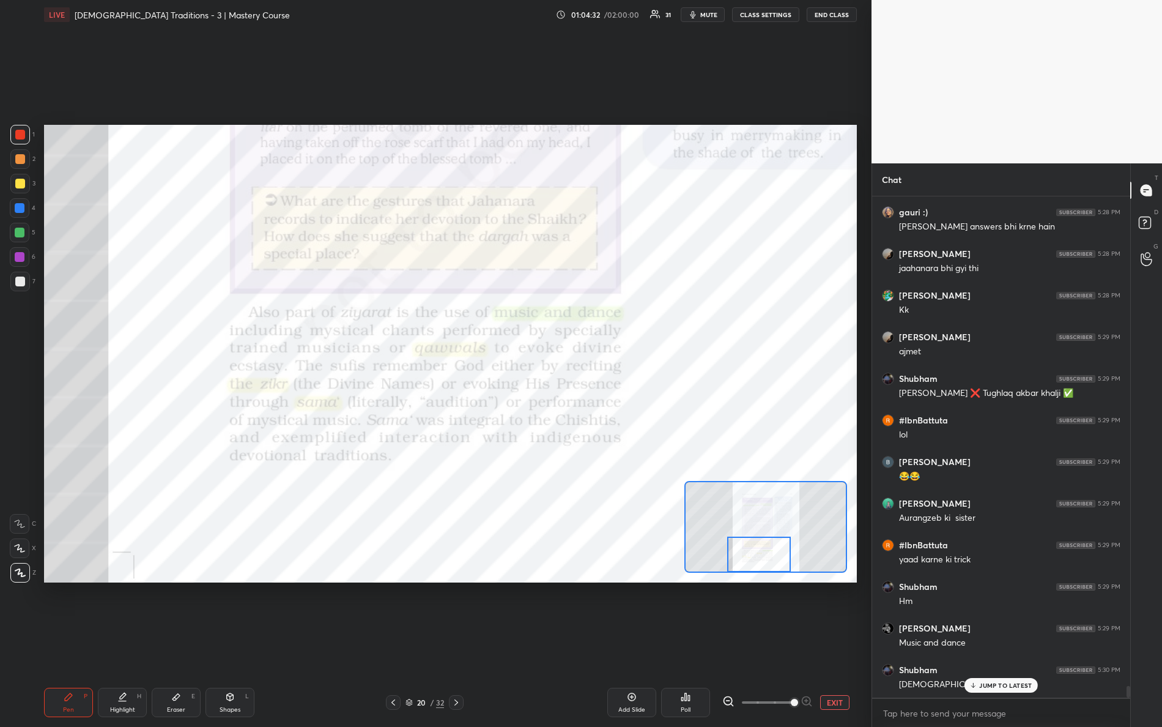
drag, startPoint x: 767, startPoint y: 552, endPoint x: 768, endPoint y: 561, distance: 9.3
click at [768, 561] on div at bounding box center [759, 553] width 64 height 35
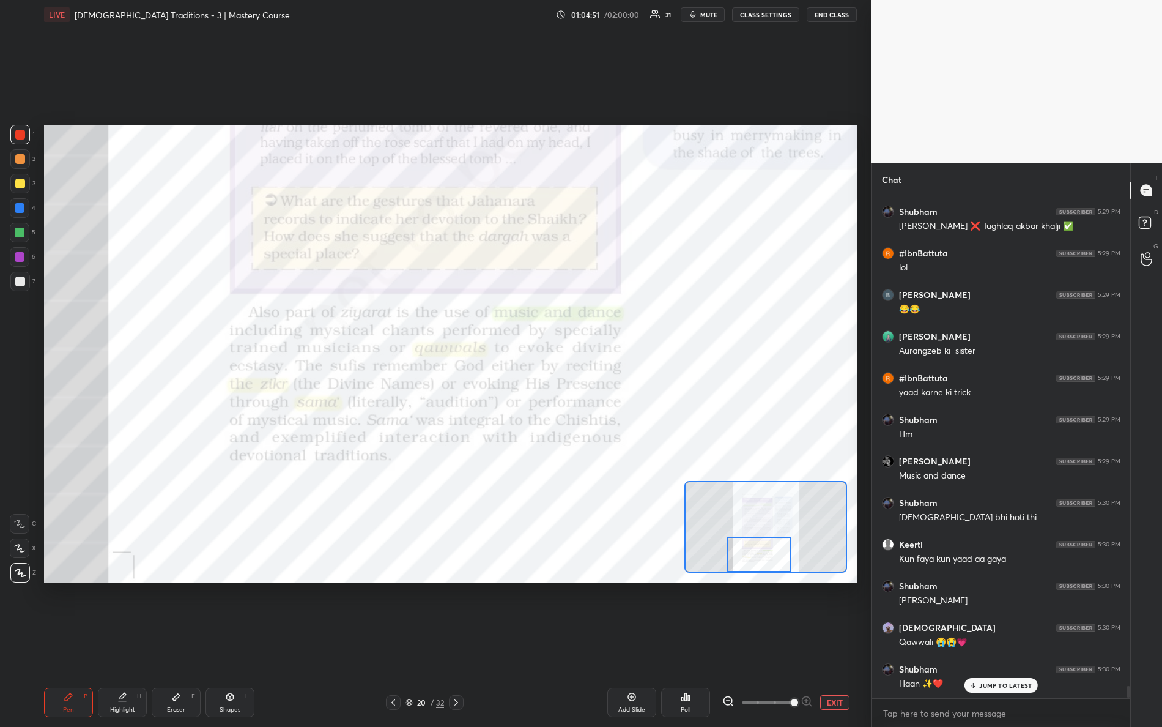
scroll to position [21020, 0]
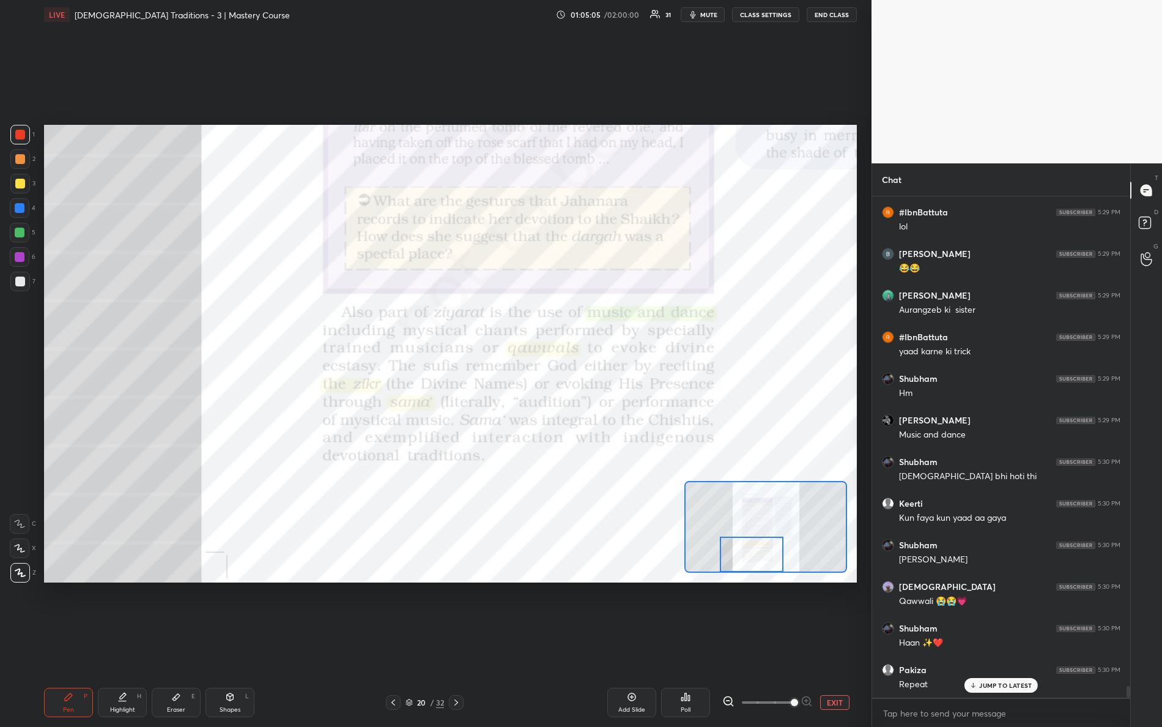
drag, startPoint x: 772, startPoint y: 550, endPoint x: 757, endPoint y: 555, distance: 15.3
click at [764, 554] on div at bounding box center [752, 553] width 64 height 35
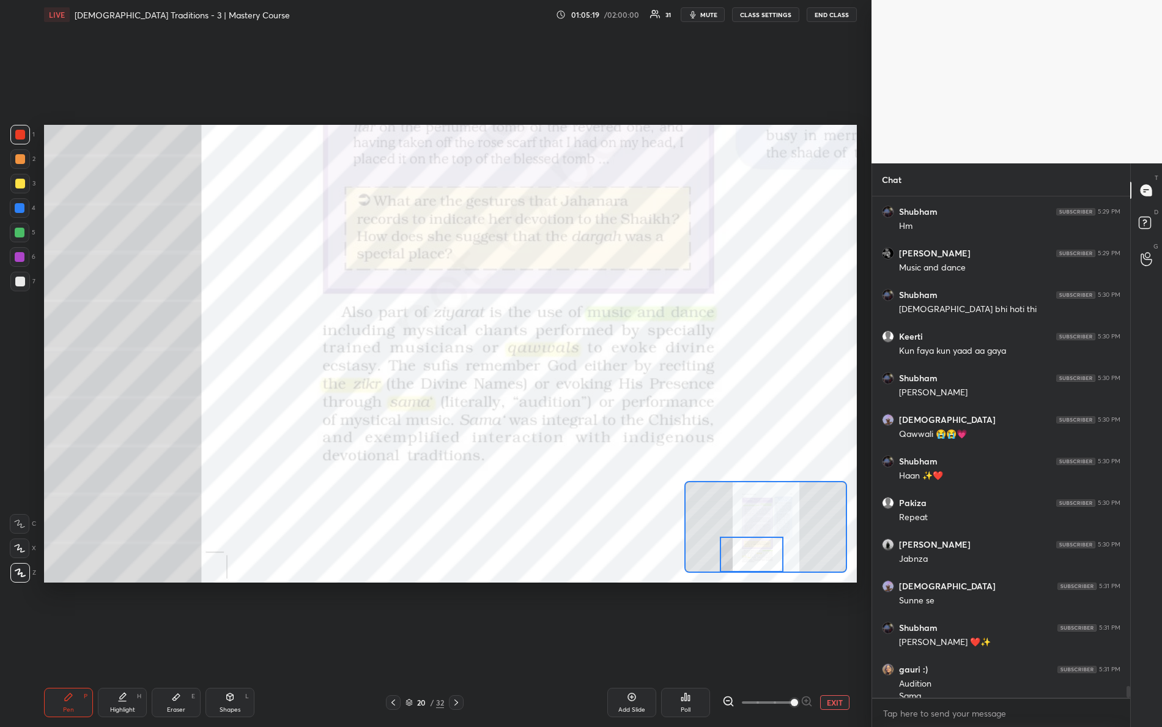
scroll to position [21199, 0]
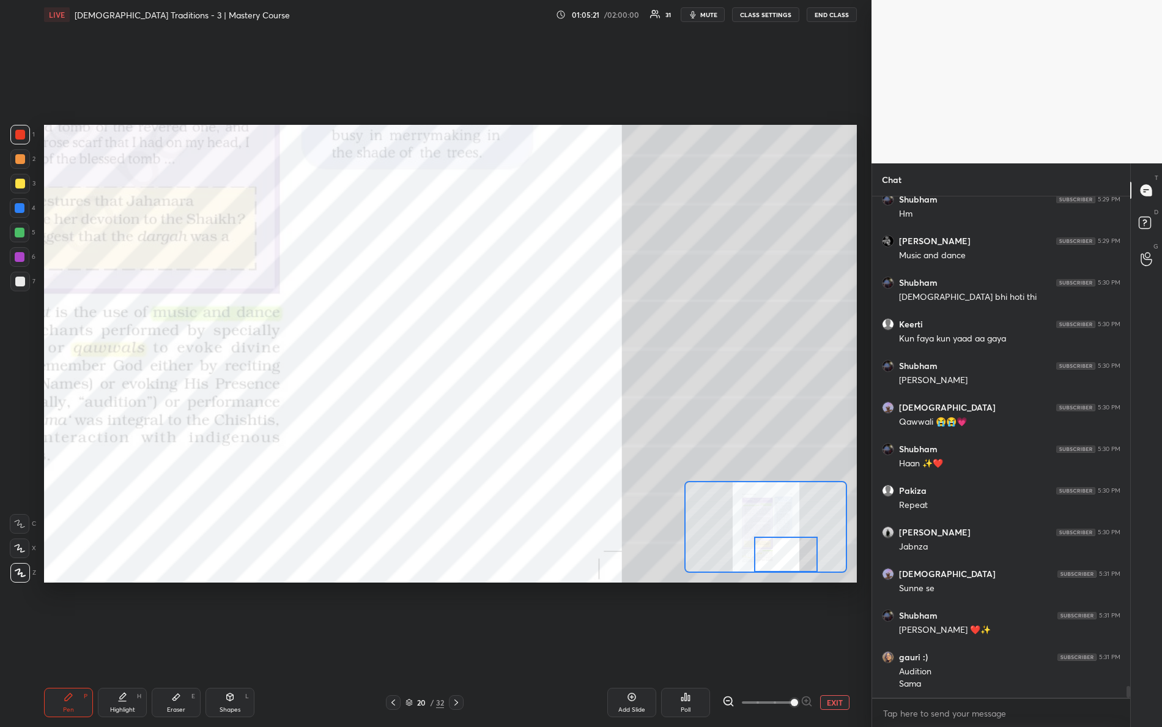
click at [813, 581] on div "Setting up your live class Poll for secs No correct answer Start poll" at bounding box center [450, 353] width 813 height 457
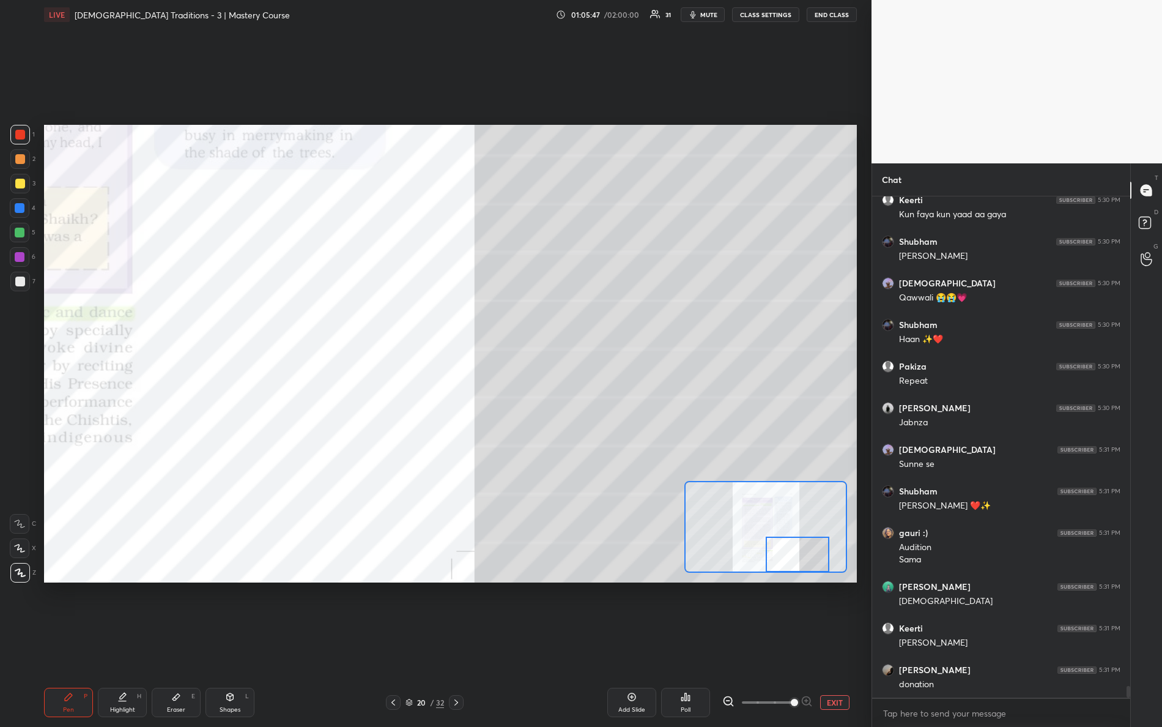
scroll to position [21365, 0]
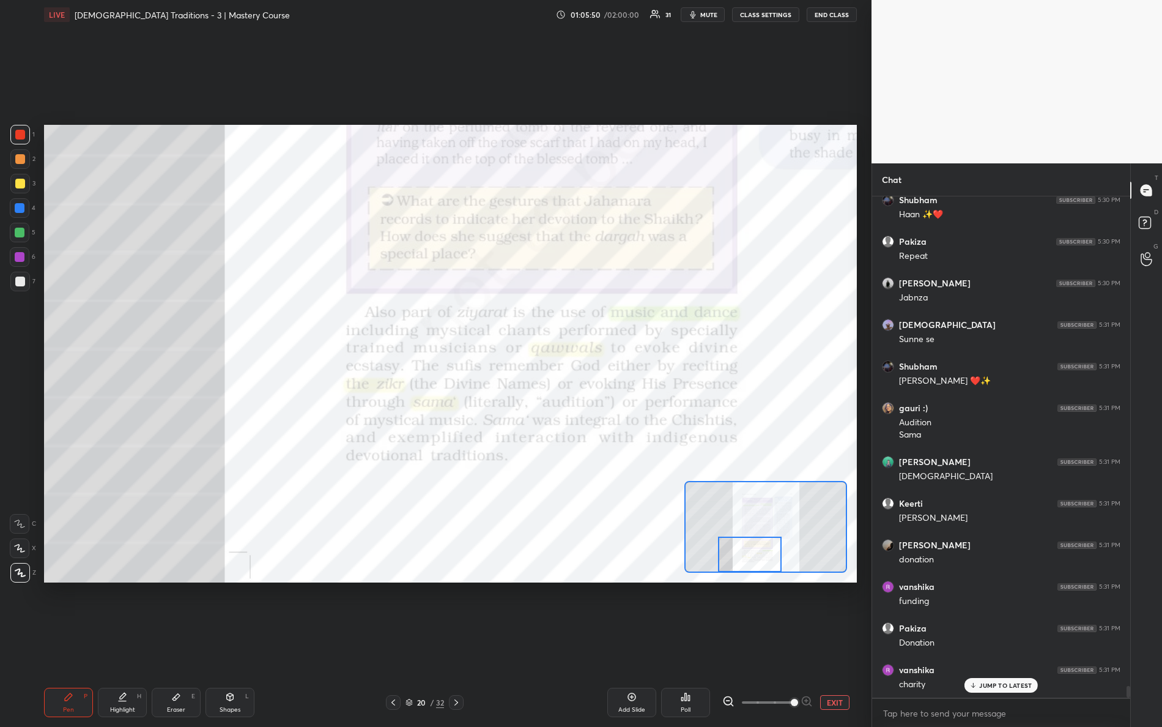
click at [741, 580] on div "Setting up your live class Poll for secs No correct answer Start poll" at bounding box center [450, 353] width 813 height 457
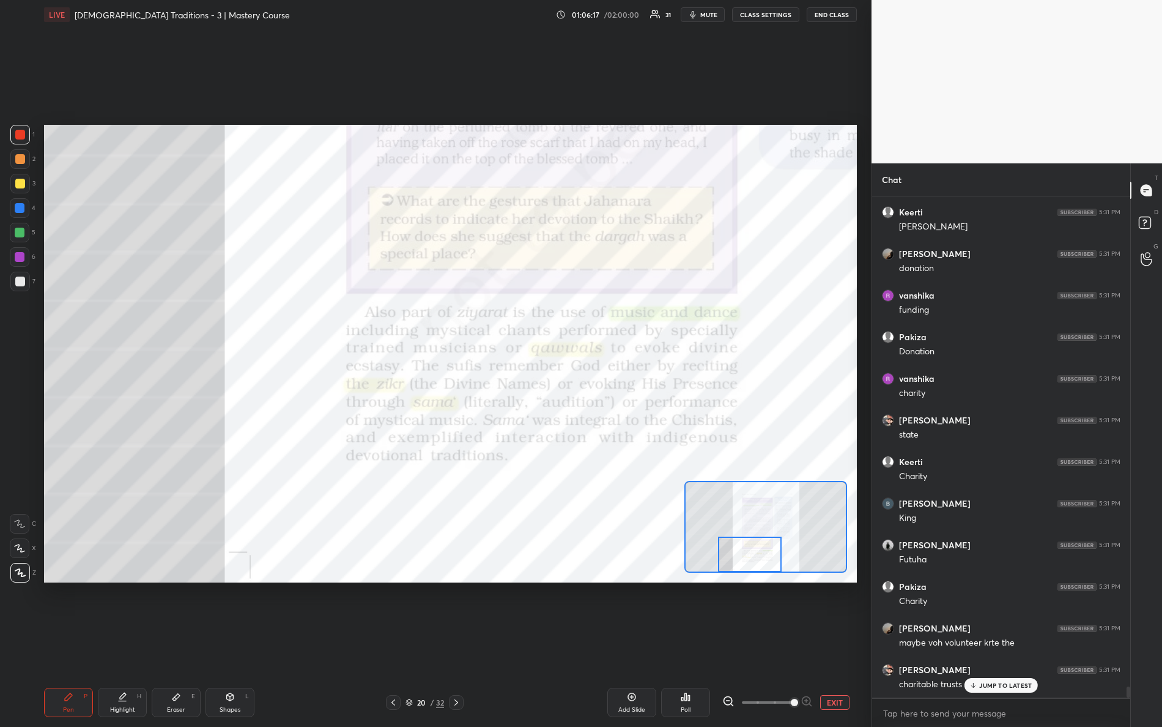
scroll to position [21781, 0]
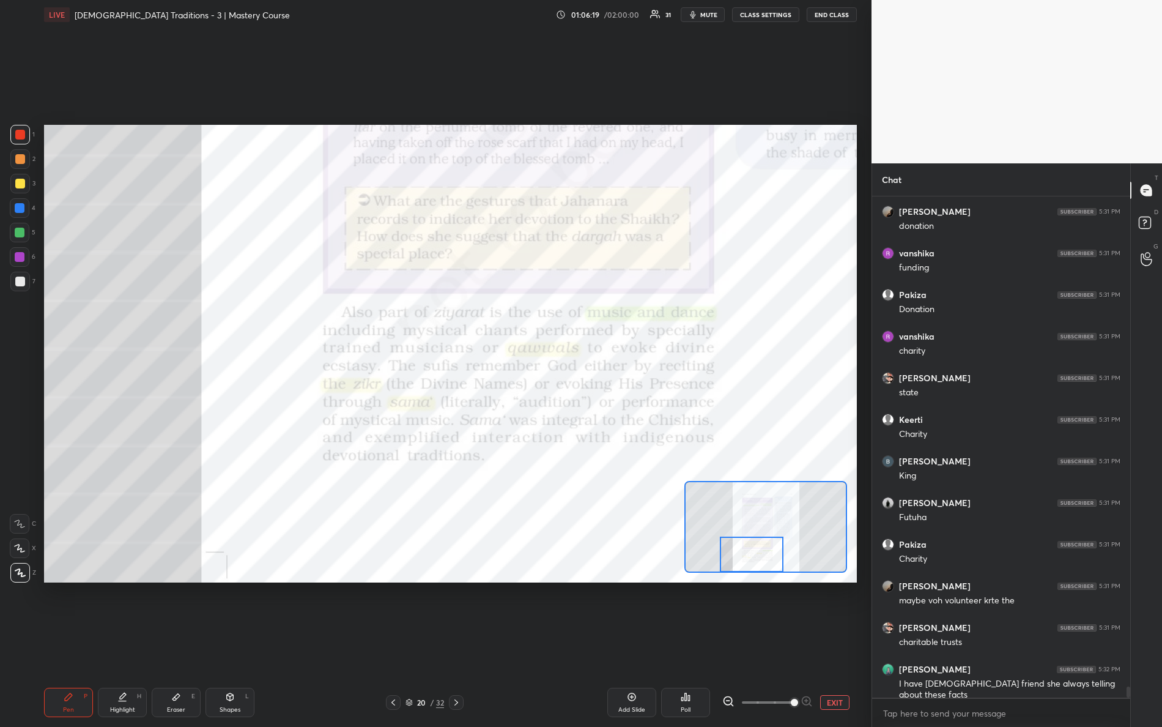
click at [750, 561] on div at bounding box center [752, 553] width 64 height 35
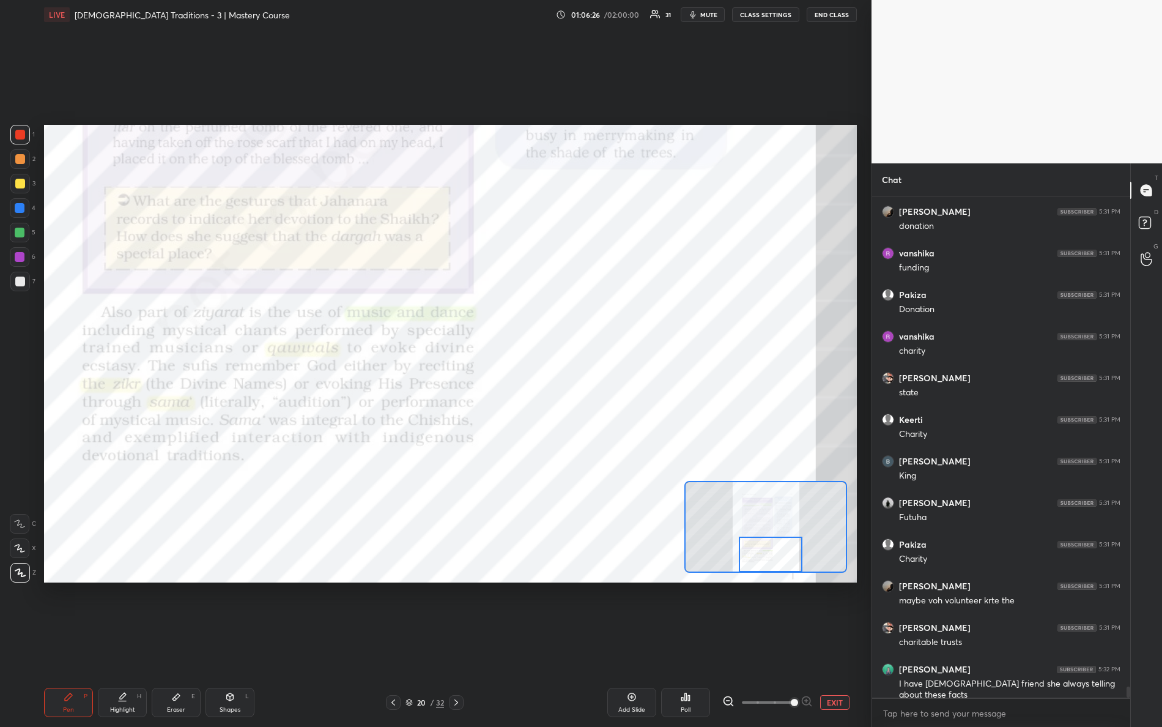
click at [787, 576] on div "Setting up your live class Poll for secs No correct answer Start poll" at bounding box center [450, 353] width 813 height 457
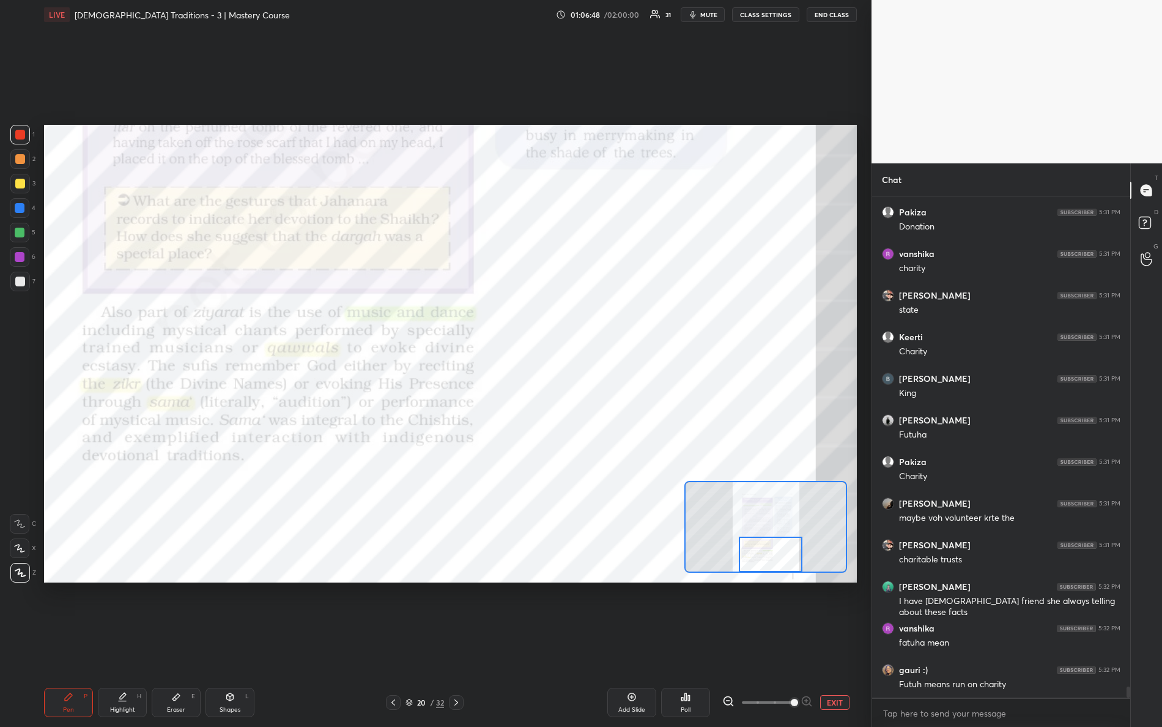
scroll to position [21906, 0]
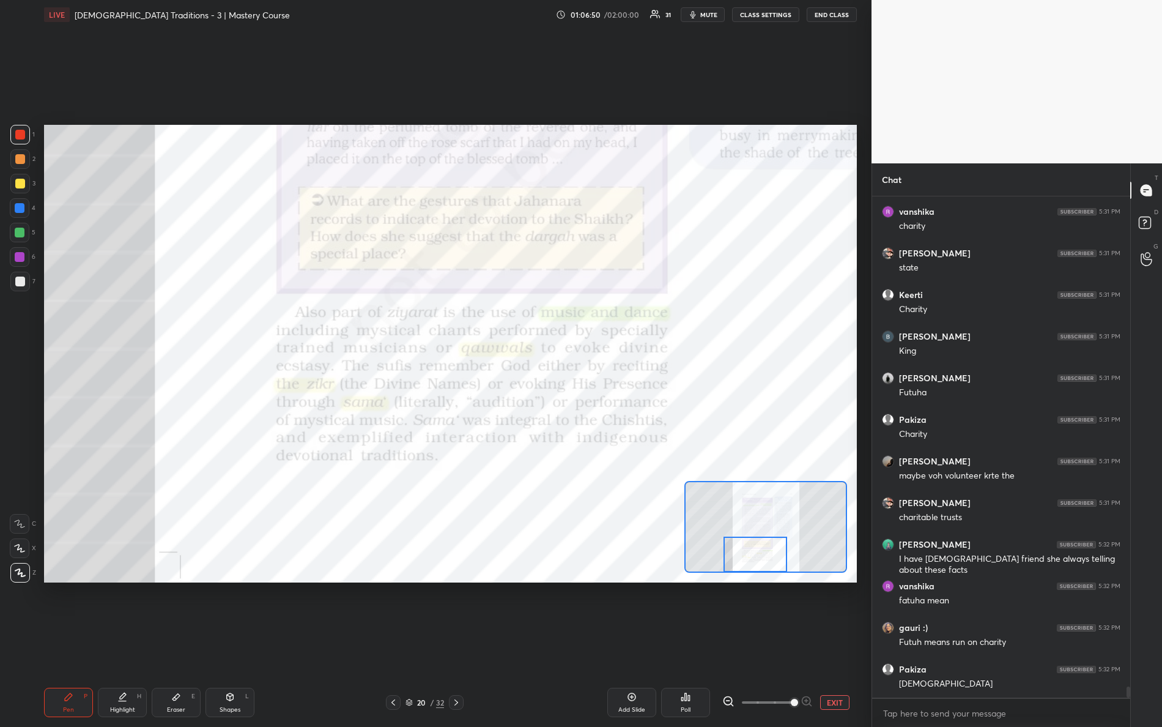
drag, startPoint x: 763, startPoint y: 566, endPoint x: 754, endPoint y: 567, distance: 9.3
click at [756, 568] on div at bounding box center [755, 553] width 64 height 35
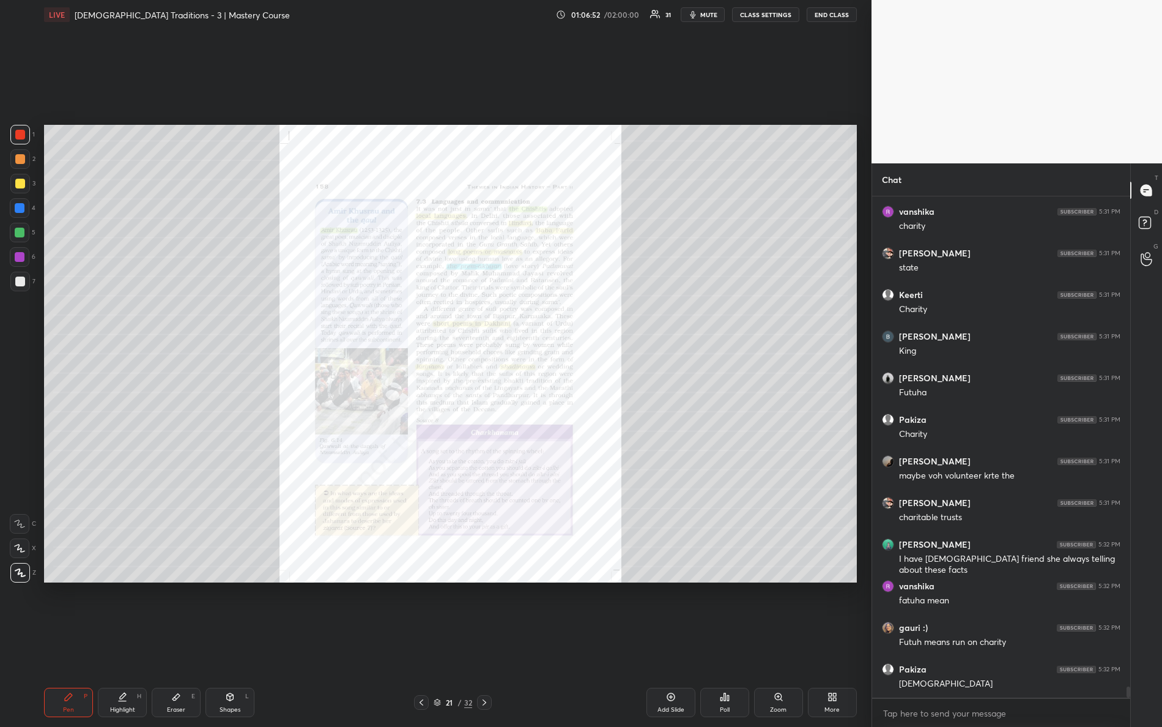
scroll to position [21947, 0]
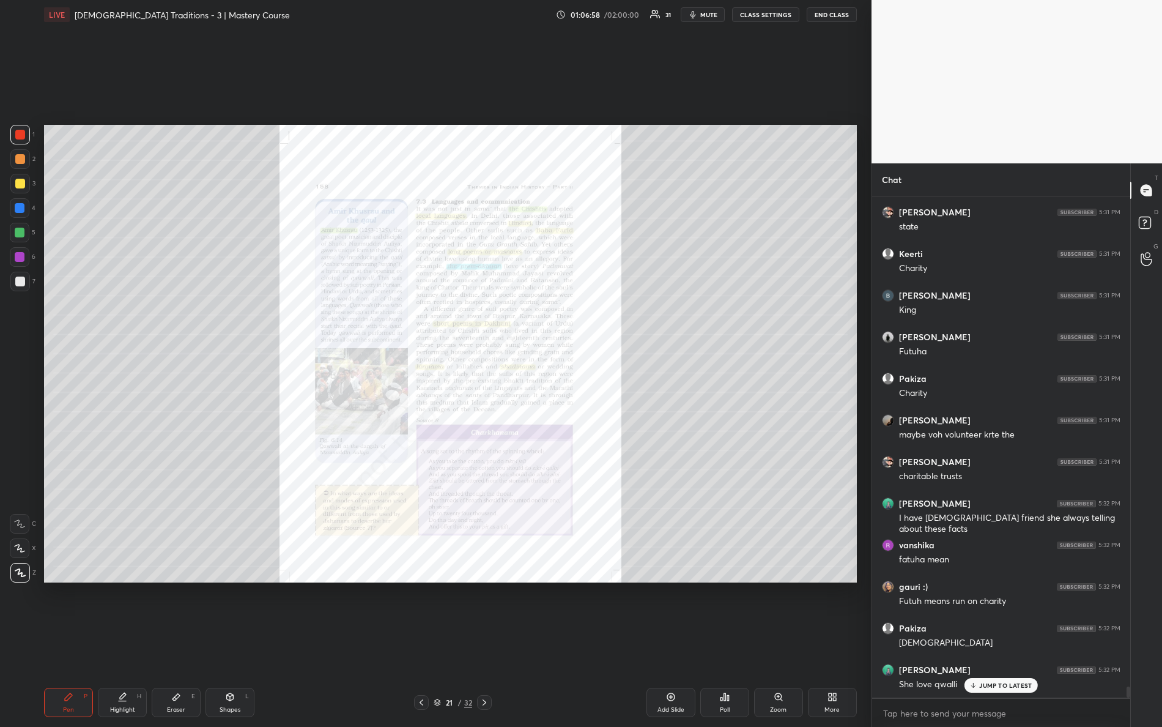
click at [776, 643] on div "Zoom" at bounding box center [778, 709] width 17 height 6
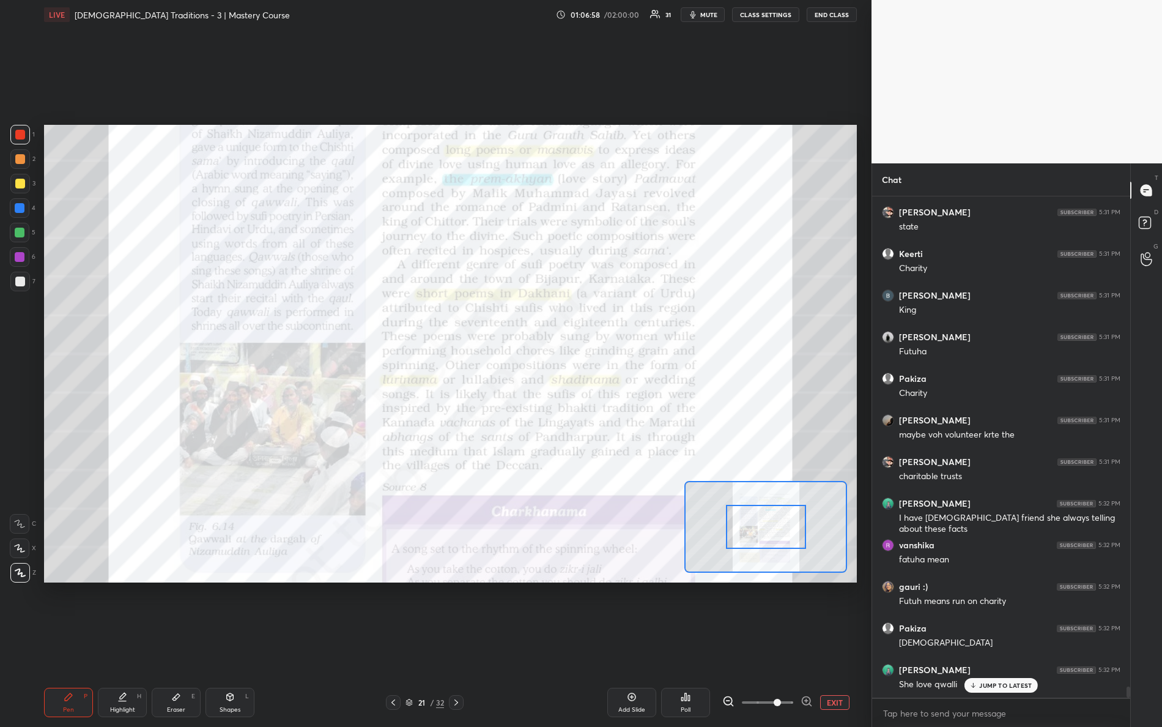
drag, startPoint x: 773, startPoint y: 701, endPoint x: 829, endPoint y: 662, distance: 68.5
click at [832, 643] on div "EXIT" at bounding box center [789, 702] width 135 height 15
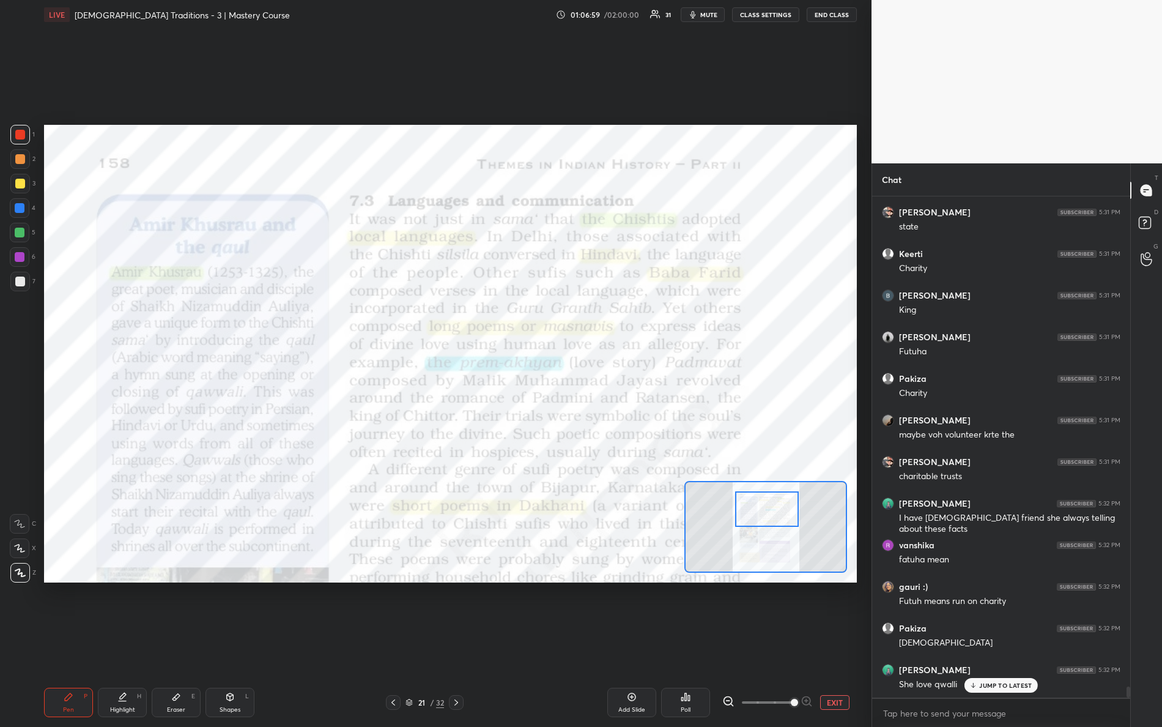
drag, startPoint x: 791, startPoint y: 521, endPoint x: 798, endPoint y: 490, distance: 31.3
click at [796, 506] on div at bounding box center [767, 508] width 64 height 35
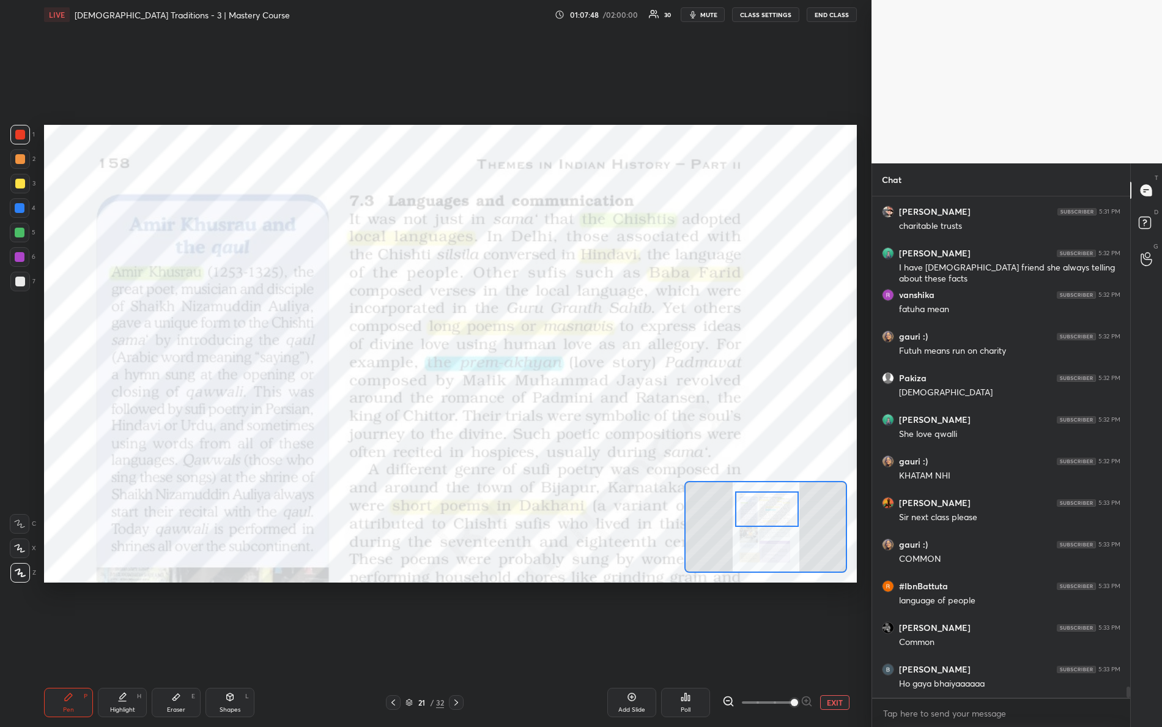
scroll to position [22238, 0]
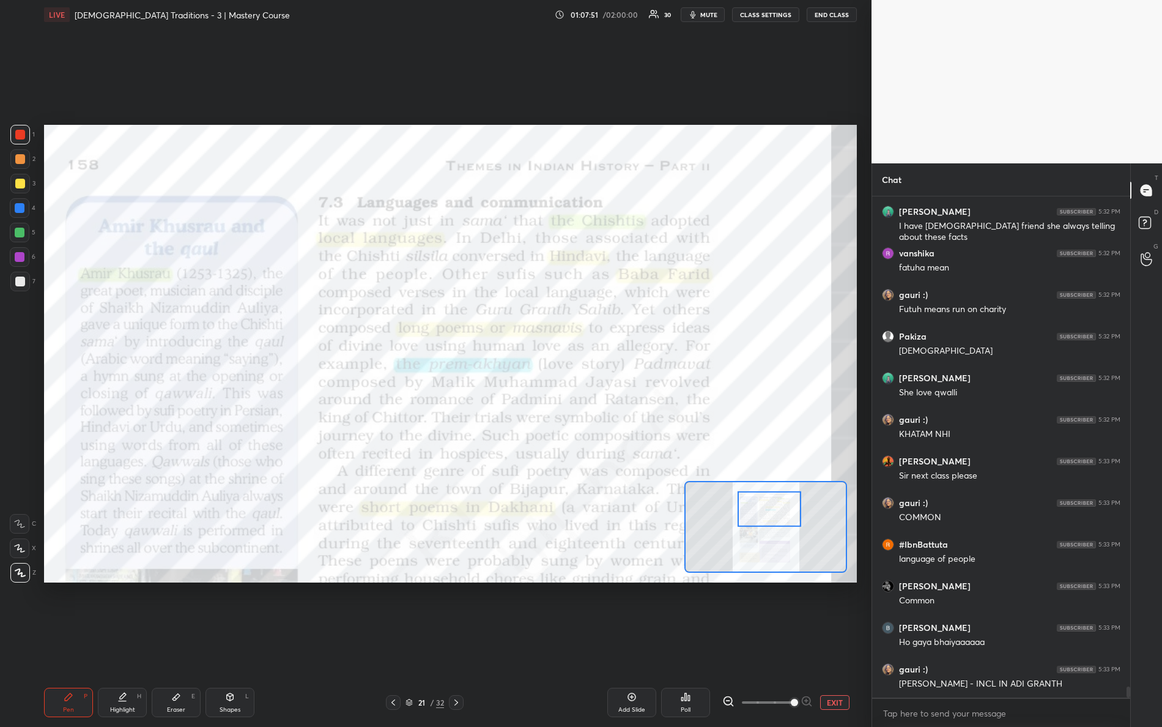
drag, startPoint x: 769, startPoint y: 545, endPoint x: 761, endPoint y: 498, distance: 47.3
click at [763, 500] on div at bounding box center [770, 508] width 64 height 35
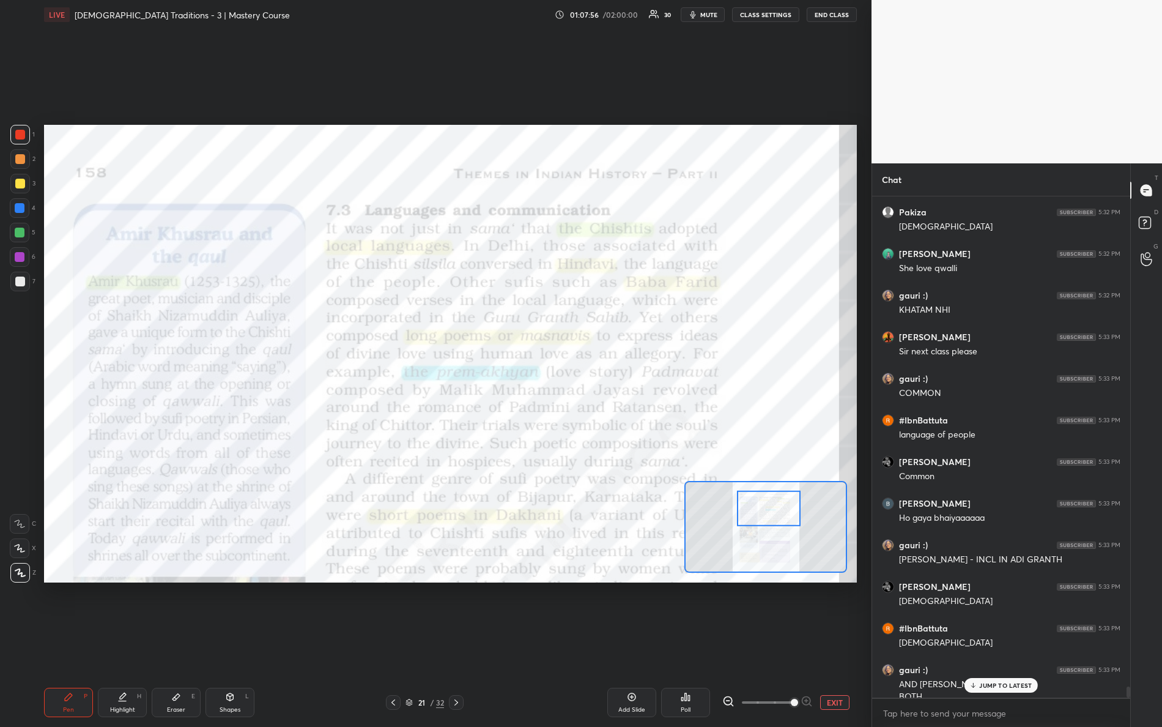
scroll to position [22375, 0]
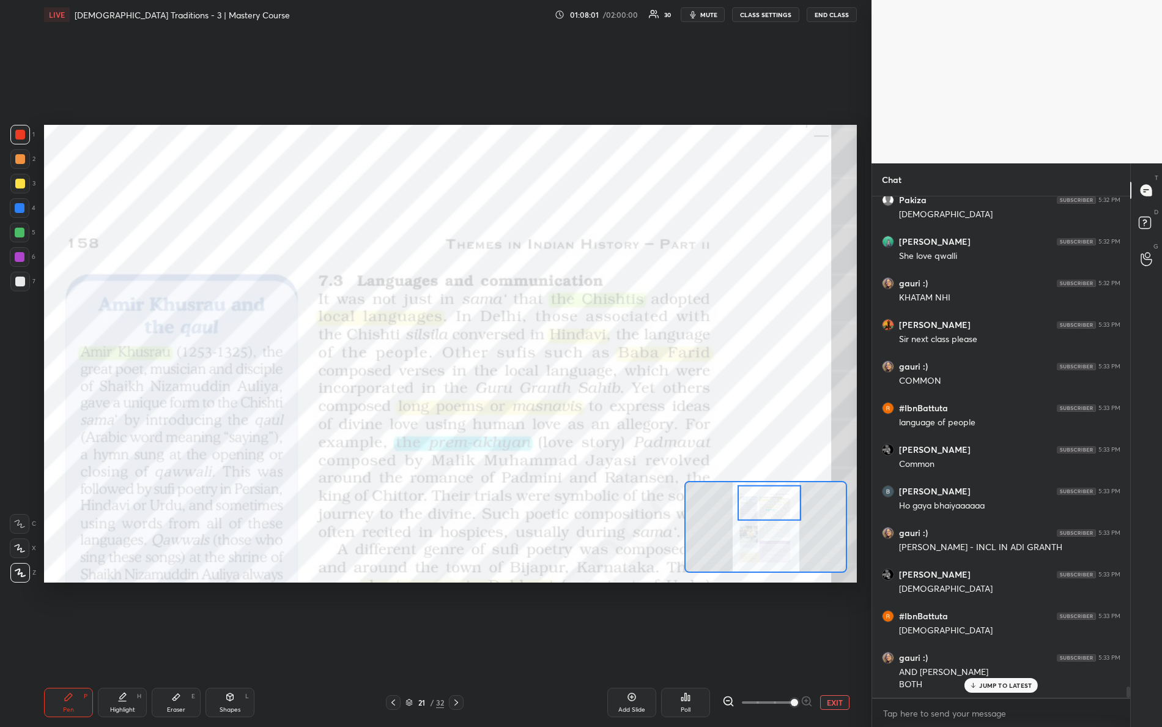
drag, startPoint x: 771, startPoint y: 523, endPoint x: 769, endPoint y: 516, distance: 6.8
click at [771, 517] on div at bounding box center [770, 502] width 64 height 35
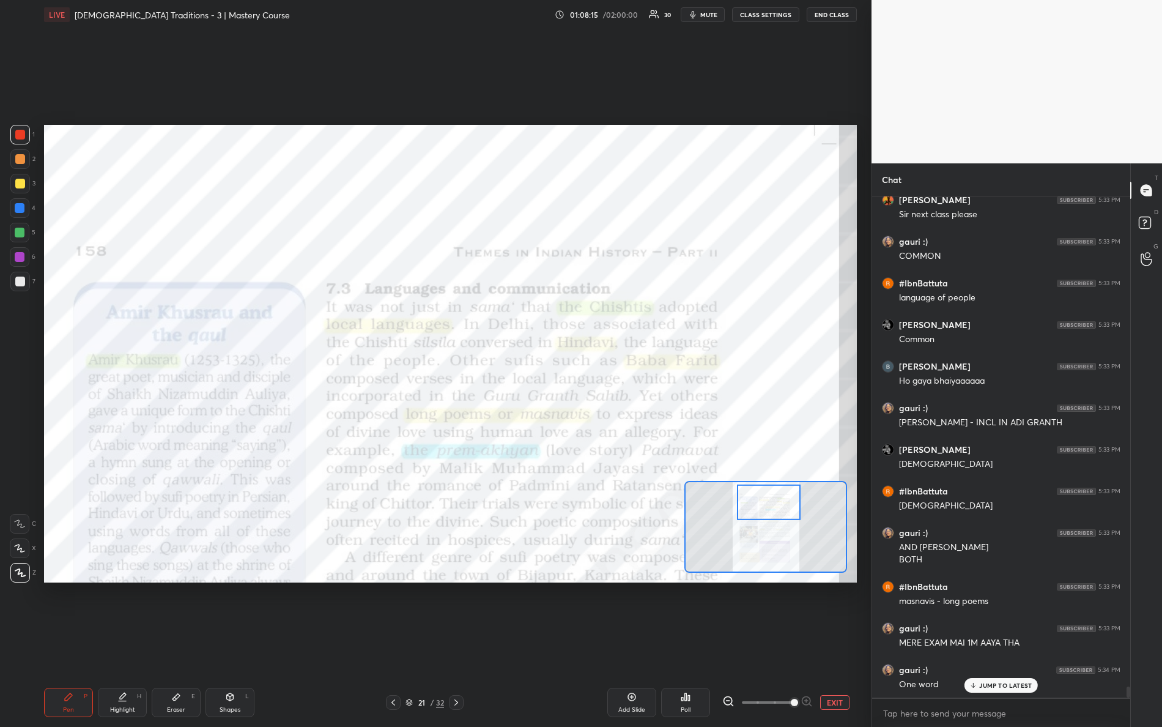
scroll to position [22542, 0]
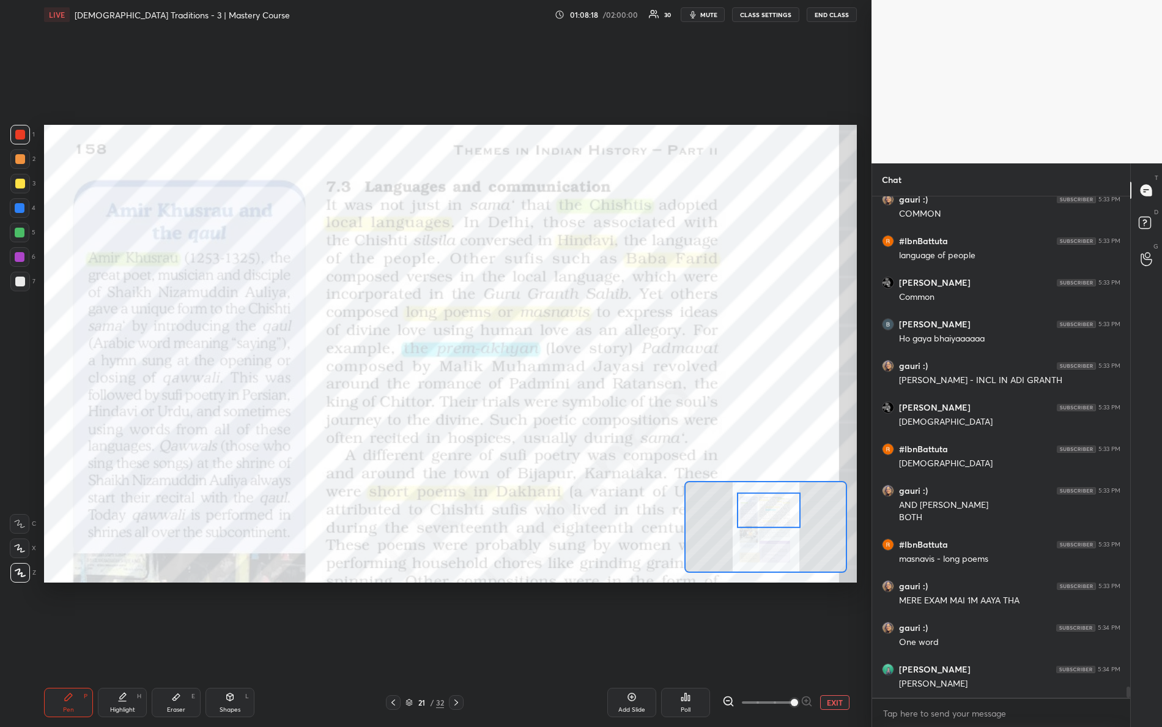
drag, startPoint x: 771, startPoint y: 511, endPoint x: 769, endPoint y: 498, distance: 13.0
click at [771, 514] on div at bounding box center [769, 509] width 64 height 35
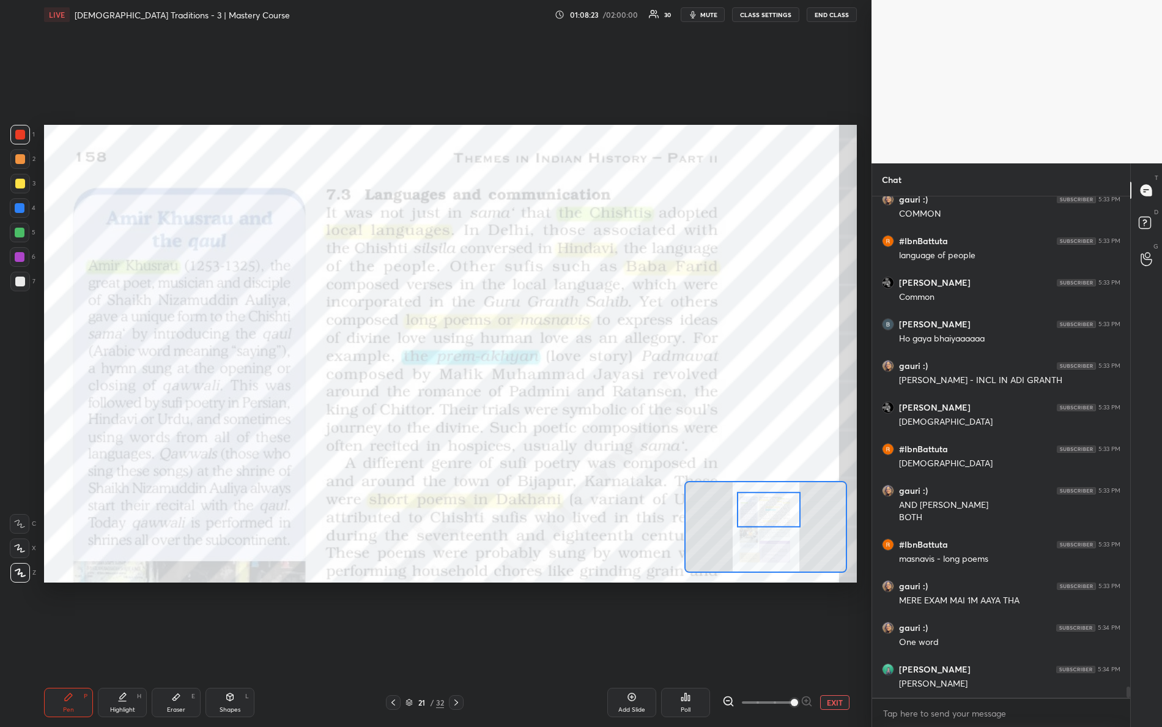
scroll to position [22554, 0]
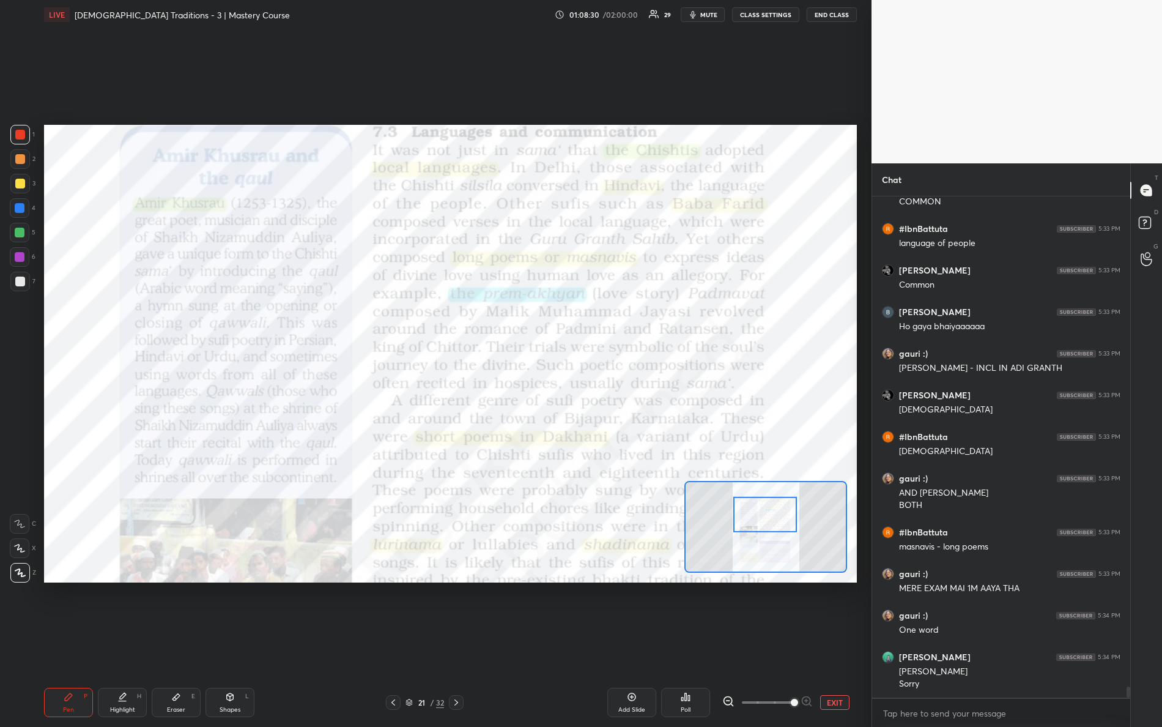
drag, startPoint x: 772, startPoint y: 511, endPoint x: 772, endPoint y: 495, distance: 15.9
click at [770, 516] on div at bounding box center [765, 514] width 64 height 35
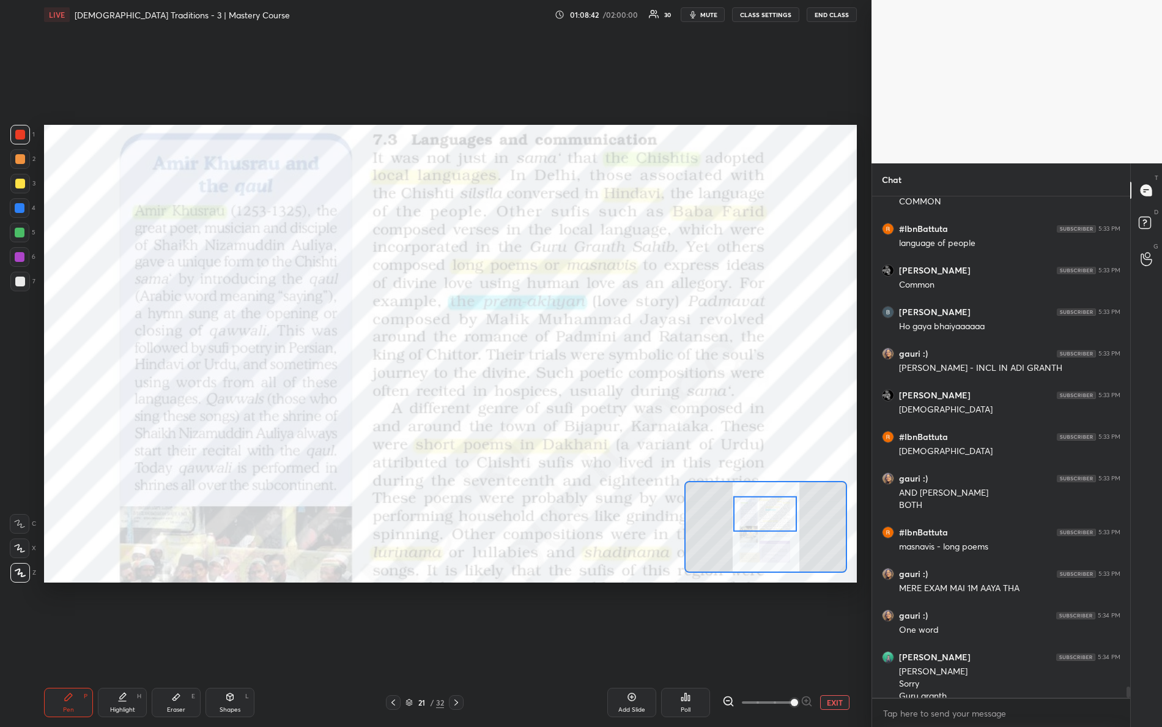
scroll to position [22566, 0]
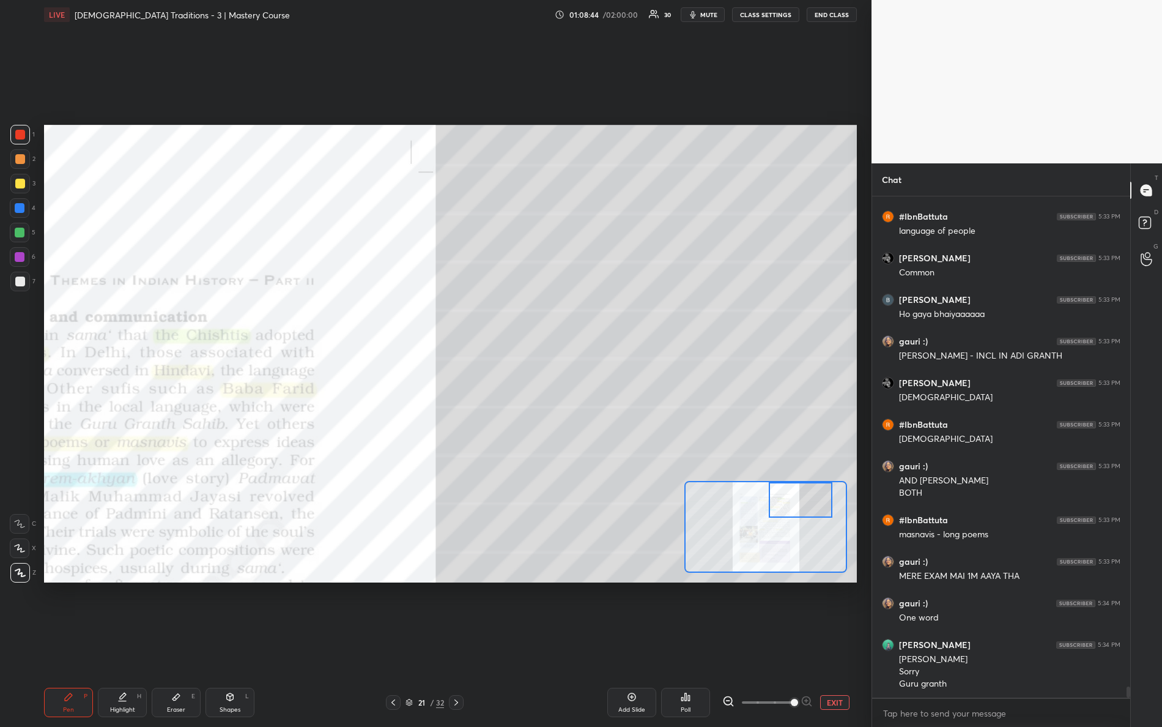
drag, startPoint x: 772, startPoint y: 514, endPoint x: 811, endPoint y: 482, distance: 50.3
click at [812, 483] on div at bounding box center [801, 499] width 64 height 35
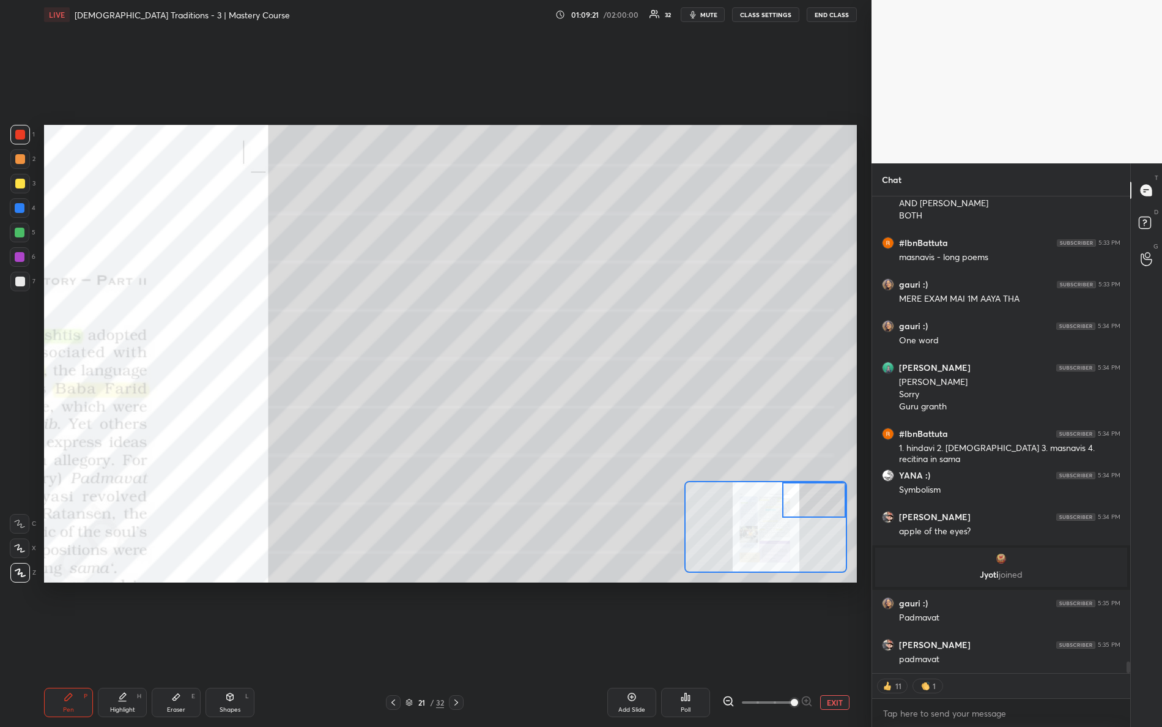
scroll to position [19060, 0]
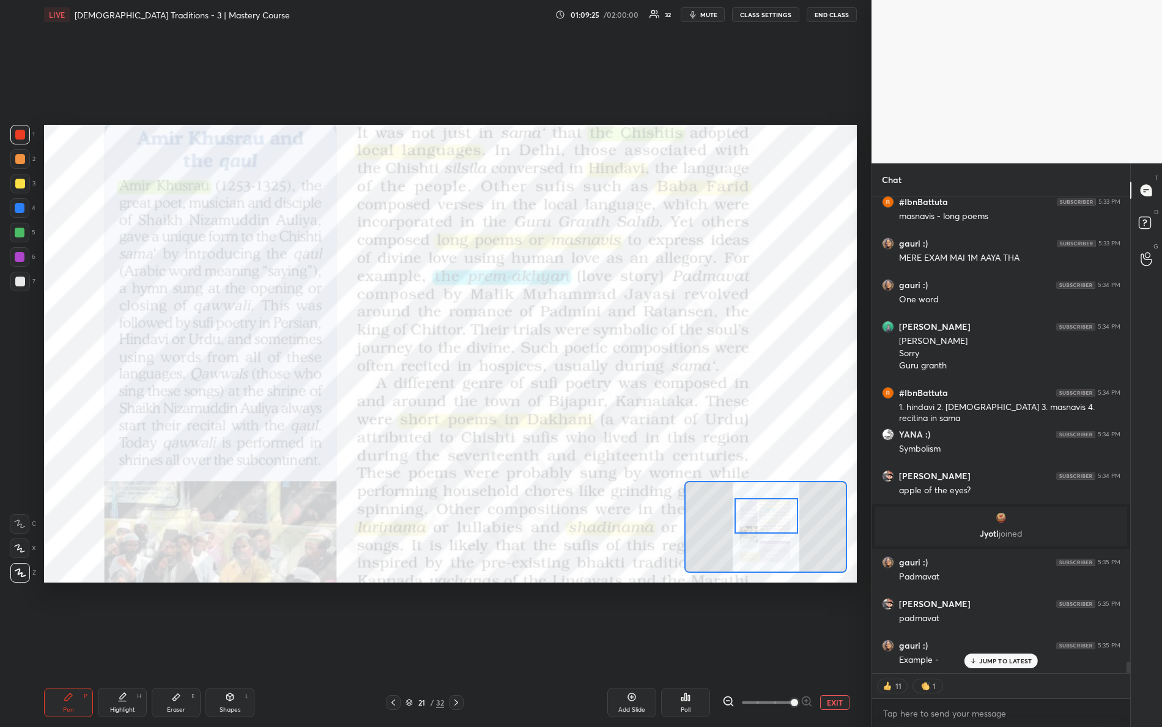
drag, startPoint x: 803, startPoint y: 497, endPoint x: 755, endPoint y: 512, distance: 50.1
click at [756, 513] on div at bounding box center [766, 515] width 64 height 35
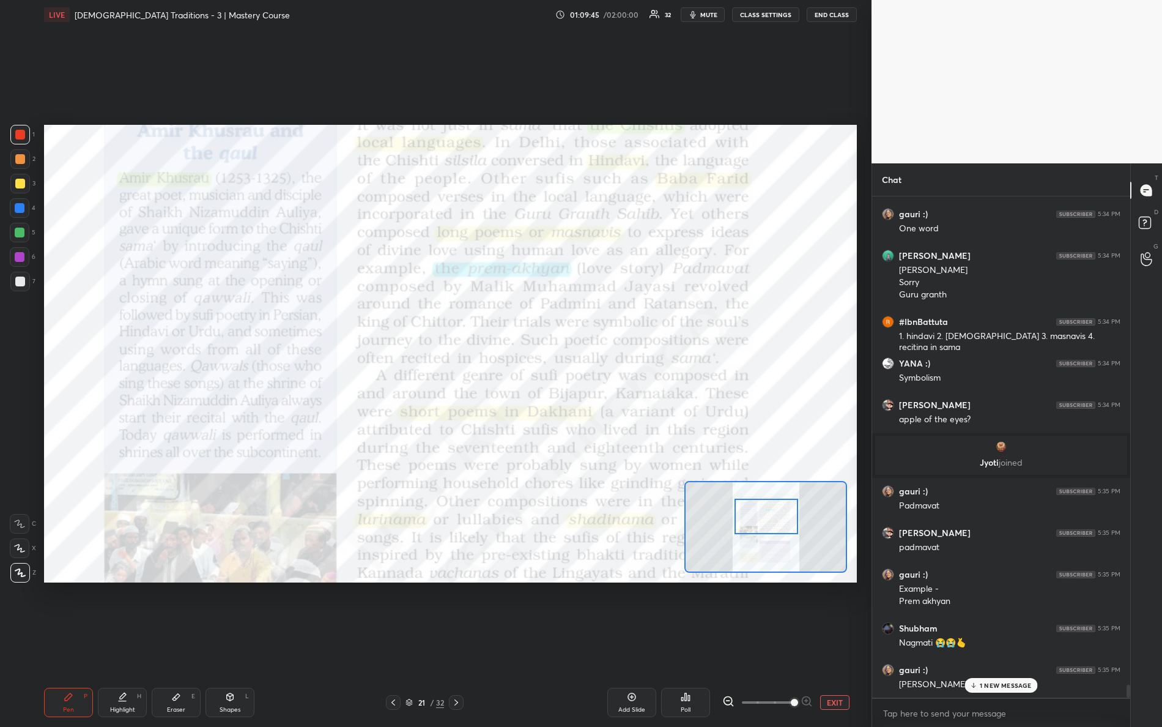
scroll to position [19173, 0]
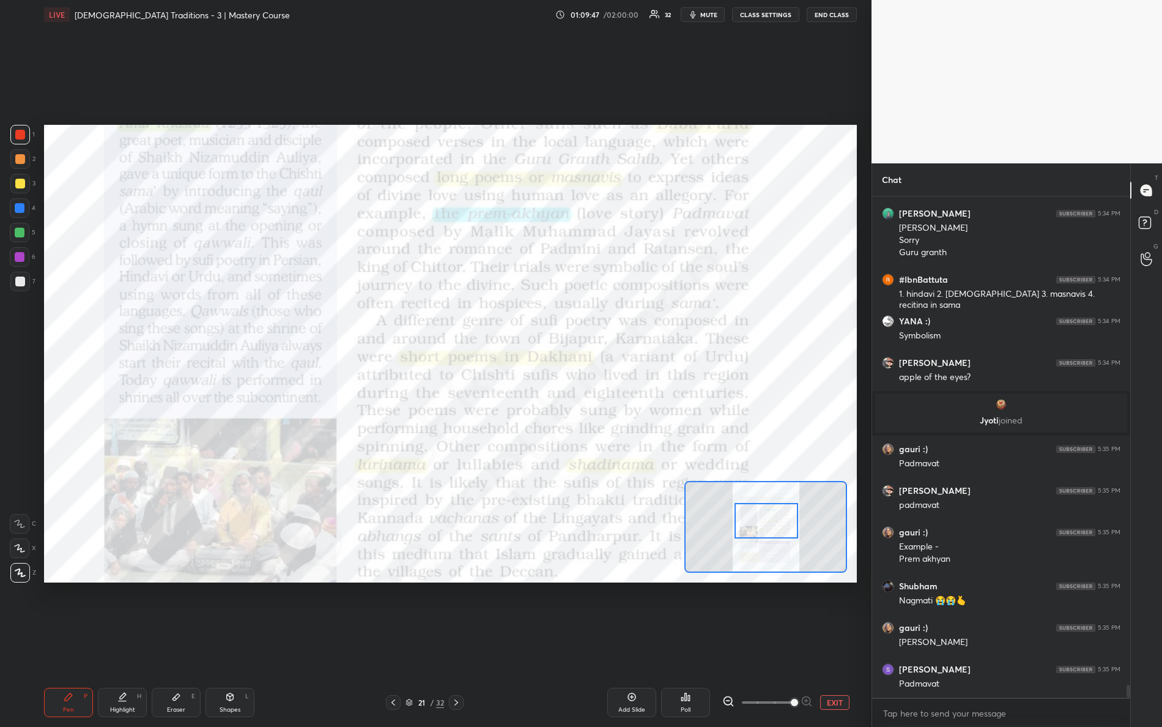
drag, startPoint x: 755, startPoint y: 524, endPoint x: 741, endPoint y: 510, distance: 19.5
click at [754, 528] on div at bounding box center [766, 520] width 64 height 35
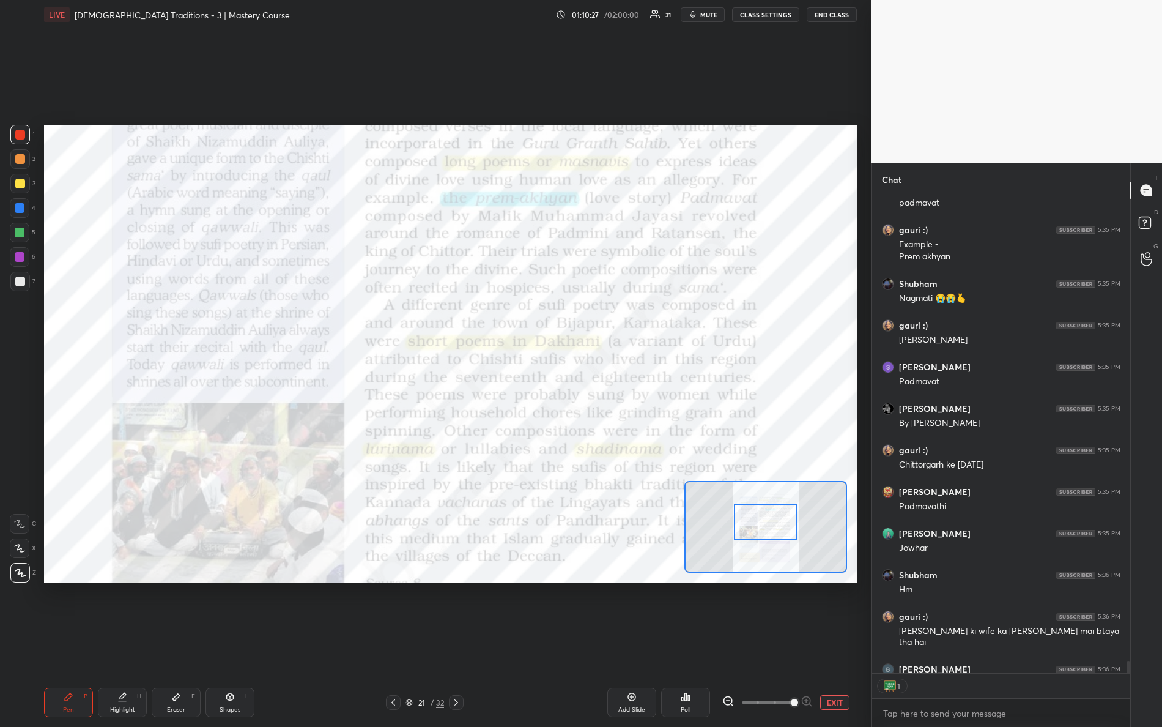
scroll to position [19540, 0]
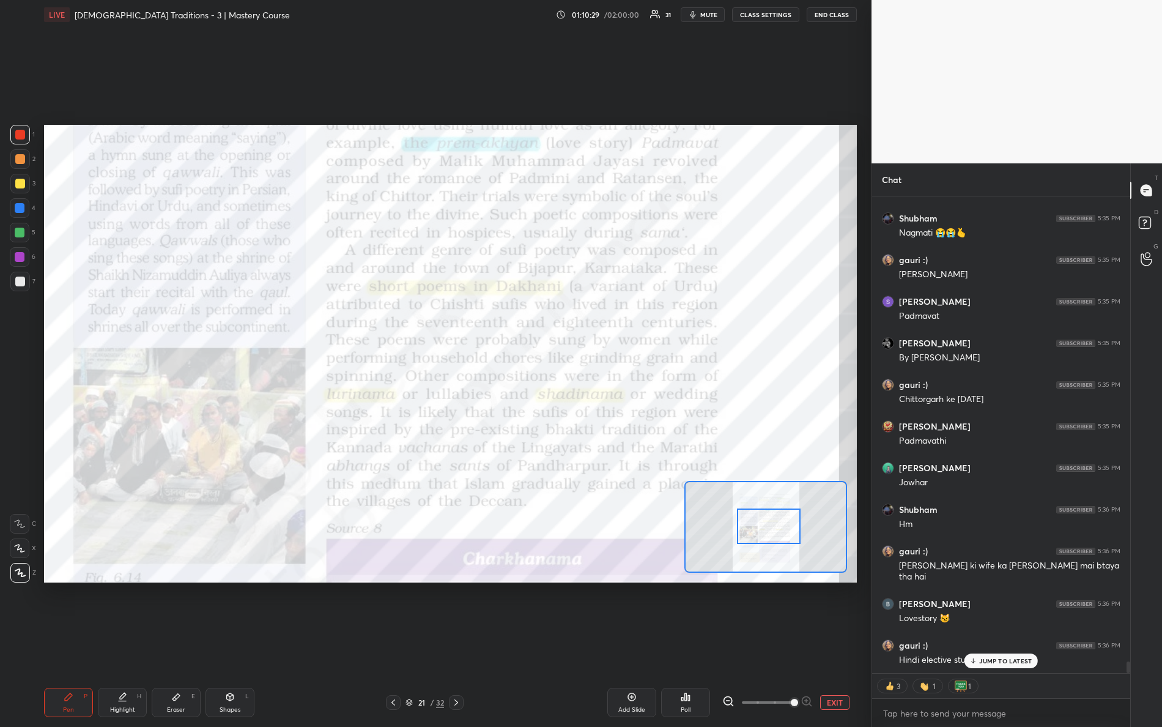
click at [788, 530] on div at bounding box center [769, 525] width 64 height 35
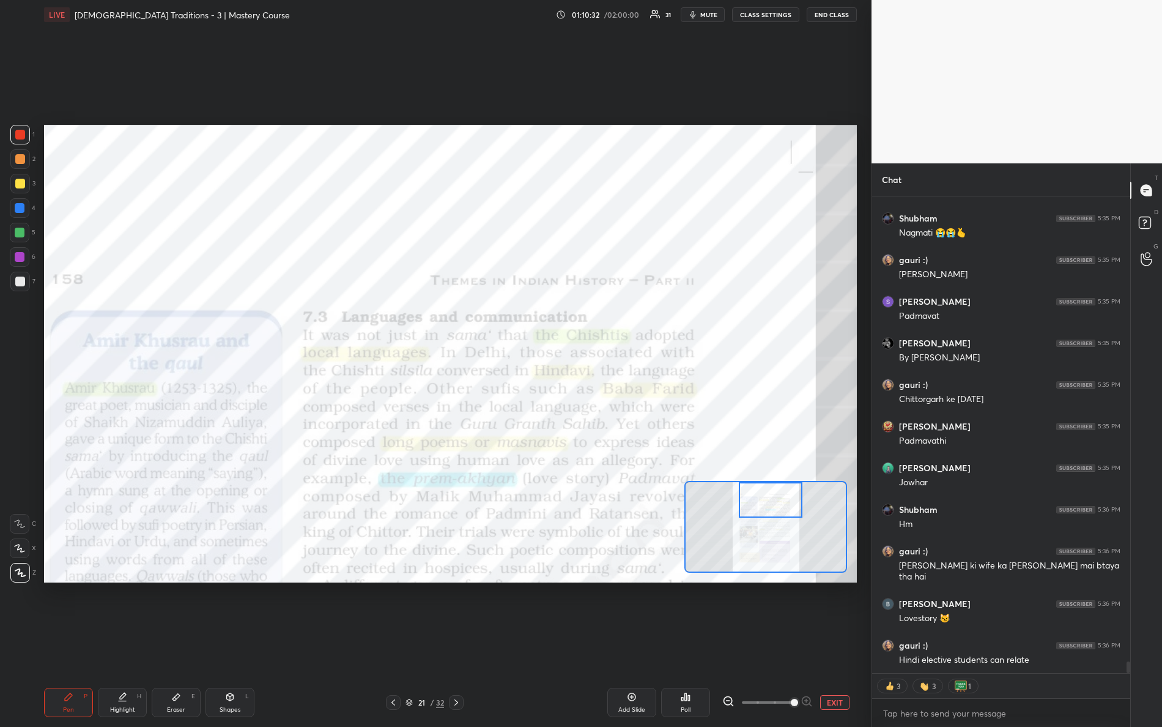
scroll to position [19582, 0]
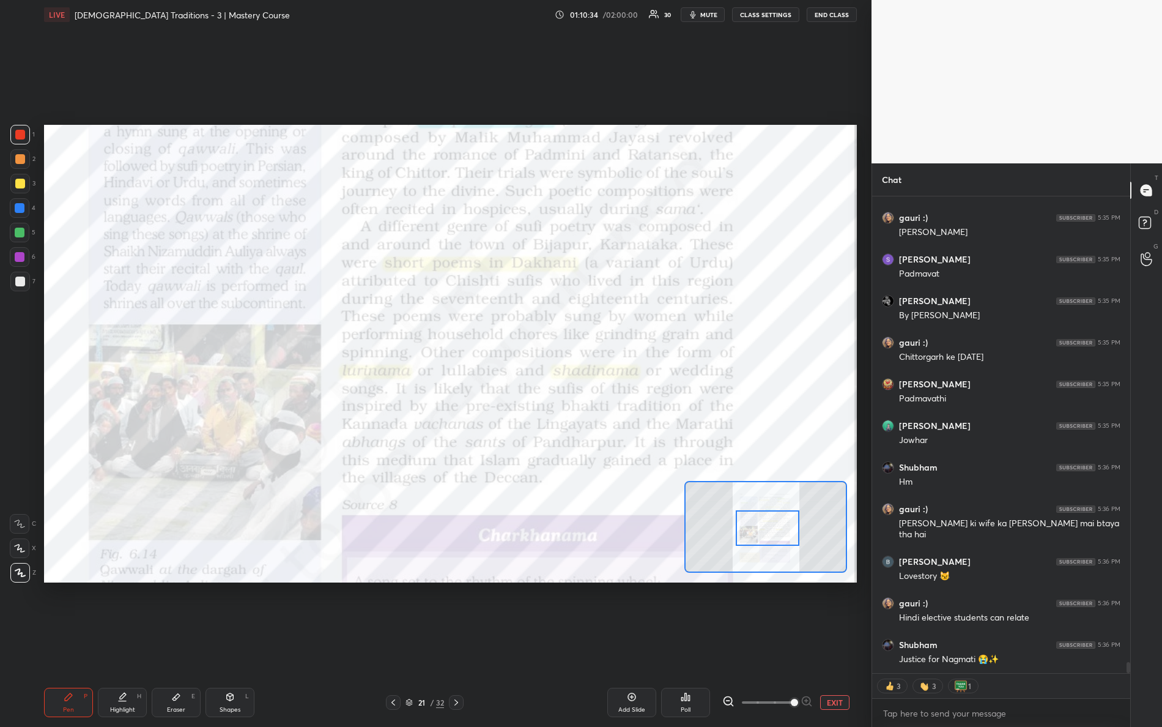
drag, startPoint x: 774, startPoint y: 527, endPoint x: 777, endPoint y: 517, distance: 10.8
click at [771, 539] on div at bounding box center [768, 527] width 64 height 35
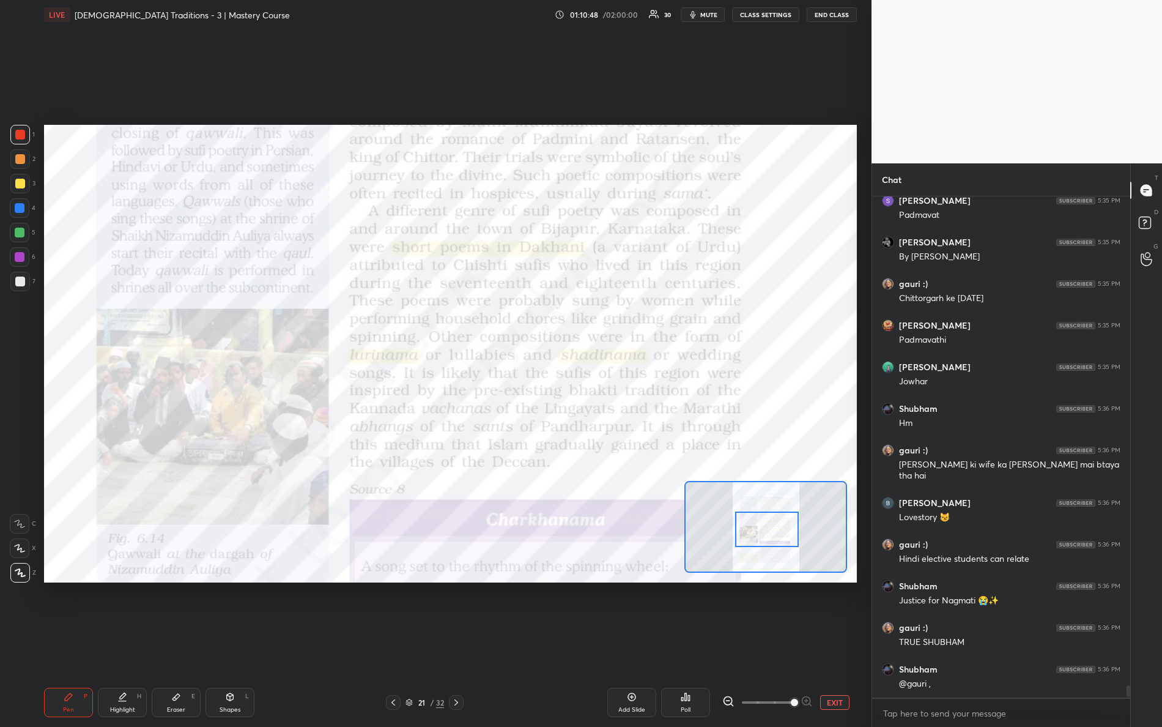
scroll to position [19653, 0]
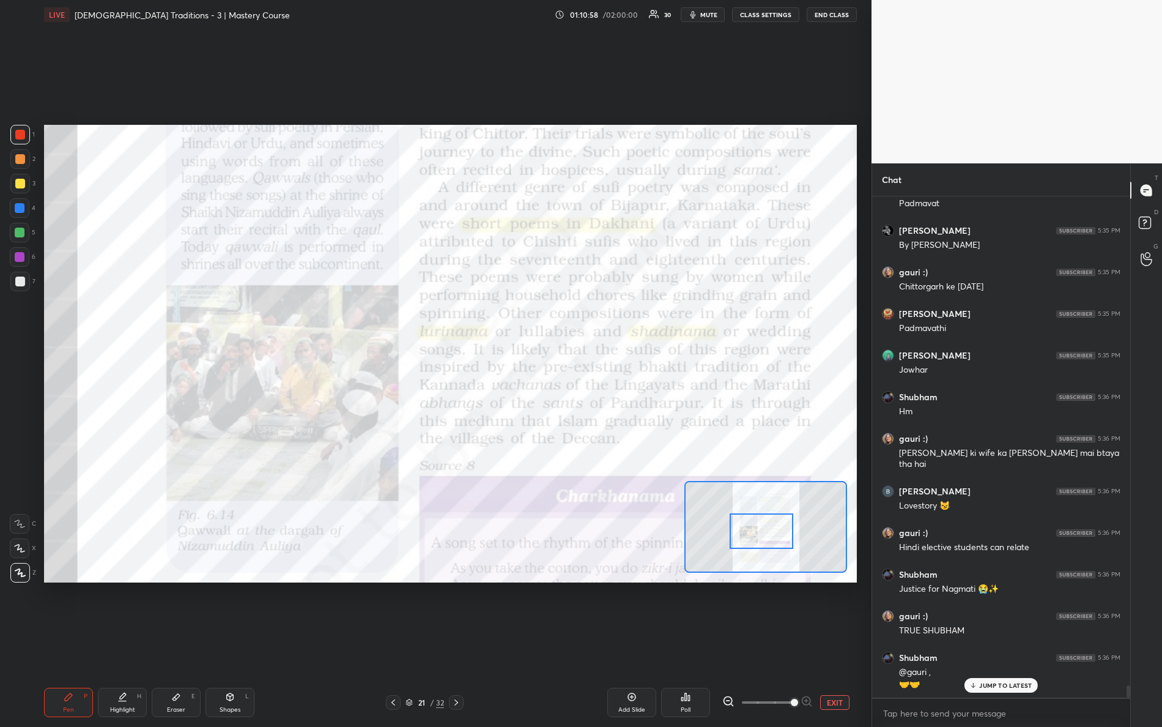
drag, startPoint x: 759, startPoint y: 534, endPoint x: 750, endPoint y: 527, distance: 11.7
click at [754, 536] on div at bounding box center [762, 530] width 64 height 35
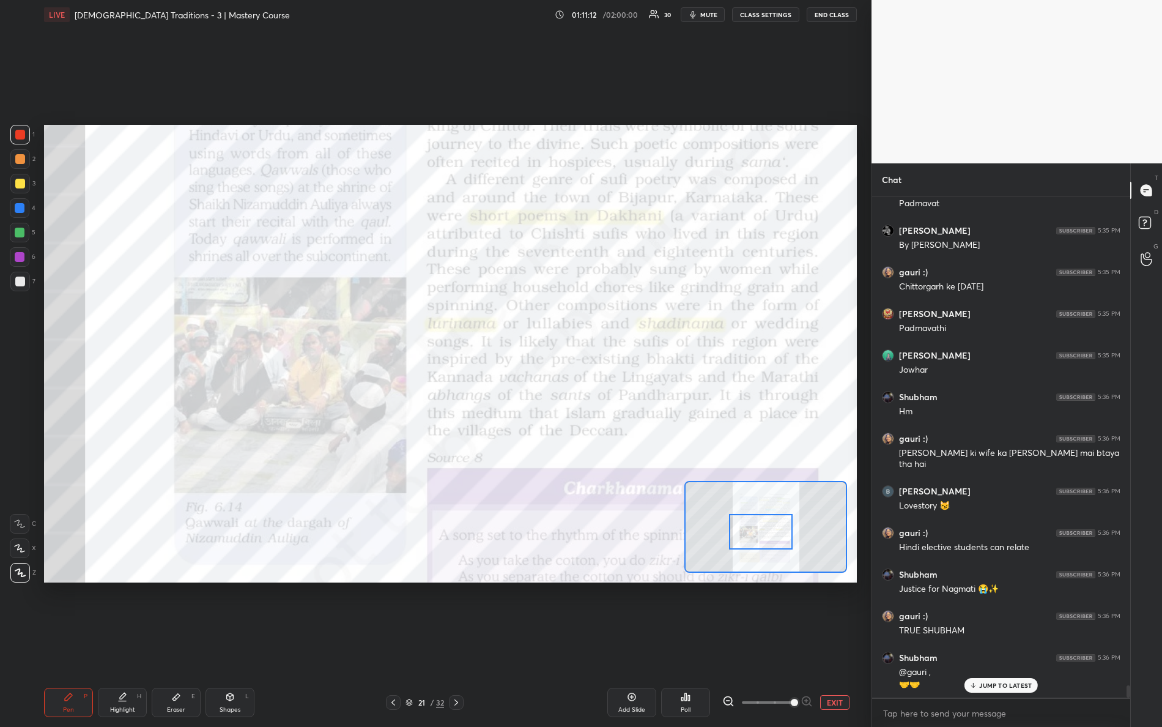
scroll to position [19695, 0]
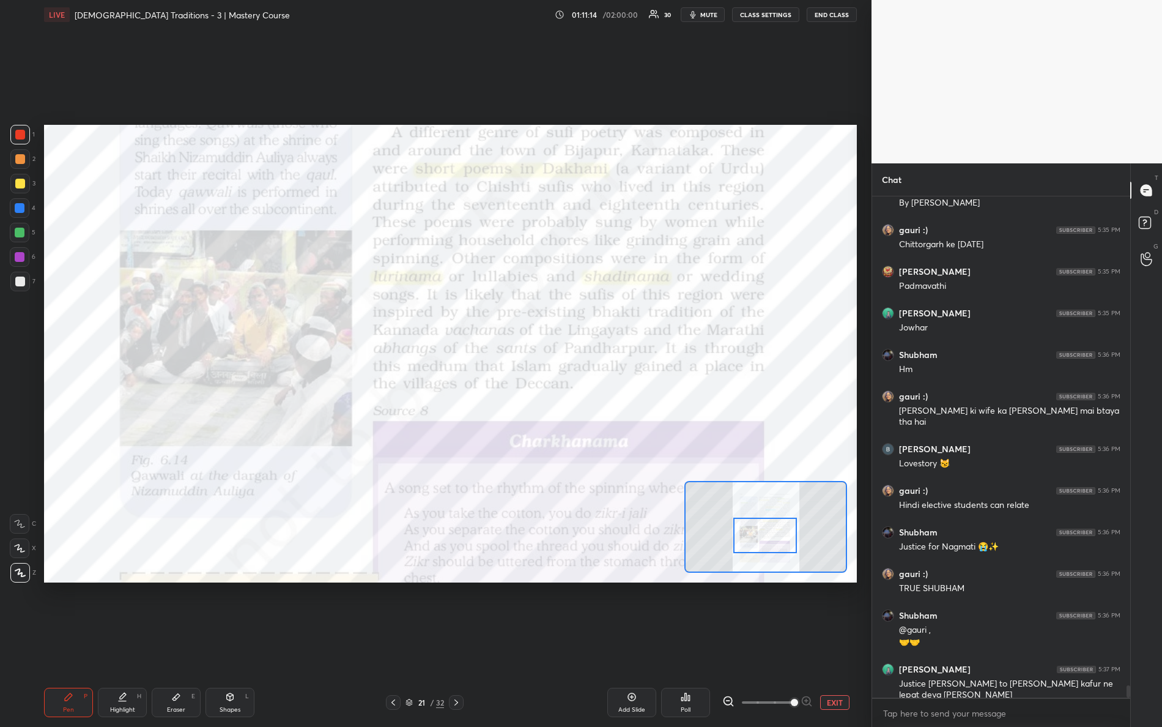
drag, startPoint x: 760, startPoint y: 521, endPoint x: 765, endPoint y: 525, distance: 6.5
click at [765, 525] on div at bounding box center [765, 534] width 64 height 35
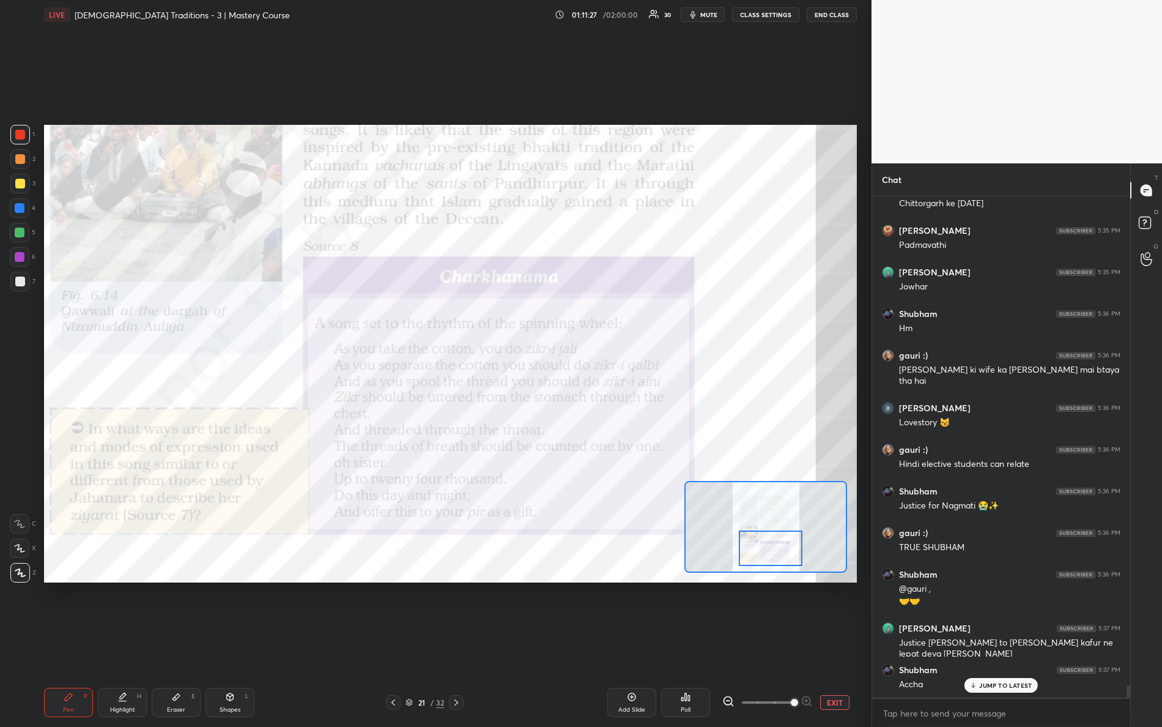
click at [761, 546] on div at bounding box center [771, 547] width 64 height 35
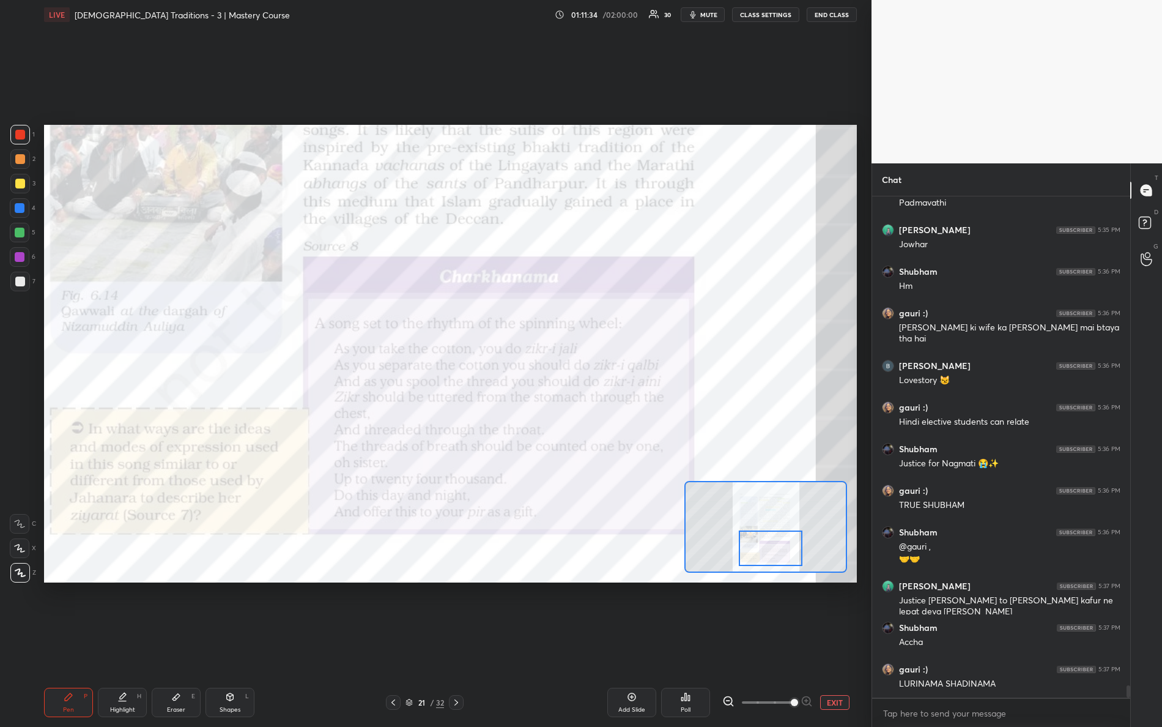
scroll to position [19820, 0]
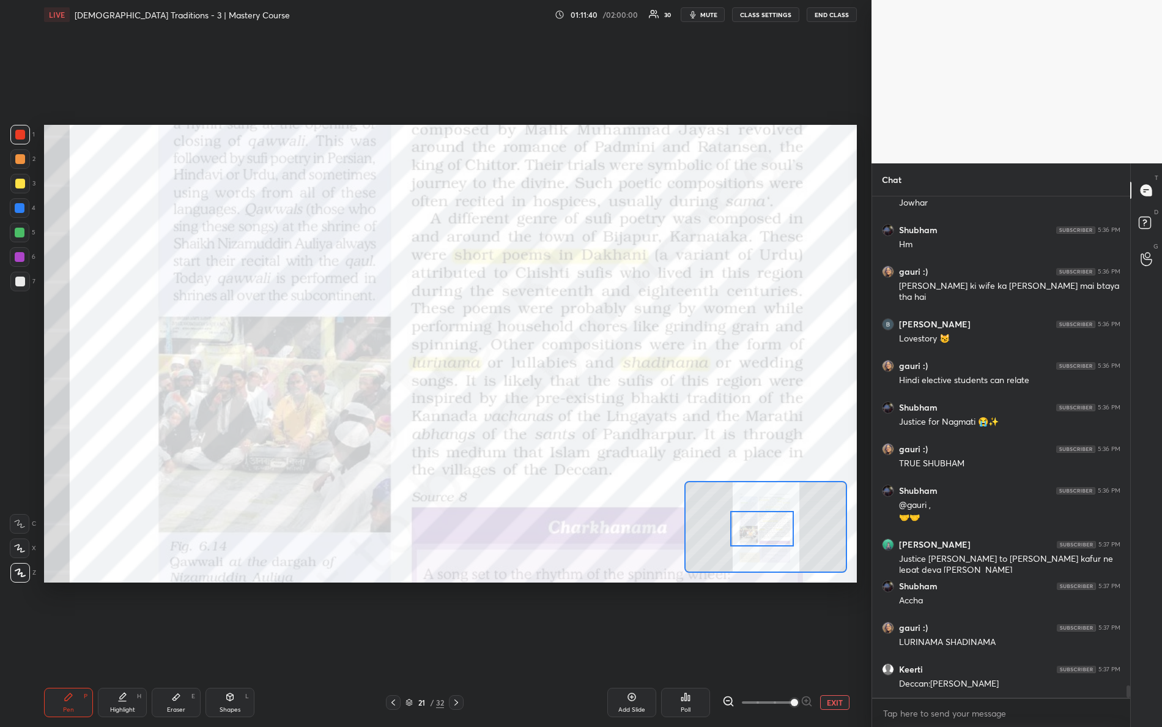
drag, startPoint x: 770, startPoint y: 549, endPoint x: 738, endPoint y: 511, distance: 50.0
click at [760, 528] on div at bounding box center [762, 528] width 64 height 35
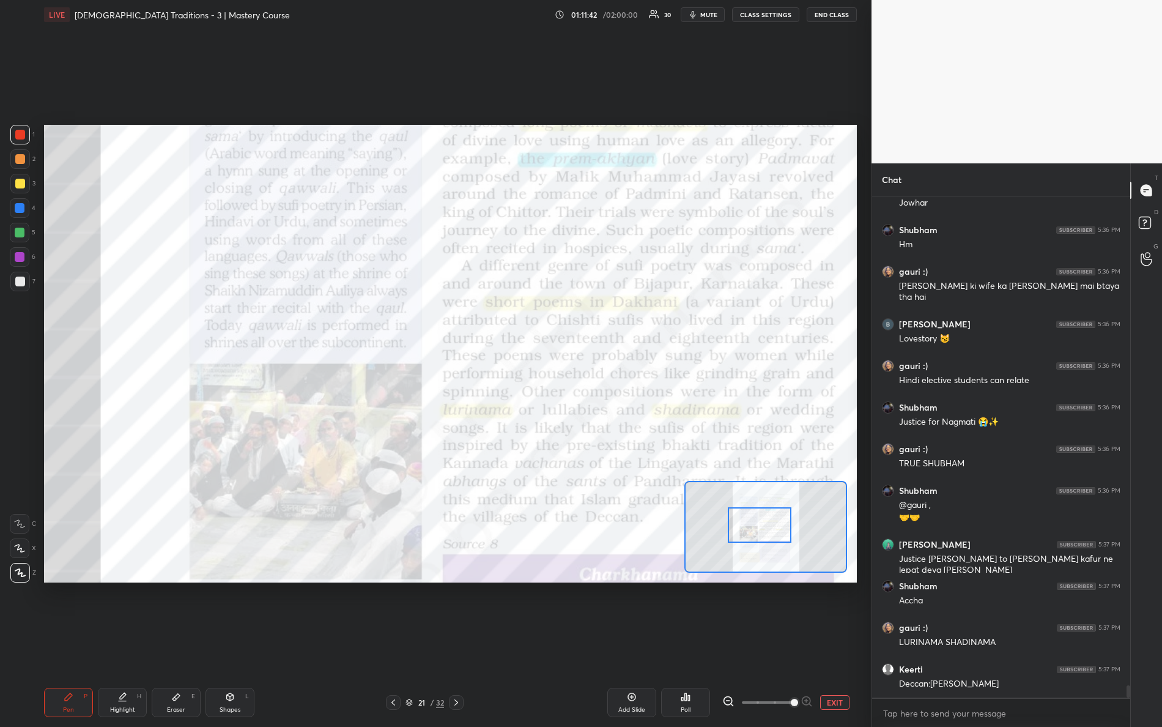
scroll to position [19861, 0]
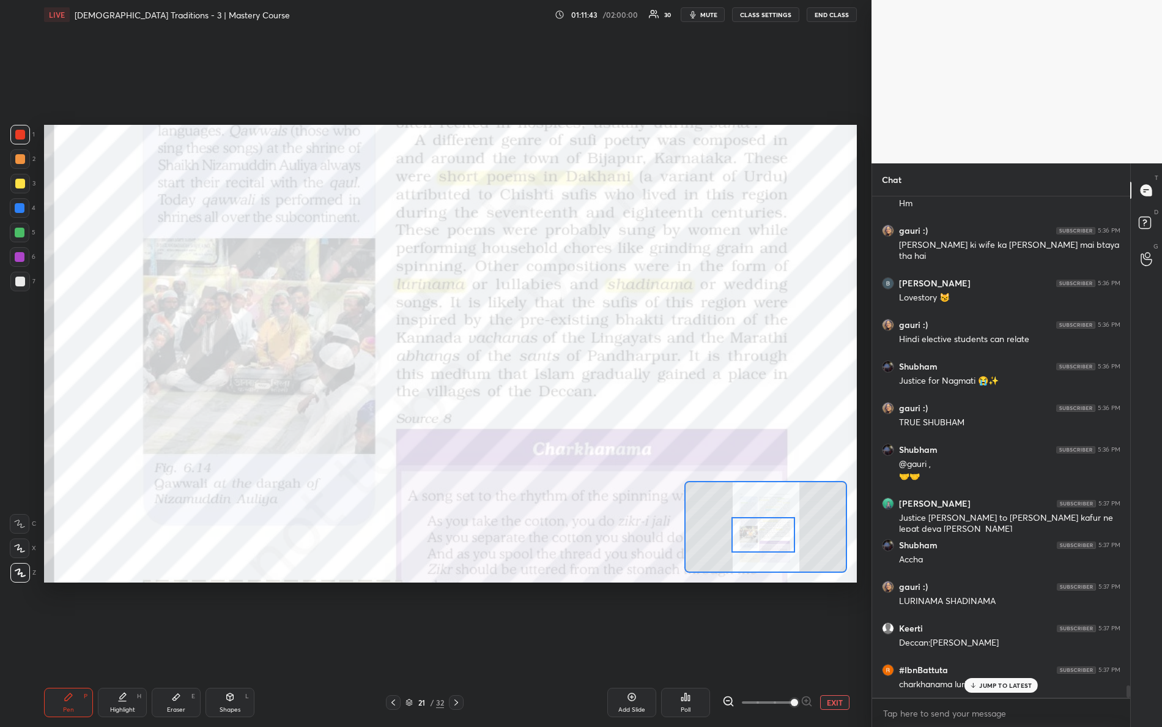
drag, startPoint x: 750, startPoint y: 528, endPoint x: 744, endPoint y: 536, distance: 9.2
click at [754, 539] on div at bounding box center [763, 534] width 64 height 35
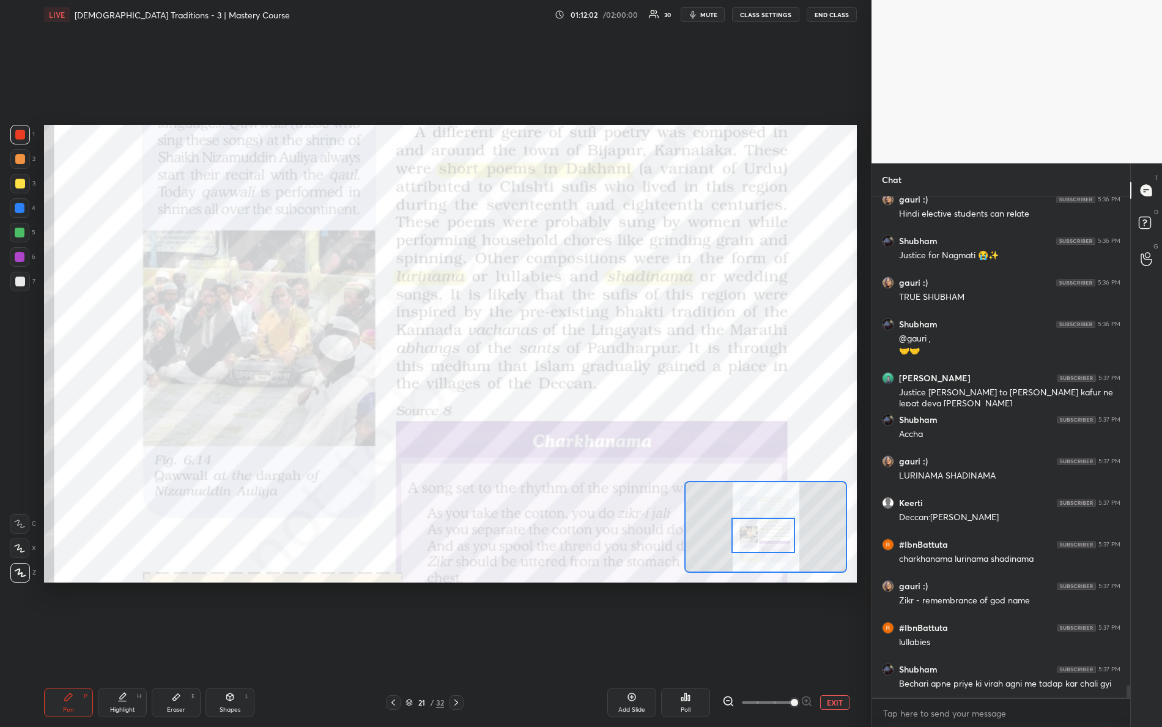
scroll to position [20028, 0]
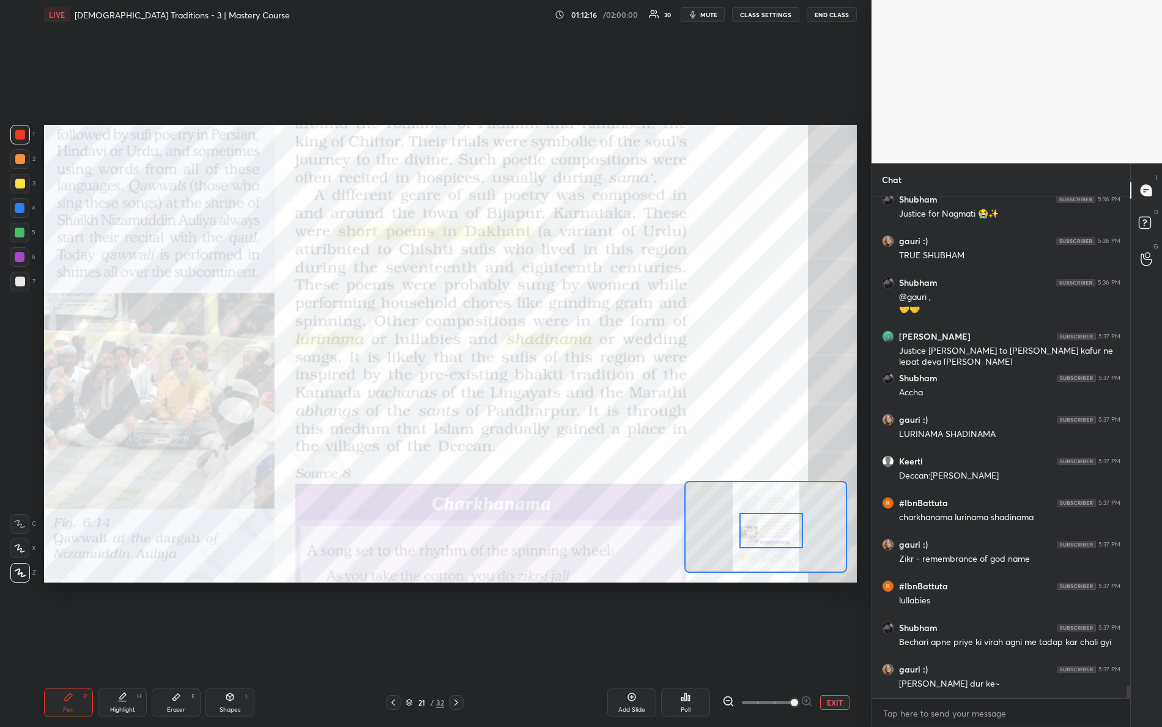
drag, startPoint x: 777, startPoint y: 534, endPoint x: 778, endPoint y: 514, distance: 20.2
click at [783, 531] on div at bounding box center [771, 529] width 64 height 35
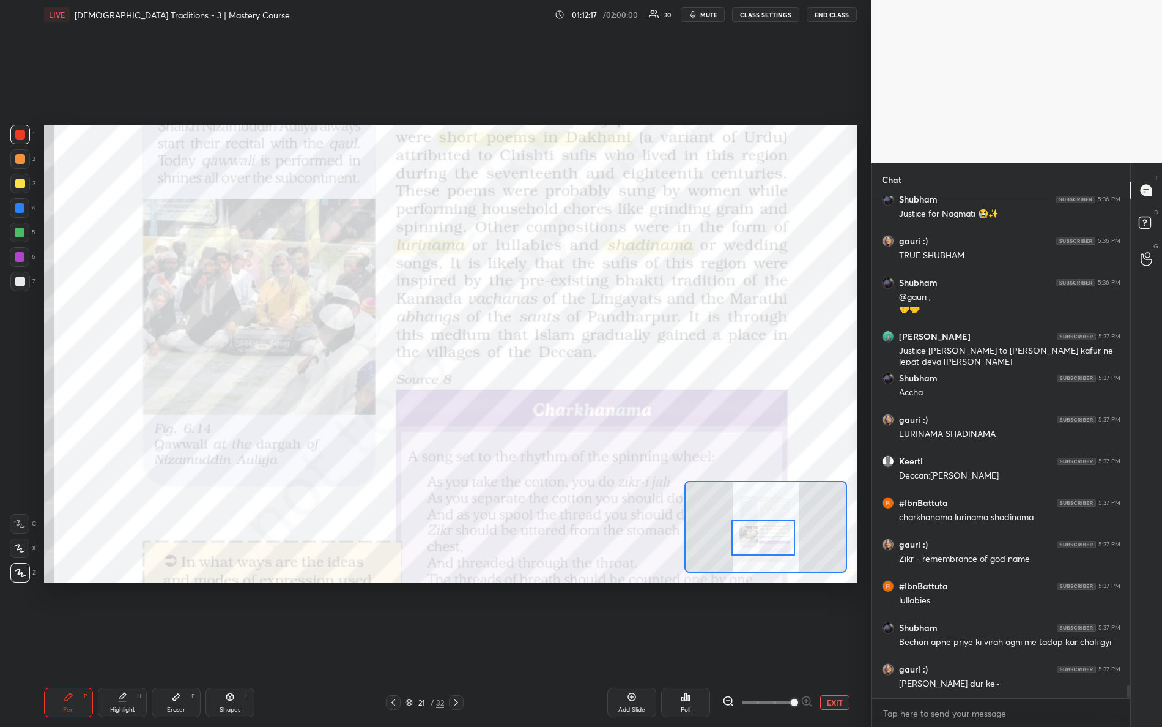
drag, startPoint x: 785, startPoint y: 522, endPoint x: 775, endPoint y: 522, distance: 9.2
click at [780, 527] on div at bounding box center [763, 537] width 64 height 35
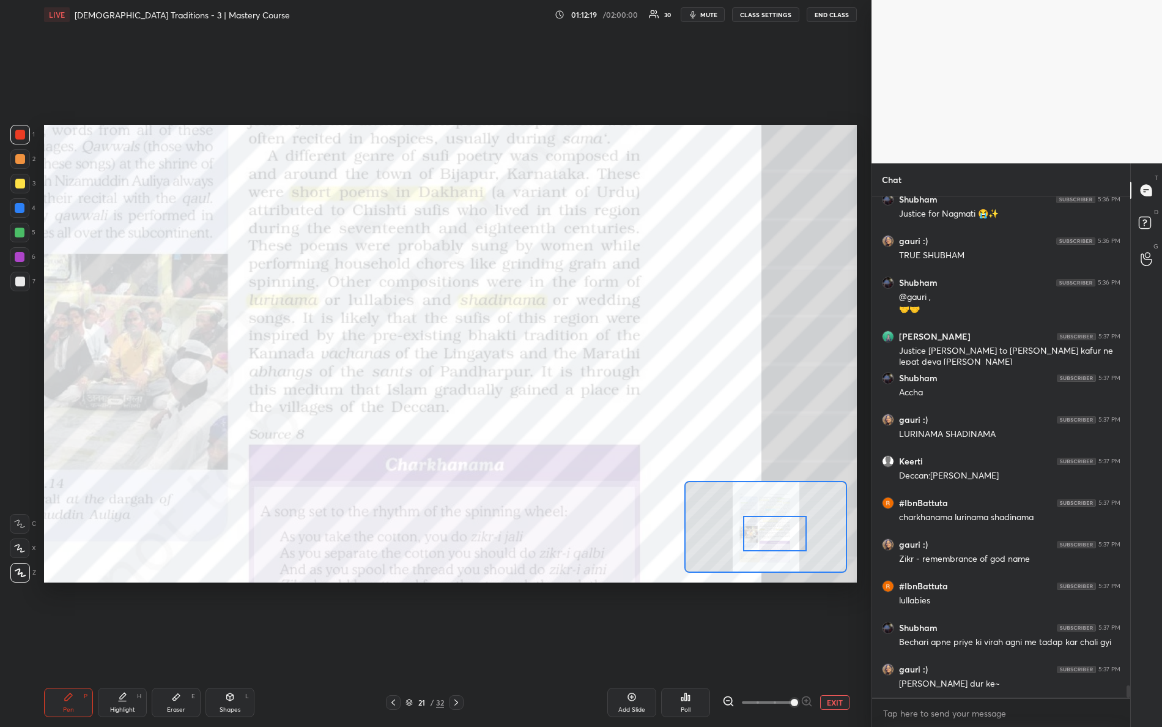
drag, startPoint x: 772, startPoint y: 531, endPoint x: 782, endPoint y: 527, distance: 9.9
click at [782, 527] on div at bounding box center [775, 533] width 64 height 35
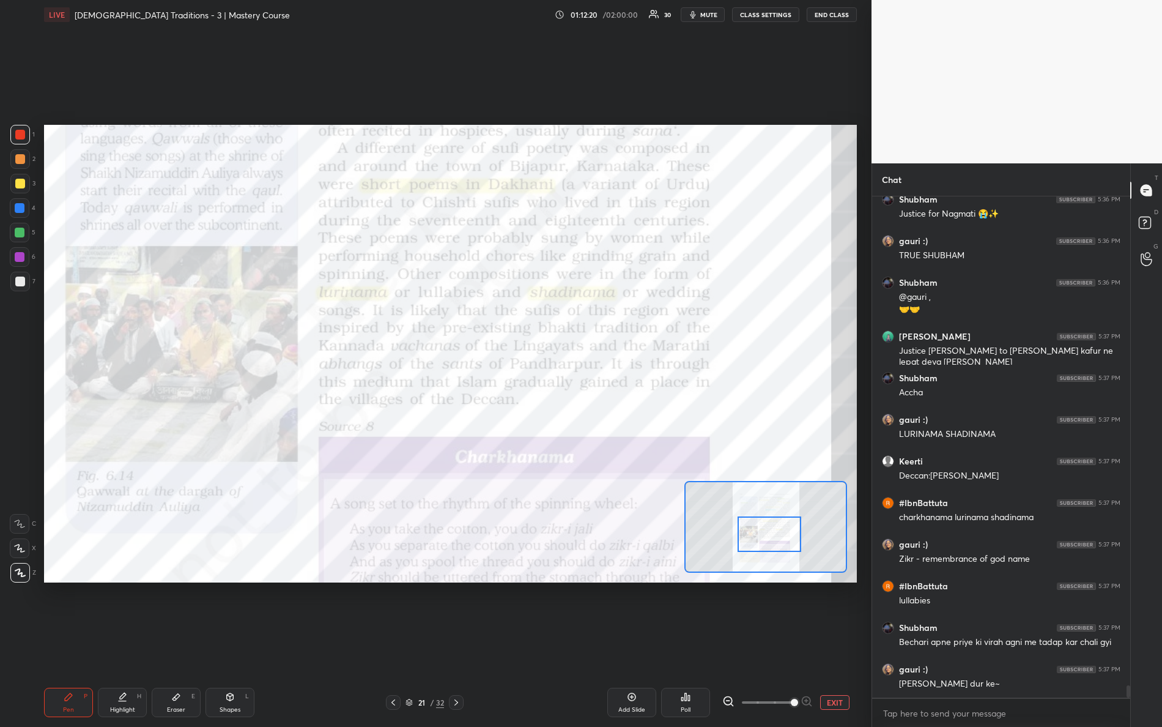
drag, startPoint x: 769, startPoint y: 531, endPoint x: 761, endPoint y: 530, distance: 8.0
click at [762, 531] on div at bounding box center [770, 533] width 64 height 35
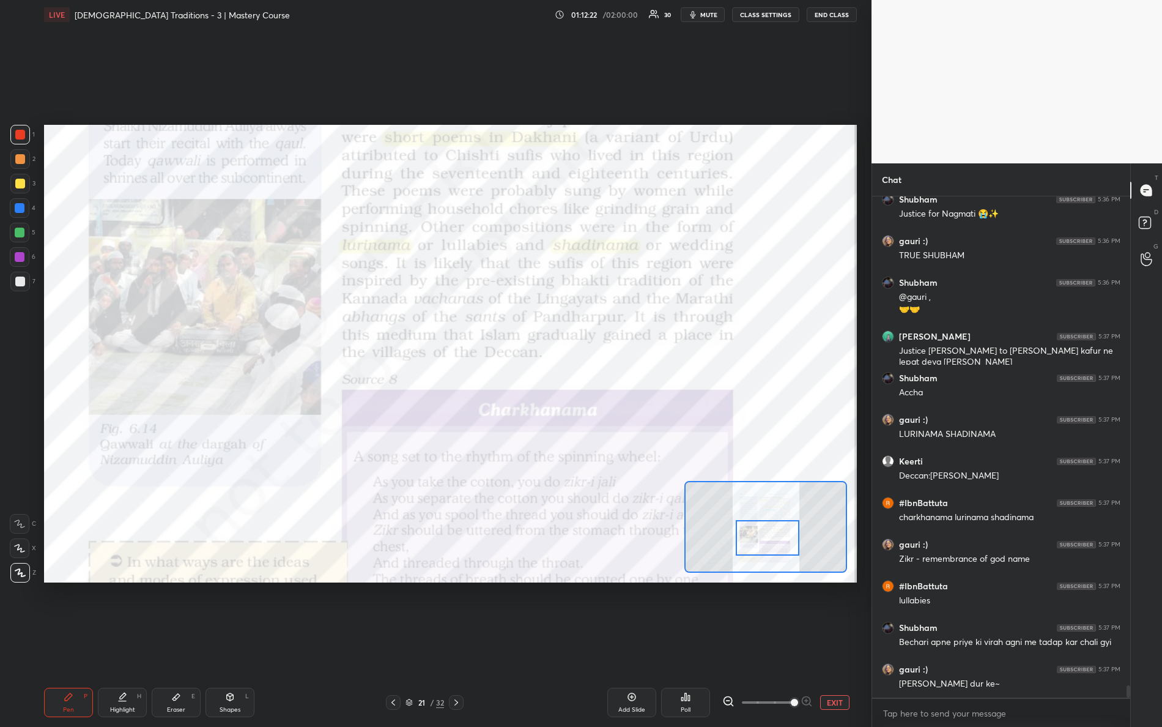
drag, startPoint x: 767, startPoint y: 532, endPoint x: 768, endPoint y: 522, distance: 9.9
click at [767, 535] on div at bounding box center [768, 537] width 64 height 35
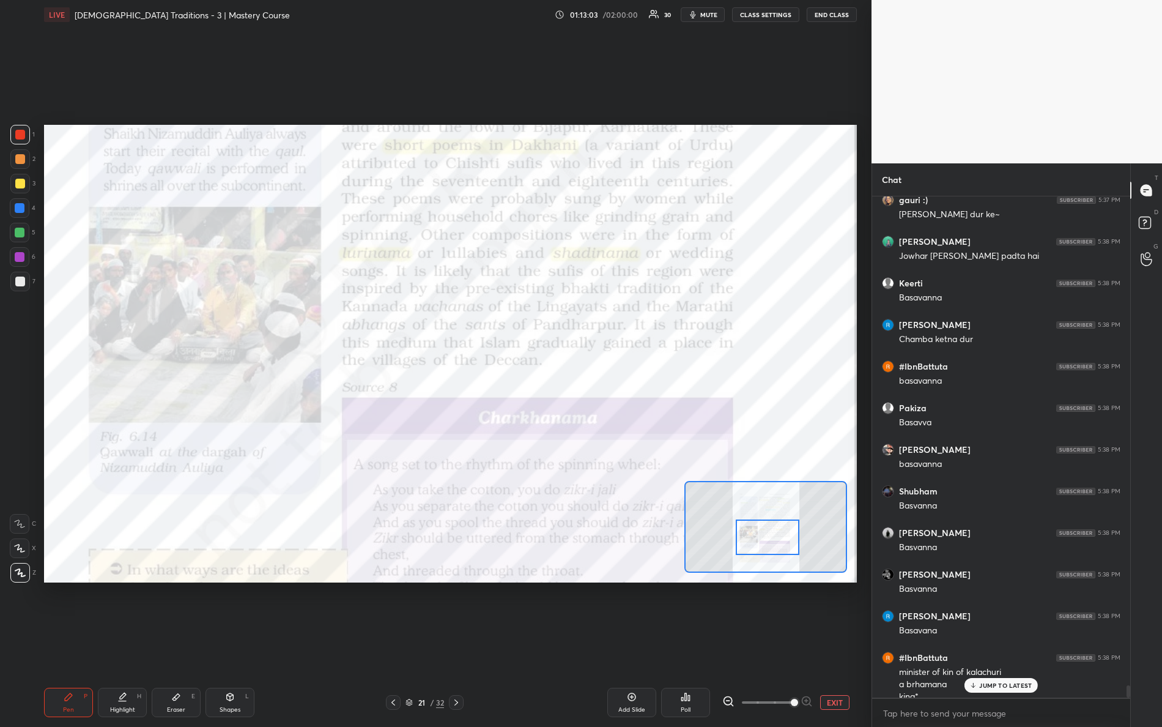
scroll to position [20509, 0]
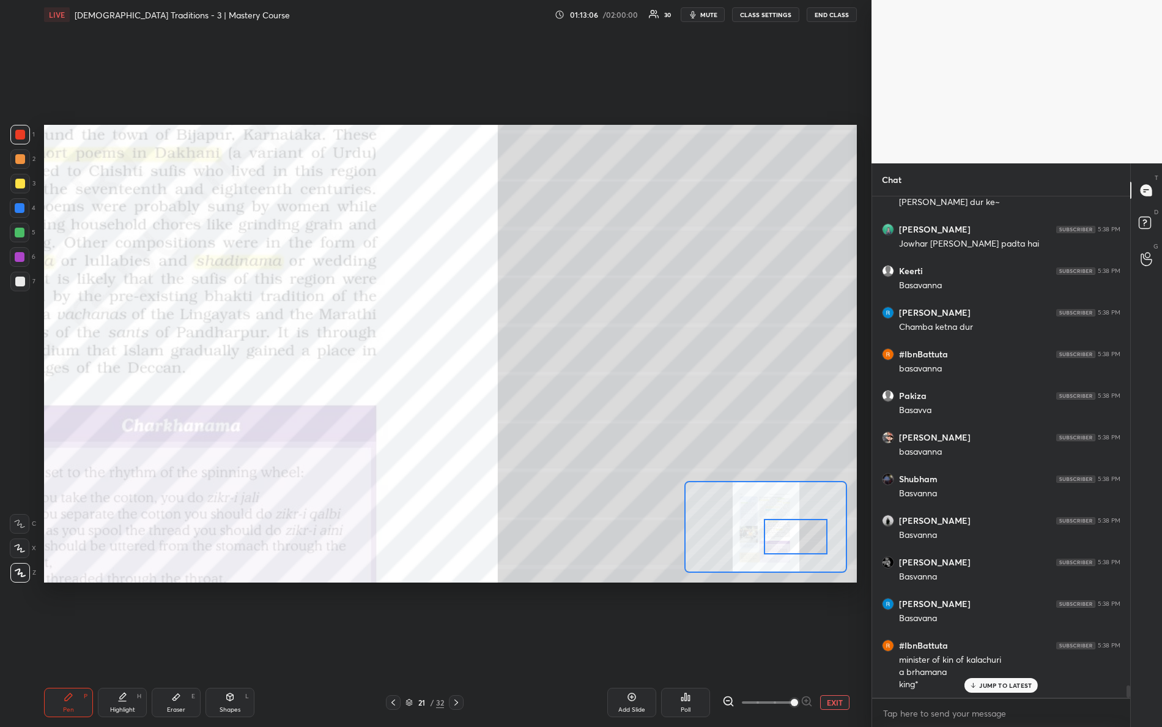
drag, startPoint x: 778, startPoint y: 537, endPoint x: 806, endPoint y: 537, distance: 28.1
click at [807, 538] on div at bounding box center [796, 536] width 64 height 35
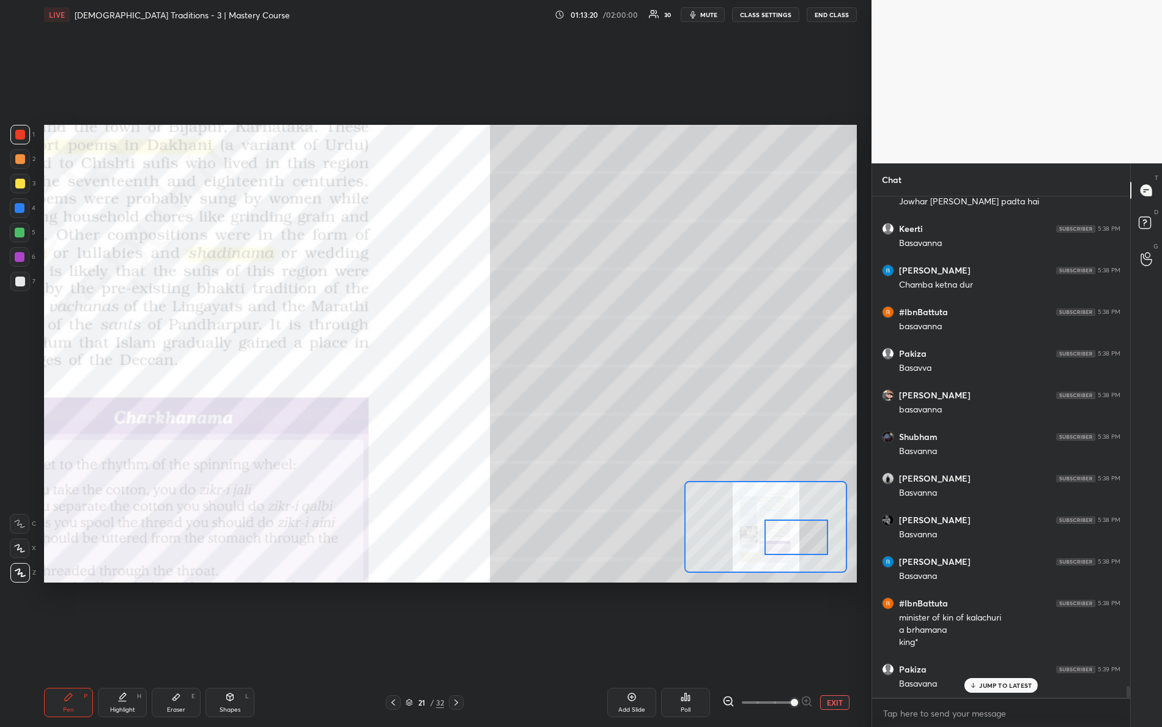
scroll to position [20592, 0]
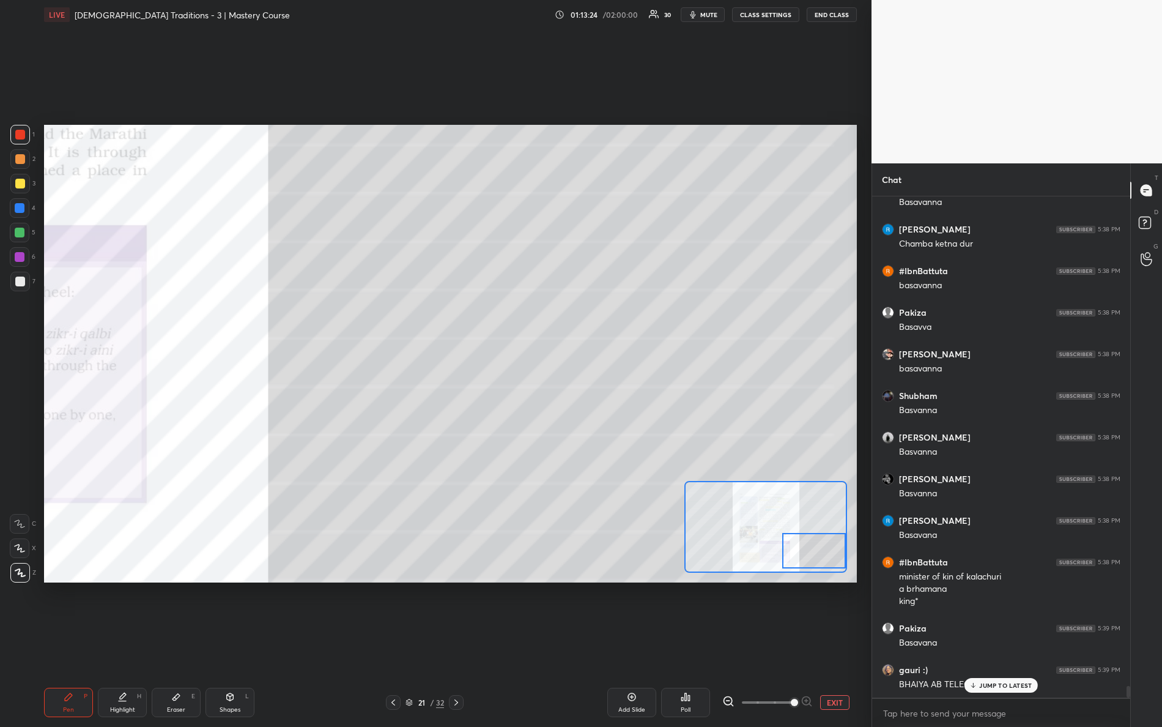
drag, startPoint x: 780, startPoint y: 542, endPoint x: 823, endPoint y: 553, distance: 43.6
click at [823, 557] on div at bounding box center [814, 550] width 64 height 35
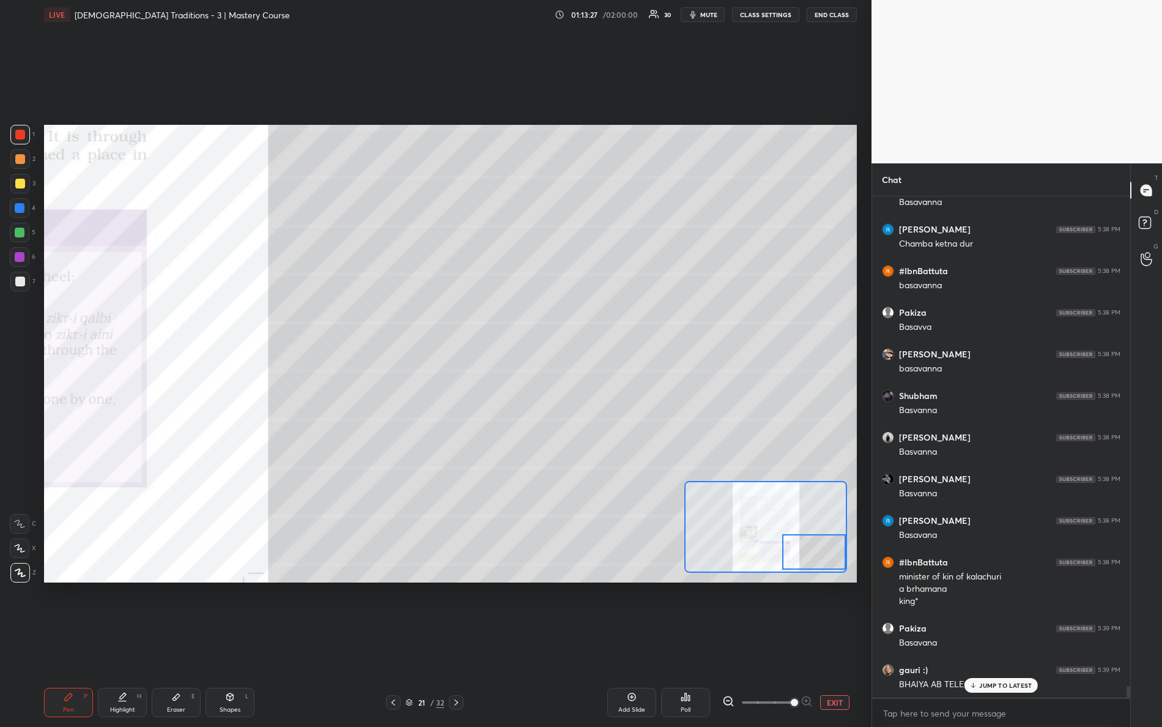
drag, startPoint x: 818, startPoint y: 564, endPoint x: 815, endPoint y: 547, distance: 17.4
click at [818, 568] on div at bounding box center [814, 551] width 64 height 35
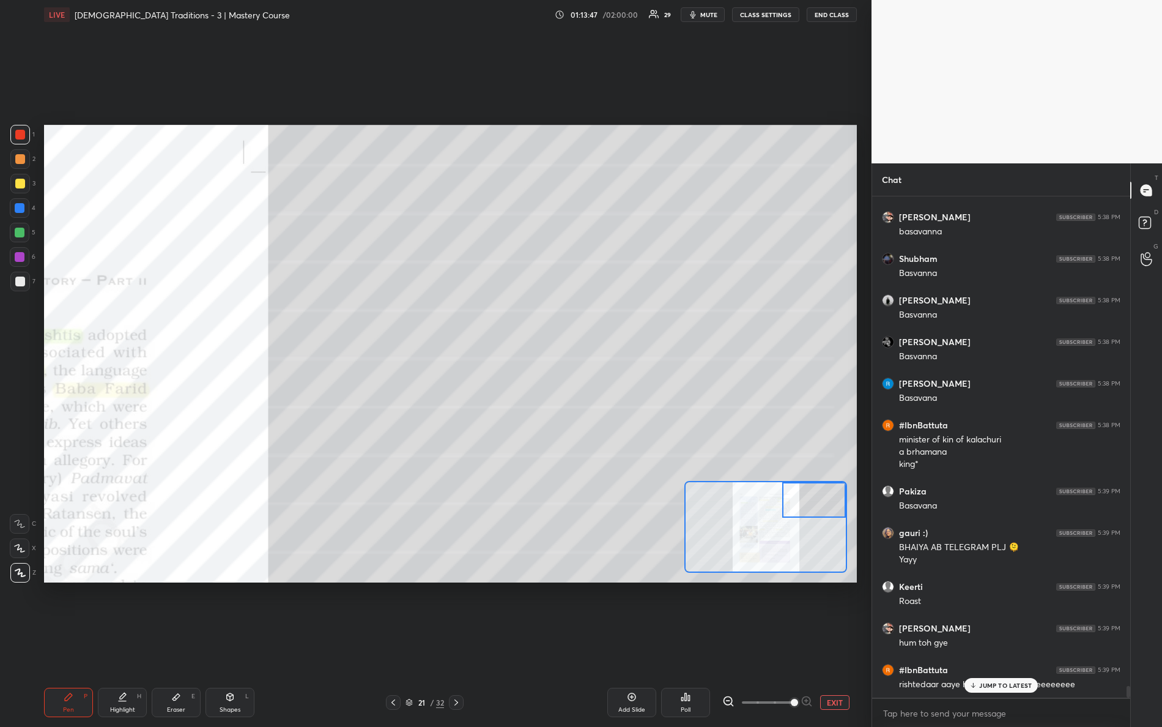
scroll to position [20771, 0]
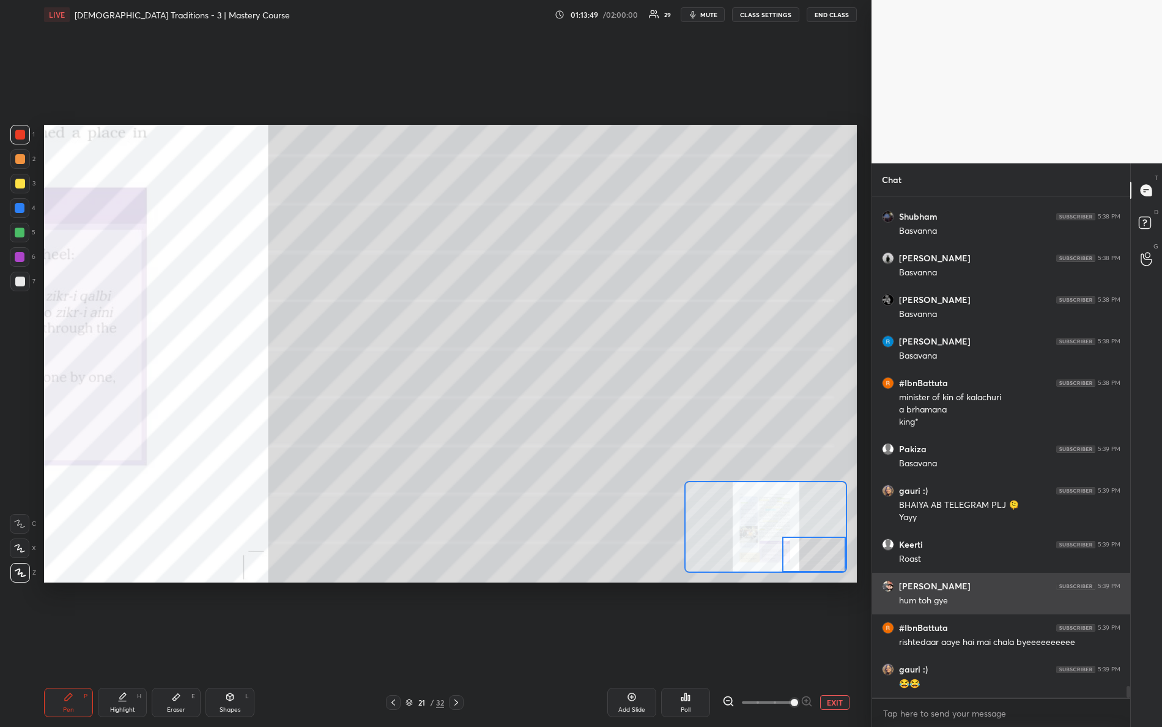
drag, startPoint x: 813, startPoint y: 553, endPoint x: 915, endPoint y: 591, distance: 109.2
click at [915, 591] on div "1 2 3 4 5 6 7 R O A L C X Z Erase all C X Z LIVE Bhakti-Sufi Traditions - 3 | M…" at bounding box center [581, 363] width 1162 height 727
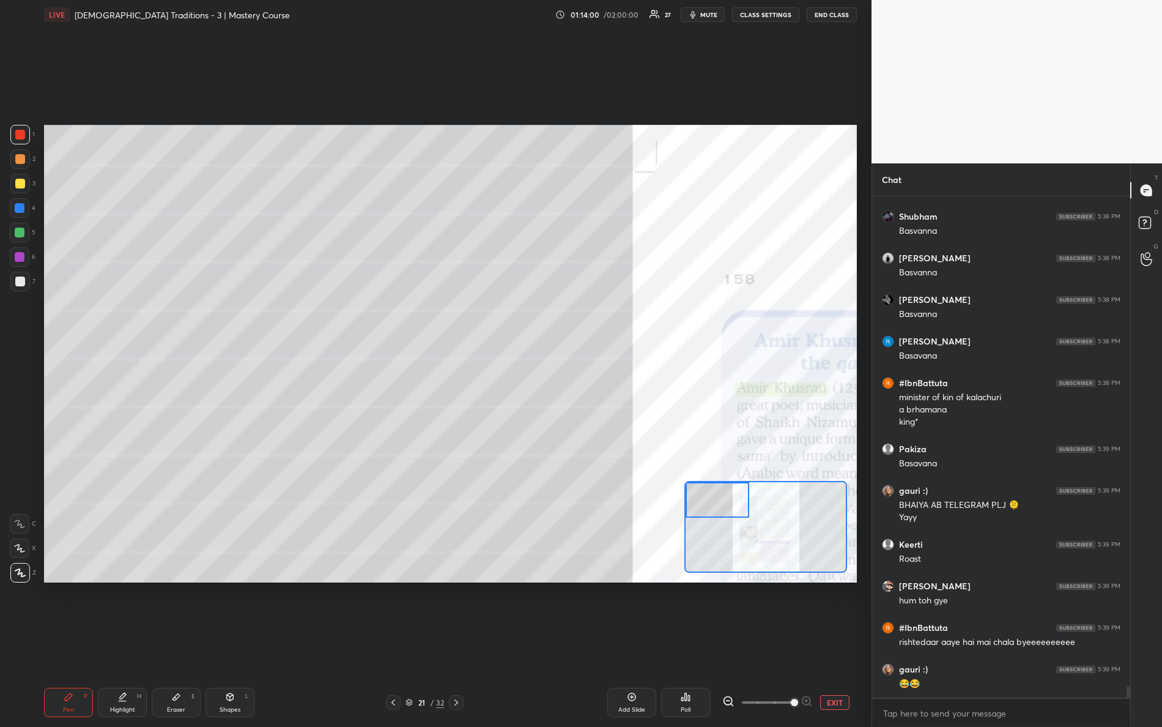
scroll to position [20784, 0]
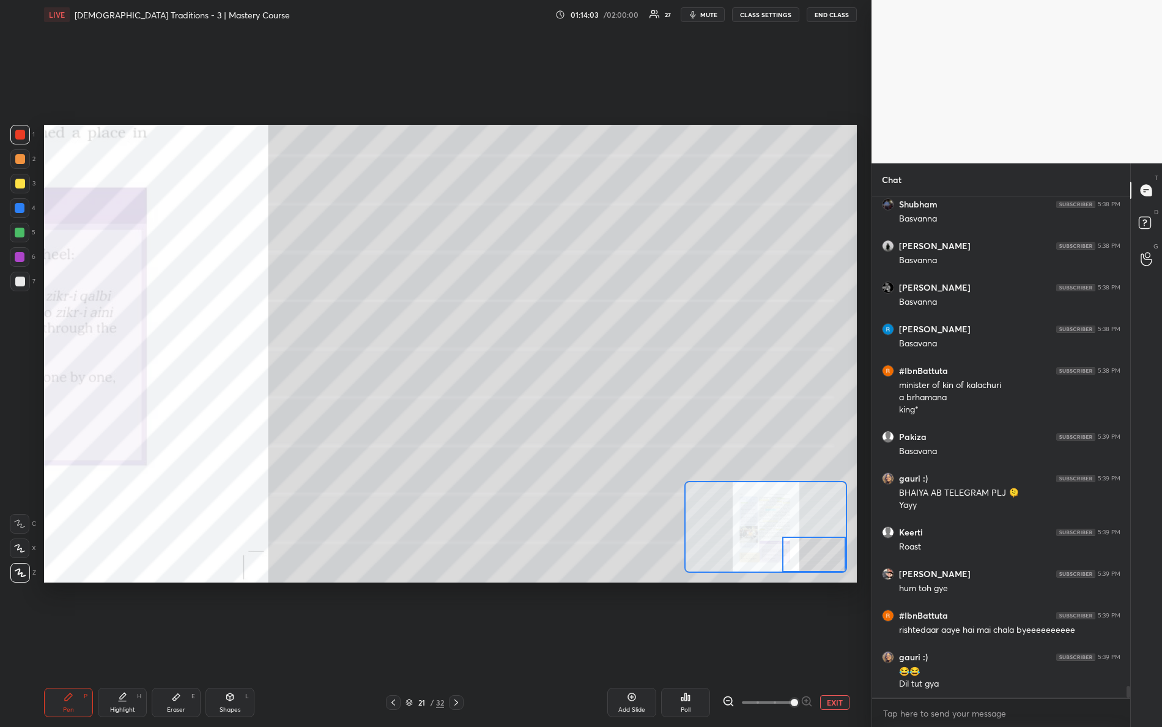
drag, startPoint x: 834, startPoint y: 529, endPoint x: 860, endPoint y: 643, distance: 116.7
click at [860, 643] on div "Setting up your live class Poll for secs No correct answer Start poll" at bounding box center [450, 353] width 823 height 648
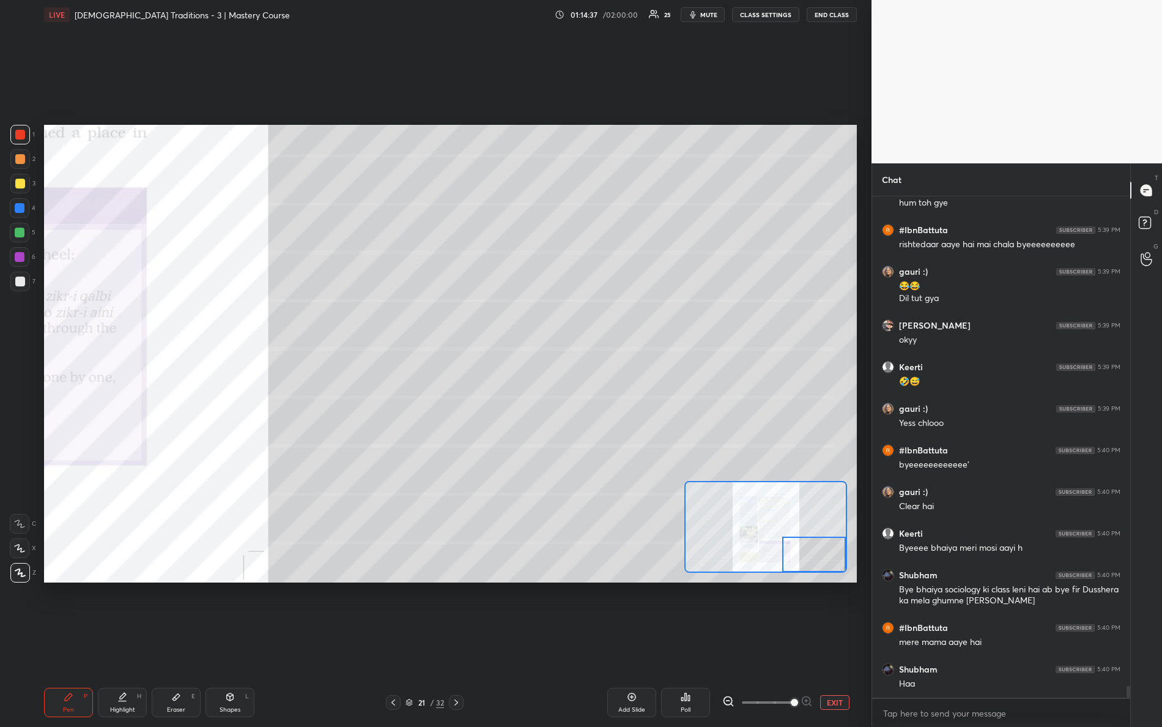
scroll to position [21210, 0]
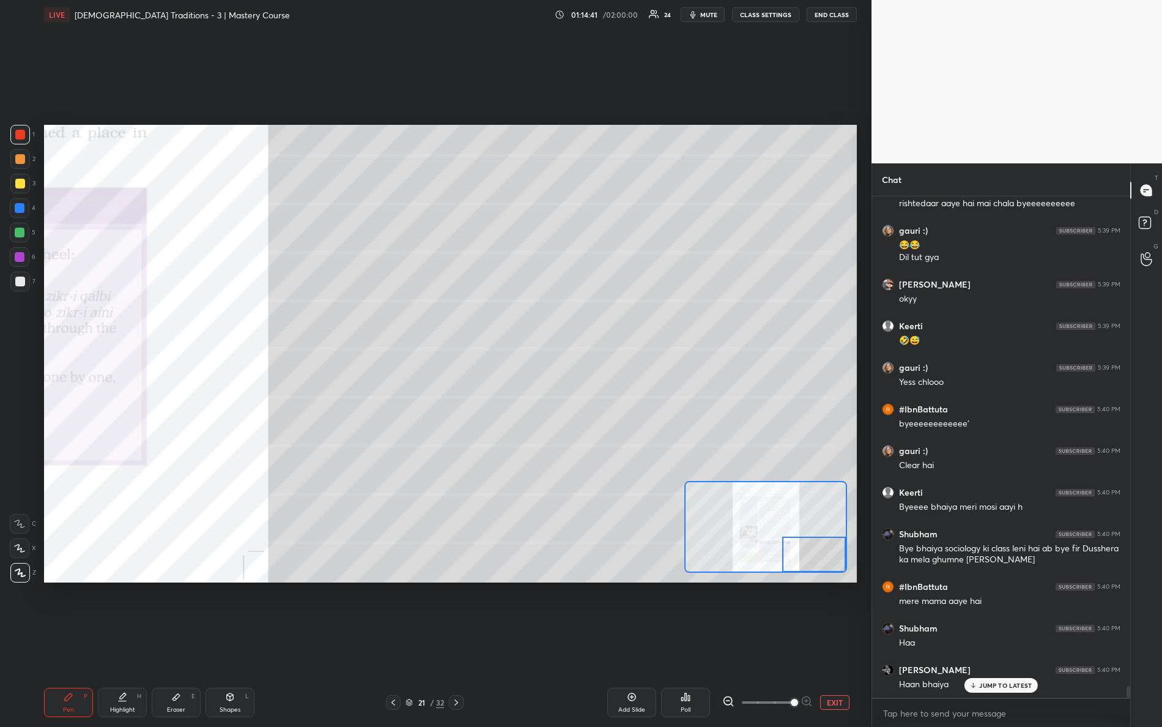
click at [835, 643] on button "EXIT" at bounding box center [834, 702] width 29 height 15
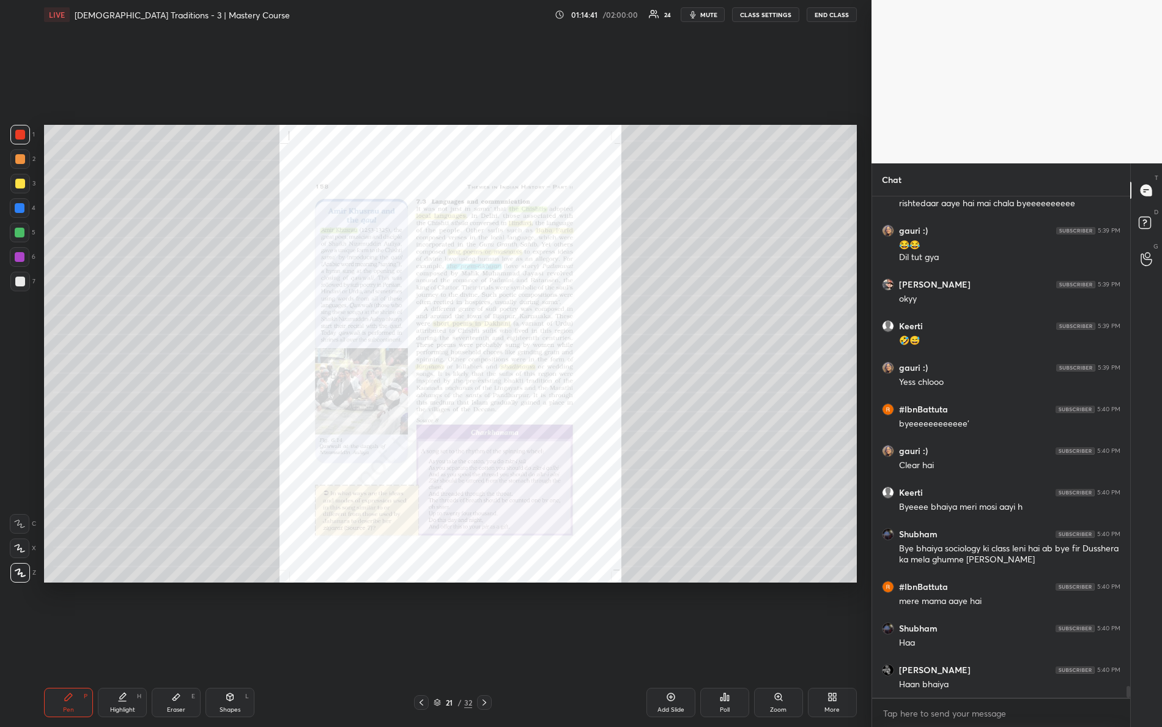
scroll to position [21252, 0]
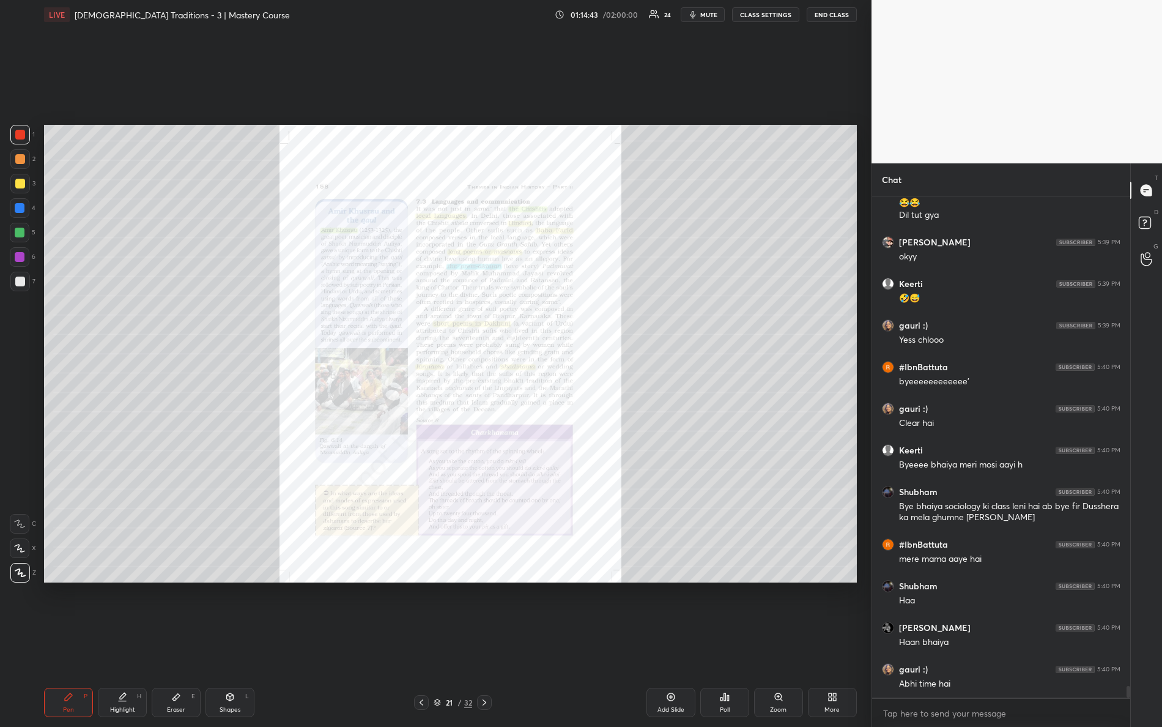
click at [834, 11] on button "END CLASS" at bounding box center [832, 14] width 50 height 15
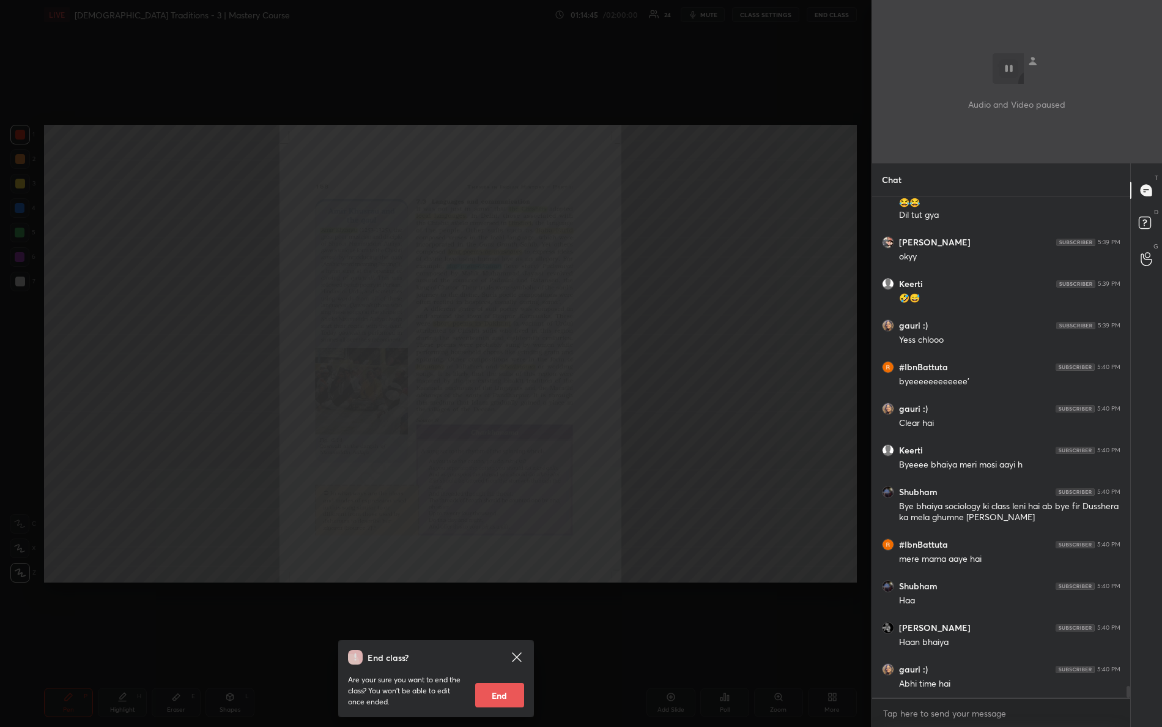
click at [504, 643] on button "End" at bounding box center [499, 694] width 49 height 24
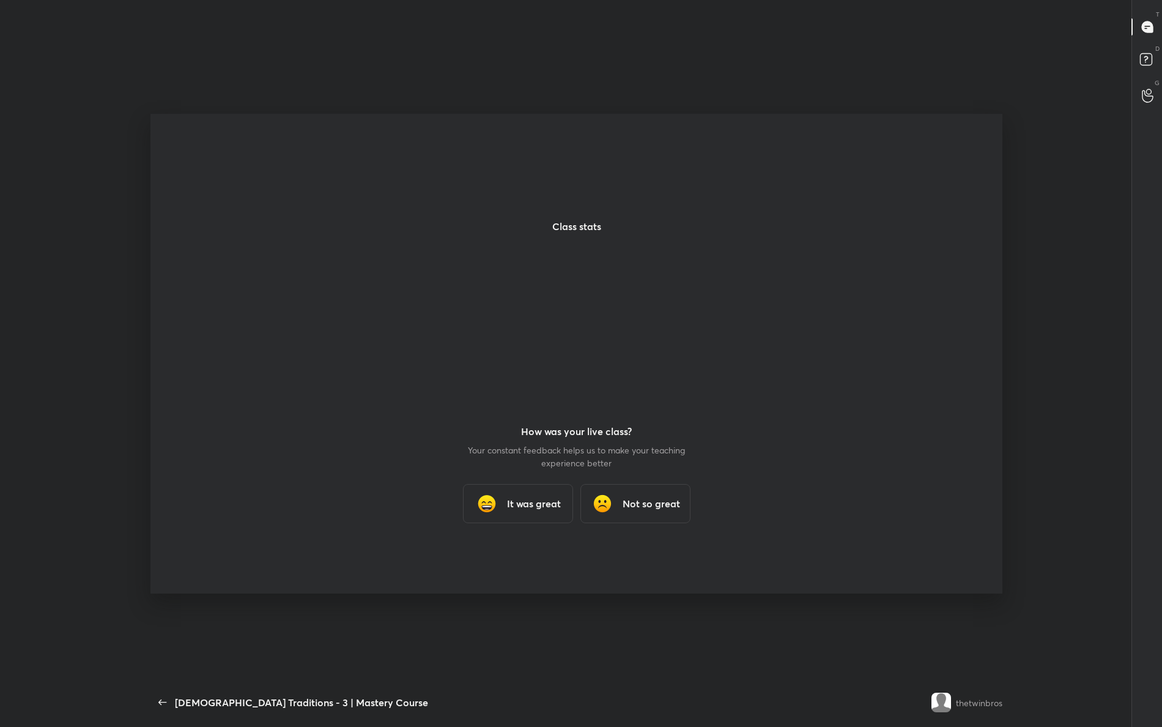
type textarea "x"
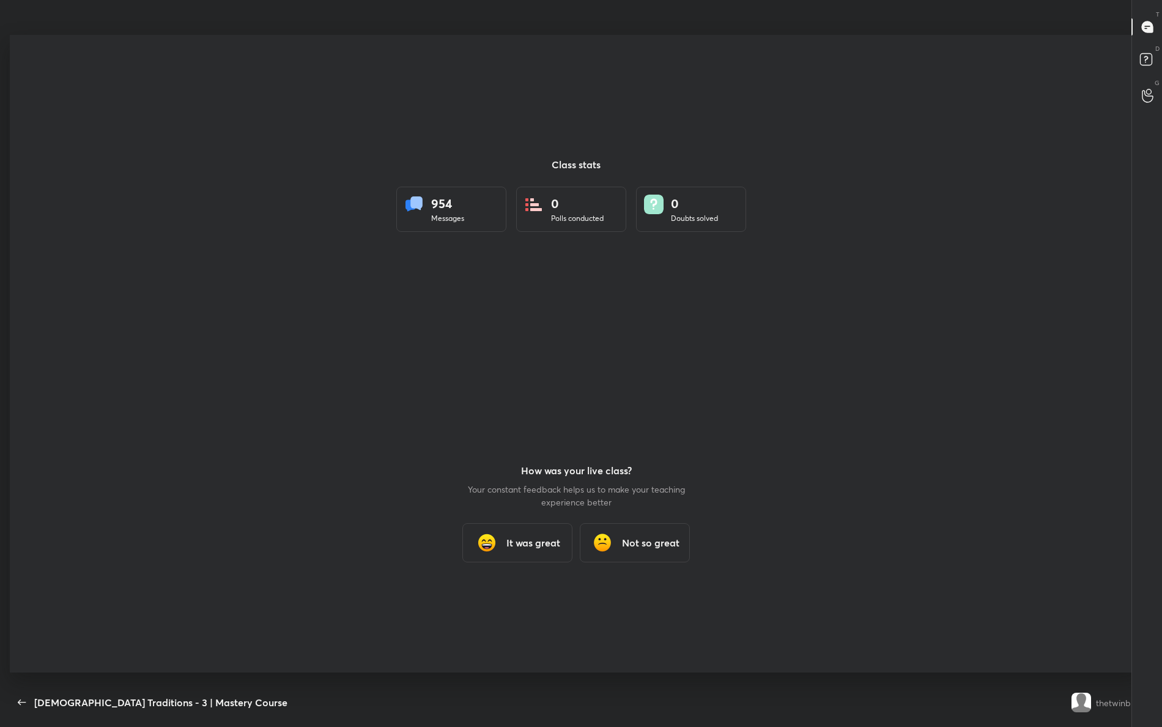
scroll to position [60505, 60001]
